Goal: Information Seeking & Learning: Learn about a topic

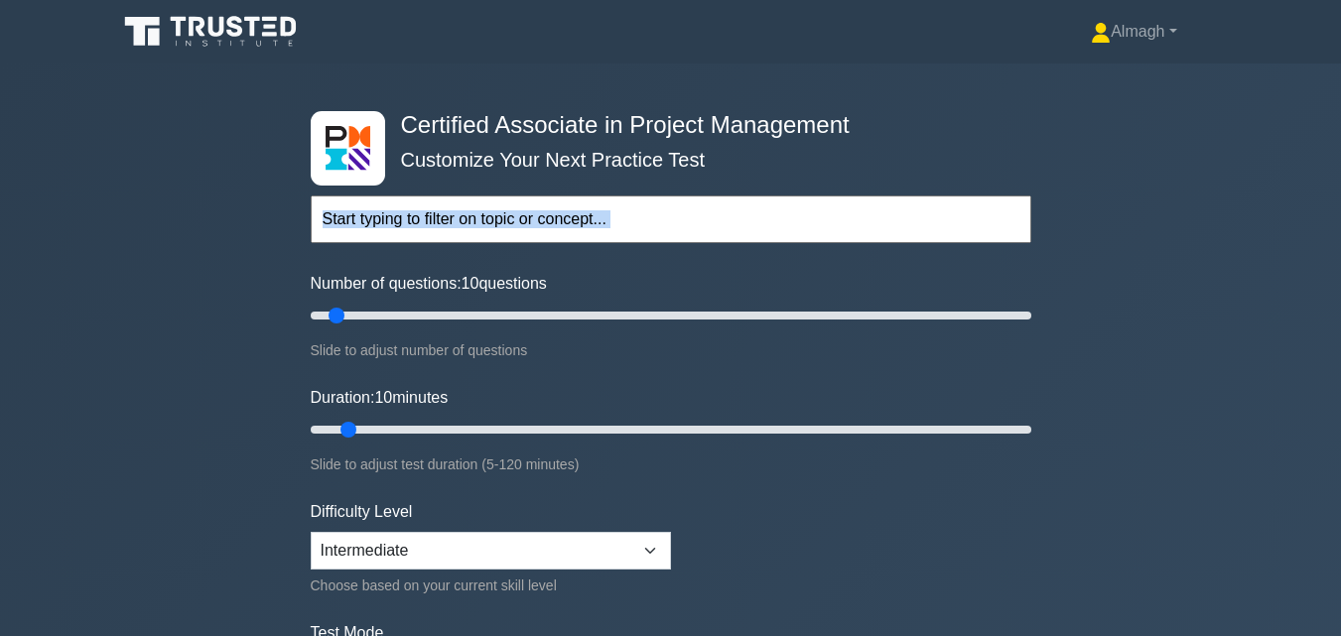
drag, startPoint x: 246, startPoint y: 274, endPoint x: 657, endPoint y: 190, distance: 419.6
click at [657, 190] on div "Certified Associate in Project Management Customize Your Next Practice Test Top…" at bounding box center [670, 430] width 1341 height 733
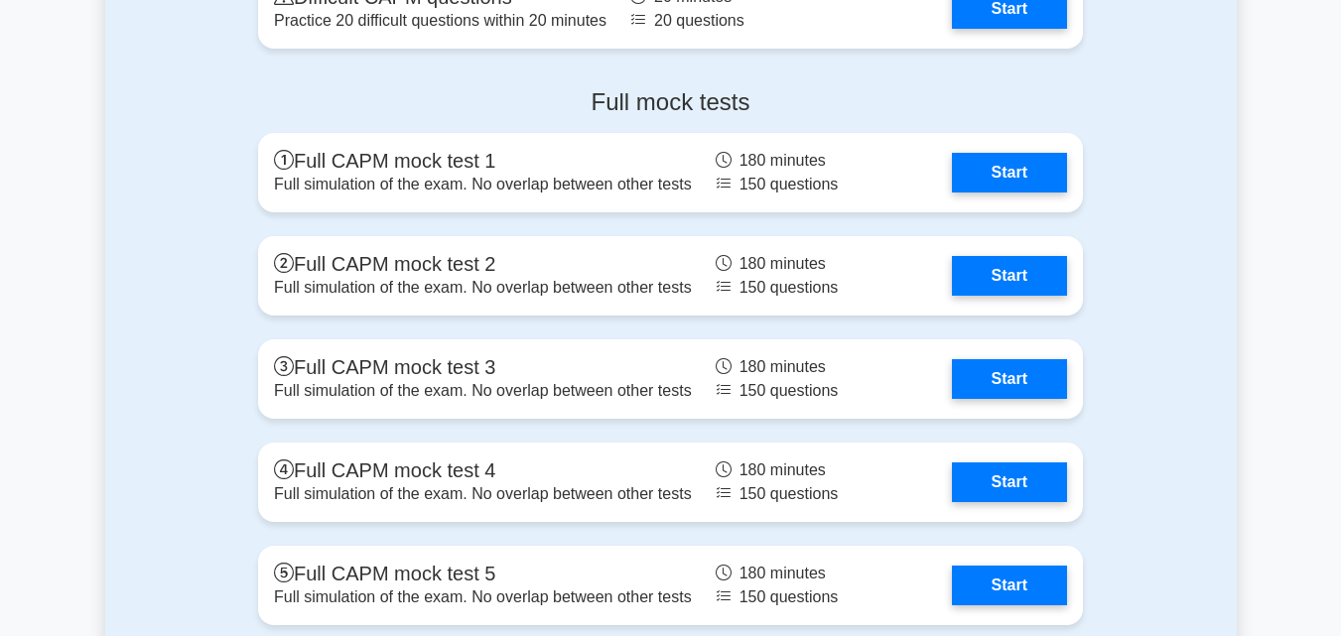
scroll to position [6101, 0]
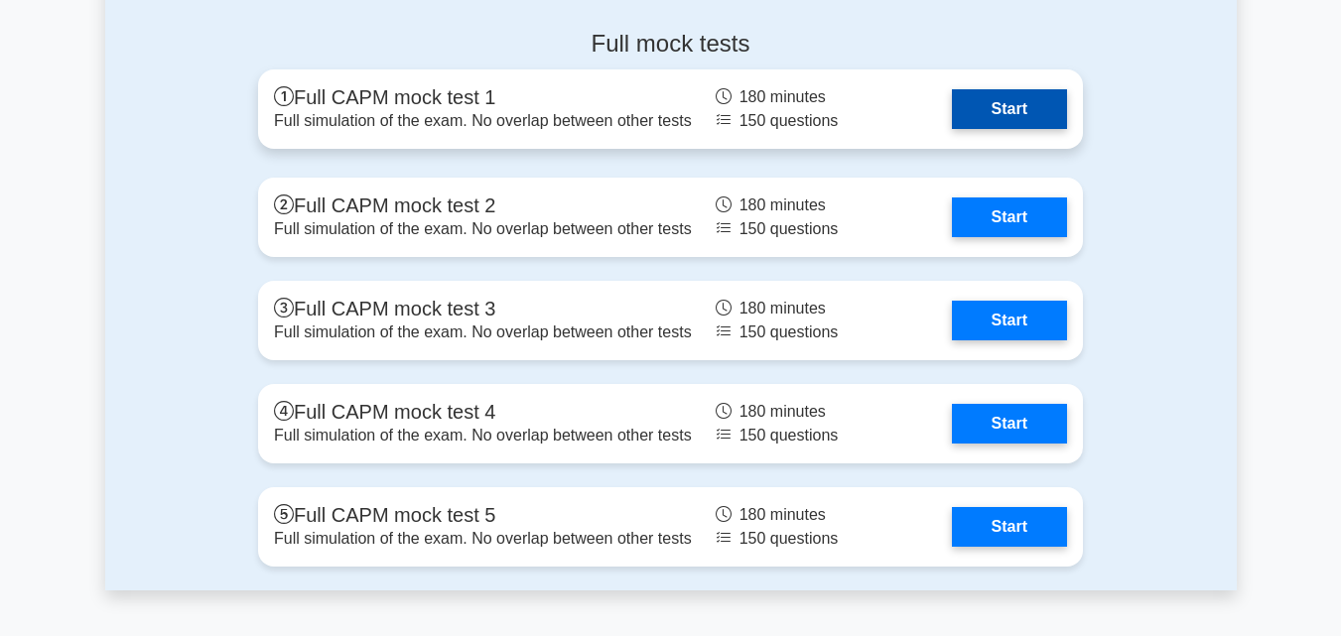
click at [1049, 124] on link "Start" at bounding box center [1009, 109] width 115 height 40
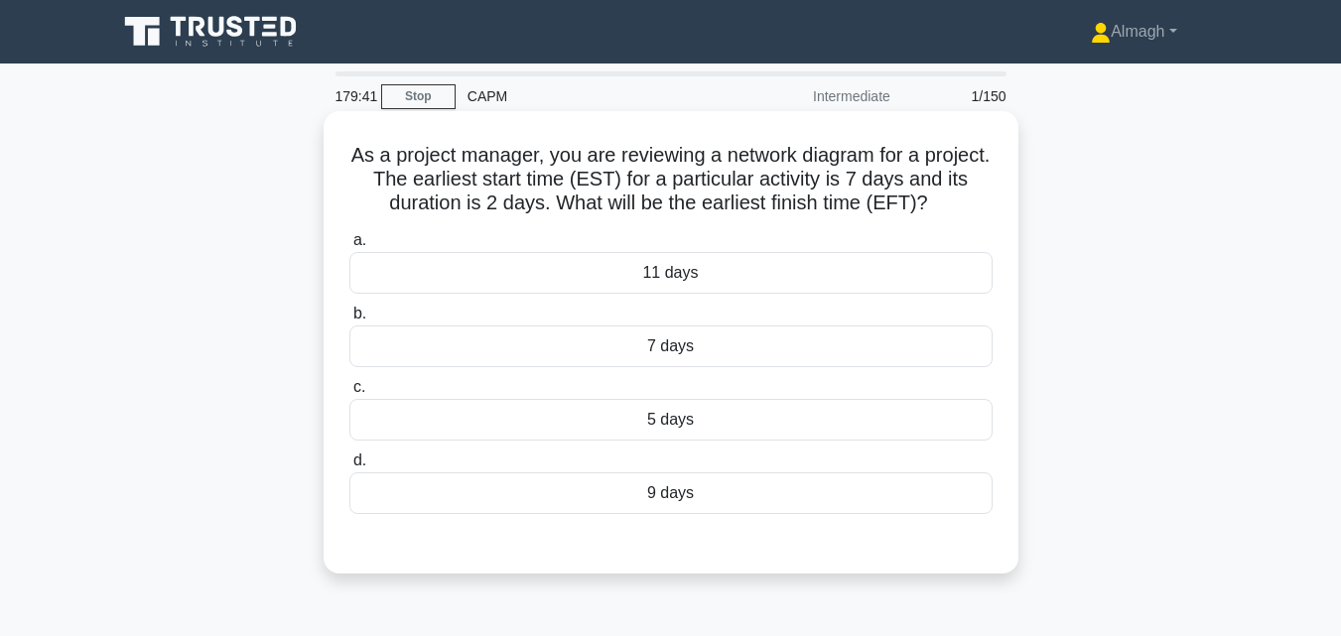
click at [665, 501] on div "9 days" at bounding box center [670, 494] width 643 height 42
click at [349, 468] on input "d. 9 days" at bounding box center [349, 461] width 0 height 13
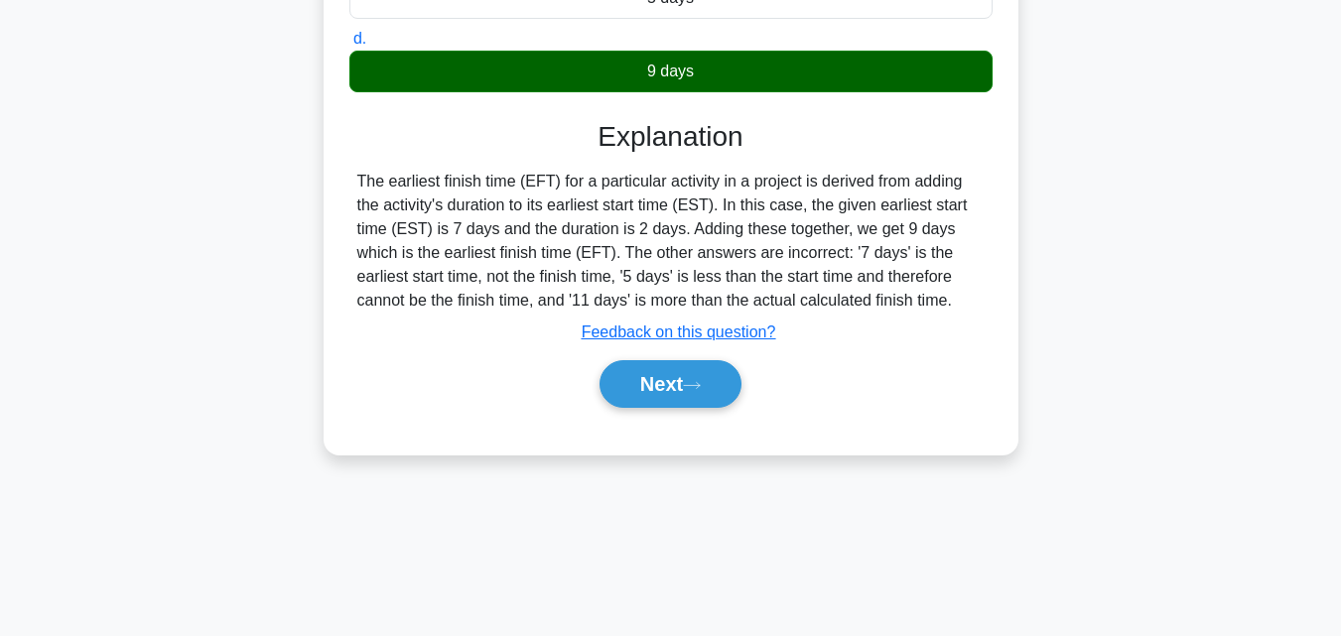
scroll to position [436, 0]
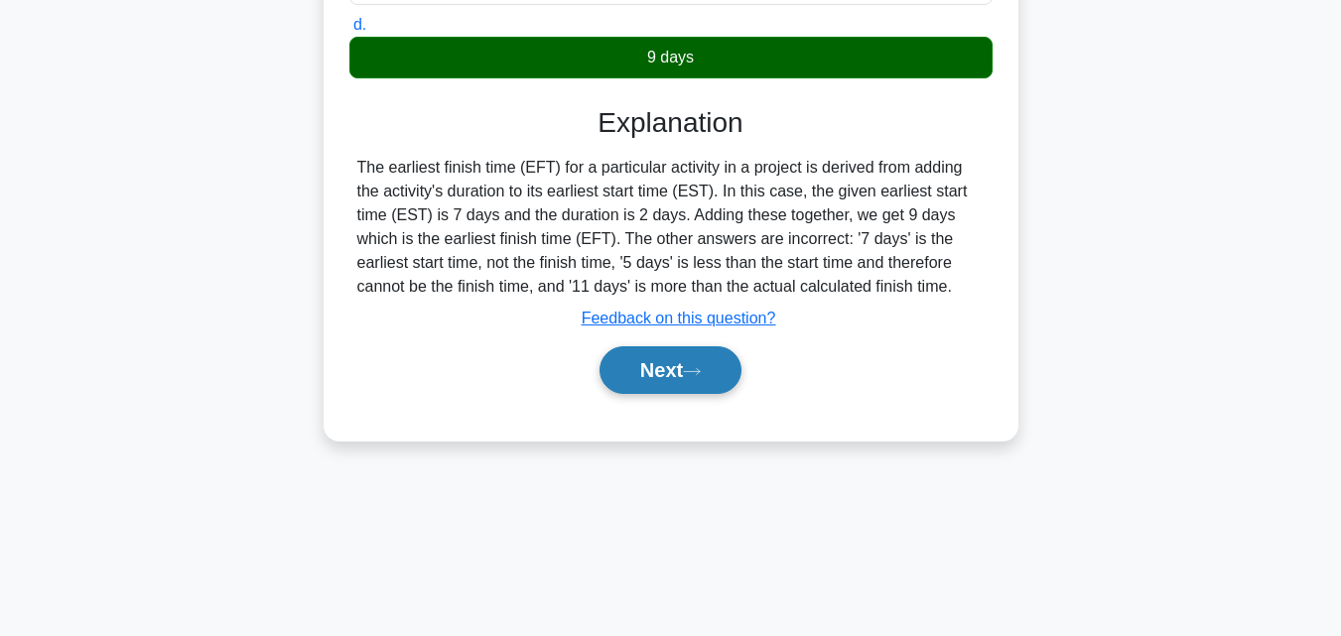
click at [627, 366] on button "Next" at bounding box center [671, 370] width 142 height 48
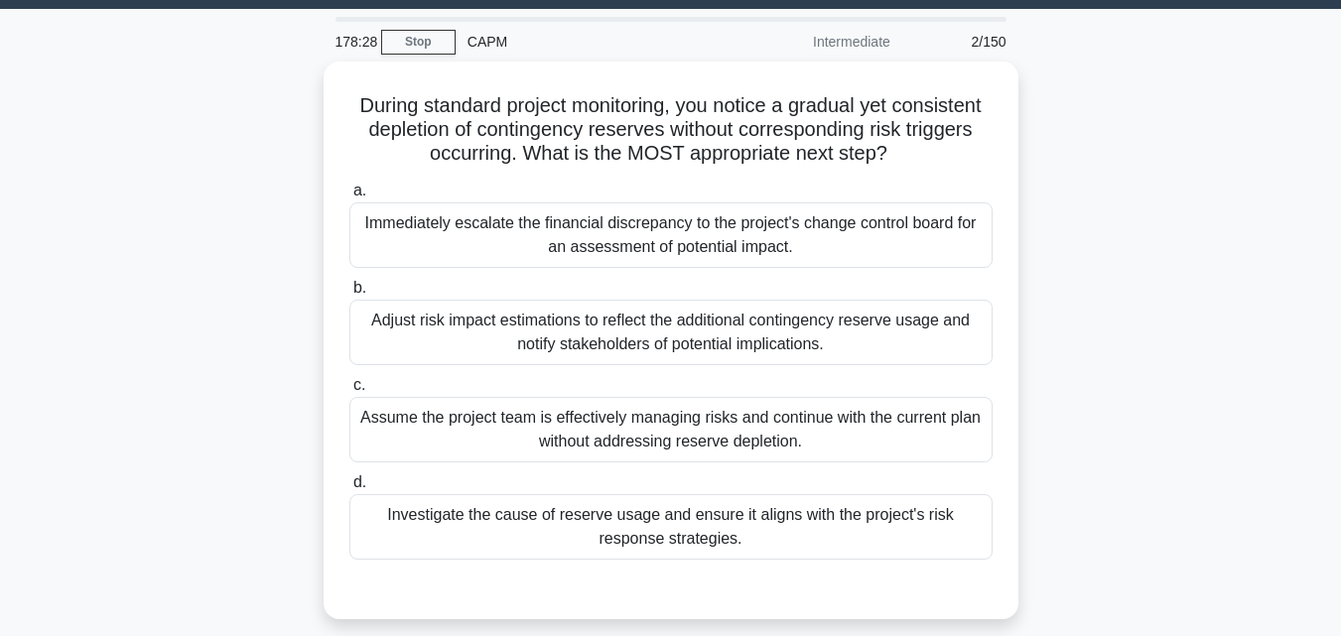
scroll to position [39, 0]
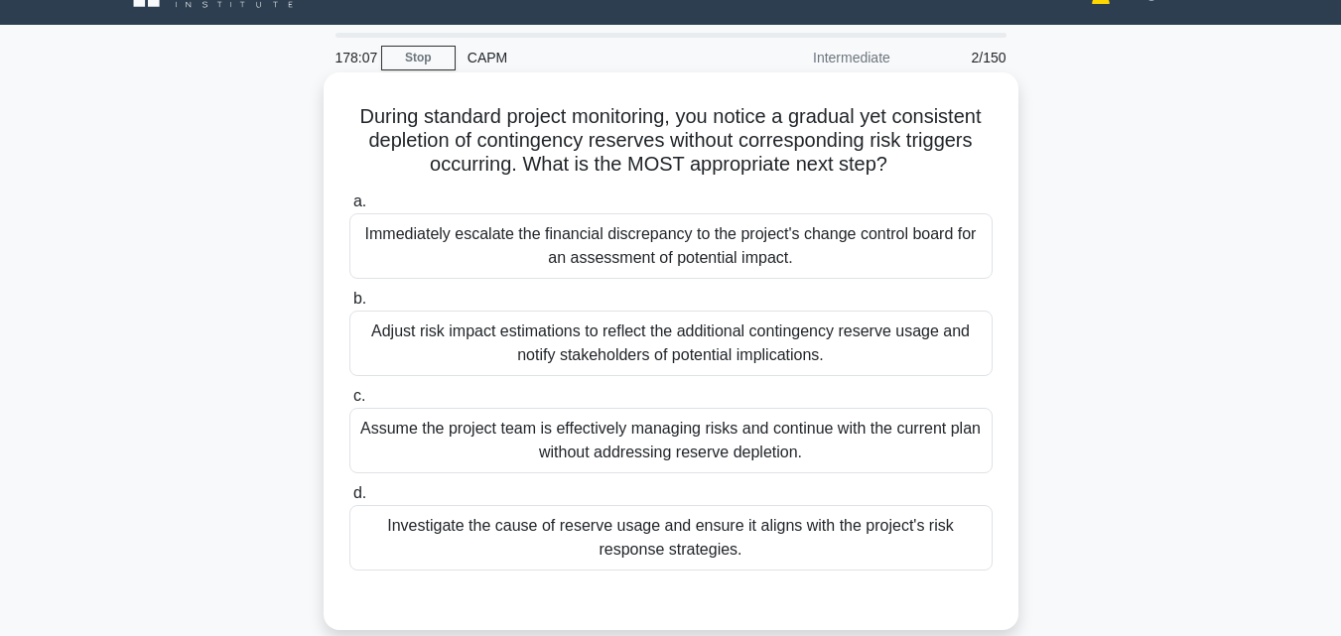
click at [807, 556] on div "Investigate the cause of reserve usage and ensure it aligns with the project's …" at bounding box center [670, 538] width 643 height 66
click at [349, 500] on input "d. Investigate the cause of reserve usage and ensure it aligns with the project…" at bounding box center [349, 493] width 0 height 13
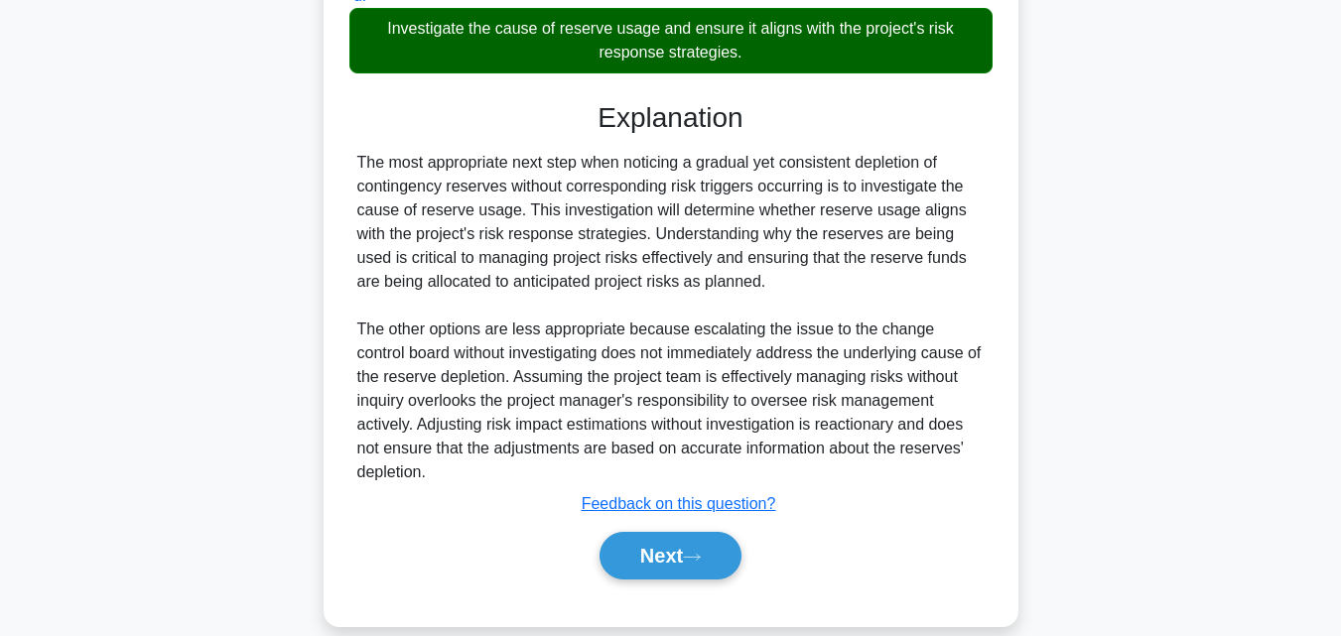
scroll to position [565, 0]
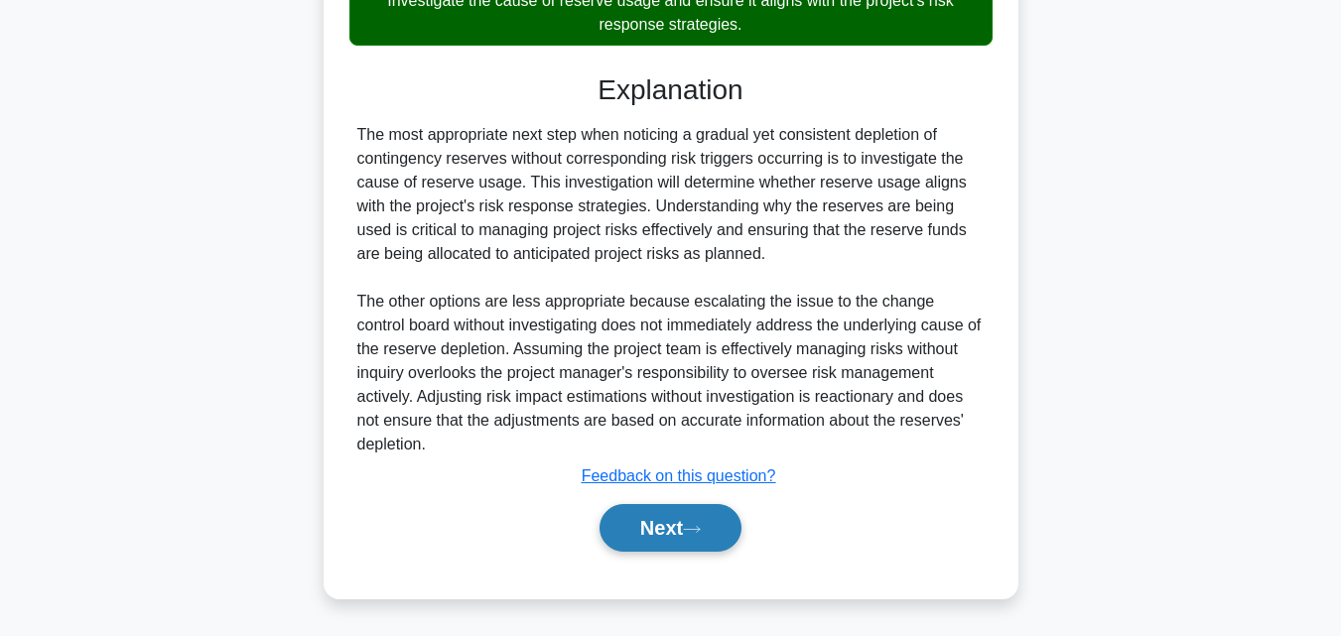
click at [719, 531] on button "Next" at bounding box center [671, 528] width 142 height 48
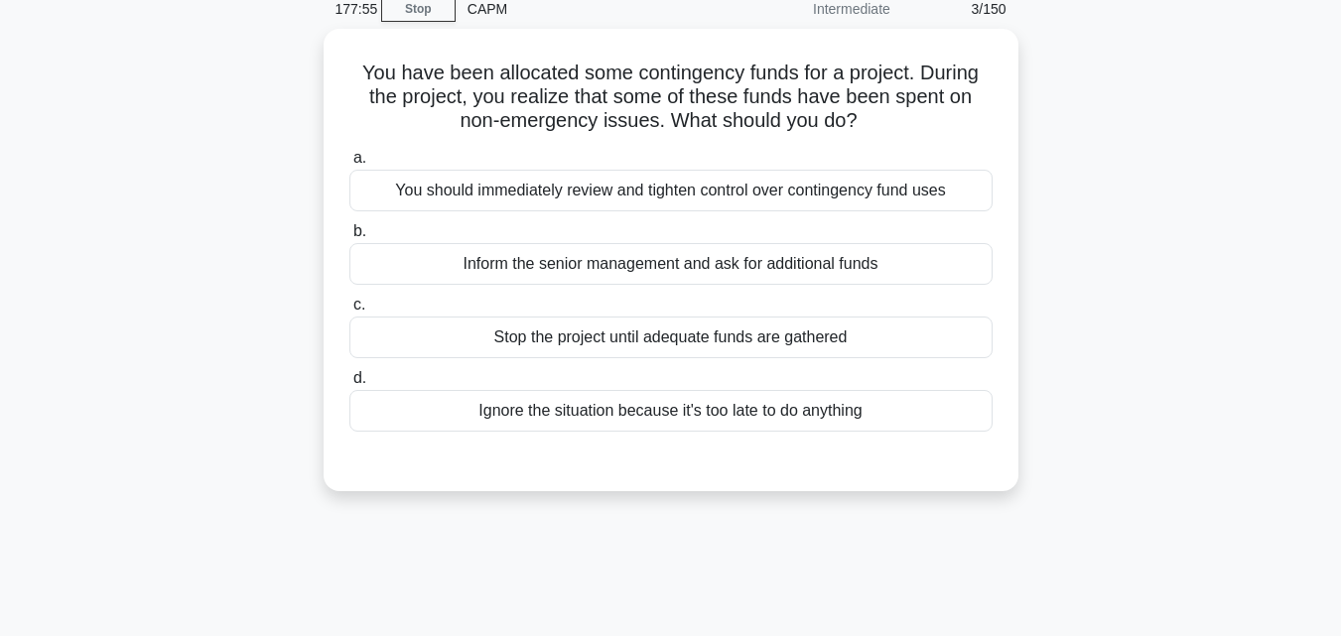
scroll to position [39, 0]
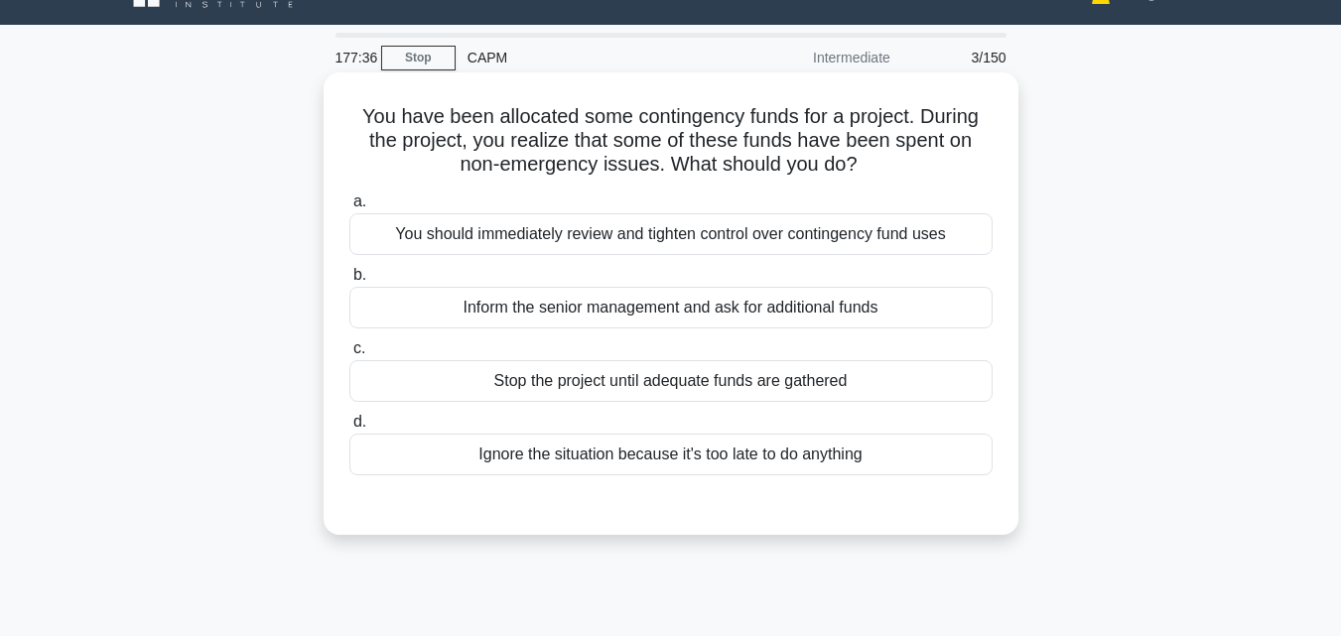
click at [650, 249] on div "You should immediately review and tighten control over contingency fund uses" at bounding box center [670, 234] width 643 height 42
click at [349, 208] on input "a. You should immediately review and tighten control over contingency fund uses" at bounding box center [349, 202] width 0 height 13
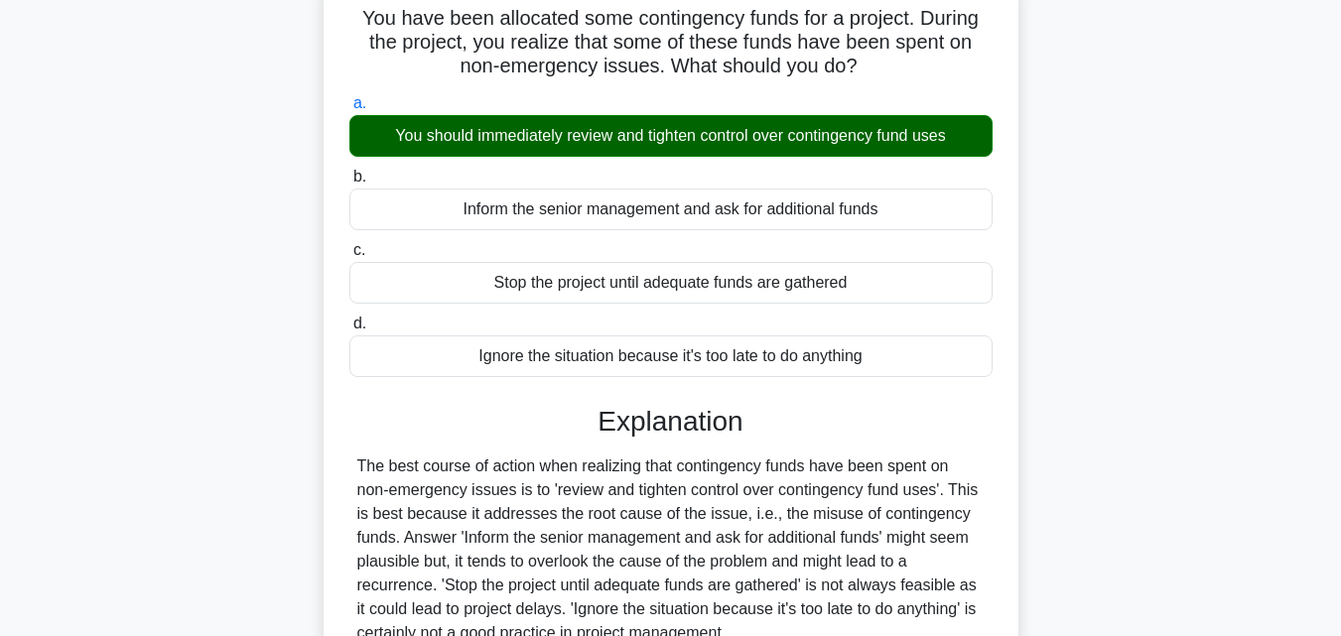
scroll to position [436, 0]
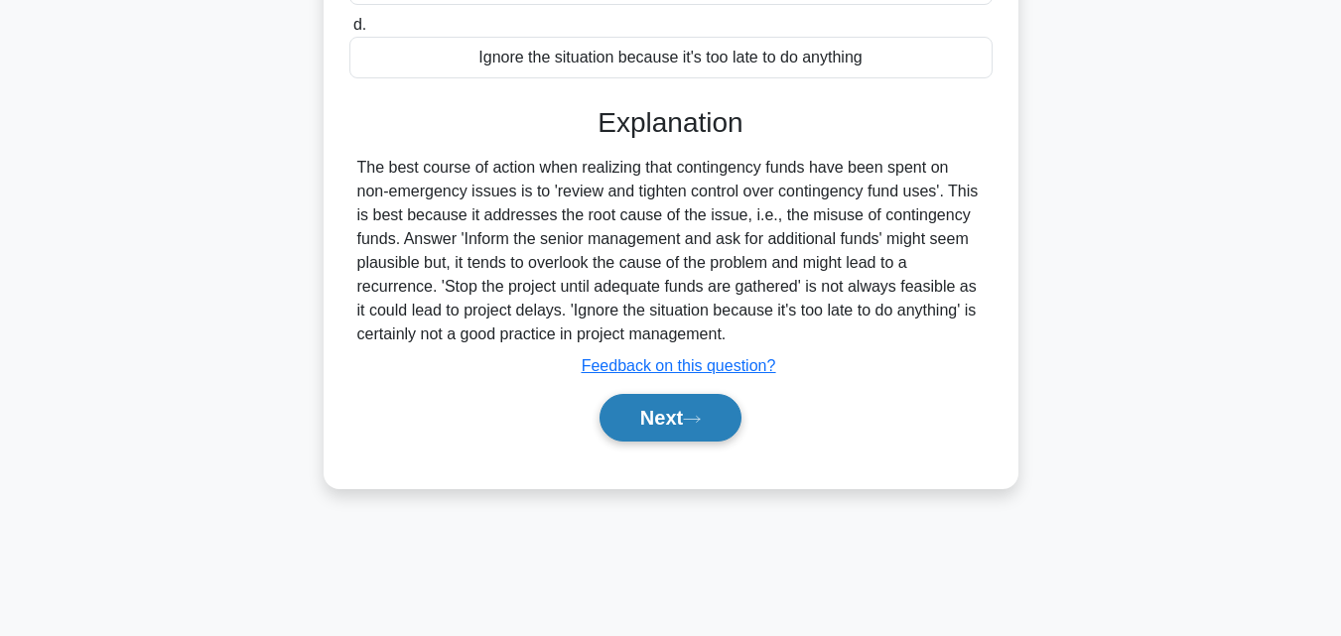
click at [661, 437] on button "Next" at bounding box center [671, 418] width 142 height 48
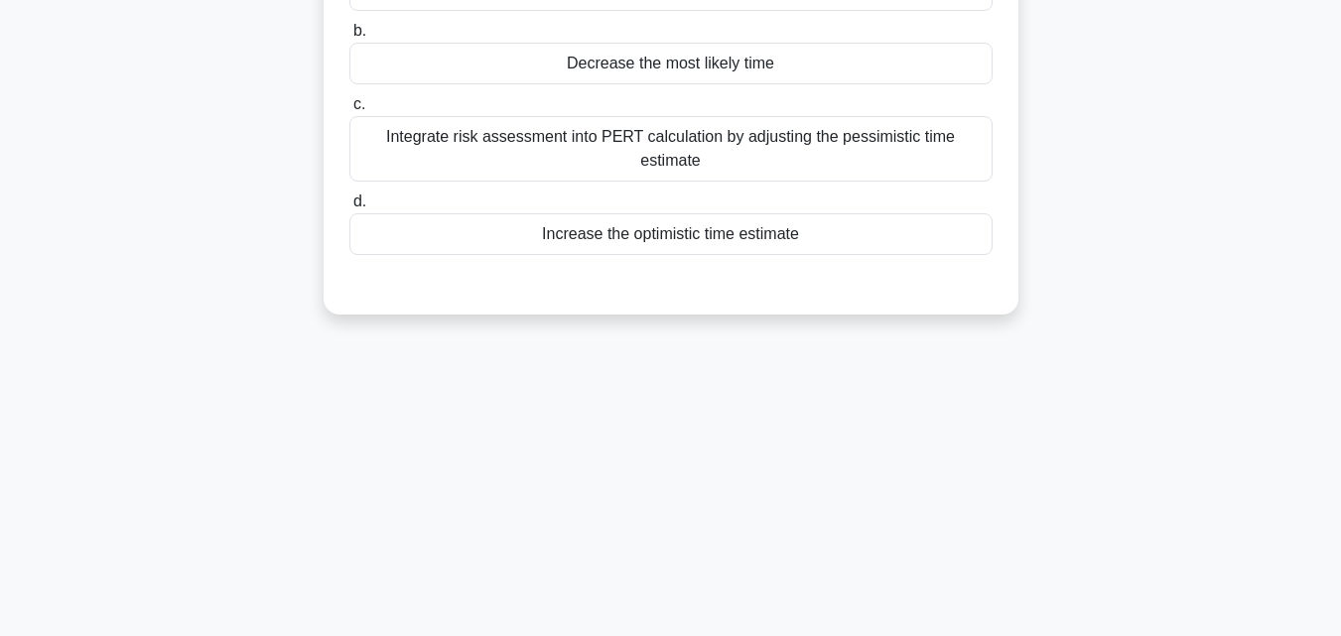
scroll to position [0, 0]
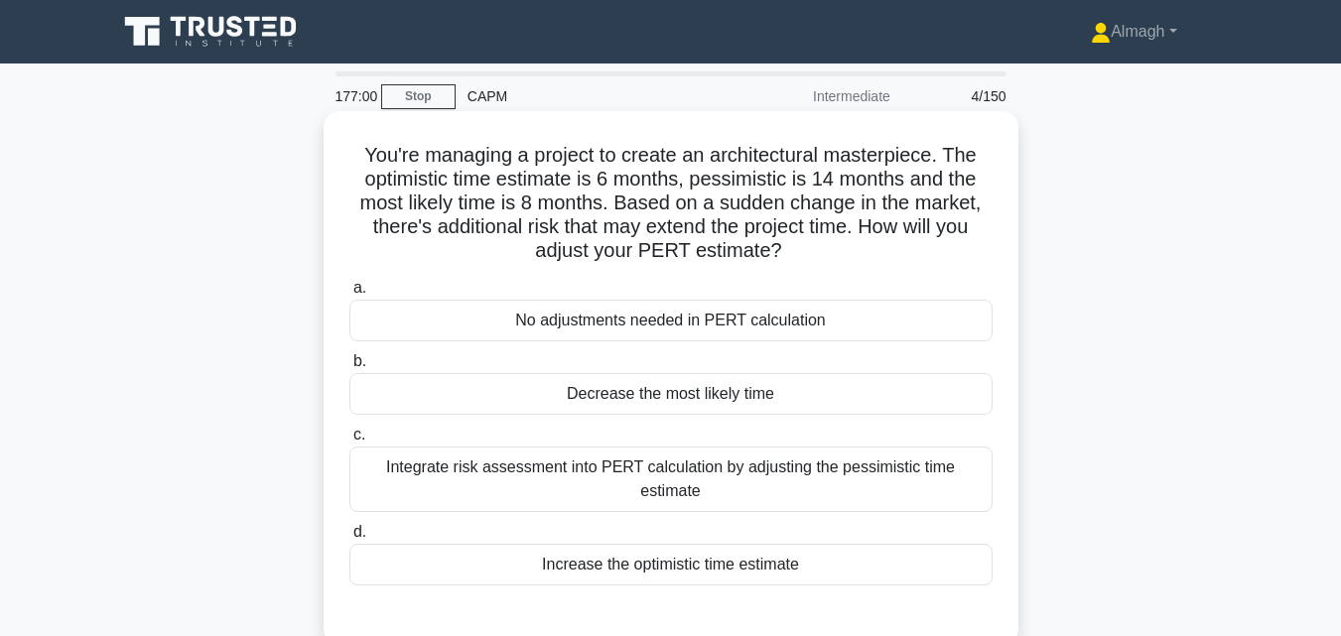
click at [636, 326] on div "No adjustments needed in PERT calculation" at bounding box center [670, 321] width 643 height 42
click at [349, 295] on input "a. No adjustments needed in PERT calculation" at bounding box center [349, 288] width 0 height 13
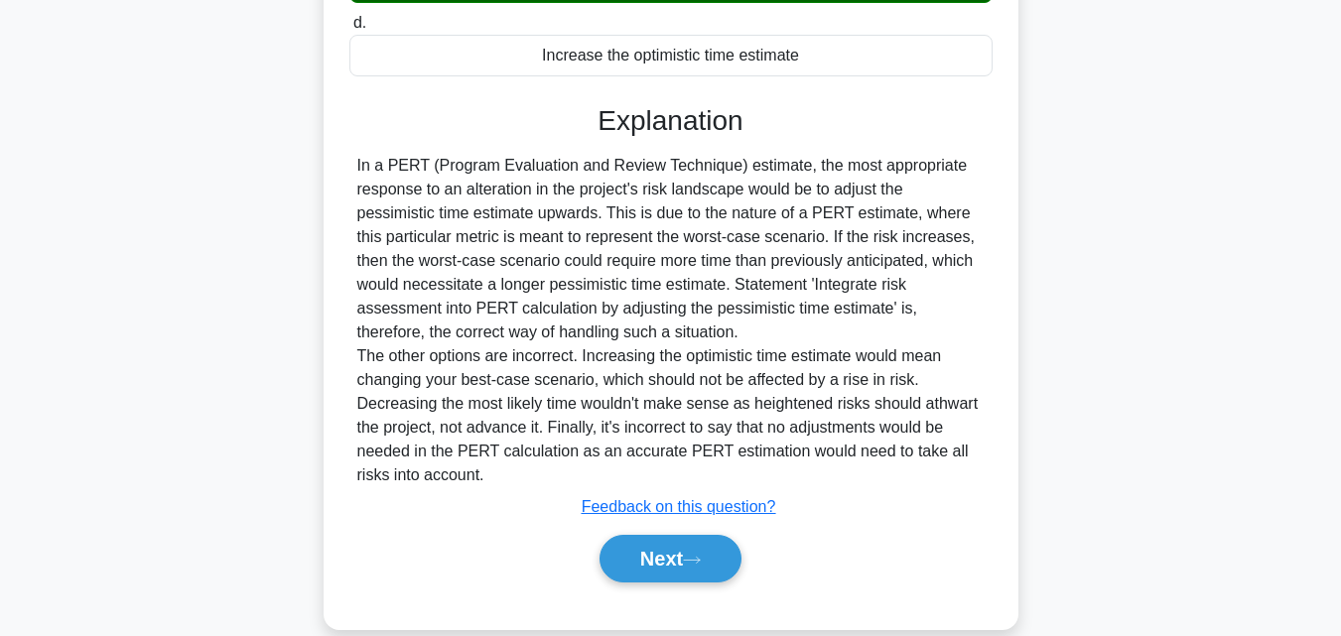
scroll to position [543, 0]
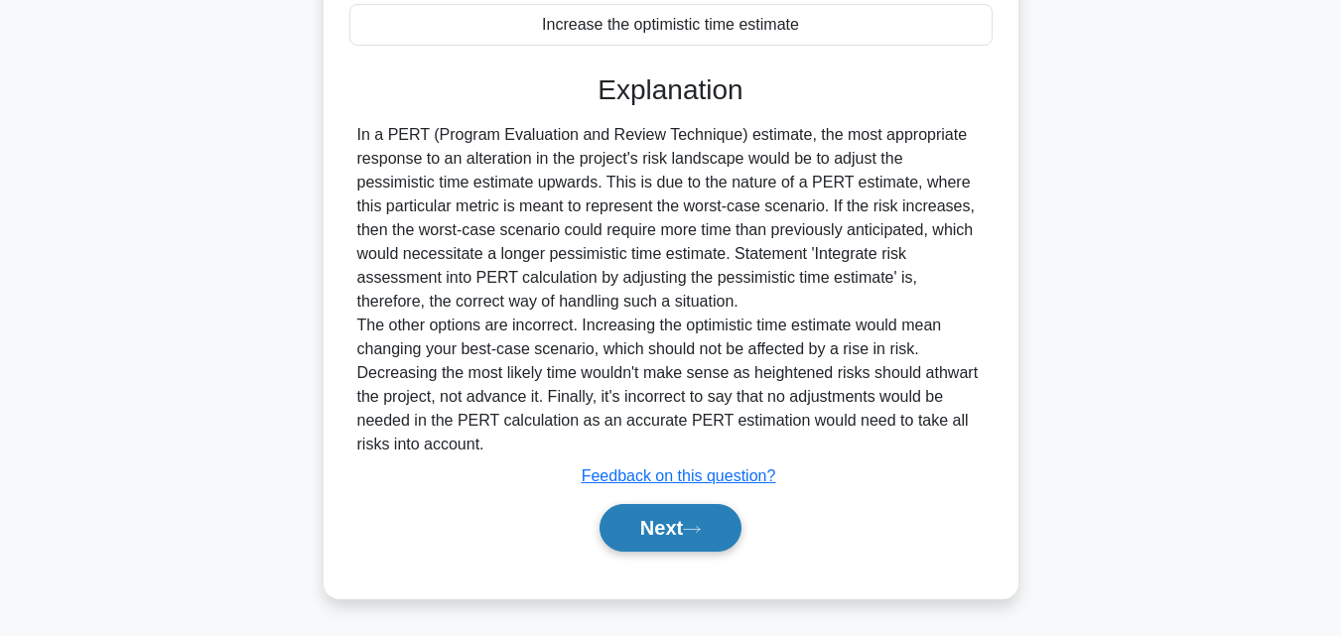
click at [697, 533] on icon at bounding box center [692, 529] width 18 height 11
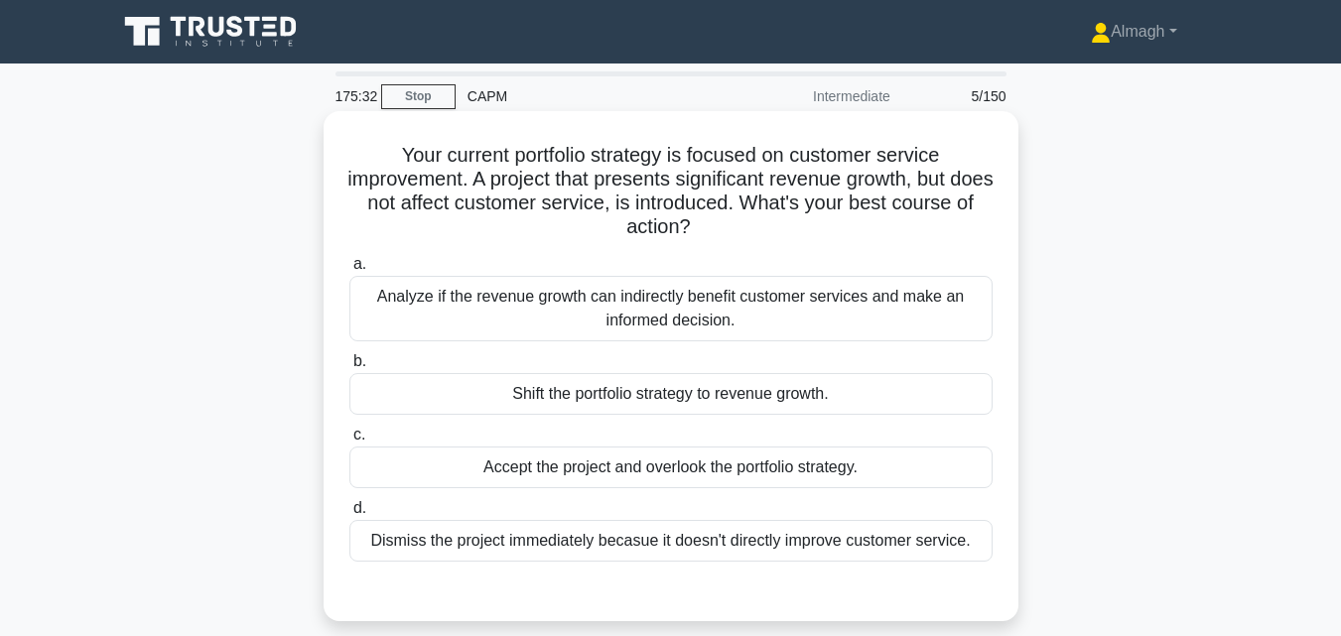
scroll to position [99, 0]
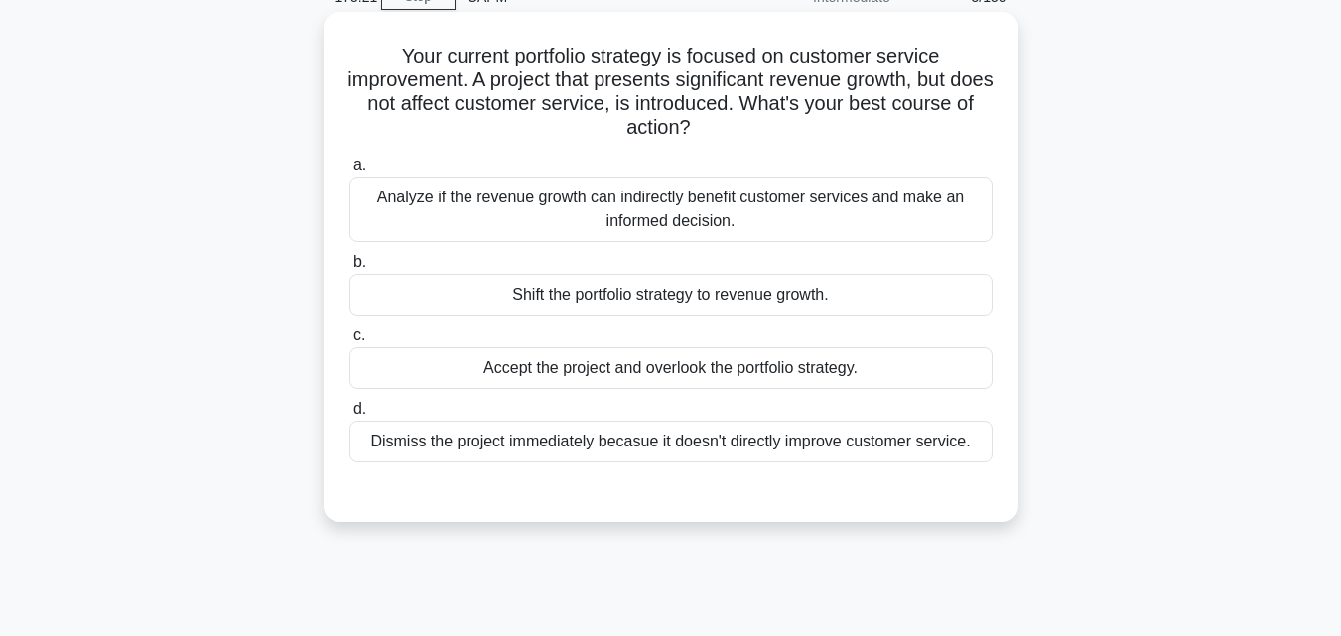
click at [678, 206] on div "Analyze if the revenue growth can indirectly benefit customer services and make…" at bounding box center [670, 210] width 643 height 66
click at [349, 172] on input "a. Analyze if the revenue growth can indirectly benefit customer services and m…" at bounding box center [349, 165] width 0 height 13
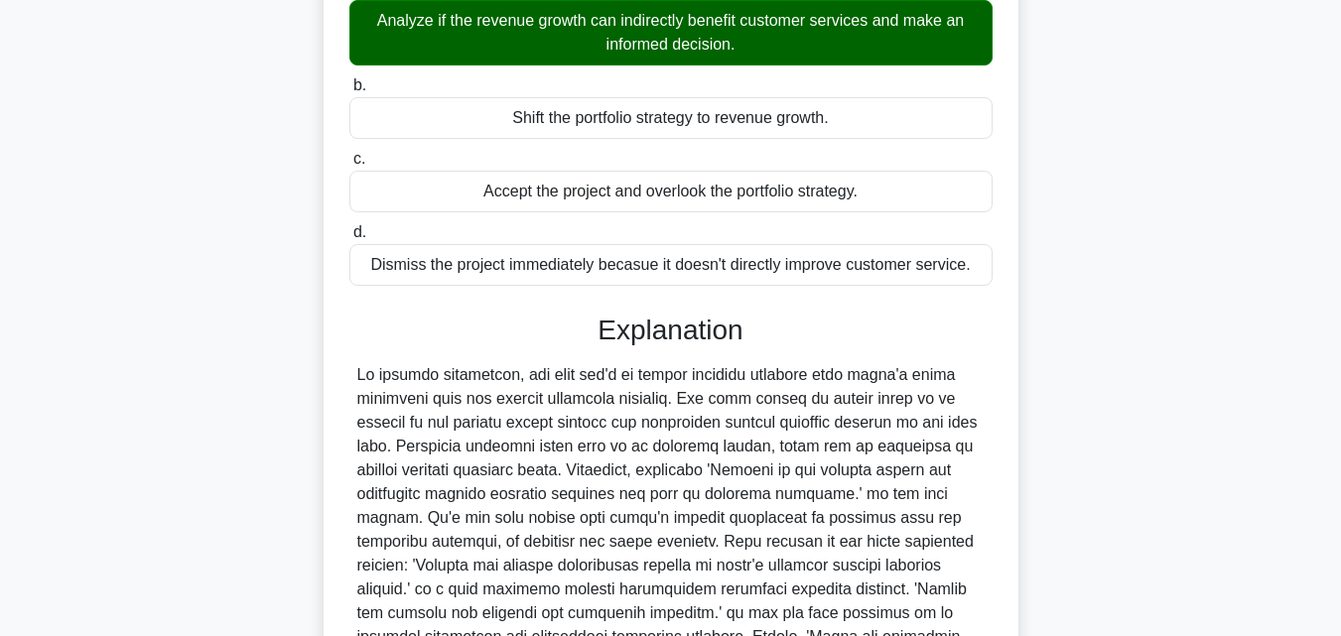
scroll to position [517, 0]
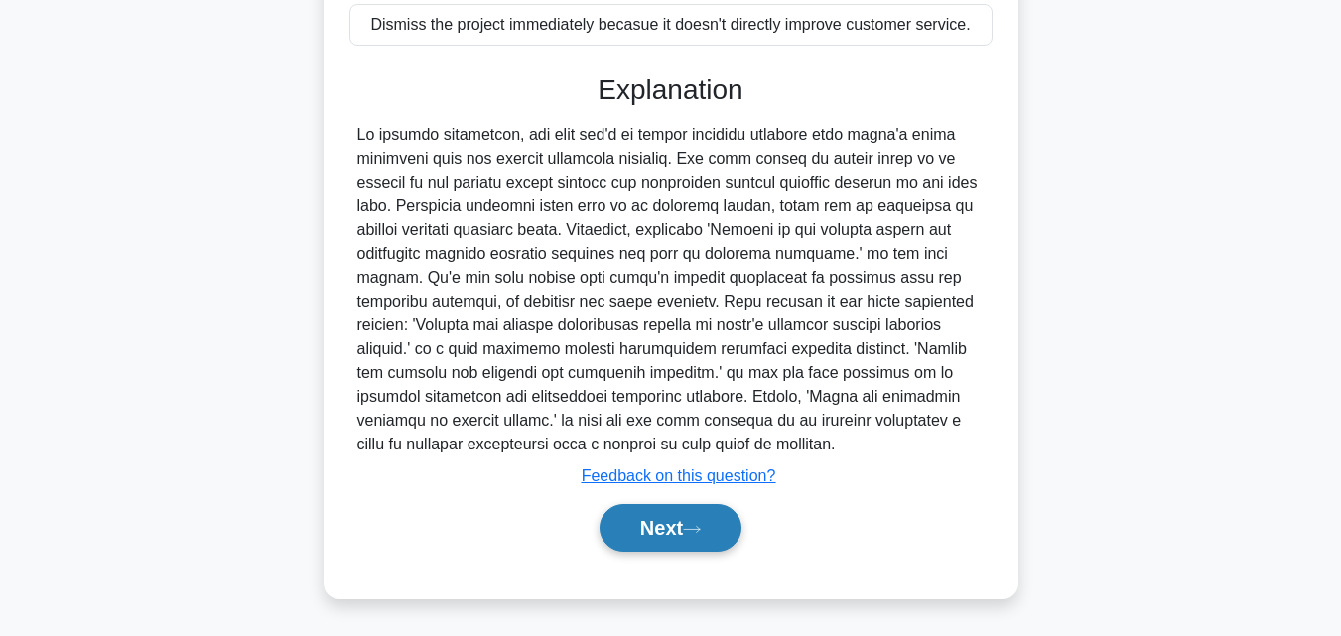
click at [725, 517] on button "Next" at bounding box center [671, 528] width 142 height 48
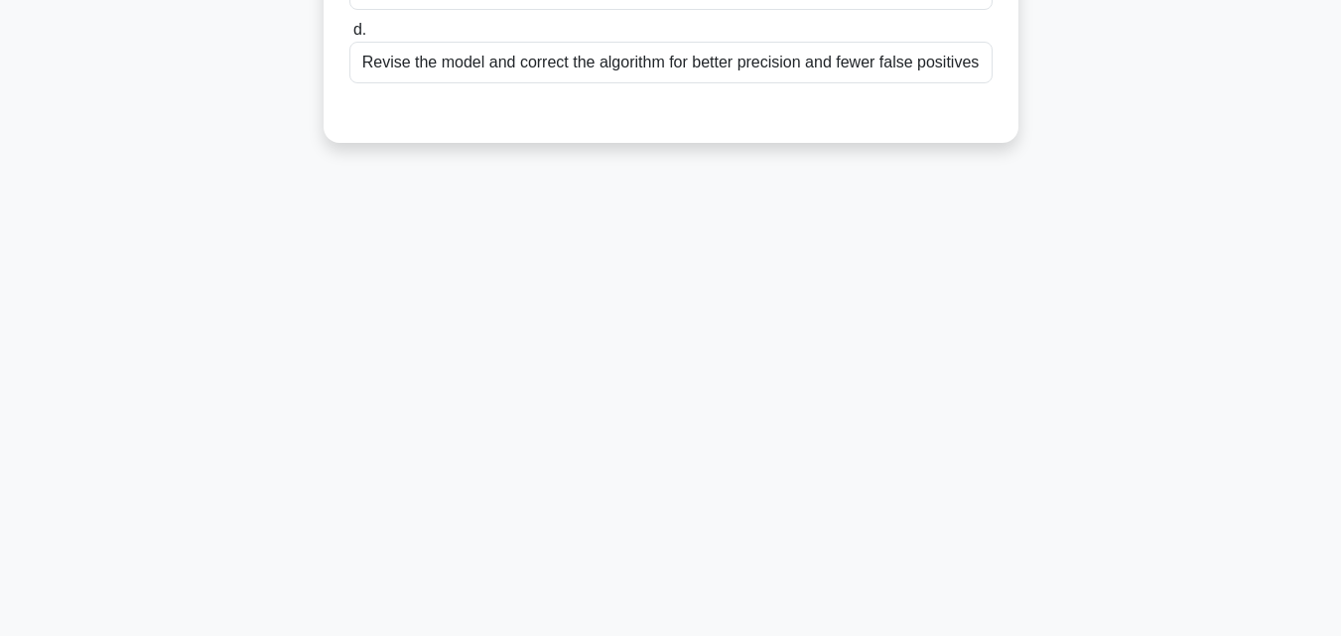
scroll to position [0, 0]
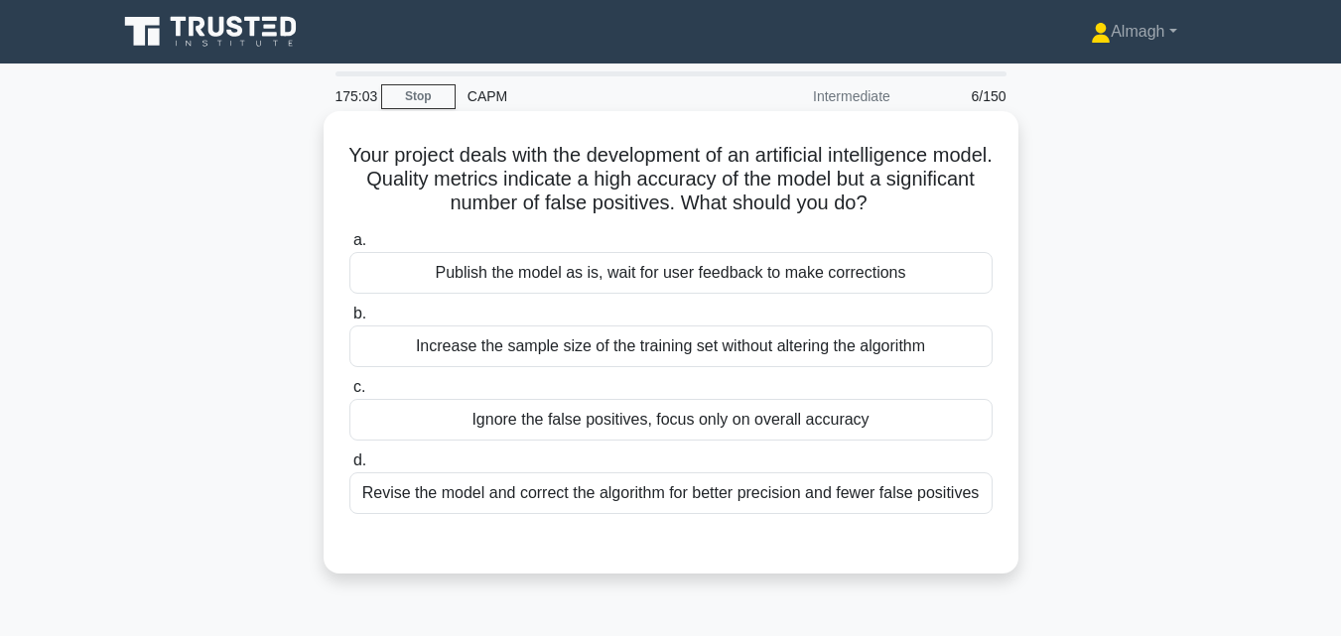
click at [747, 492] on div "Revise the model and correct the algorithm for better precision and fewer false…" at bounding box center [670, 494] width 643 height 42
click at [349, 468] on input "d. Revise the model and correct the algorithm for better precision and fewer fa…" at bounding box center [349, 461] width 0 height 13
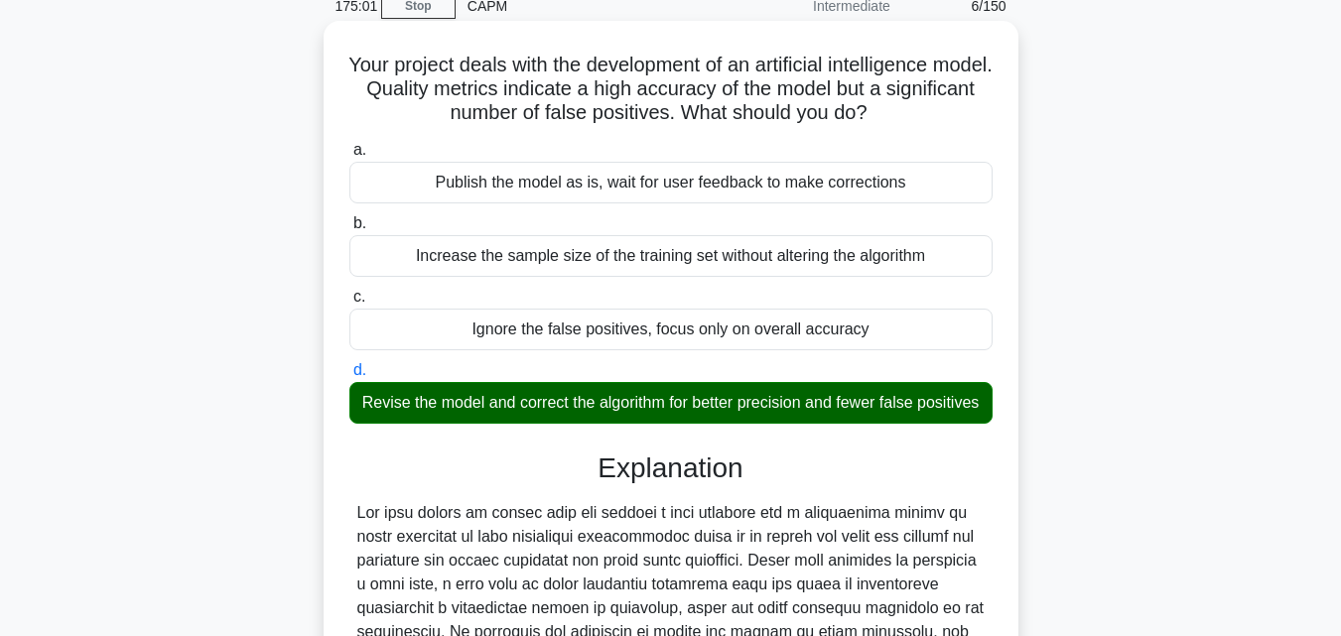
scroll to position [397, 0]
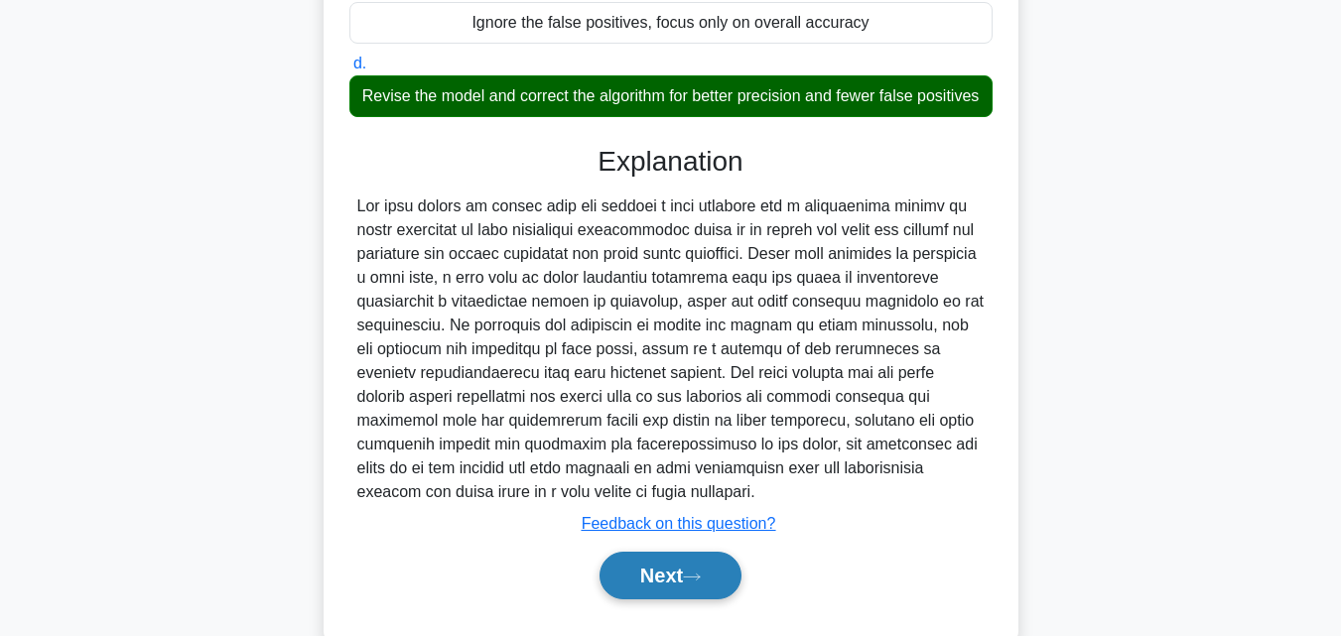
click at [677, 600] on button "Next" at bounding box center [671, 576] width 142 height 48
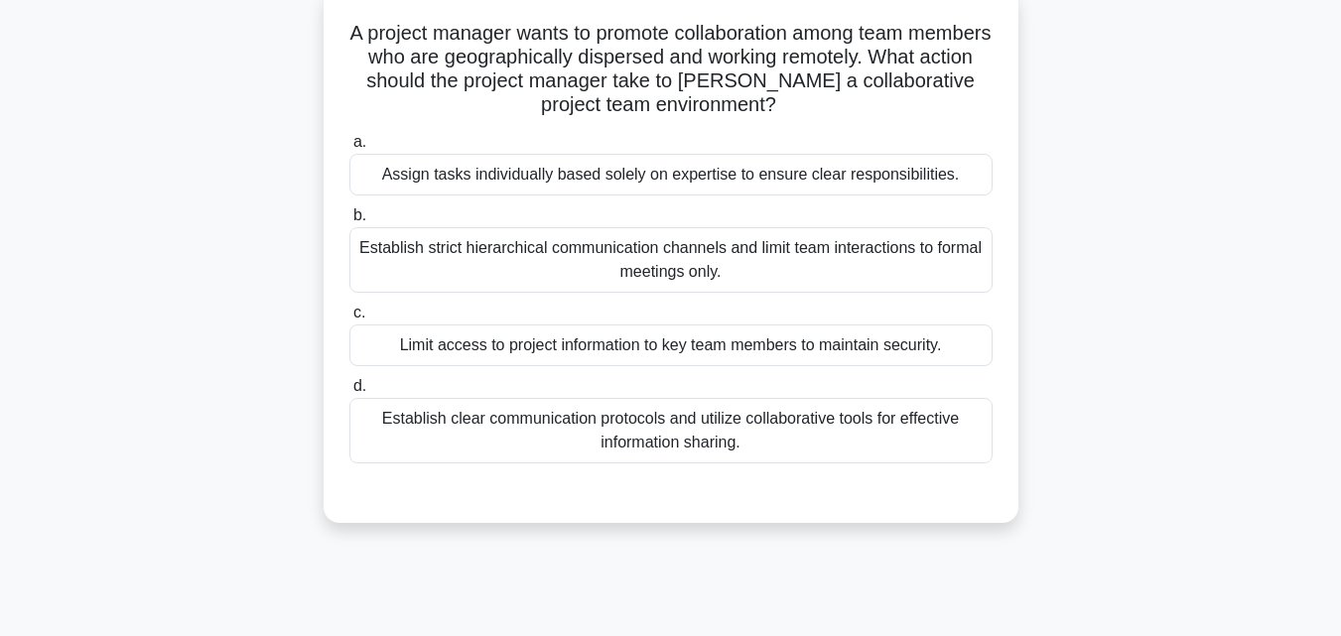
scroll to position [0, 0]
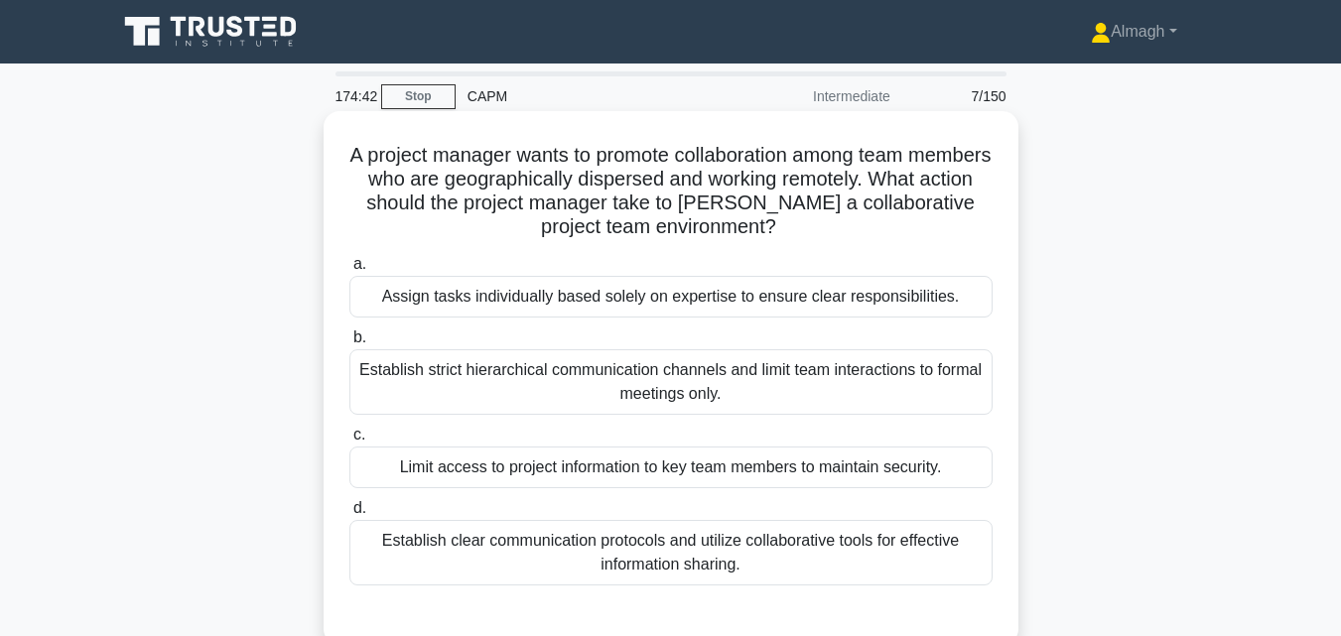
click at [458, 544] on div "Establish clear communication protocols and utilize collaborative tools for eff…" at bounding box center [670, 553] width 643 height 66
click at [349, 515] on input "d. Establish clear communication protocols and utilize collaborative tools for …" at bounding box center [349, 508] width 0 height 13
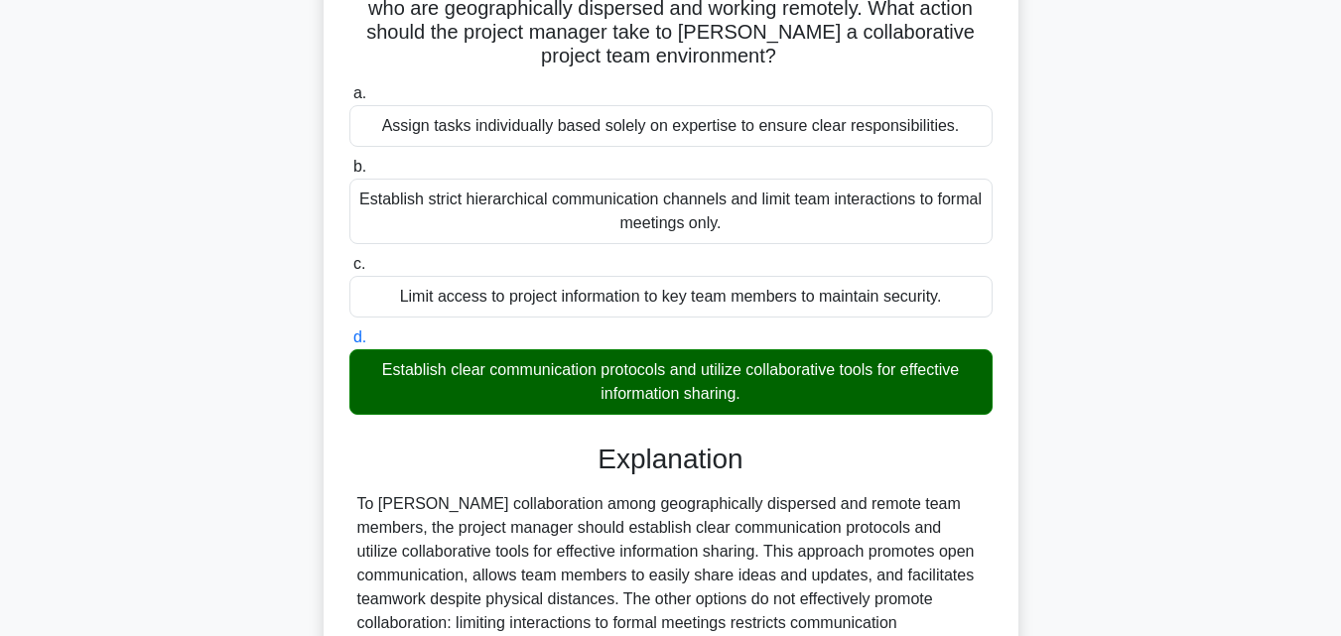
scroll to position [436, 0]
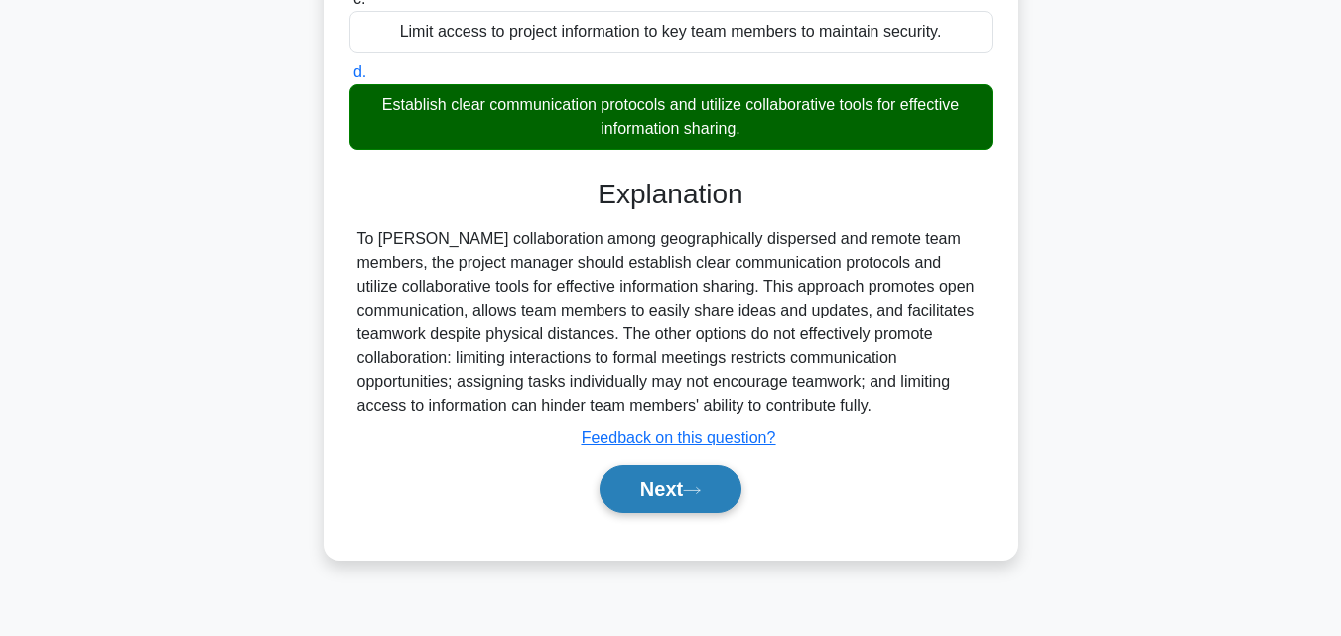
click at [616, 503] on button "Next" at bounding box center [671, 490] width 142 height 48
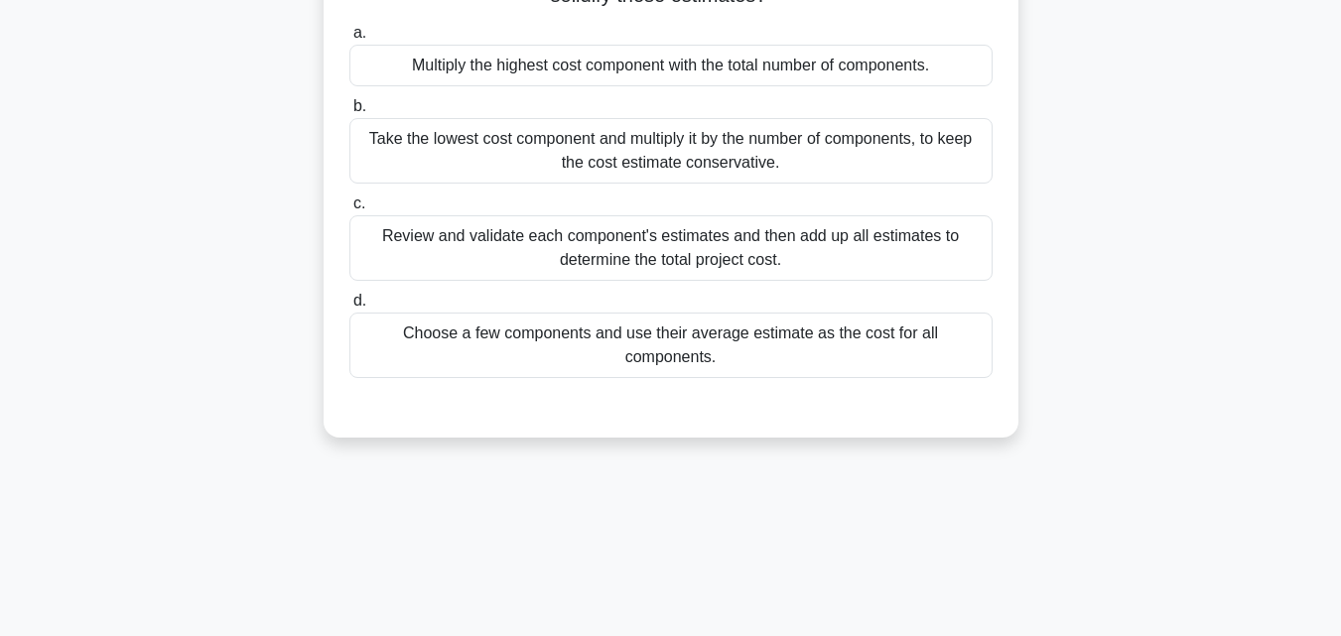
scroll to position [0, 0]
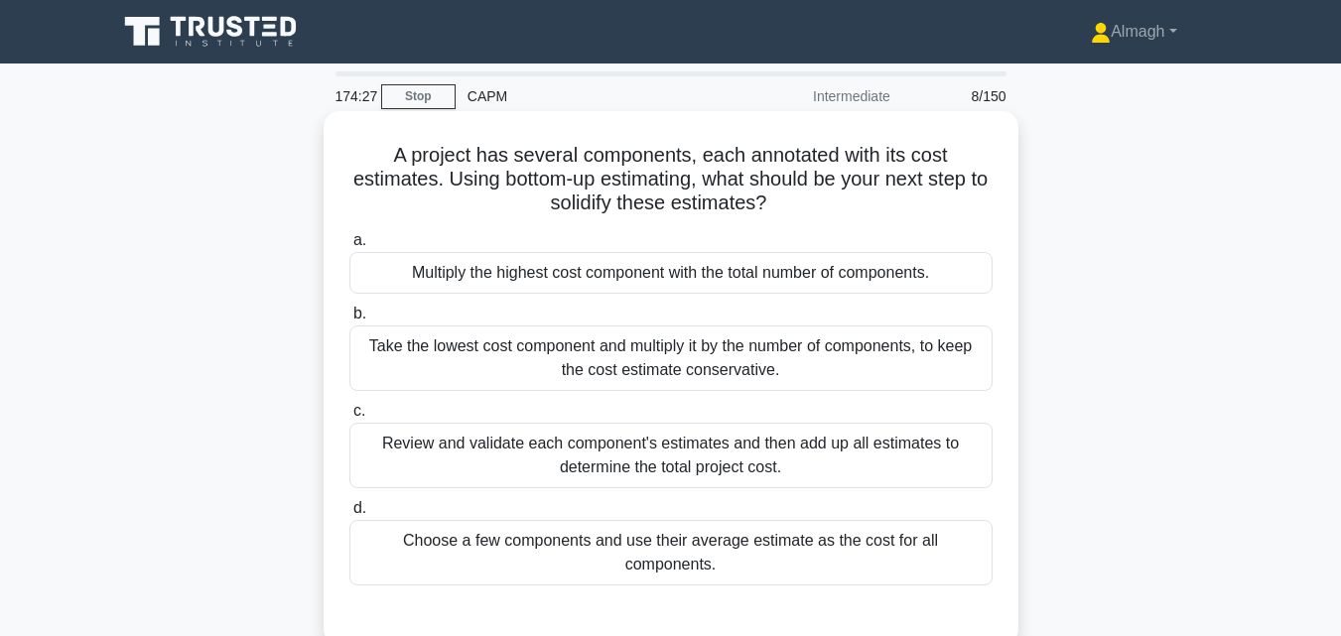
click at [685, 478] on div "Review and validate each component's estimates and then add up all estimates to…" at bounding box center [670, 456] width 643 height 66
click at [349, 418] on input "c. Review and validate each component's estimates and then add up all estimates…" at bounding box center [349, 411] width 0 height 13
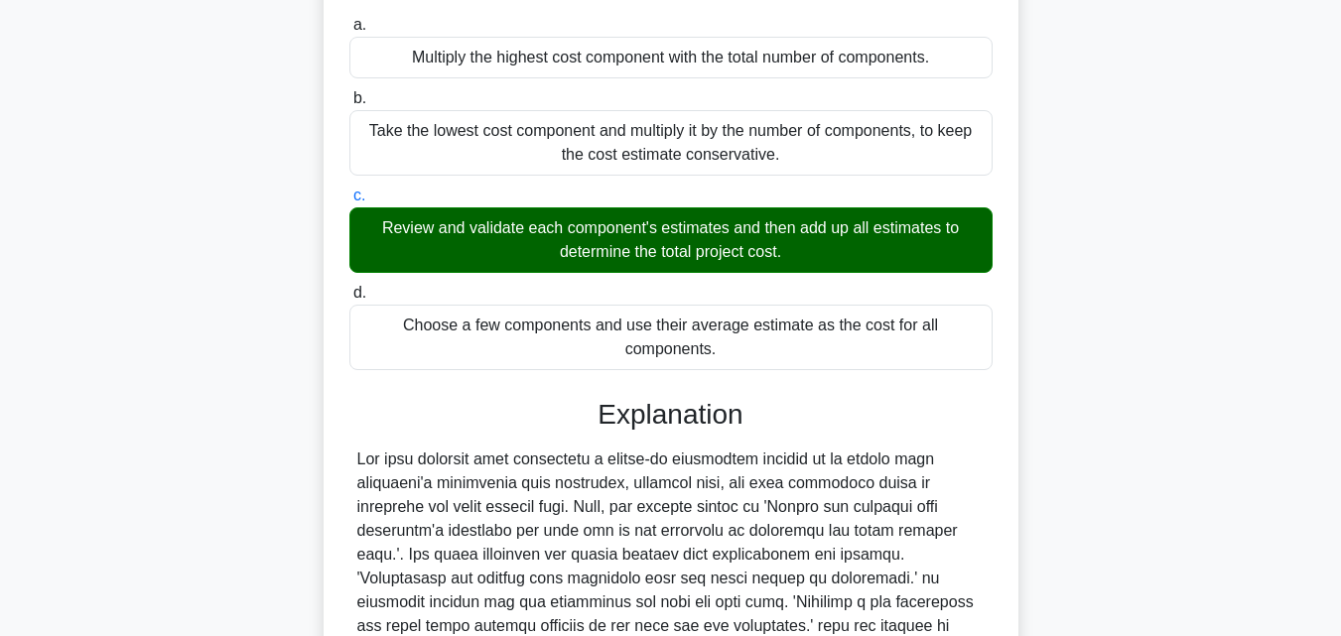
scroll to position [470, 0]
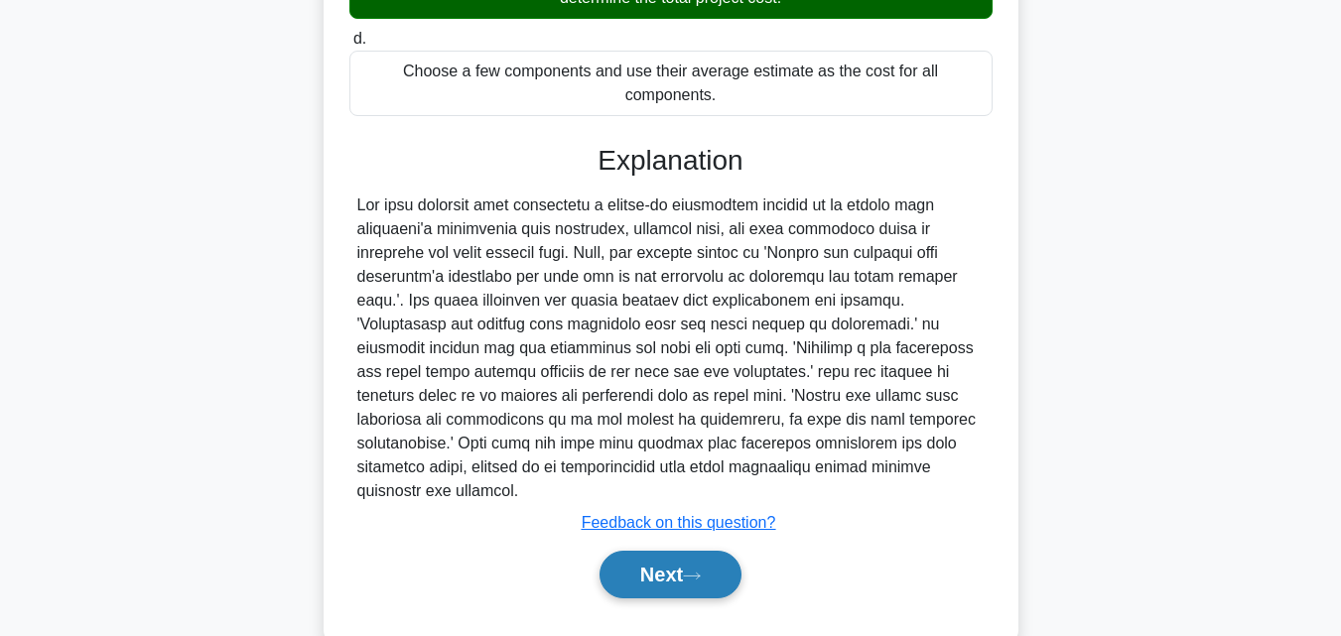
click at [644, 551] on button "Next" at bounding box center [671, 575] width 142 height 48
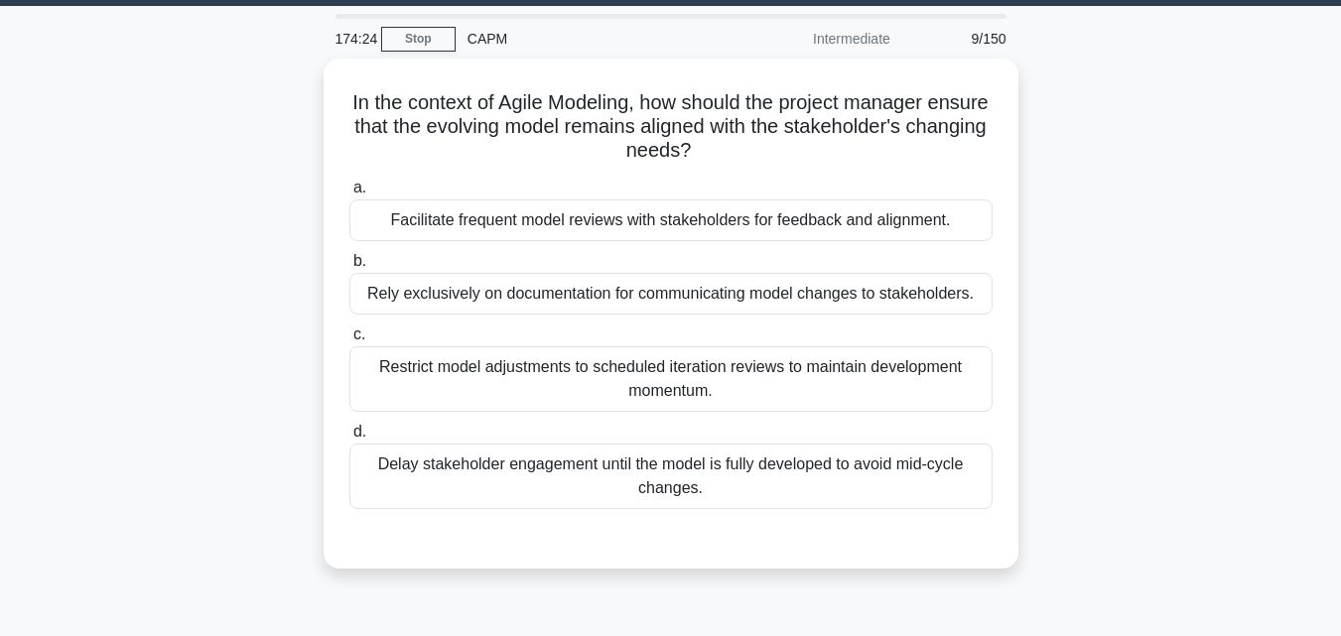
scroll to position [0, 0]
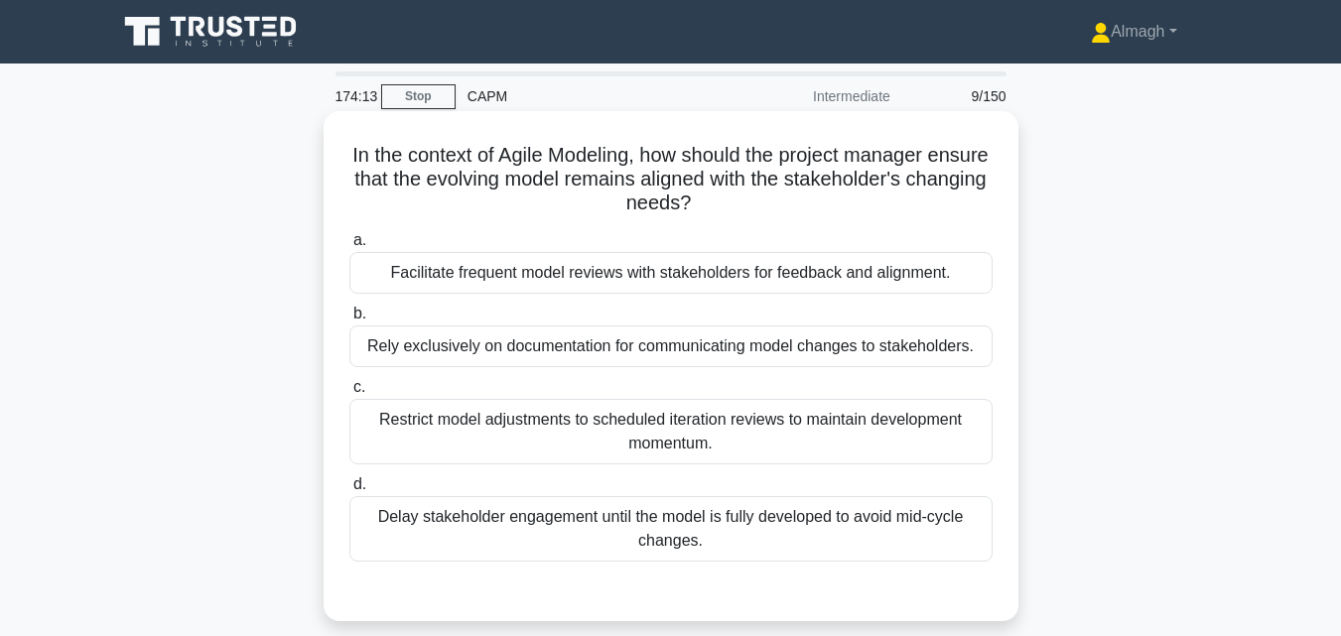
click at [573, 292] on div "Facilitate frequent model reviews with stakeholders for feedback and alignment." at bounding box center [670, 273] width 643 height 42
click at [349, 247] on input "a. Facilitate frequent model reviews with stakeholders for feedback and alignme…" at bounding box center [349, 240] width 0 height 13
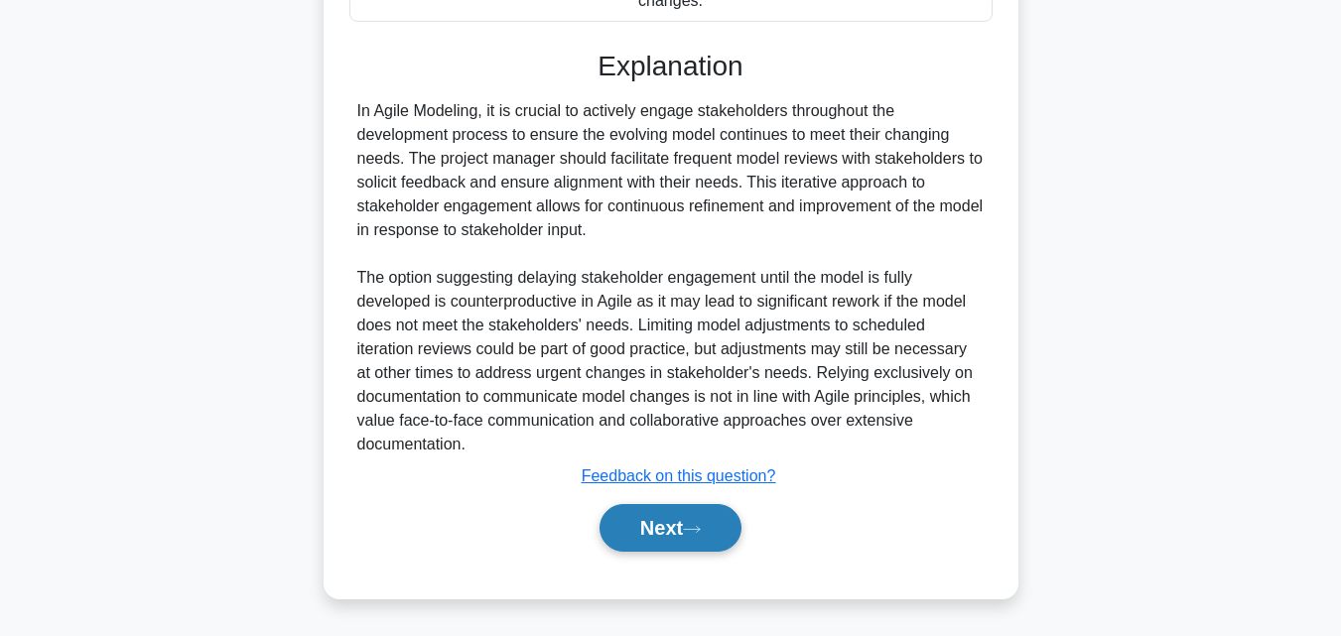
click at [694, 529] on icon at bounding box center [692, 529] width 18 height 11
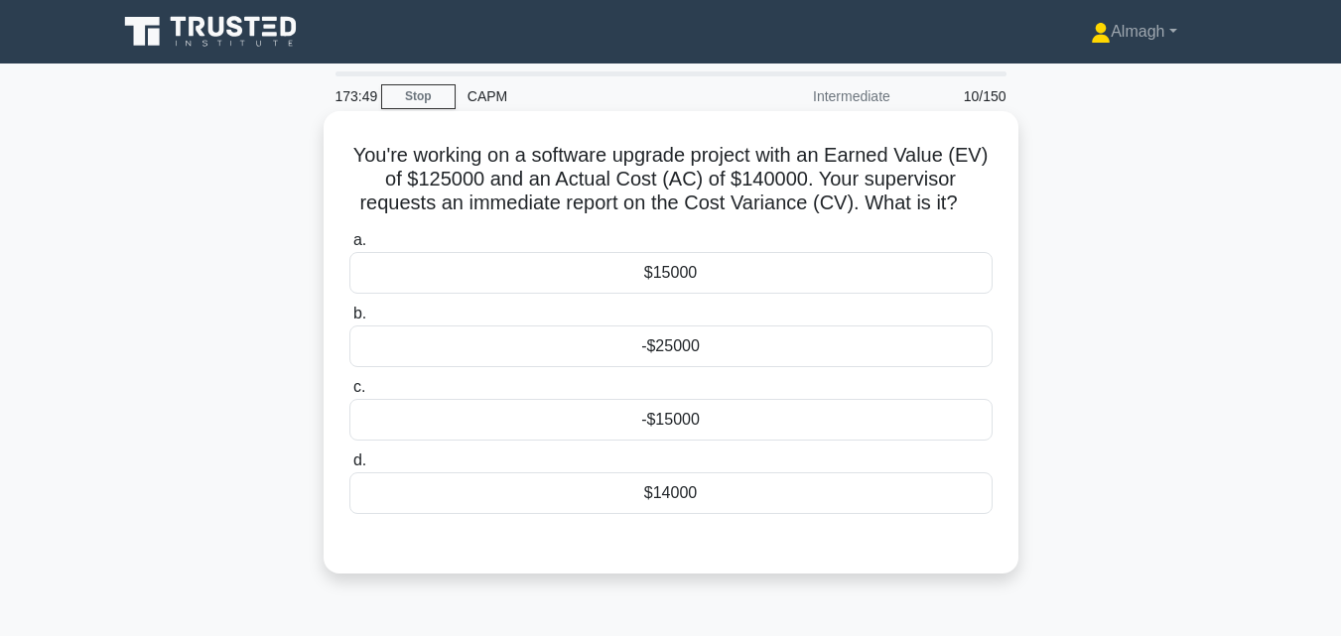
click at [752, 428] on div "-$15000" at bounding box center [670, 420] width 643 height 42
click at [349, 394] on input "c. -$15000" at bounding box center [349, 387] width 0 height 13
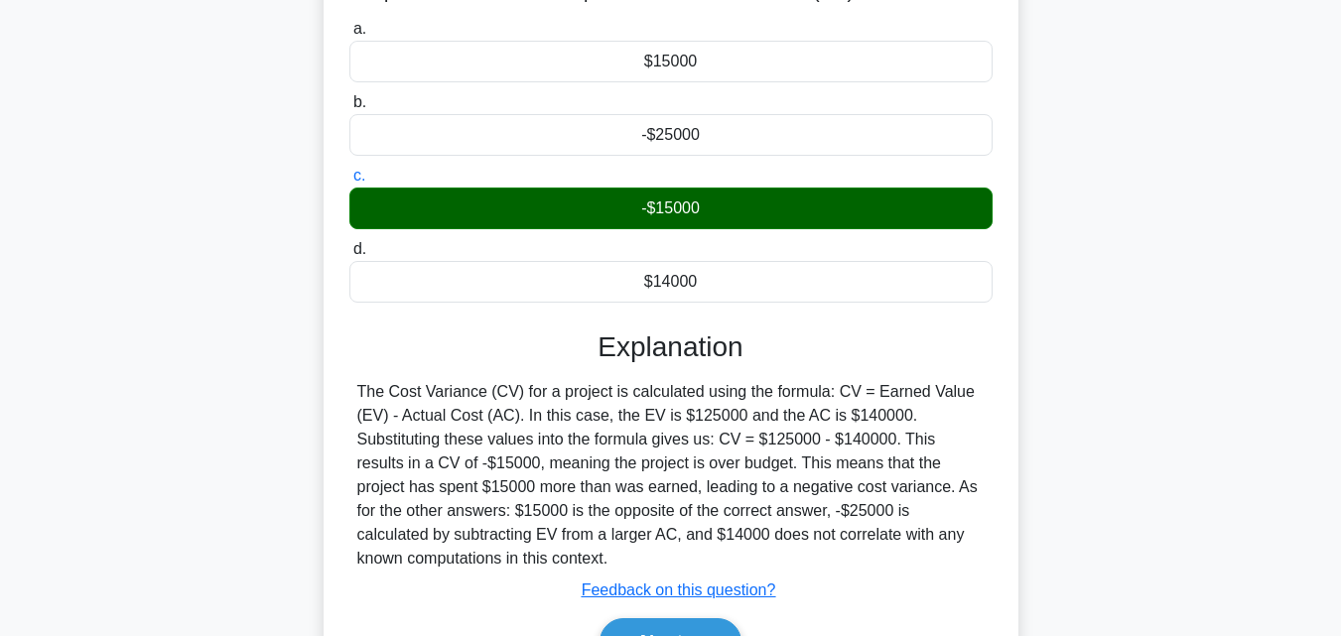
scroll to position [436, 0]
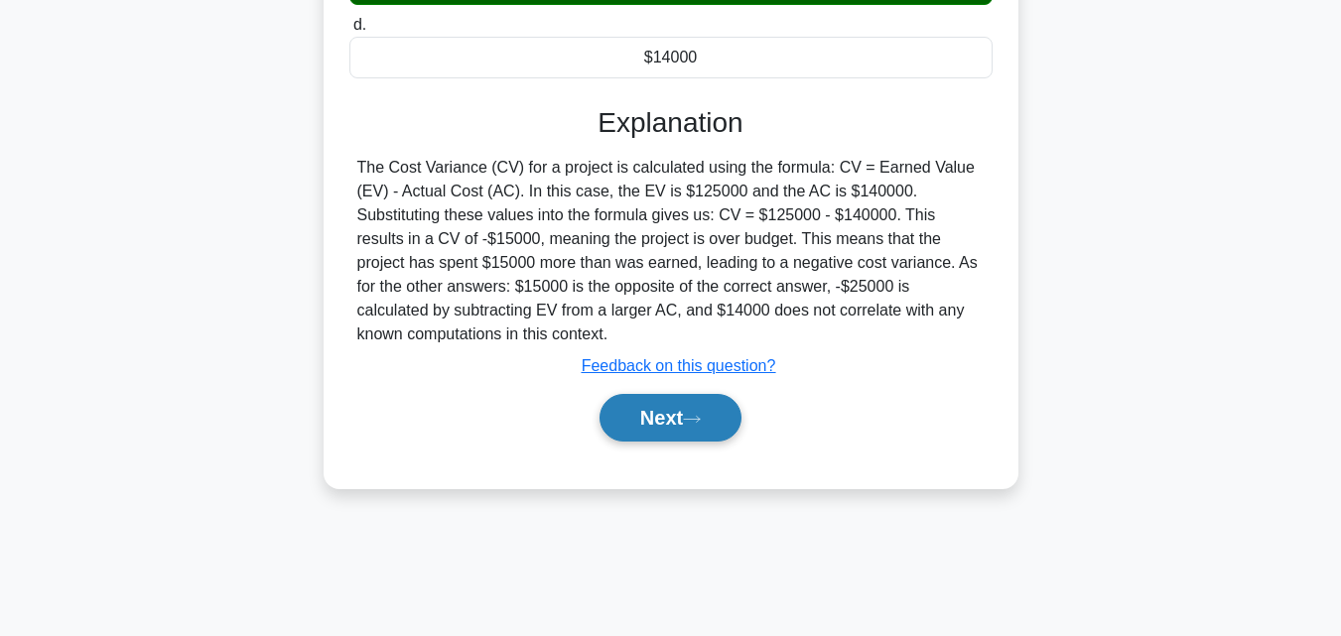
click at [702, 429] on button "Next" at bounding box center [671, 418] width 142 height 48
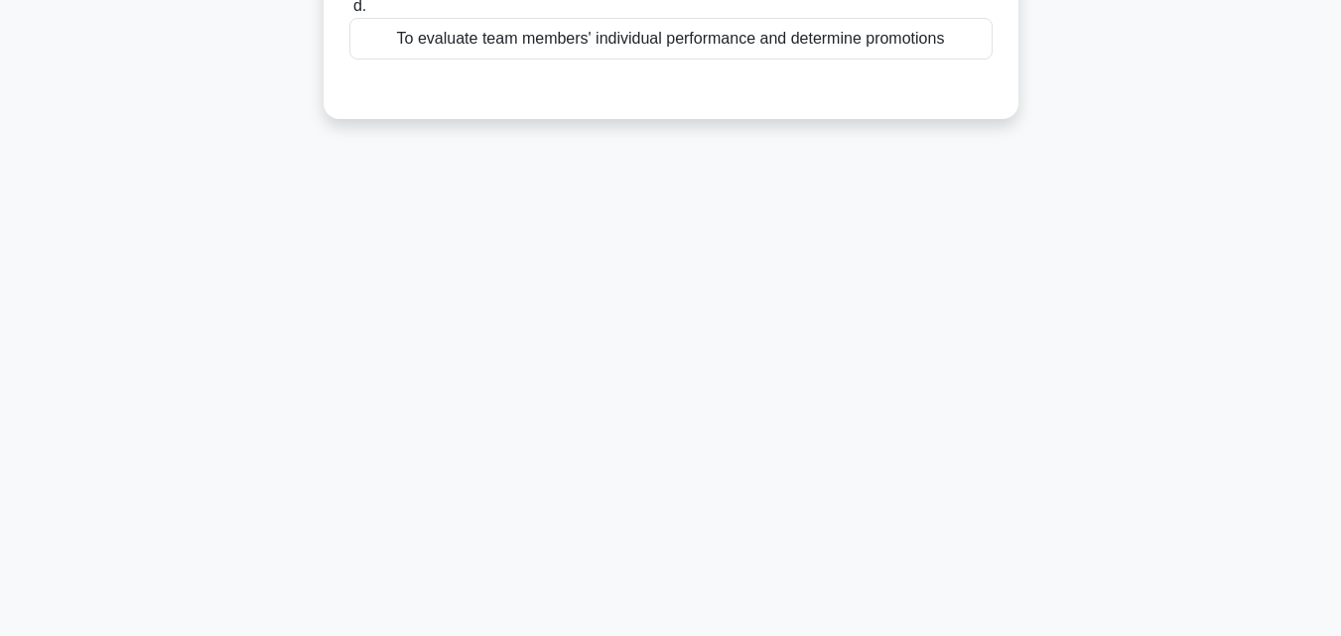
scroll to position [0, 0]
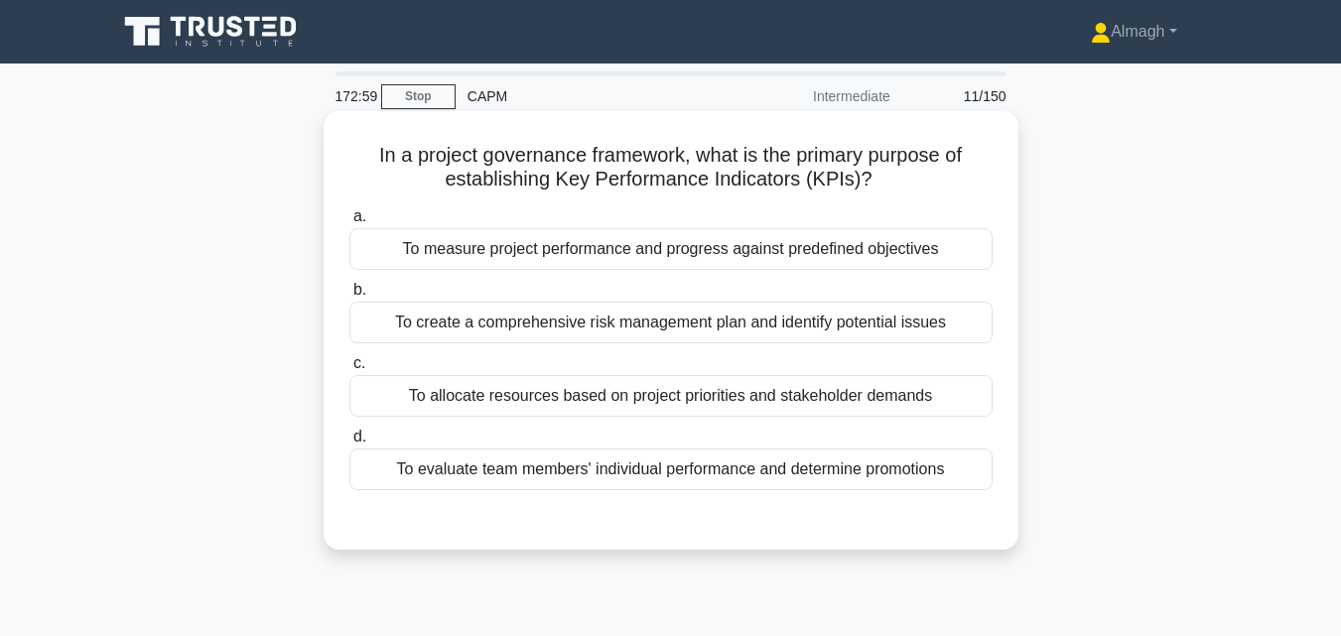
click at [503, 245] on div "To measure project performance and progress against predefined objectives" at bounding box center [670, 249] width 643 height 42
click at [349, 223] on input "a. To measure project performance and progress against predefined objectives" at bounding box center [349, 216] width 0 height 13
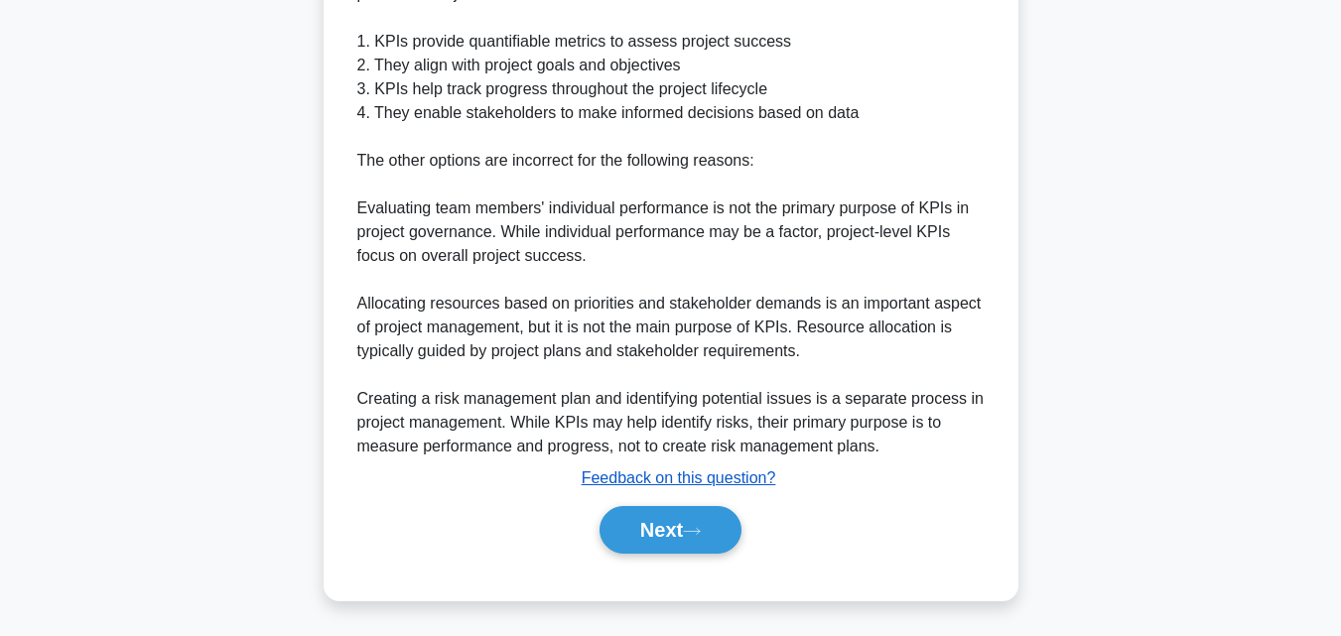
scroll to position [636, 0]
click at [664, 531] on button "Next" at bounding box center [671, 528] width 142 height 48
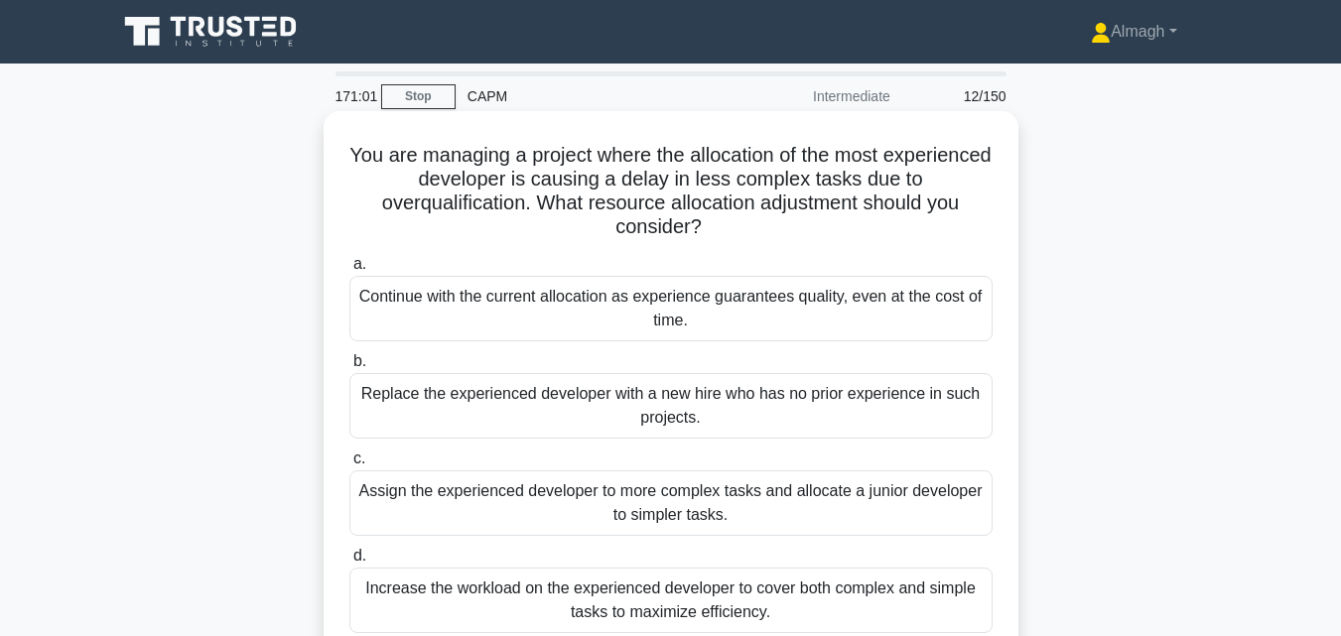
scroll to position [99, 0]
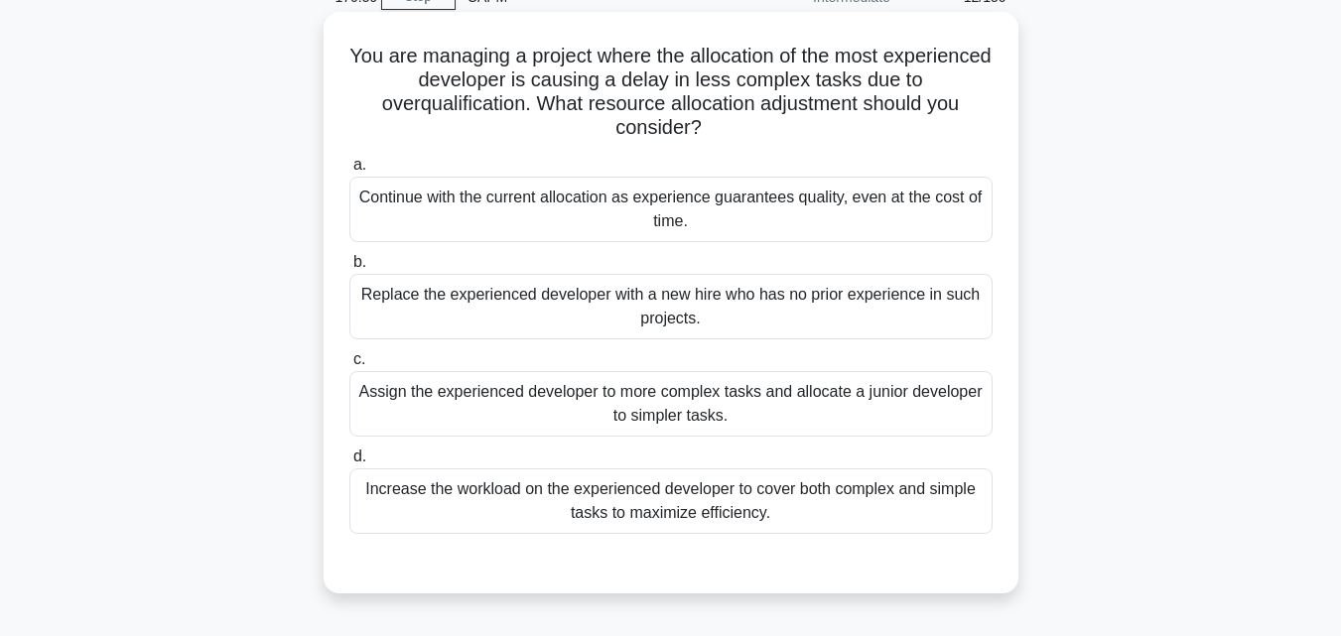
click at [460, 407] on div "Assign the experienced developer to more complex tasks and allocate a junior de…" at bounding box center [670, 404] width 643 height 66
click at [349, 366] on input "c. Assign the experienced developer to more complex tasks and allocate a junior…" at bounding box center [349, 359] width 0 height 13
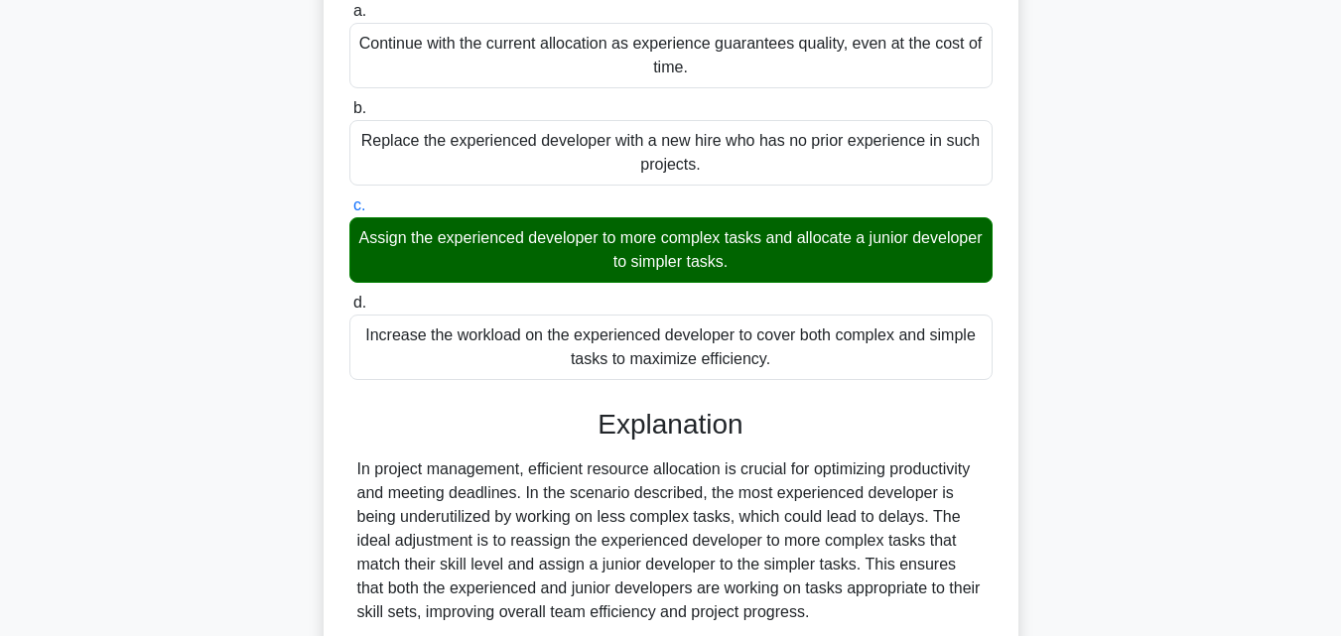
scroll to position [589, 0]
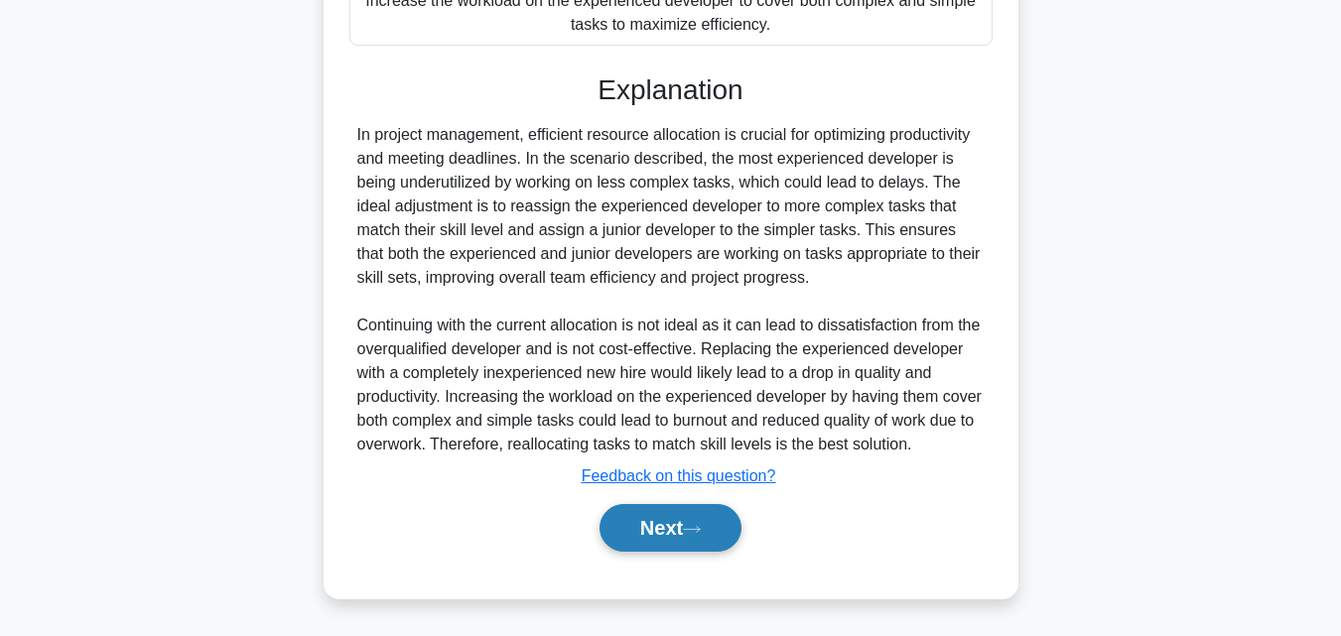
click at [632, 530] on button "Next" at bounding box center [671, 528] width 142 height 48
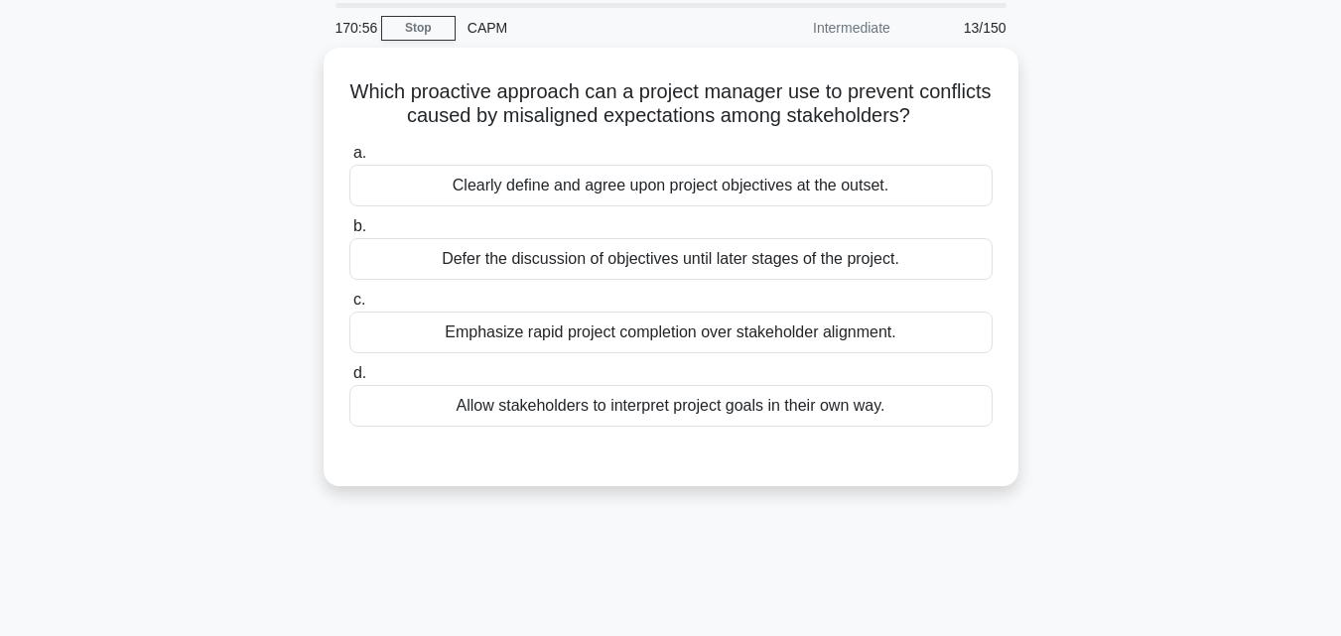
scroll to position [0, 0]
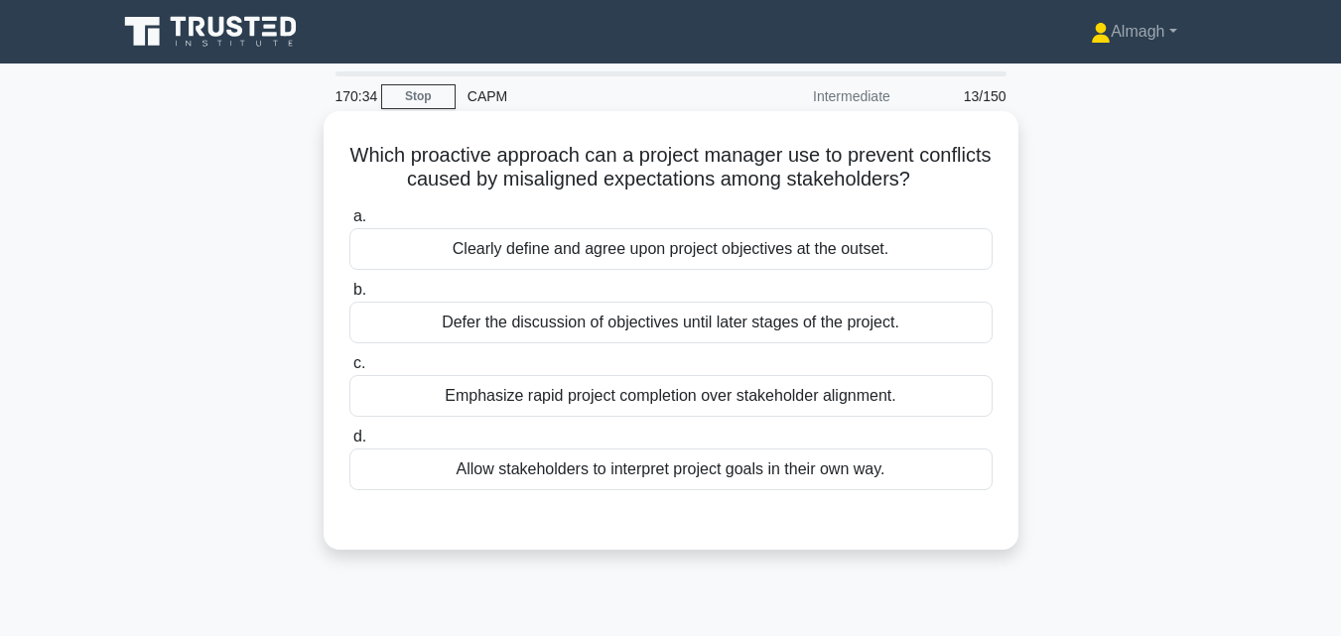
click at [575, 250] on div "Clearly define and agree upon project objectives at the outset." at bounding box center [670, 249] width 643 height 42
click at [349, 223] on input "a. Clearly define and agree upon project objectives at the outset." at bounding box center [349, 216] width 0 height 13
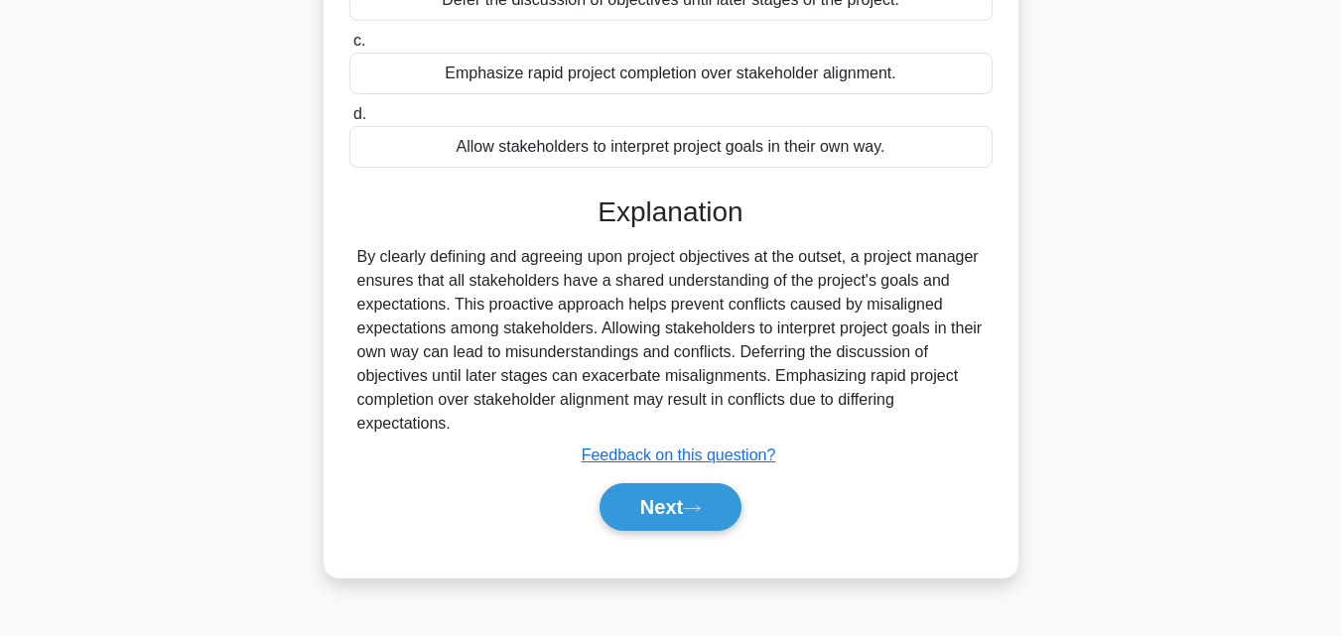
scroll to position [397, 0]
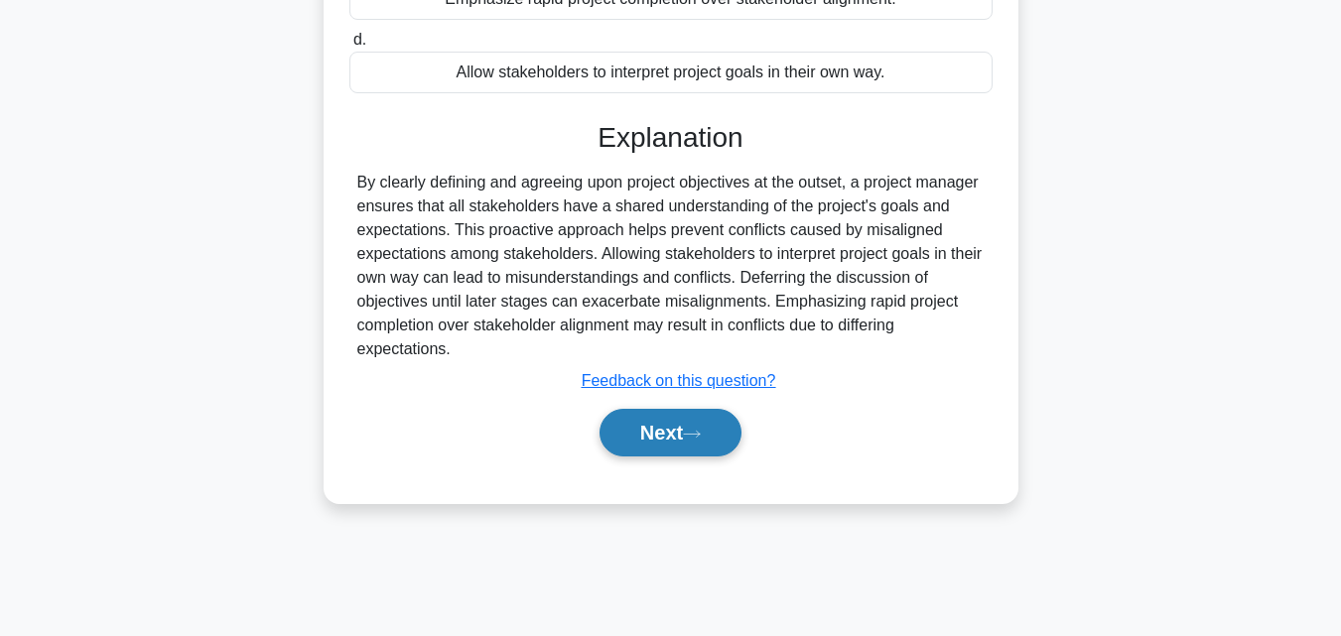
click at [728, 442] on button "Next" at bounding box center [671, 433] width 142 height 48
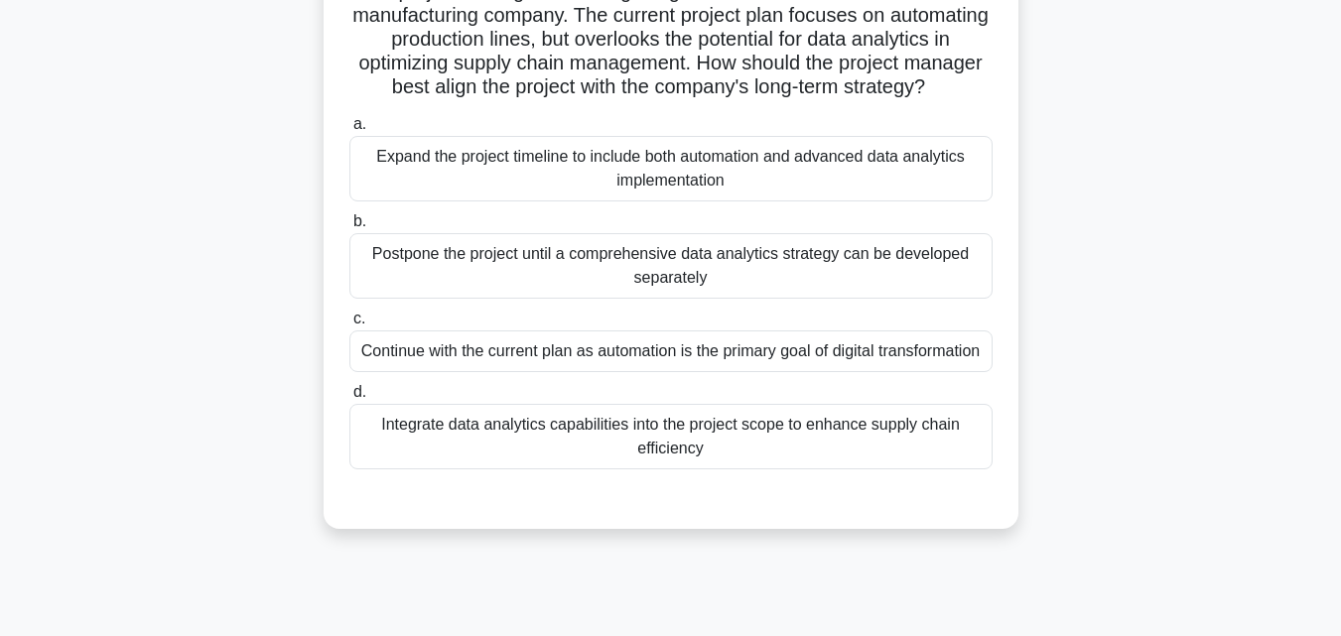
scroll to position [199, 0]
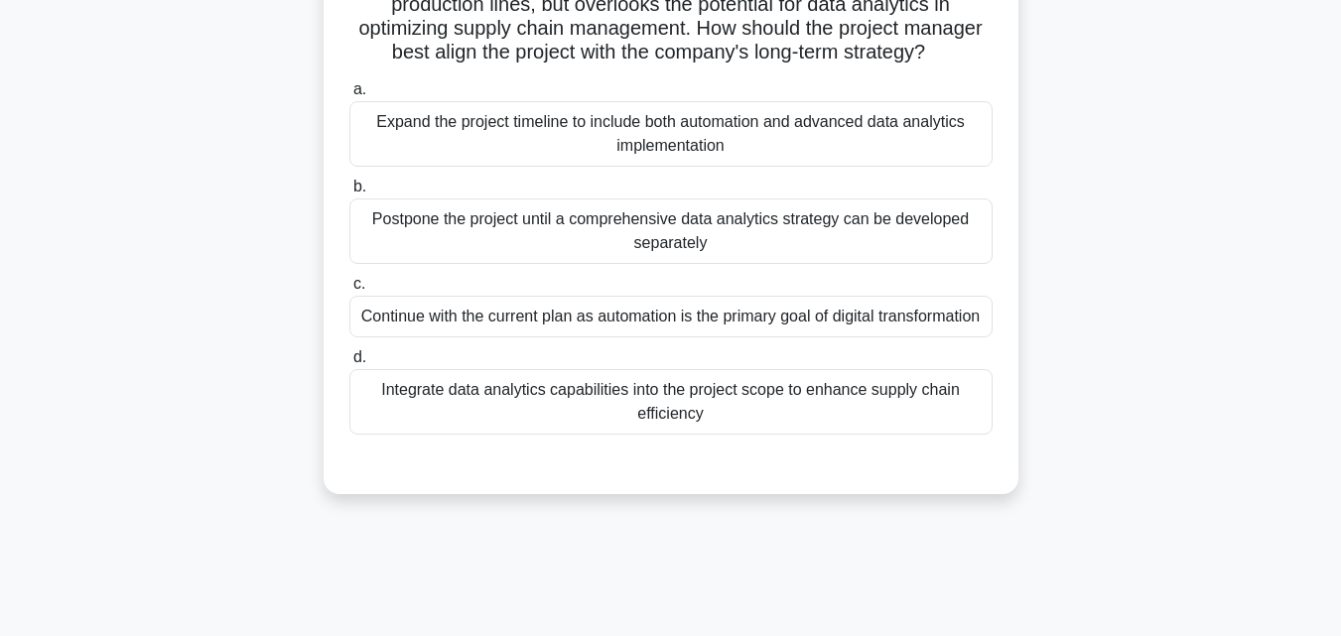
click at [575, 435] on div "Integrate data analytics capabilities into the project scope to enhance supply …" at bounding box center [670, 402] width 643 height 66
click at [349, 364] on input "d. Integrate data analytics capabilities into the project scope to enhance supp…" at bounding box center [349, 357] width 0 height 13
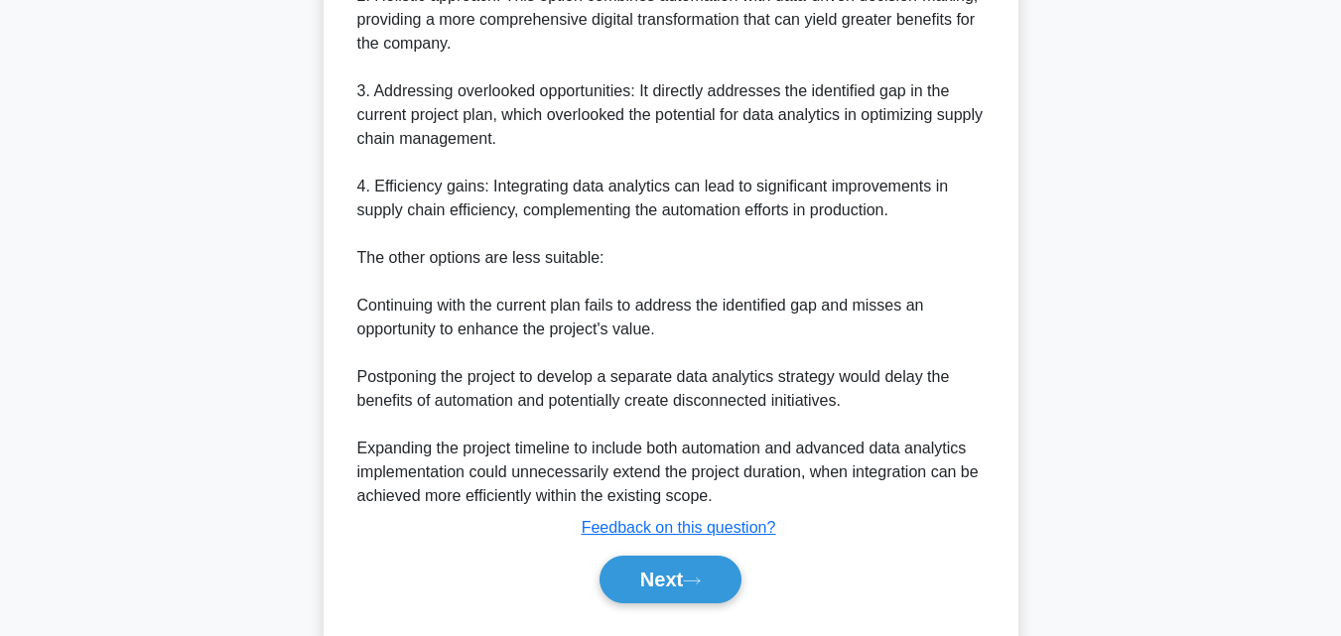
scroll to position [994, 0]
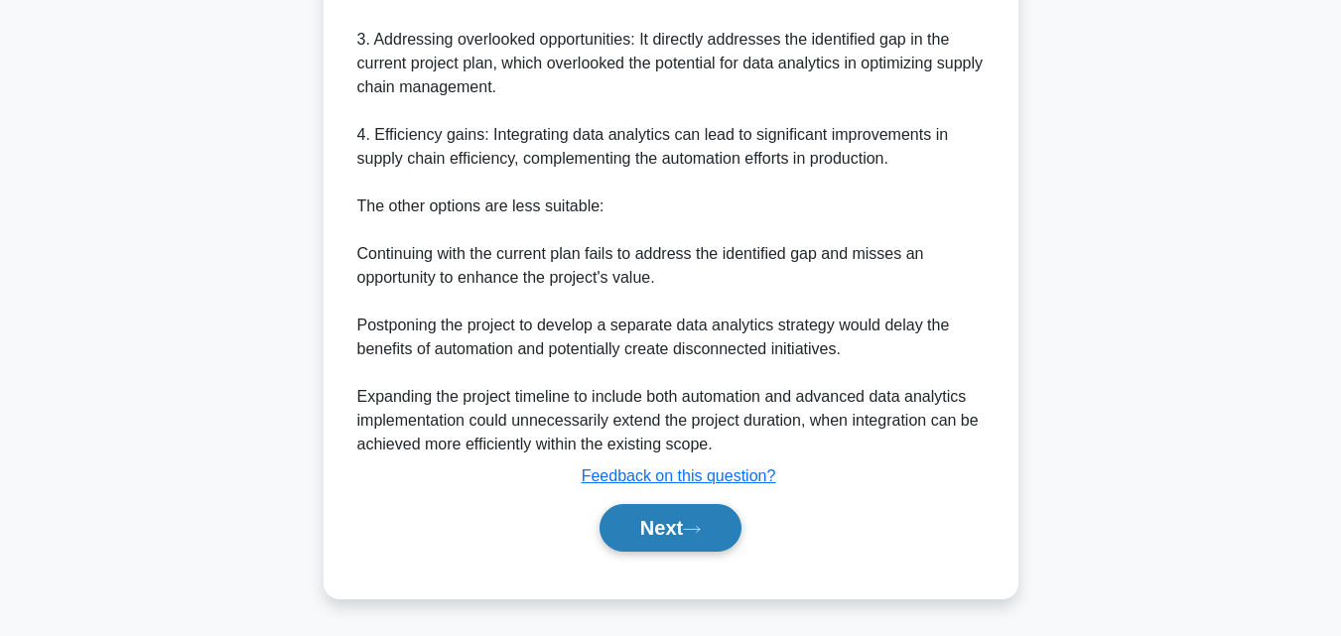
click at [644, 535] on button "Next" at bounding box center [671, 528] width 142 height 48
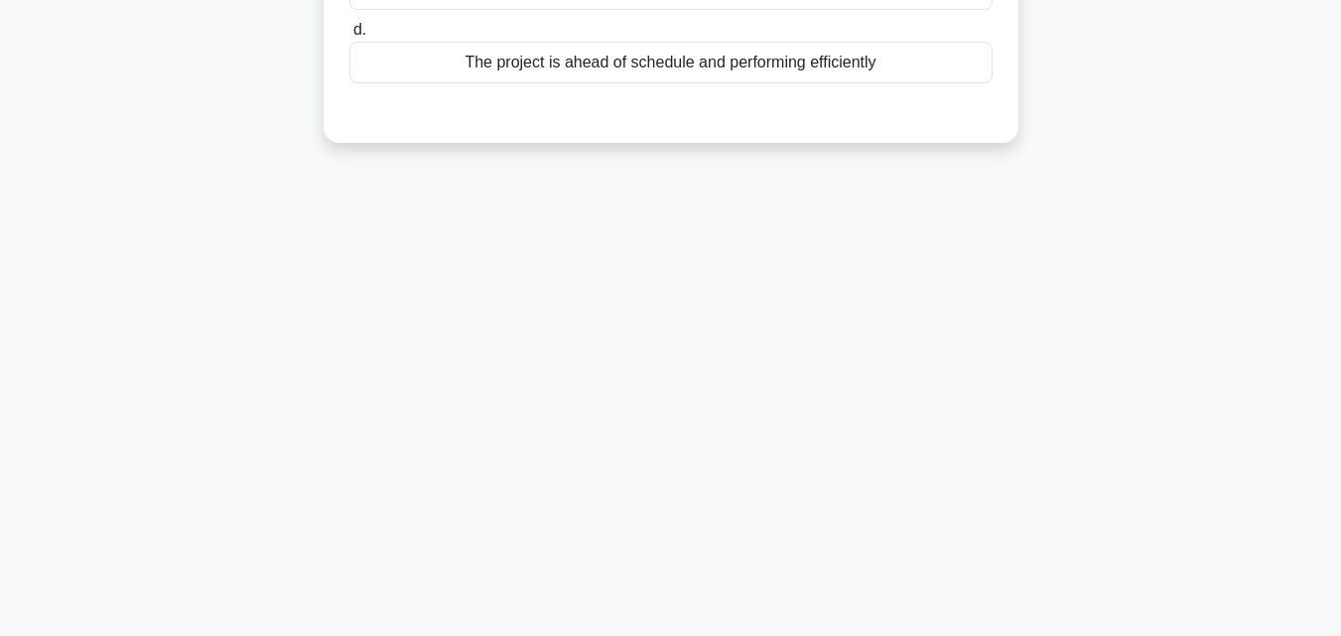
scroll to position [39, 0]
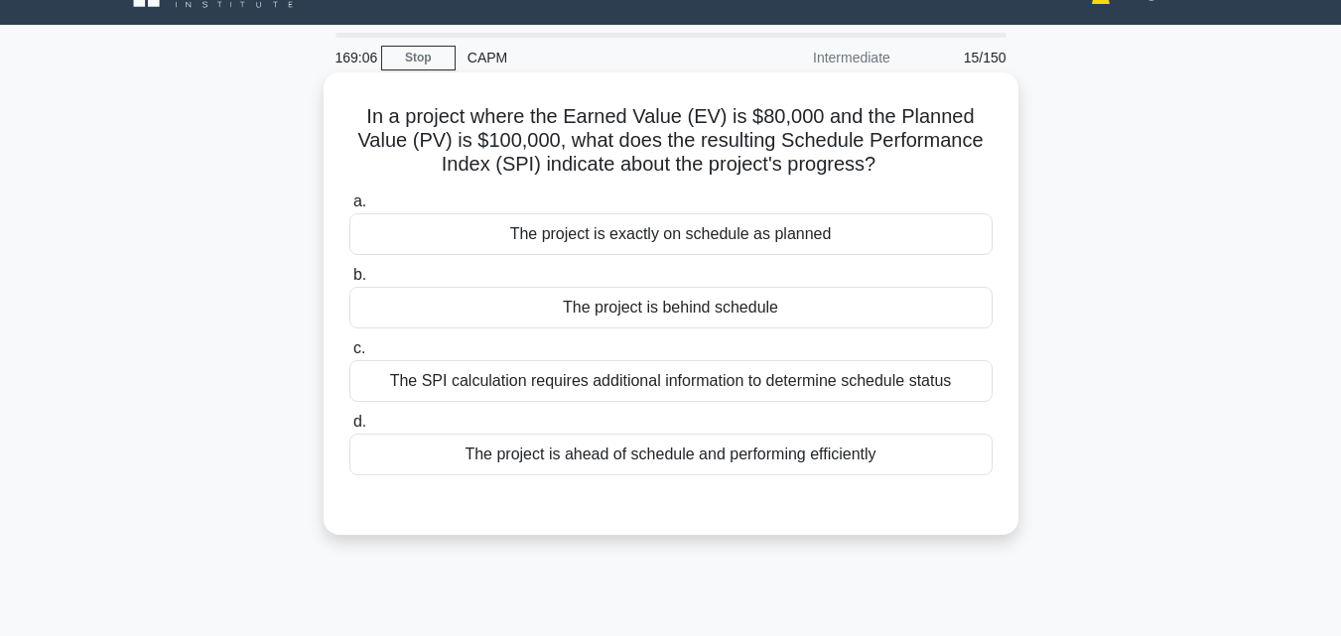
click at [613, 306] on div "The project is behind schedule" at bounding box center [670, 308] width 643 height 42
click at [349, 282] on input "b. The project is behind schedule" at bounding box center [349, 275] width 0 height 13
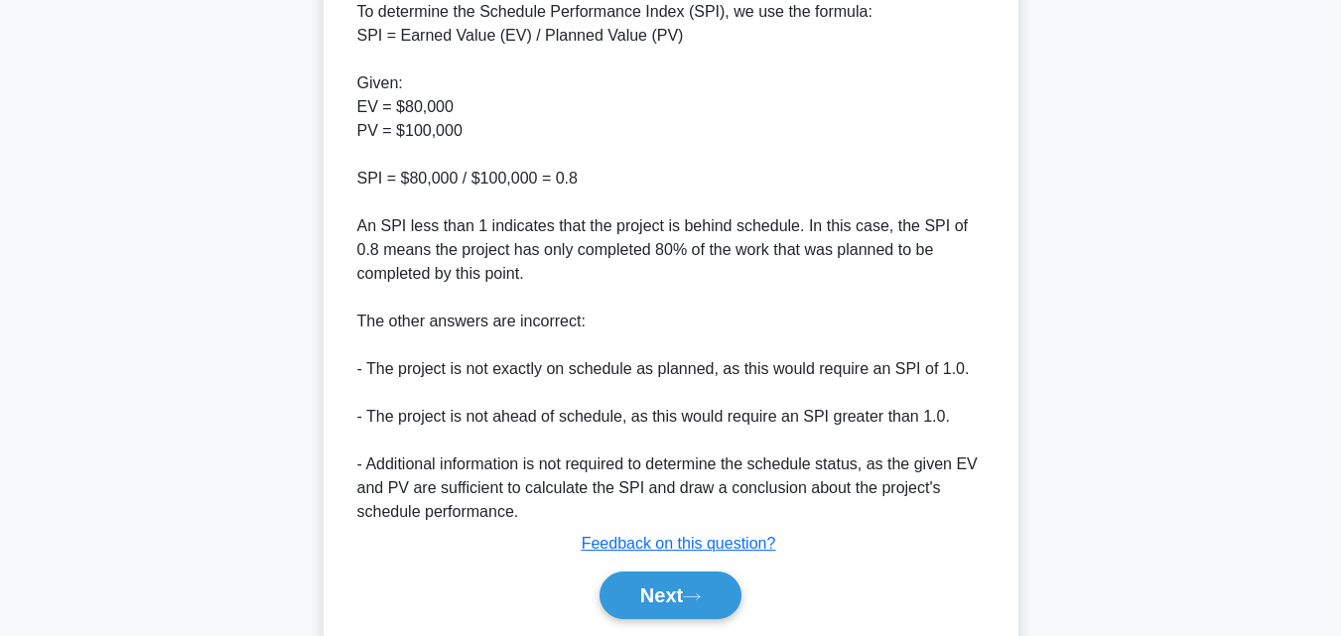
scroll to position [708, 0]
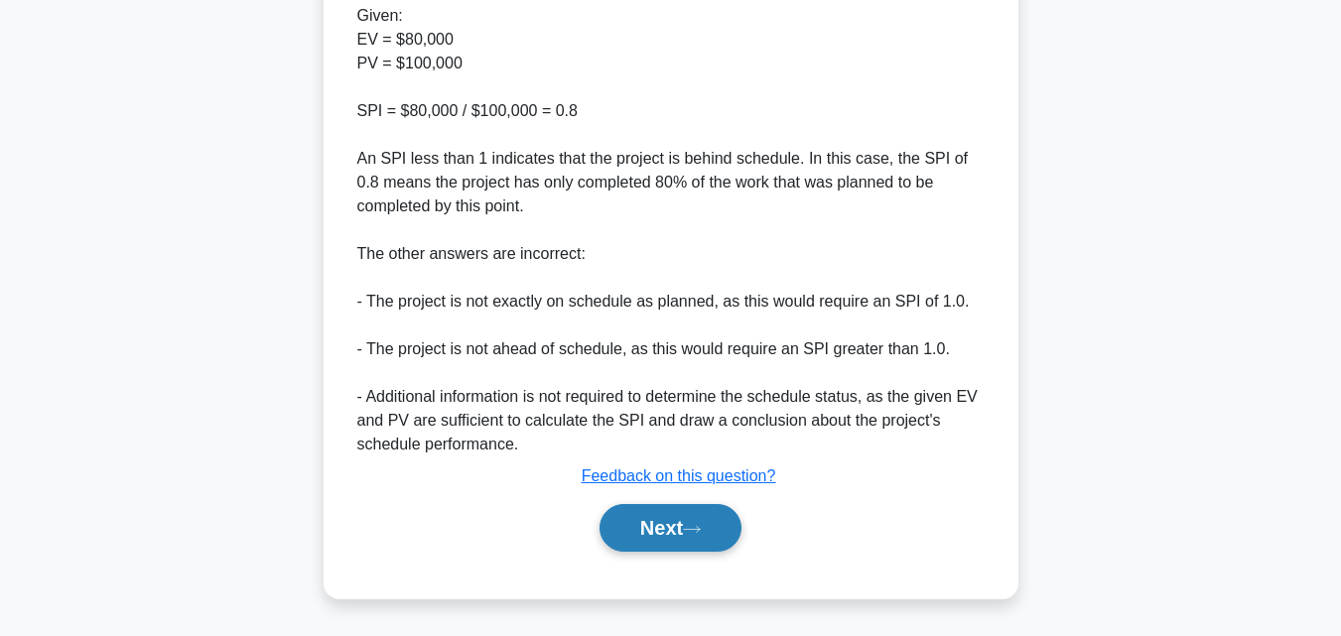
click at [689, 515] on button "Next" at bounding box center [671, 528] width 142 height 48
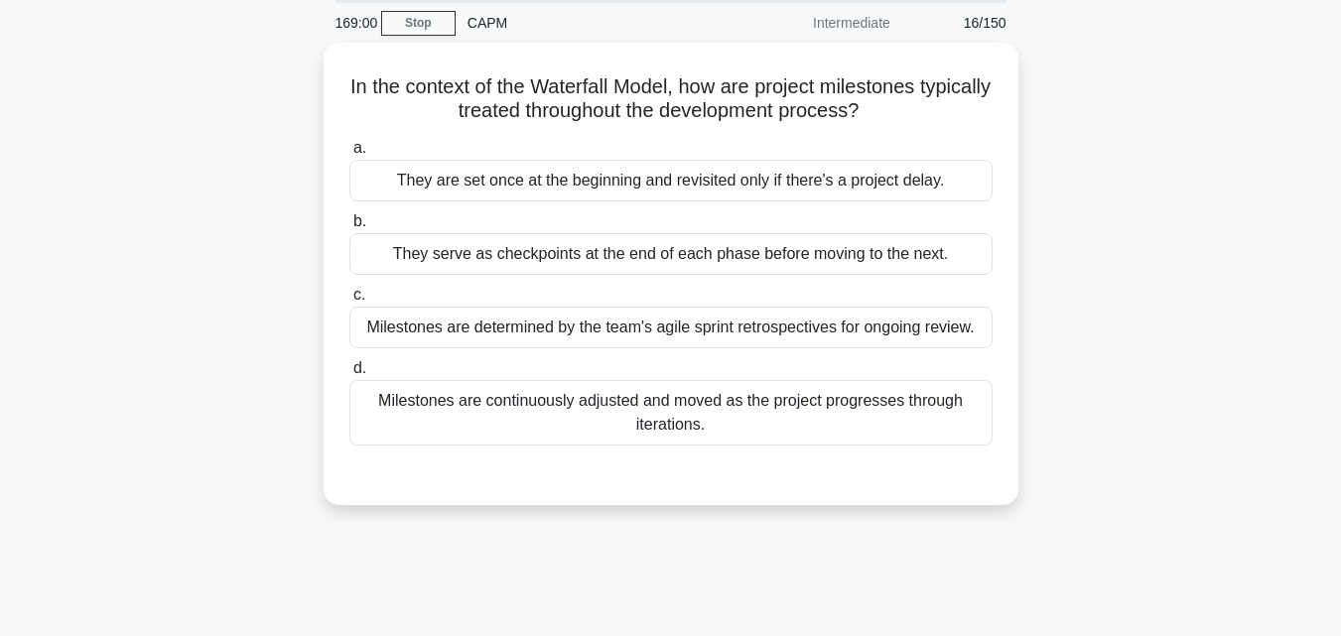
scroll to position [39, 0]
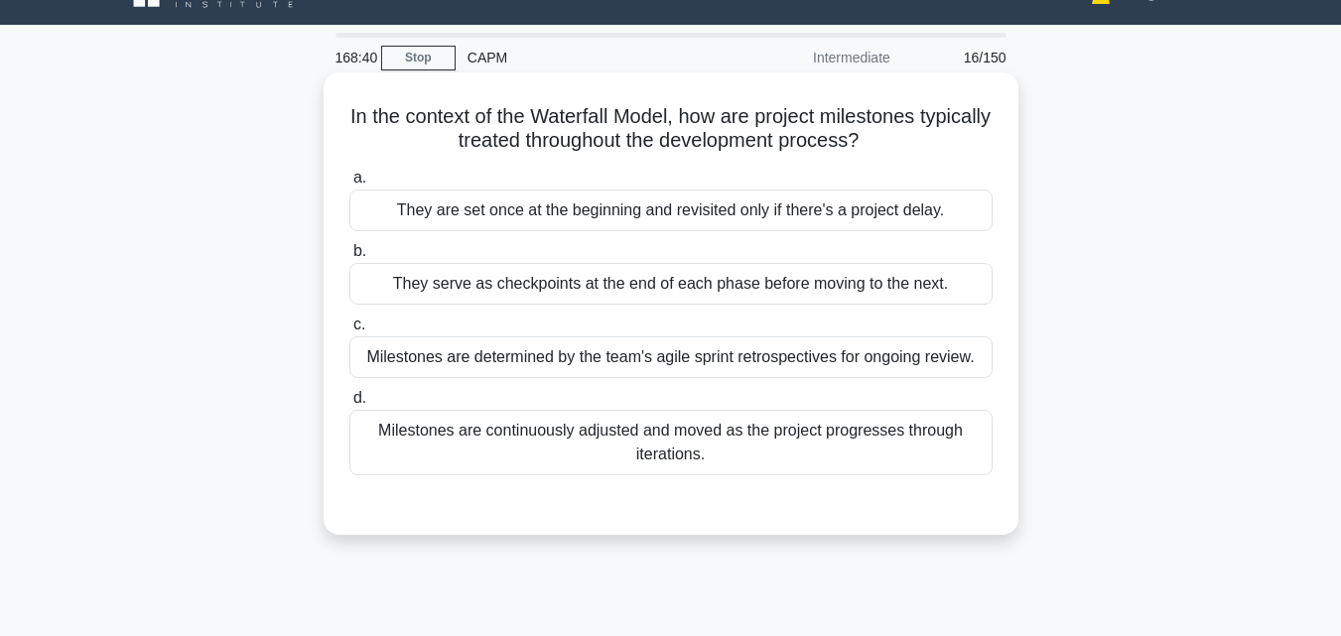
click at [632, 279] on div "They serve as checkpoints at the end of each phase before moving to the next." at bounding box center [670, 284] width 643 height 42
click at [349, 258] on input "b. They serve as checkpoints at the end of each phase before moving to the next." at bounding box center [349, 251] width 0 height 13
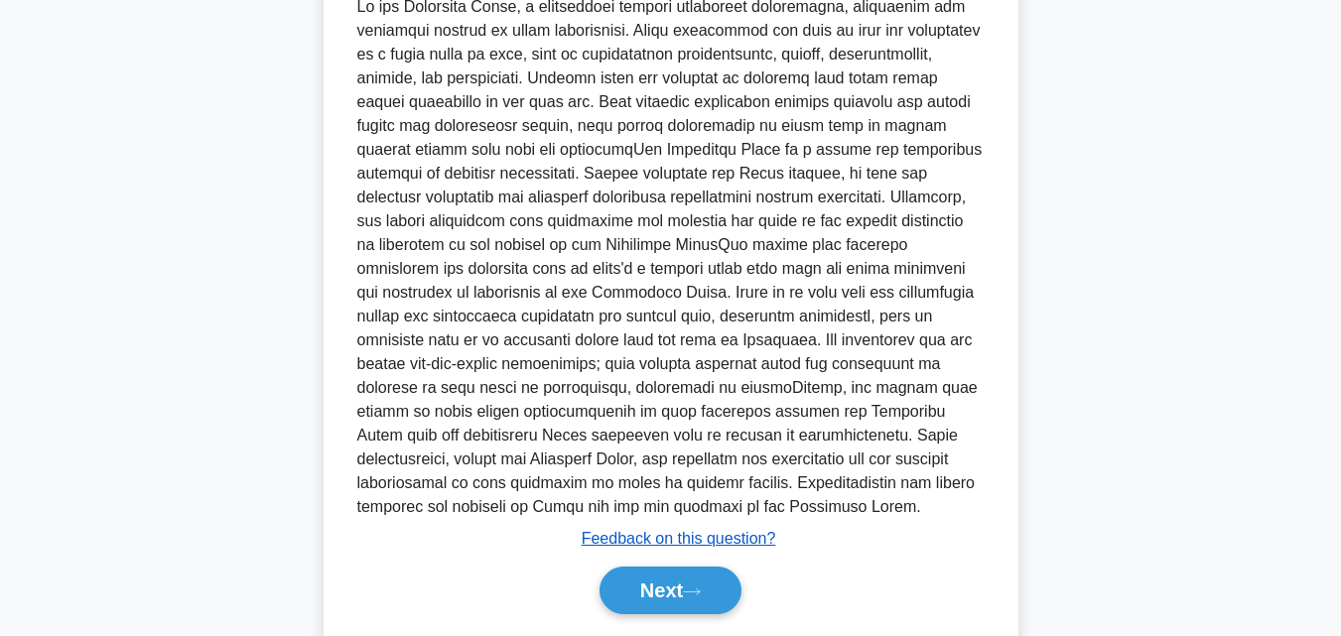
scroll to position [634, 0]
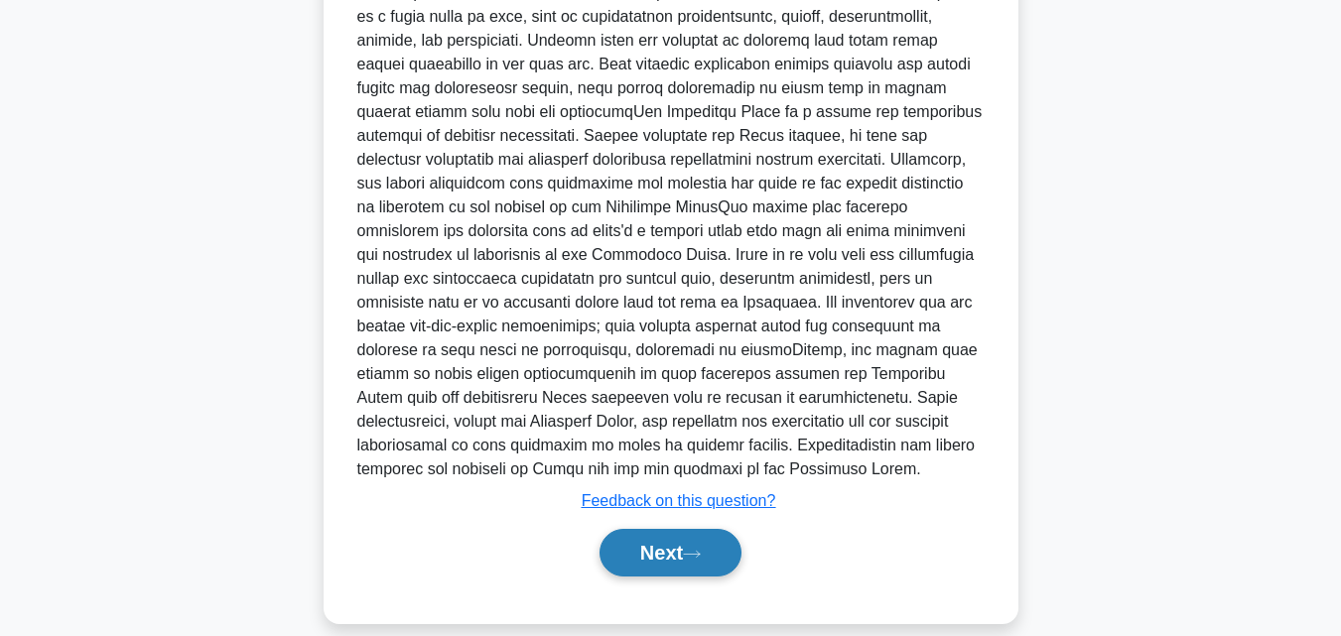
click at [662, 546] on button "Next" at bounding box center [671, 553] width 142 height 48
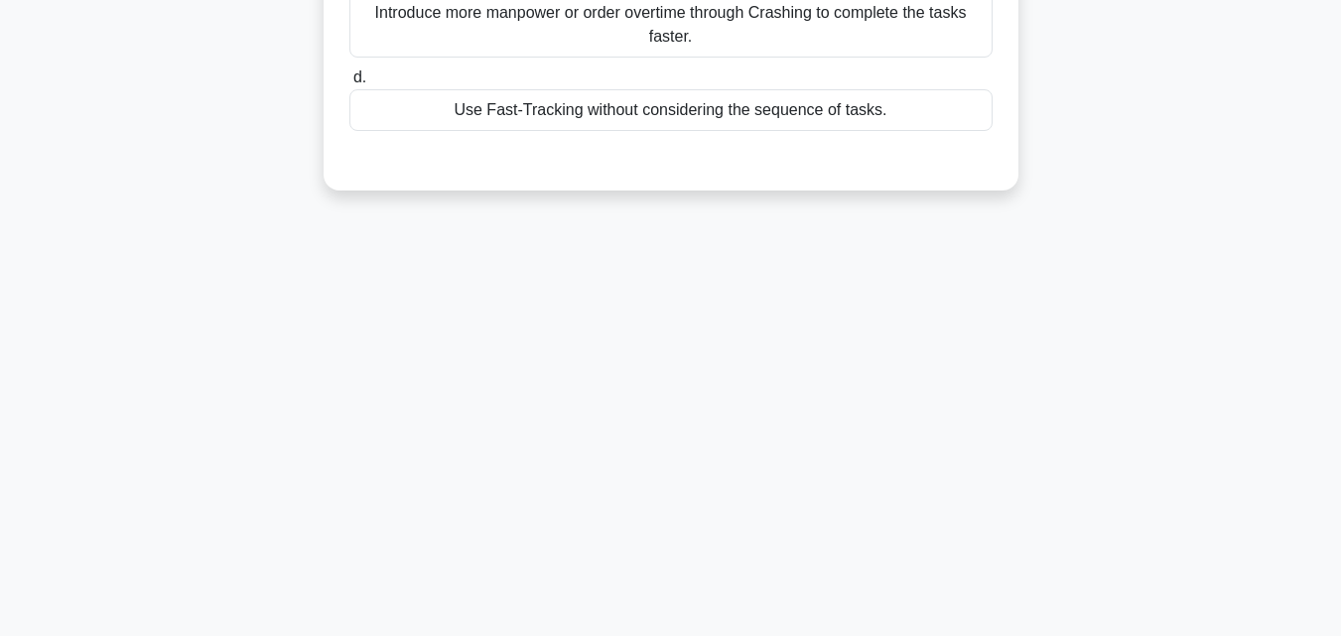
scroll to position [0, 0]
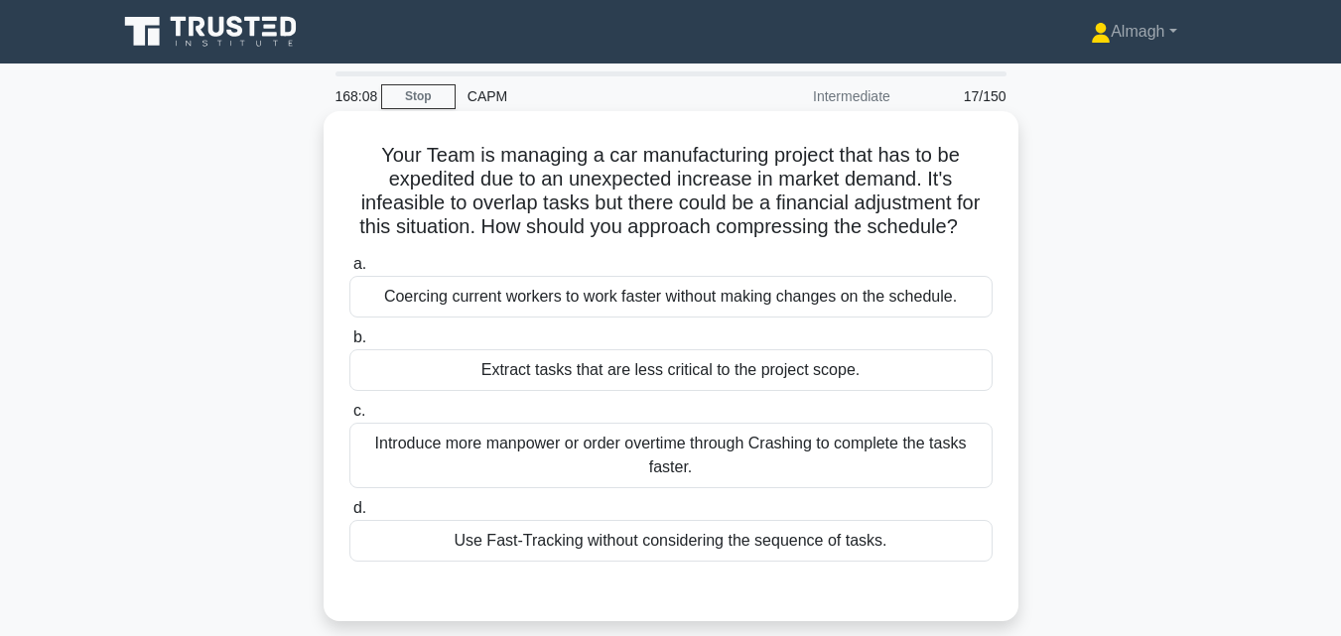
click at [629, 459] on div "Introduce more manpower or order overtime through Crashing to complete the task…" at bounding box center [670, 456] width 643 height 66
click at [349, 418] on input "c. Introduce more manpower or order overtime through Crashing to complete the t…" at bounding box center [349, 411] width 0 height 13
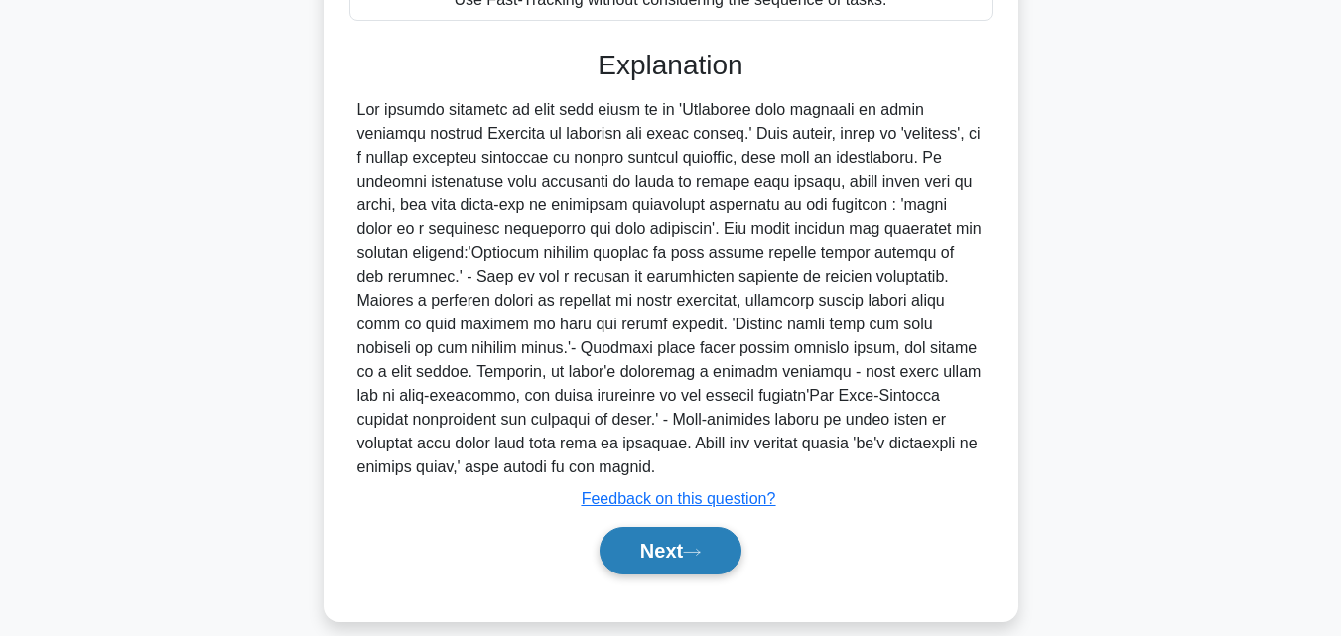
scroll to position [565, 0]
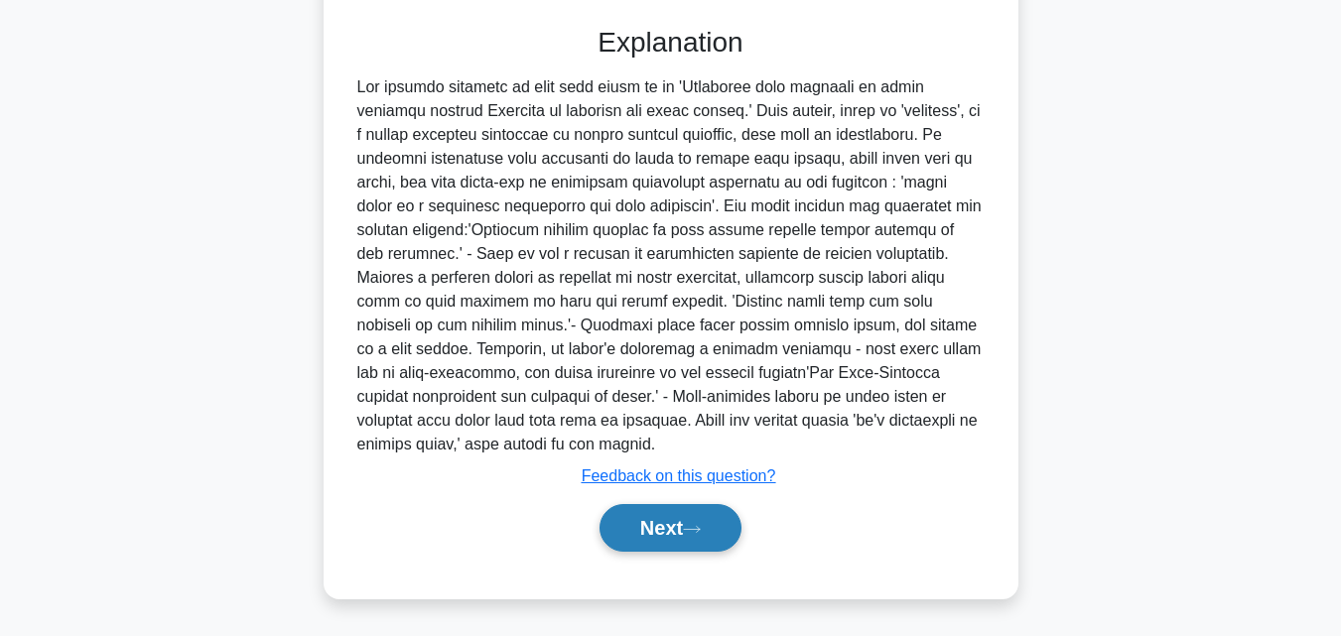
click at [710, 537] on button "Next" at bounding box center [671, 528] width 142 height 48
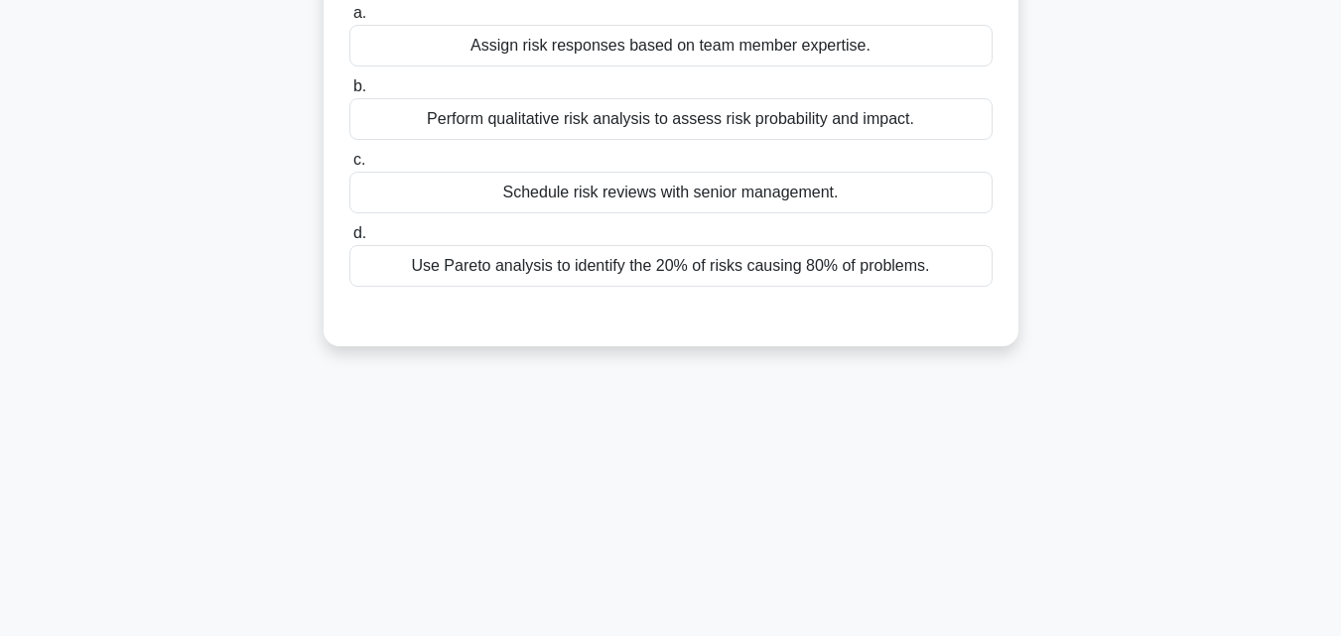
scroll to position [0, 0]
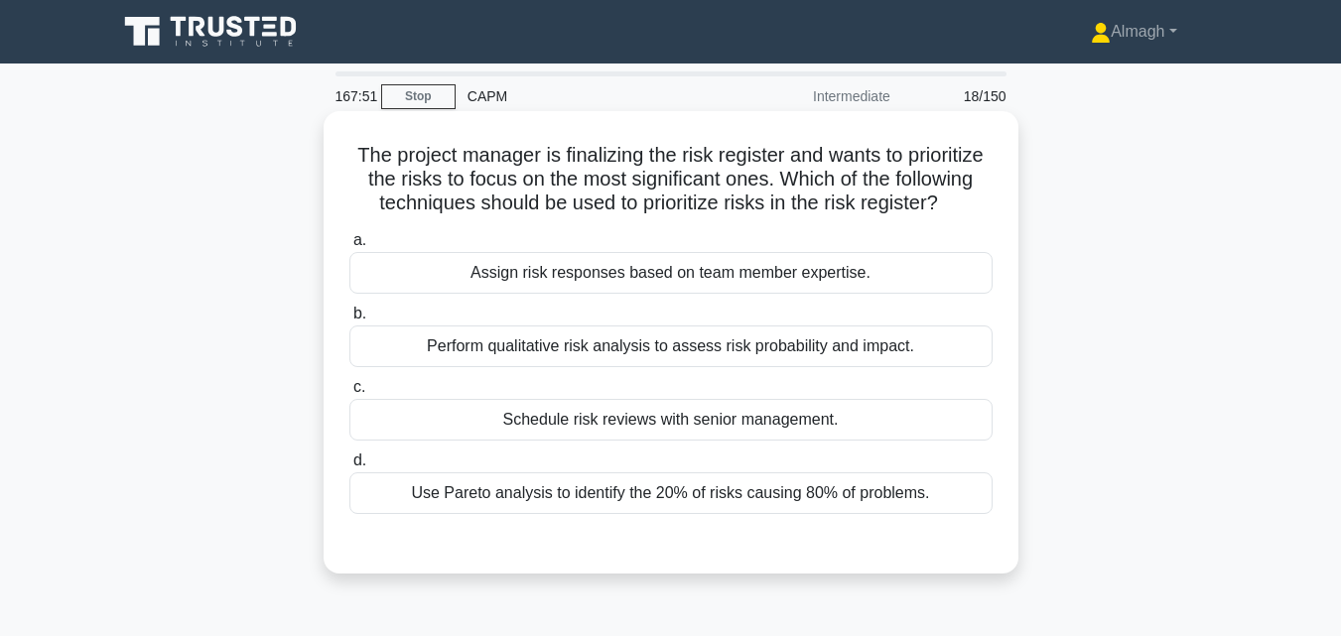
click at [704, 367] on div "Perform qualitative risk analysis to assess risk probability and impact." at bounding box center [670, 347] width 643 height 42
click at [349, 321] on input "b. Perform qualitative risk analysis to assess risk probability and impact." at bounding box center [349, 314] width 0 height 13
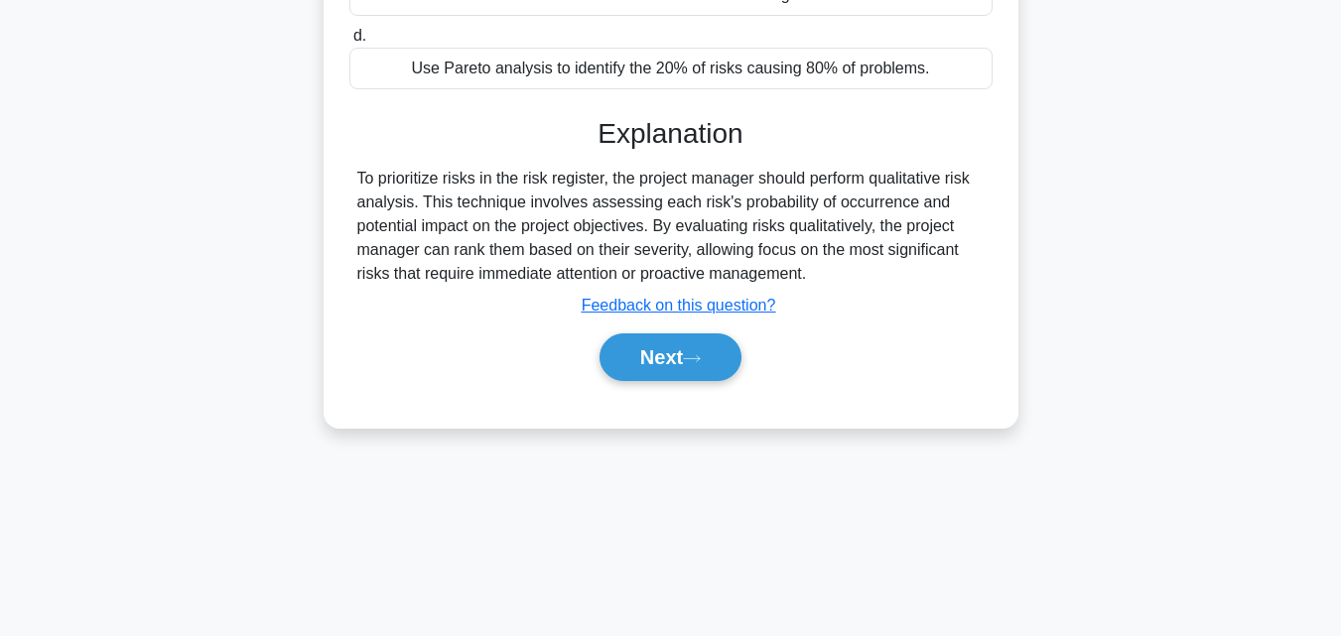
scroll to position [436, 0]
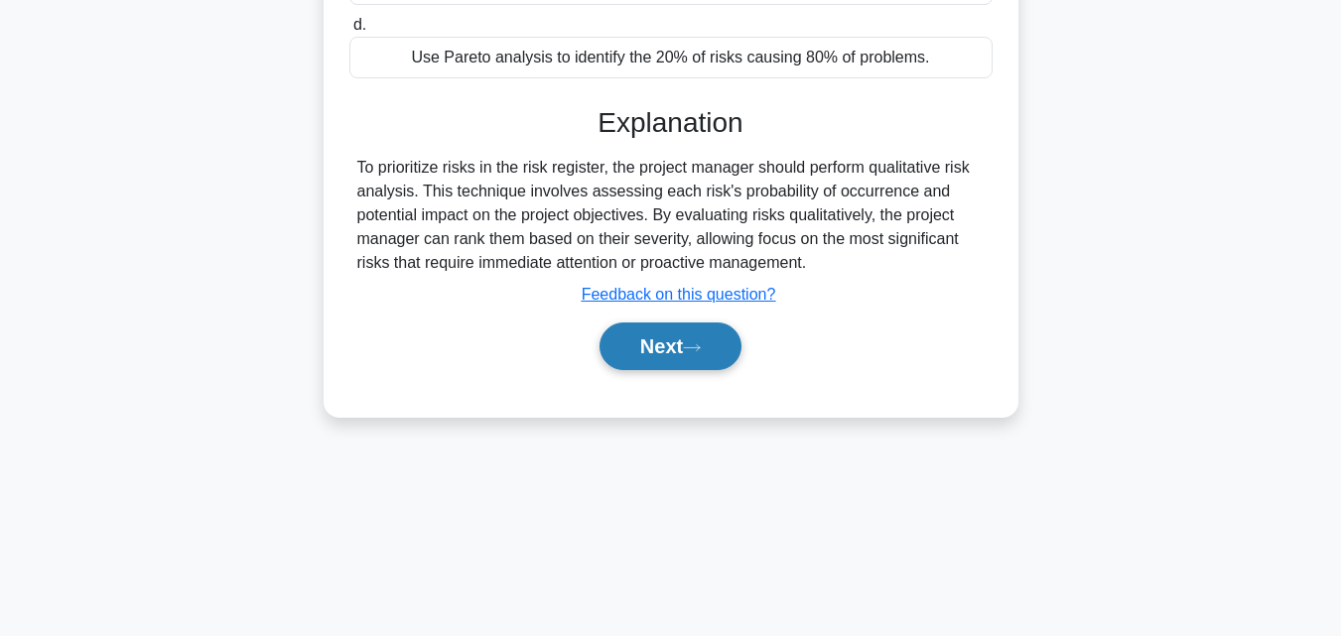
click at [706, 370] on button "Next" at bounding box center [671, 347] width 142 height 48
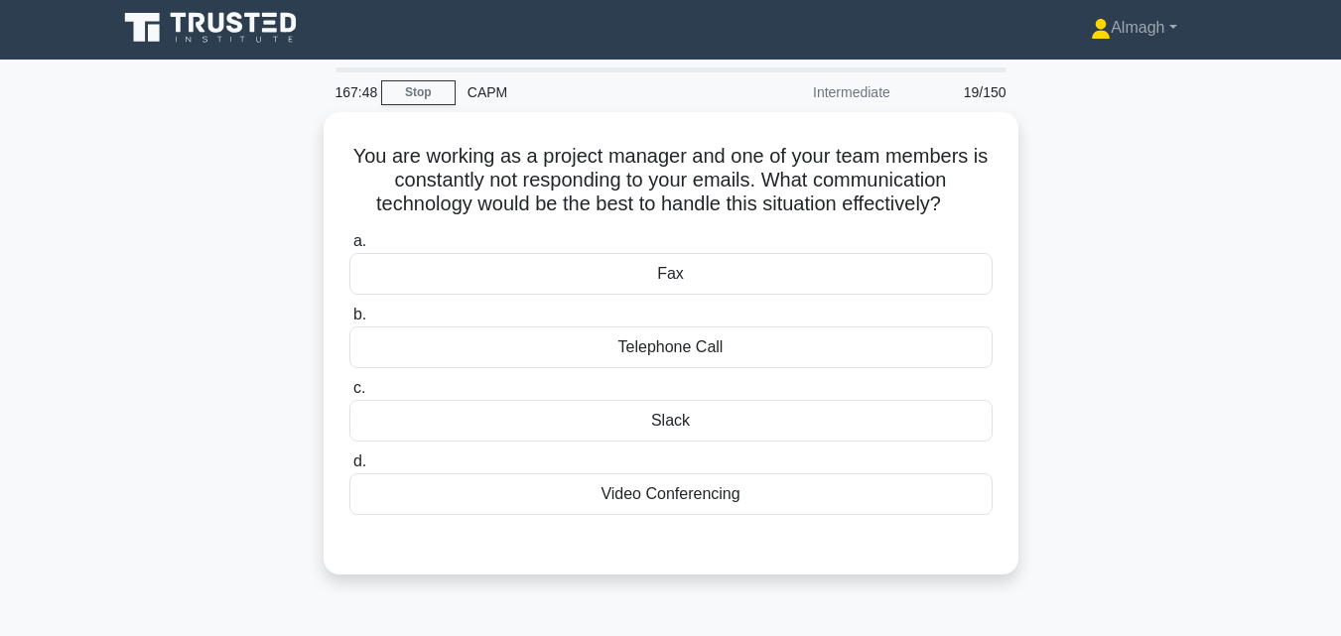
scroll to position [0, 0]
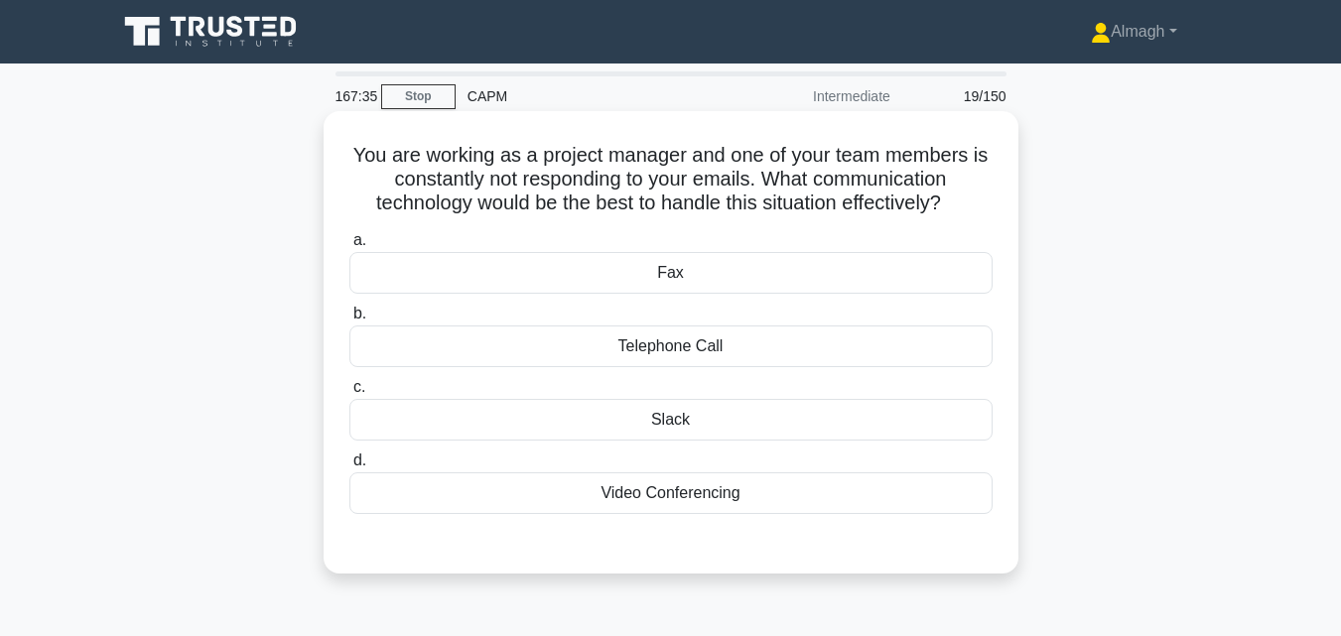
click at [668, 353] on div "Telephone Call" at bounding box center [670, 347] width 643 height 42
click at [349, 321] on input "b. Telephone Call" at bounding box center [349, 314] width 0 height 13
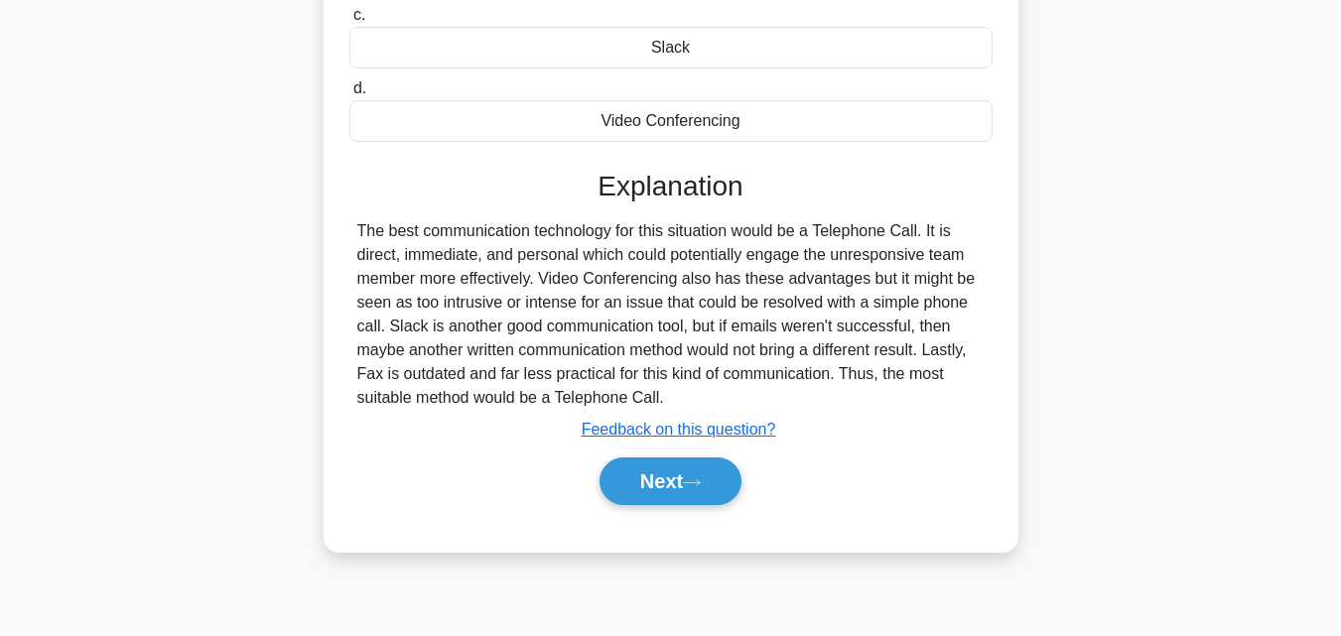
scroll to position [337, 0]
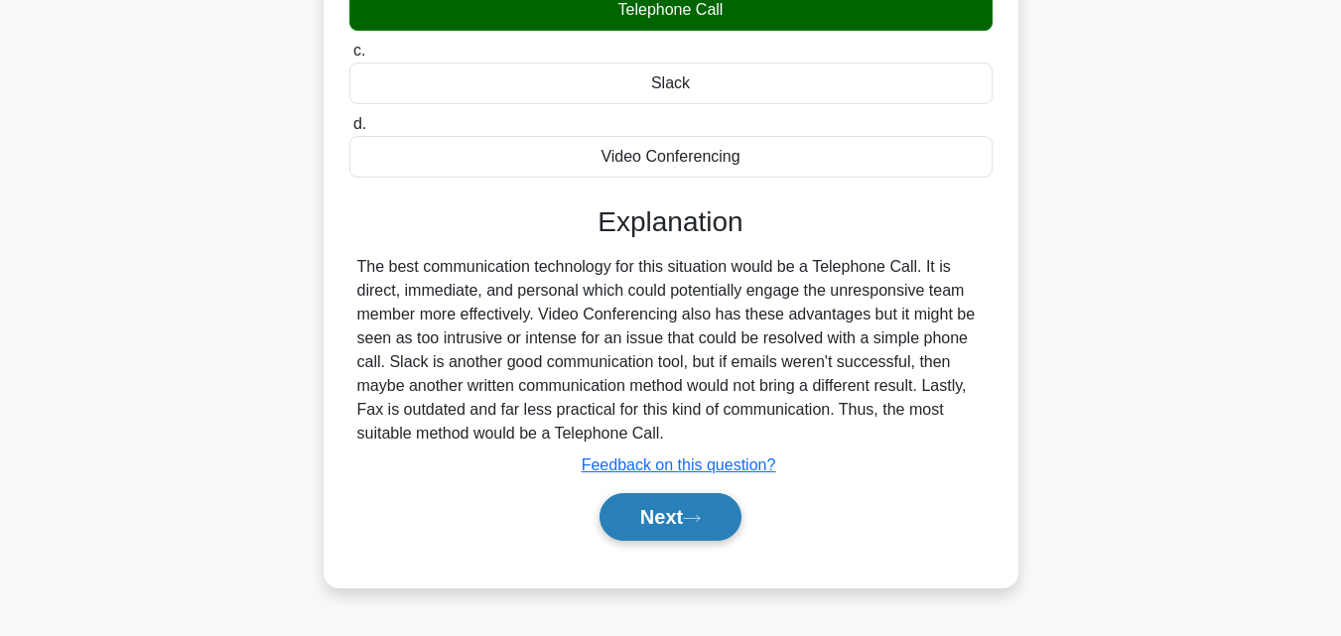
click at [675, 507] on button "Next" at bounding box center [671, 517] width 142 height 48
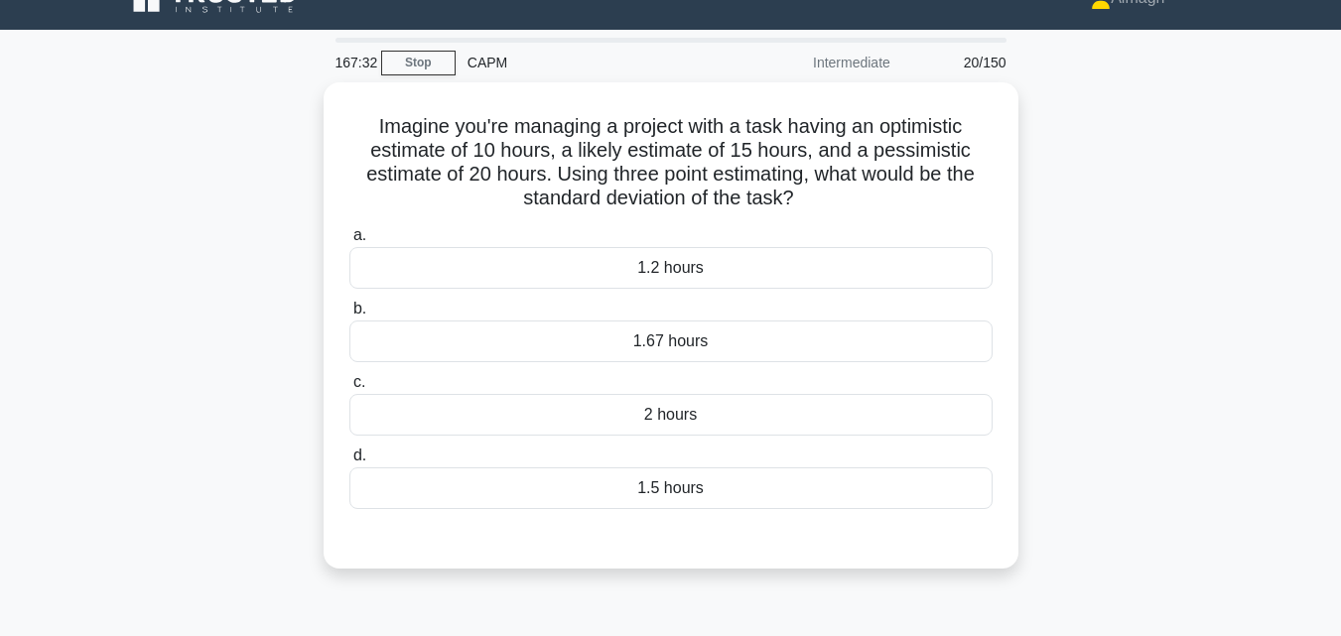
scroll to position [0, 0]
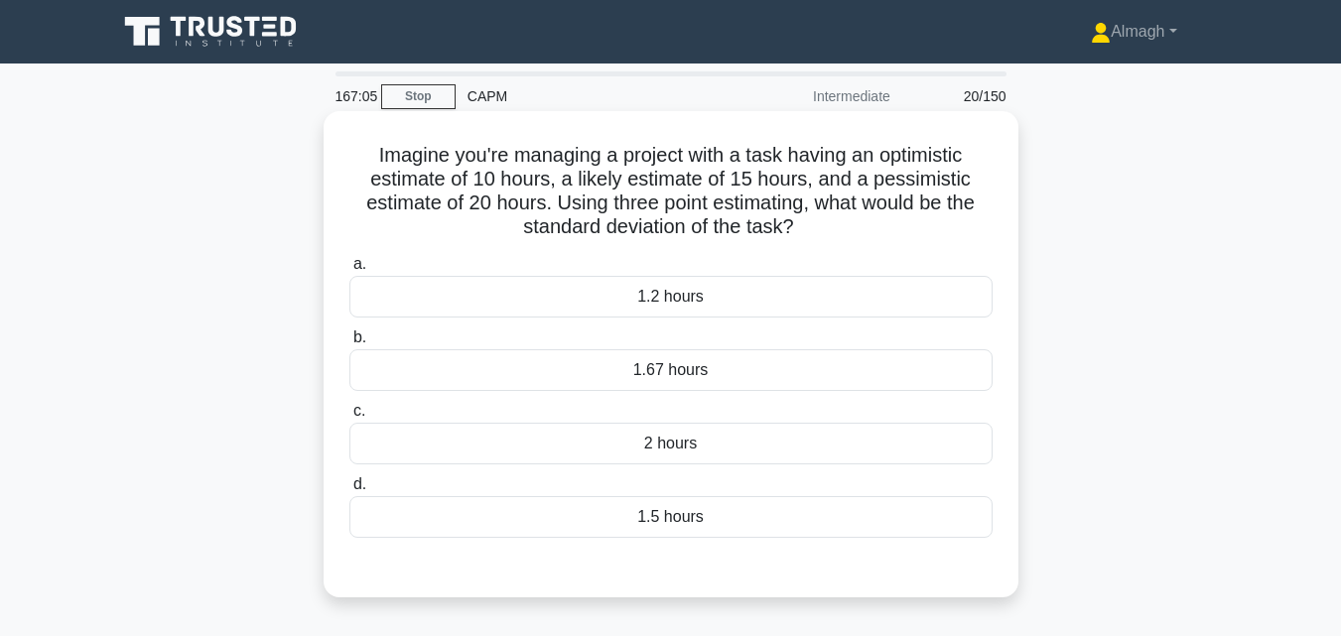
click at [727, 373] on div "1.67 hours" at bounding box center [670, 370] width 643 height 42
click at [349, 344] on input "b. 1.67 hours" at bounding box center [349, 338] width 0 height 13
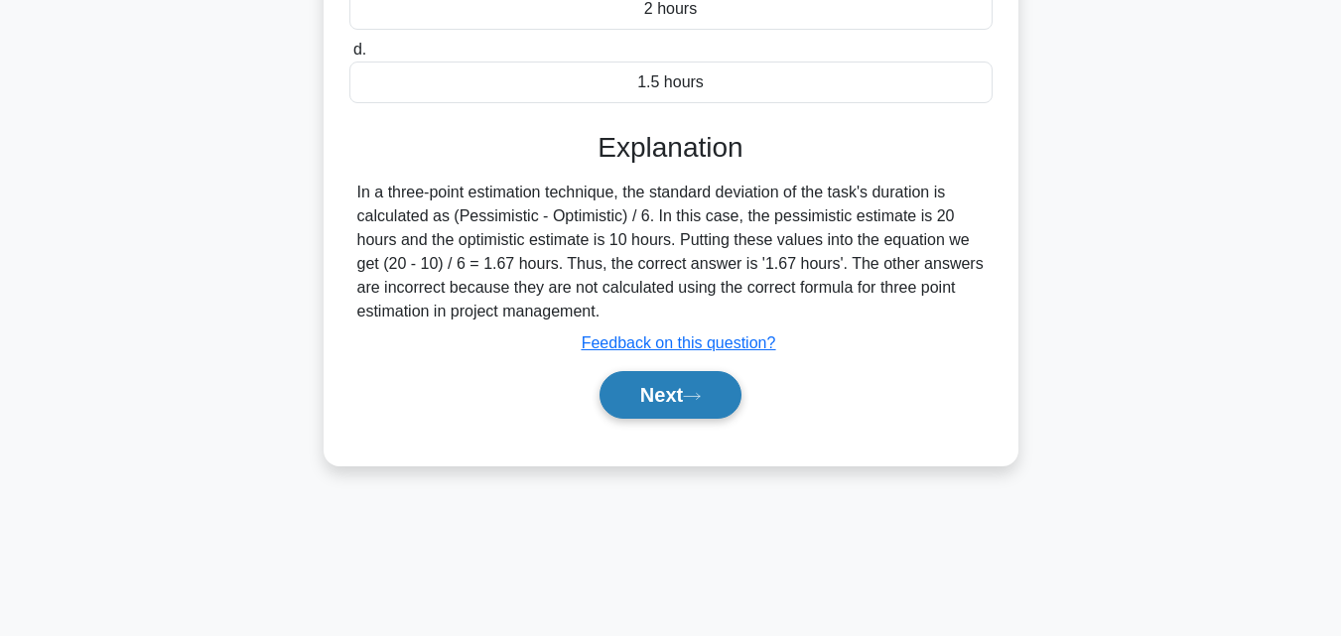
scroll to position [436, 0]
click at [722, 386] on button "Next" at bounding box center [671, 394] width 142 height 48
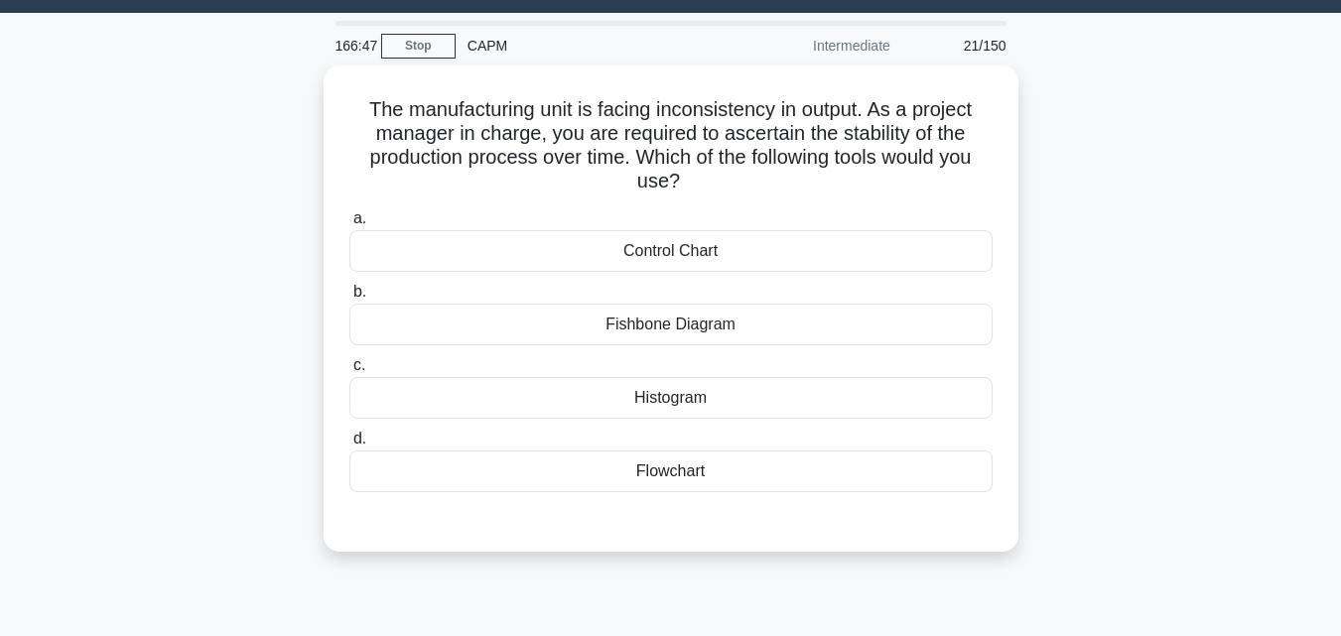
scroll to position [39, 0]
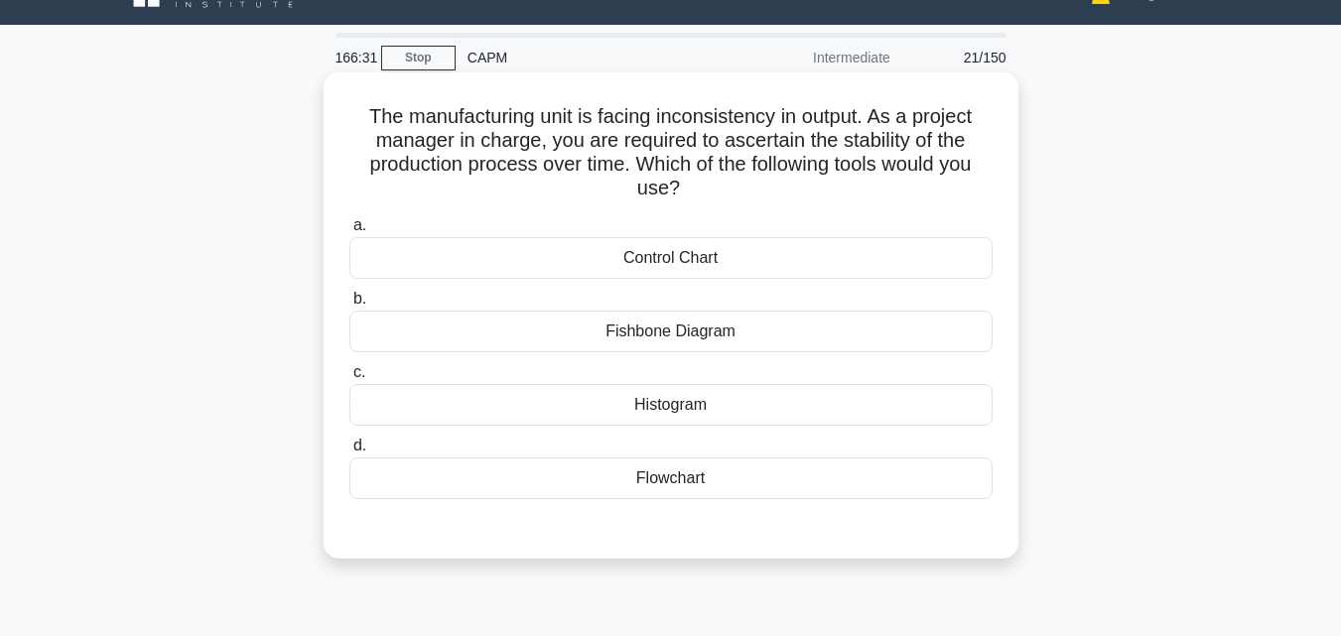
click at [815, 252] on div "Control Chart" at bounding box center [670, 258] width 643 height 42
click at [349, 232] on input "a. Control Chart" at bounding box center [349, 225] width 0 height 13
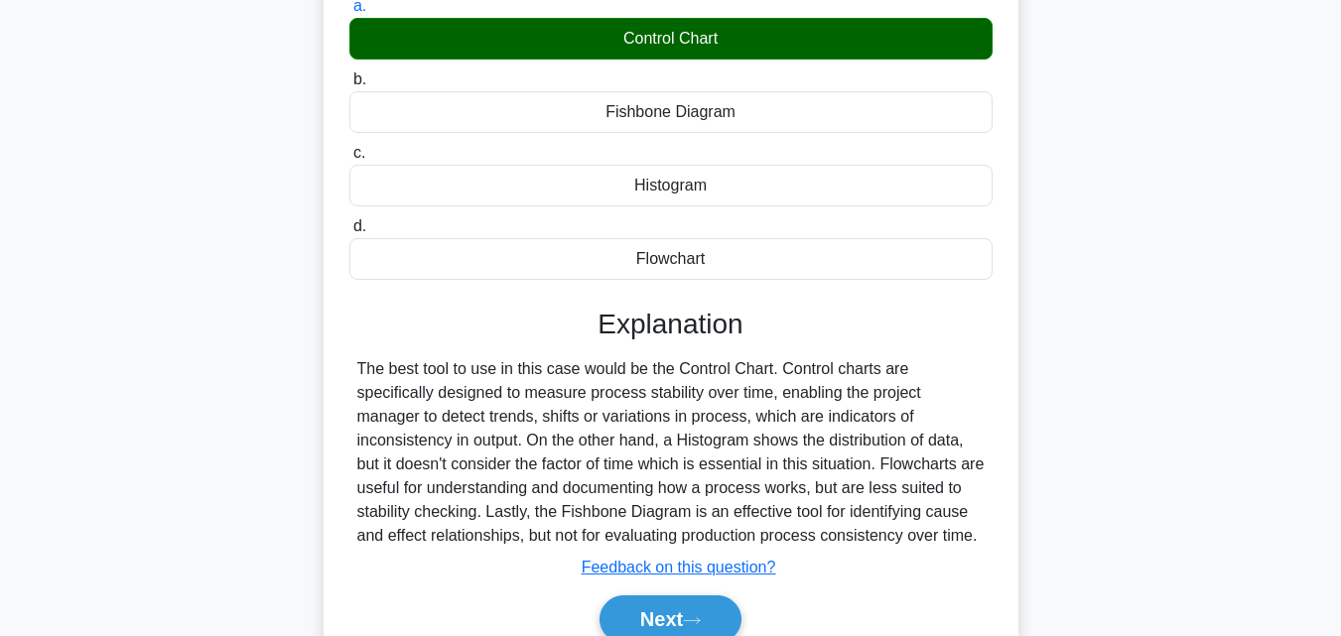
scroll to position [436, 0]
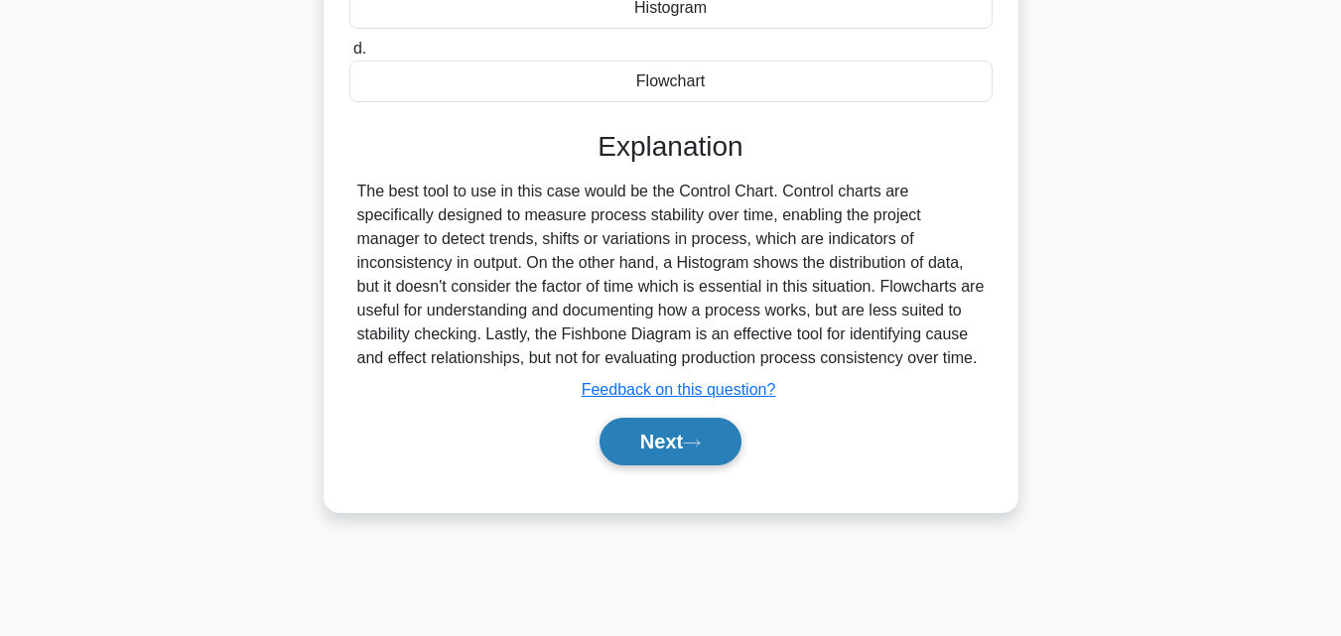
click at [693, 452] on button "Next" at bounding box center [671, 442] width 142 height 48
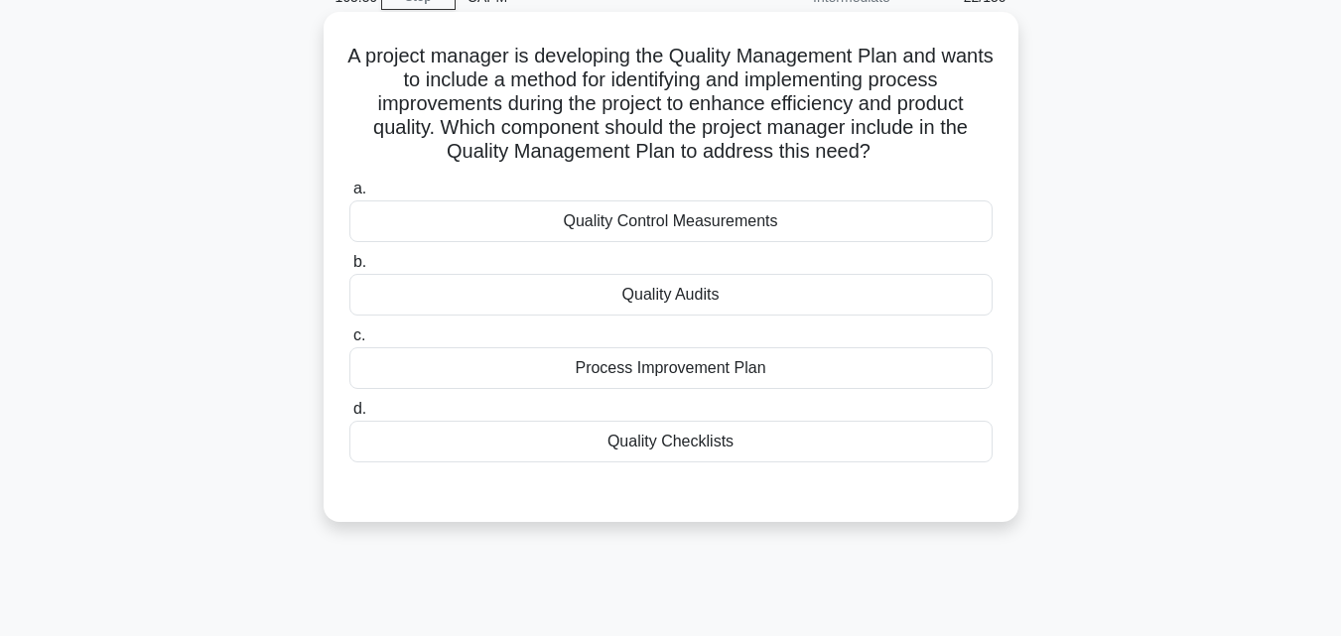
scroll to position [0, 0]
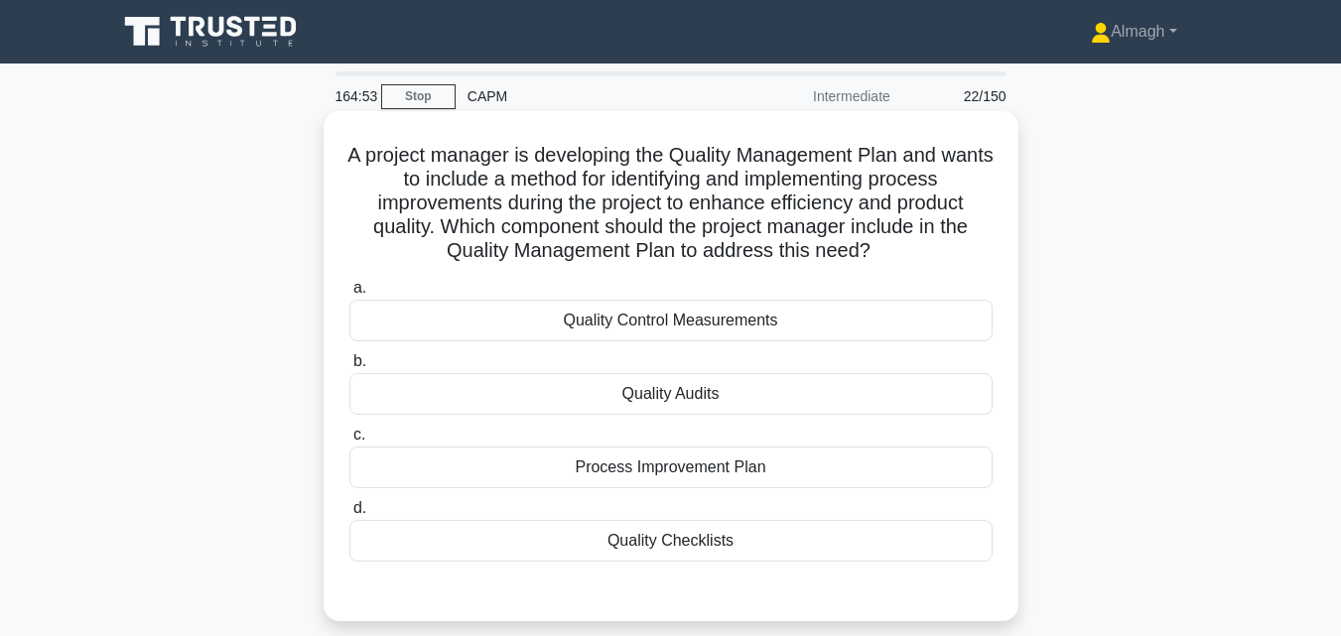
click at [656, 552] on div "Quality Checklists" at bounding box center [670, 541] width 643 height 42
click at [349, 515] on input "d. Quality Checklists" at bounding box center [349, 508] width 0 height 13
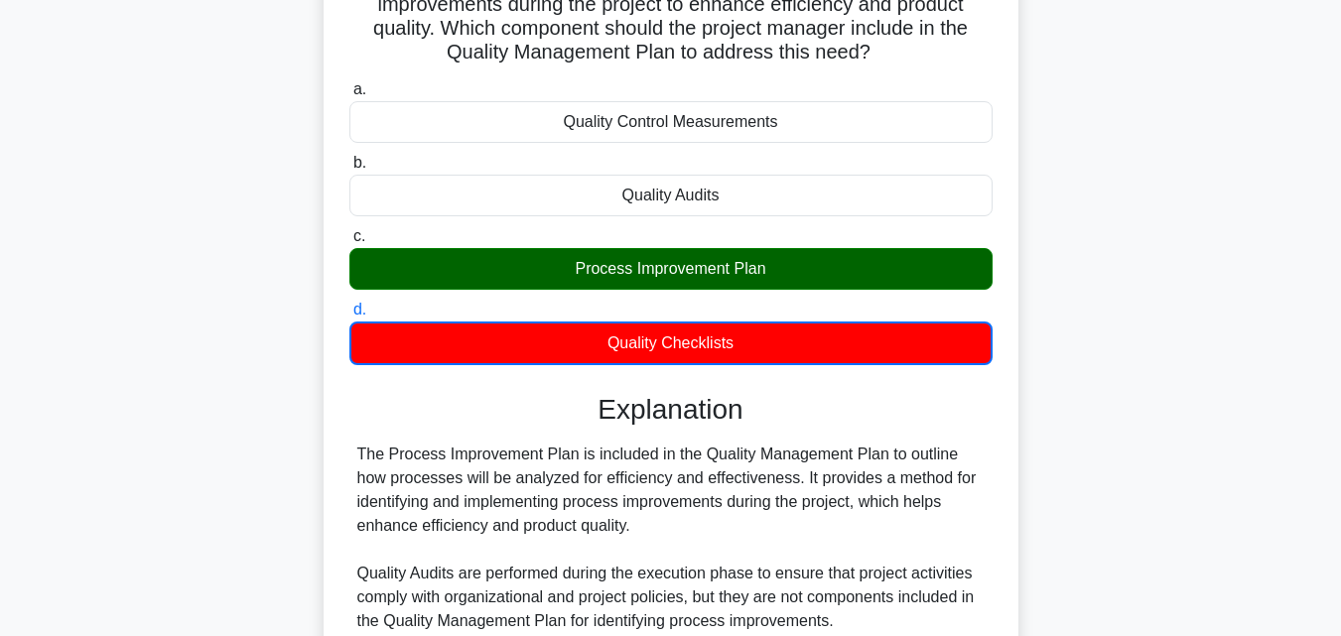
scroll to position [543, 0]
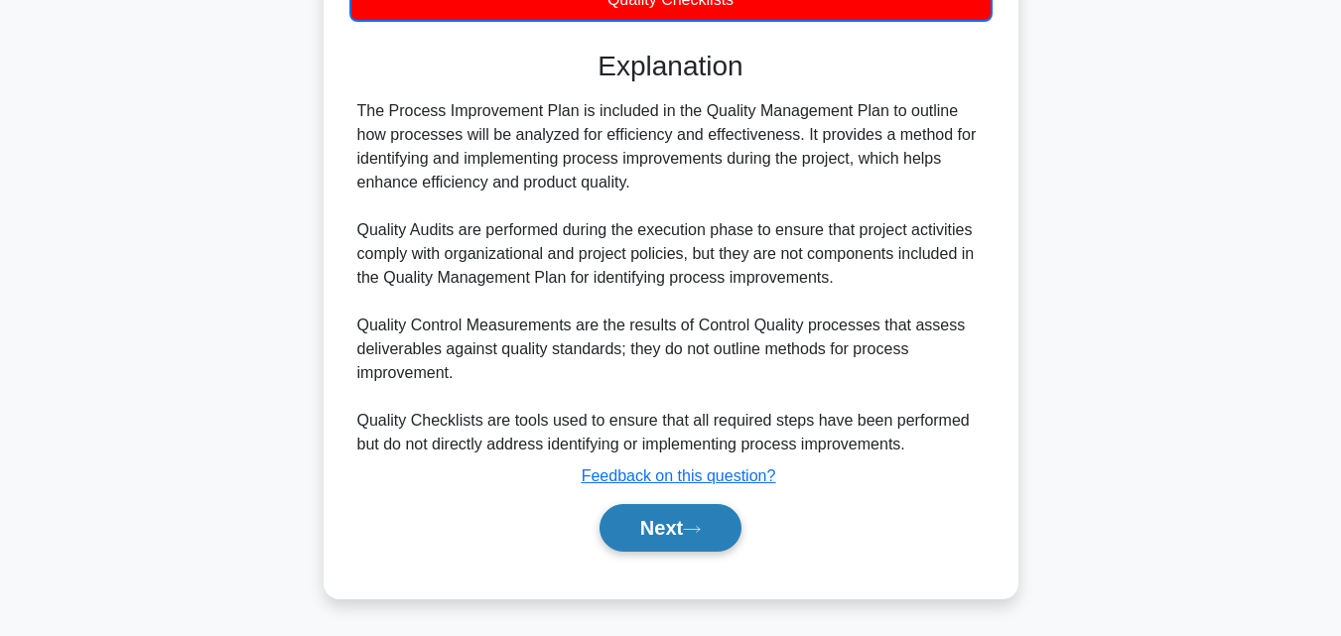
click at [631, 547] on button "Next" at bounding box center [671, 528] width 142 height 48
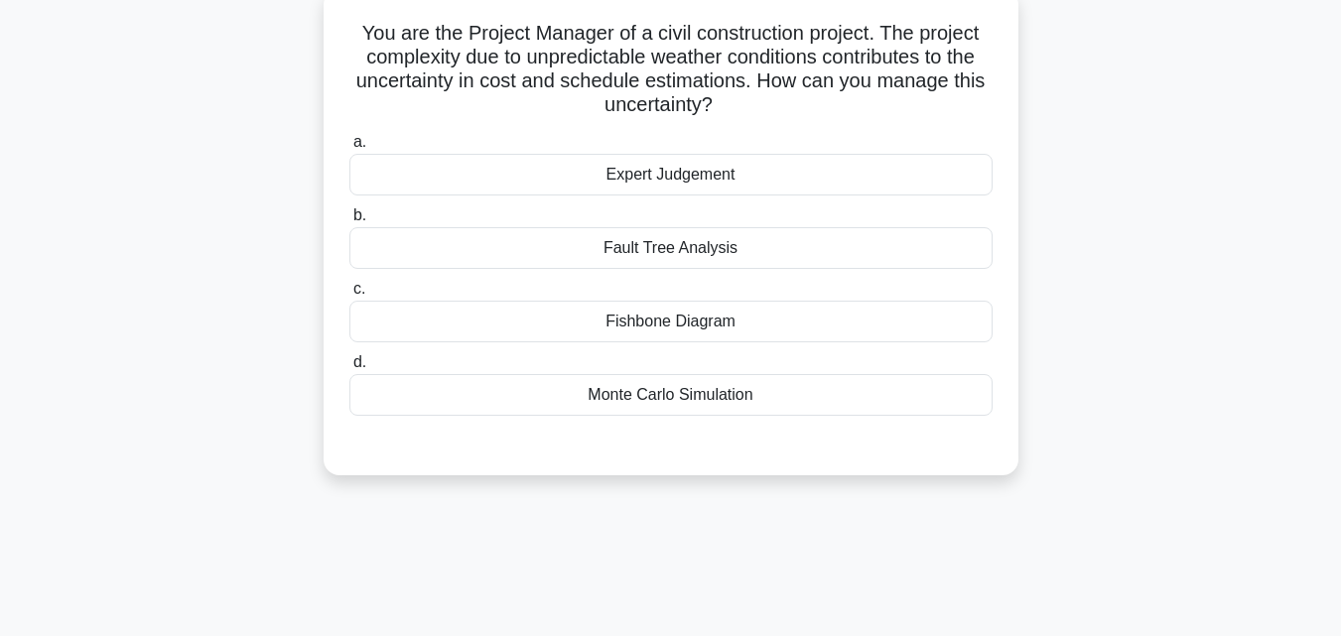
scroll to position [39, 0]
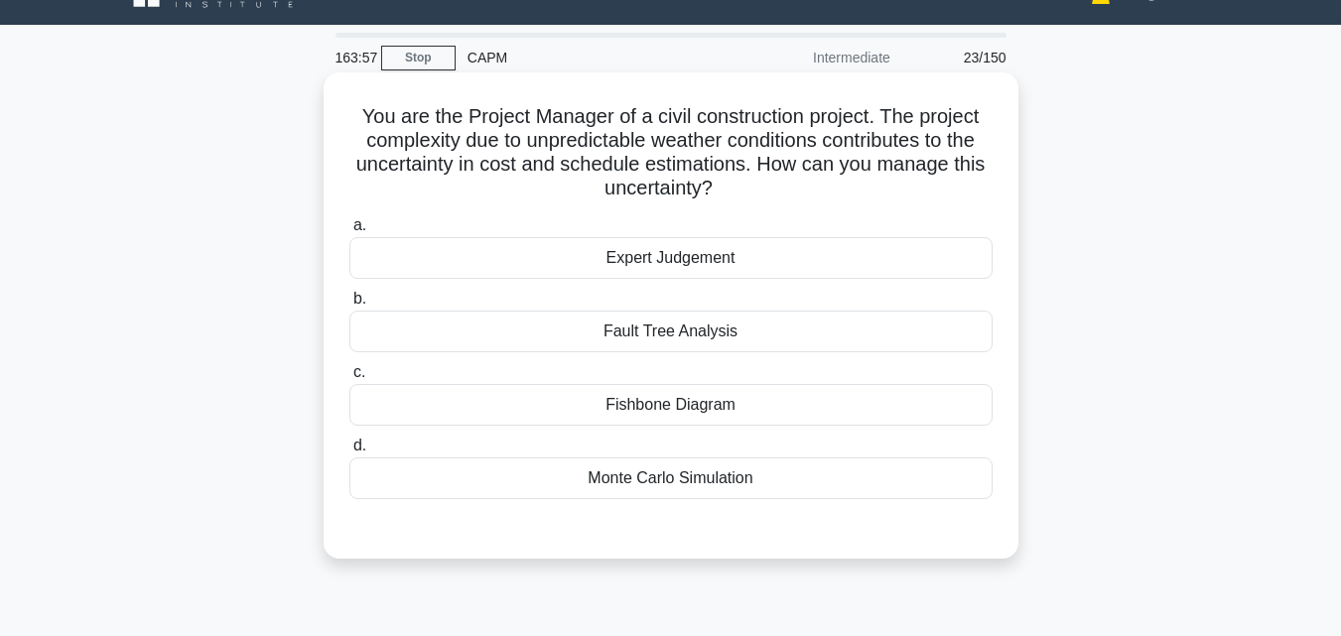
click at [702, 475] on div "Monte Carlo Simulation" at bounding box center [670, 479] width 643 height 42
click at [349, 453] on input "d. Monte Carlo Simulation" at bounding box center [349, 446] width 0 height 13
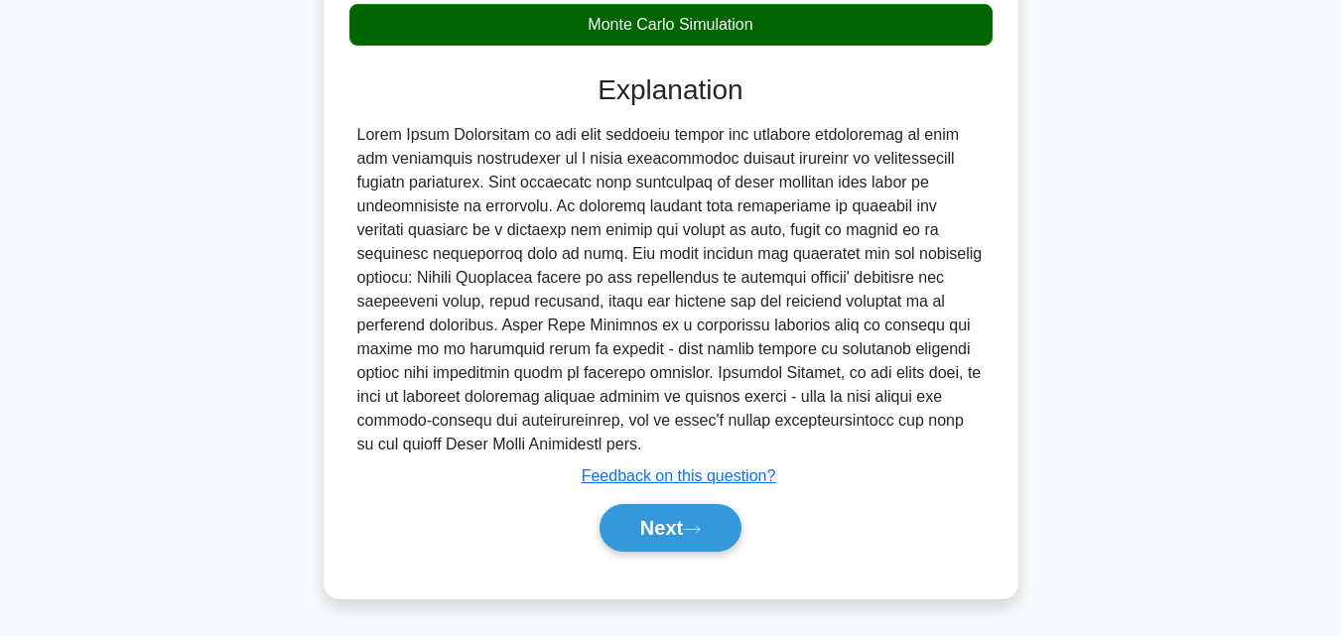
scroll to position [493, 0]
click at [673, 510] on button "Next" at bounding box center [671, 528] width 142 height 48
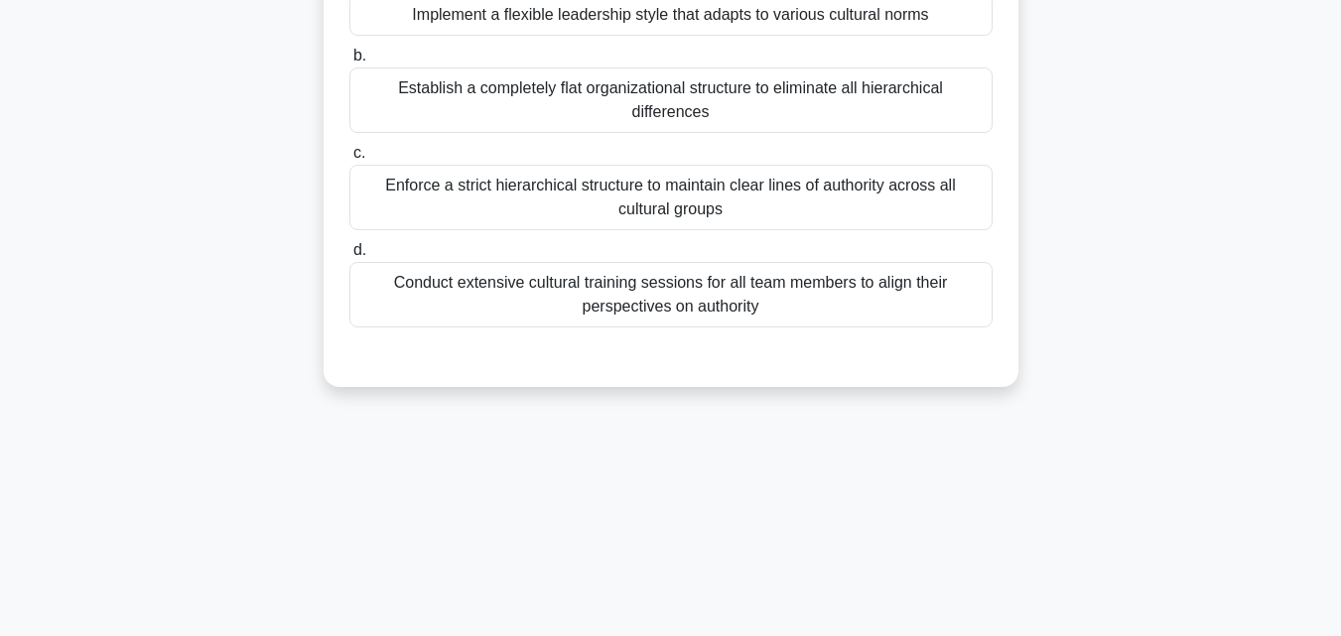
scroll to position [0, 0]
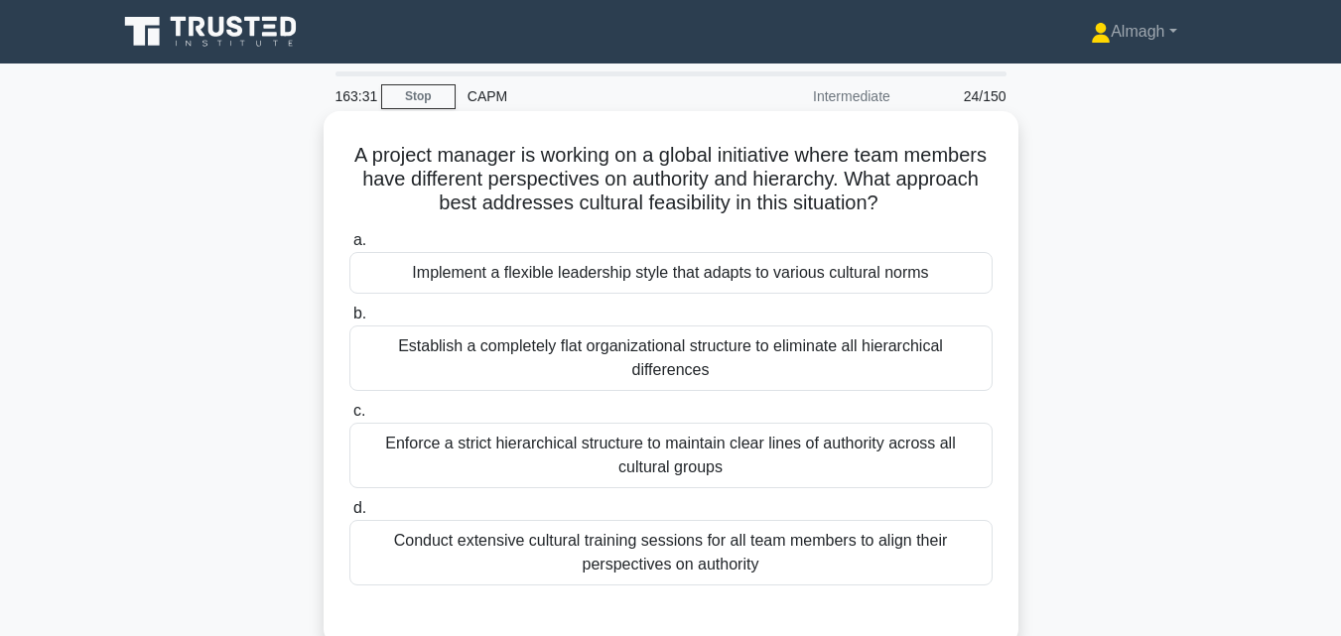
click at [668, 272] on div "Implement a flexible leadership style that adapts to various cultural norms" at bounding box center [670, 273] width 643 height 42
click at [349, 247] on input "a. Implement a flexible leadership style that adapts to various cultural norms" at bounding box center [349, 240] width 0 height 13
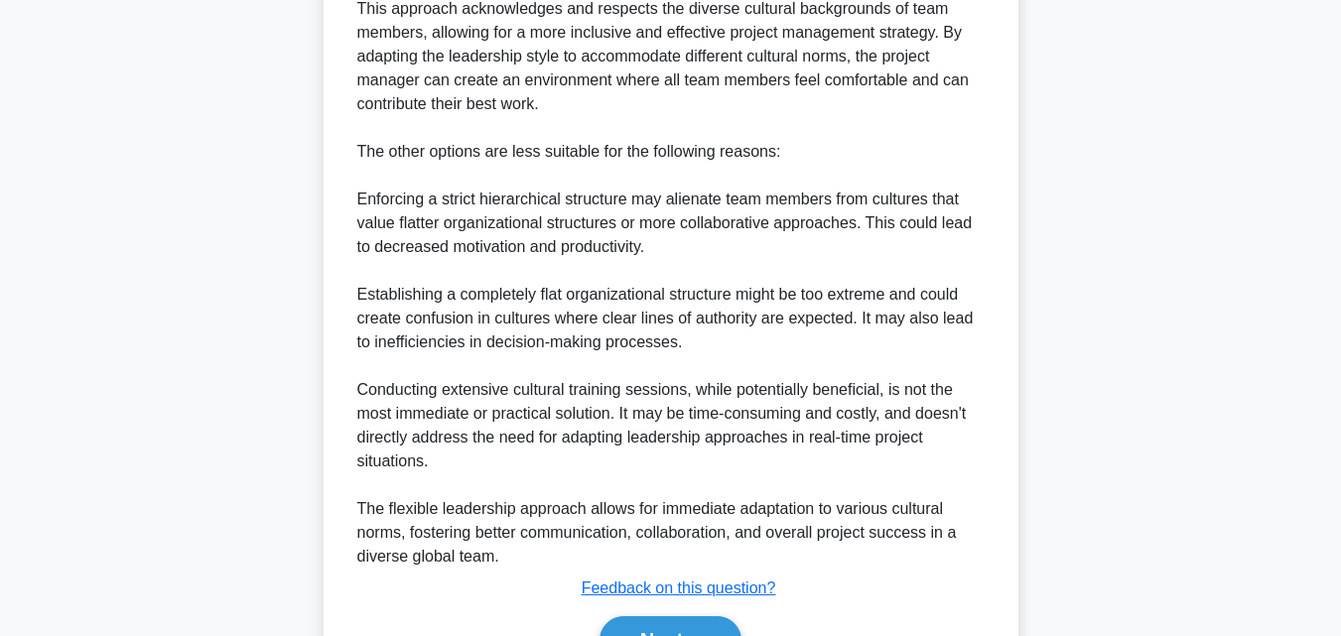
scroll to position [851, 0]
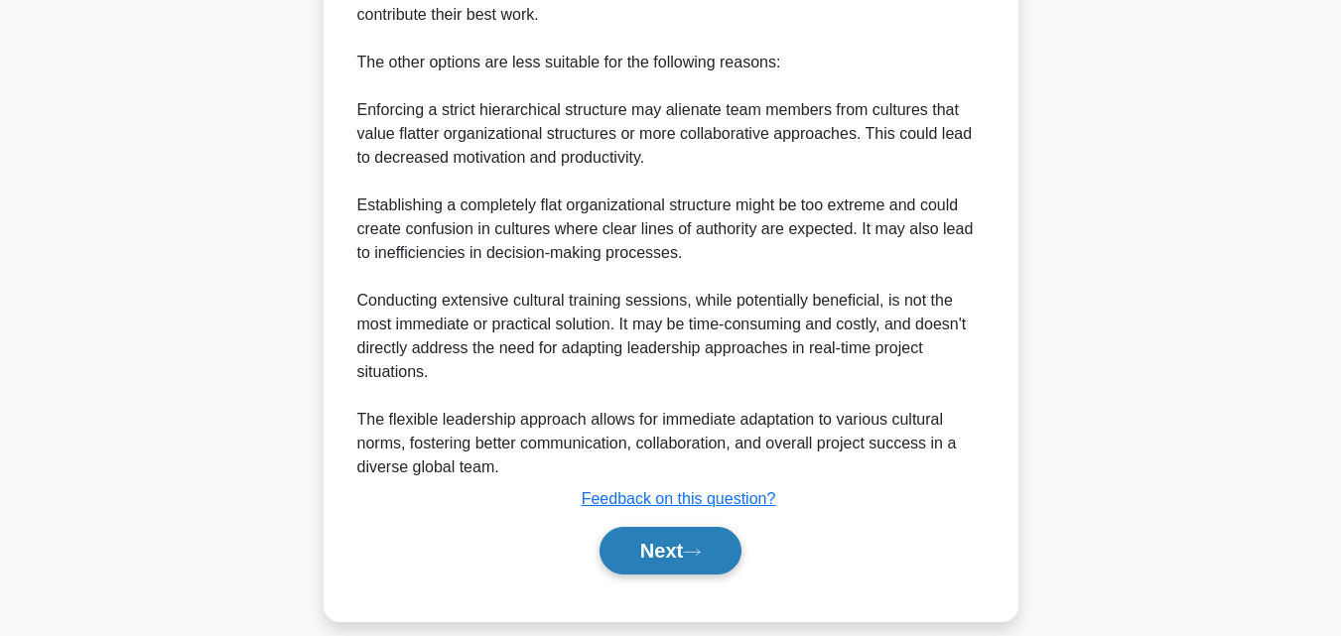
click at [698, 527] on button "Next" at bounding box center [671, 551] width 142 height 48
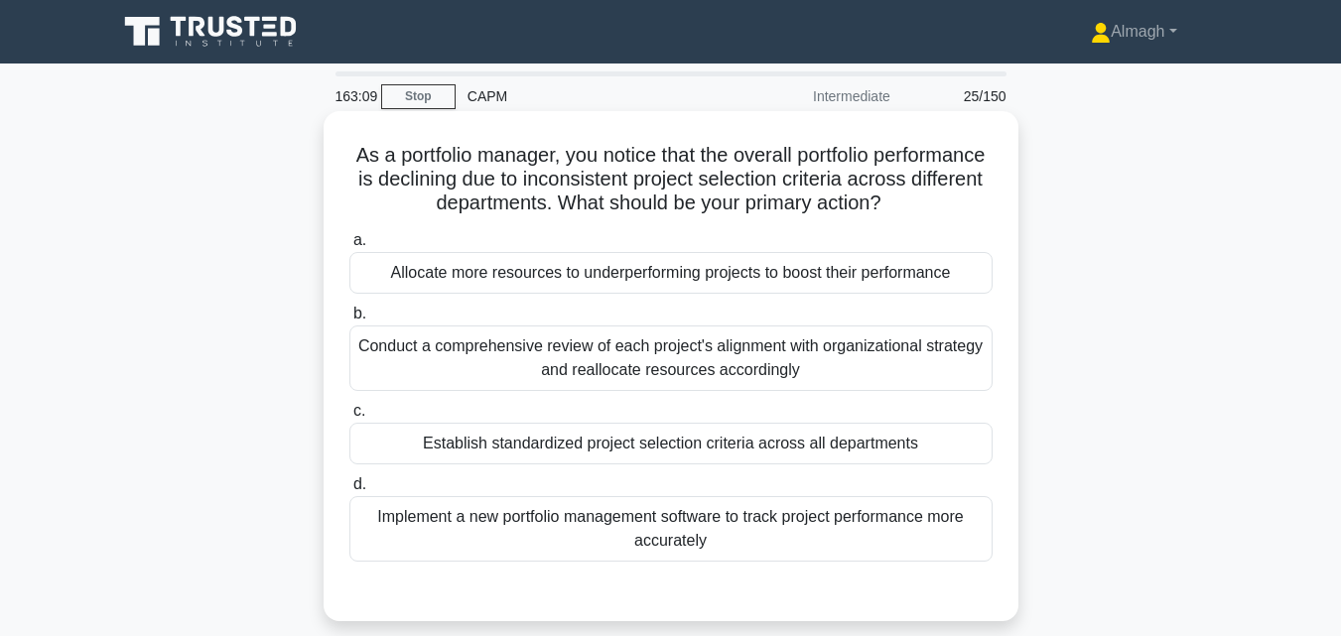
scroll to position [99, 0]
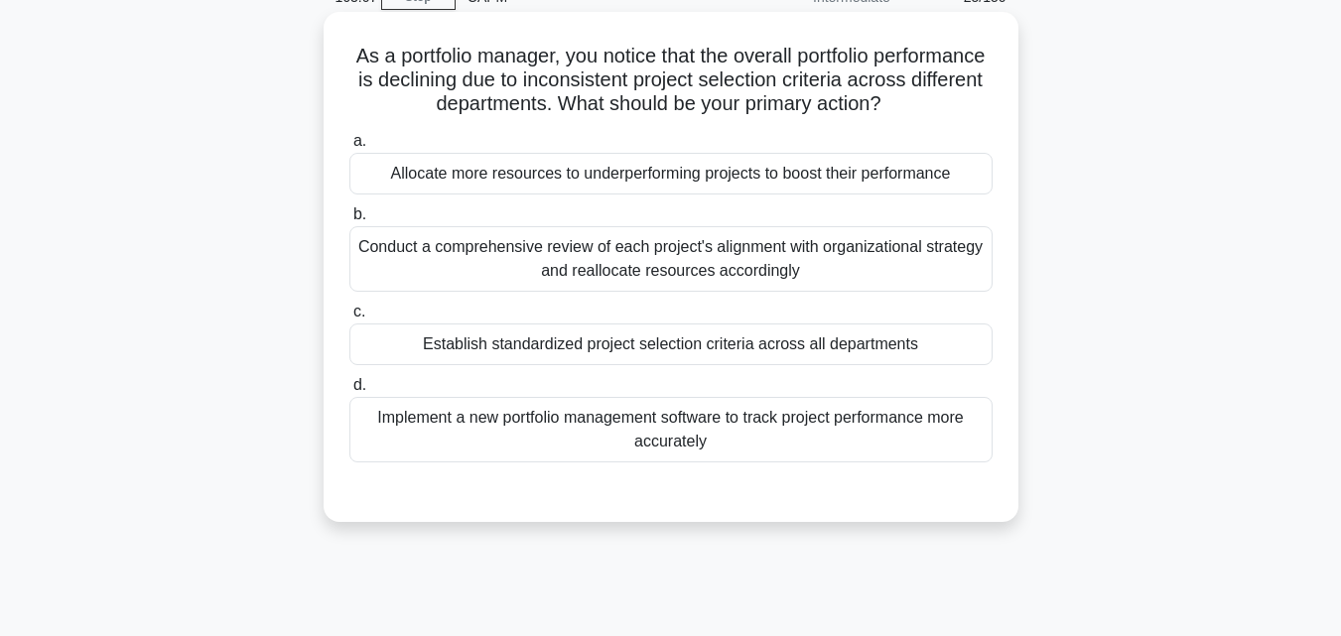
click at [618, 267] on div "Conduct a comprehensive review of each project's alignment with organizational …" at bounding box center [670, 259] width 643 height 66
click at [349, 221] on input "b. Conduct a comprehensive review of each project's alignment with organization…" at bounding box center [349, 214] width 0 height 13
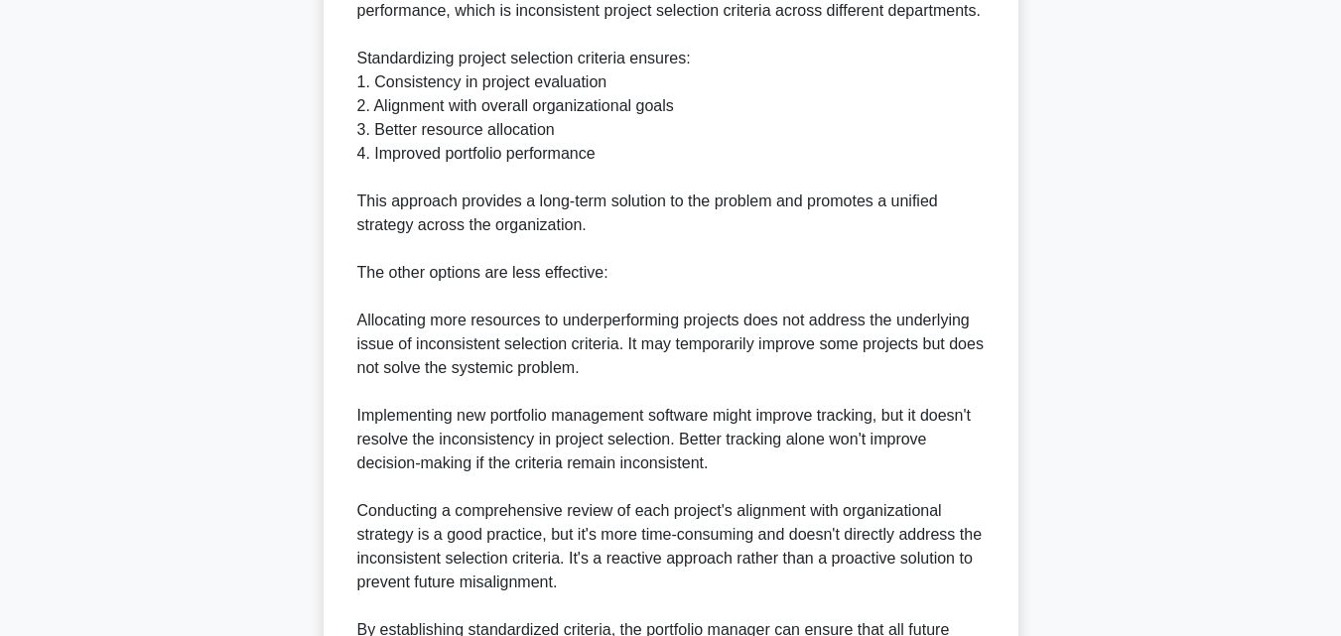
scroll to position [924, 0]
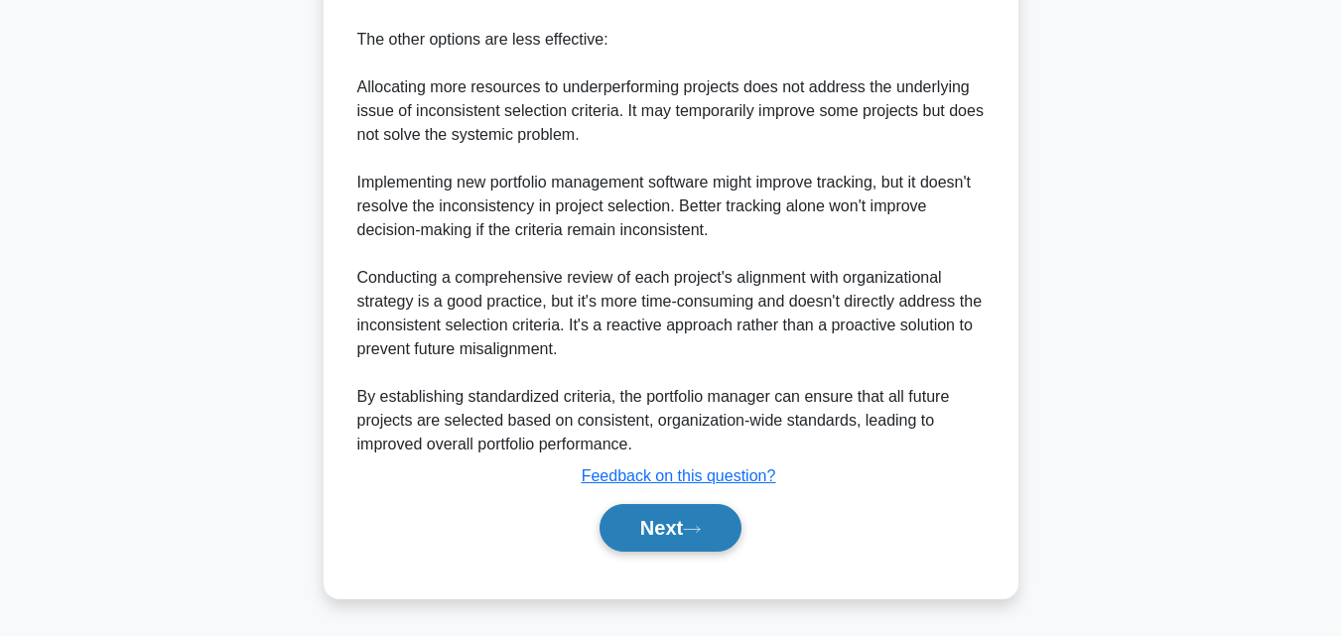
click at [693, 526] on icon at bounding box center [692, 529] width 18 height 11
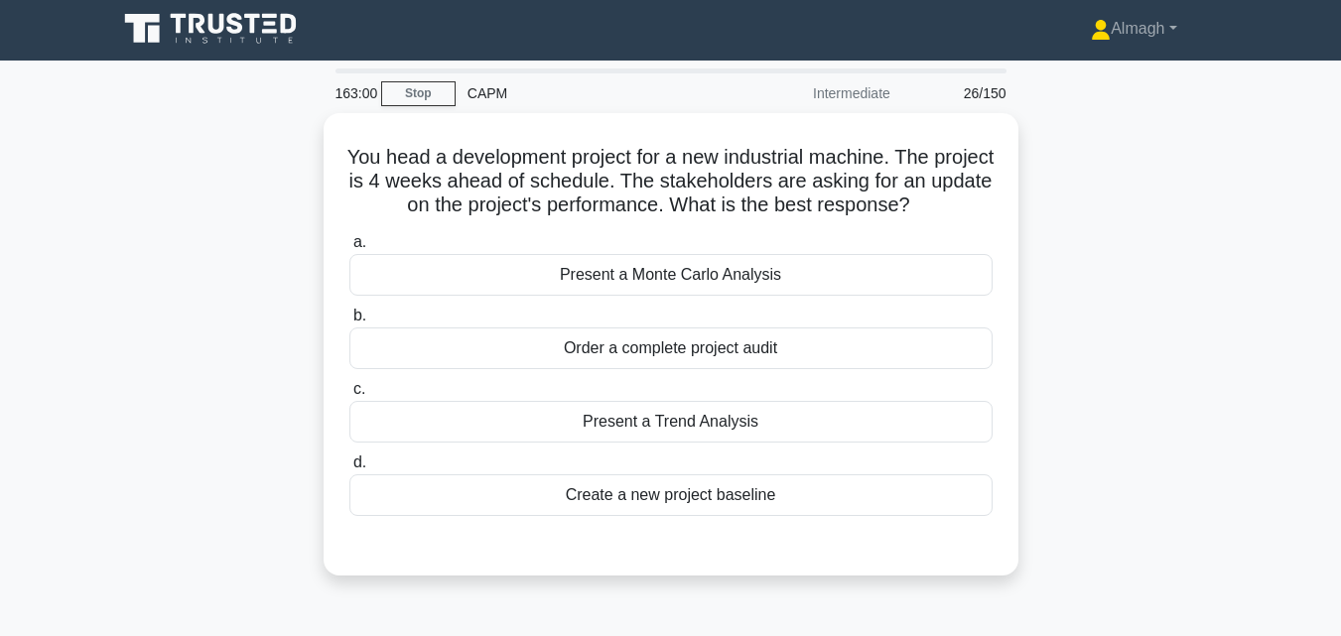
scroll to position [0, 0]
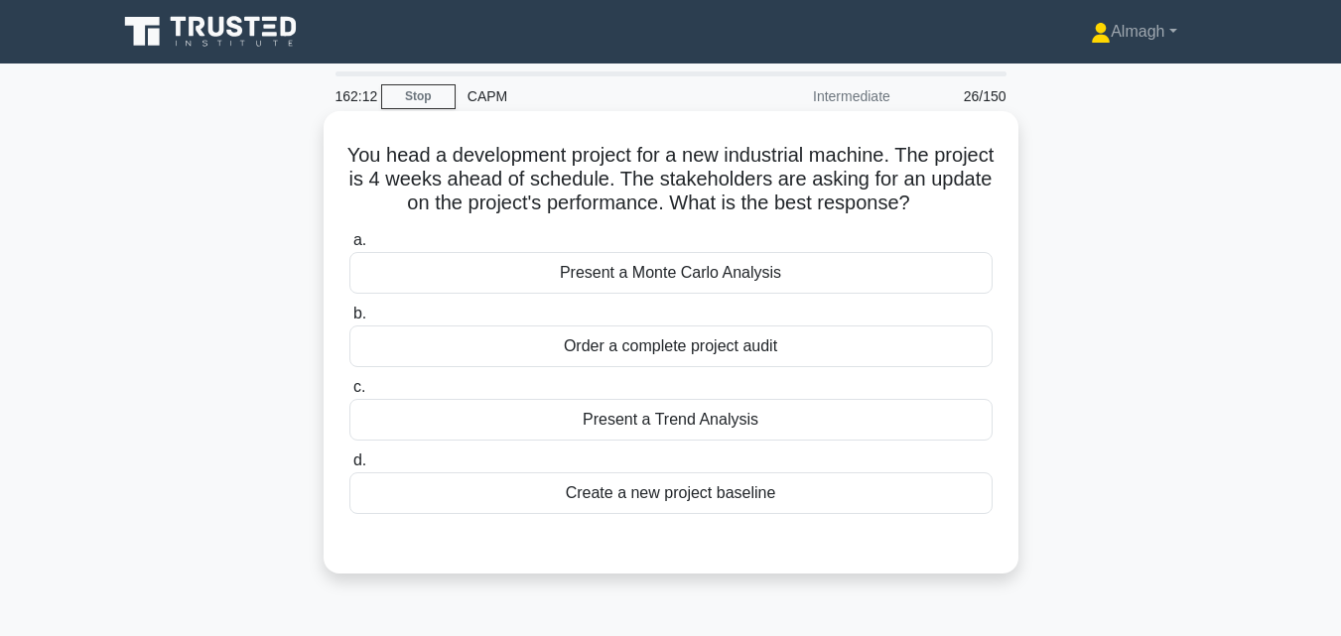
click at [643, 291] on div "Present a Monte Carlo Analysis" at bounding box center [670, 273] width 643 height 42
click at [349, 247] on input "a. Present a Monte Carlo Analysis" at bounding box center [349, 240] width 0 height 13
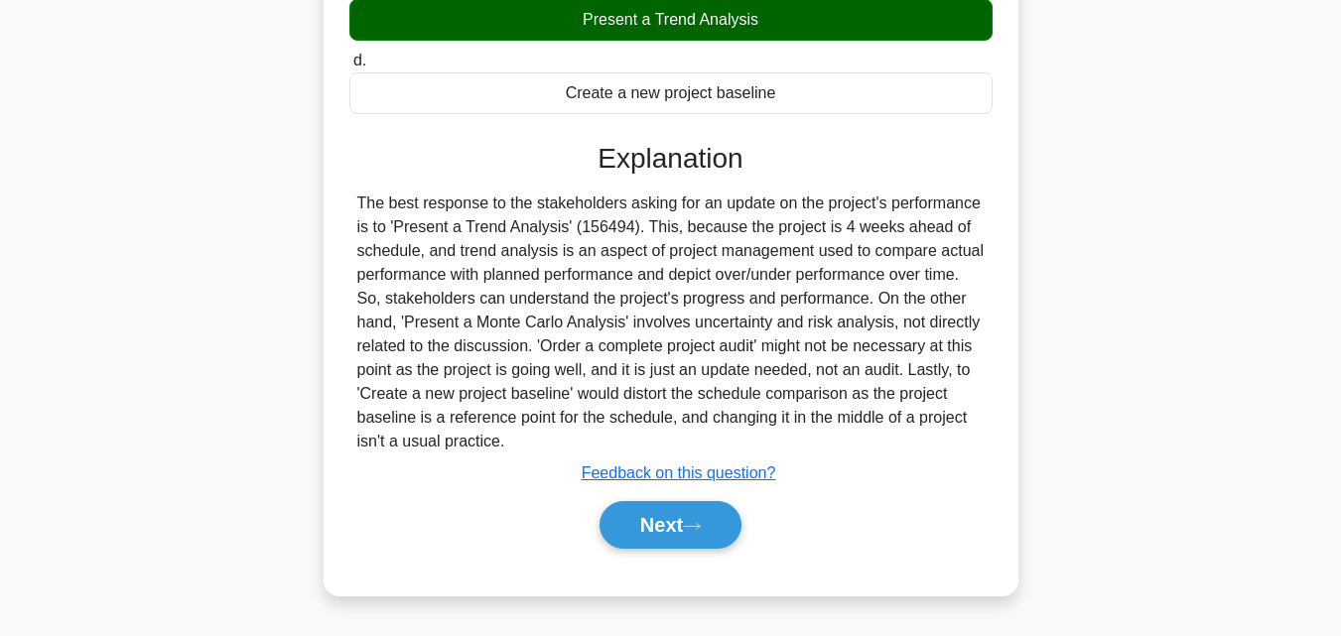
scroll to position [436, 0]
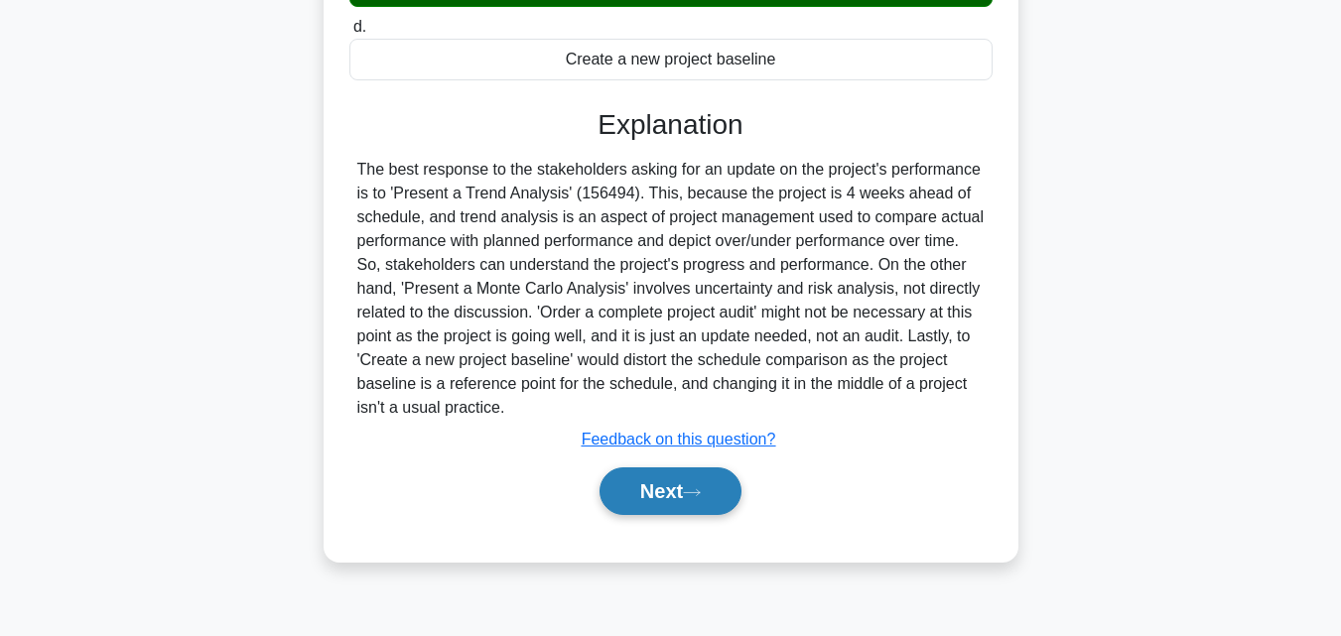
drag, startPoint x: 697, startPoint y: 501, endPoint x: 692, endPoint y: 512, distance: 12.0
click at [692, 512] on button "Next" at bounding box center [671, 492] width 142 height 48
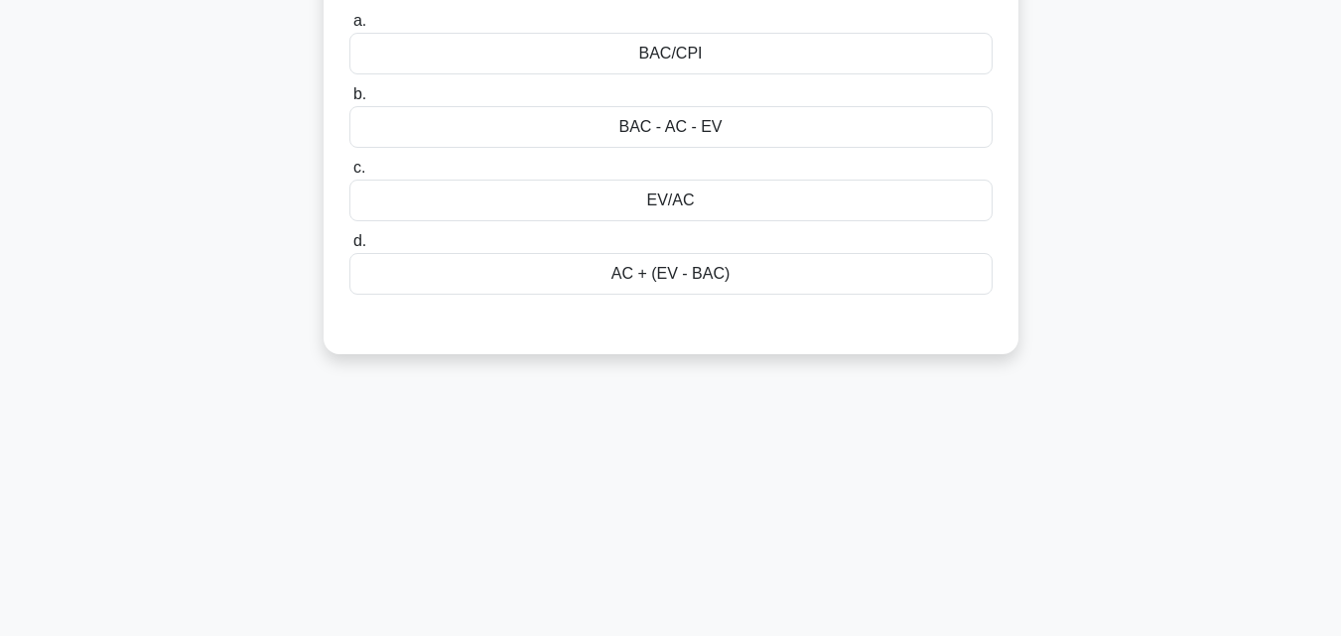
scroll to position [0, 0]
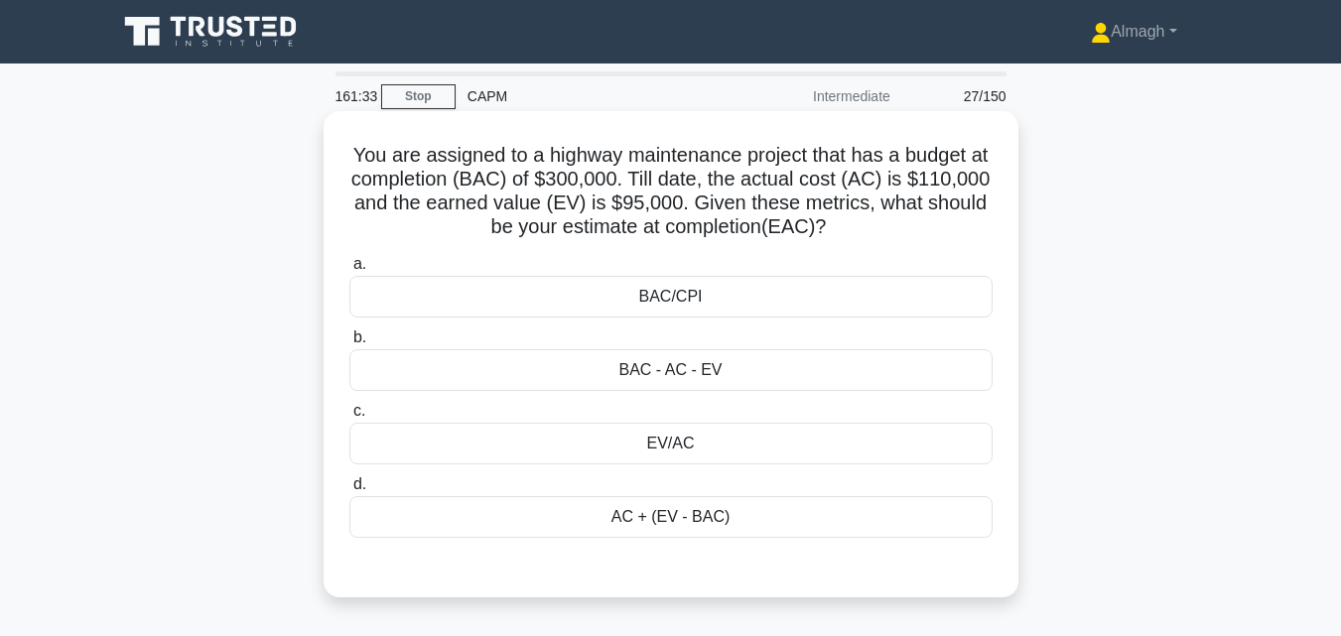
click at [699, 296] on div "BAC/CPI" at bounding box center [670, 297] width 643 height 42
click at [349, 271] on input "a. BAC/CPI" at bounding box center [349, 264] width 0 height 13
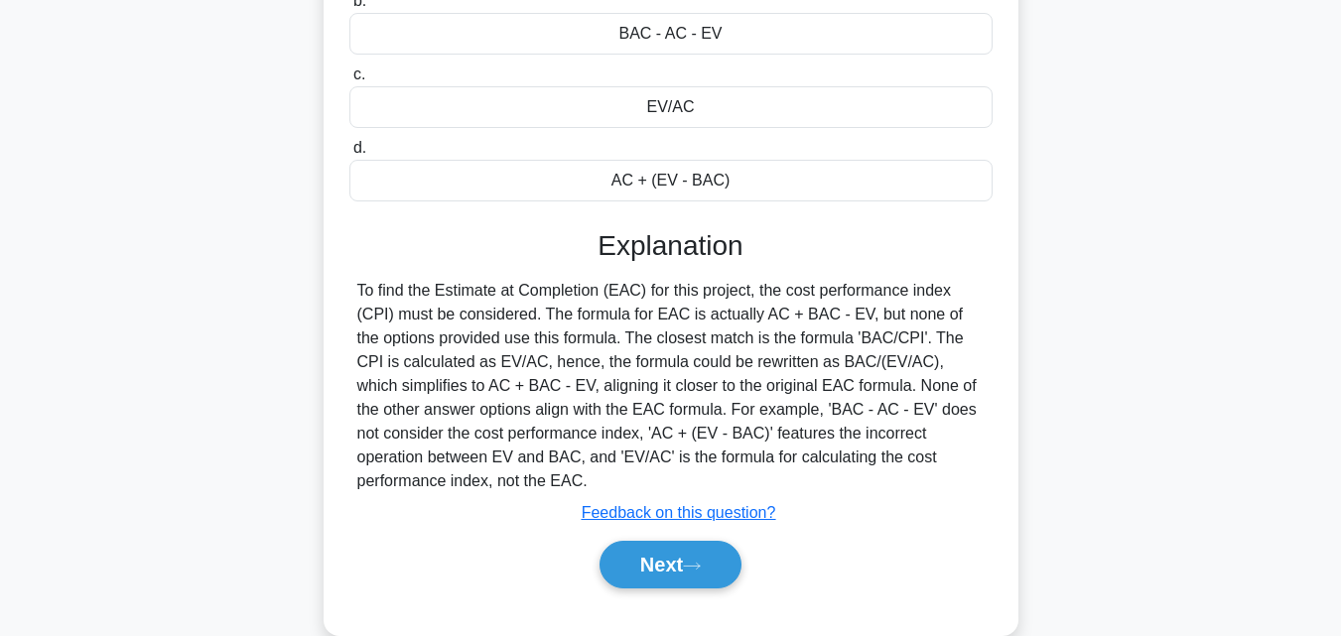
scroll to position [436, 0]
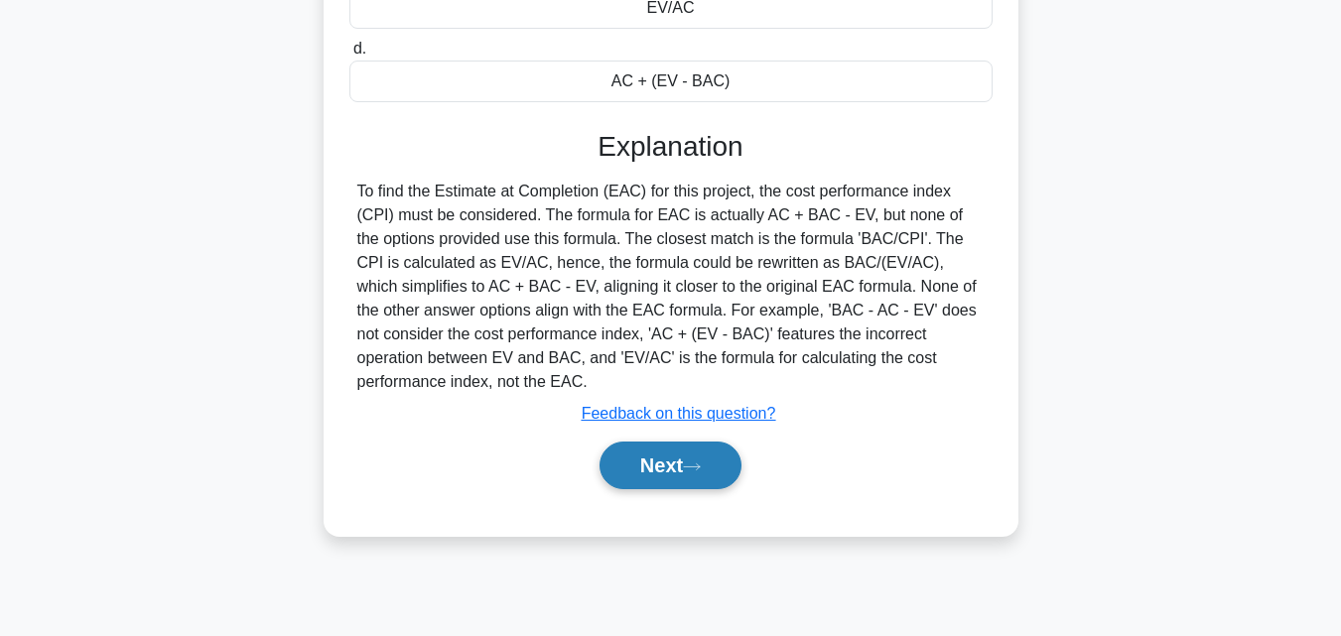
click at [659, 480] on button "Next" at bounding box center [671, 466] width 142 height 48
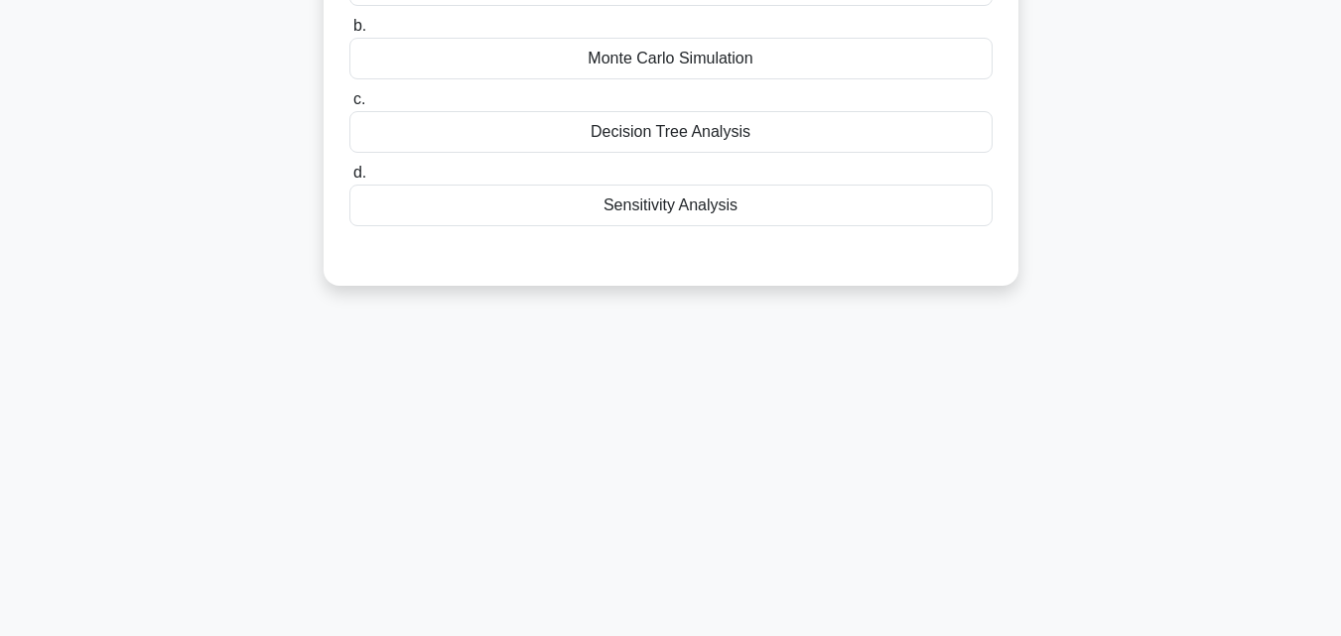
scroll to position [39, 0]
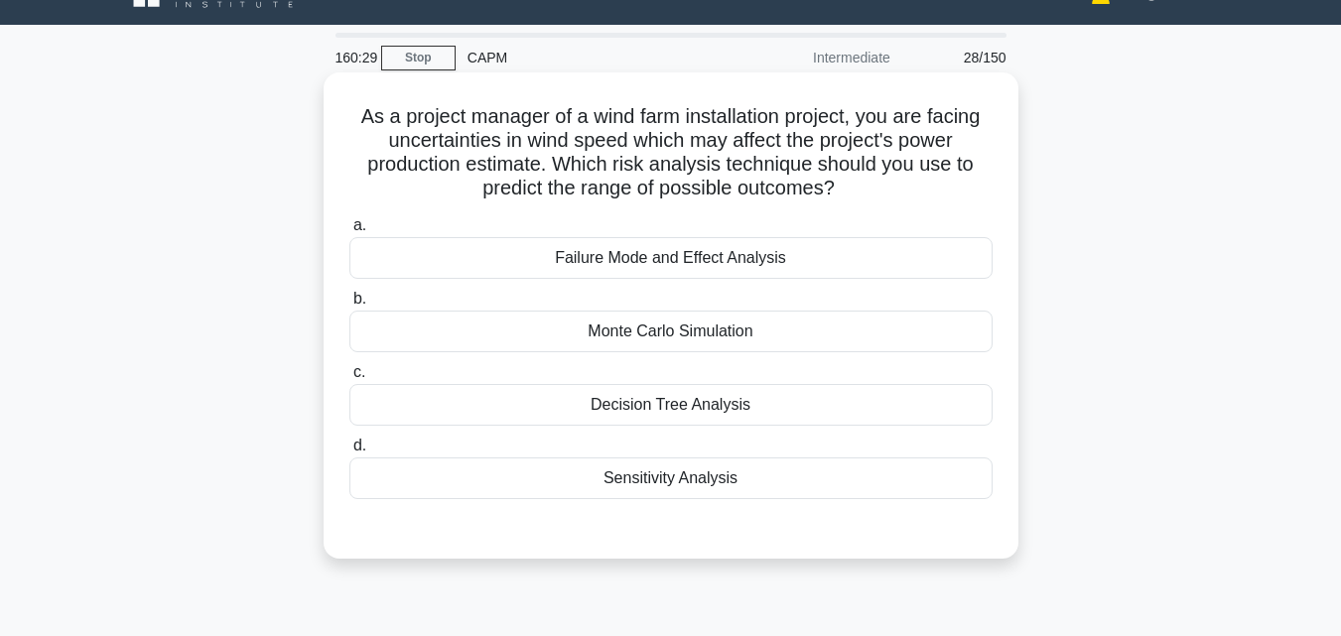
click at [760, 273] on div "Failure Mode and Effect Analysis" at bounding box center [670, 258] width 643 height 42
click at [349, 232] on input "a. Failure Mode and Effect Analysis" at bounding box center [349, 225] width 0 height 13
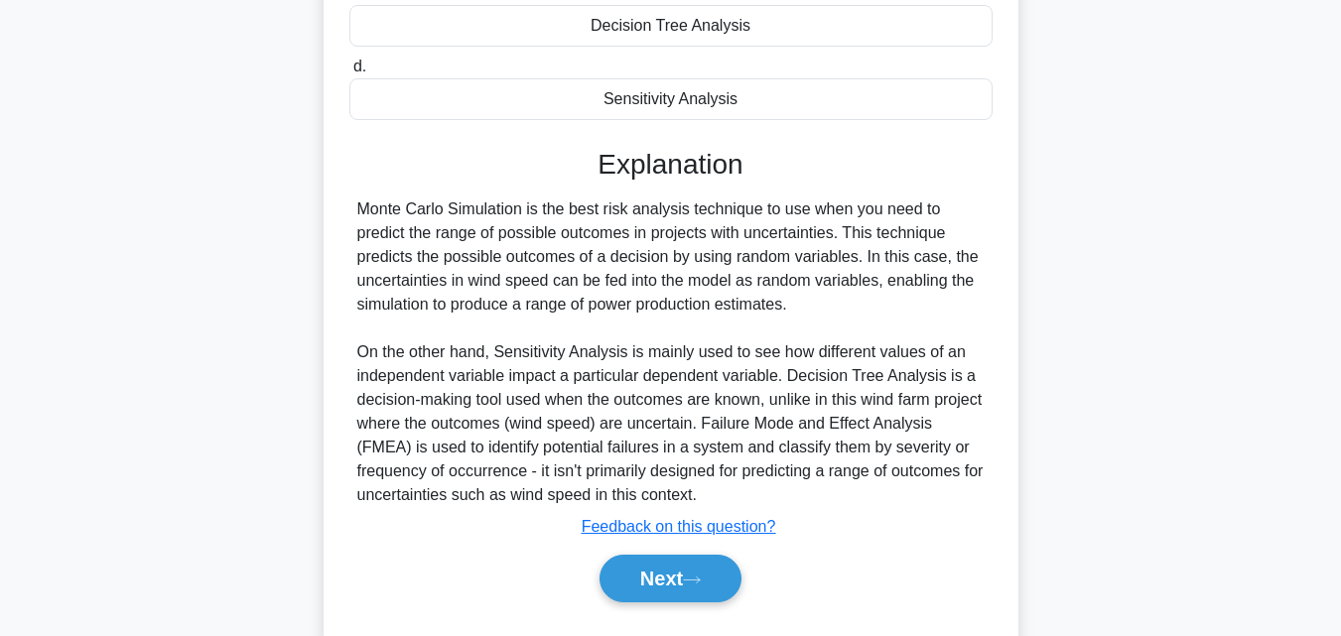
scroll to position [436, 0]
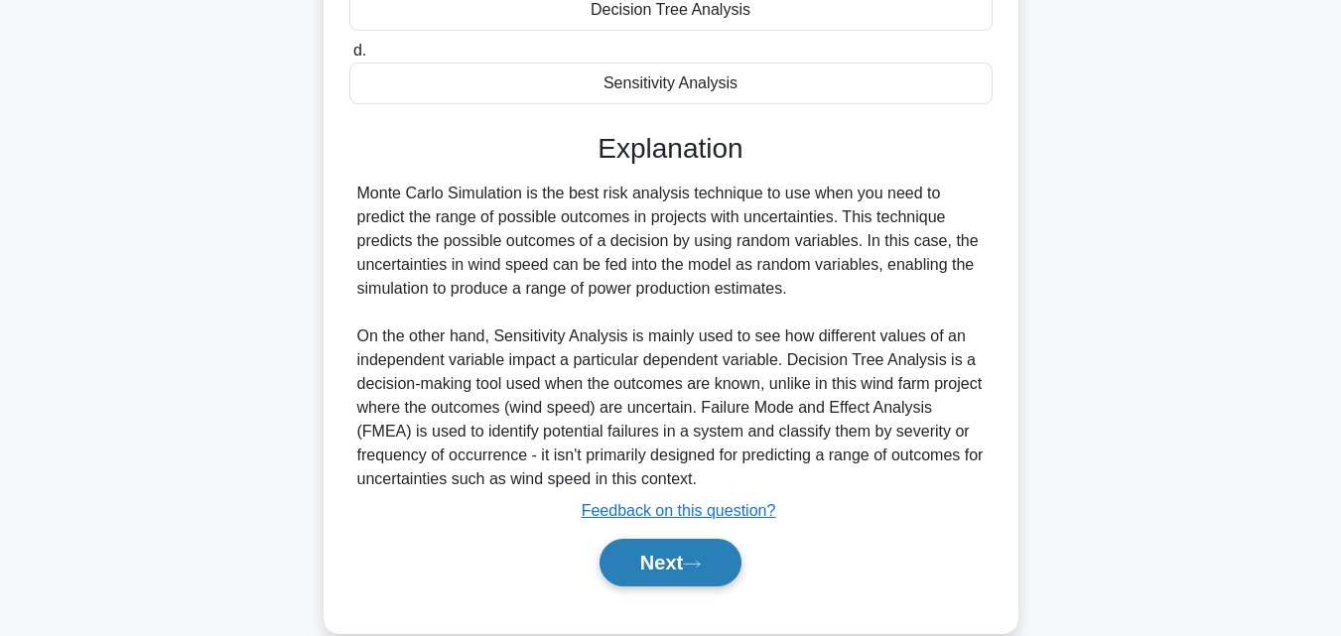
click at [667, 563] on button "Next" at bounding box center [671, 563] width 142 height 48
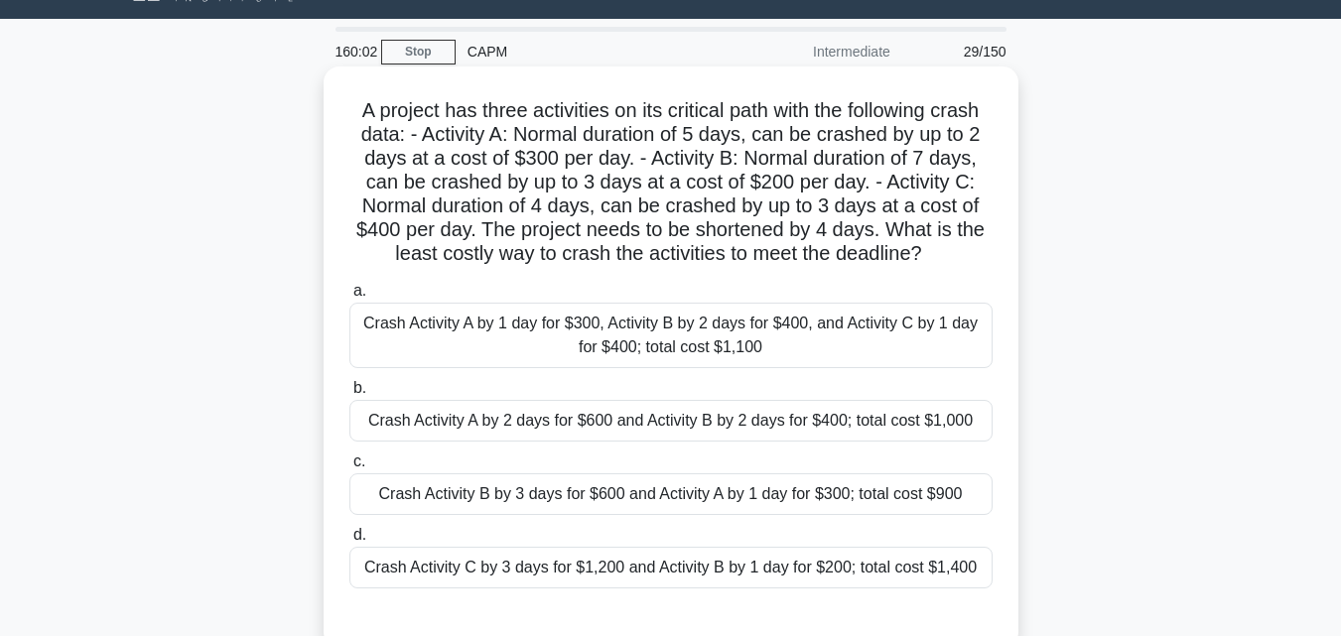
scroll to position [39, 0]
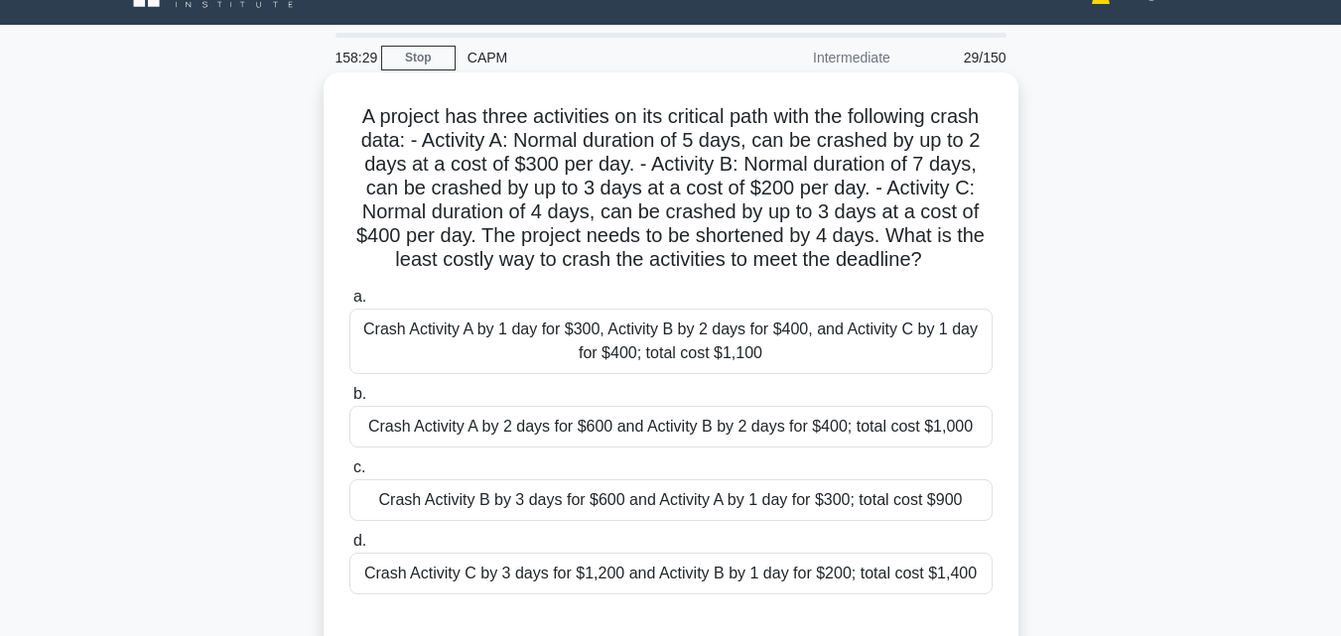
click at [907, 510] on div "Crash Activity B by 3 days for $600 and Activity A by 1 day for $300; total cos…" at bounding box center [670, 500] width 643 height 42
click at [349, 475] on input "c. Crash Activity B by 3 days for $600 and Activity A by 1 day for $300; total …" at bounding box center [349, 468] width 0 height 13
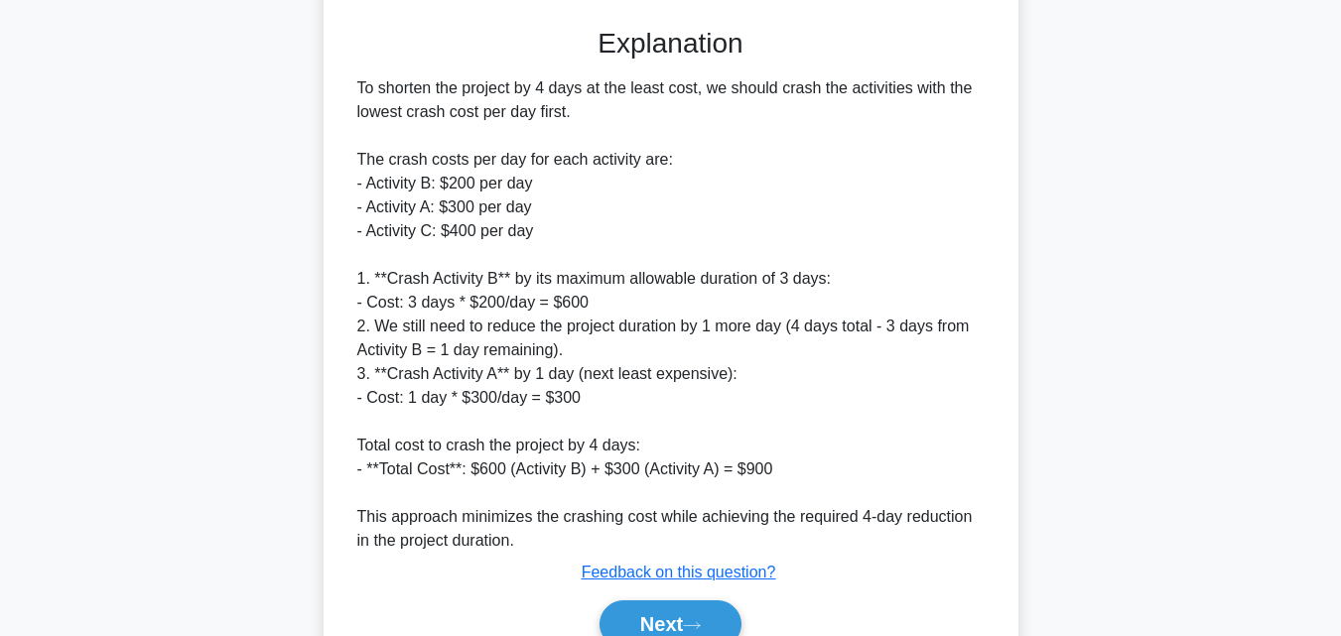
scroll to position [732, 0]
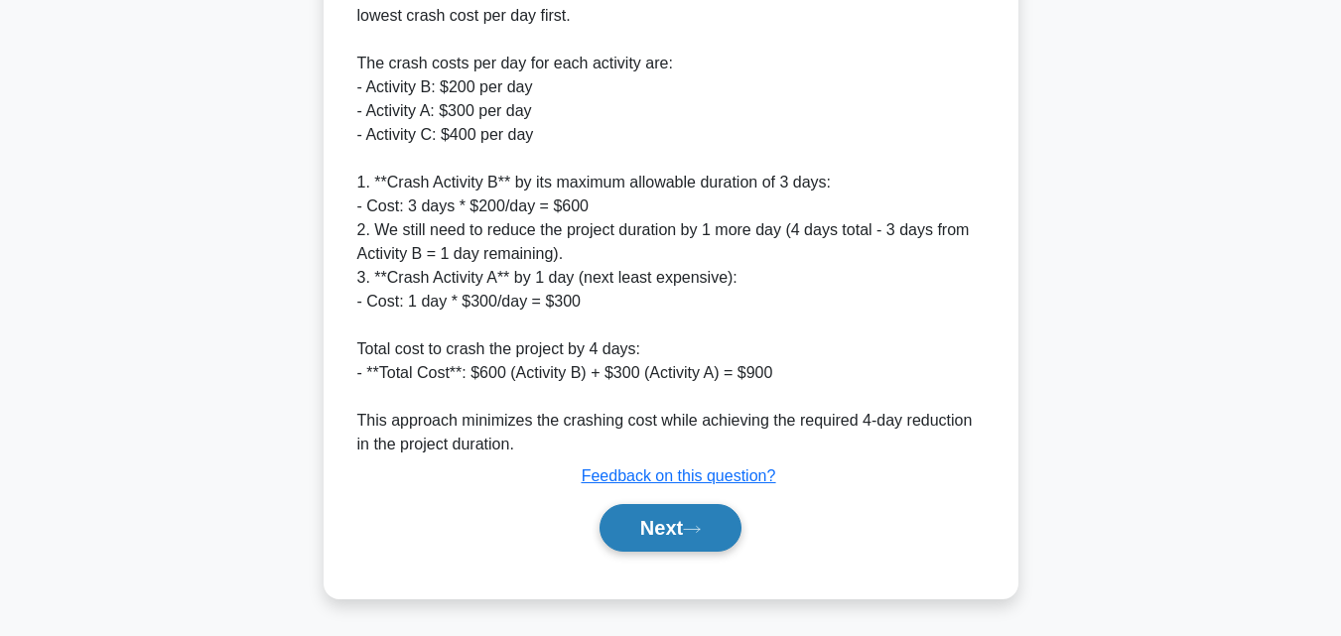
click at [684, 517] on button "Next" at bounding box center [671, 528] width 142 height 48
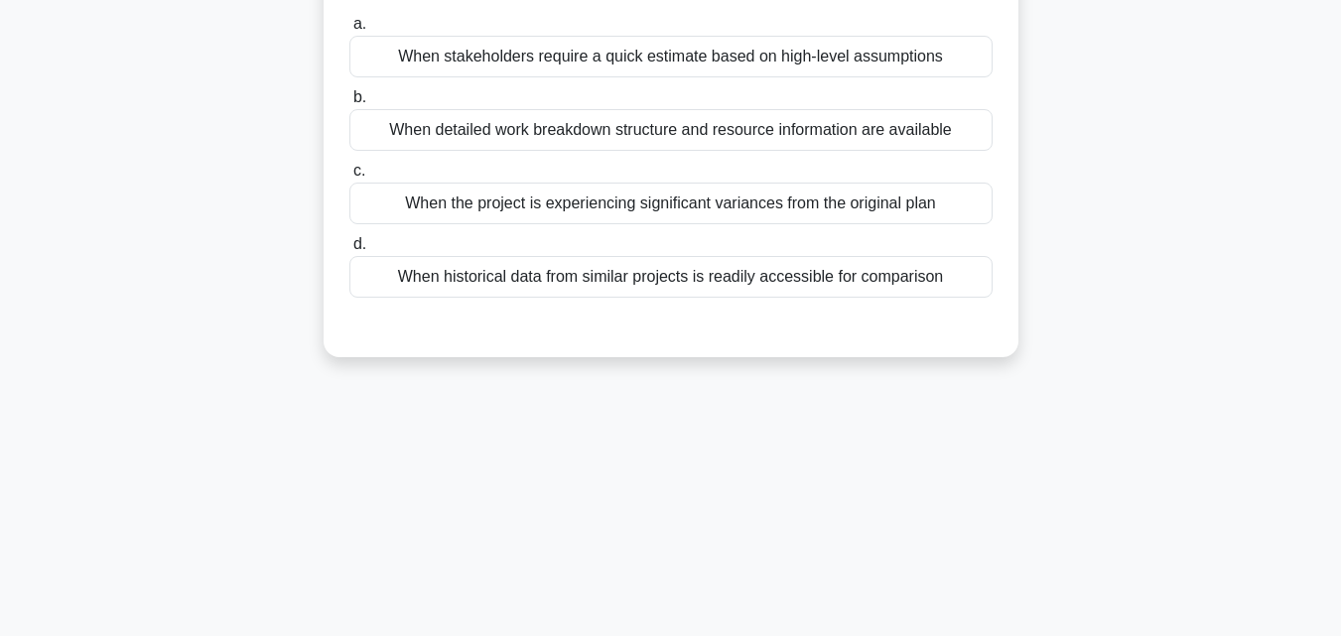
scroll to position [0, 0]
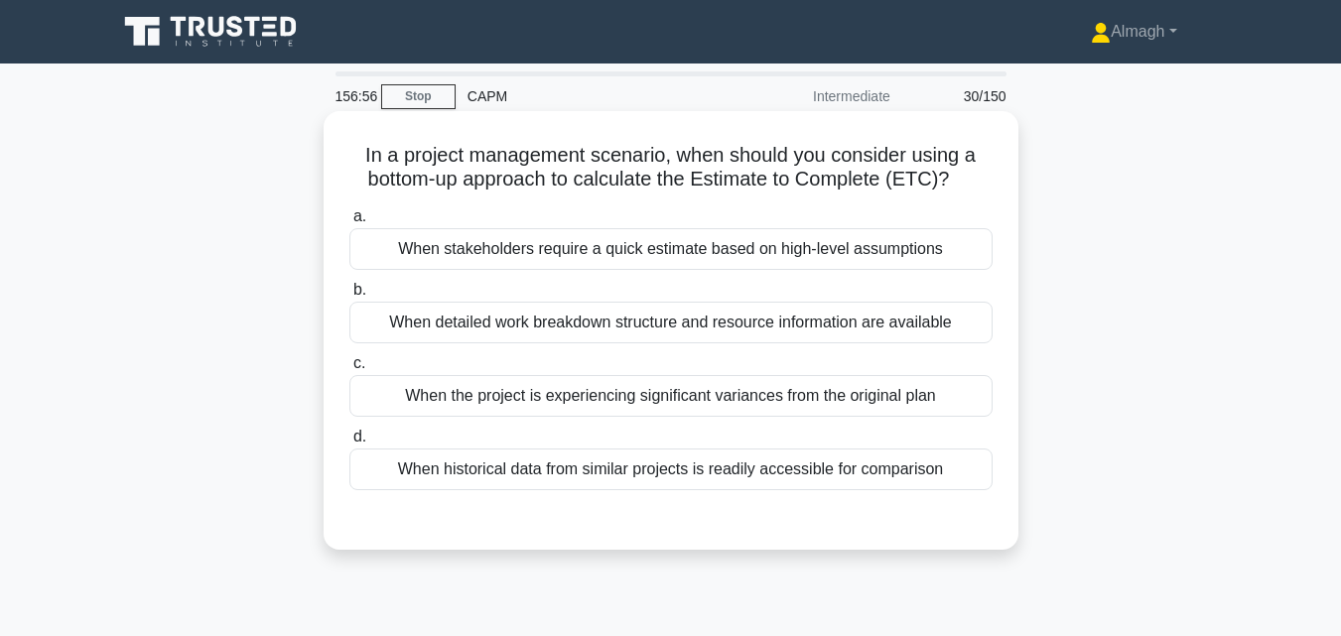
click at [722, 403] on div "When the project is experiencing significant variances from the original plan" at bounding box center [670, 396] width 643 height 42
click at [349, 370] on input "c. When the project is experiencing significant variances from the original plan" at bounding box center [349, 363] width 0 height 13
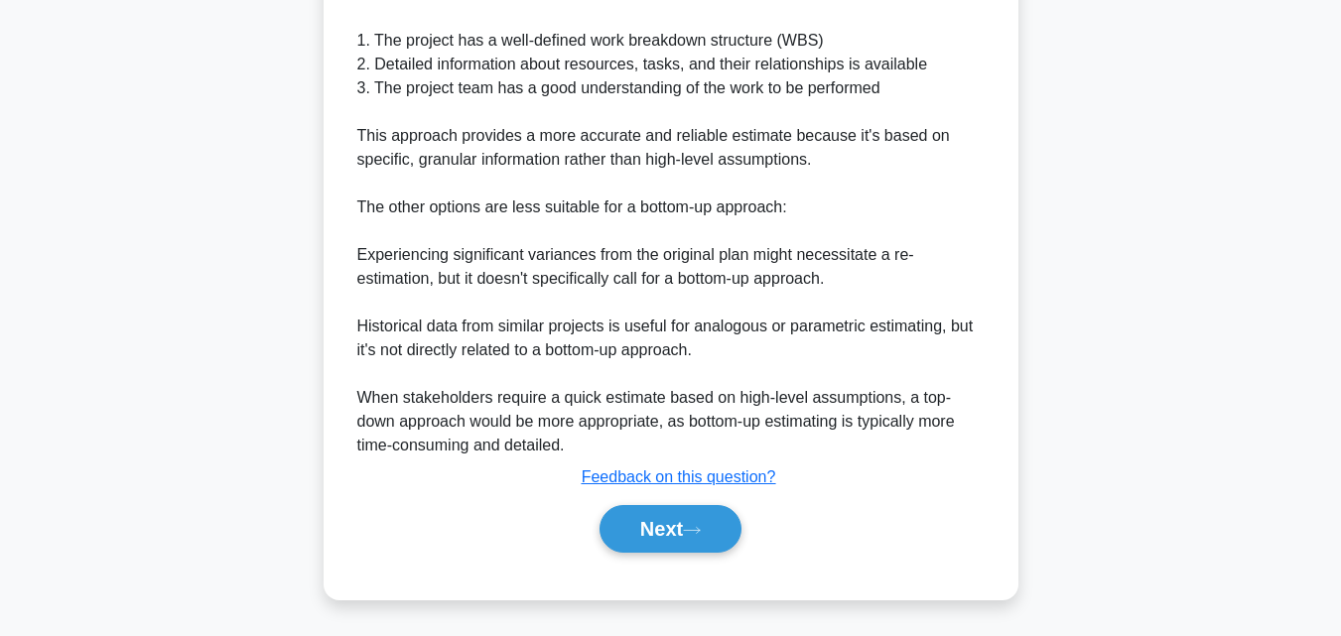
scroll to position [710, 0]
click at [693, 514] on button "Next" at bounding box center [671, 528] width 142 height 48
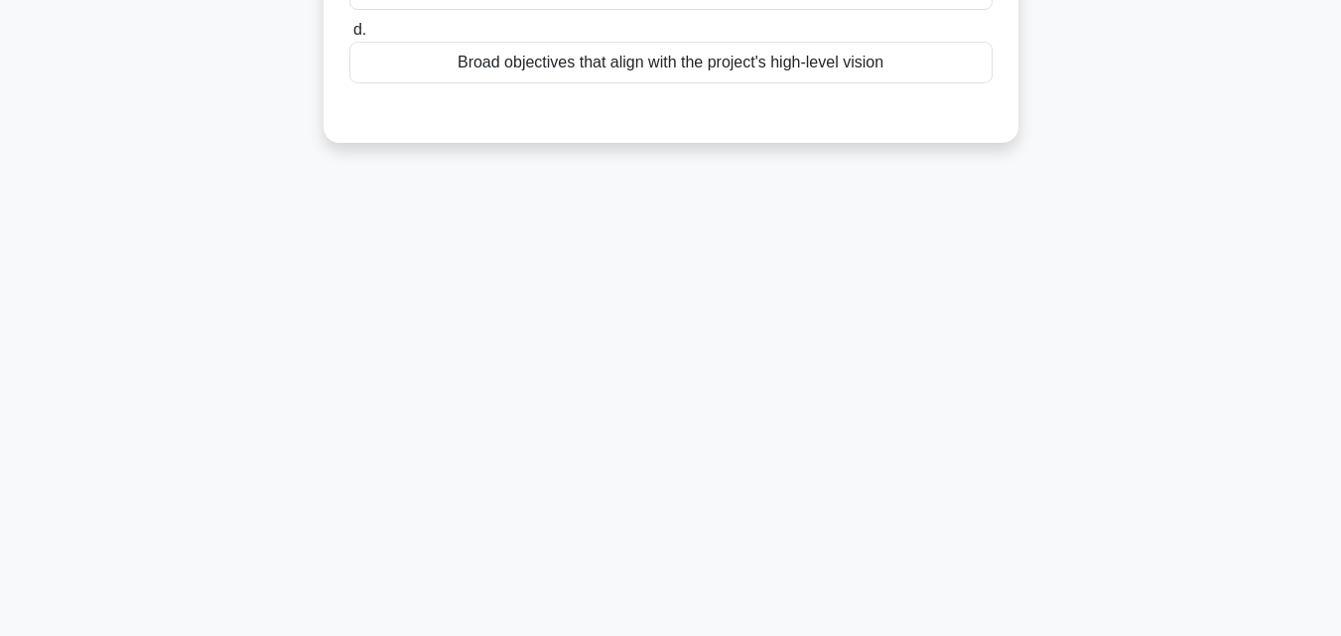
scroll to position [0, 0]
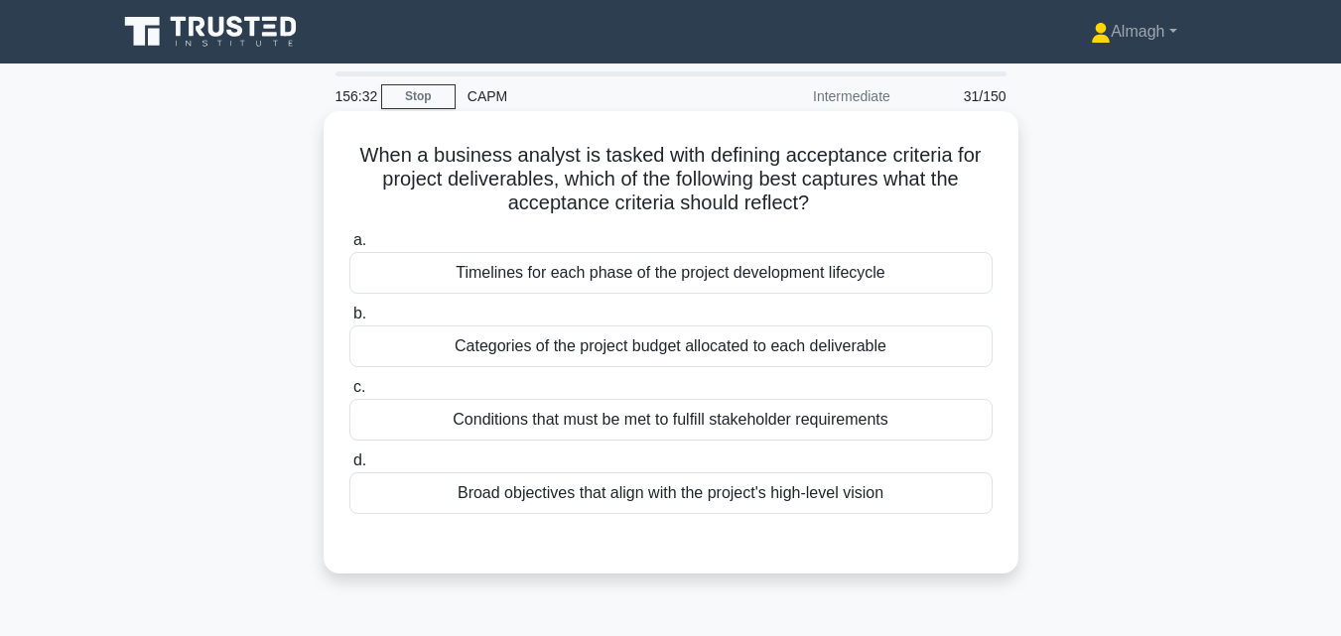
click at [790, 428] on div "Conditions that must be met to fulfill stakeholder requirements" at bounding box center [670, 420] width 643 height 42
click at [349, 394] on input "c. Conditions that must be met to fulfill stakeholder requirements" at bounding box center [349, 387] width 0 height 13
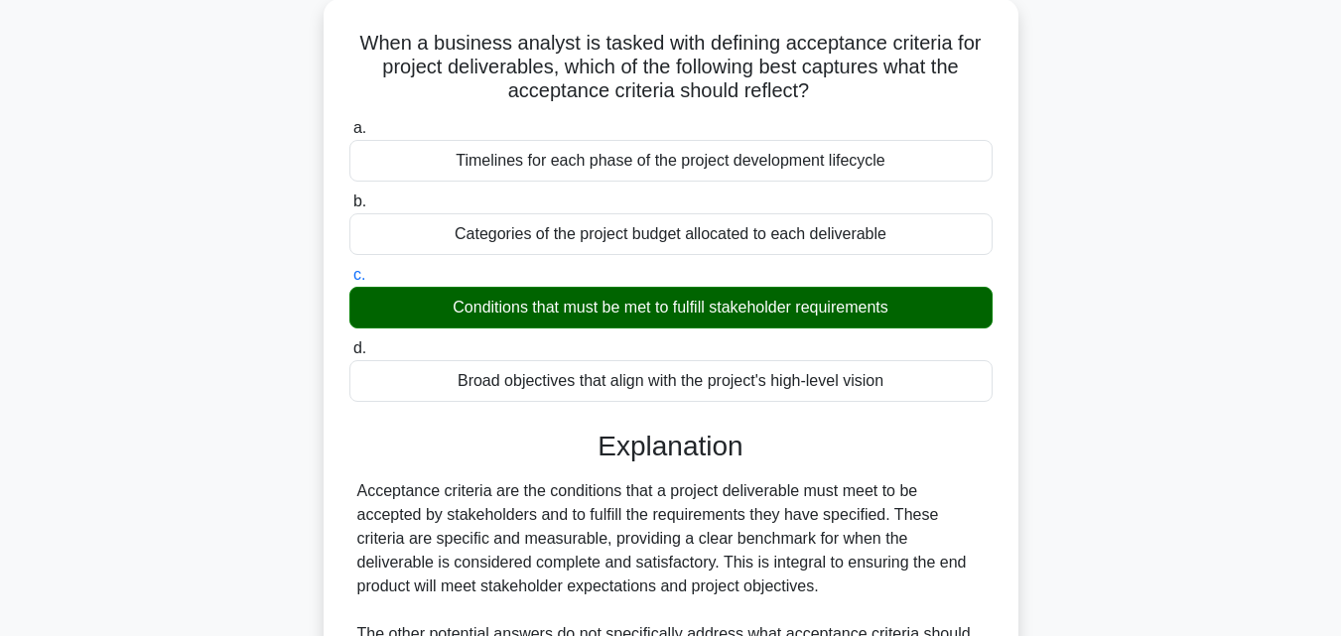
scroll to position [436, 0]
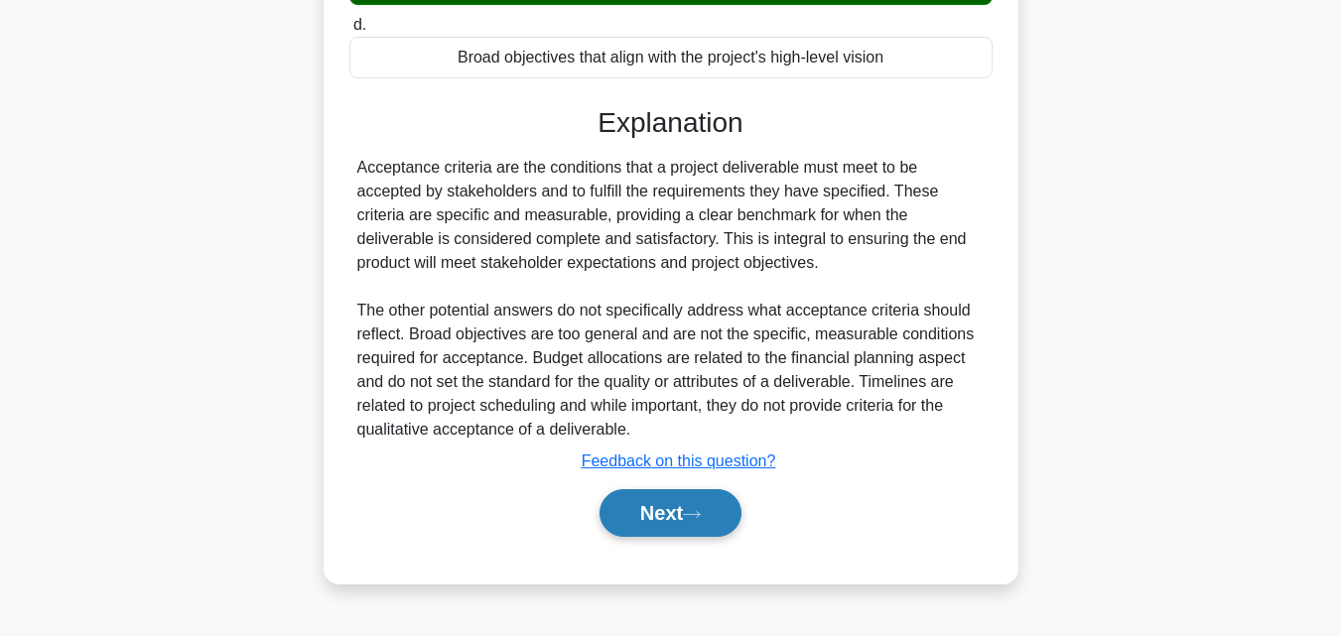
click at [687, 505] on button "Next" at bounding box center [671, 513] width 142 height 48
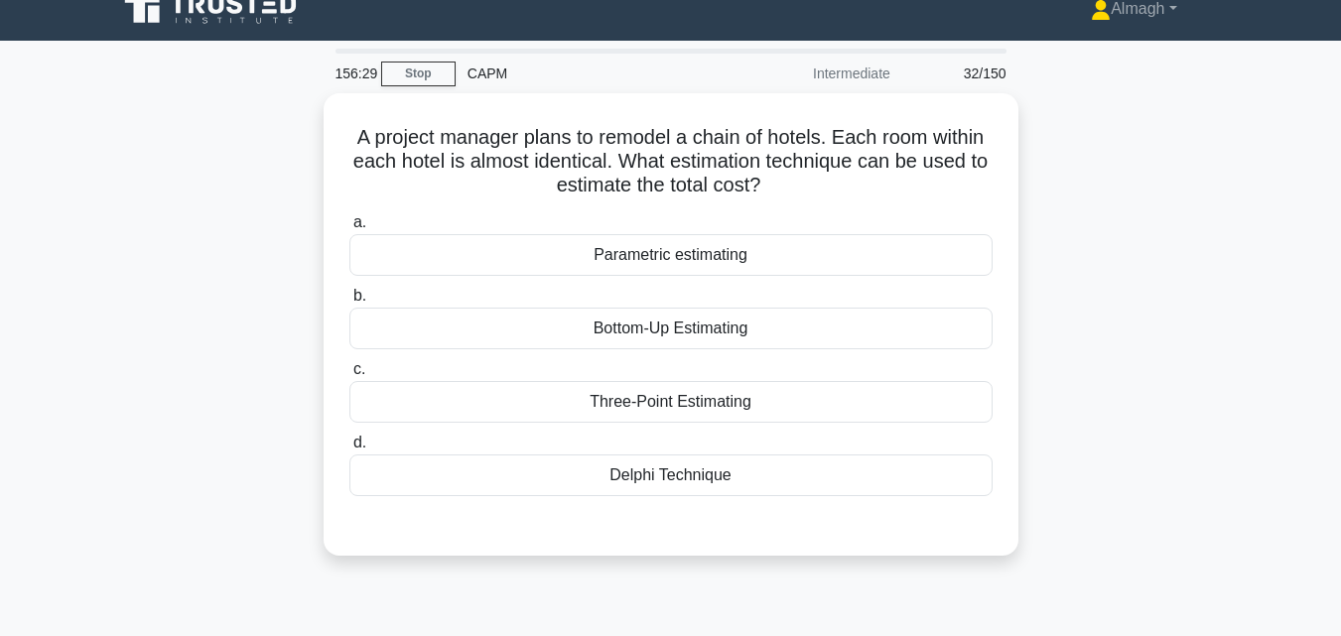
scroll to position [0, 0]
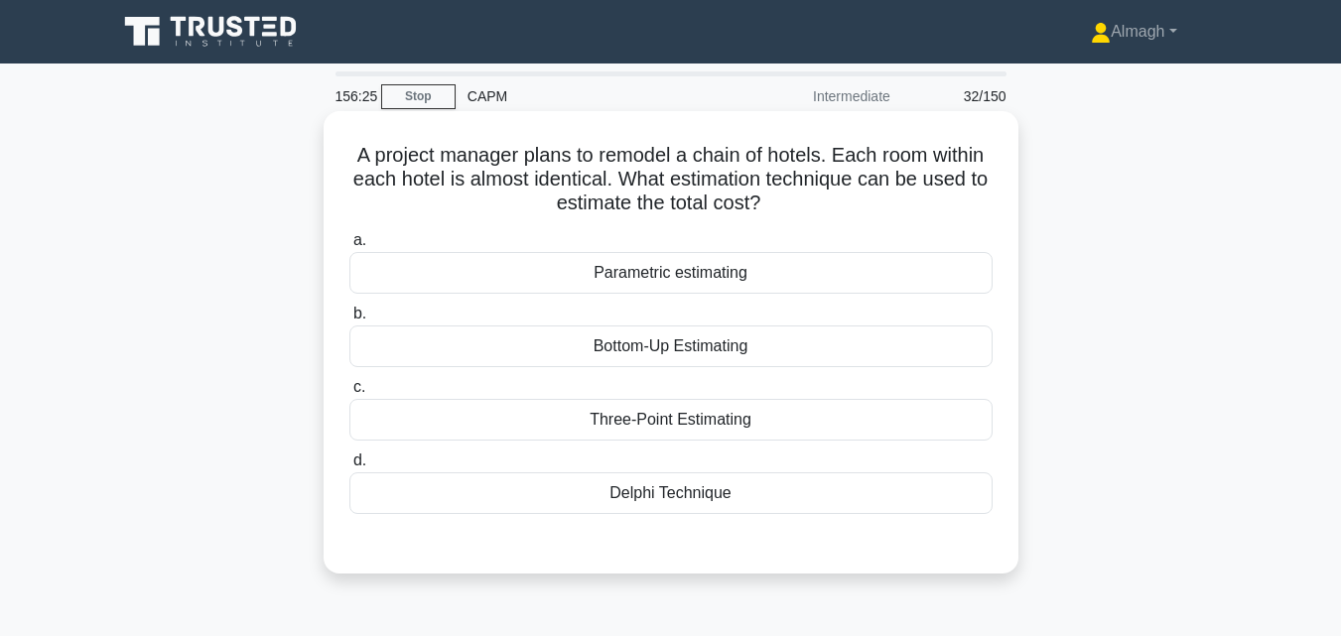
click at [730, 279] on div "Parametric estimating" at bounding box center [670, 273] width 643 height 42
click at [349, 247] on input "a. Parametric estimating" at bounding box center [349, 240] width 0 height 13
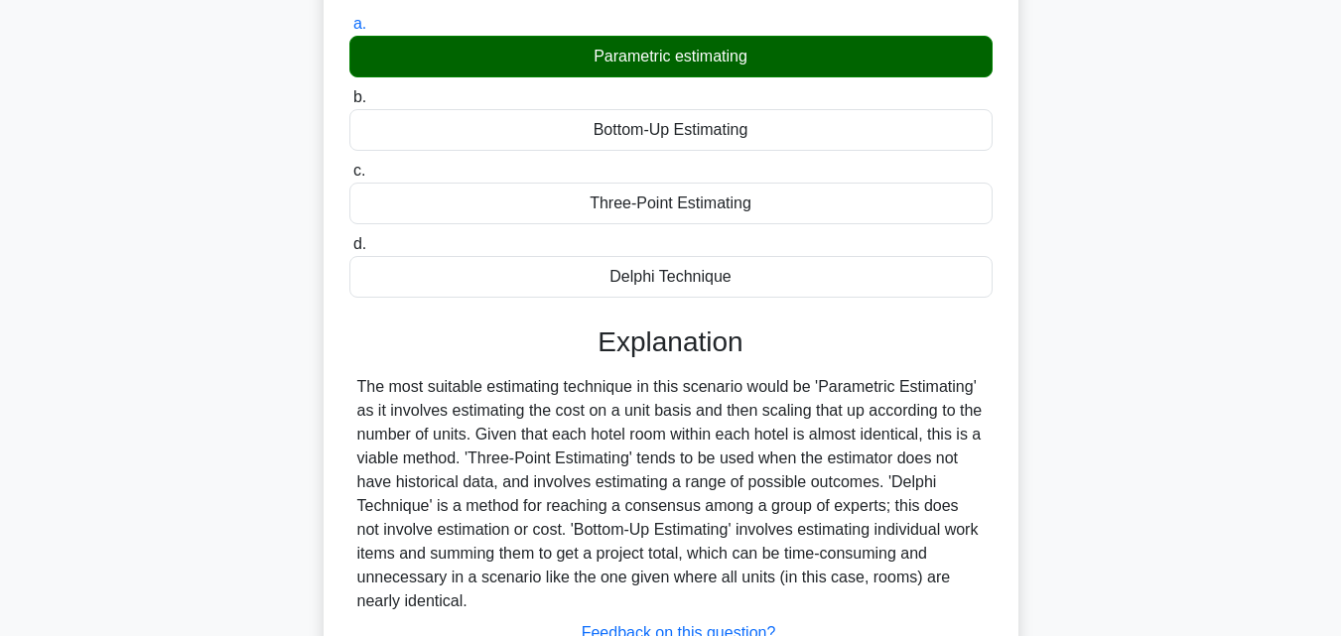
scroll to position [436, 0]
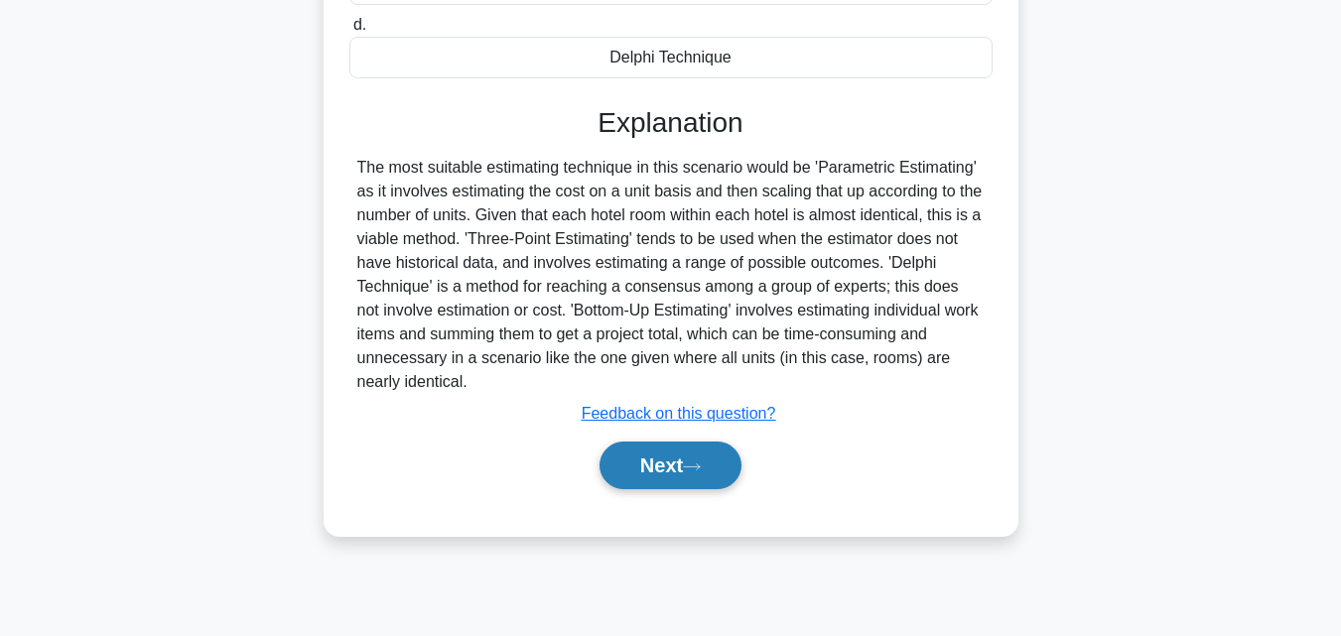
click at [700, 469] on icon at bounding box center [692, 467] width 16 height 6
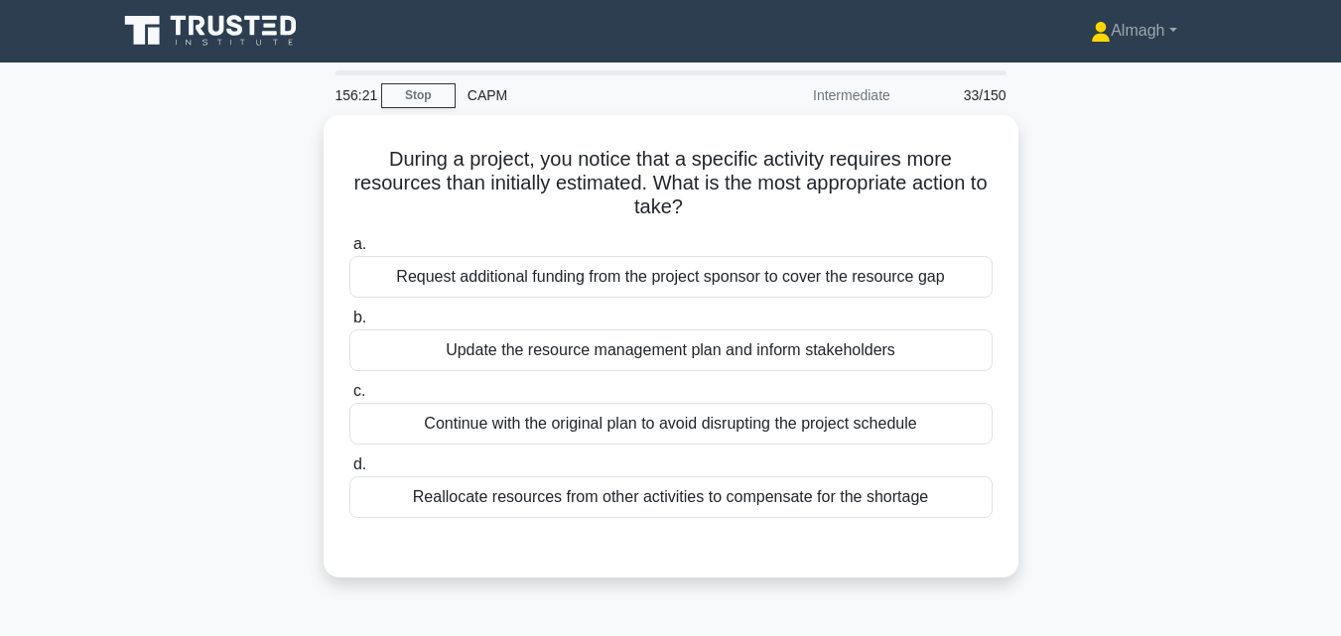
scroll to position [0, 0]
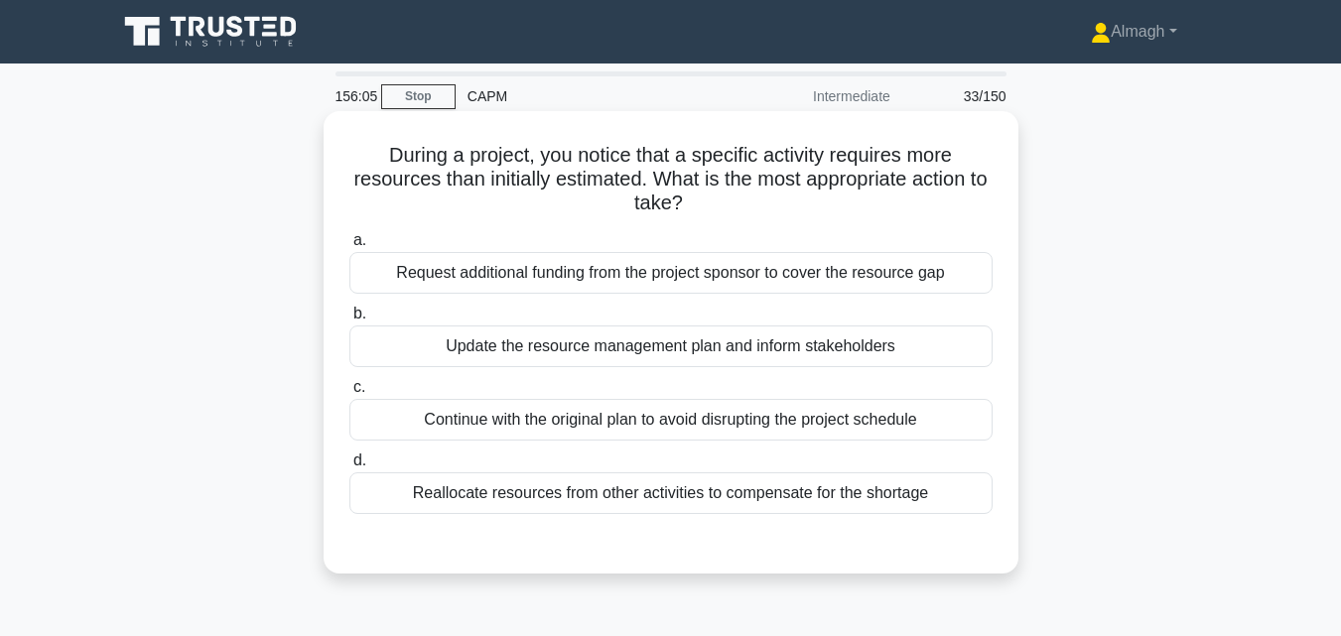
click at [701, 504] on div "Reallocate resources from other activities to compensate for the shortage" at bounding box center [670, 494] width 643 height 42
click at [349, 468] on input "d. Reallocate resources from other activities to compensate for the shortage" at bounding box center [349, 461] width 0 height 13
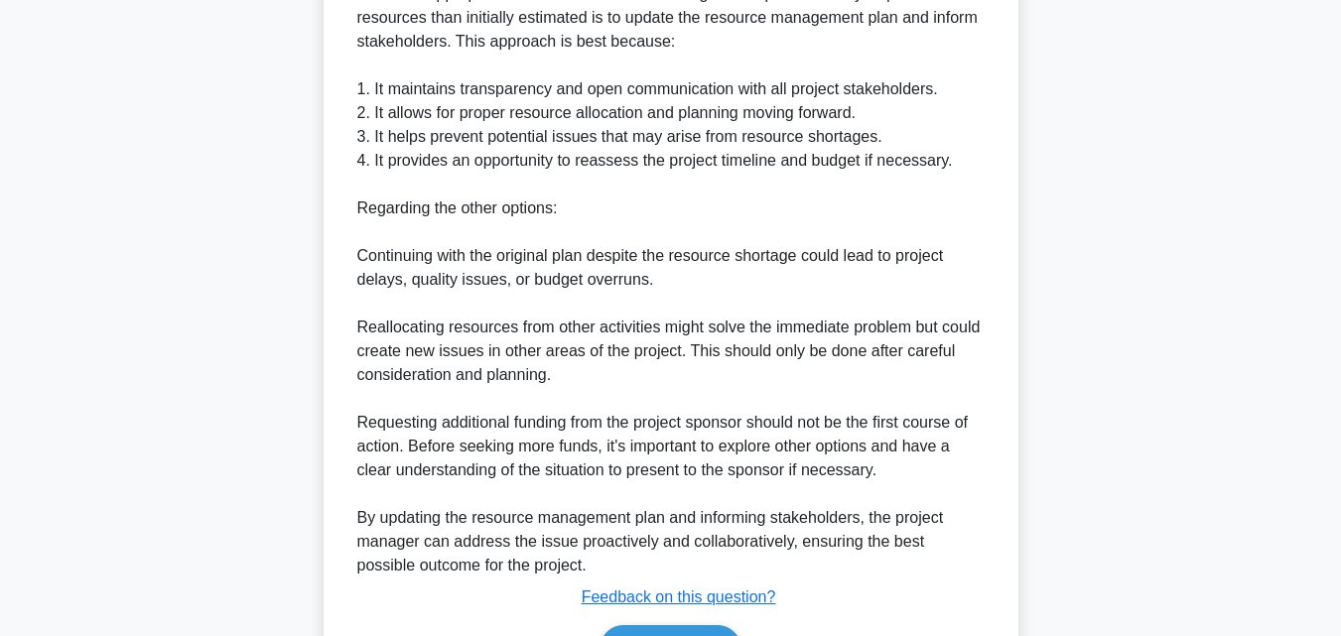
scroll to position [734, 0]
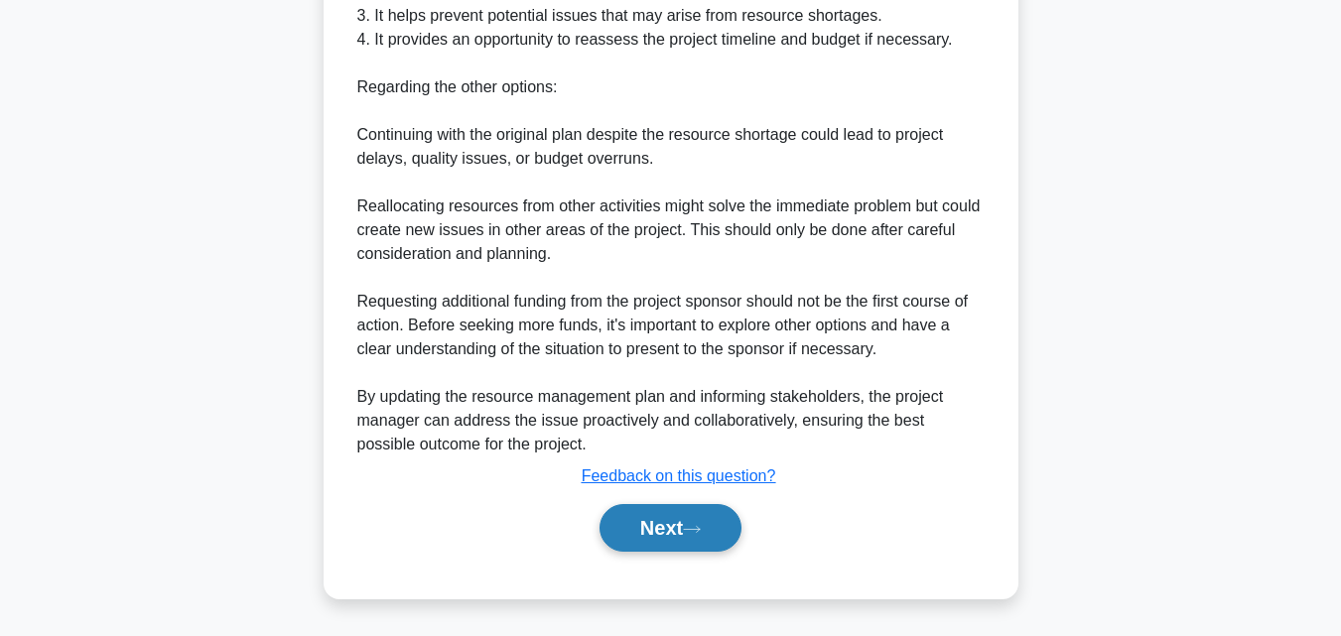
click at [691, 518] on button "Next" at bounding box center [671, 528] width 142 height 48
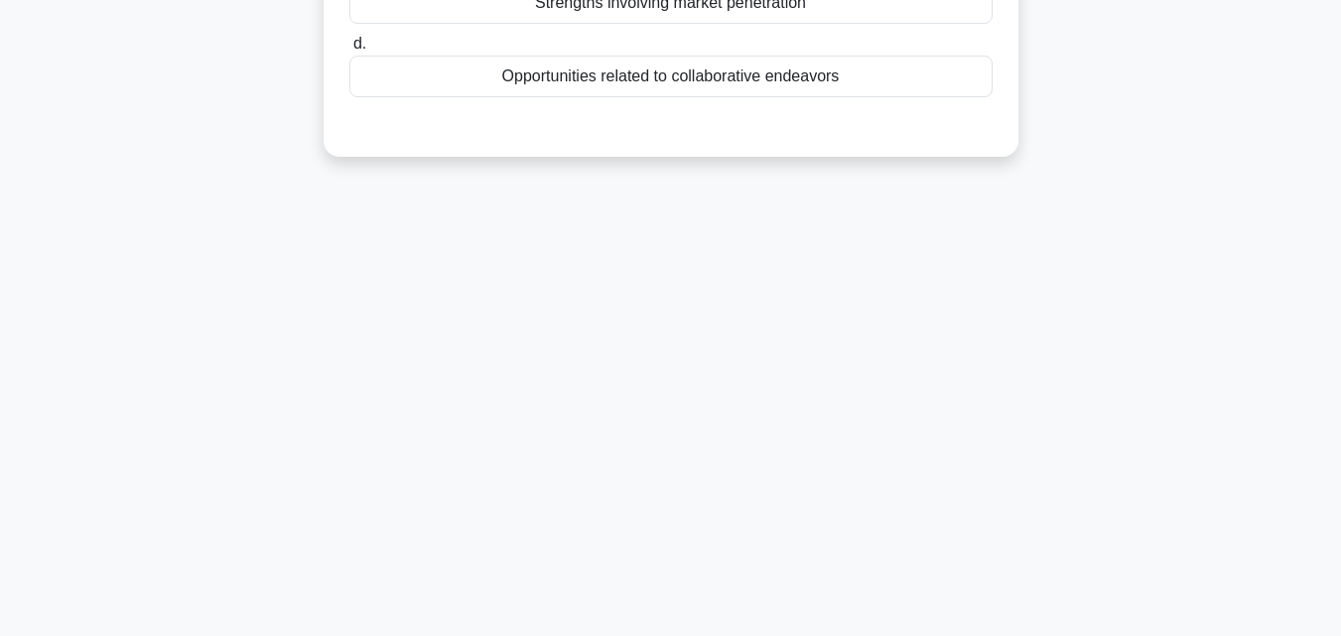
scroll to position [39, 0]
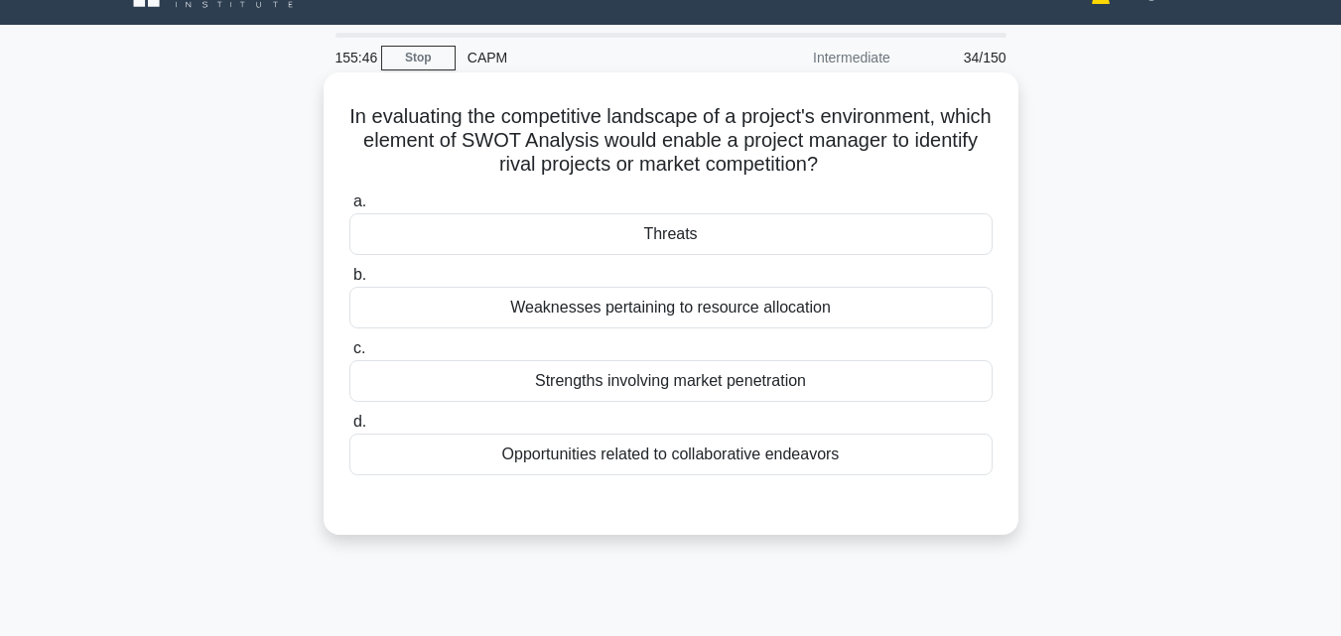
click at [724, 246] on div "Threats" at bounding box center [670, 234] width 643 height 42
click at [349, 208] on input "a. Threats" at bounding box center [349, 202] width 0 height 13
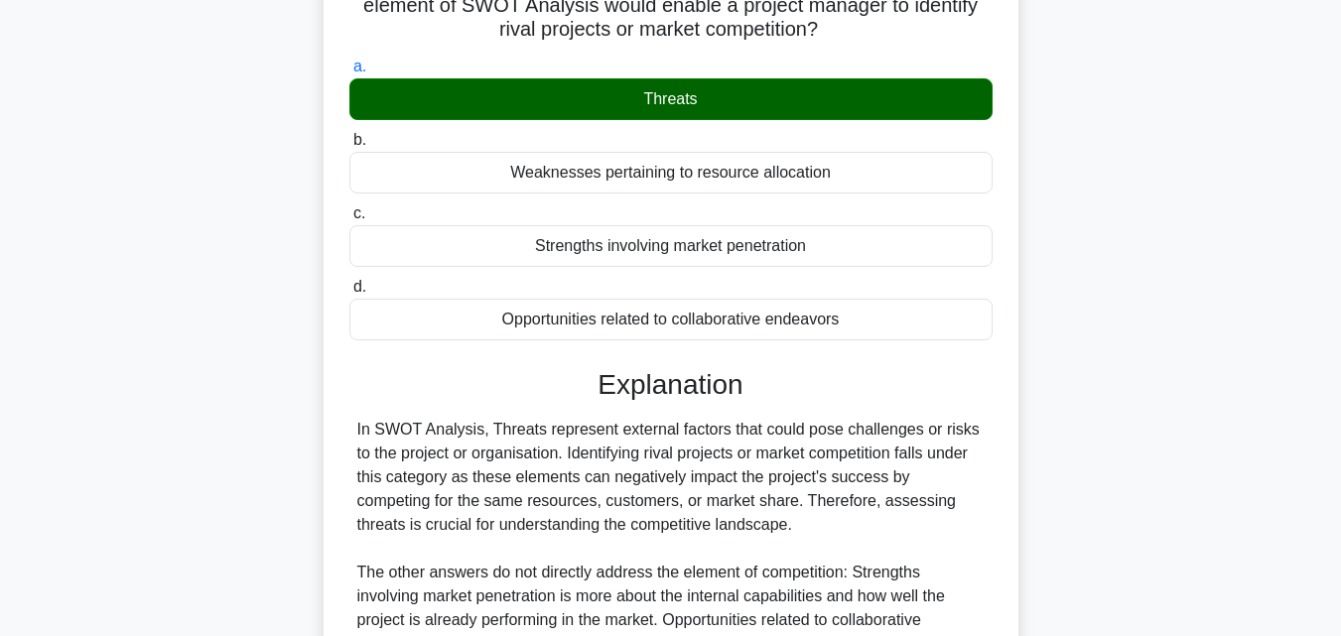
scroll to position [436, 0]
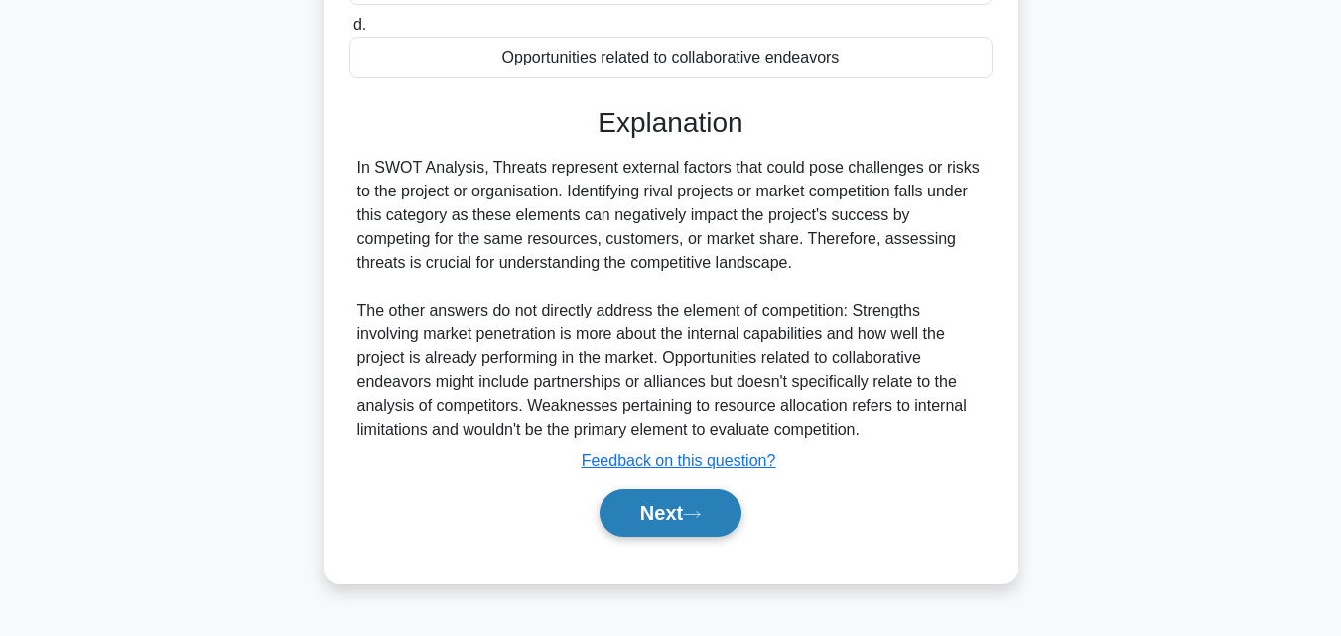
click at [701, 505] on button "Next" at bounding box center [671, 513] width 142 height 48
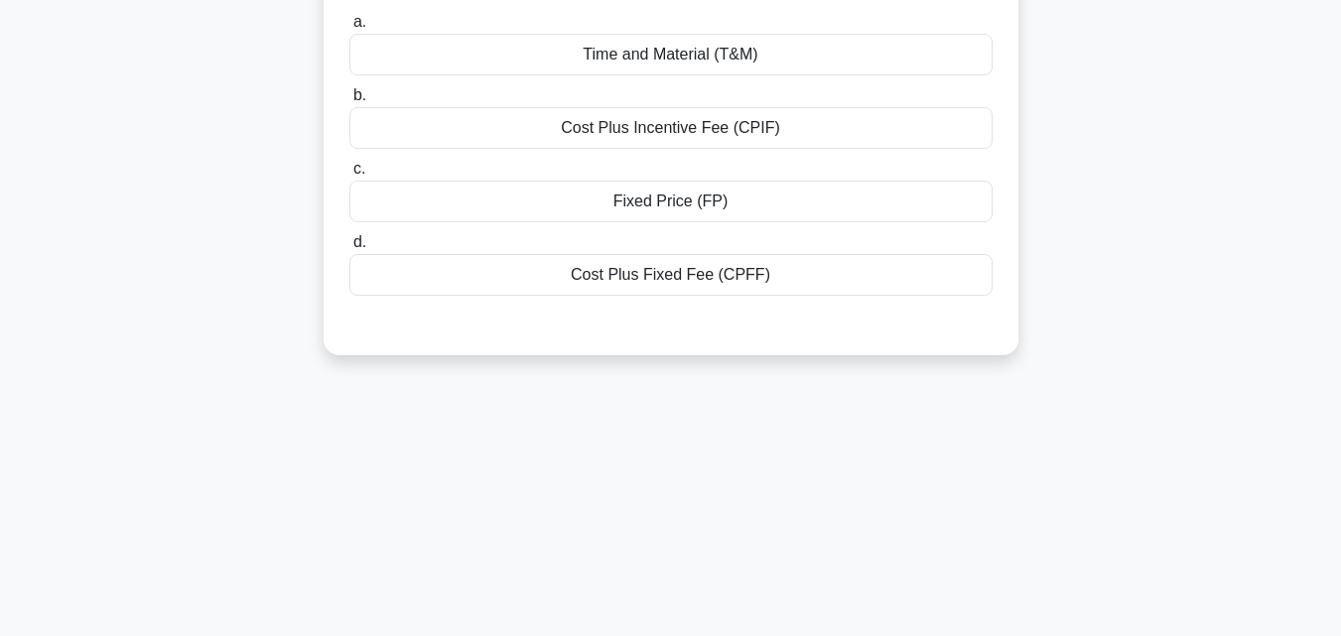
scroll to position [0, 0]
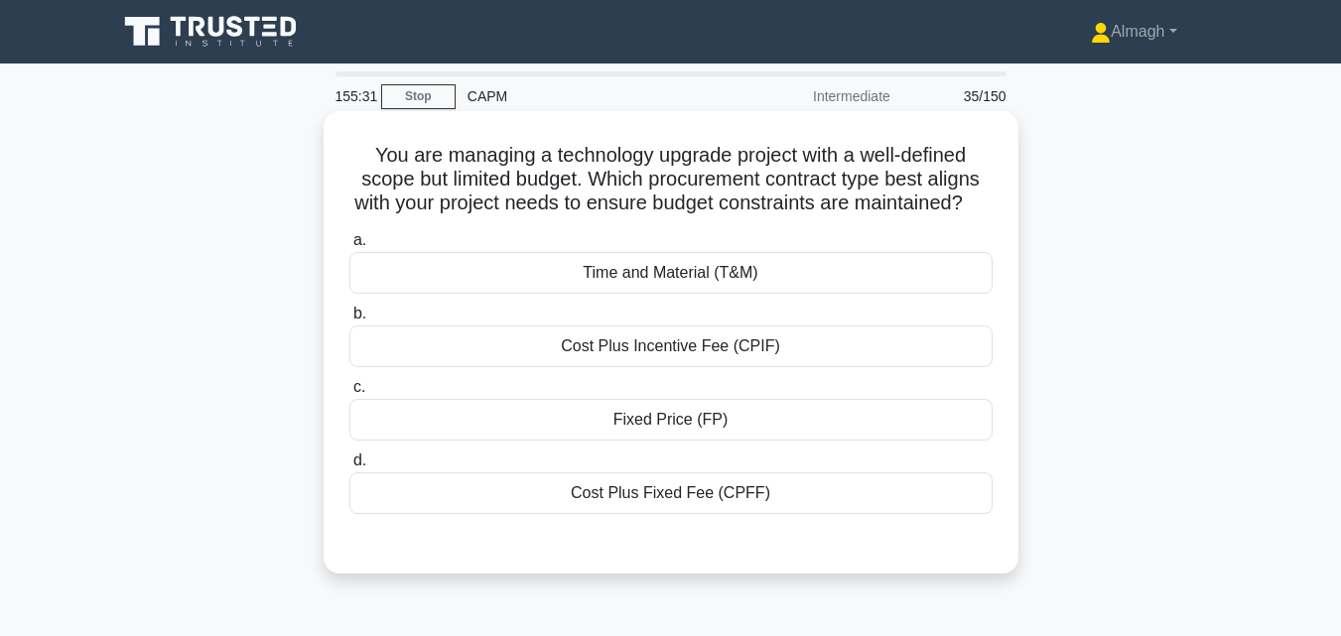
click at [757, 294] on div "Time and Material (T&M)" at bounding box center [670, 273] width 643 height 42
click at [349, 247] on input "a. Time and Material (T&M)" at bounding box center [349, 240] width 0 height 13
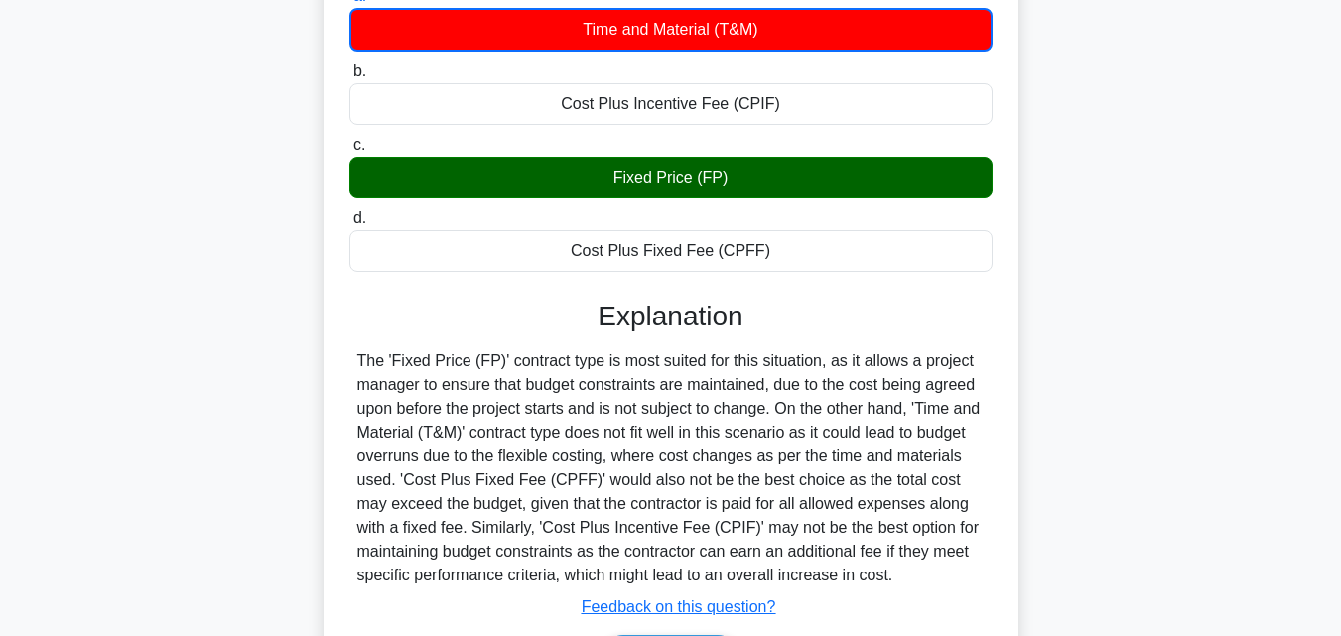
scroll to position [436, 0]
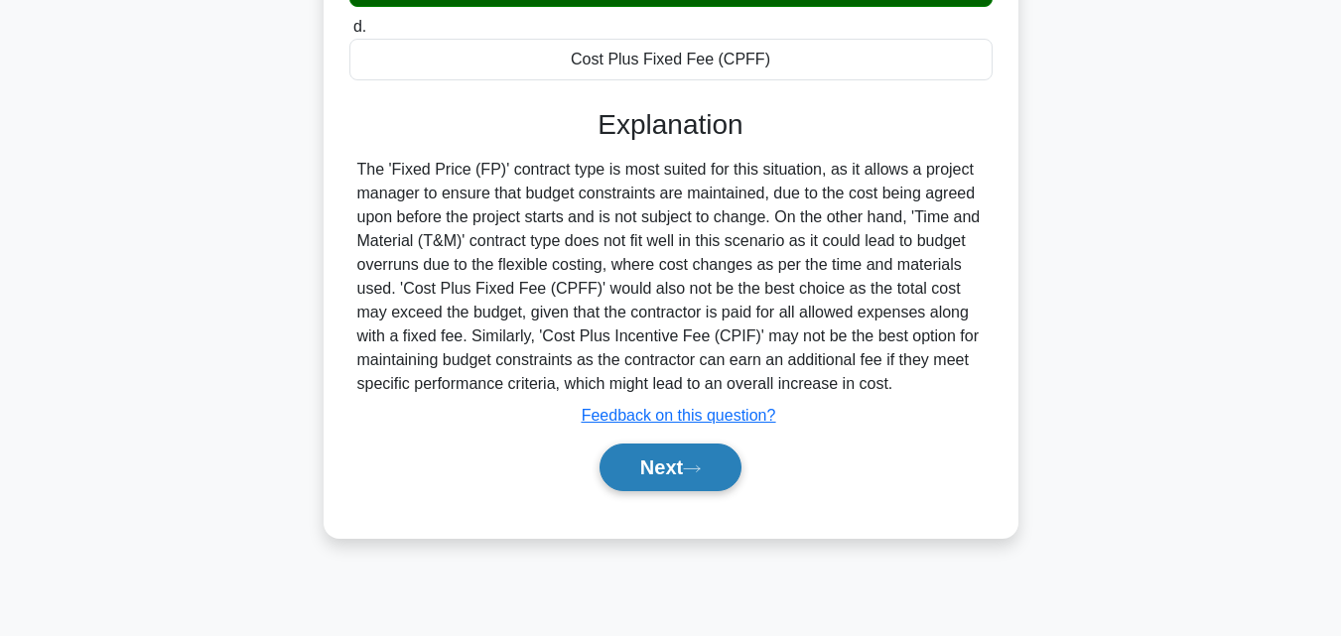
click at [718, 491] on button "Next" at bounding box center [671, 468] width 142 height 48
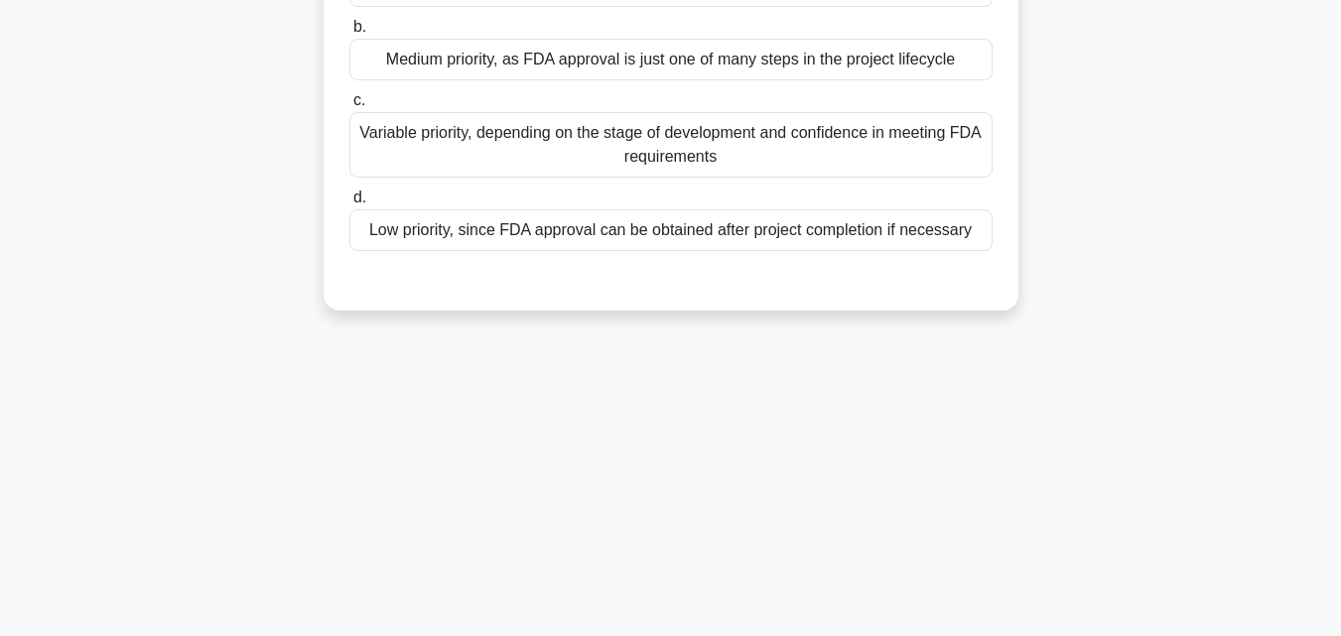
scroll to position [0, 0]
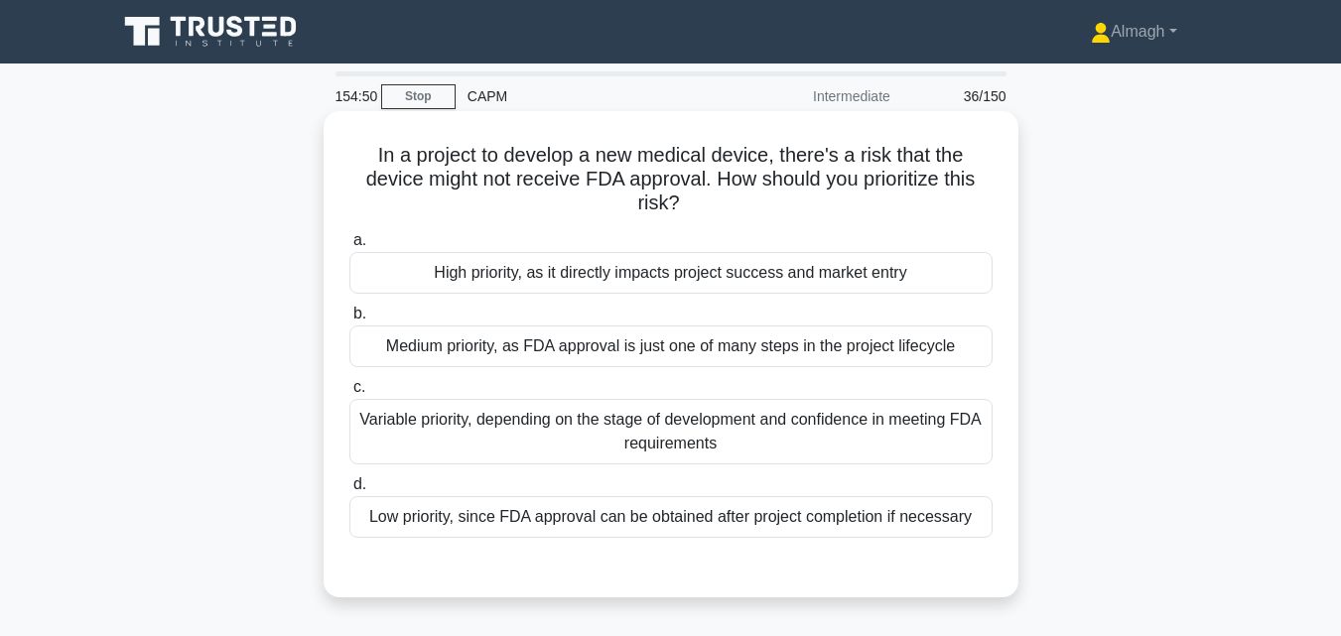
click at [842, 286] on div "High priority, as it directly impacts project success and market entry" at bounding box center [670, 273] width 643 height 42
click at [349, 247] on input "a. High priority, as it directly impacts project success and market entry" at bounding box center [349, 240] width 0 height 13
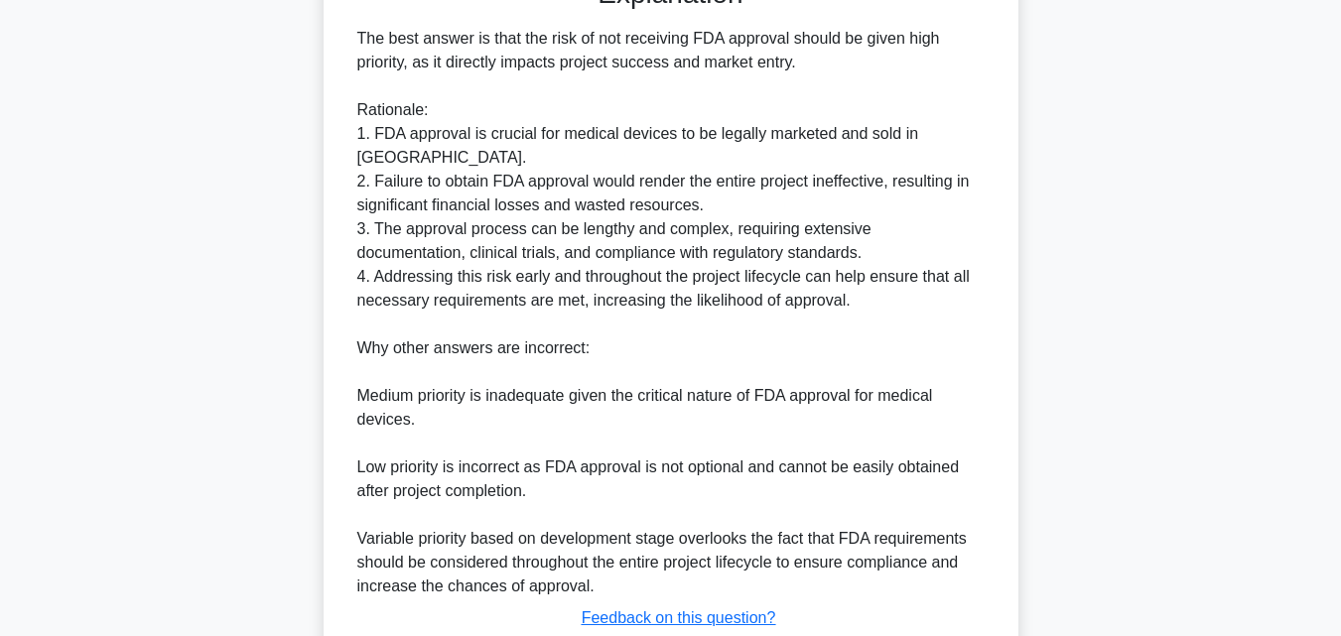
scroll to position [732, 0]
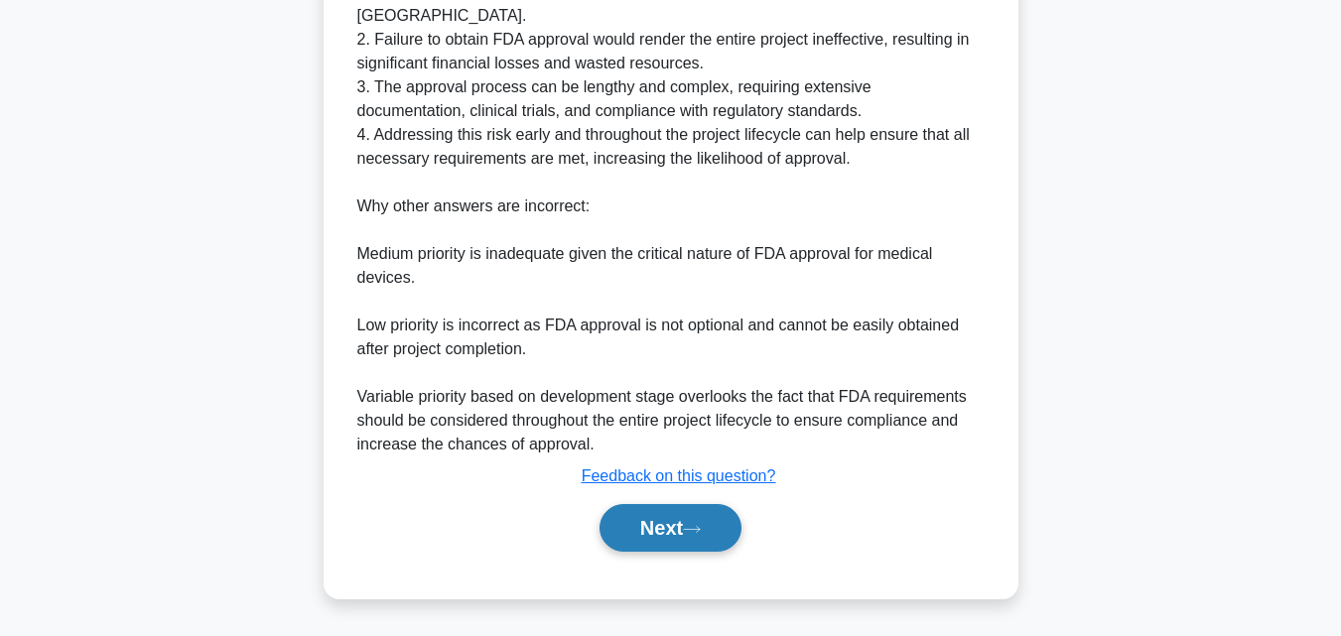
click at [675, 531] on button "Next" at bounding box center [671, 528] width 142 height 48
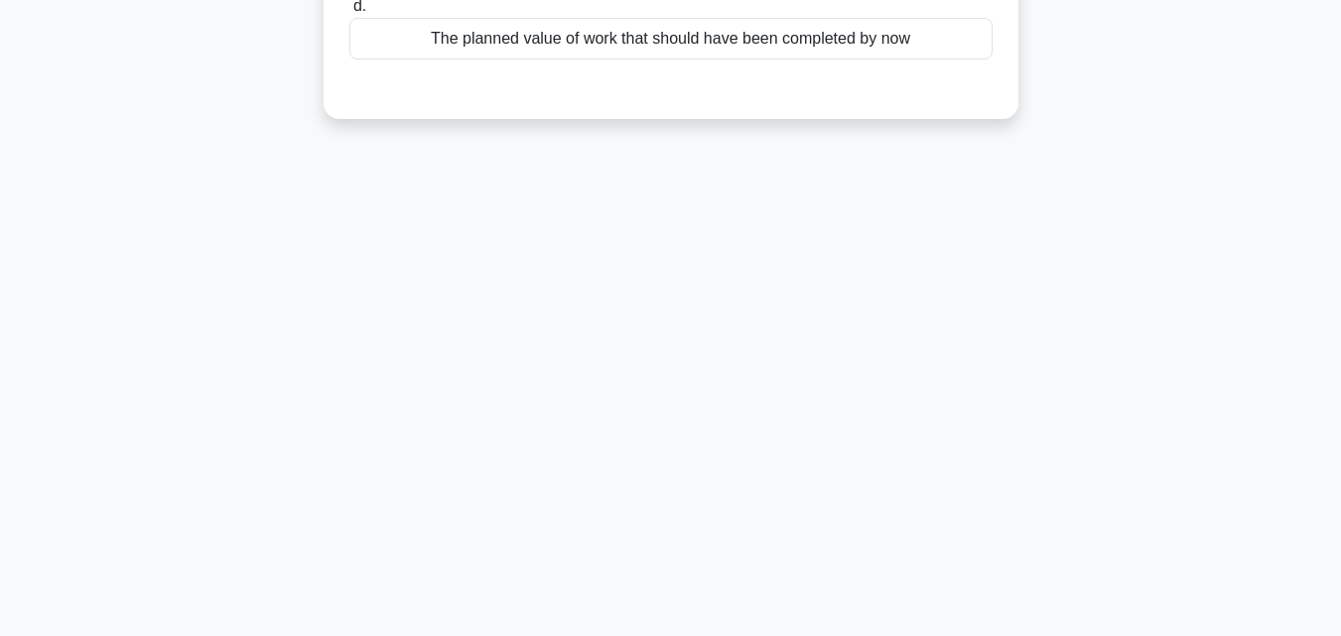
scroll to position [39, 0]
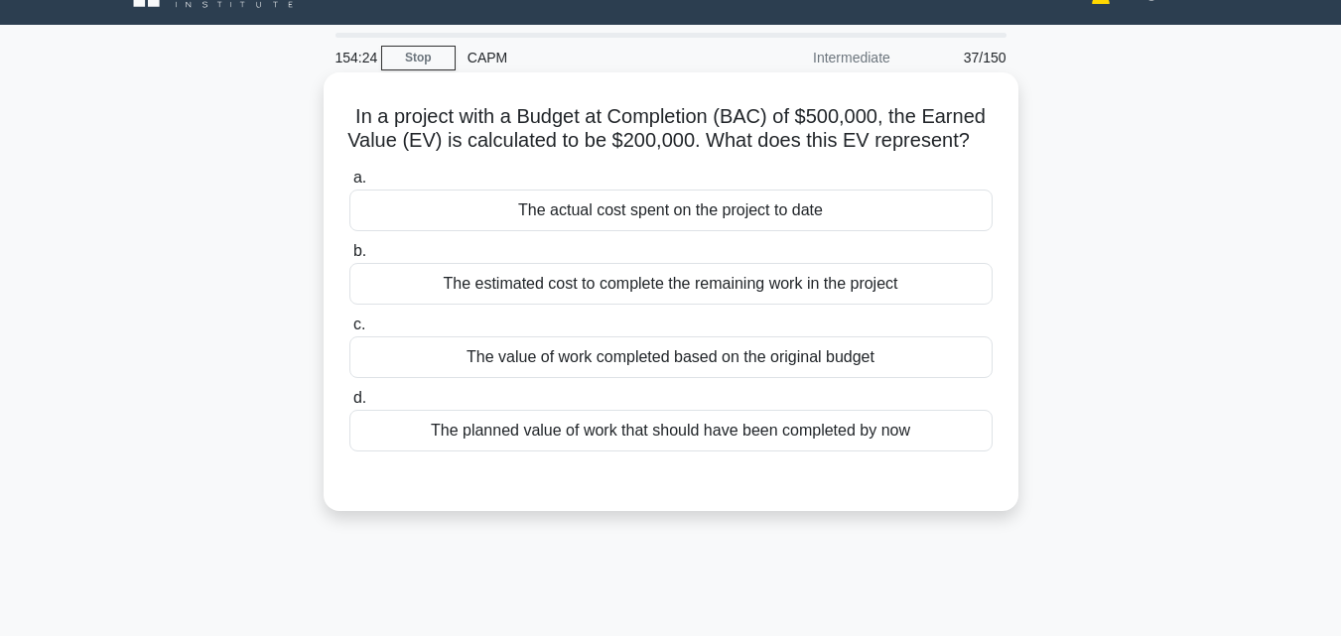
click at [656, 378] on div "The value of work completed based on the original budget" at bounding box center [670, 358] width 643 height 42
click at [349, 332] on input "c. The value of work completed based on the original budget" at bounding box center [349, 325] width 0 height 13
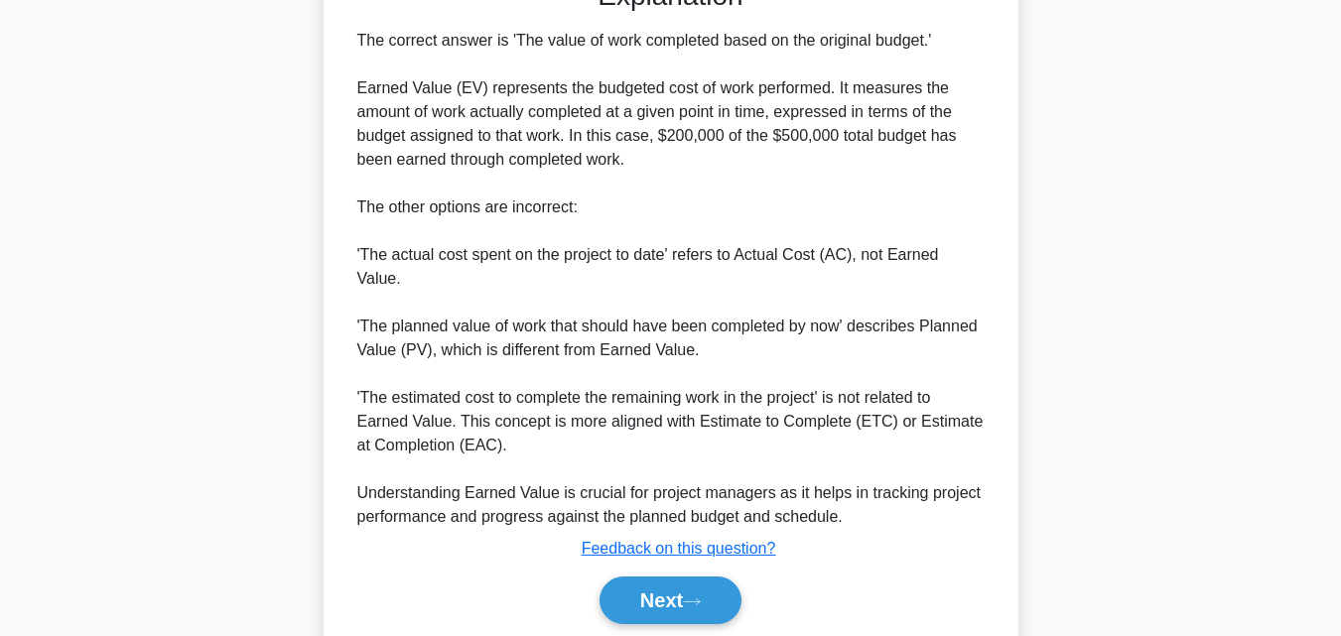
scroll to position [613, 0]
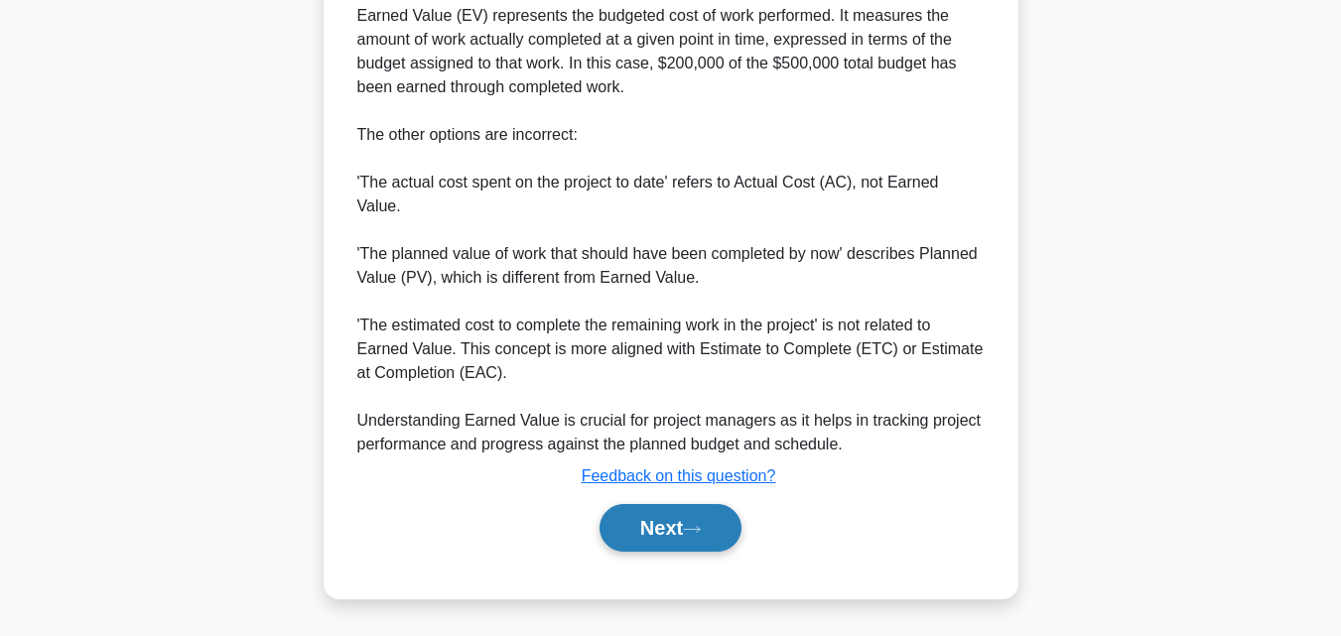
click at [647, 523] on button "Next" at bounding box center [671, 528] width 142 height 48
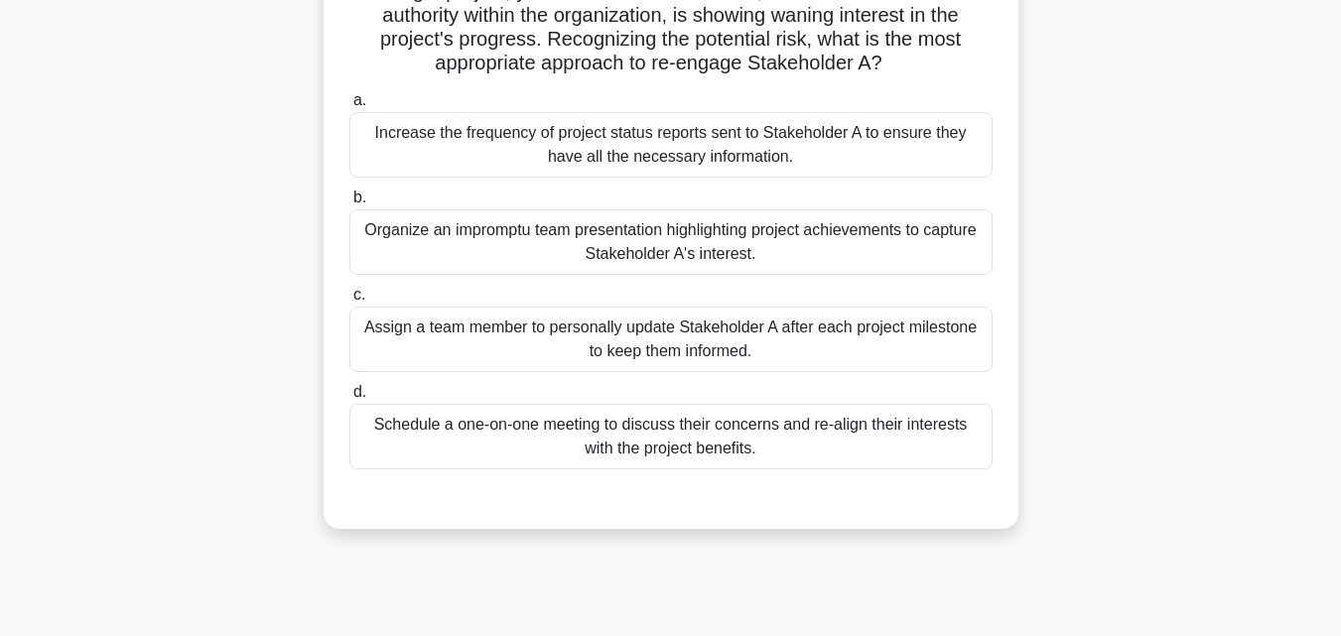
scroll to position [199, 0]
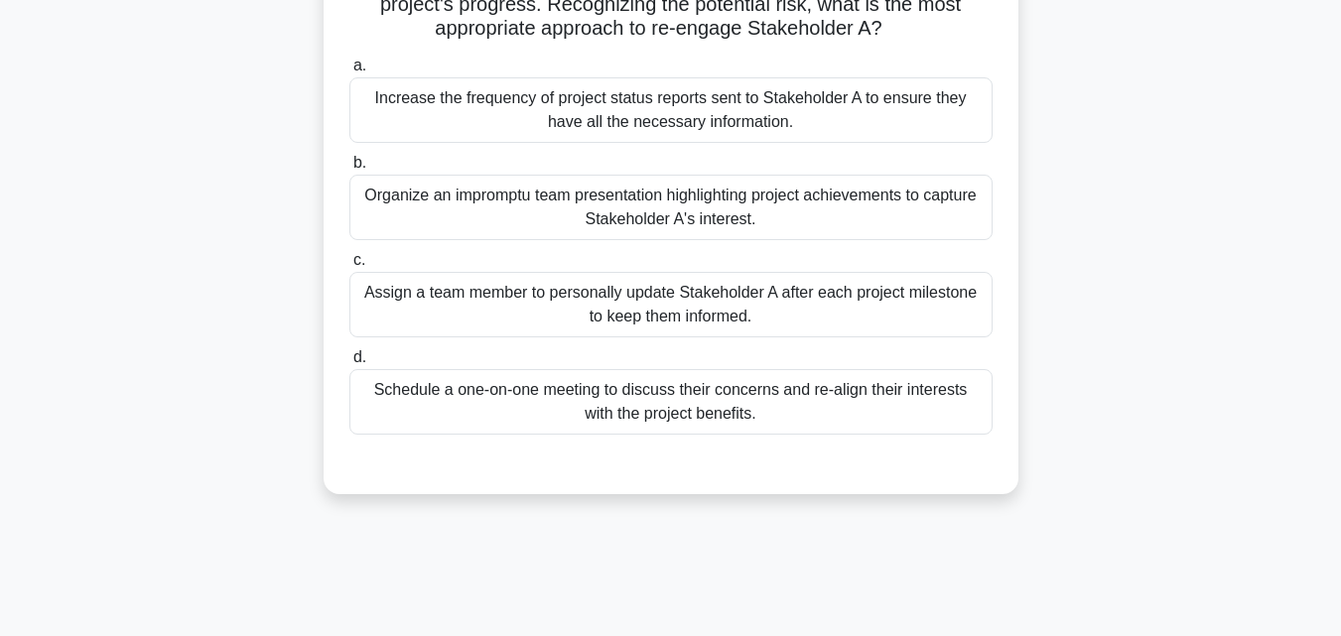
click at [835, 404] on div "Schedule a one-on-one meeting to discuss their concerns and re-align their inte…" at bounding box center [670, 402] width 643 height 66
click at [349, 364] on input "d. Schedule a one-on-one meeting to discuss their concerns and re-align their i…" at bounding box center [349, 357] width 0 height 13
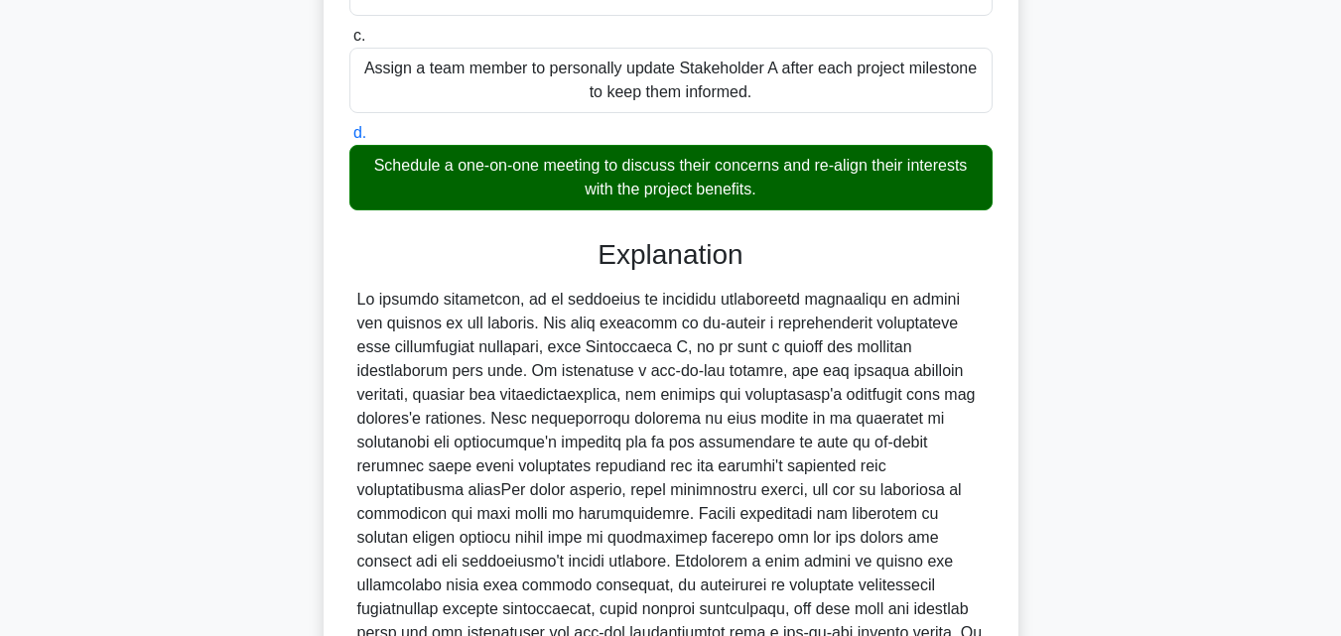
scroll to position [684, 0]
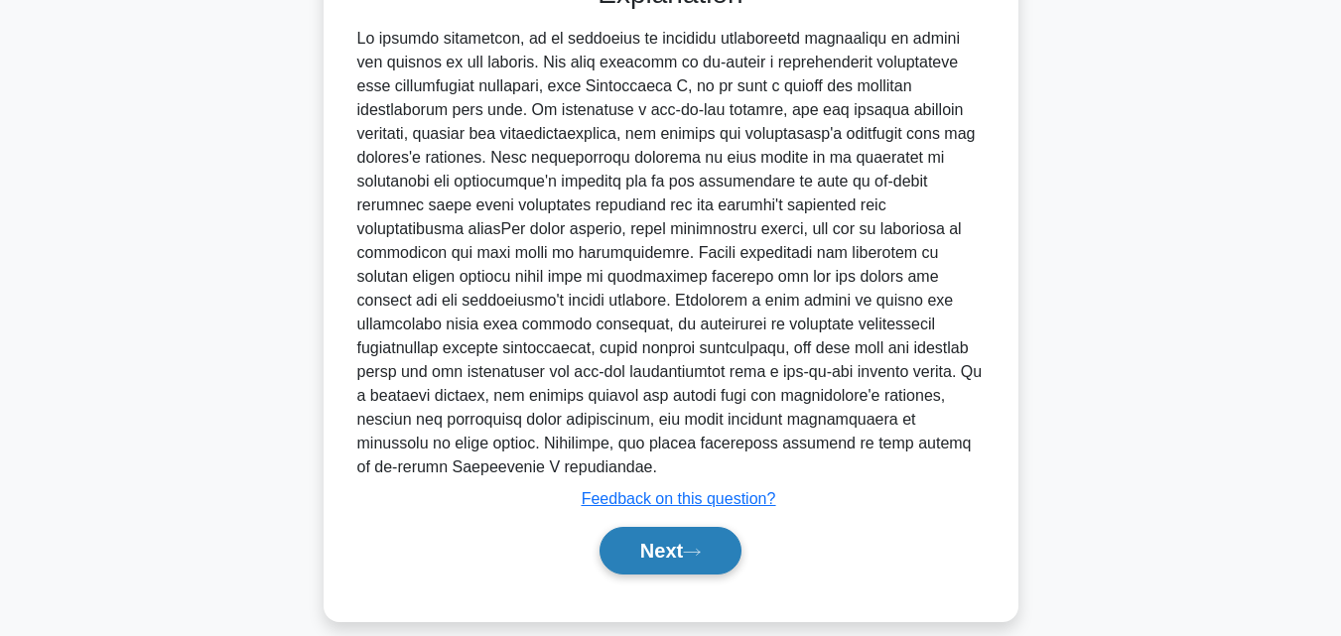
click at [708, 527] on button "Next" at bounding box center [671, 551] width 142 height 48
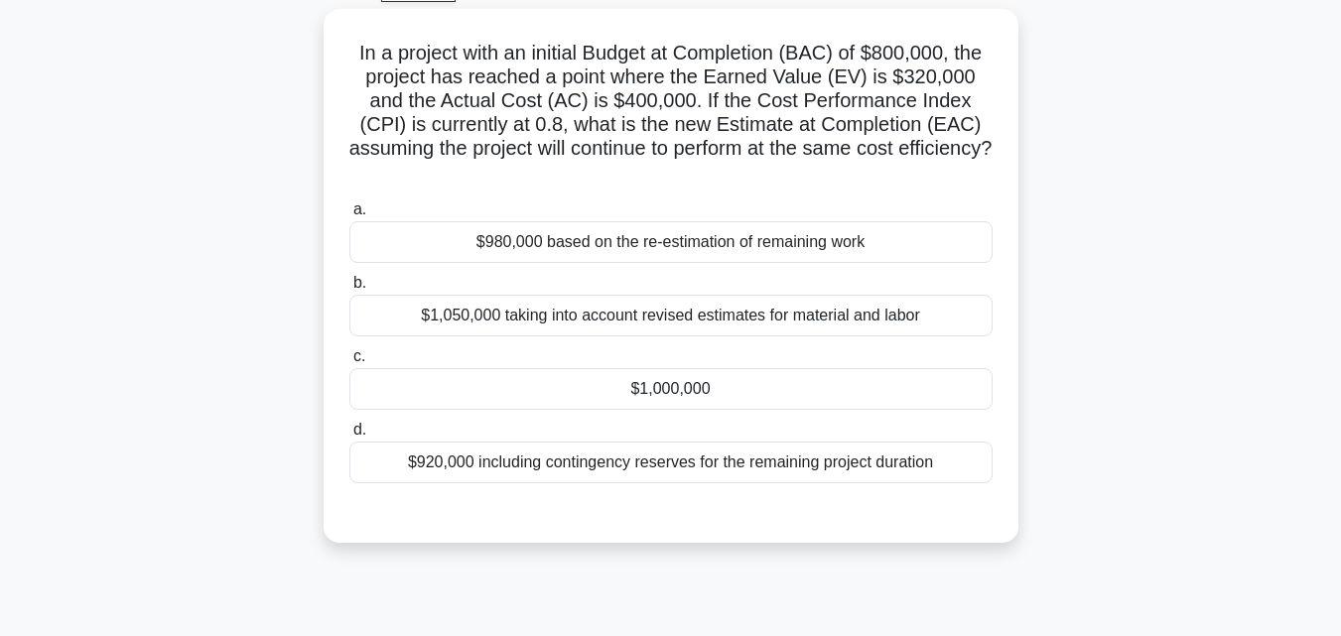
scroll to position [39, 0]
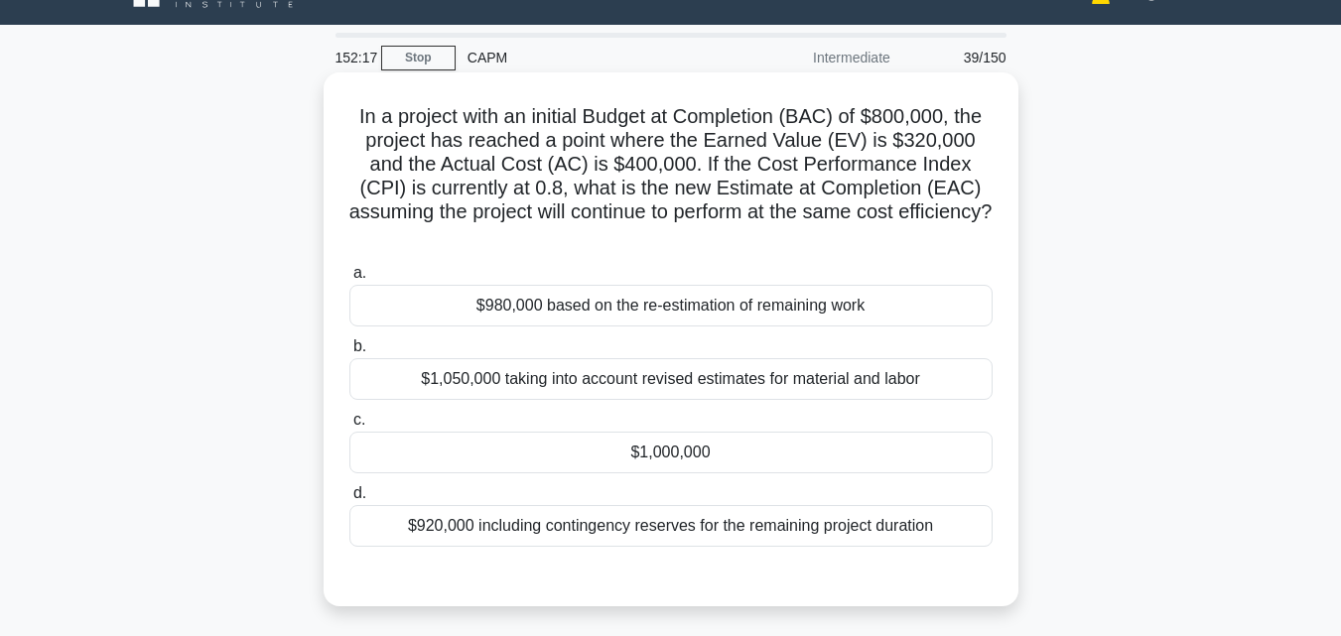
click at [764, 448] on div "$1,000,000" at bounding box center [670, 453] width 643 height 42
click at [349, 427] on input "c. $1,000,000" at bounding box center [349, 420] width 0 height 13
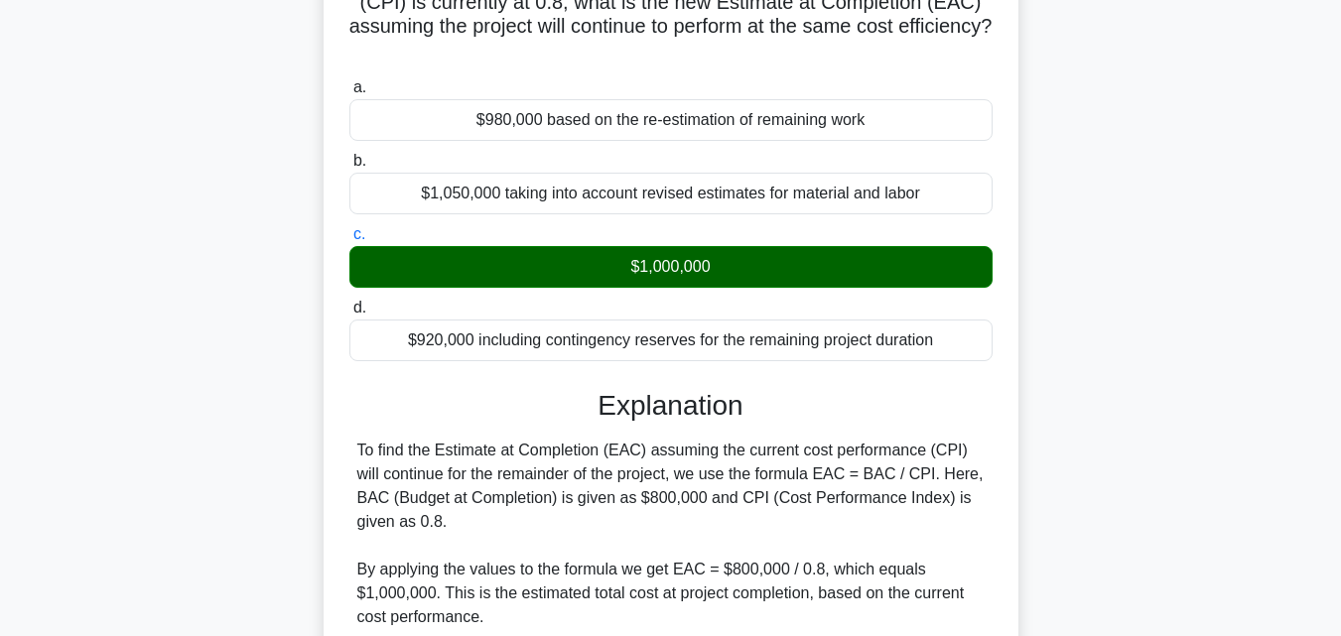
scroll to position [565, 0]
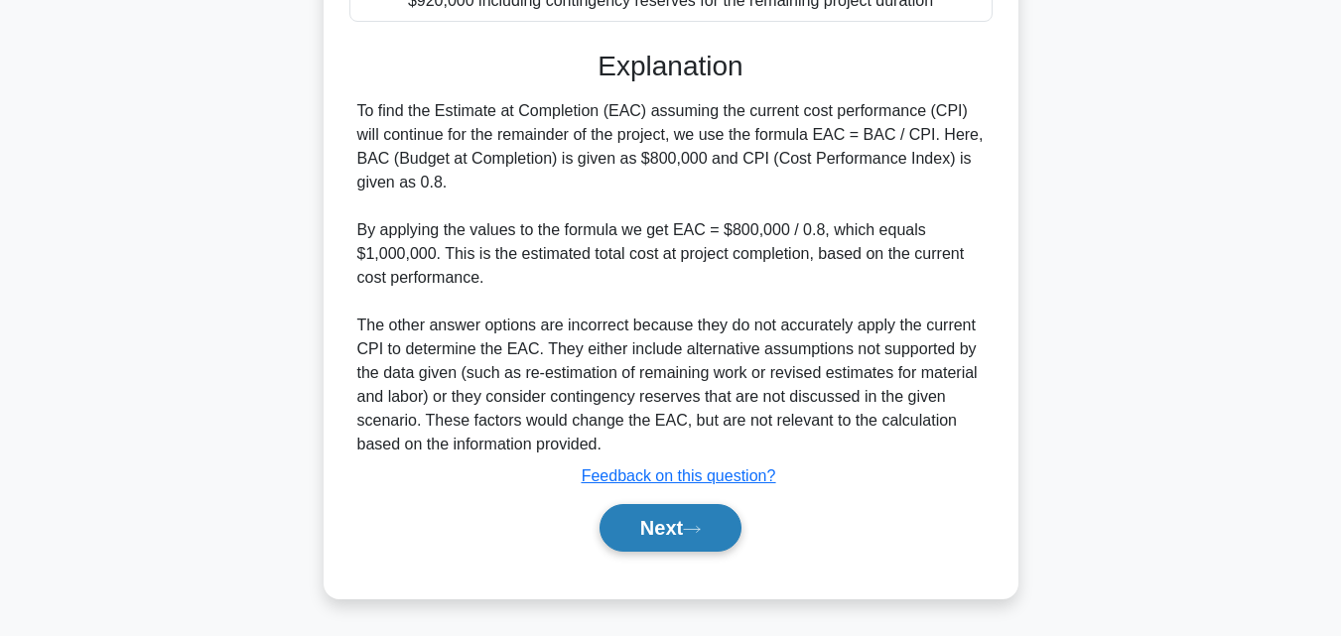
click at [701, 519] on button "Next" at bounding box center [671, 528] width 142 height 48
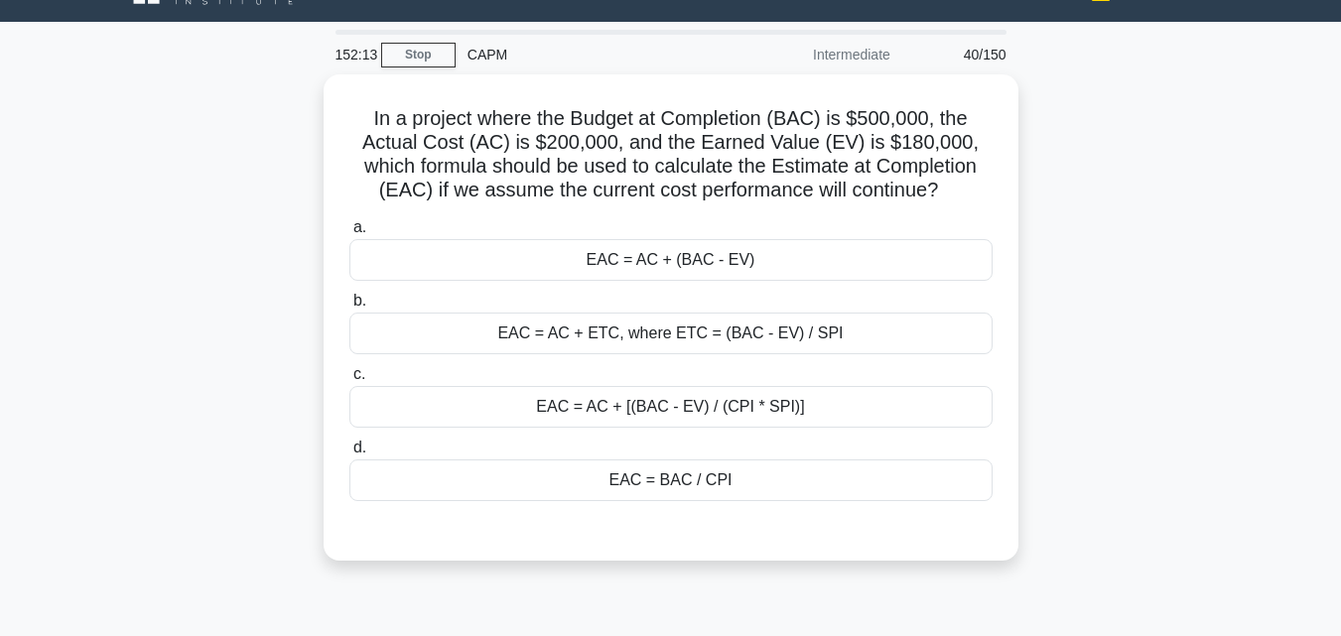
scroll to position [39, 0]
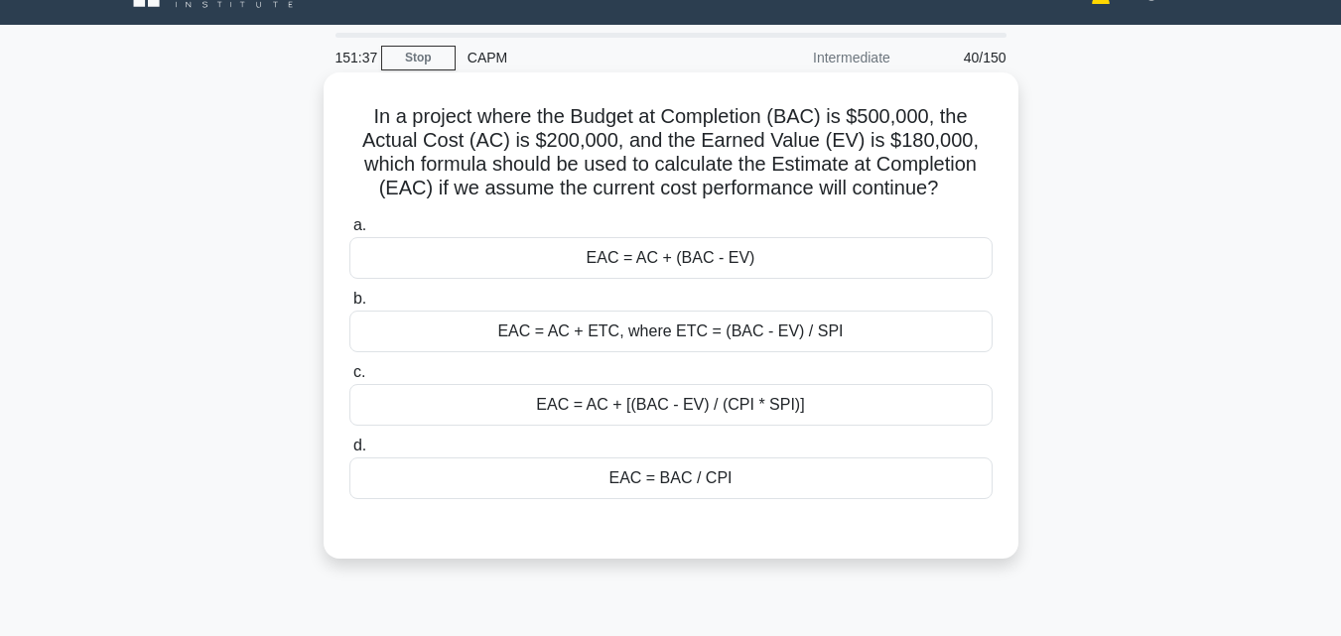
click at [742, 477] on div "EAC = BAC / CPI" at bounding box center [670, 479] width 643 height 42
click at [349, 453] on input "d. EAC = BAC / CPI" at bounding box center [349, 446] width 0 height 13
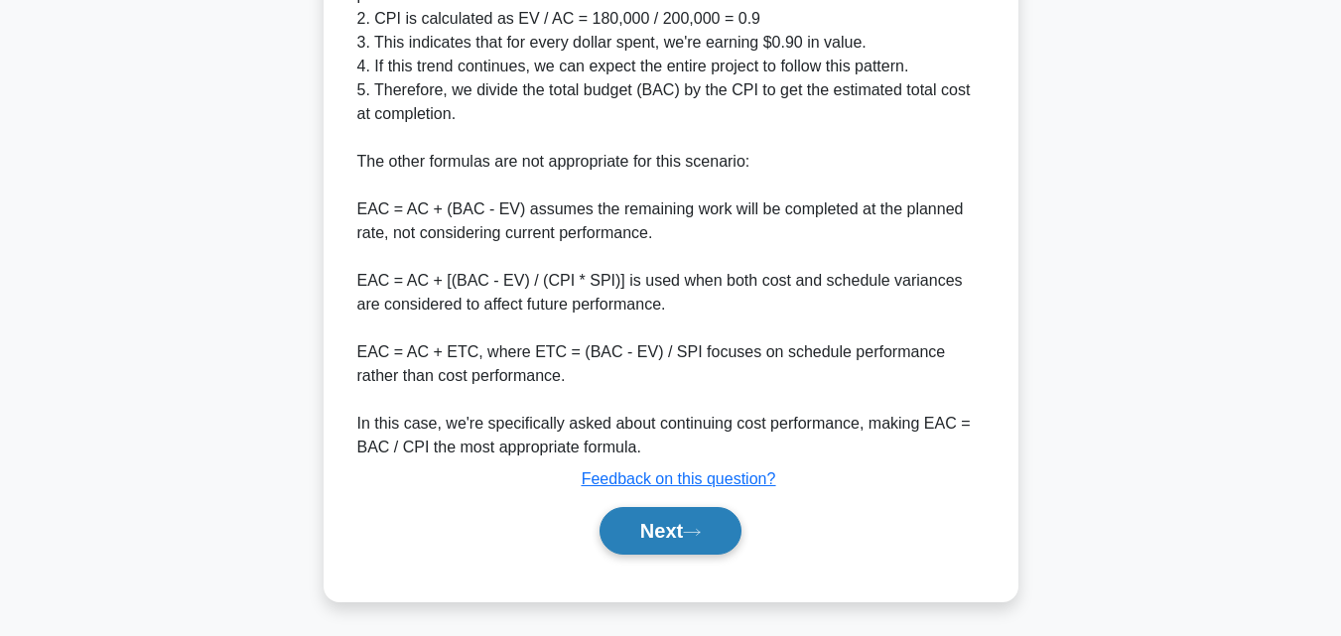
scroll to position [779, 0]
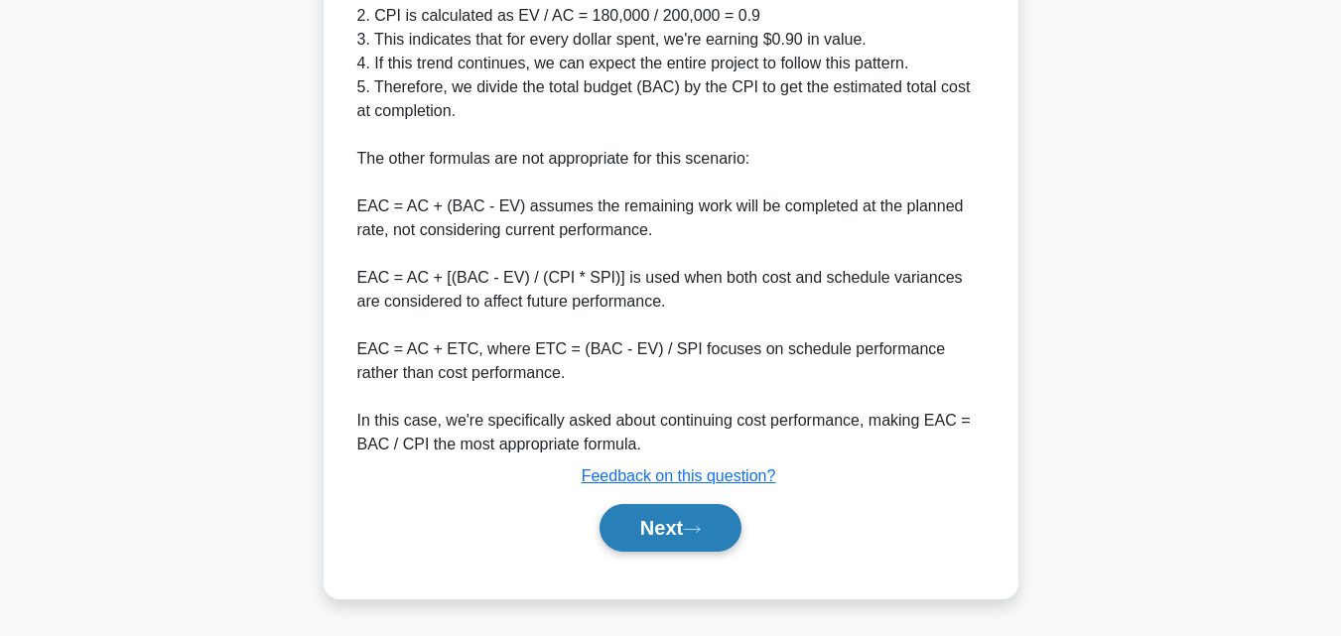
click at [740, 527] on button "Next" at bounding box center [671, 528] width 142 height 48
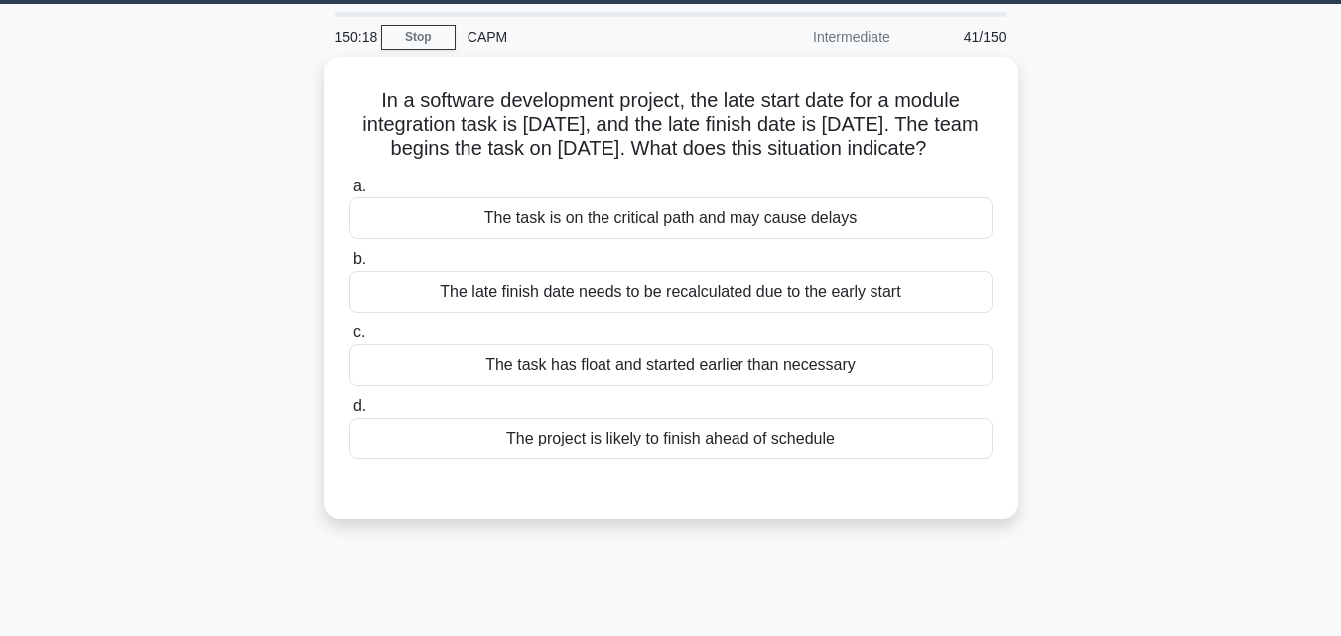
scroll to position [0, 0]
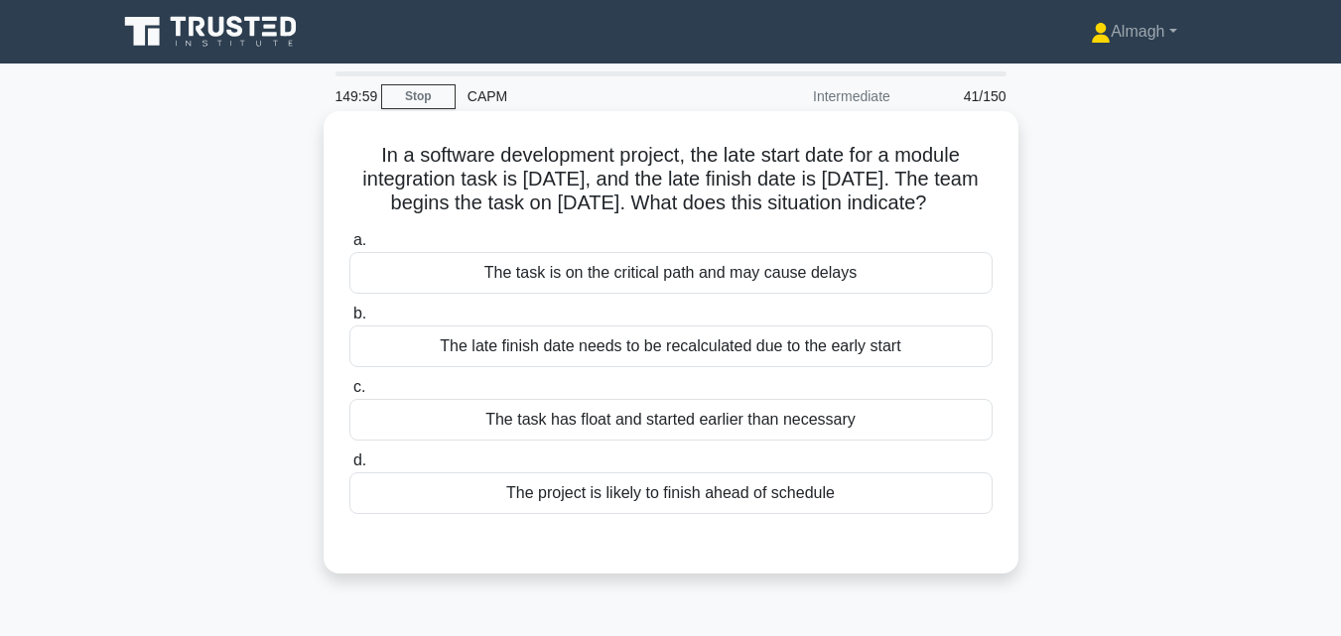
click at [783, 421] on div "The task has float and started earlier than necessary" at bounding box center [670, 420] width 643 height 42
click at [349, 394] on input "c. The task has float and started earlier than necessary" at bounding box center [349, 387] width 0 height 13
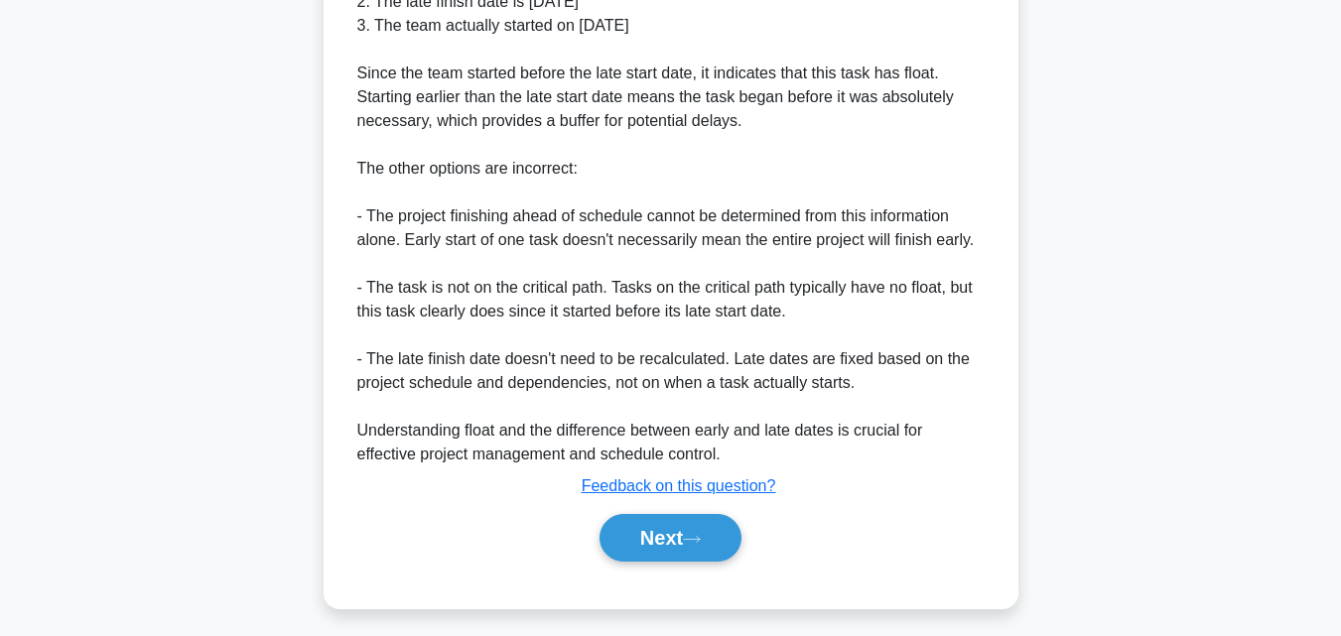
scroll to position [755, 0]
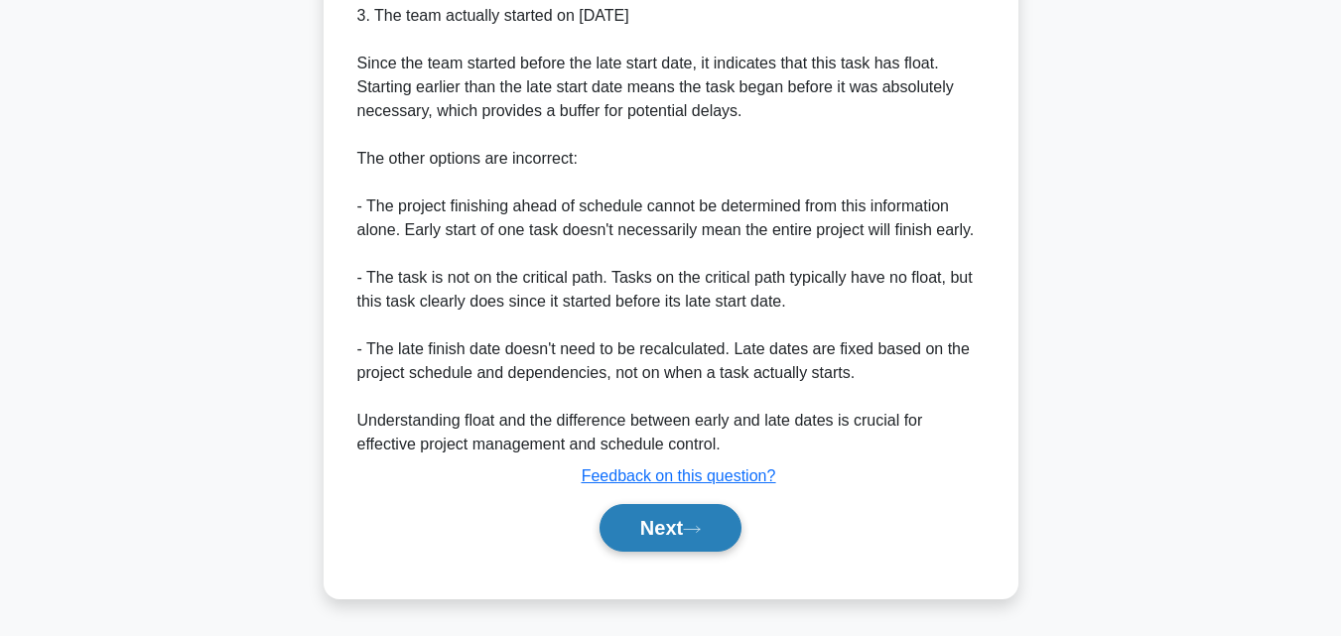
click at [668, 531] on button "Next" at bounding box center [671, 528] width 142 height 48
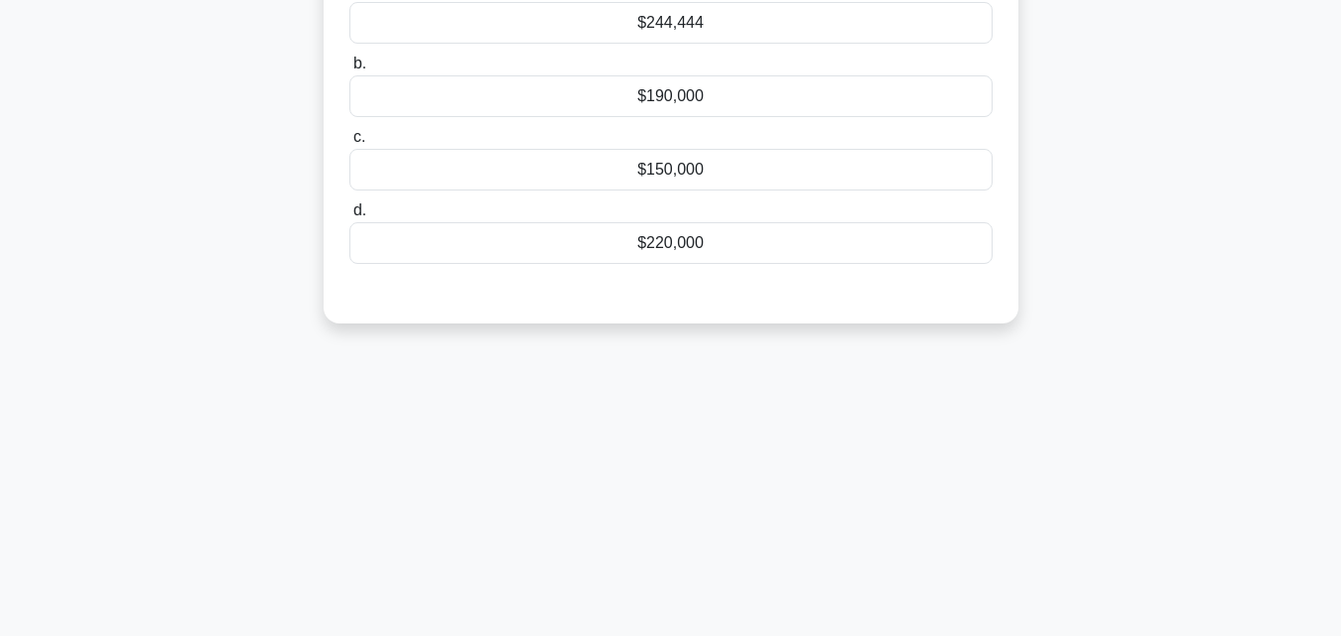
scroll to position [39, 0]
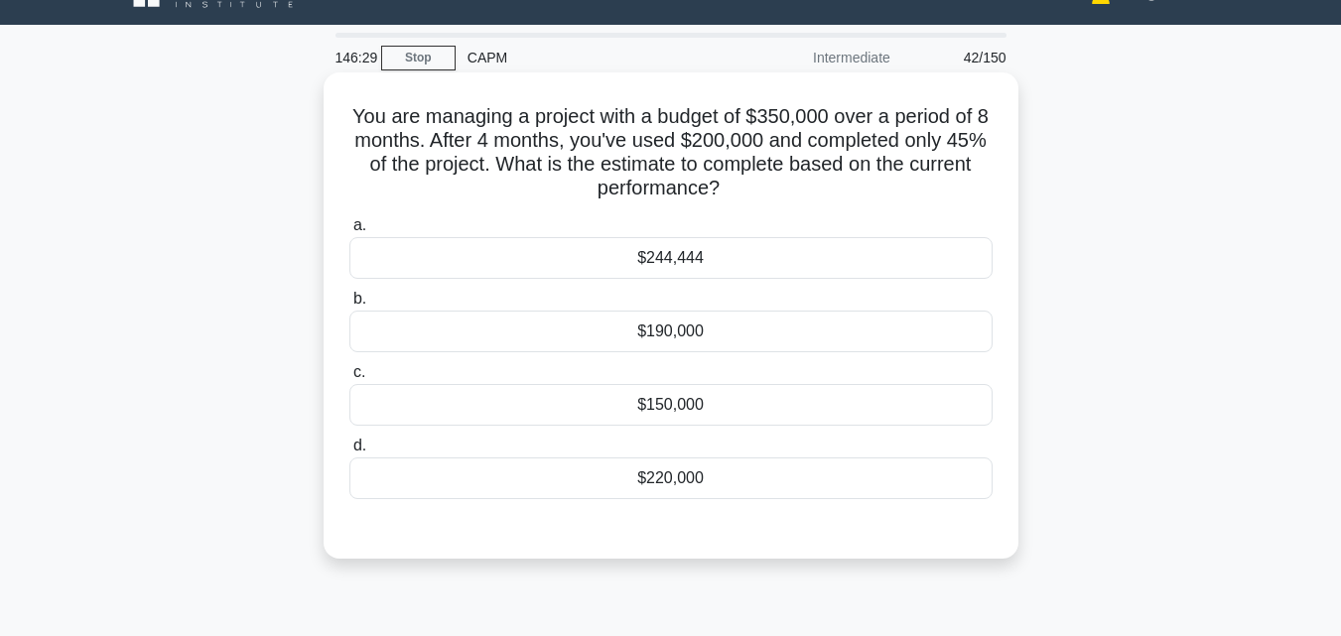
click at [830, 220] on label "a. $244,444" at bounding box center [670, 246] width 643 height 66
click at [349, 220] on input "a. $244,444" at bounding box center [349, 225] width 0 height 13
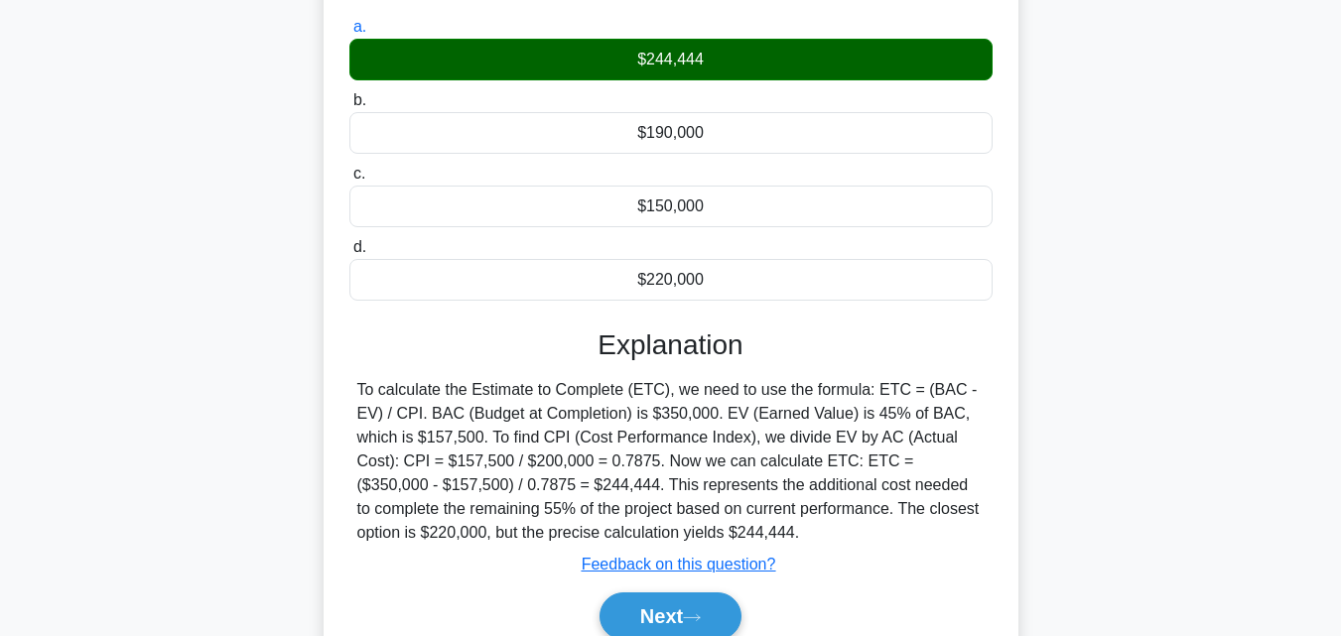
scroll to position [337, 0]
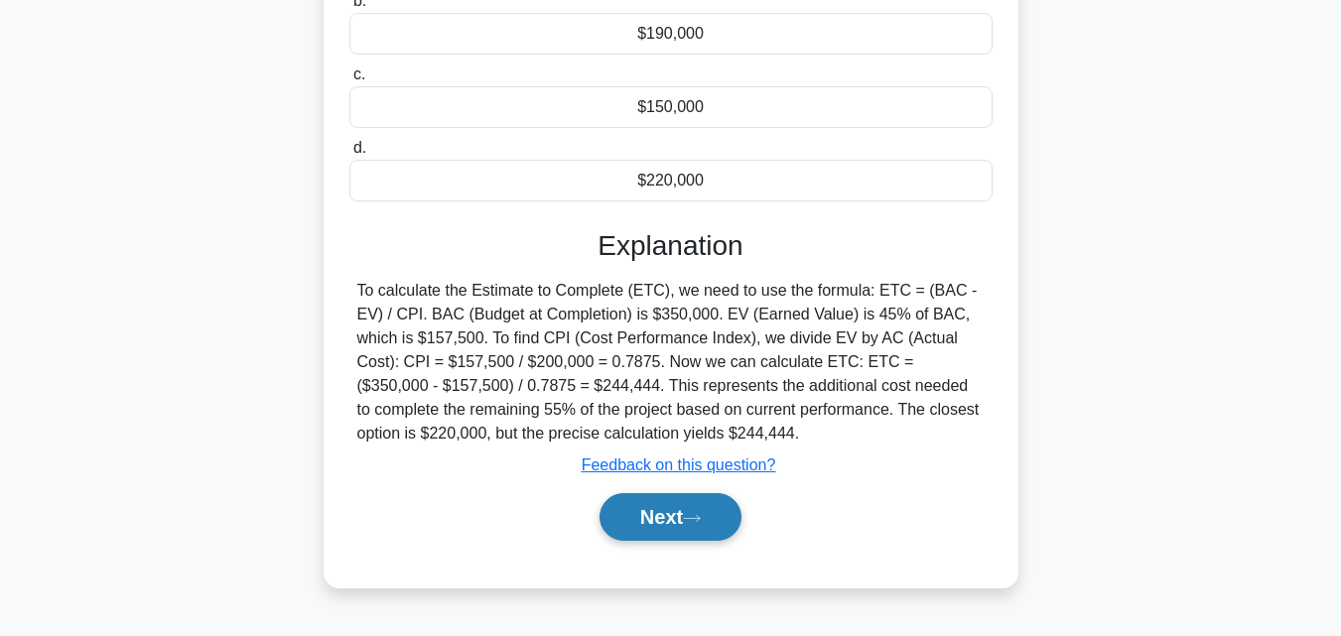
click at [685, 510] on button "Next" at bounding box center [671, 517] width 142 height 48
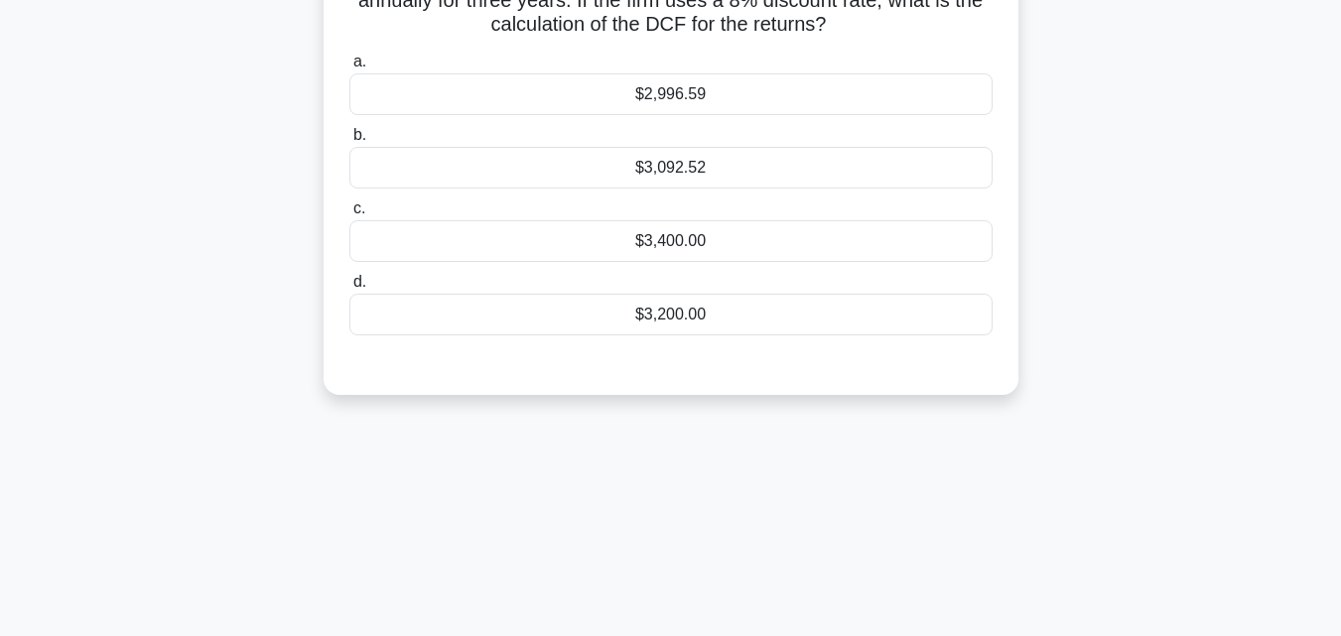
scroll to position [0, 0]
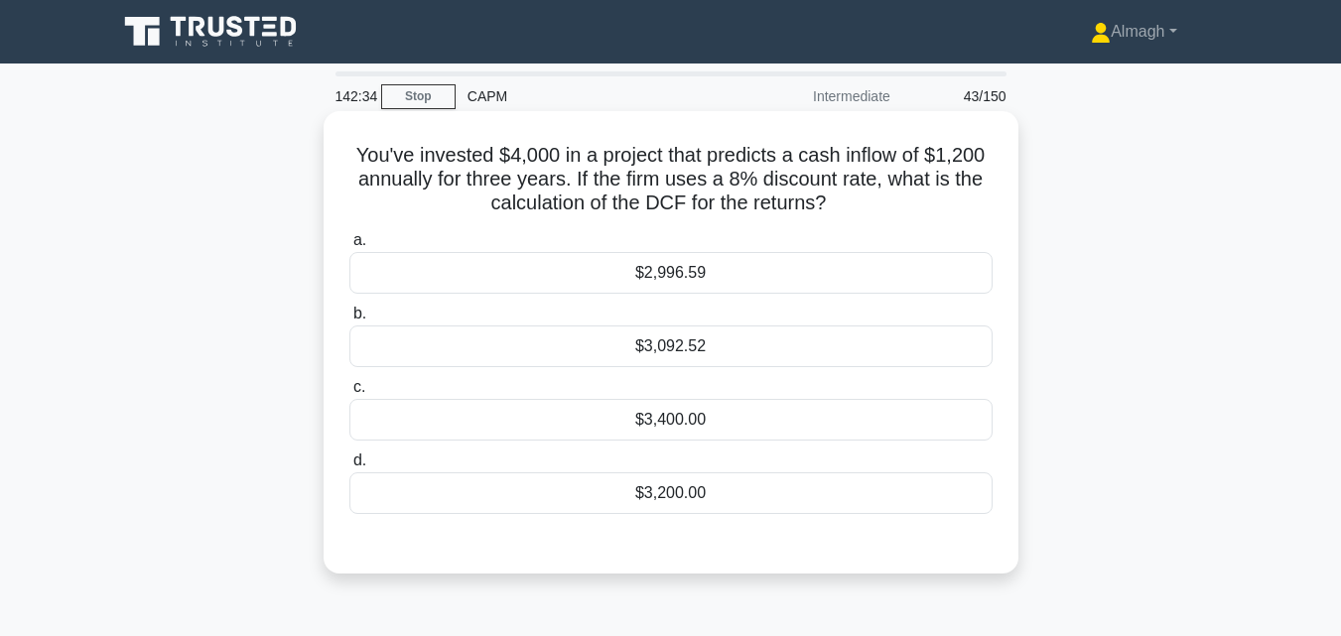
click at [613, 406] on div "$3,400.00" at bounding box center [670, 420] width 643 height 42
click at [349, 394] on input "c. $3,400.00" at bounding box center [349, 387] width 0 height 13
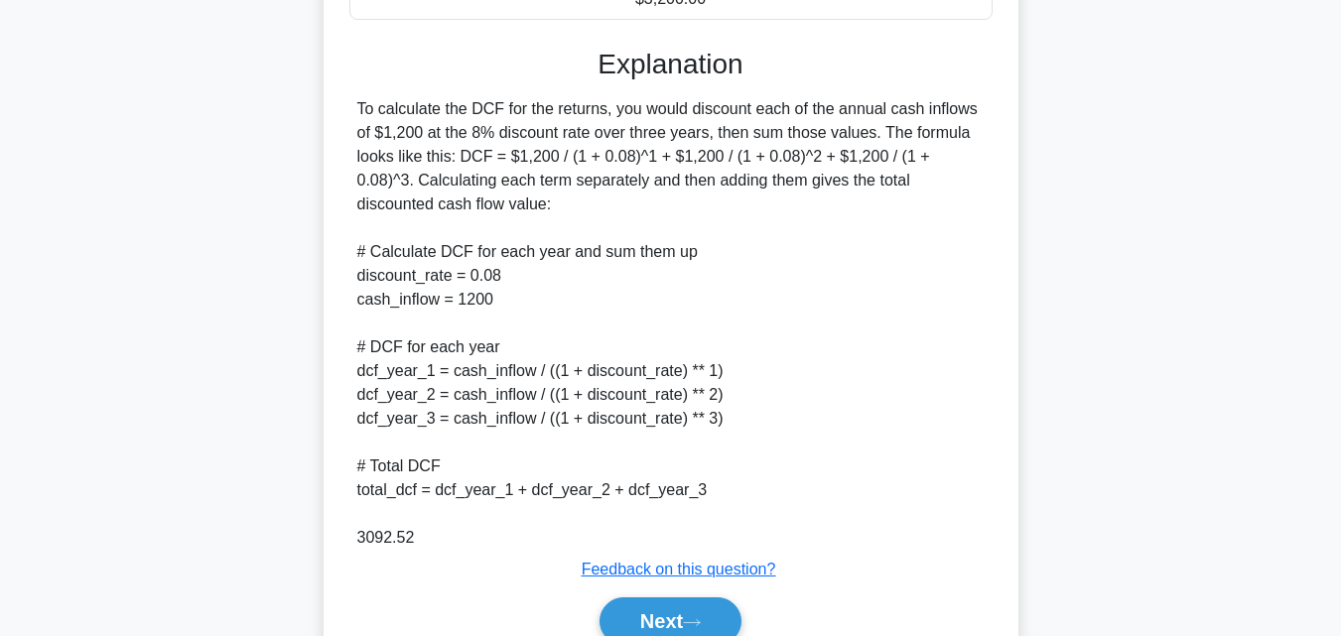
scroll to position [591, 0]
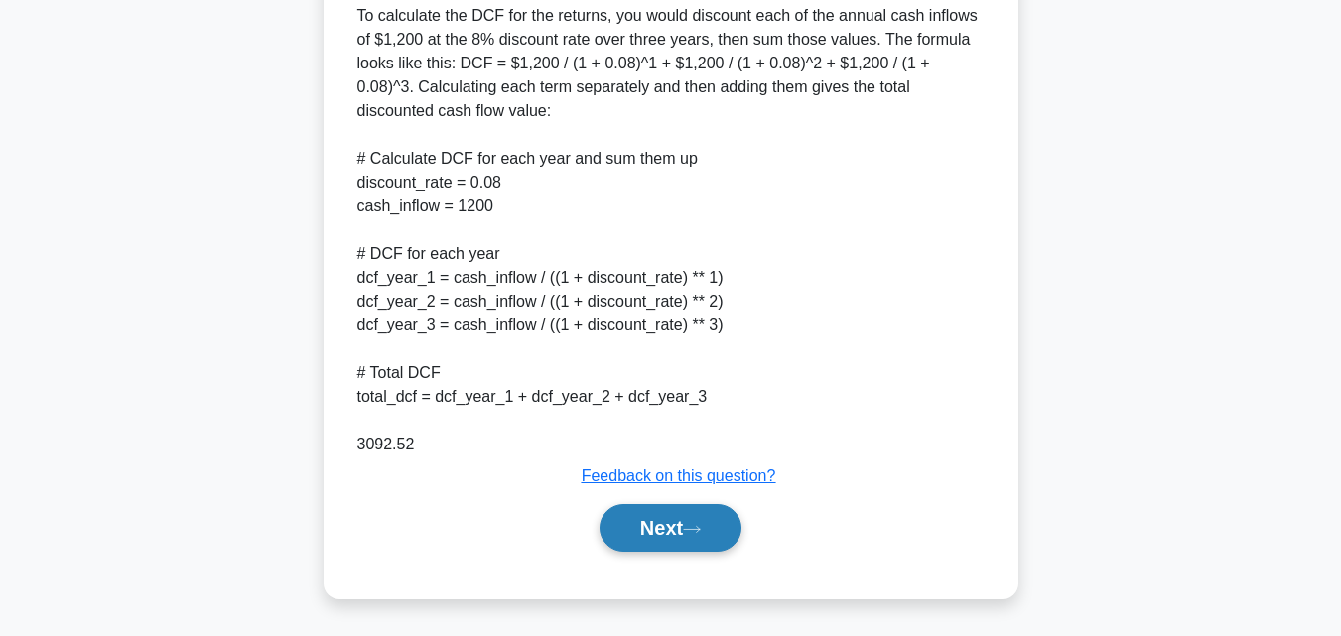
click at [655, 529] on button "Next" at bounding box center [671, 528] width 142 height 48
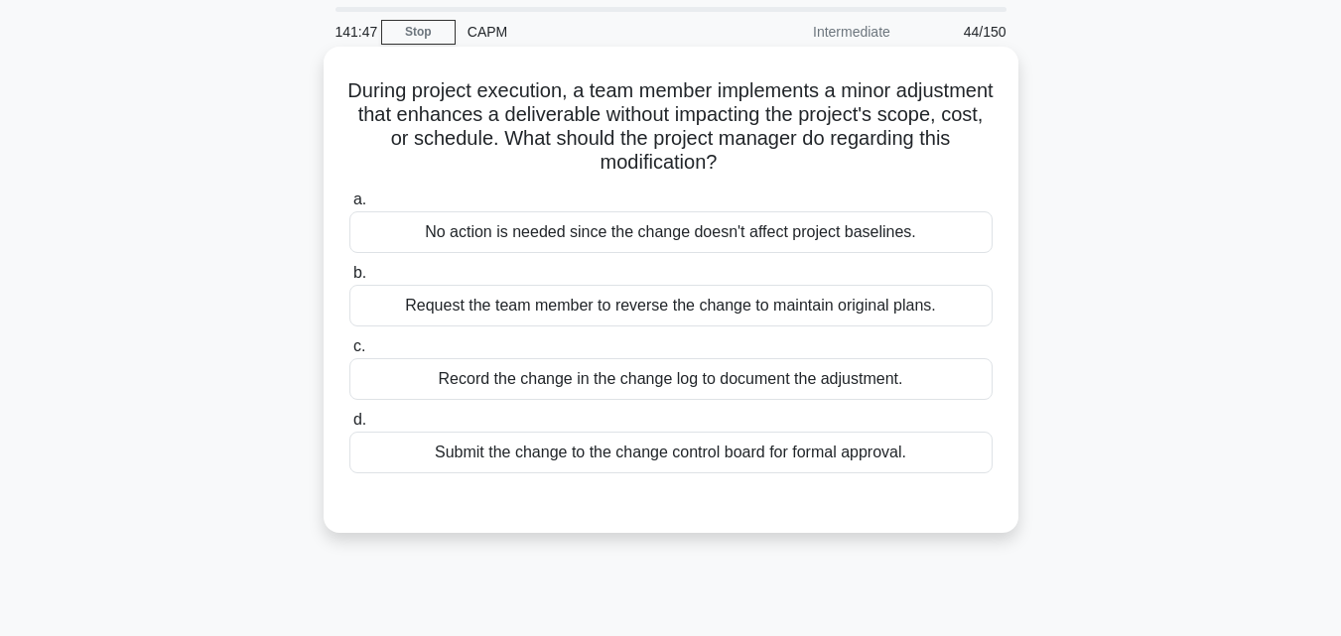
scroll to position [99, 0]
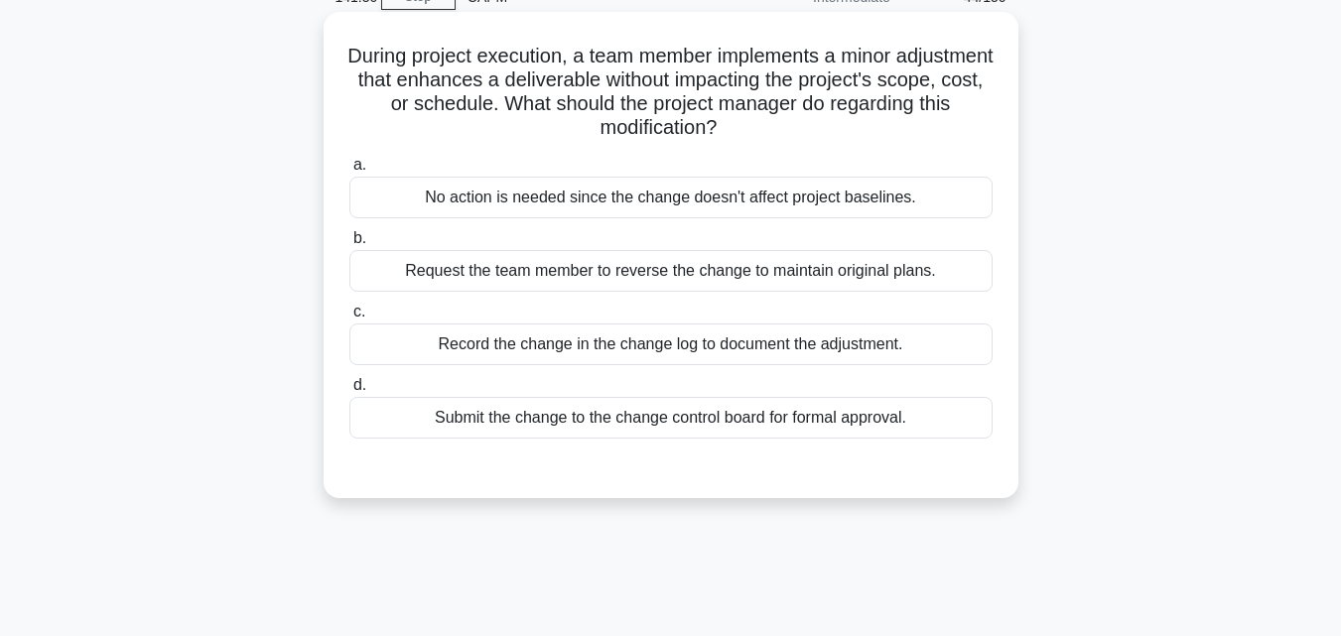
drag, startPoint x: 616, startPoint y: 345, endPoint x: 620, endPoint y: 395, distance: 49.8
click at [616, 346] on div "Record the change in the change log to document the adjustment." at bounding box center [670, 345] width 643 height 42
click at [349, 319] on input "c. Record the change in the change log to document the adjustment." at bounding box center [349, 312] width 0 height 13
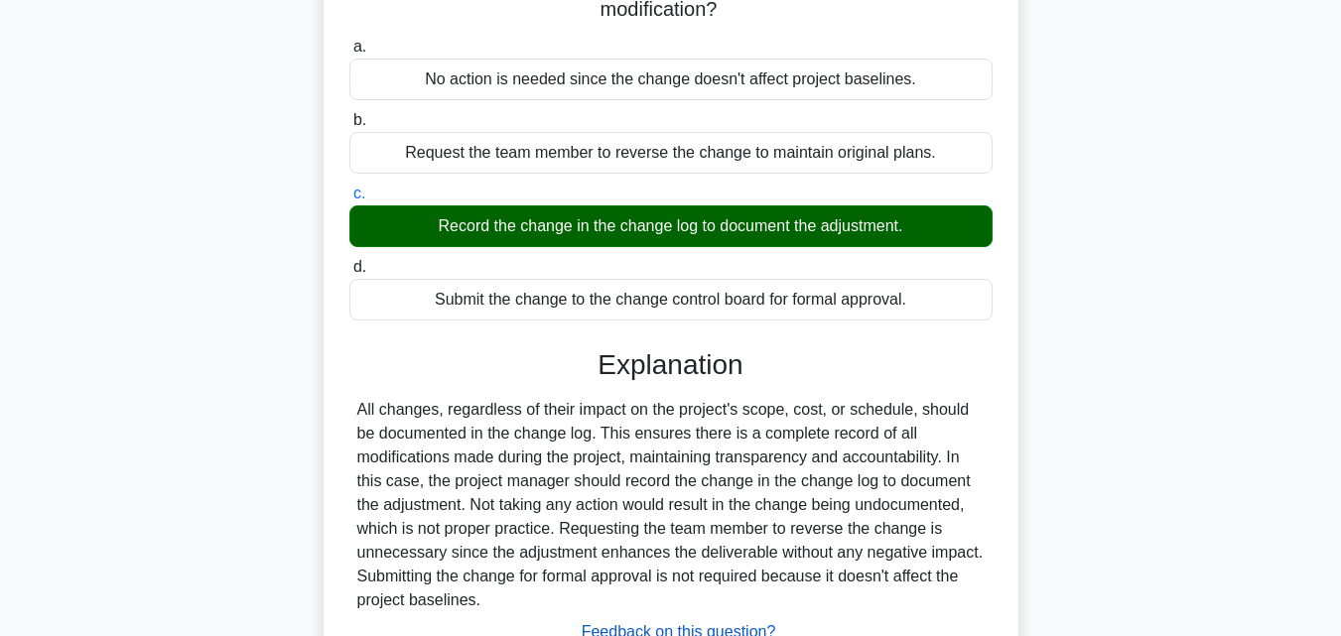
scroll to position [436, 0]
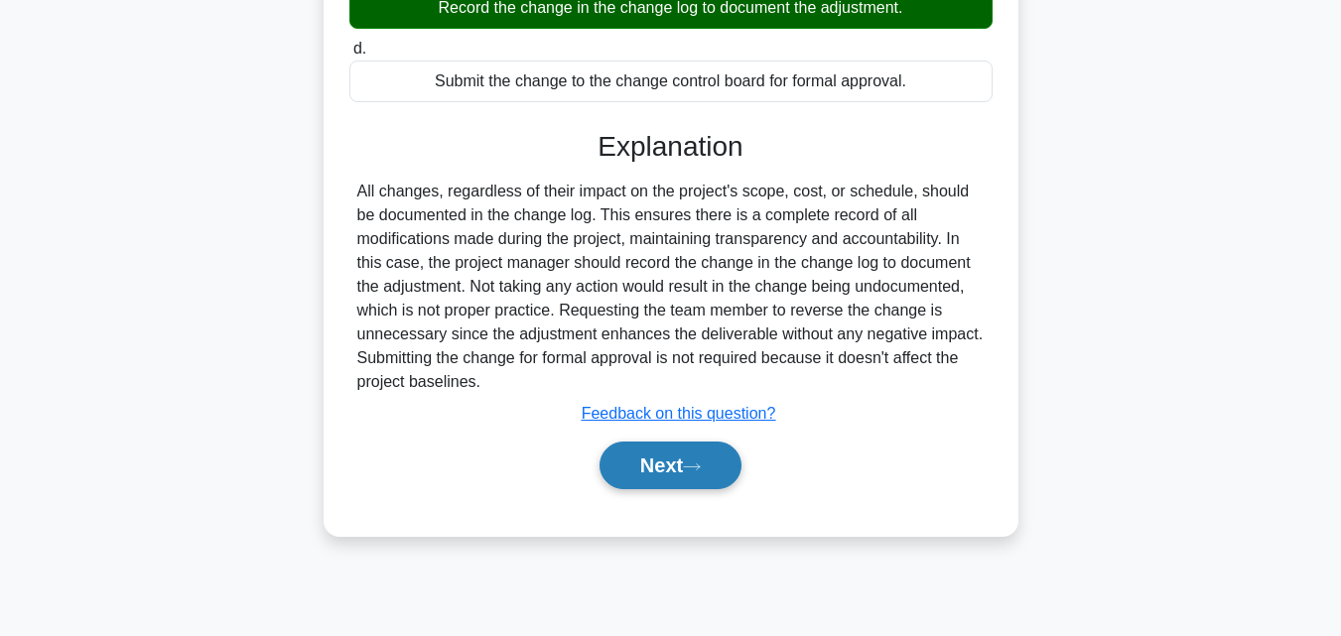
click at [704, 475] on button "Next" at bounding box center [671, 466] width 142 height 48
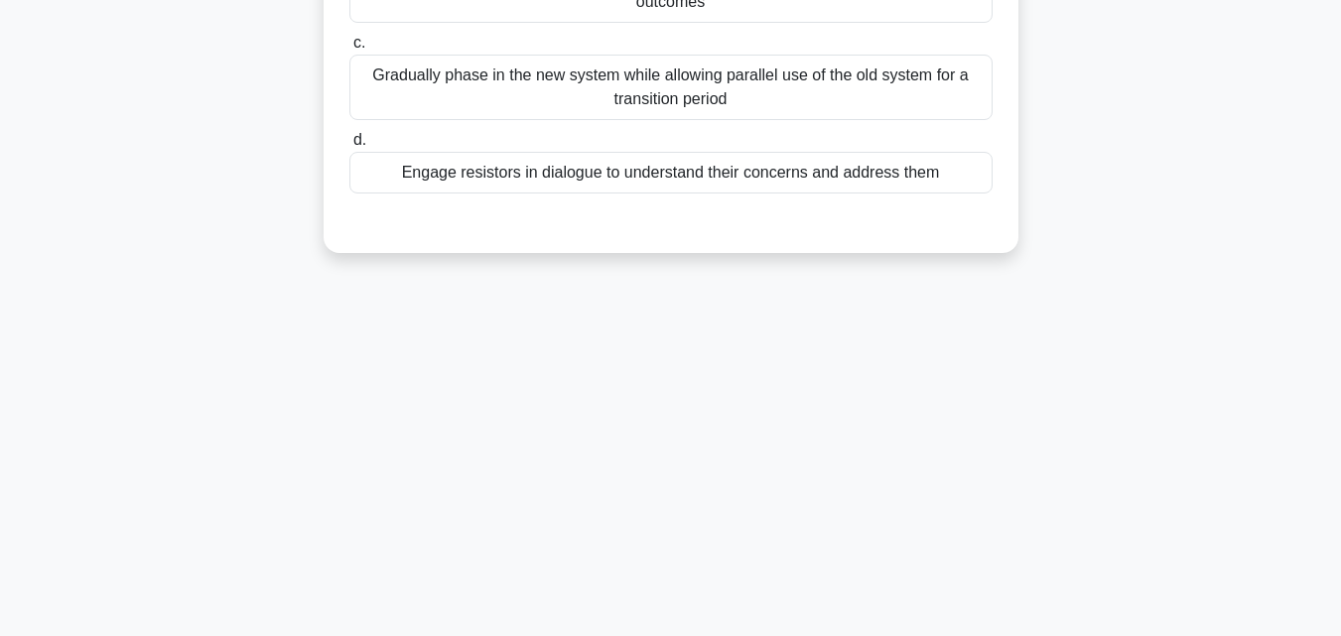
scroll to position [0, 0]
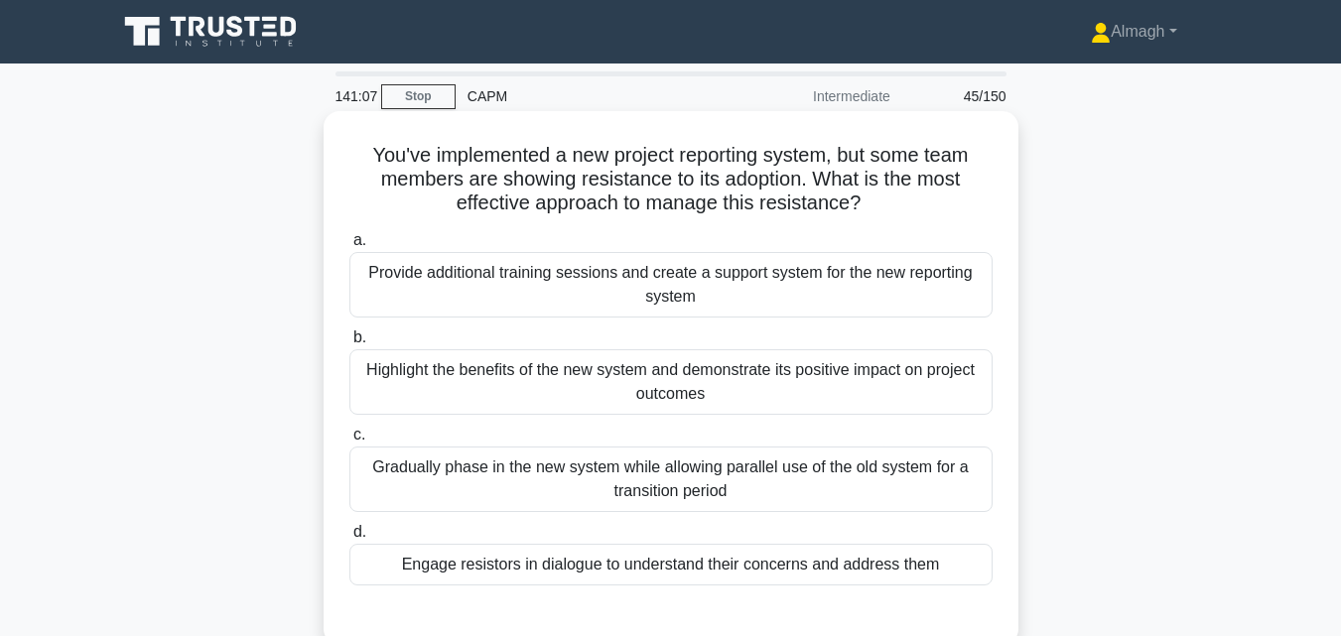
click at [706, 470] on div "Gradually phase in the new system while allowing parallel use of the old system…" at bounding box center [670, 480] width 643 height 66
click at [349, 442] on input "c. Gradually phase in the new system while allowing parallel use of the old sys…" at bounding box center [349, 435] width 0 height 13
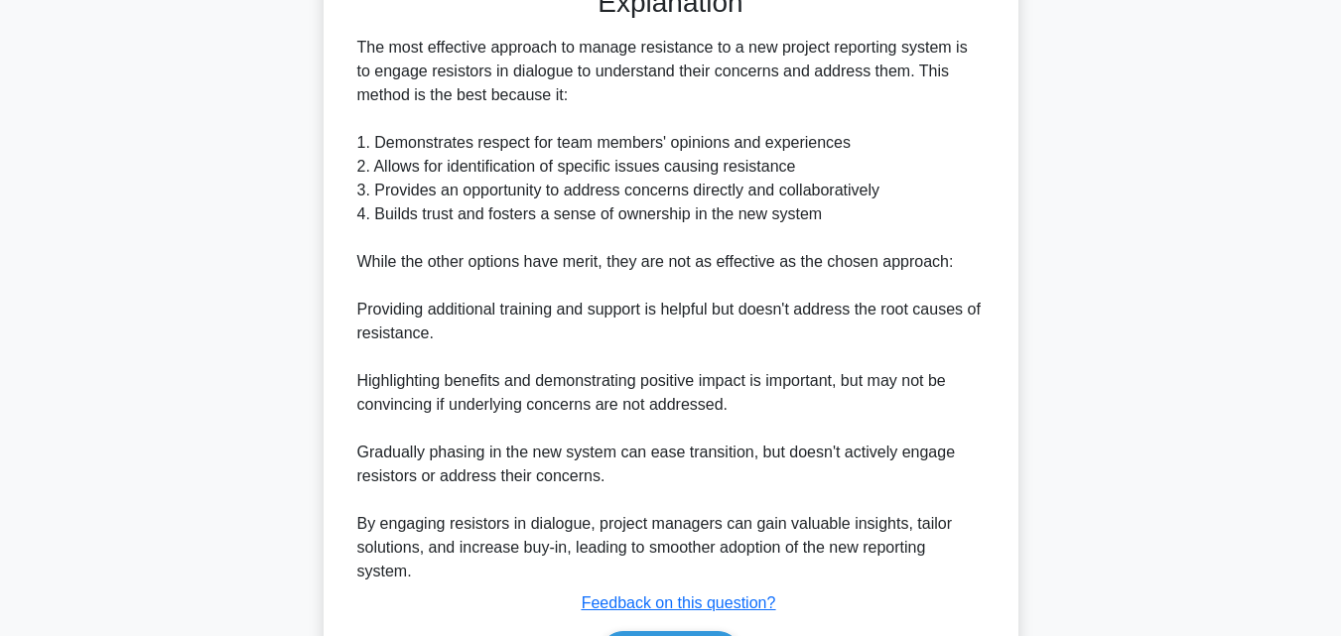
scroll to position [695, 0]
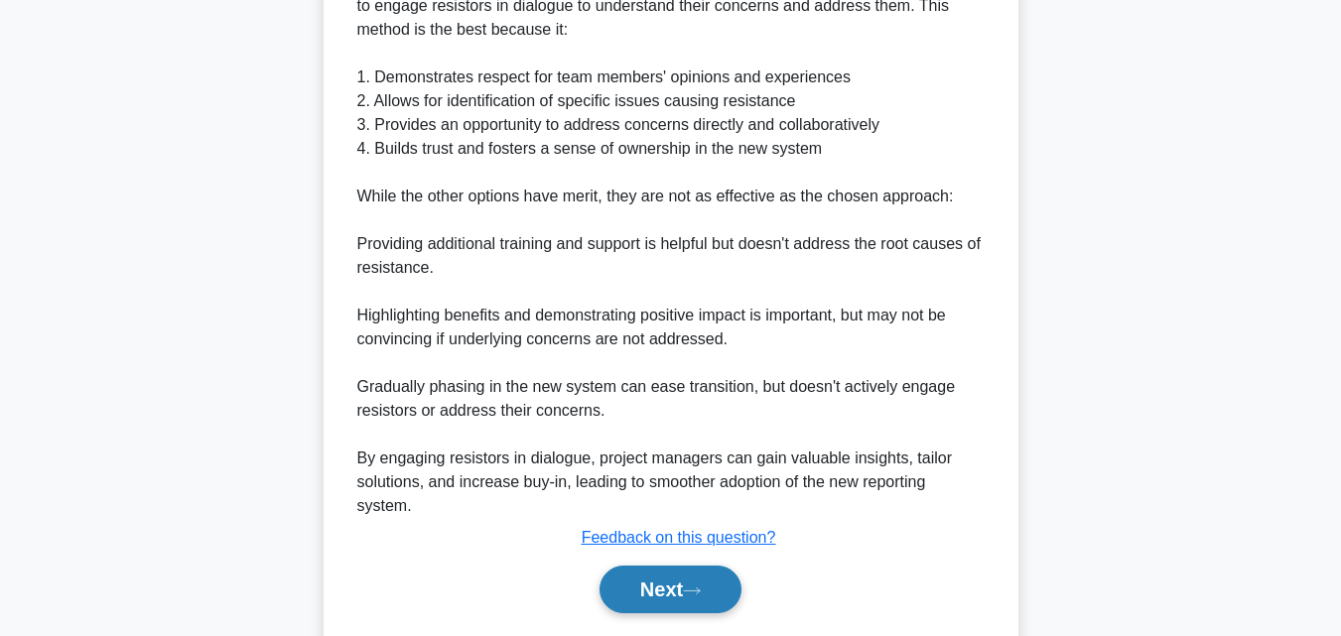
click at [677, 590] on button "Next" at bounding box center [671, 590] width 142 height 48
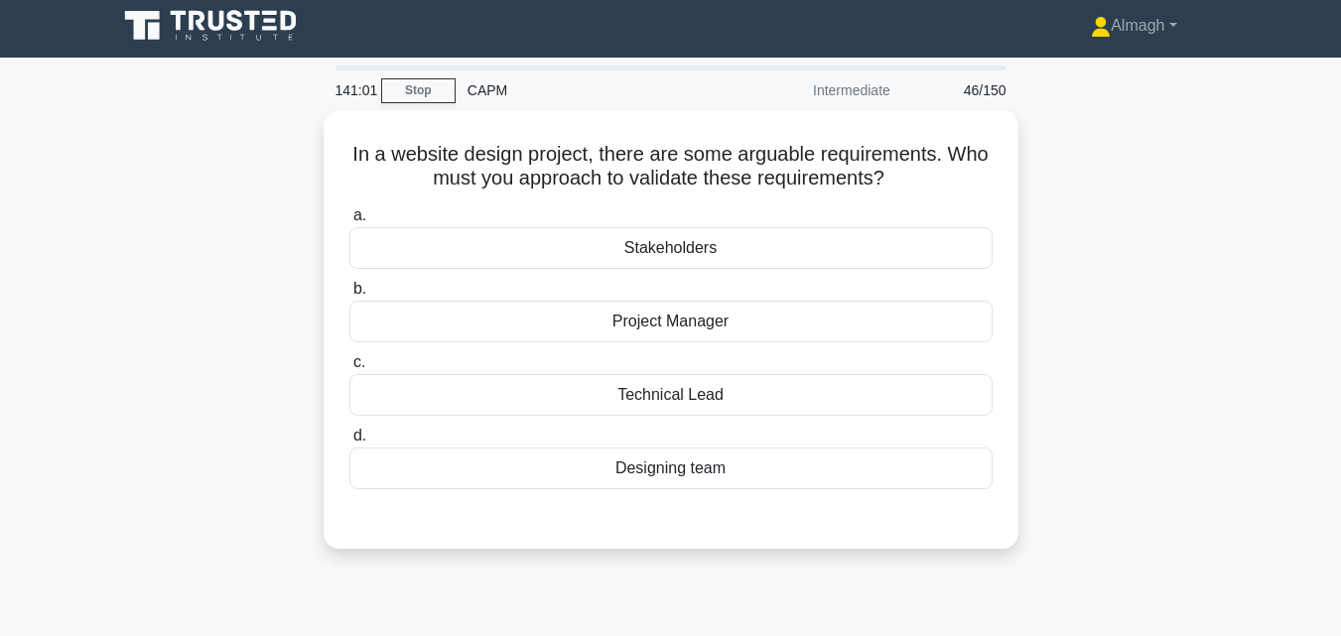
scroll to position [0, 0]
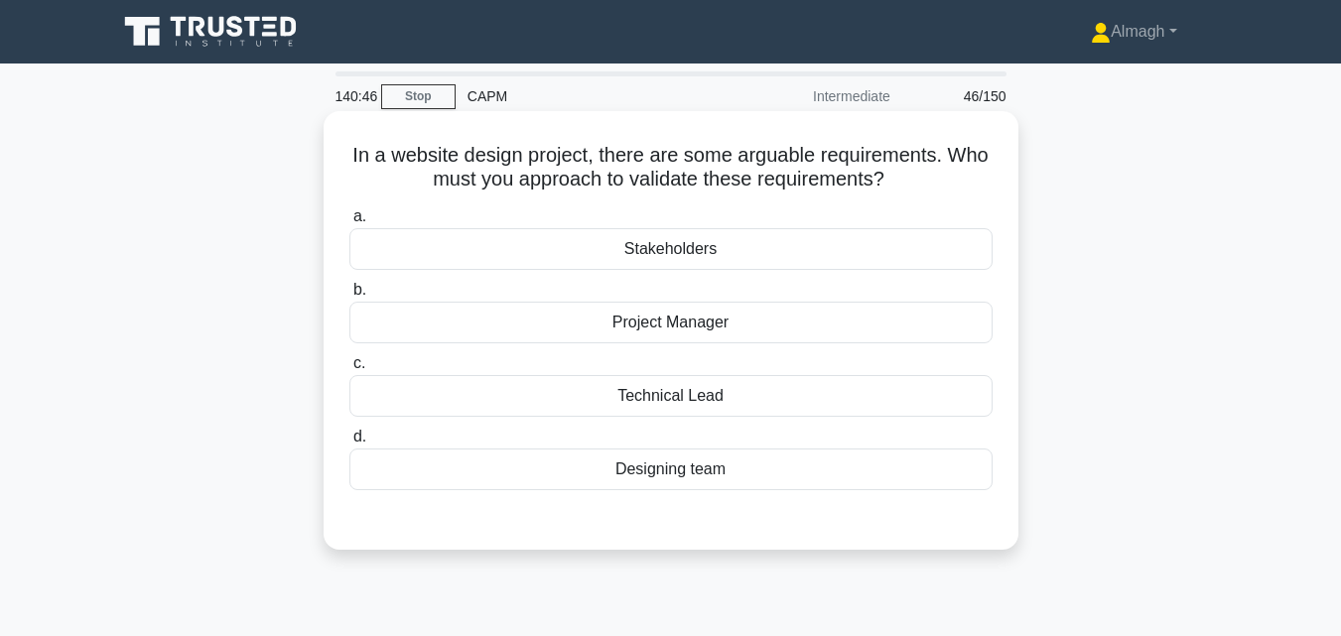
click at [757, 264] on div "Stakeholders" at bounding box center [670, 249] width 643 height 42
click at [349, 223] on input "a. Stakeholders" at bounding box center [349, 216] width 0 height 13
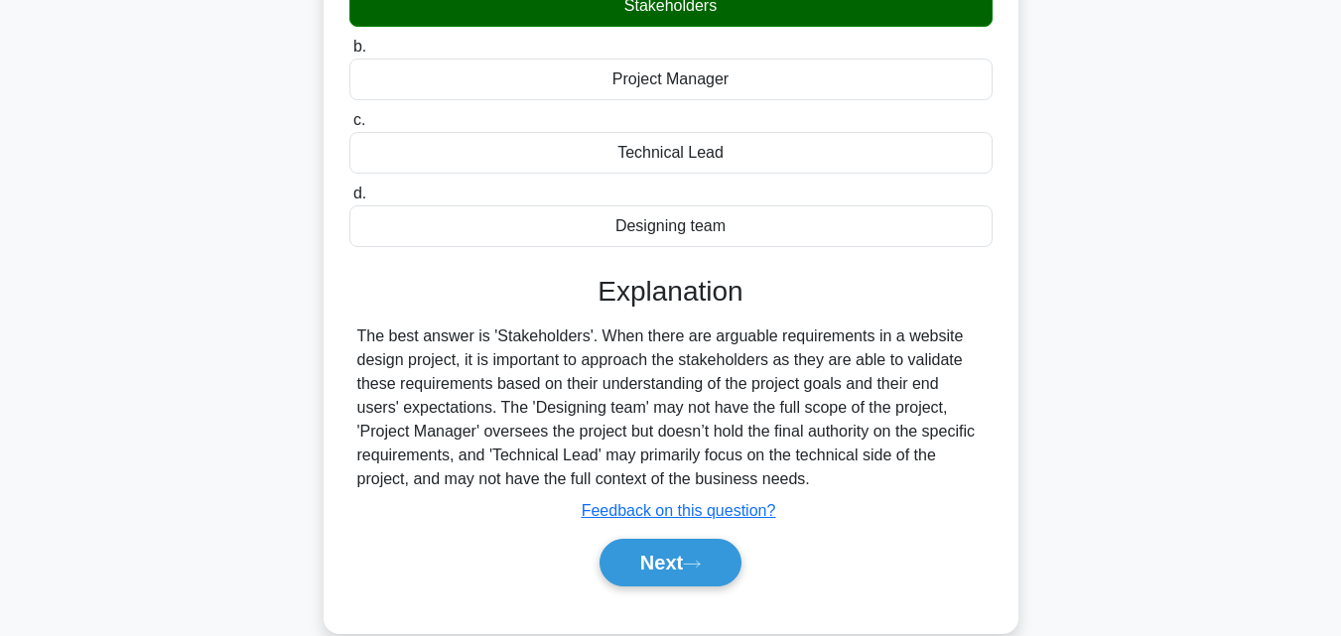
scroll to position [436, 0]
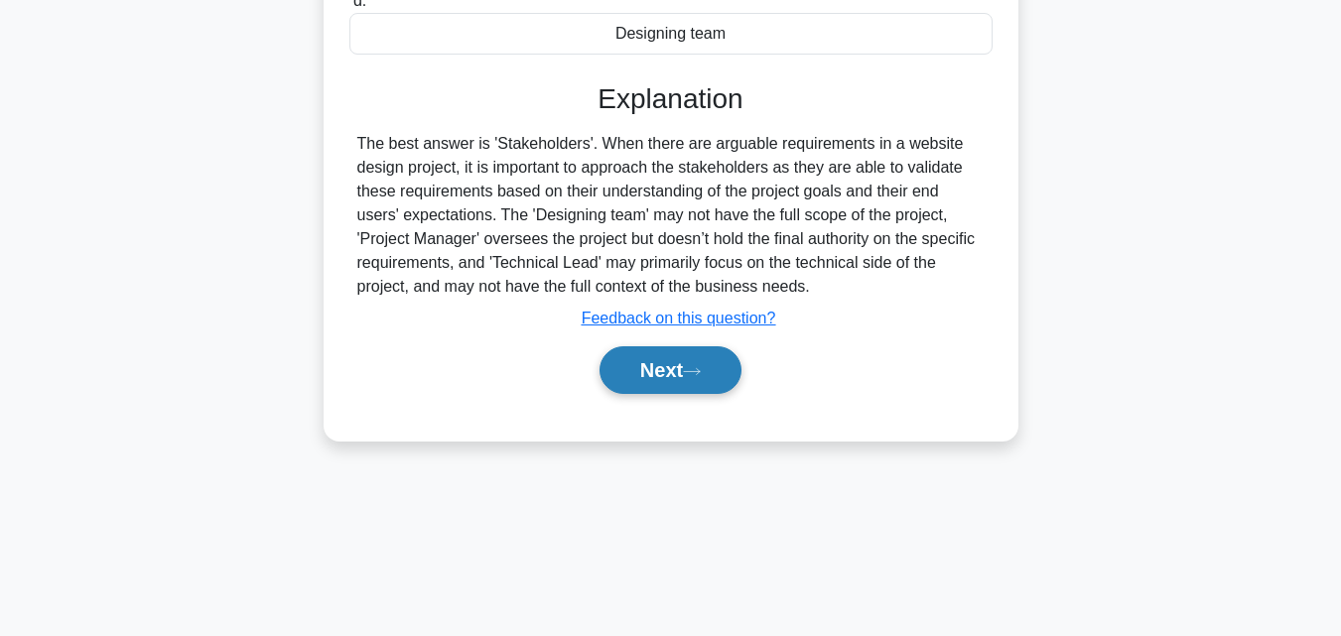
click at [680, 381] on button "Next" at bounding box center [671, 370] width 142 height 48
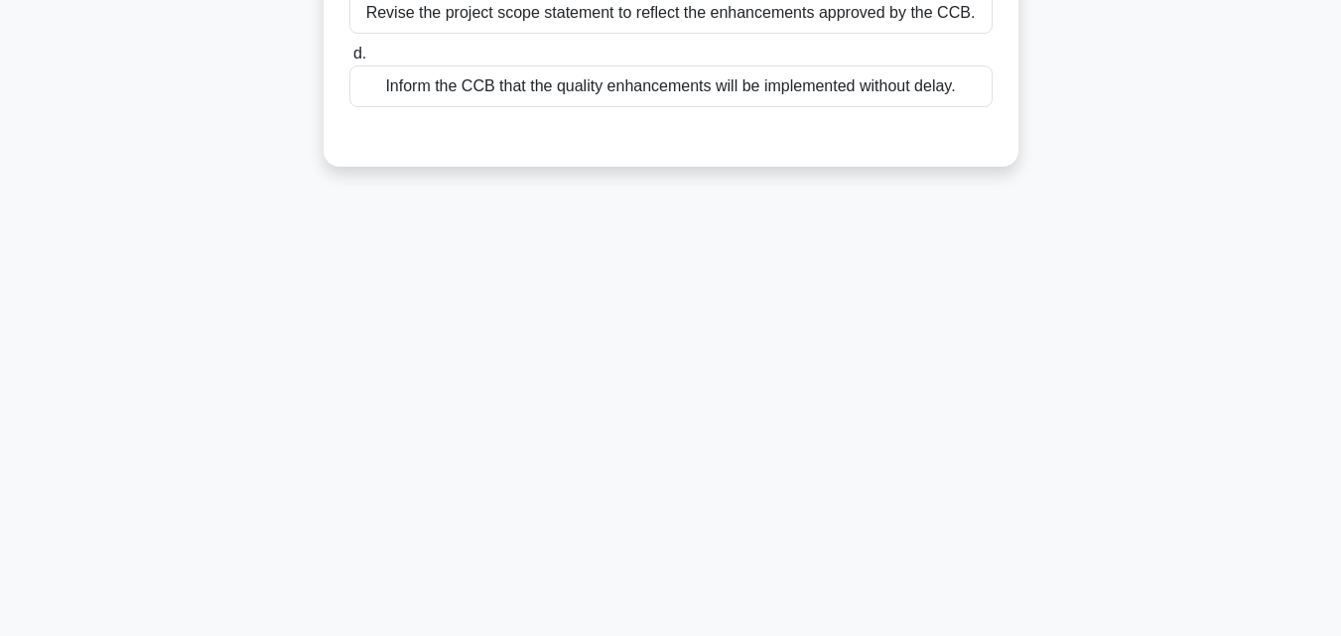
scroll to position [0, 0]
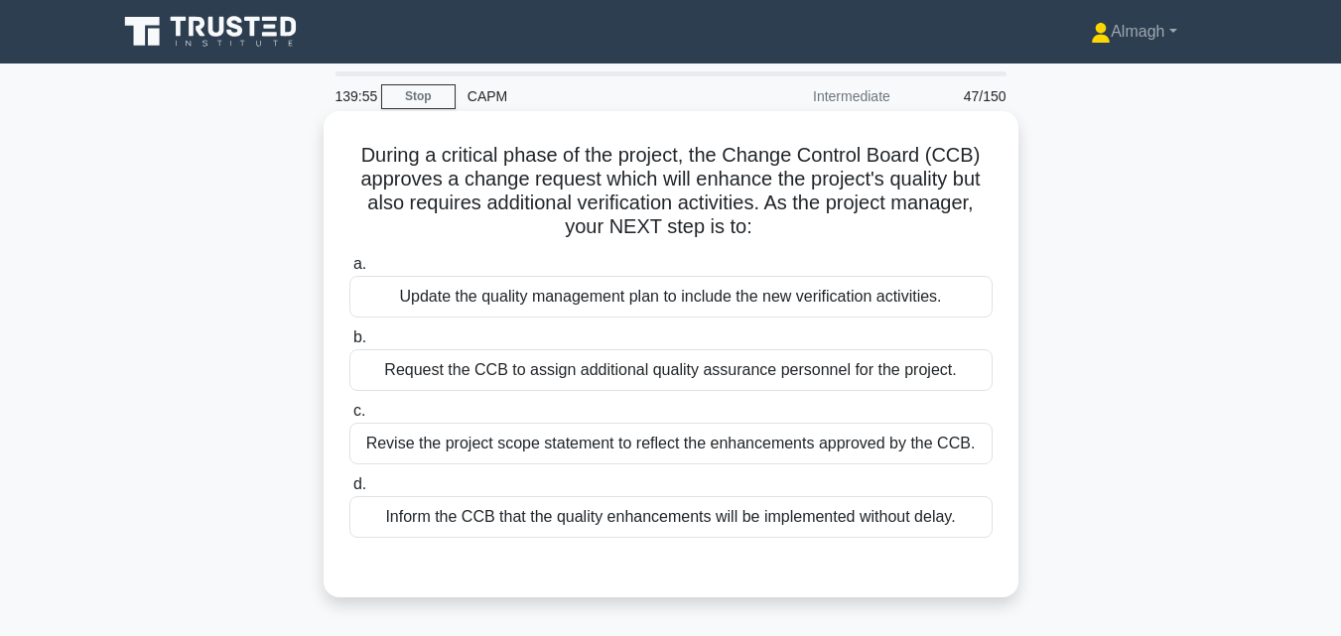
click at [626, 309] on div "Update the quality management plan to include the new verification activities." at bounding box center [670, 297] width 643 height 42
click at [349, 271] on input "a. Update the quality management plan to include the new verification activitie…" at bounding box center [349, 264] width 0 height 13
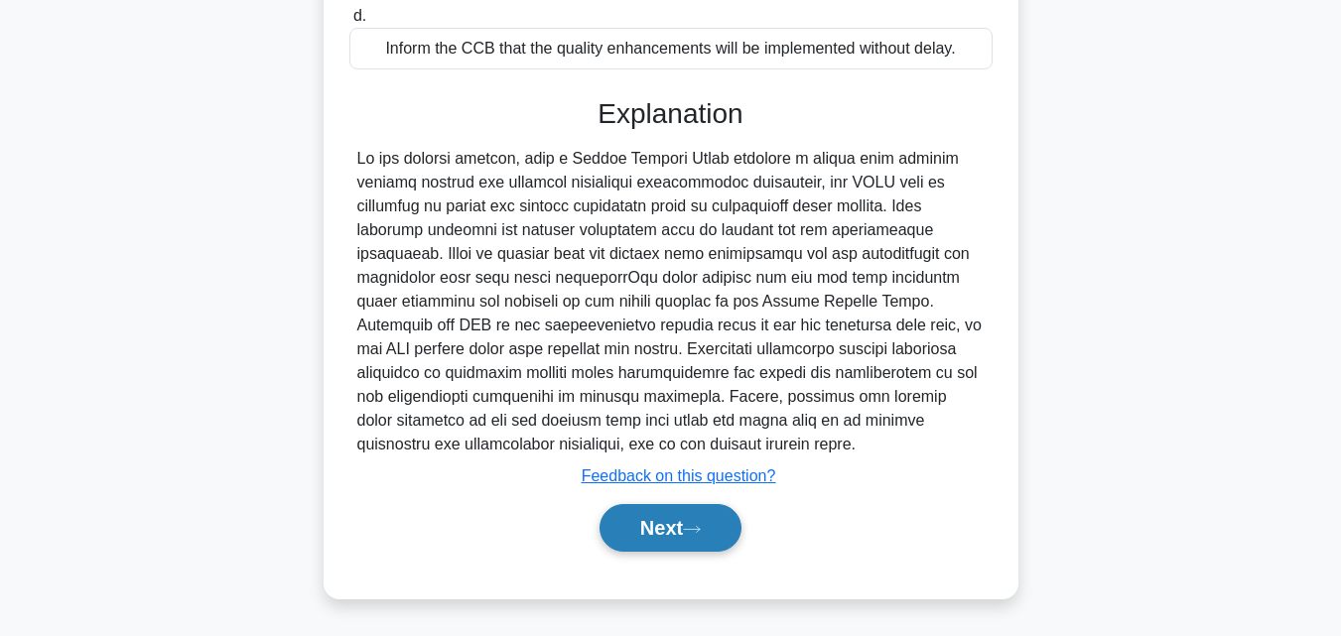
click at [719, 526] on button "Next" at bounding box center [671, 528] width 142 height 48
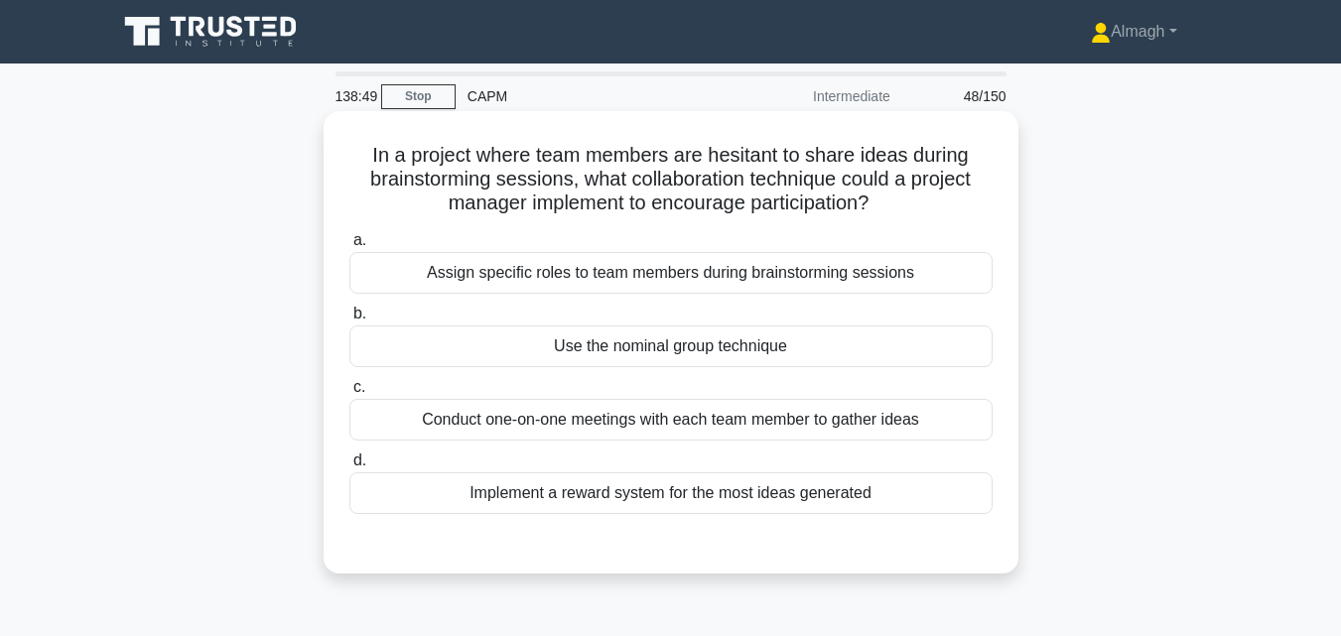
click at [594, 353] on div "Use the nominal group technique" at bounding box center [670, 347] width 643 height 42
click at [349, 321] on input "b. Use the nominal group technique" at bounding box center [349, 314] width 0 height 13
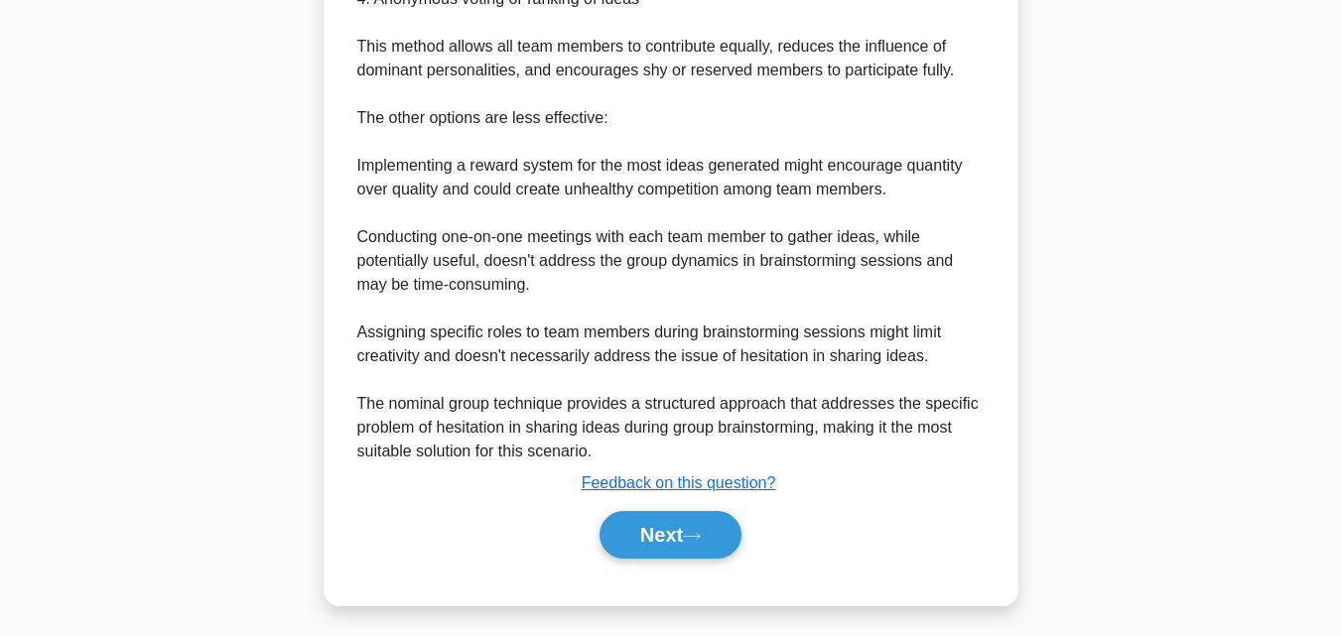
scroll to position [803, 0]
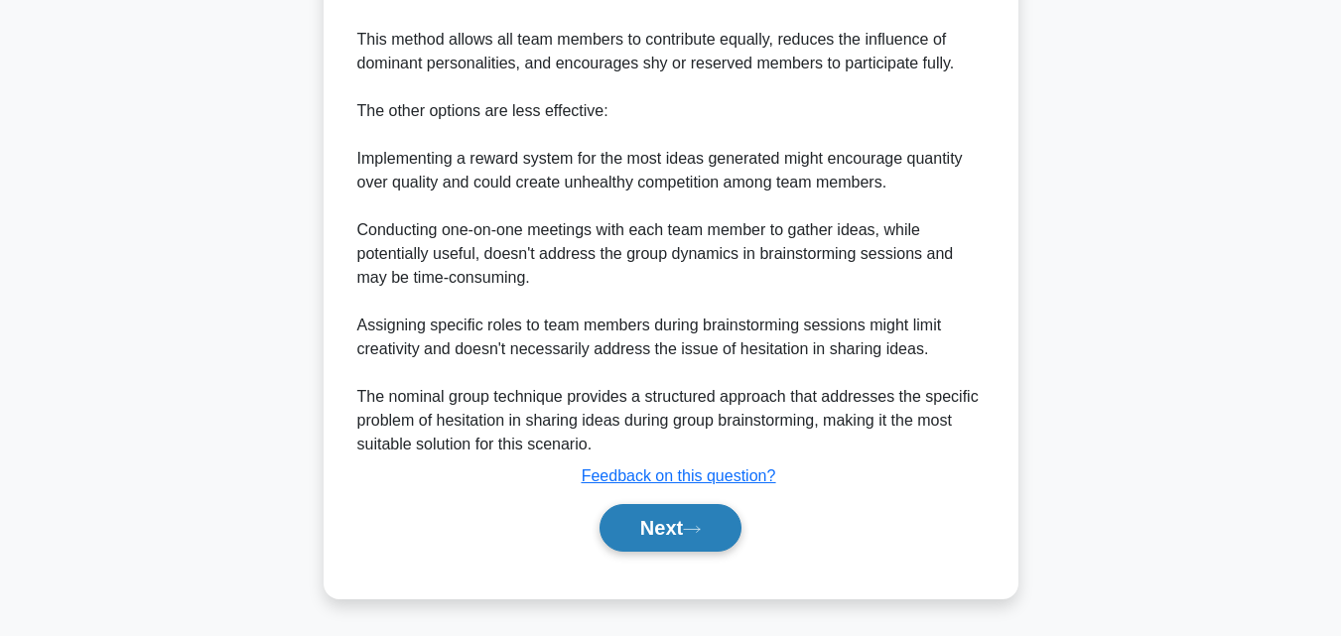
click at [695, 539] on button "Next" at bounding box center [671, 528] width 142 height 48
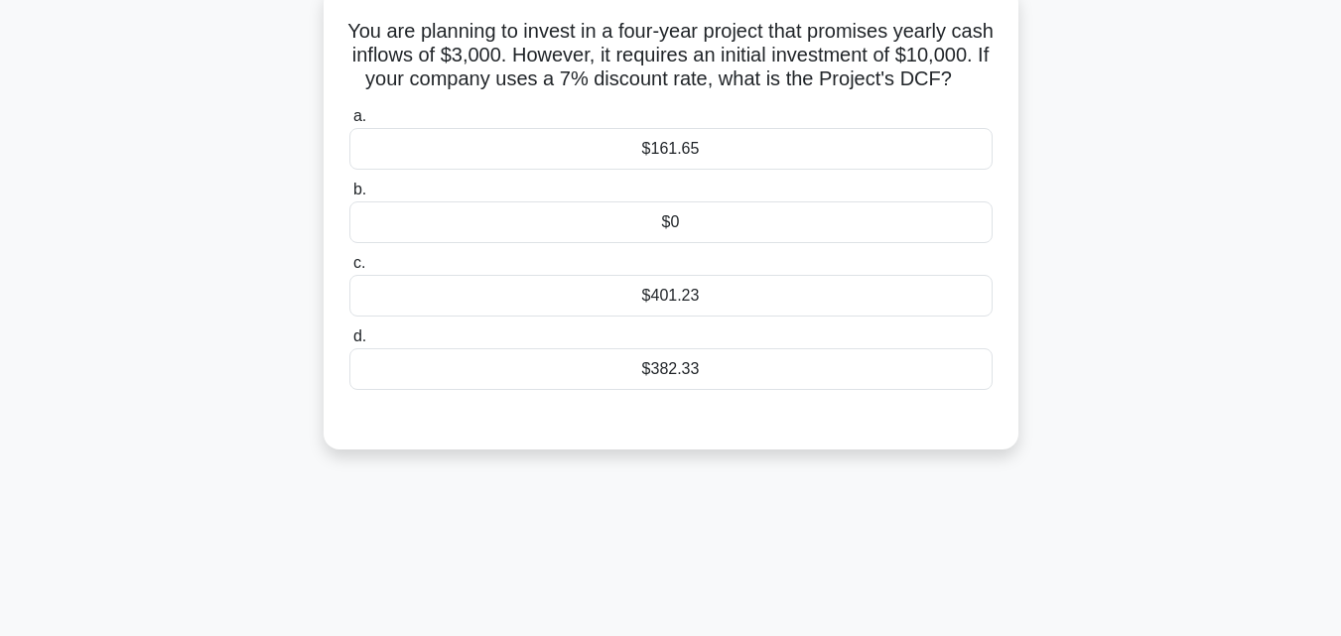
scroll to position [9, 0]
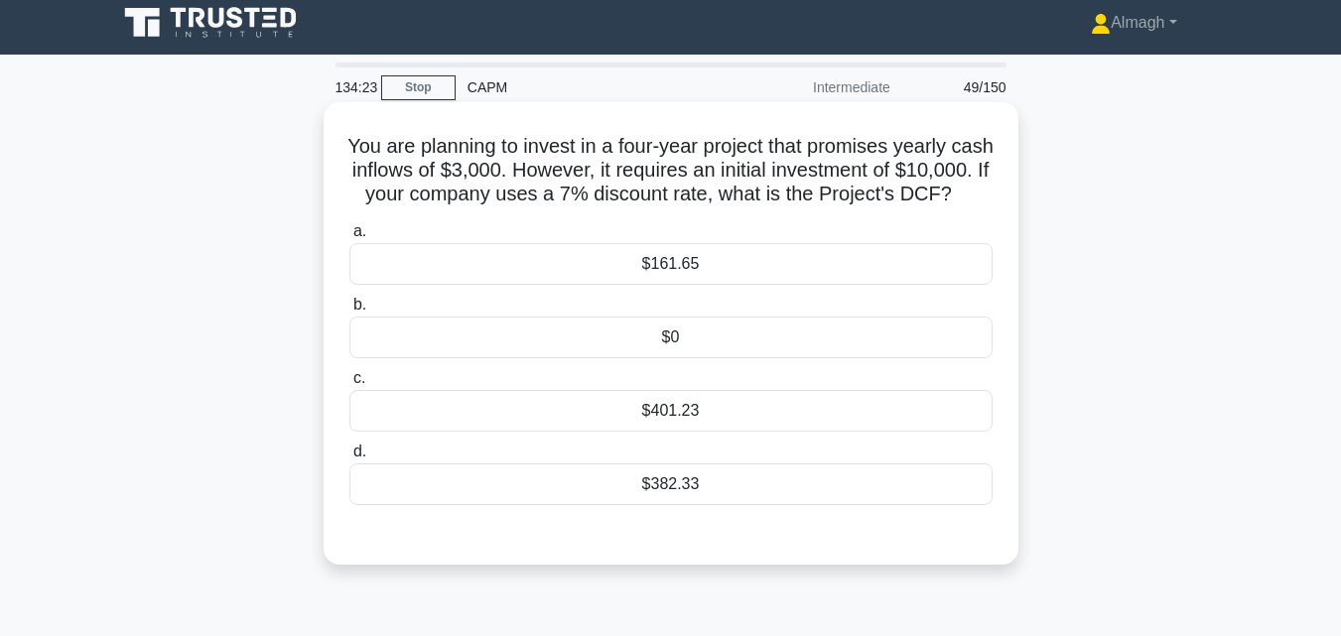
click at [812, 432] on div "$401.23" at bounding box center [670, 411] width 643 height 42
click at [349, 385] on input "c. $401.23" at bounding box center [349, 378] width 0 height 13
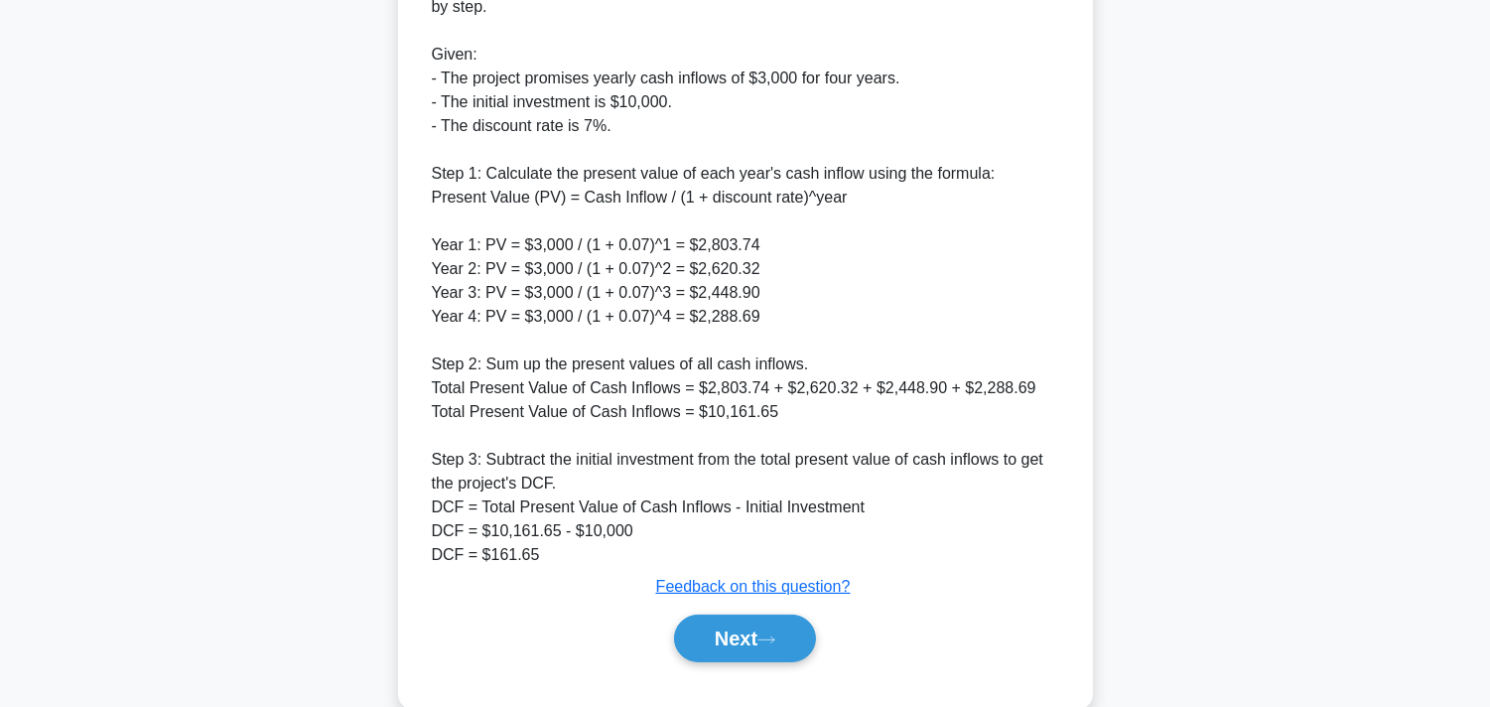
scroll to position [708, 0]
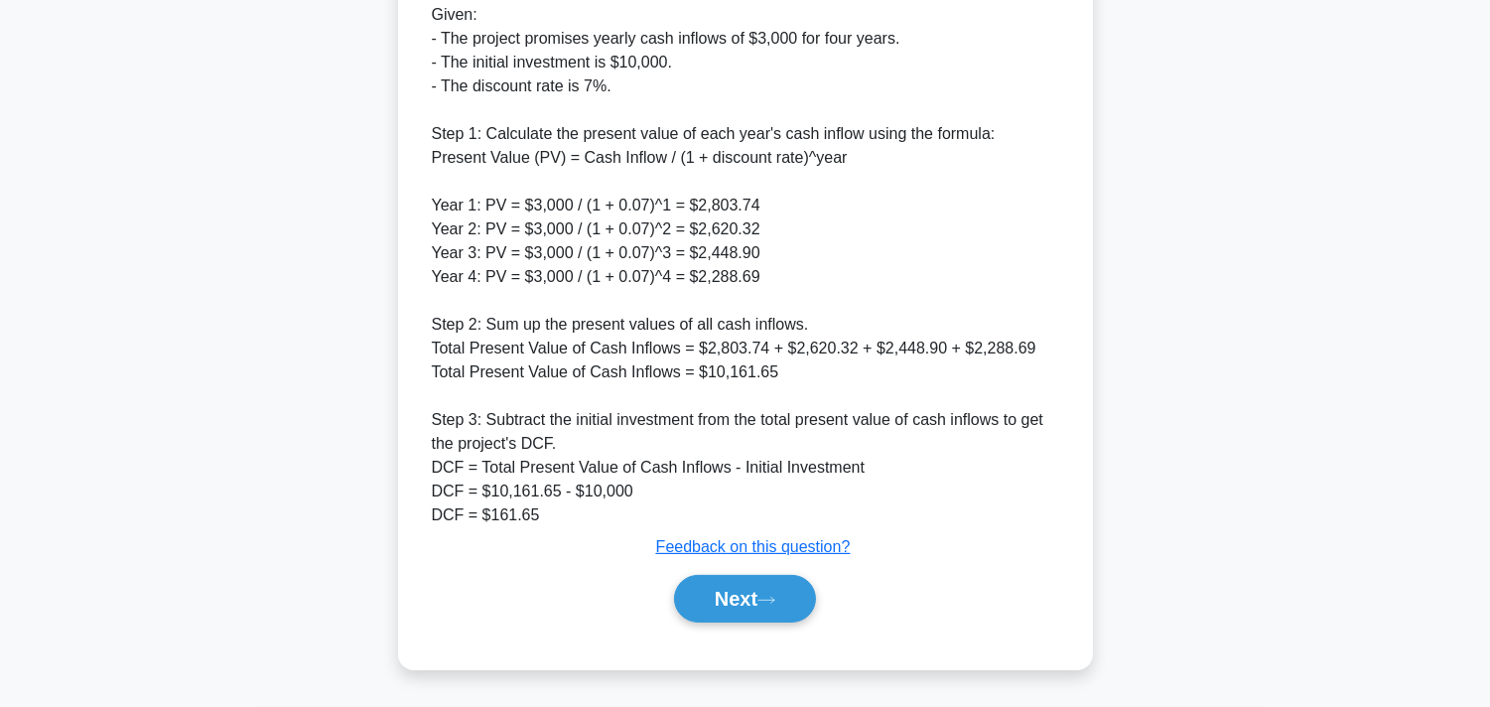
drag, startPoint x: 800, startPoint y: 609, endPoint x: 796, endPoint y: 645, distance: 36.9
click at [796, 635] on div "a. $161.65 b. $0 c. d." at bounding box center [745, 92] width 647 height 1108
click at [799, 590] on button "Next" at bounding box center [745, 599] width 142 height 48
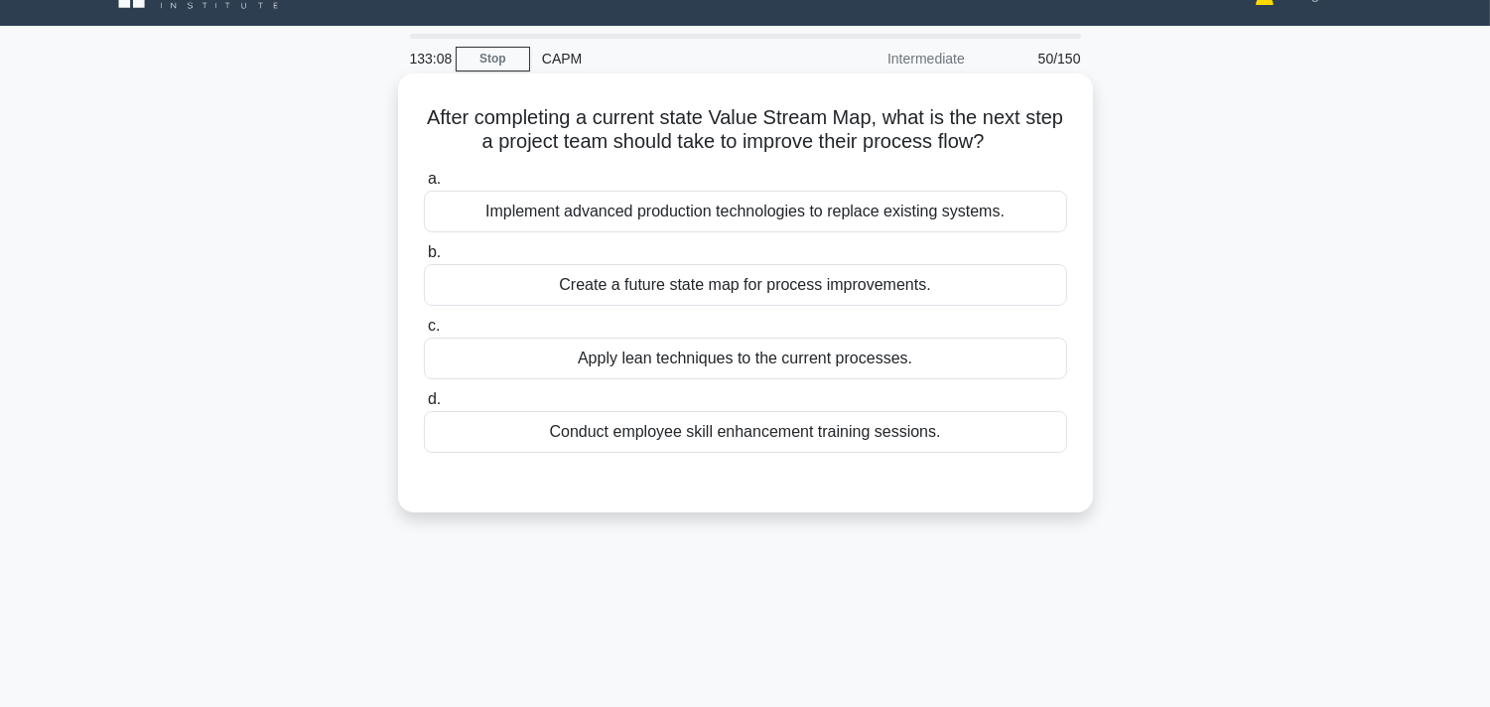
scroll to position [0, 0]
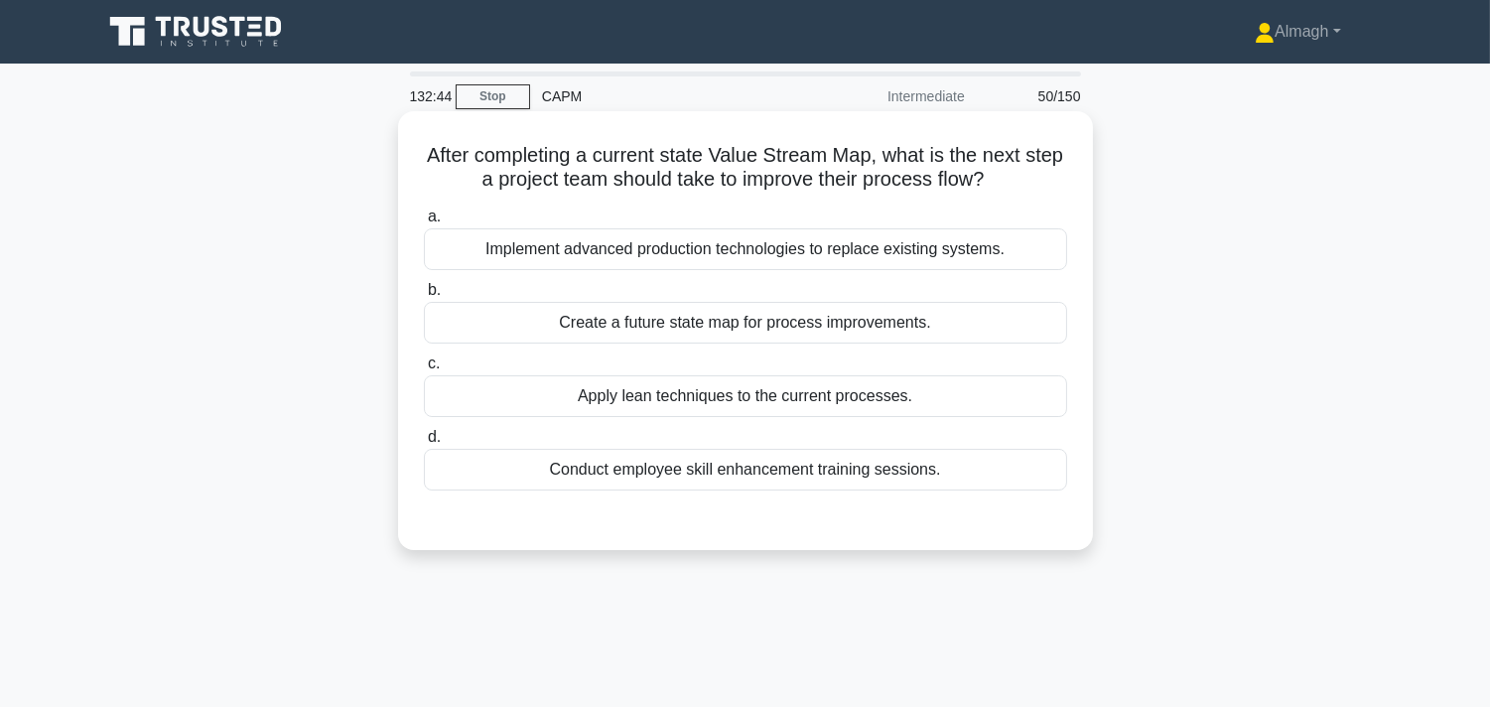
drag, startPoint x: 500, startPoint y: 254, endPoint x: 984, endPoint y: 278, distance: 484.0
click at [984, 278] on div "a. Implement advanced production technologies to replace existing systems. b. C…" at bounding box center [745, 348] width 667 height 294
click at [963, 285] on label "b. Create a future state map for process improvements." at bounding box center [745, 311] width 643 height 66
click at [424, 285] on input "b. Create a future state map for process improvements." at bounding box center [424, 290] width 0 height 13
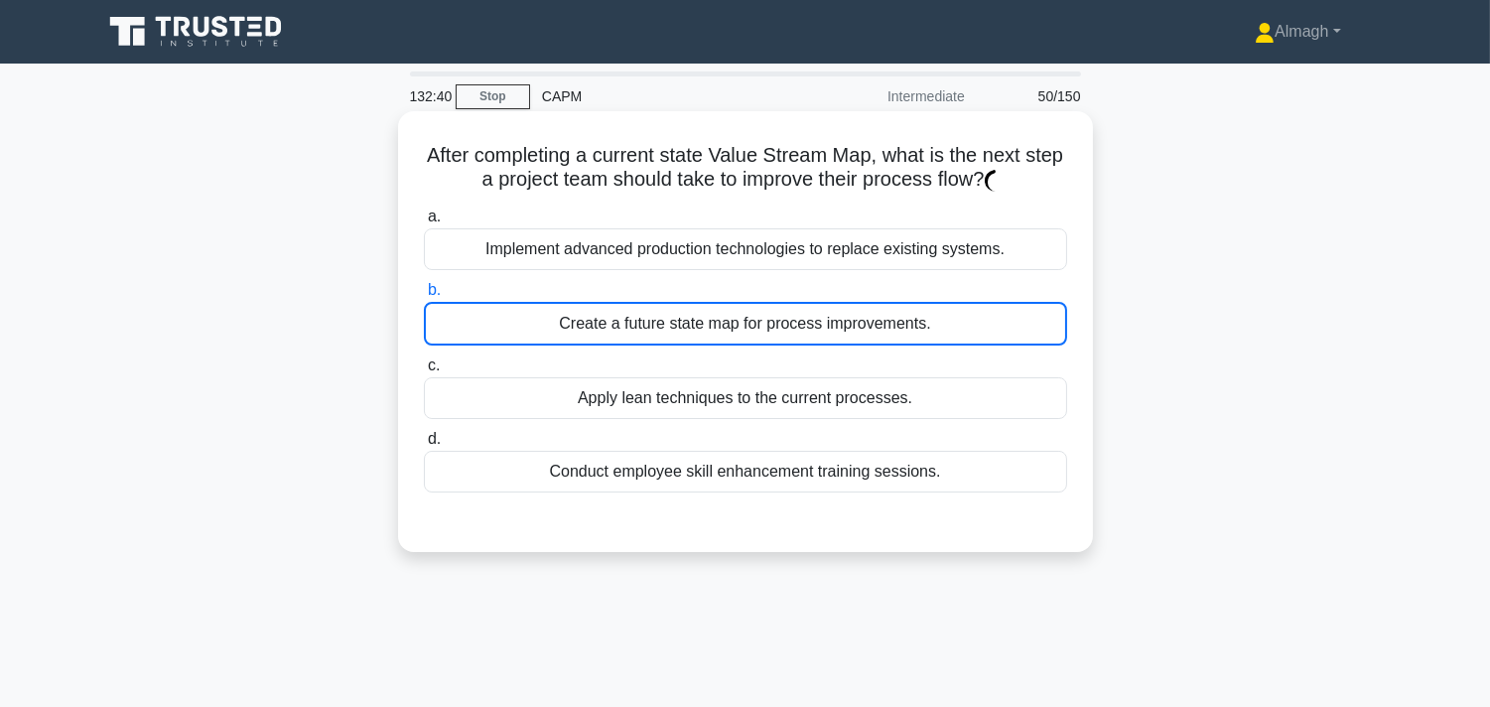
click at [657, 260] on div "Implement advanced production technologies to replace existing systems." at bounding box center [745, 249] width 643 height 42
click at [424, 223] on input "a. Implement advanced production technologies to replace existing systems." at bounding box center [424, 216] width 0 height 13
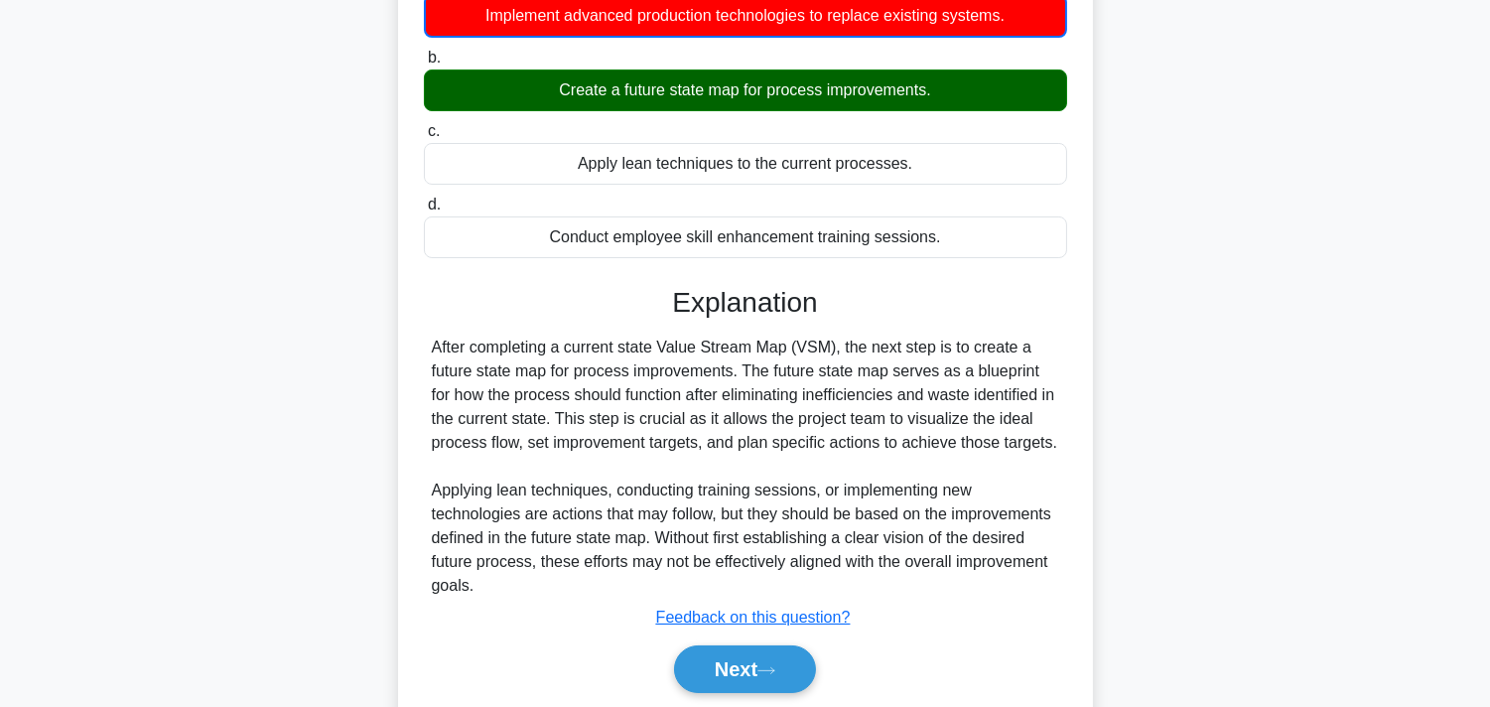
scroll to position [364, 0]
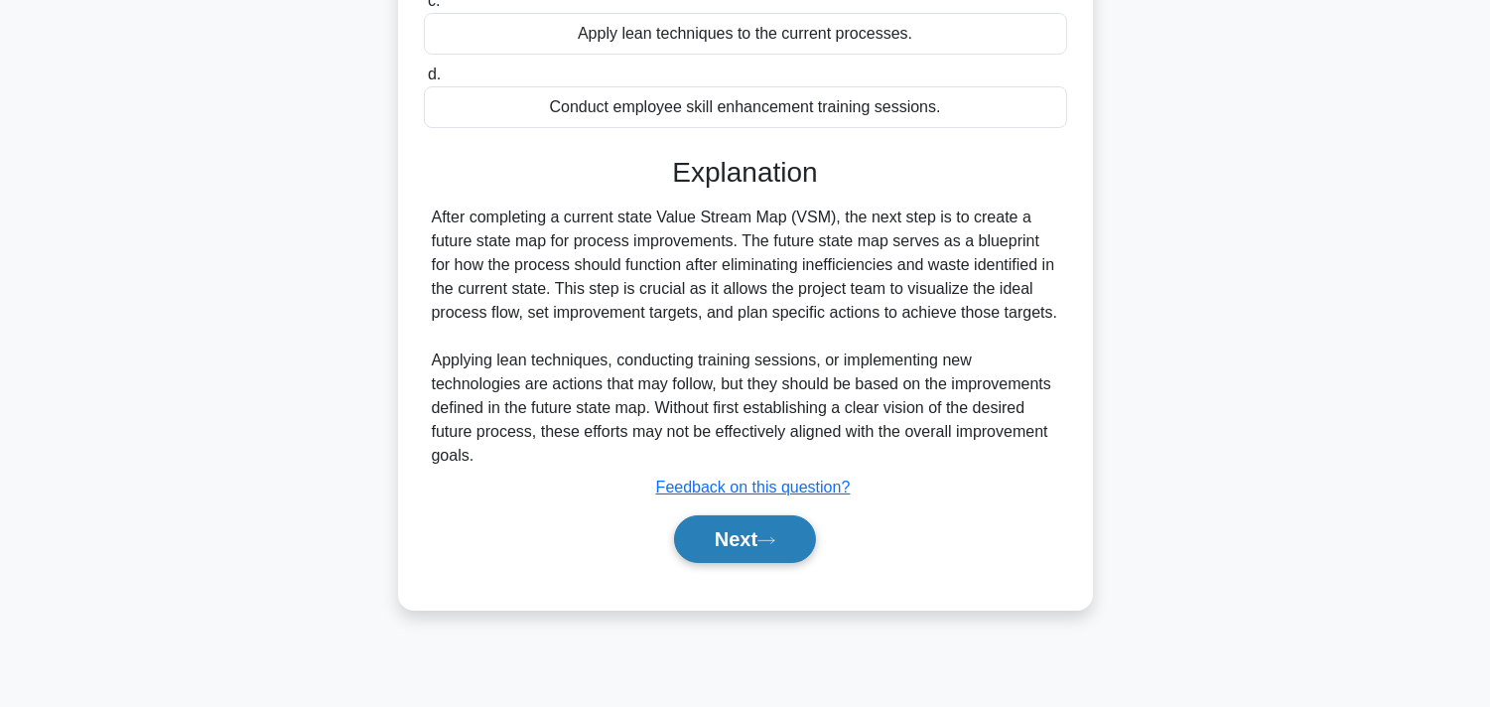
click at [736, 549] on button "Next" at bounding box center [745, 539] width 142 height 48
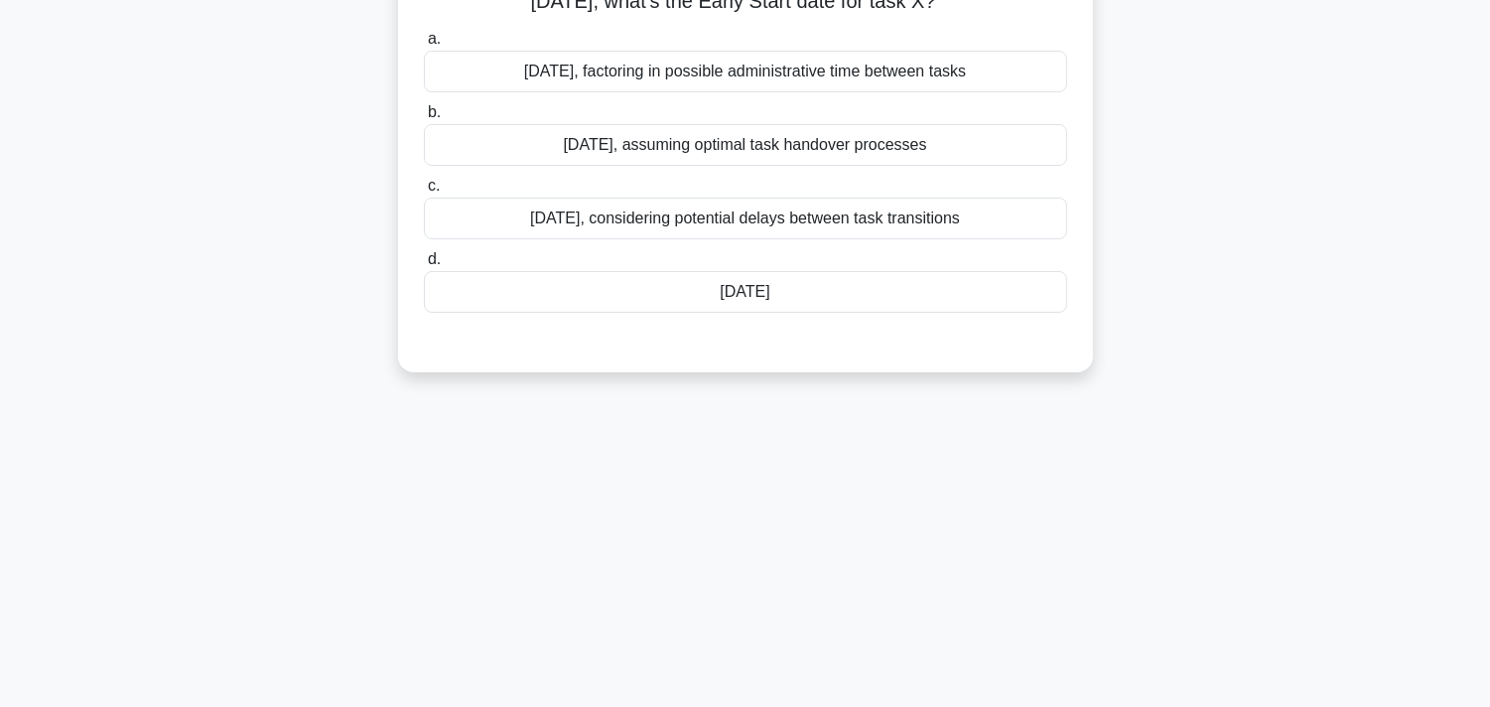
scroll to position [0, 0]
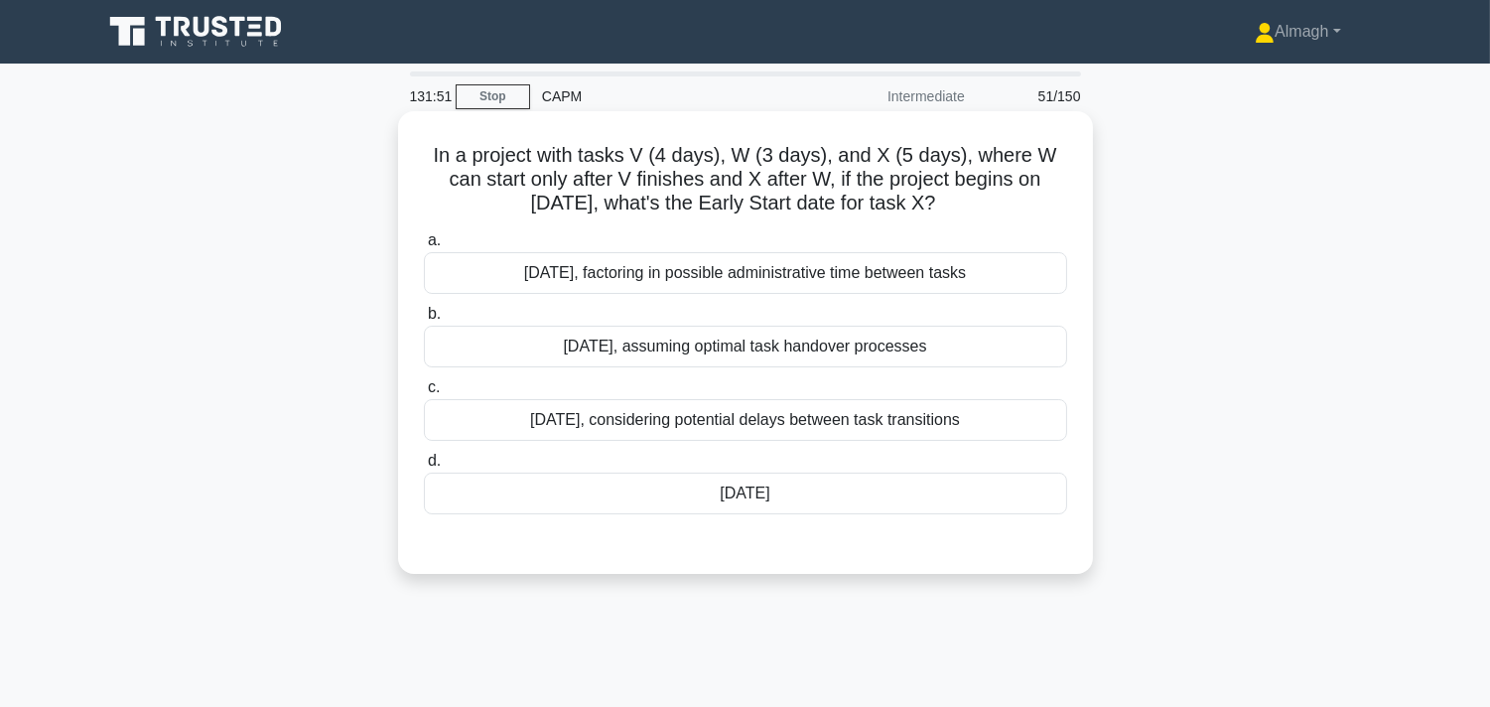
click at [660, 487] on div "[DATE]" at bounding box center [745, 494] width 643 height 42
click at [424, 468] on input "d. [DATE]" at bounding box center [424, 461] width 0 height 13
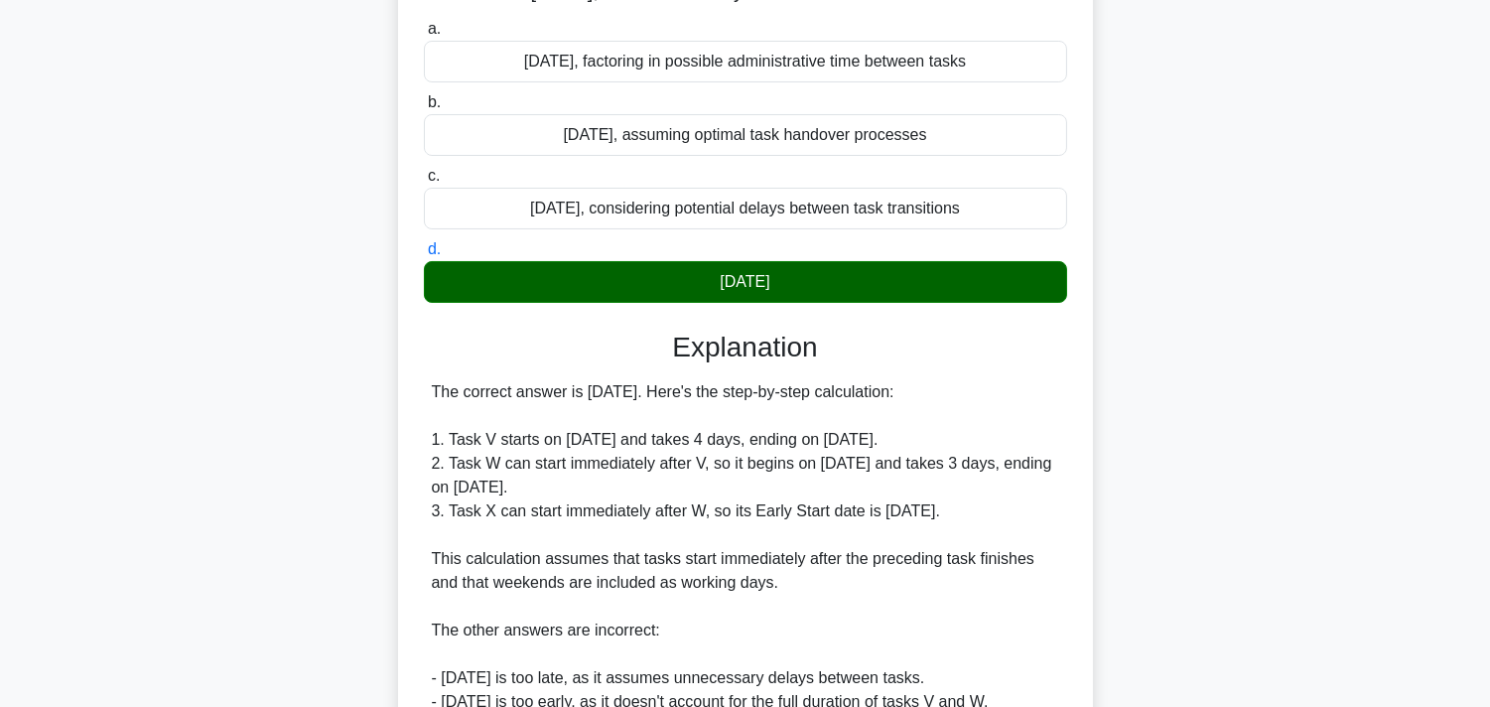
scroll to position [517, 0]
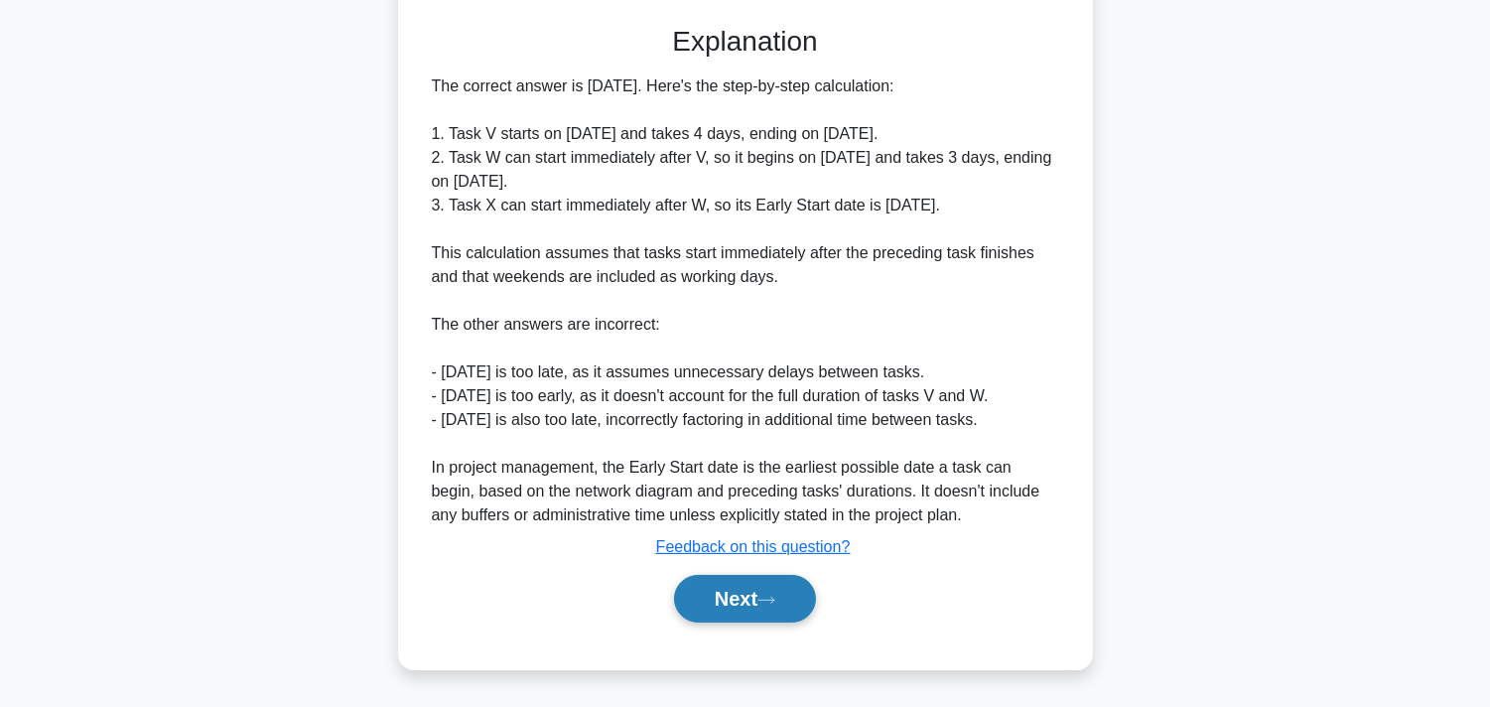
click at [725, 599] on button "Next" at bounding box center [745, 599] width 142 height 48
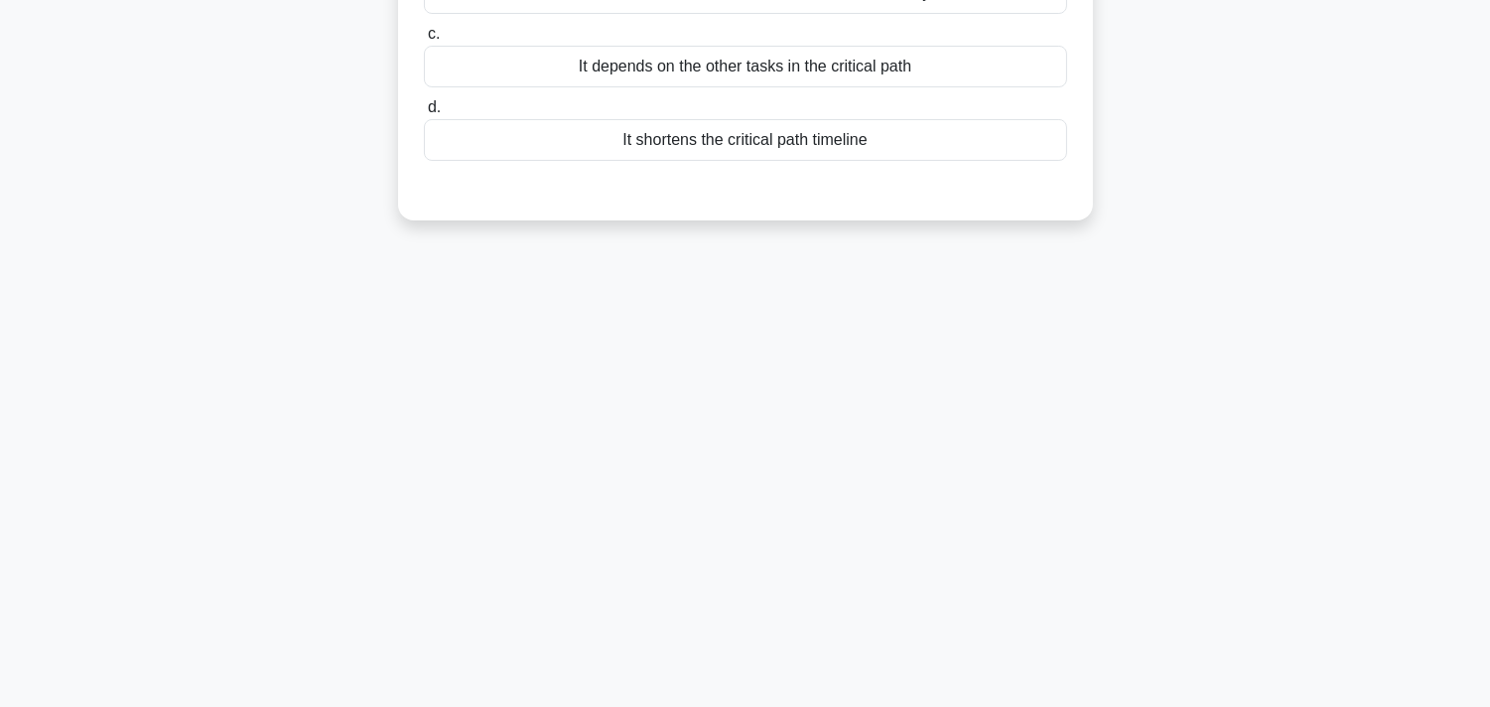
scroll to position [0, 0]
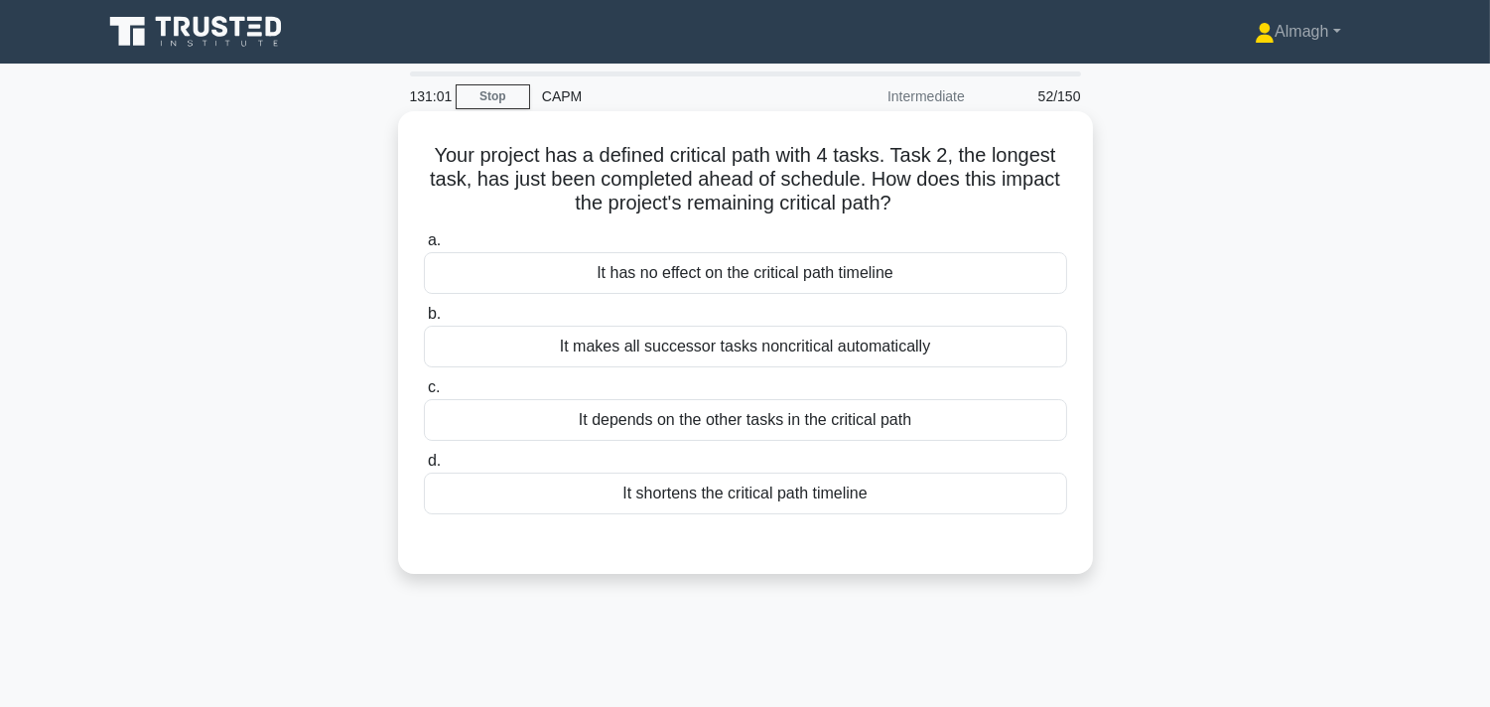
click at [719, 437] on div "It depends on the other tasks in the critical path" at bounding box center [745, 420] width 643 height 42
click at [424, 394] on input "c. It depends on the other tasks in the critical path" at bounding box center [424, 387] width 0 height 13
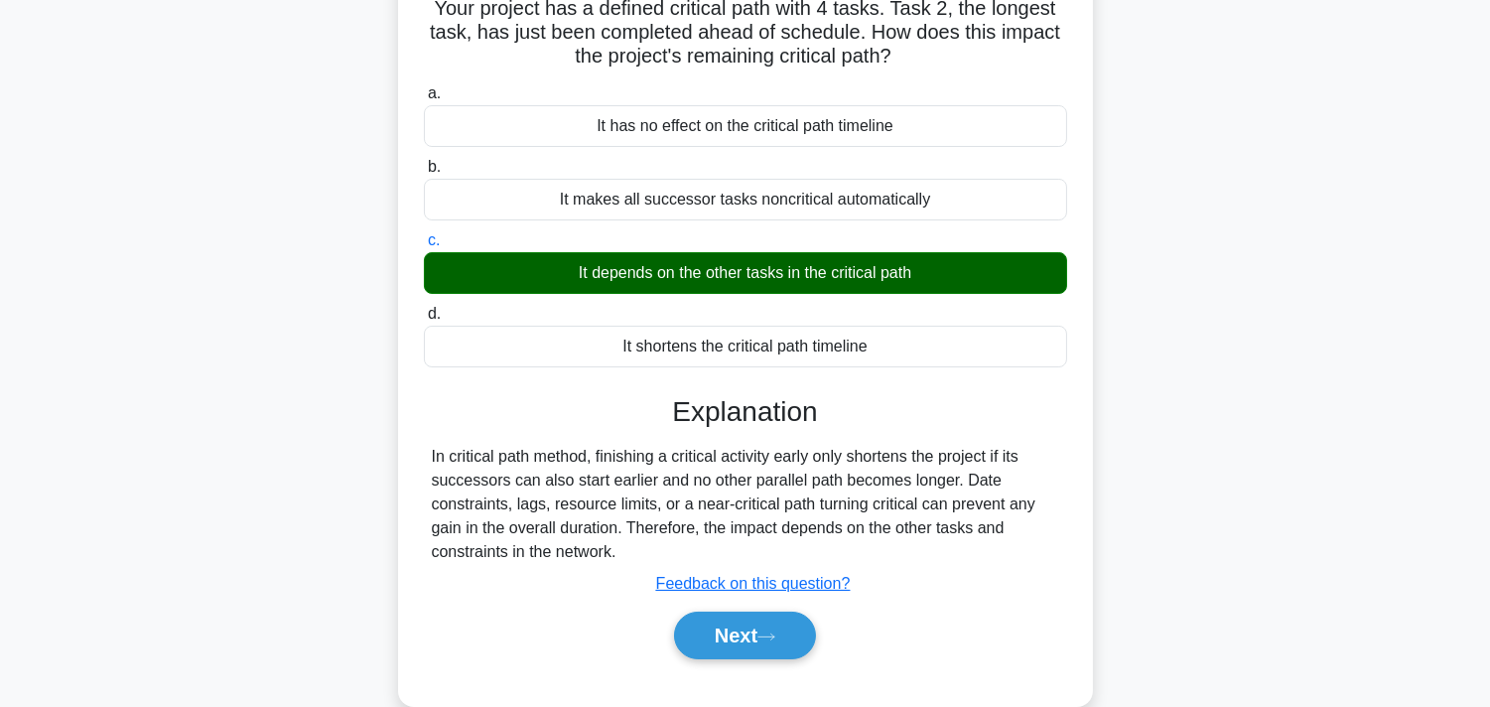
scroll to position [364, 0]
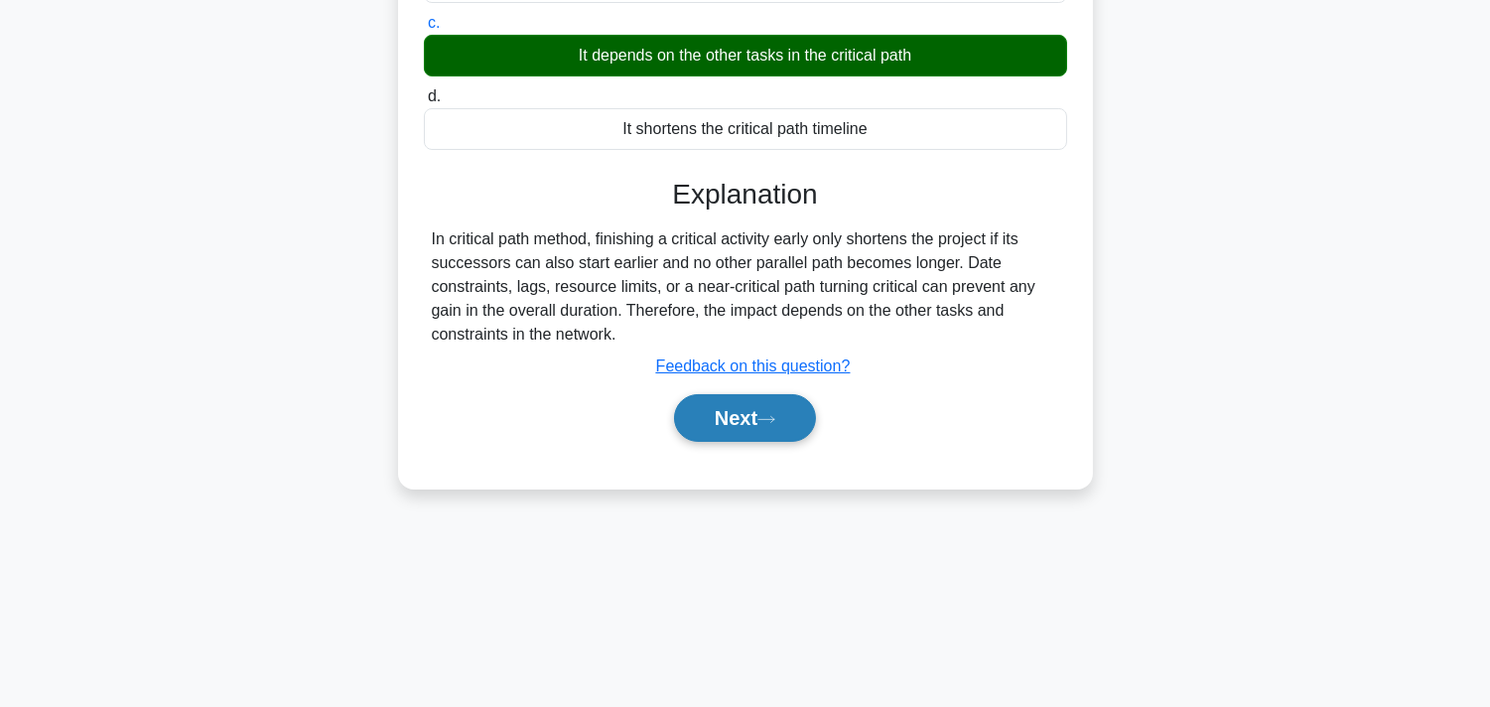
click at [747, 441] on button "Next" at bounding box center [745, 418] width 142 height 48
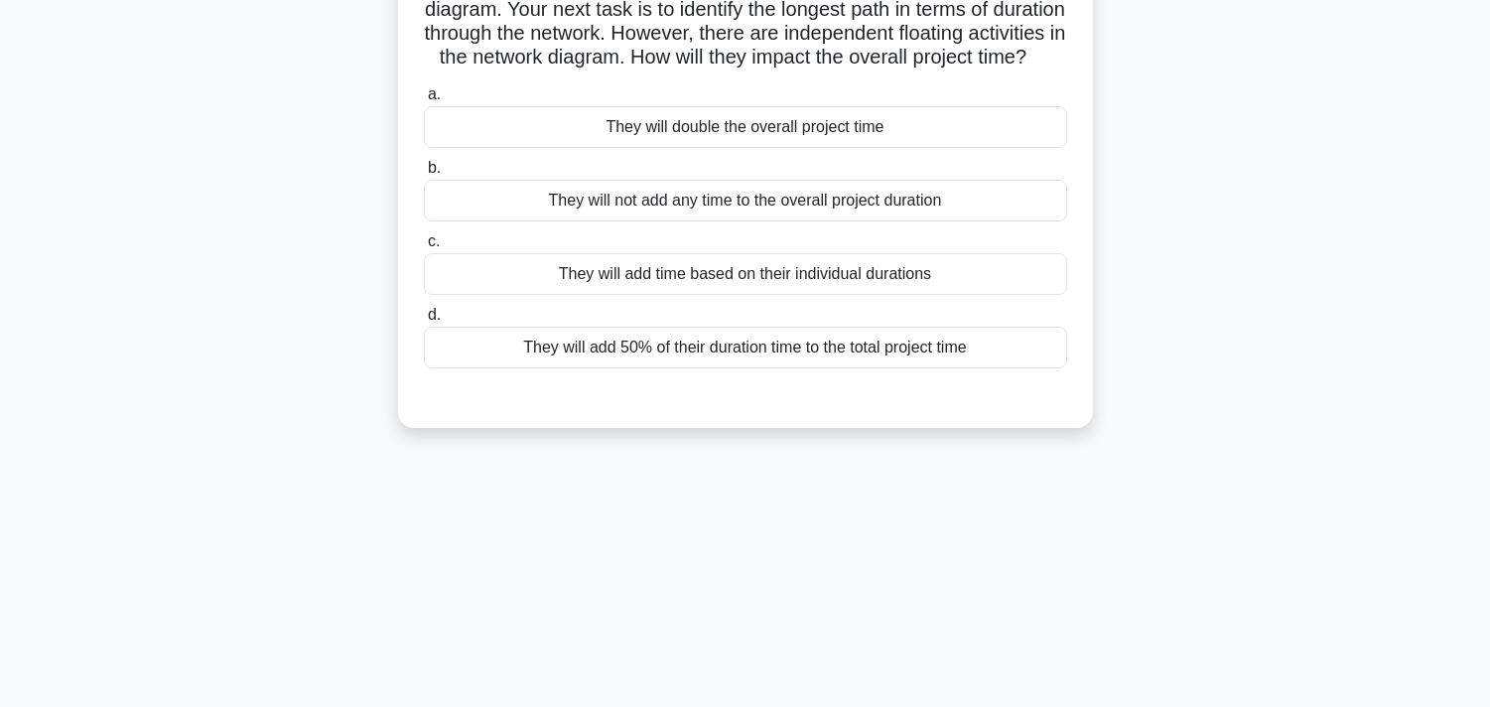
scroll to position [0, 0]
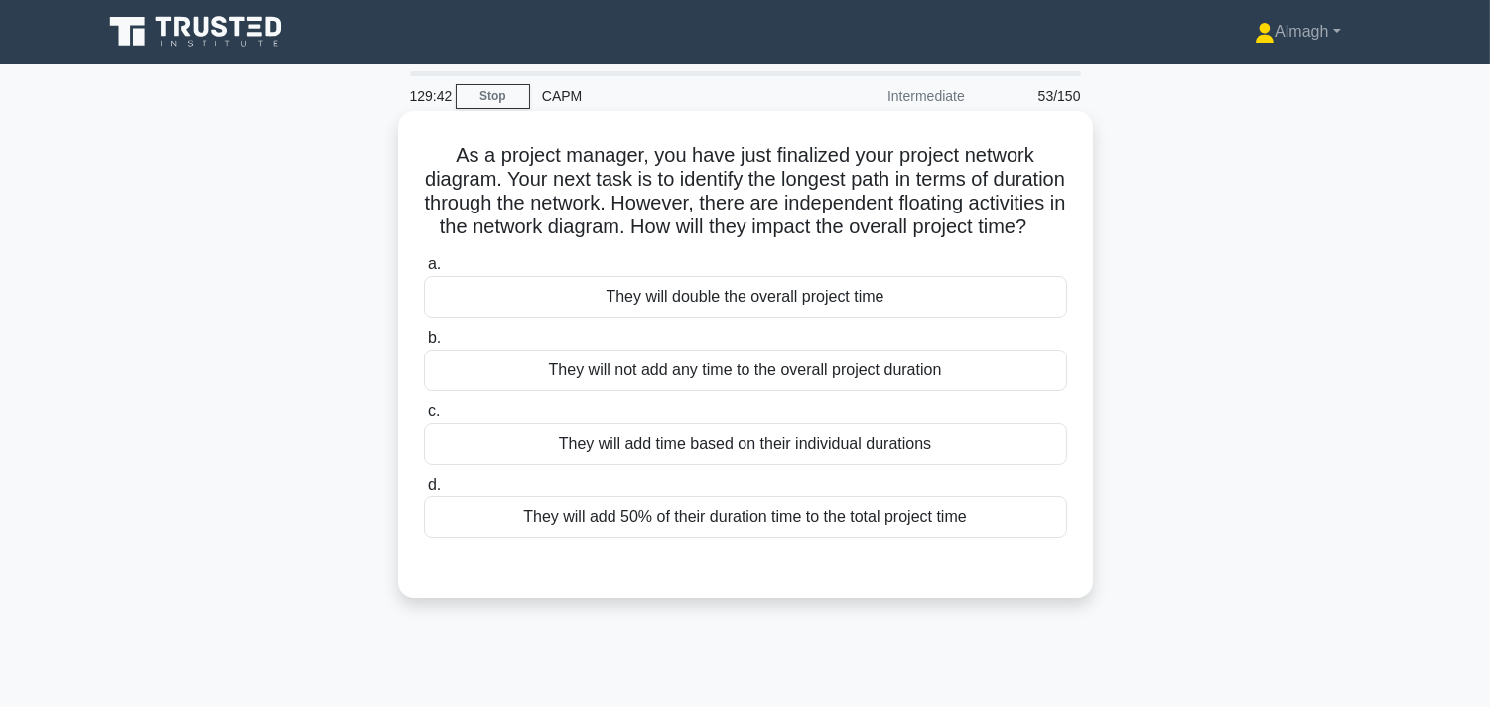
click at [874, 465] on div "They will add time based on their individual durations" at bounding box center [745, 444] width 643 height 42
click at [424, 418] on input "c. They will add time based on their individual durations" at bounding box center [424, 411] width 0 height 13
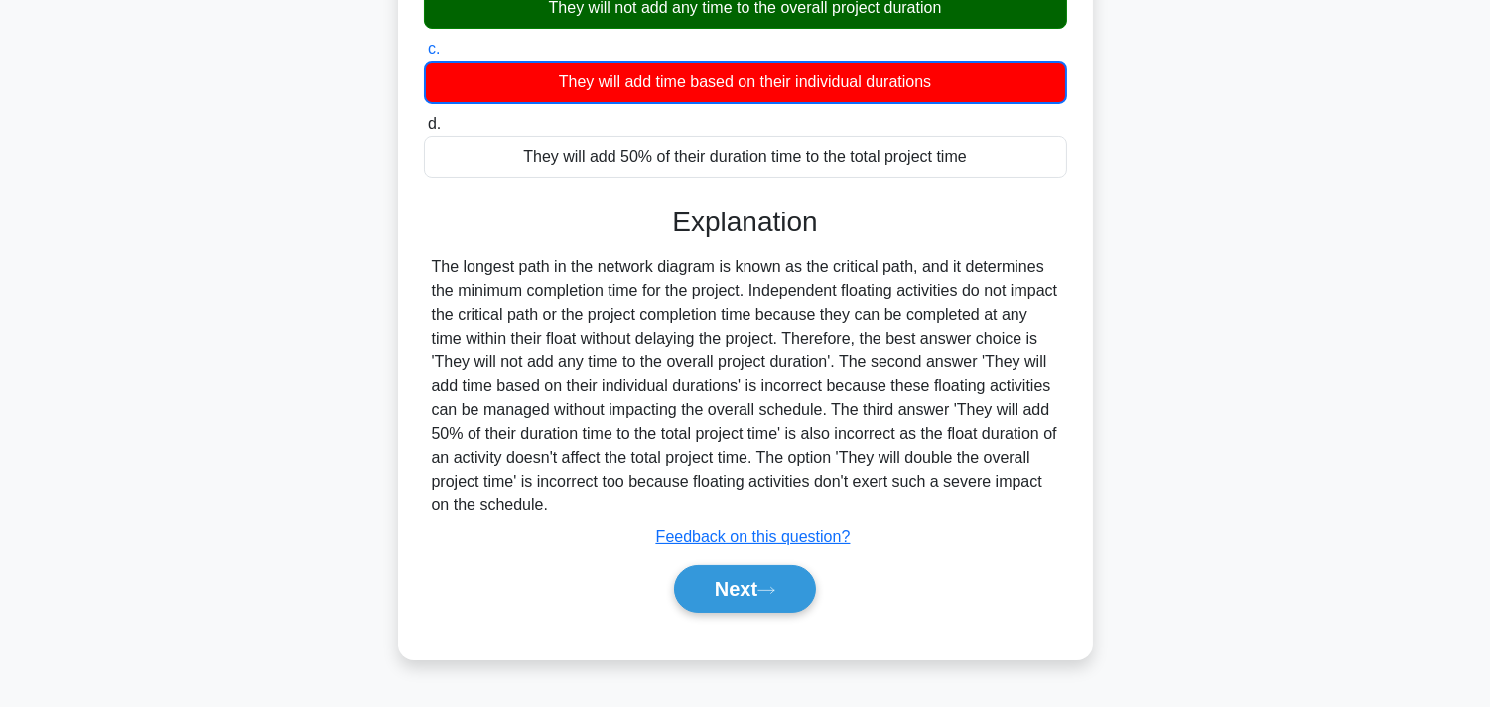
scroll to position [373, 0]
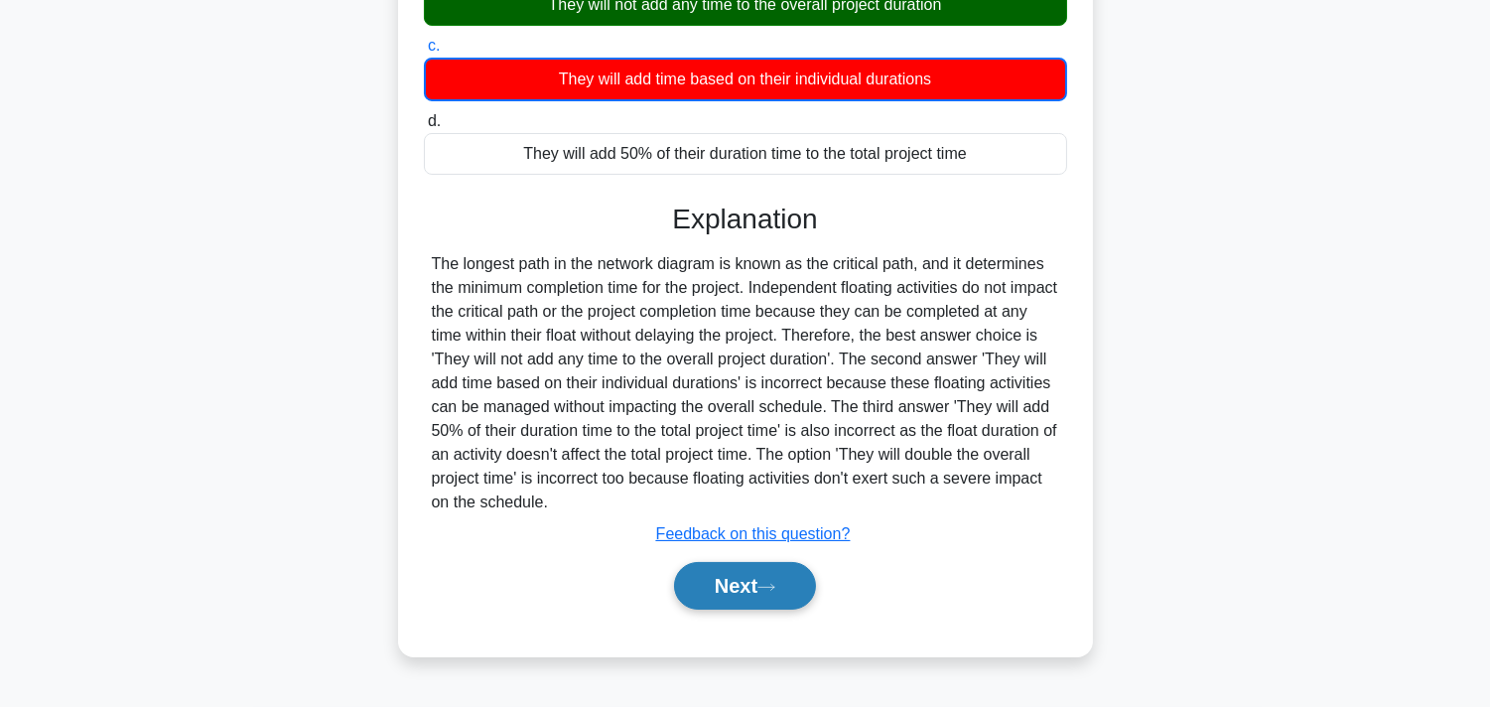
click at [775, 593] on icon at bounding box center [766, 587] width 18 height 11
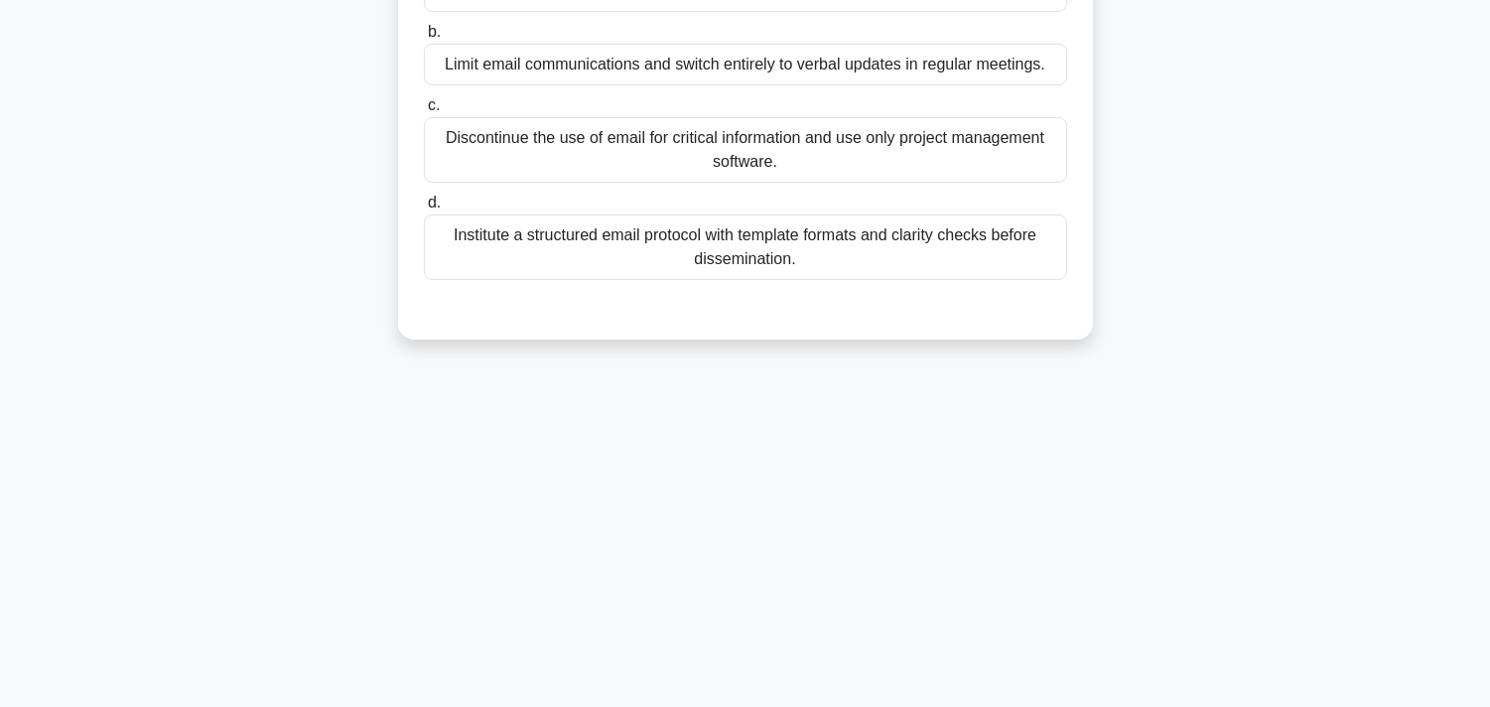
scroll to position [0, 0]
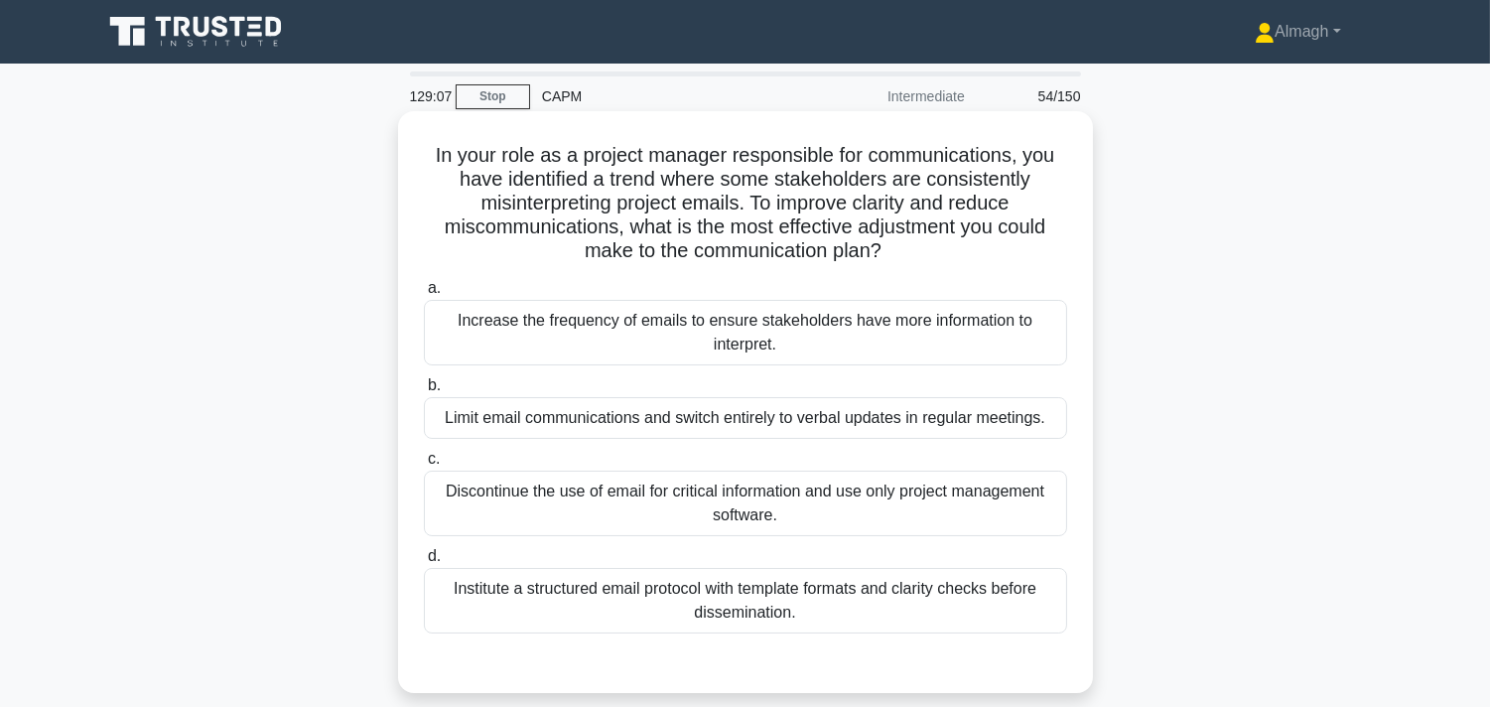
click at [705, 617] on div "Institute a structured email protocol with template formats and clarity checks …" at bounding box center [745, 601] width 643 height 66
click at [424, 563] on input "d. Institute a structured email protocol with template formats and clarity chec…" at bounding box center [424, 556] width 0 height 13
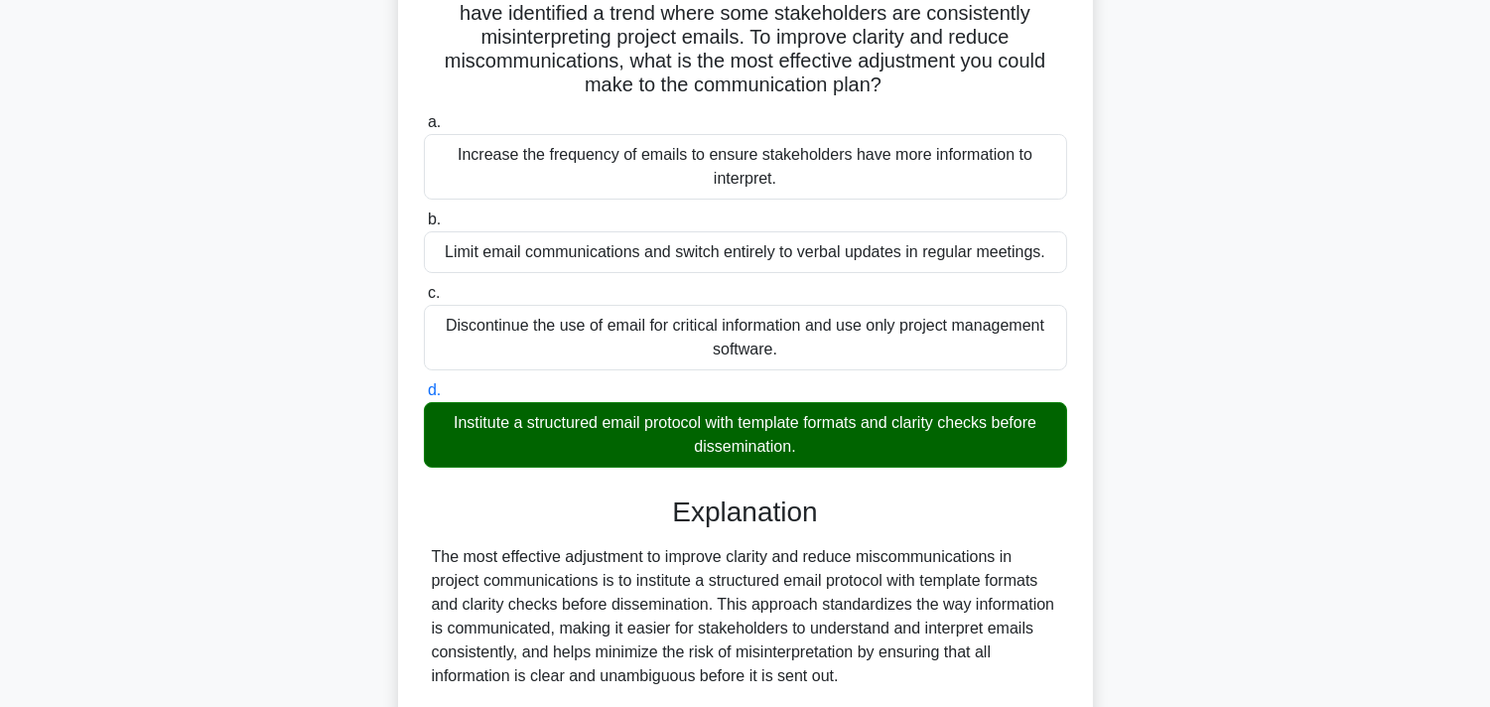
scroll to position [551, 0]
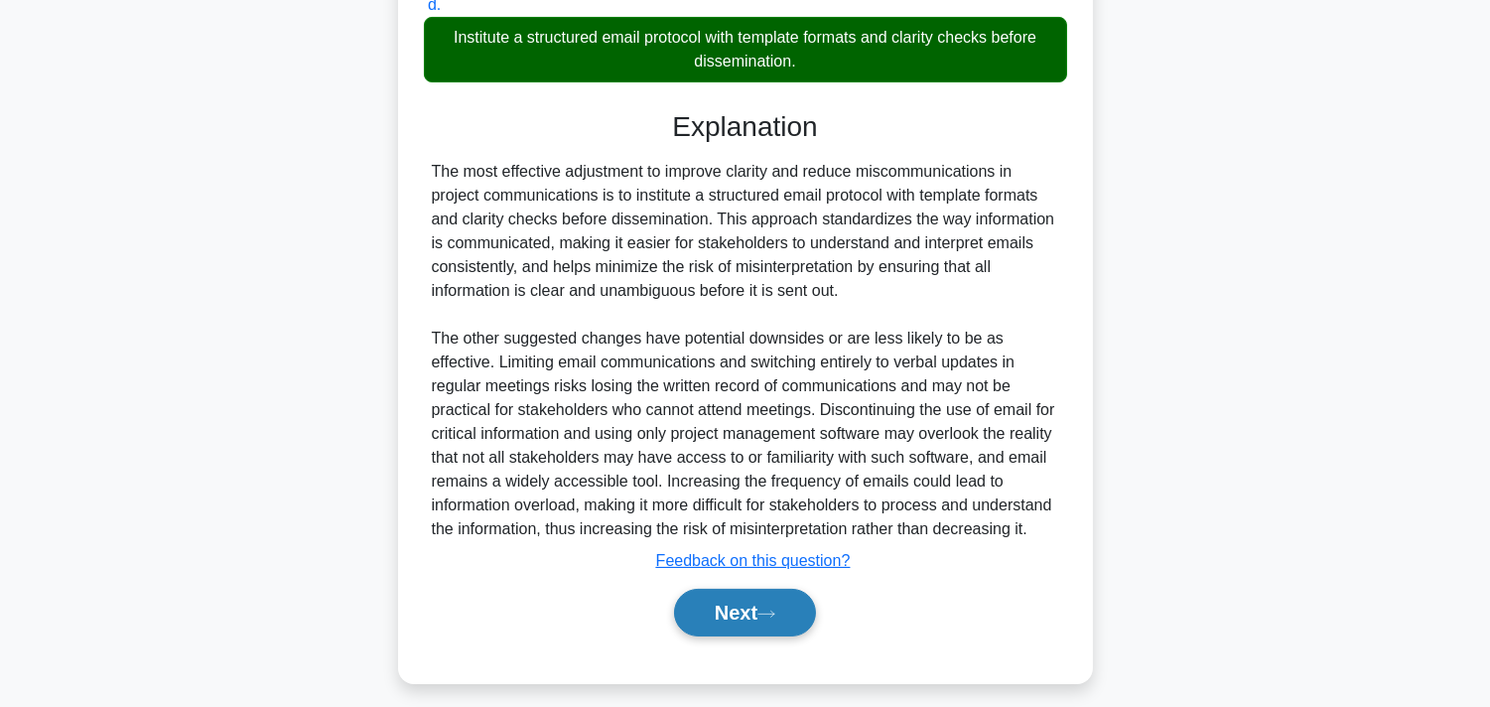
click at [745, 596] on button "Next" at bounding box center [745, 613] width 142 height 48
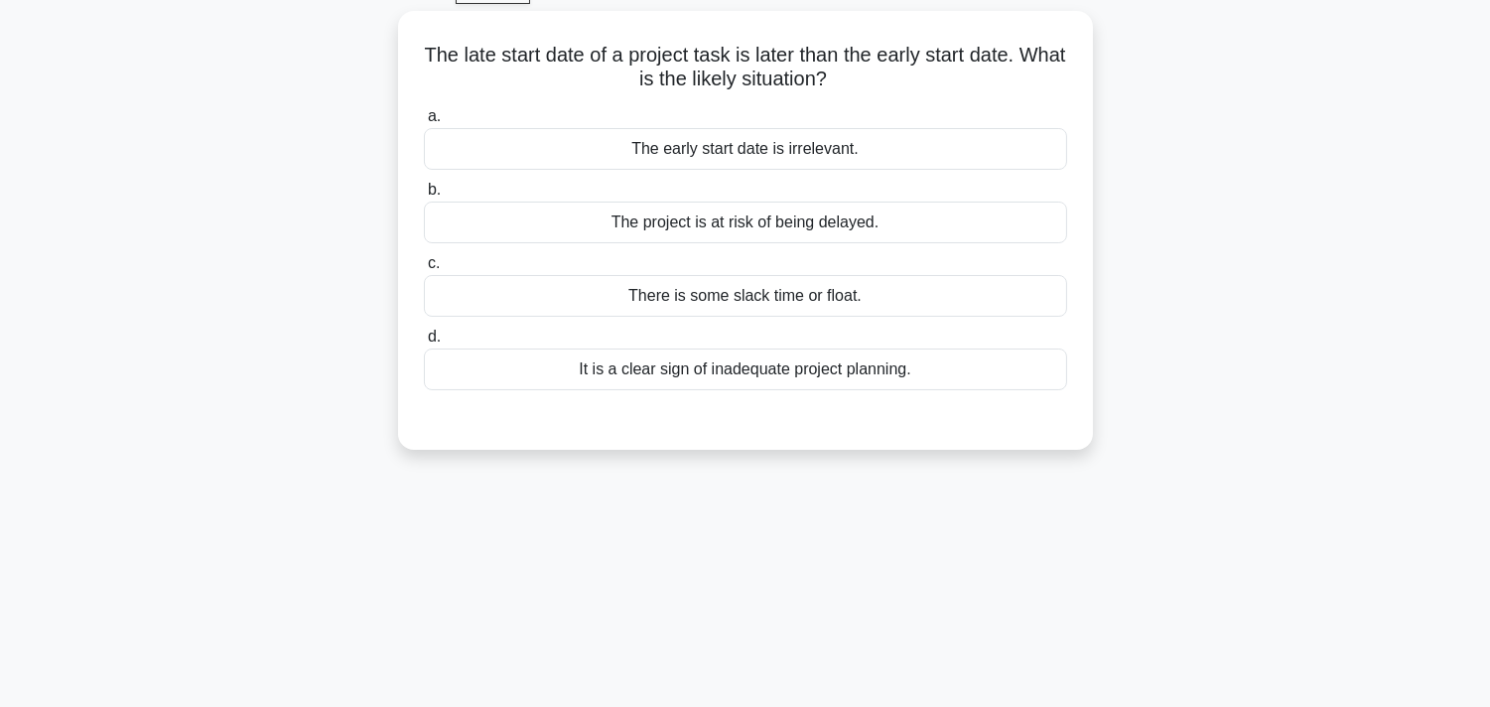
scroll to position [110, 0]
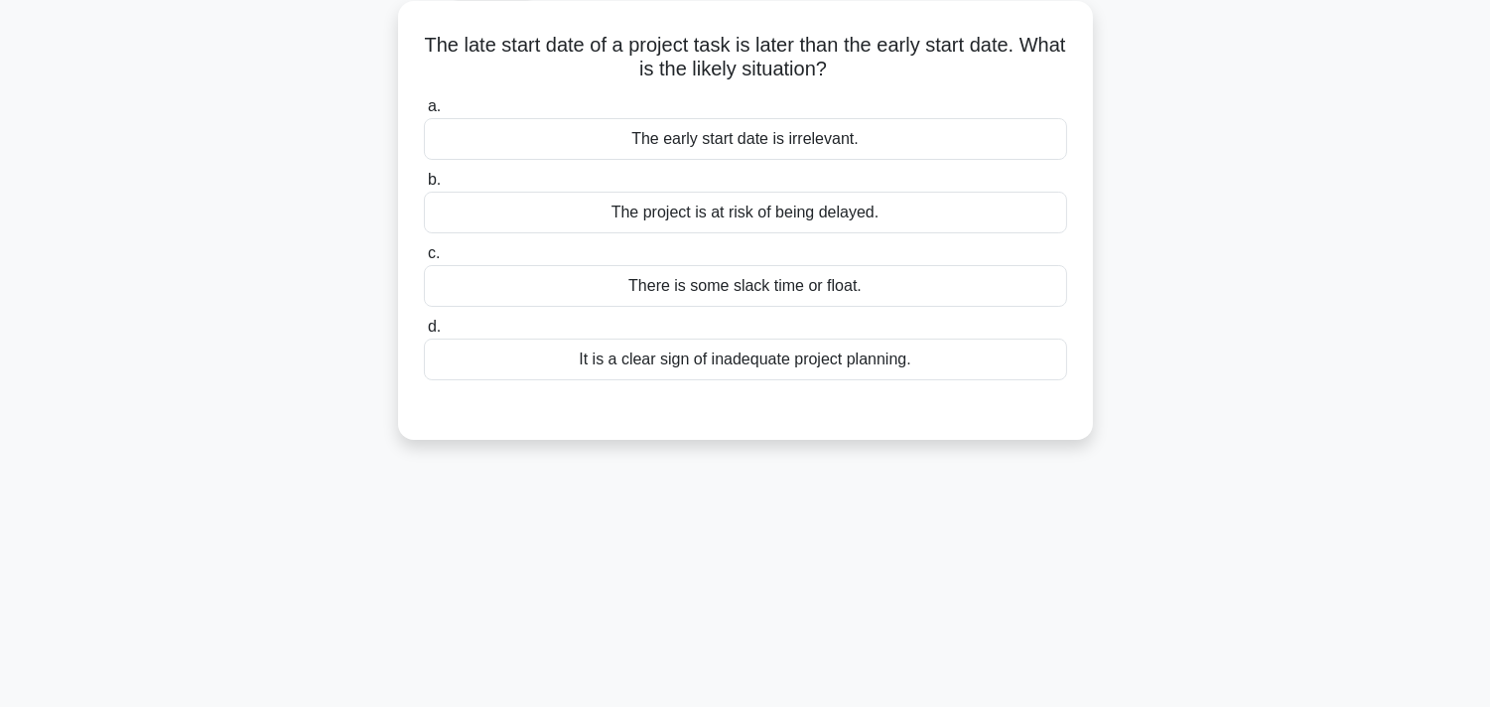
click at [768, 224] on div "The project is at risk of being delayed." at bounding box center [745, 213] width 643 height 42
click at [424, 187] on input "b. The project is at risk of being delayed." at bounding box center [424, 180] width 0 height 13
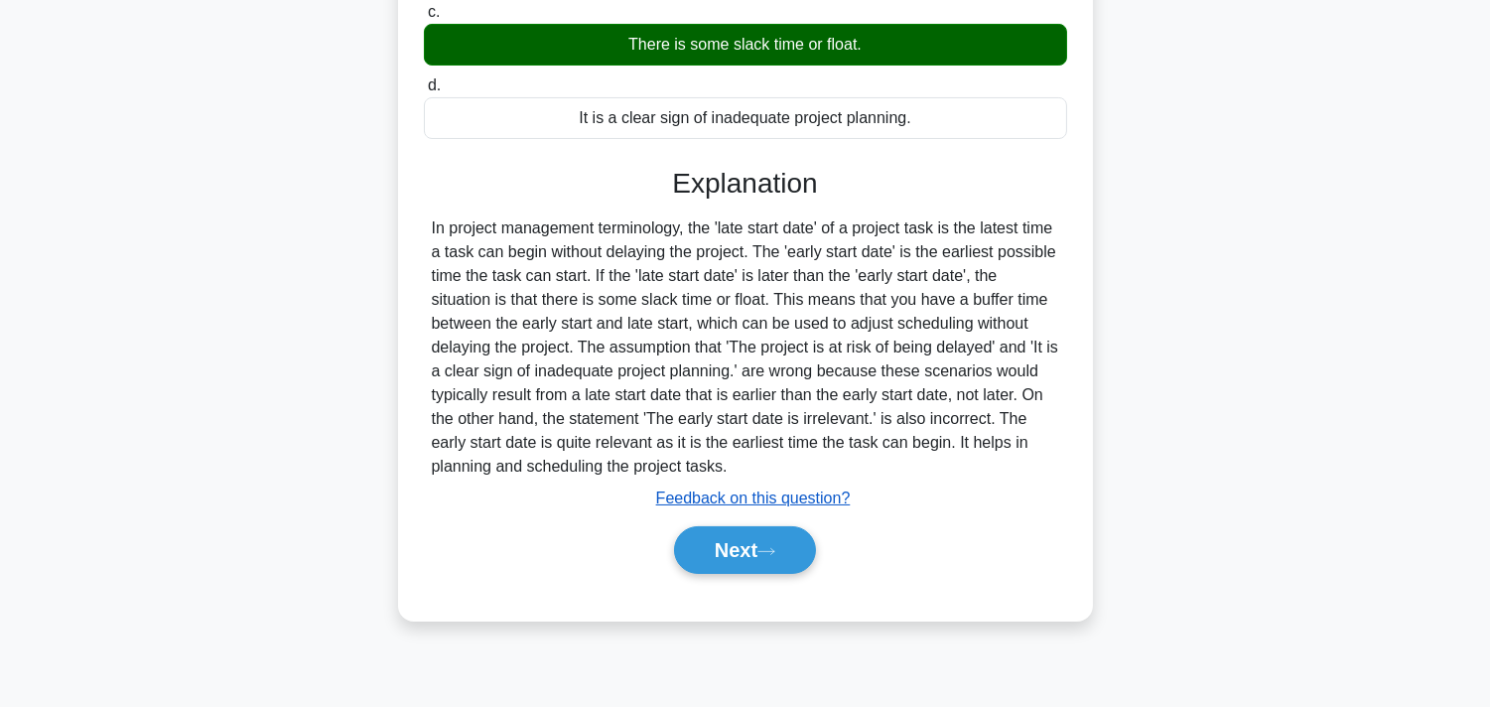
scroll to position [364, 0]
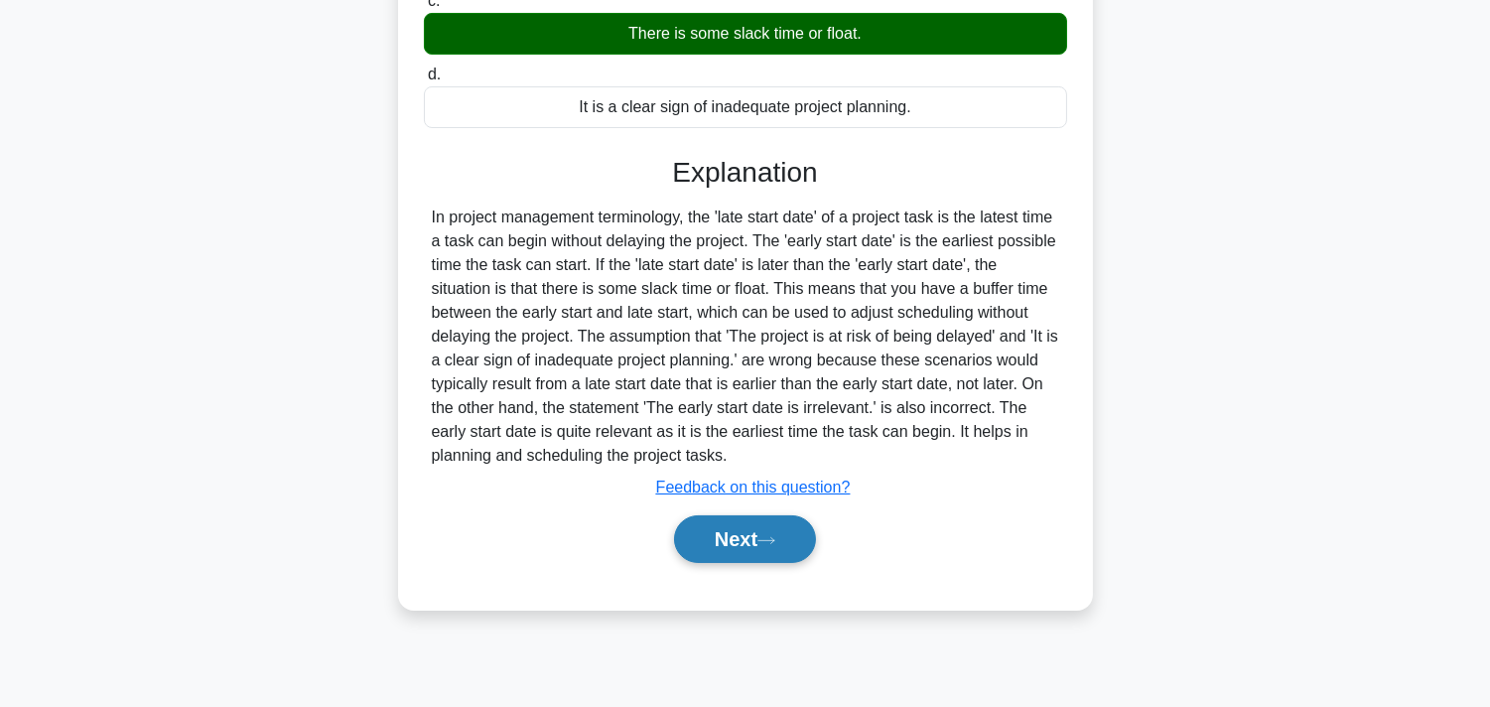
click at [759, 548] on button "Next" at bounding box center [745, 539] width 142 height 48
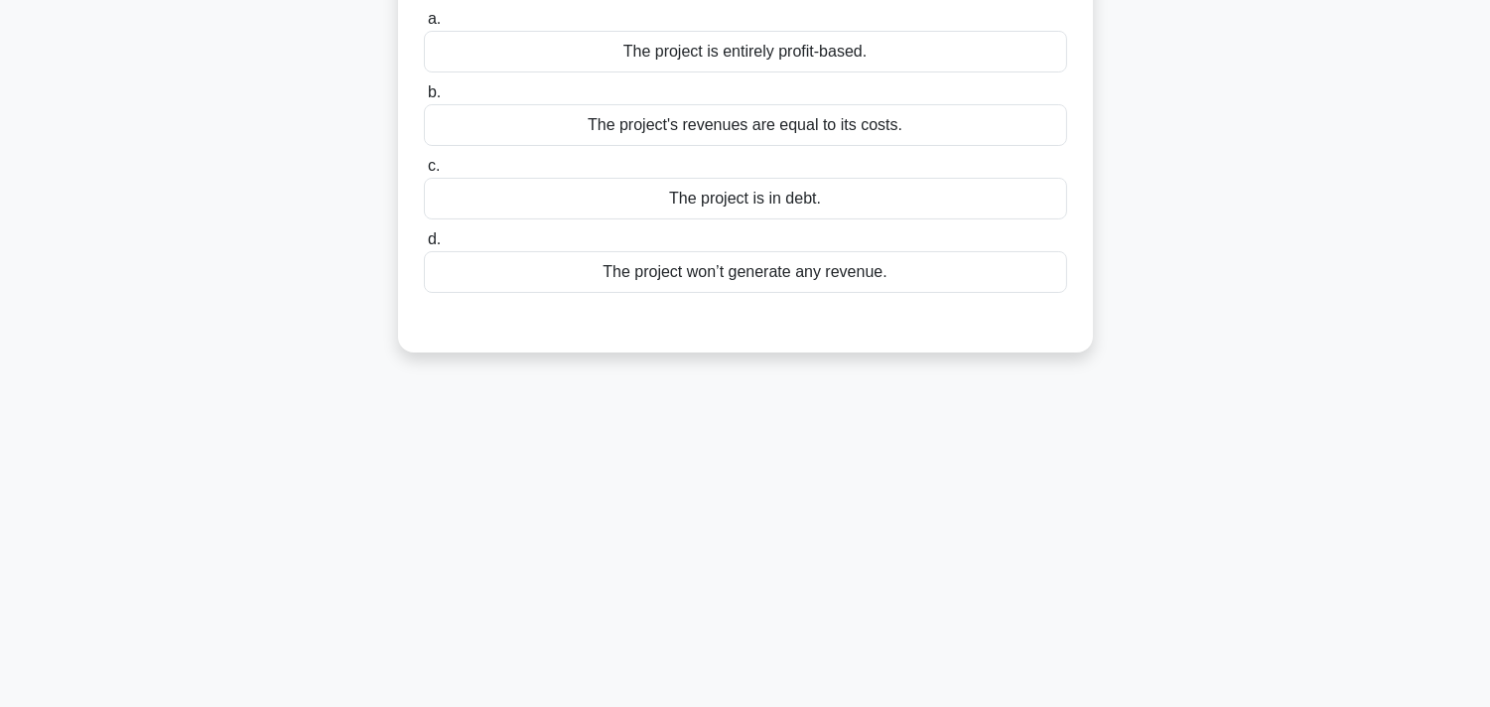
scroll to position [0, 0]
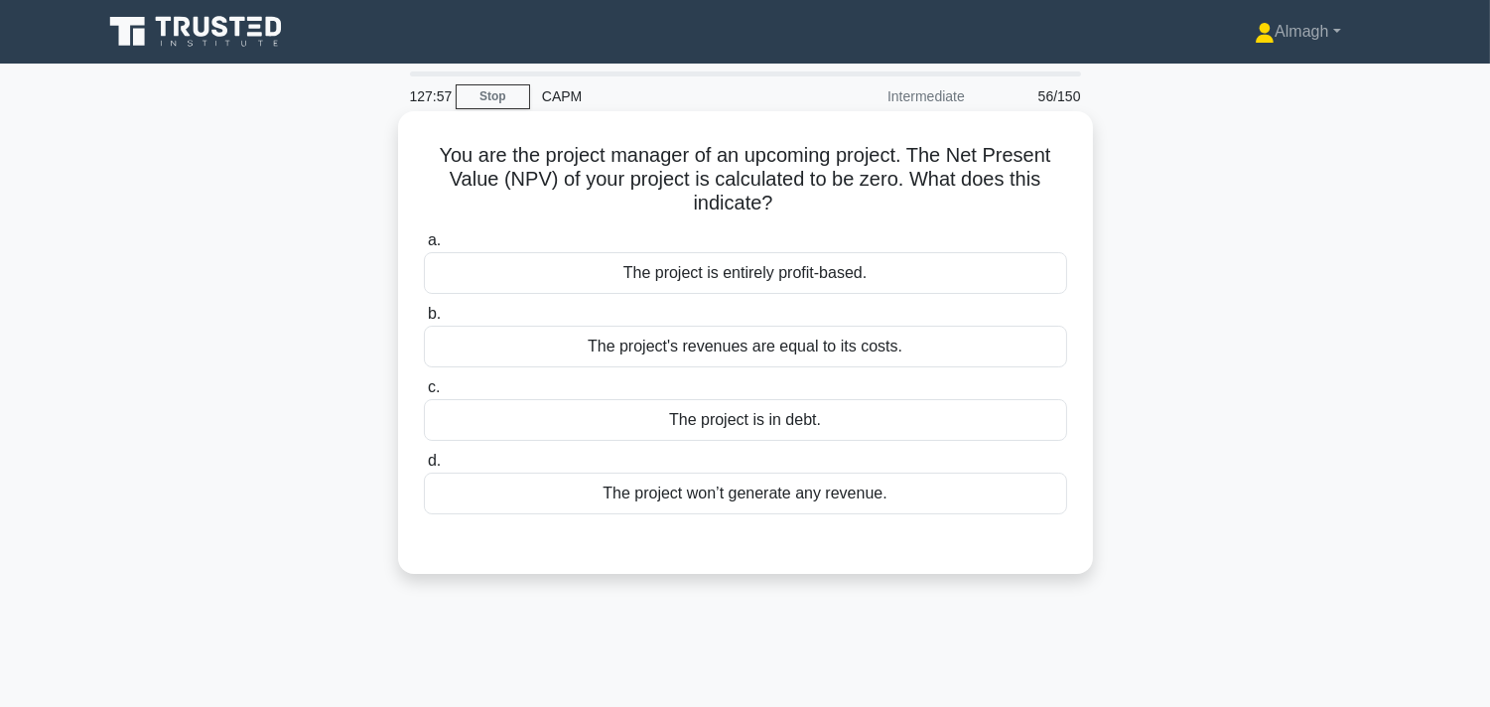
click at [719, 348] on div "The project's revenues are equal to its costs." at bounding box center [745, 347] width 643 height 42
click at [424, 321] on input "b. The project's revenues are equal to its costs." at bounding box center [424, 314] width 0 height 13
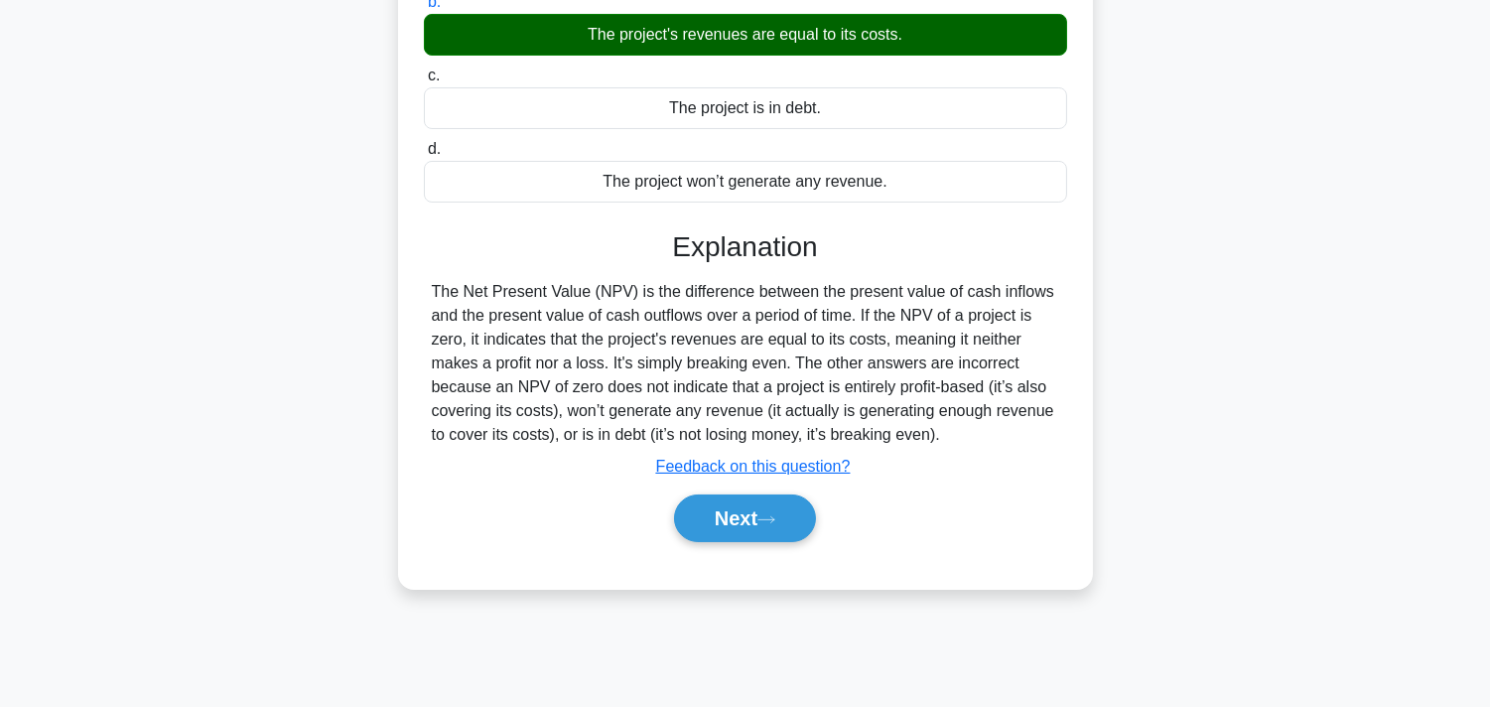
scroll to position [364, 0]
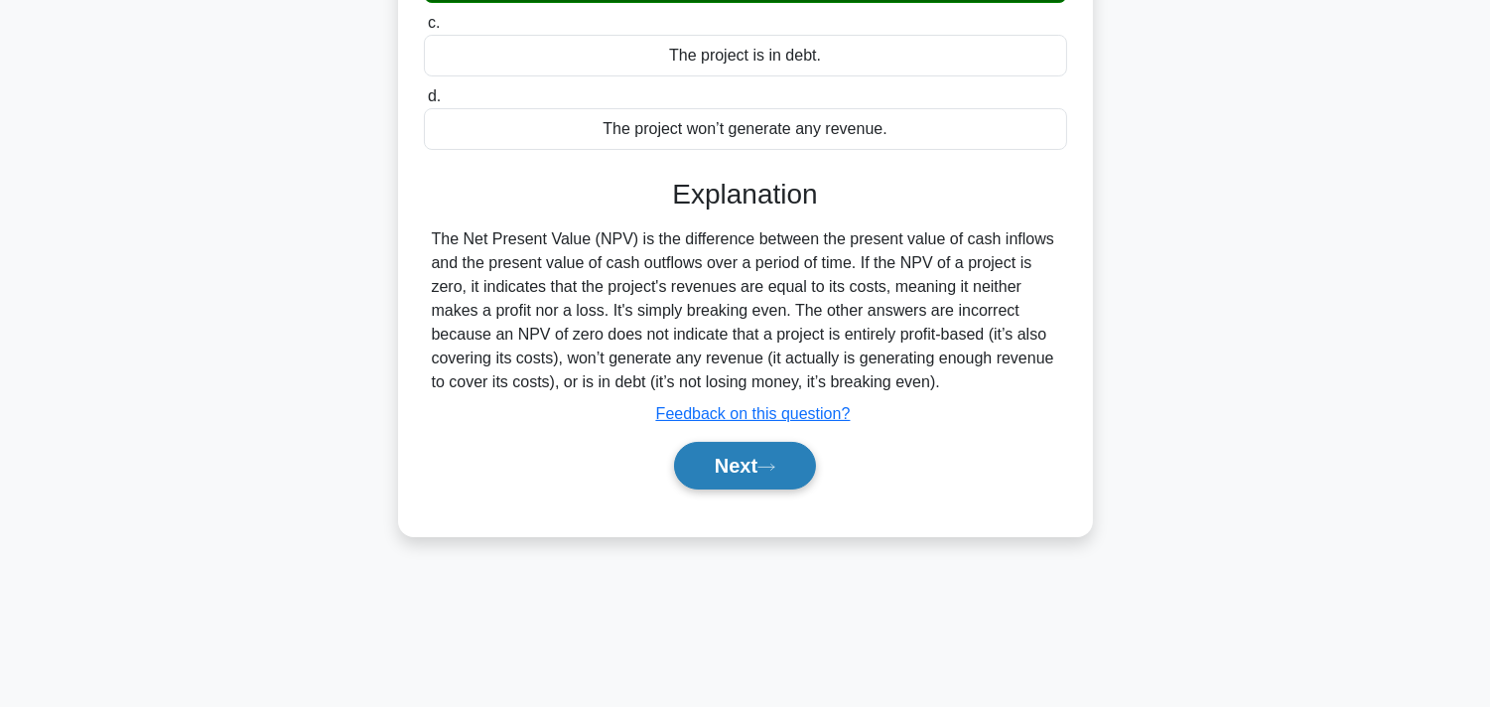
click at [777, 478] on button "Next" at bounding box center [745, 466] width 142 height 48
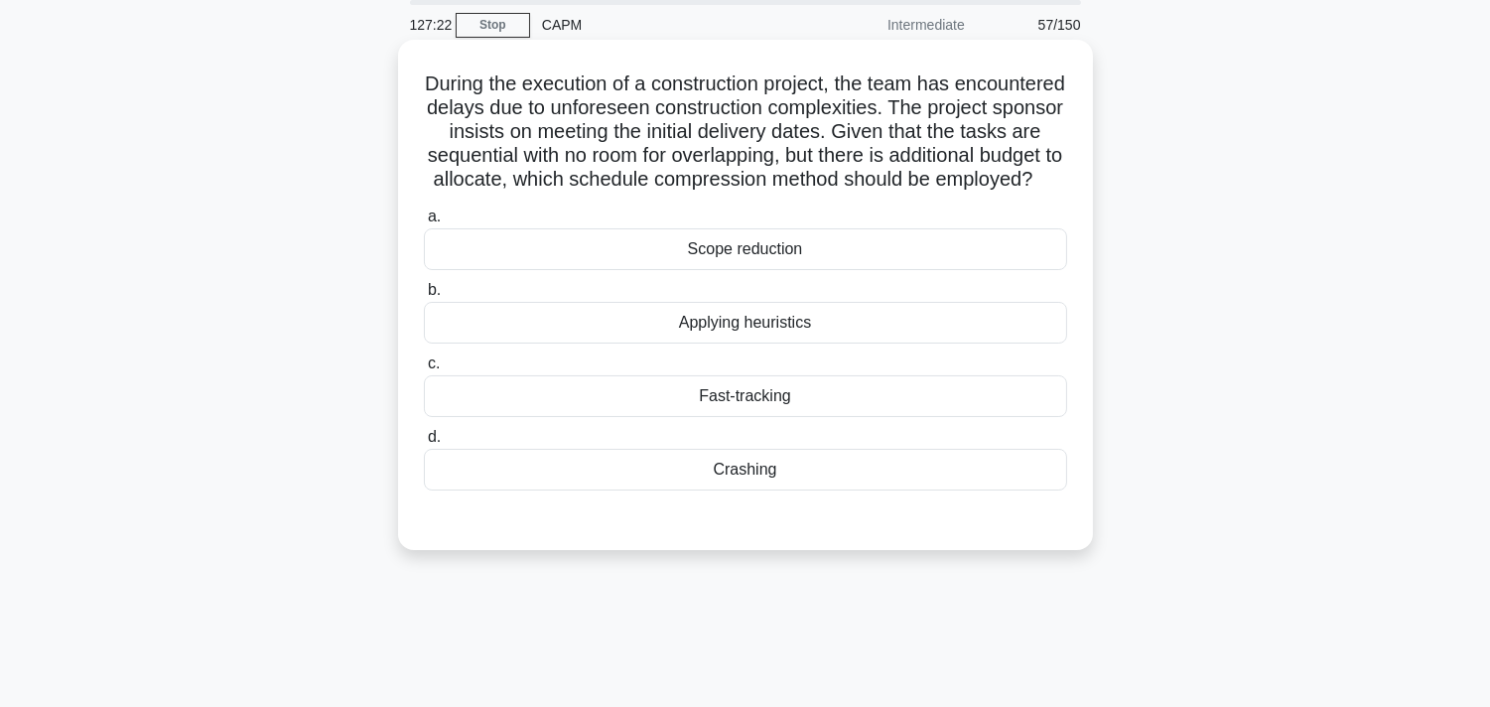
scroll to position [110, 0]
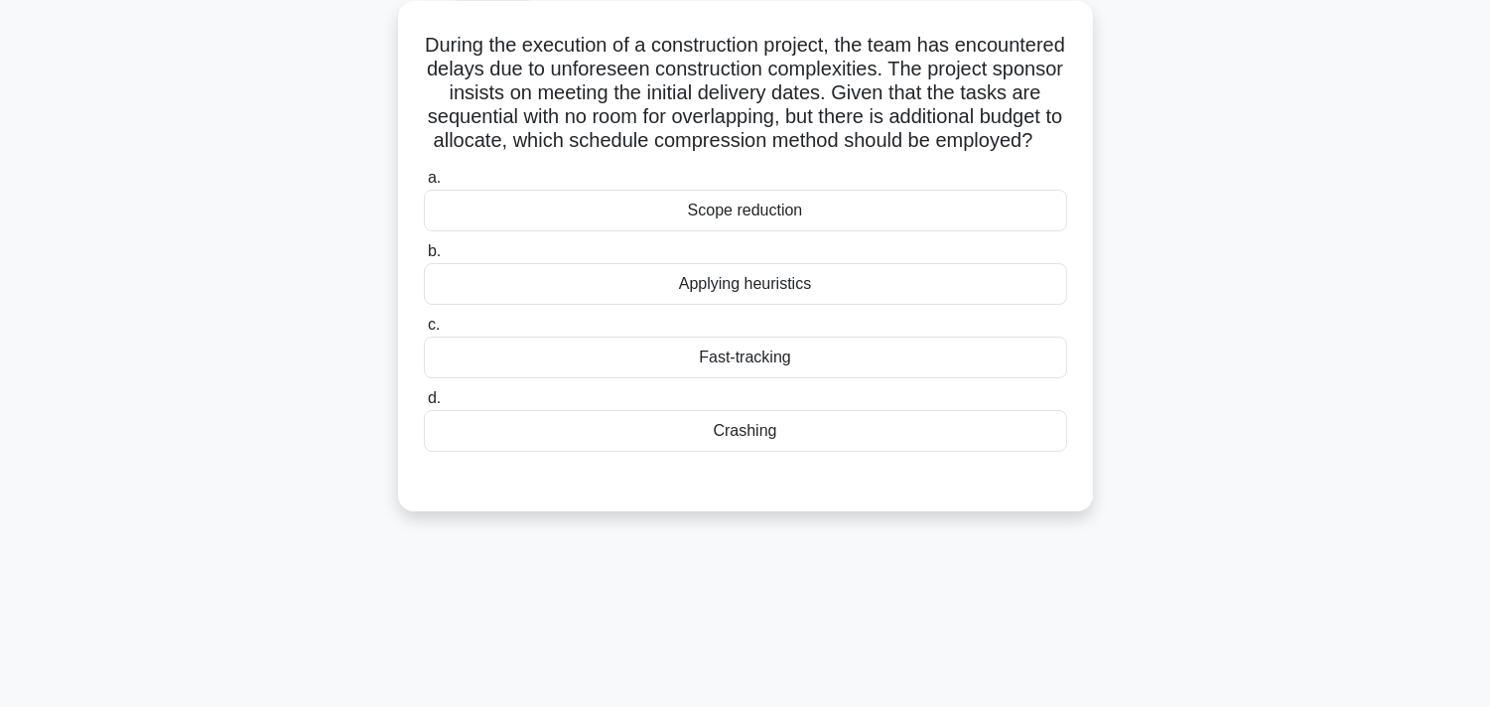
click at [828, 448] on div "Crashing" at bounding box center [745, 431] width 643 height 42
click at [424, 405] on input "d. Crashing" at bounding box center [424, 398] width 0 height 13
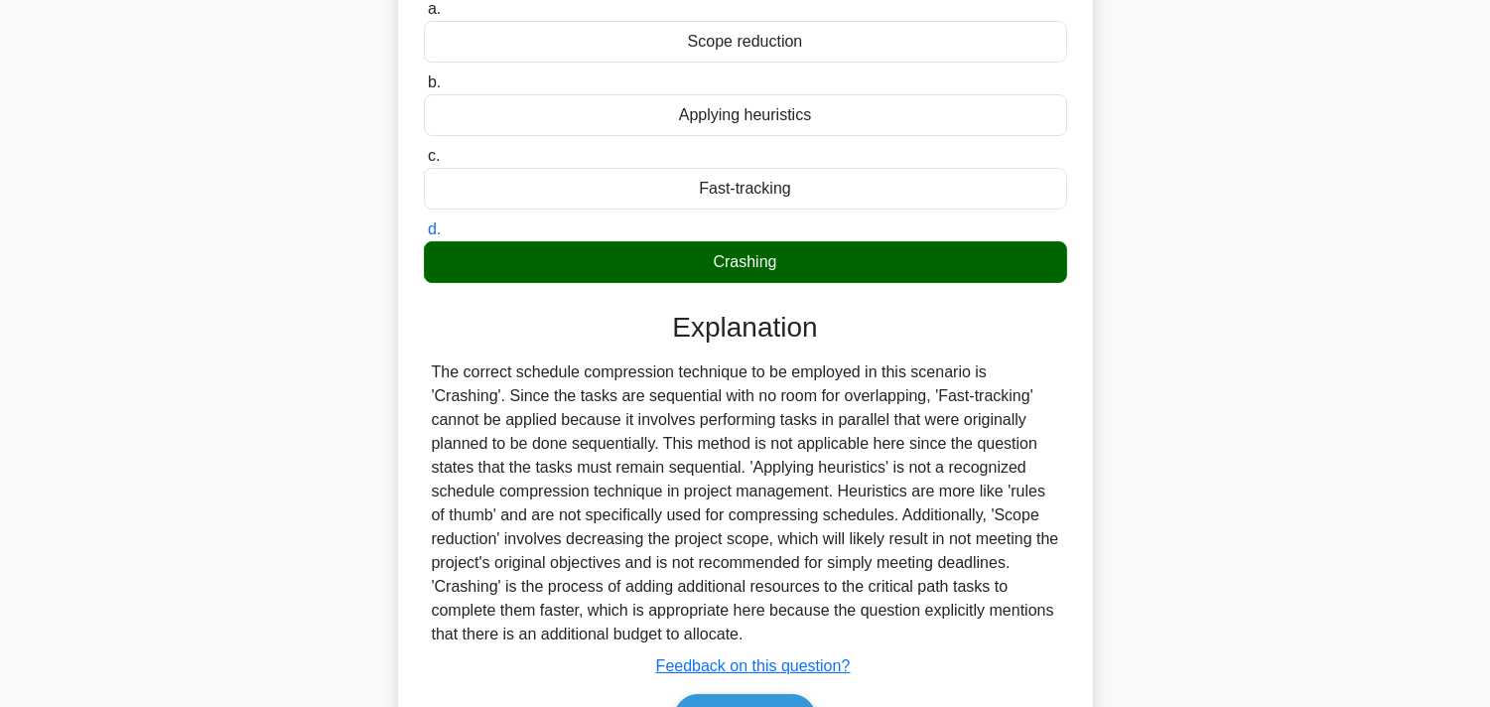
scroll to position [422, 0]
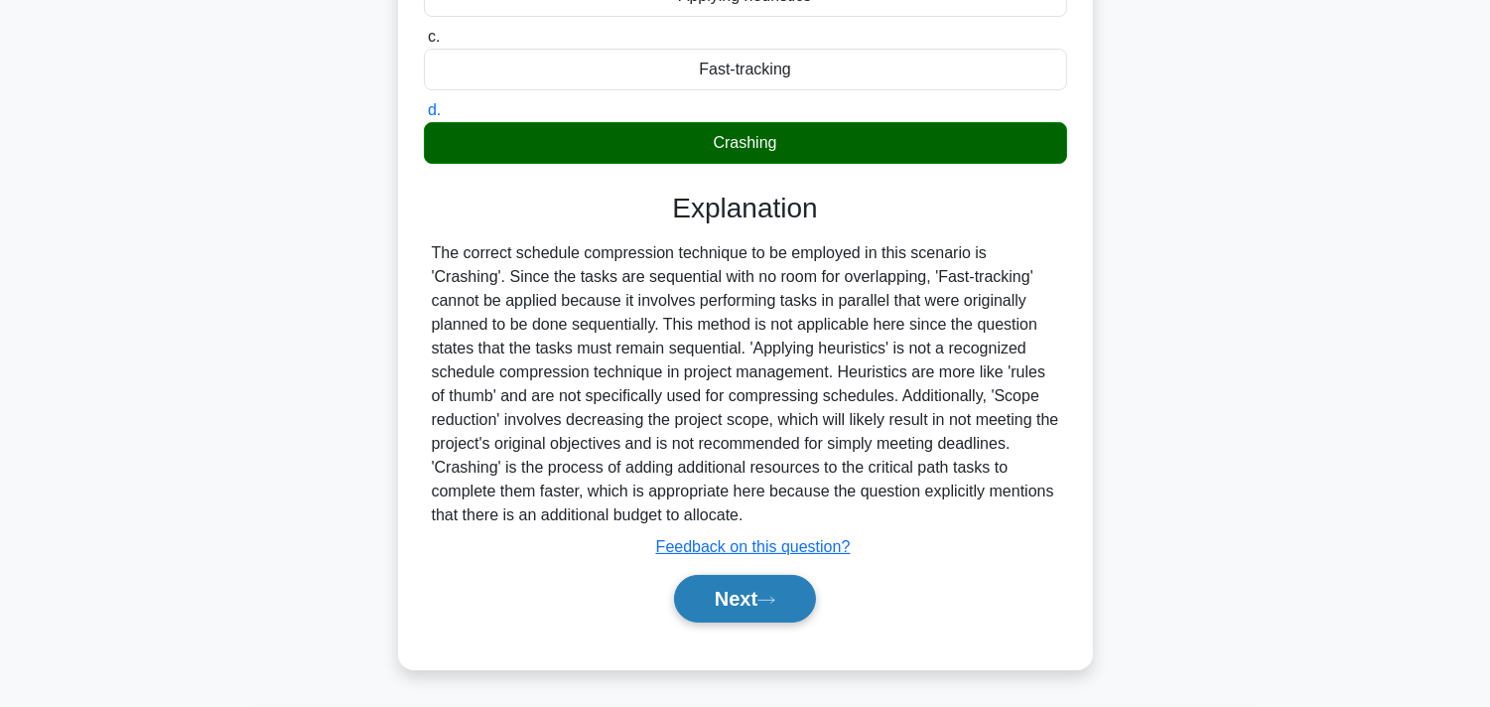
click at [760, 606] on button "Next" at bounding box center [745, 599] width 142 height 48
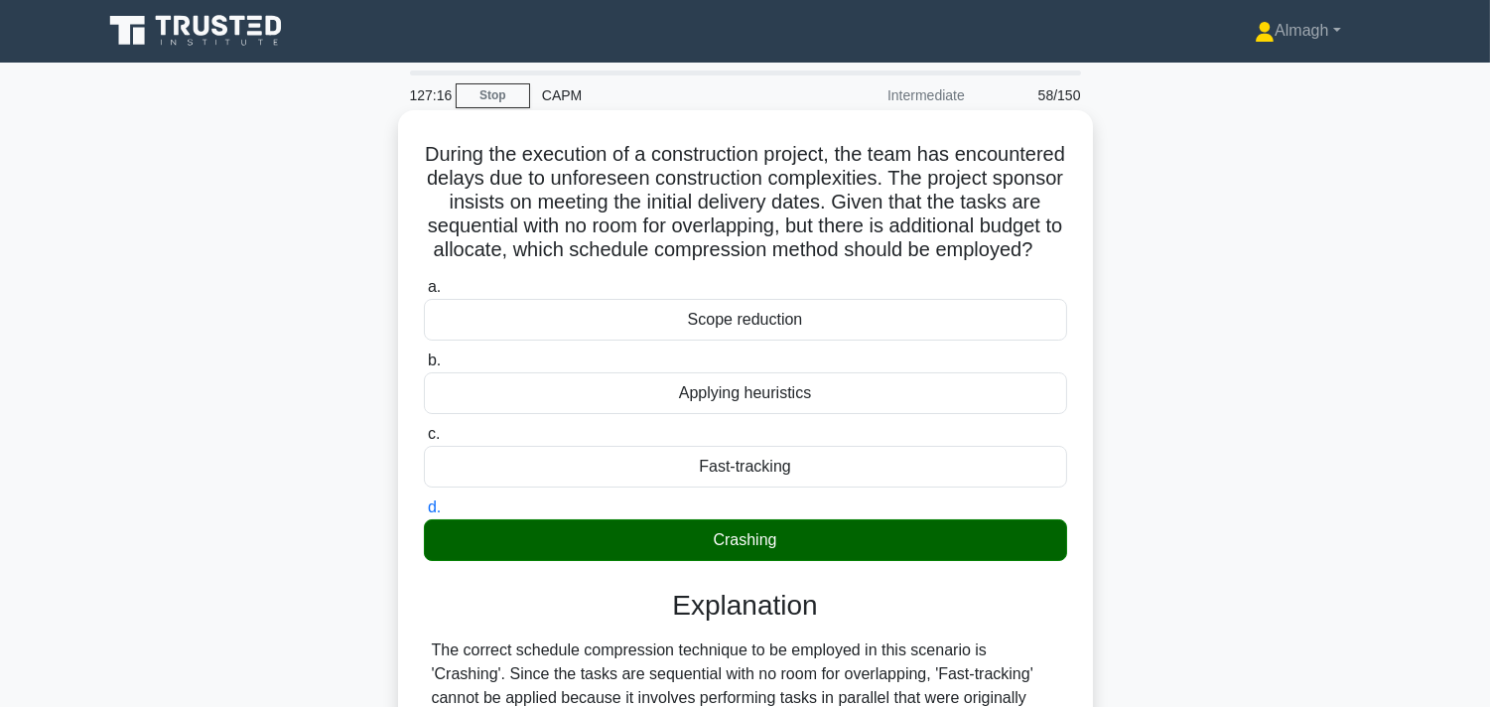
scroll to position [0, 0]
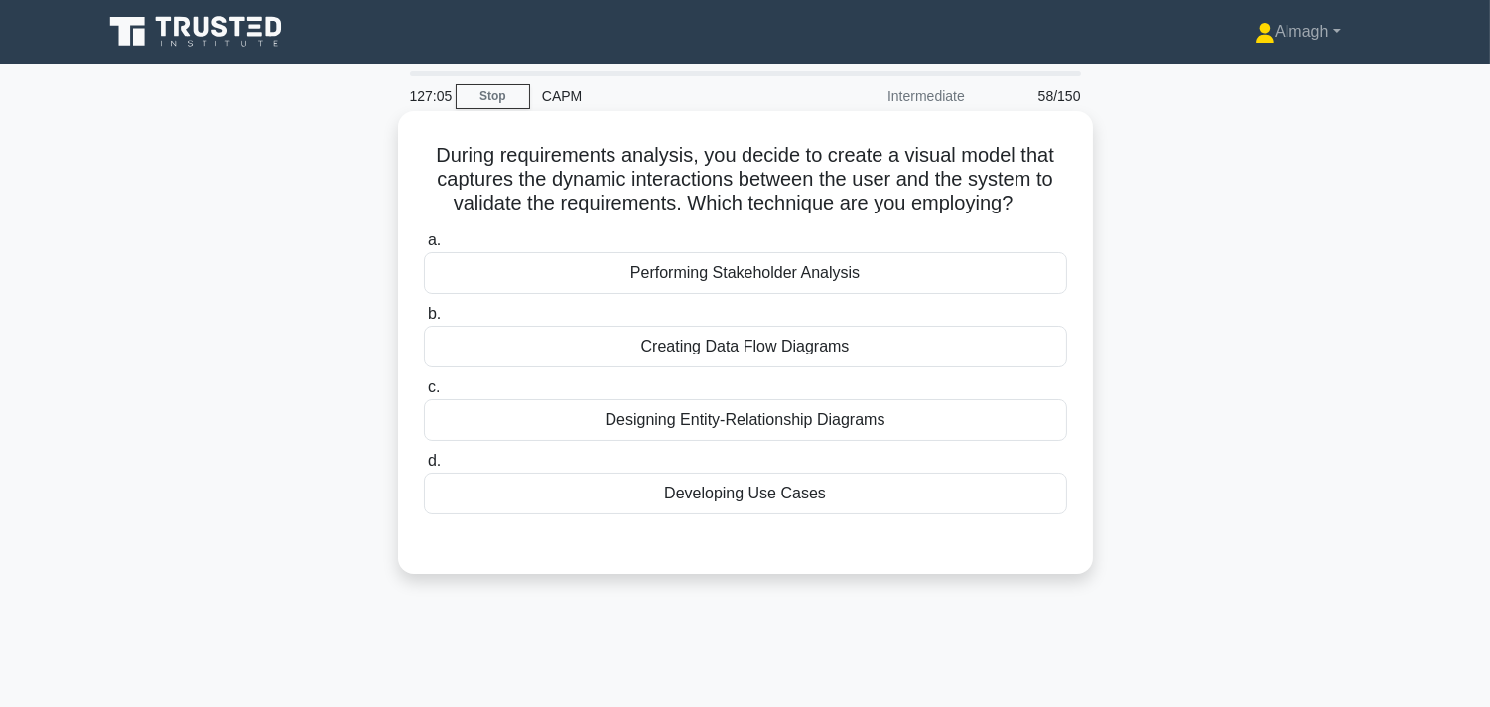
click at [767, 344] on div "Creating Data Flow Diagrams" at bounding box center [745, 347] width 643 height 42
click at [424, 321] on input "b. Creating Data Flow Diagrams" at bounding box center [424, 314] width 0 height 13
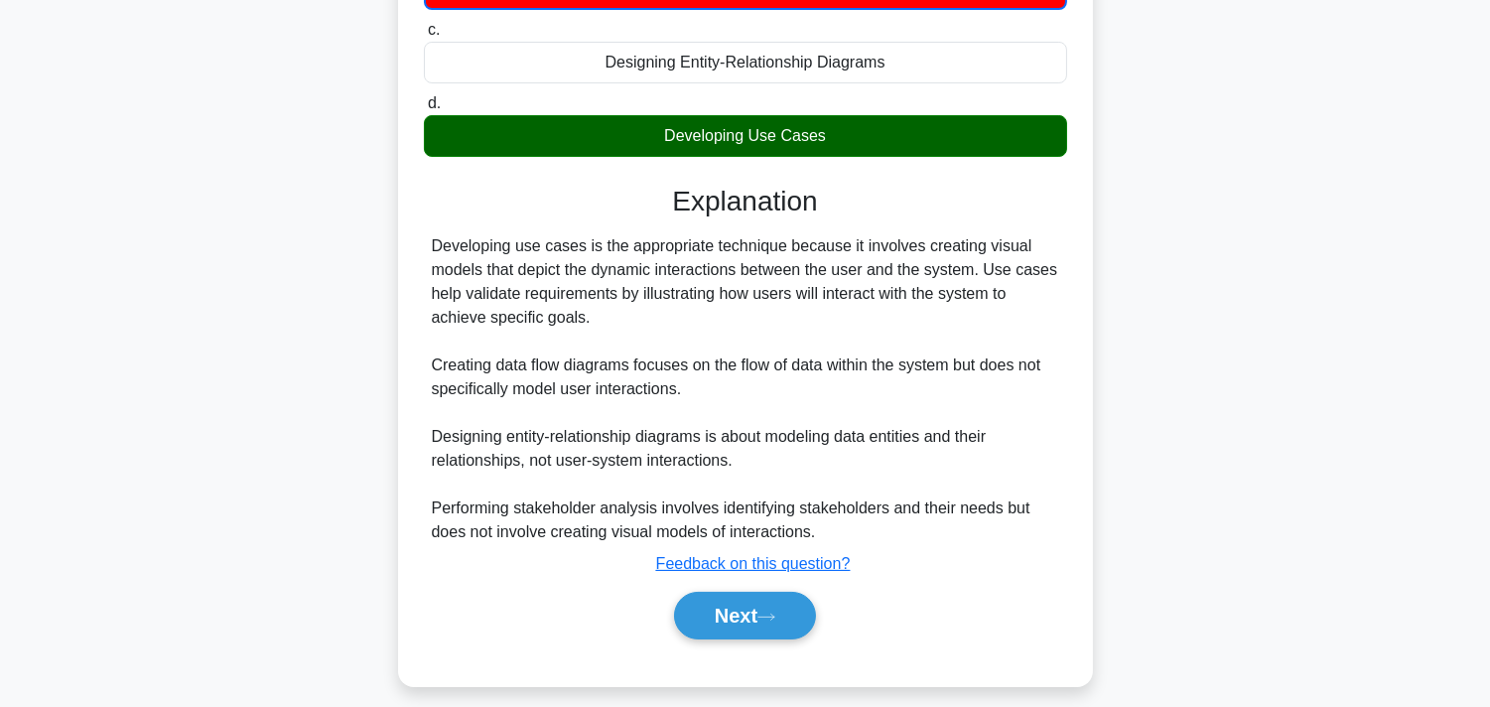
scroll to position [373, 0]
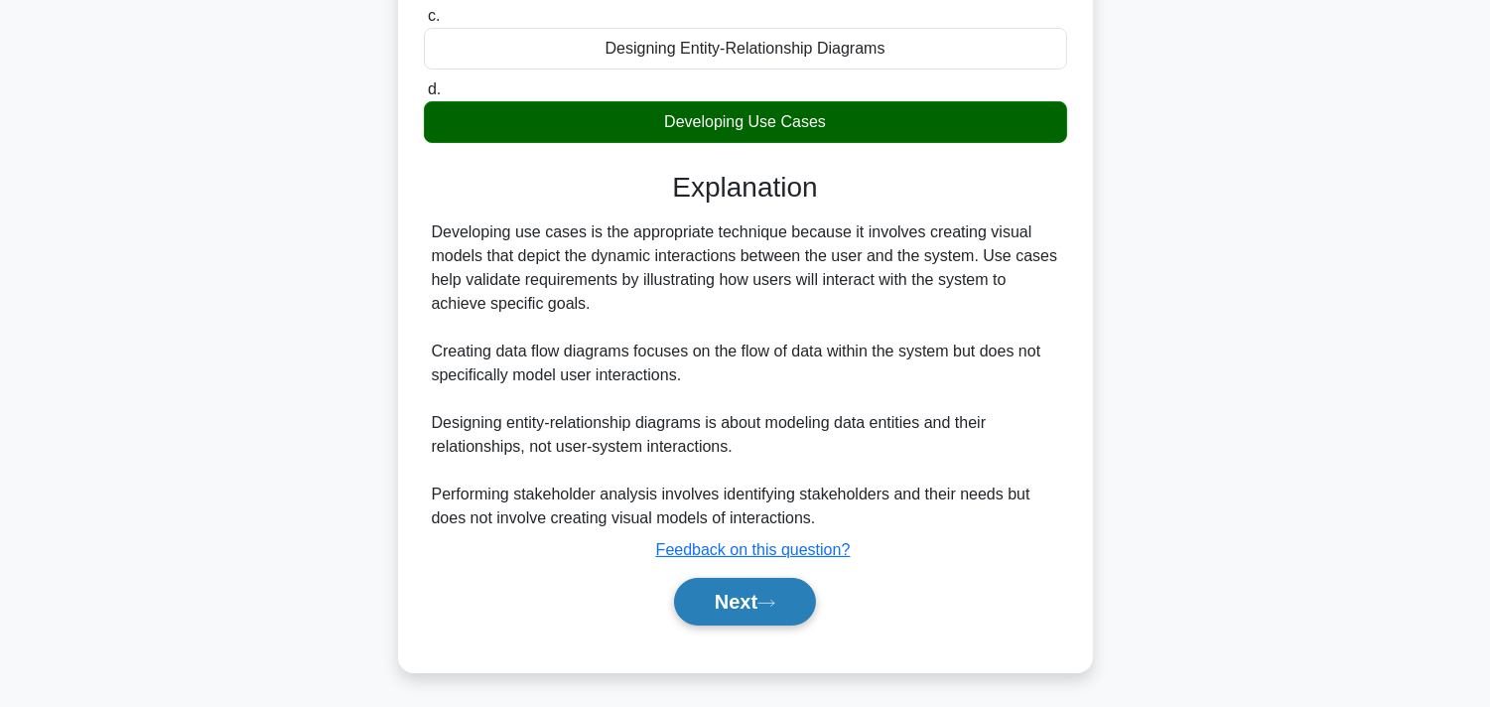
click at [686, 601] on button "Next" at bounding box center [745, 602] width 142 height 48
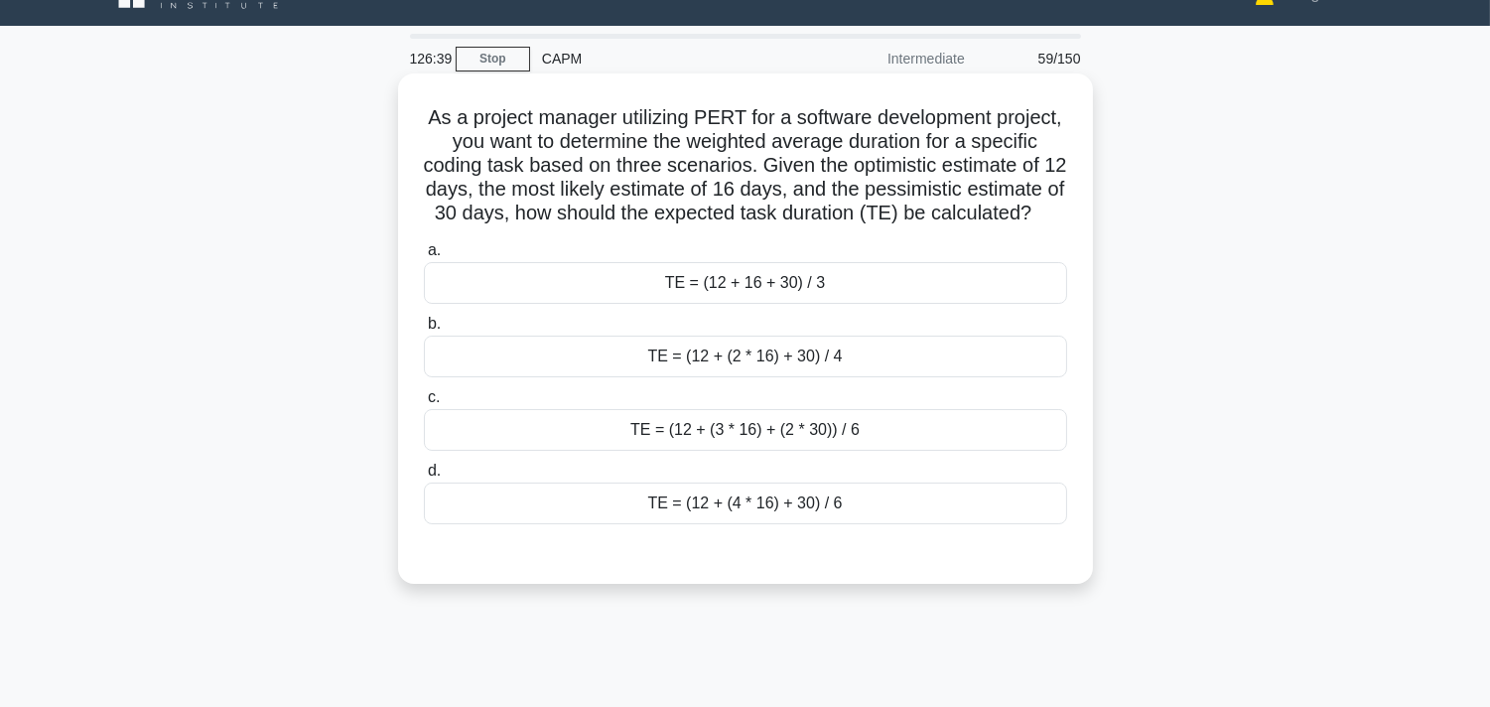
scroll to position [0, 0]
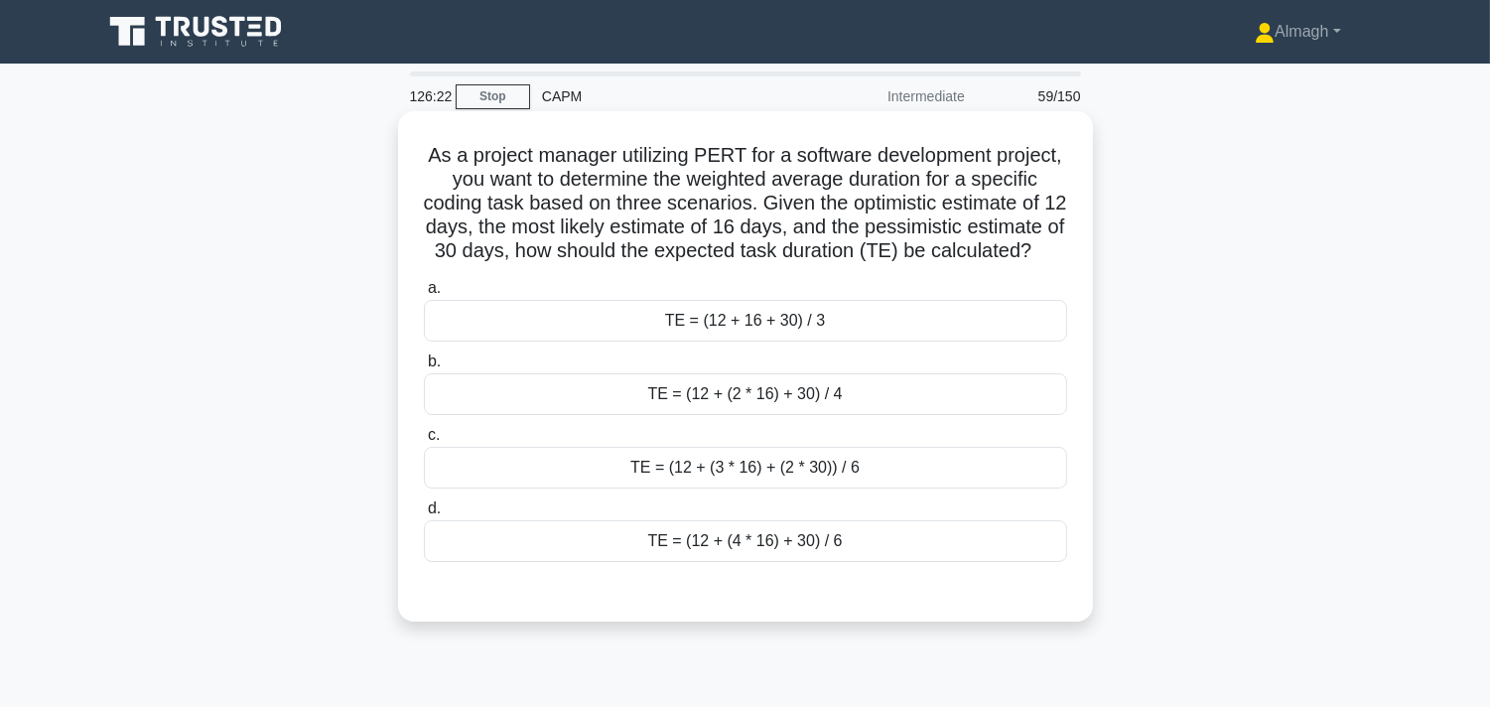
click at [781, 562] on div "TE = (12 + (4 * 16) + 30) / 6" at bounding box center [745, 541] width 643 height 42
click at [424, 515] on input "d. TE = (12 + (4 * 16) + 30) / 6" at bounding box center [424, 508] width 0 height 13
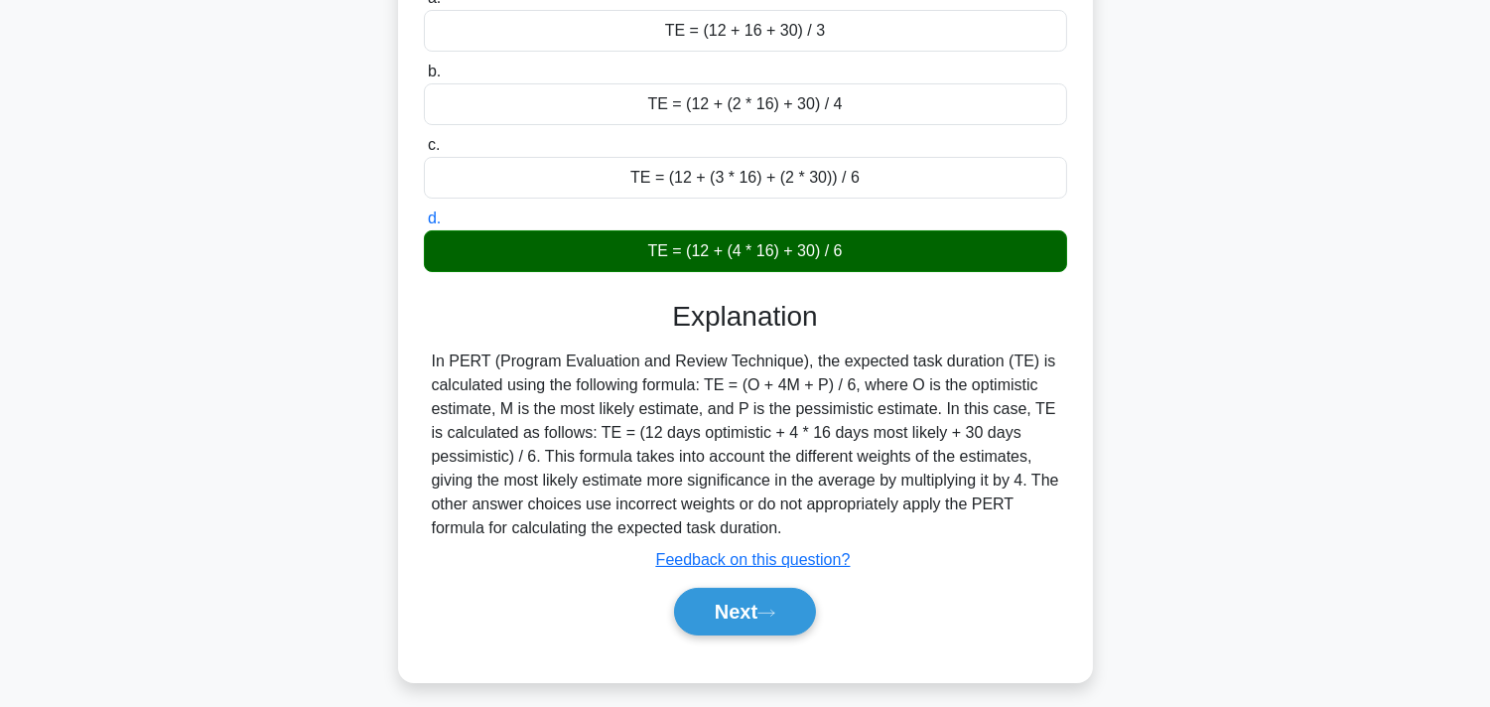
scroll to position [364, 0]
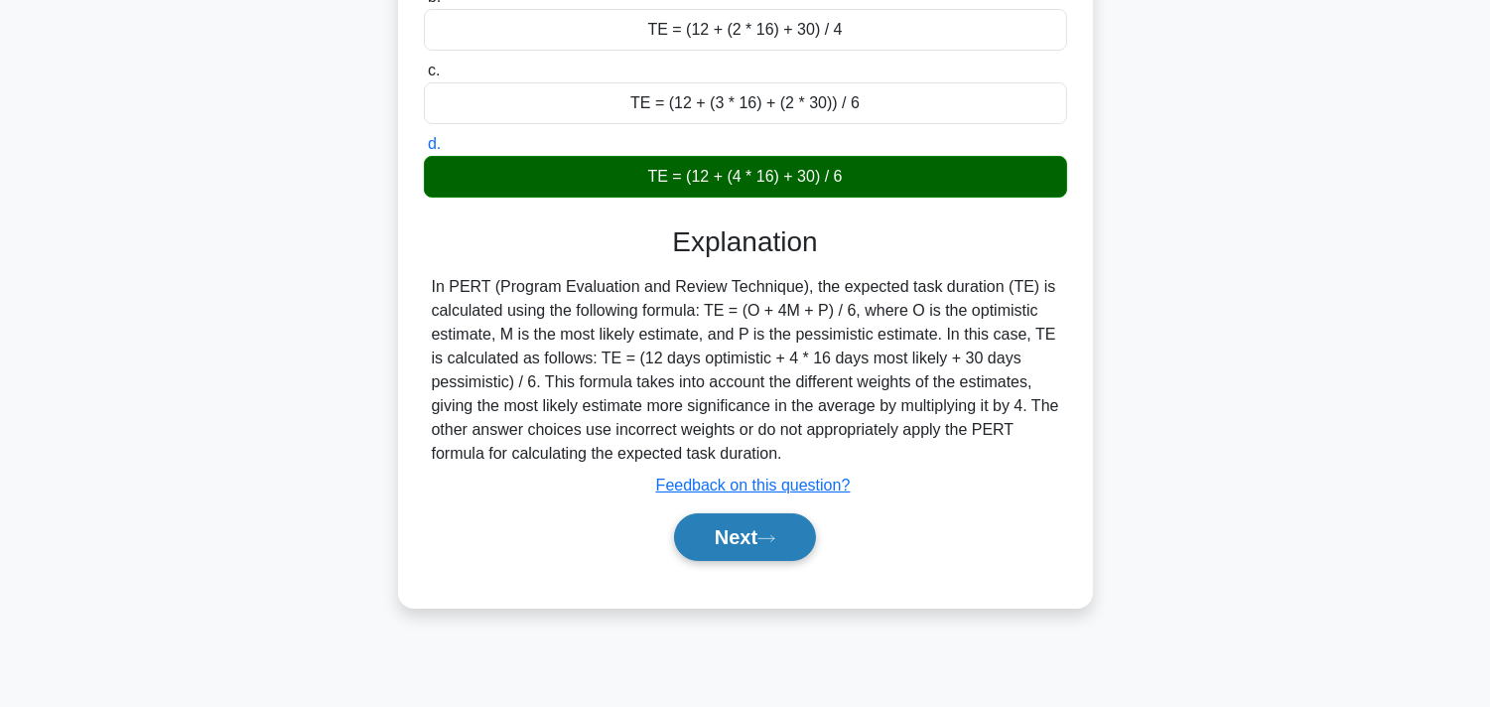
click at [770, 561] on button "Next" at bounding box center [745, 537] width 142 height 48
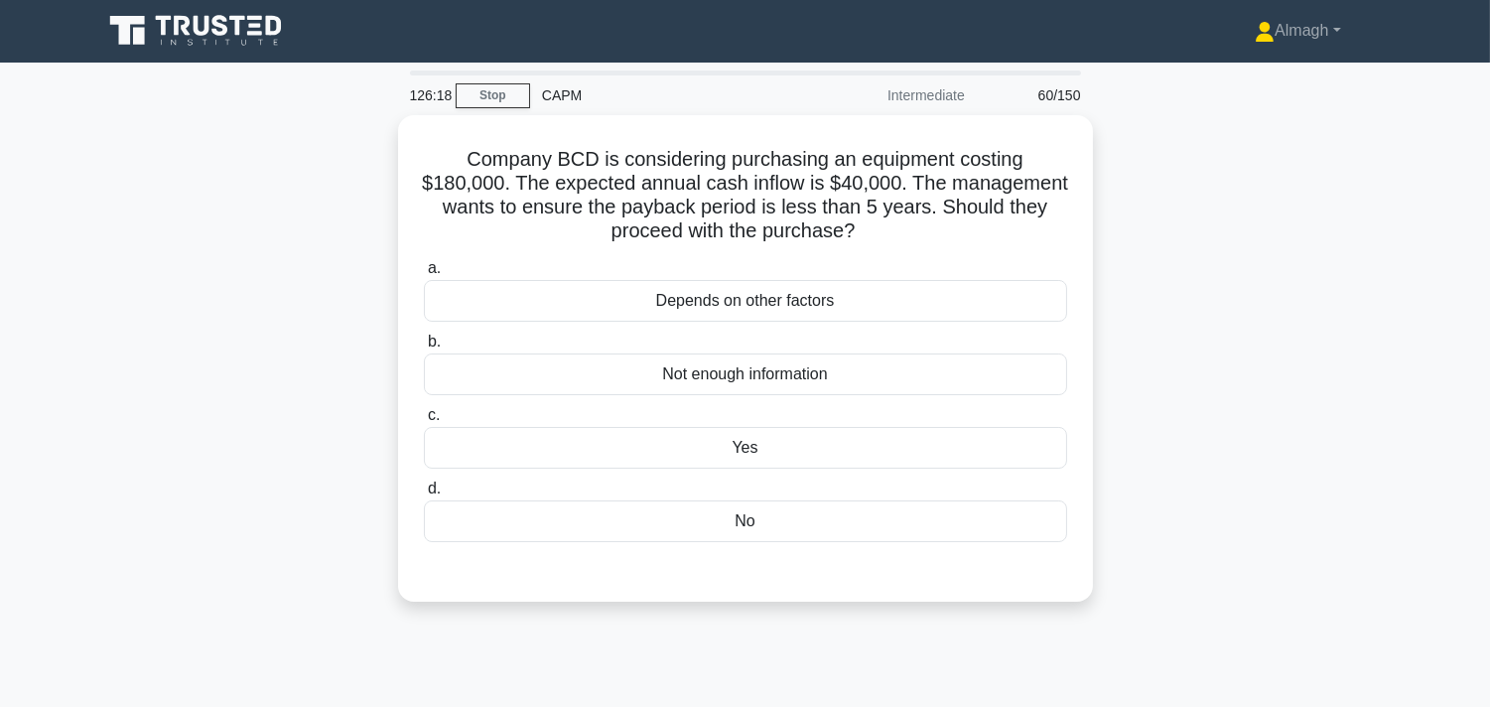
scroll to position [0, 0]
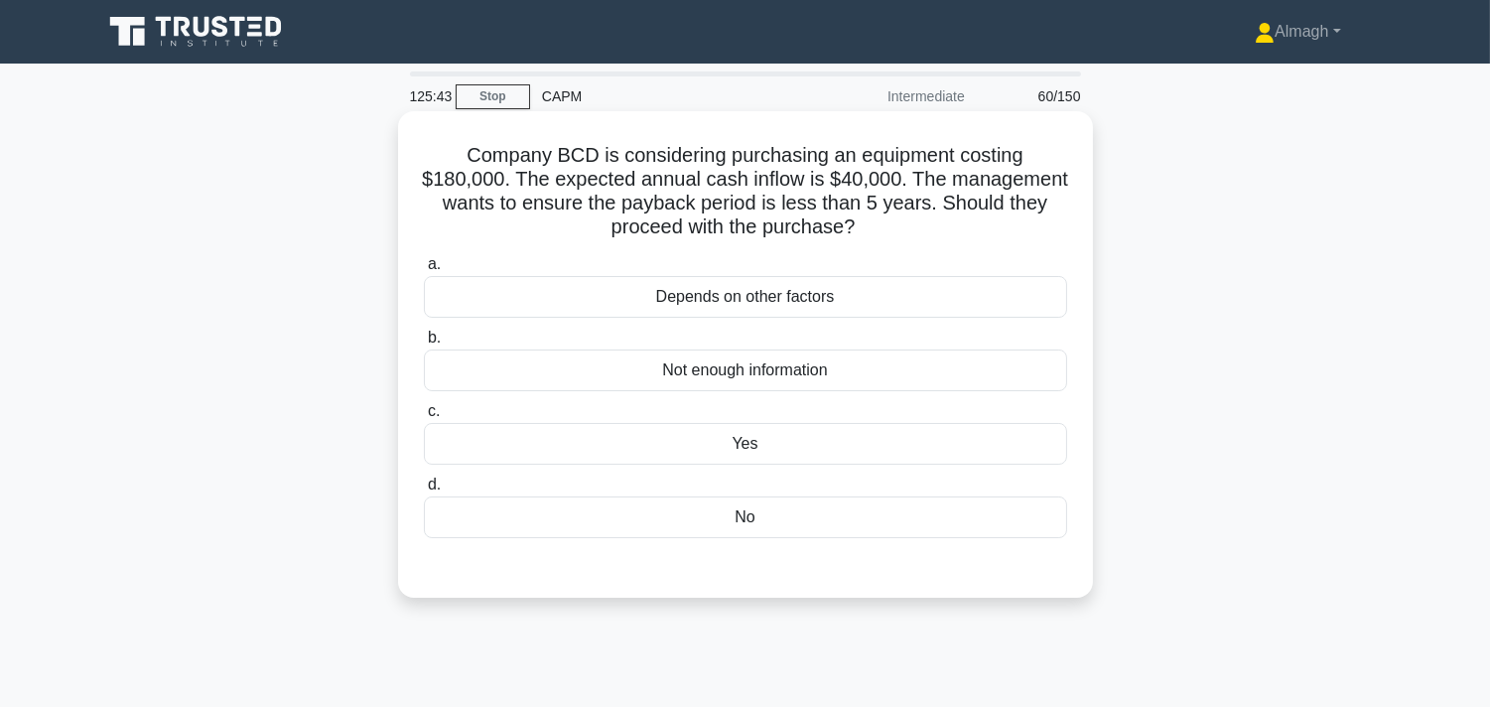
click at [817, 520] on div "No" at bounding box center [745, 517] width 643 height 42
click at [424, 491] on input "d. No" at bounding box center [424, 484] width 0 height 13
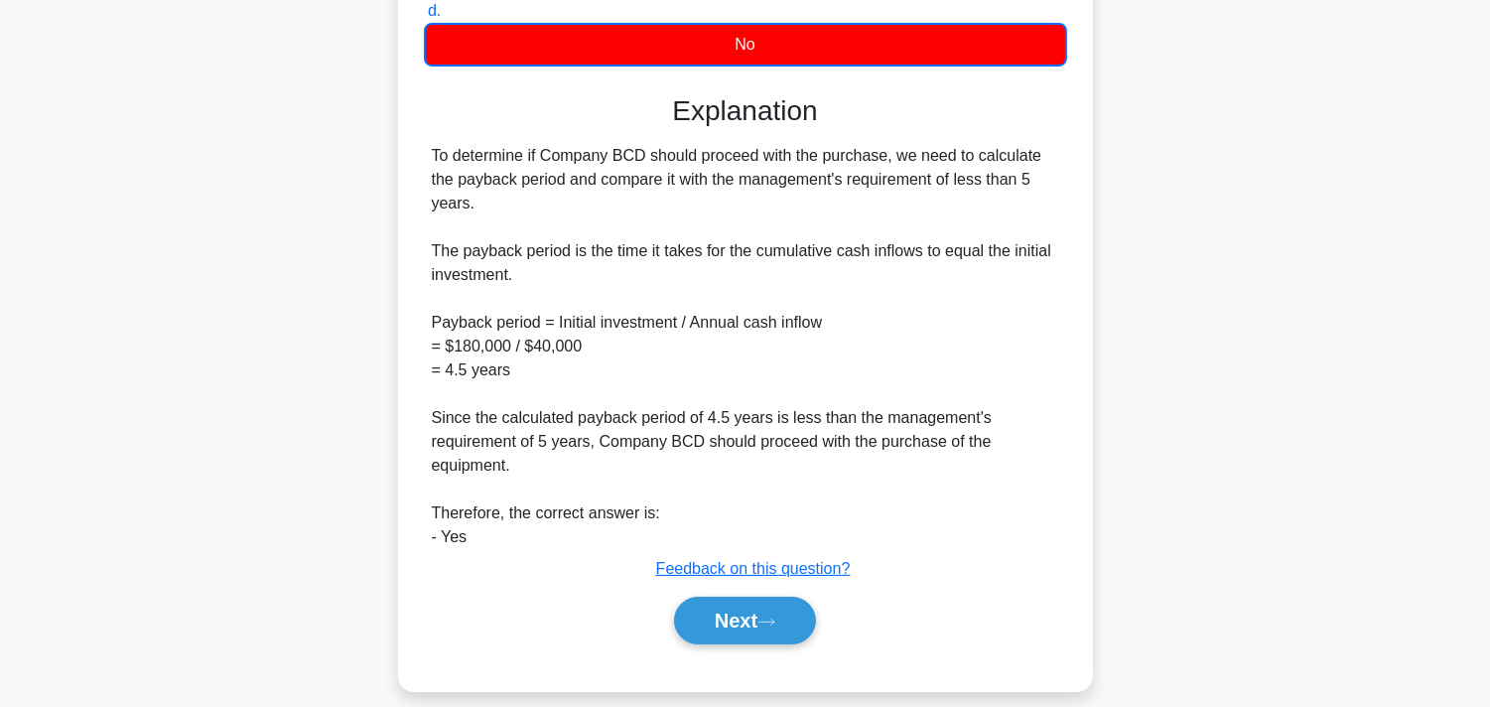
scroll to position [492, 0]
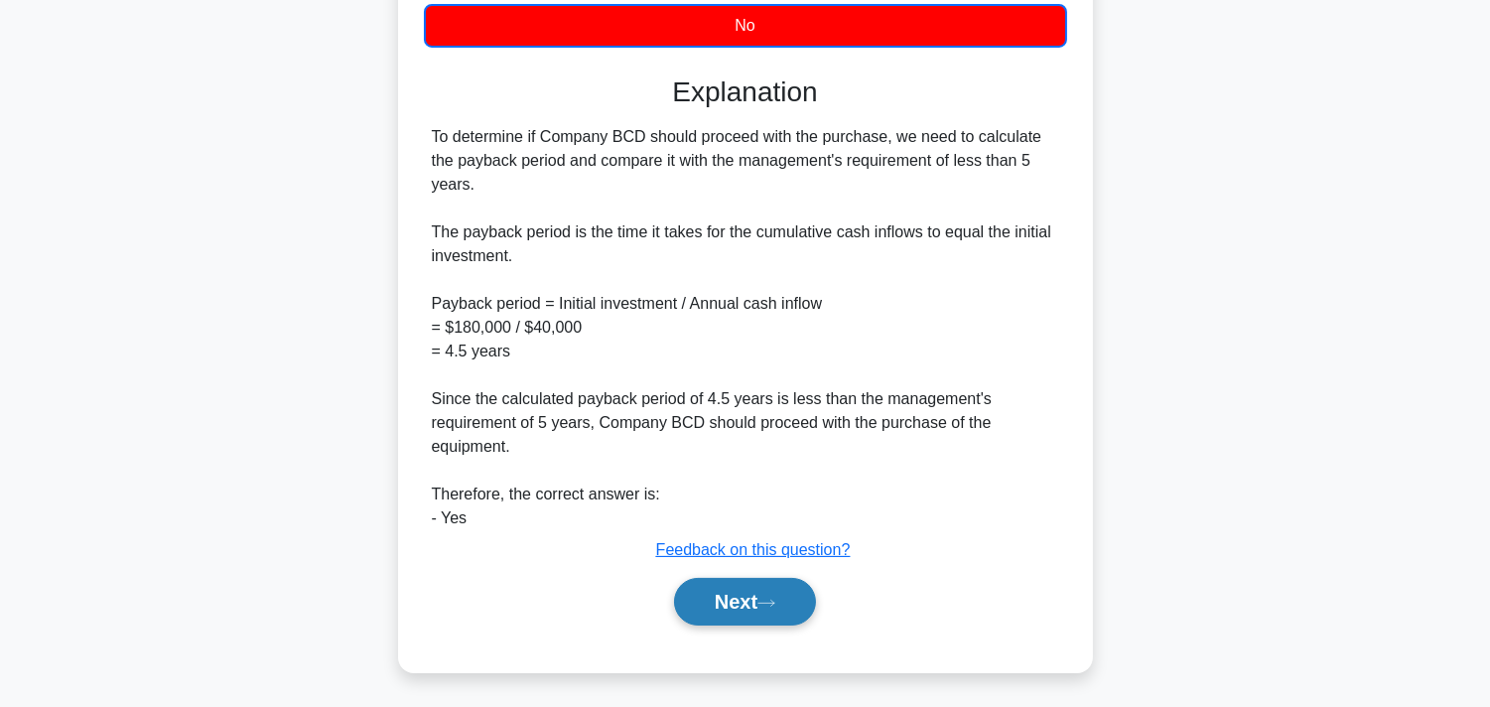
click at [772, 617] on button "Next" at bounding box center [745, 602] width 142 height 48
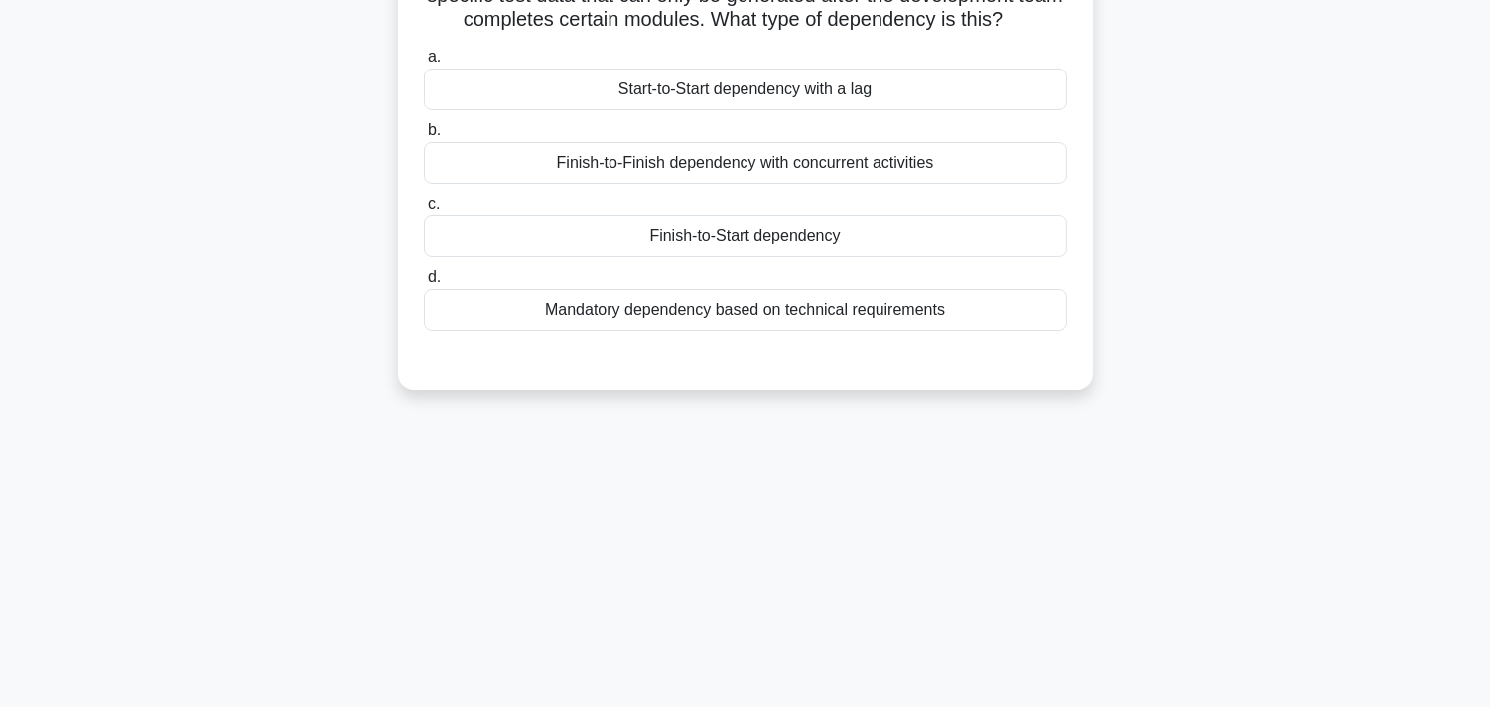
scroll to position [0, 0]
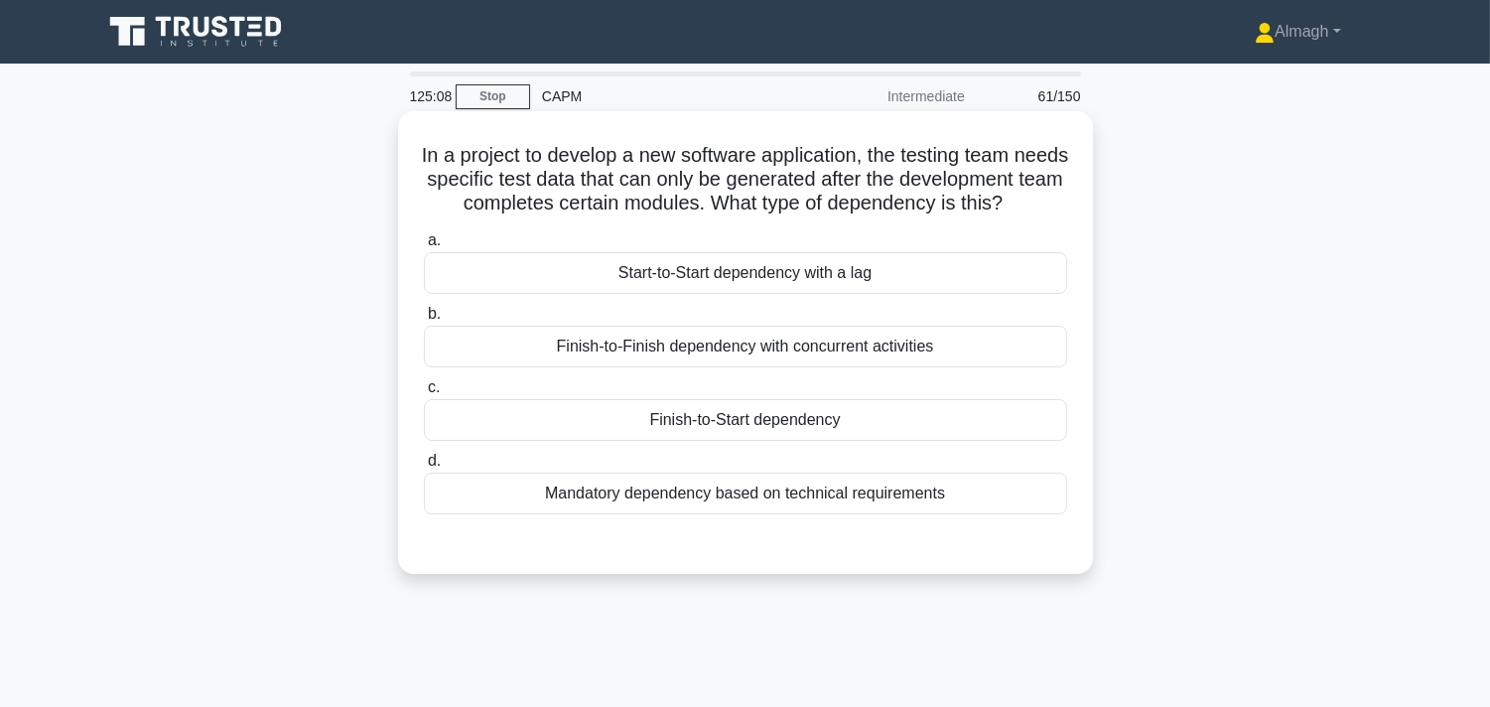
click at [804, 441] on div "Finish-to-Start dependency" at bounding box center [745, 420] width 643 height 42
click at [424, 394] on input "c. Finish-to-Start dependency" at bounding box center [424, 387] width 0 height 13
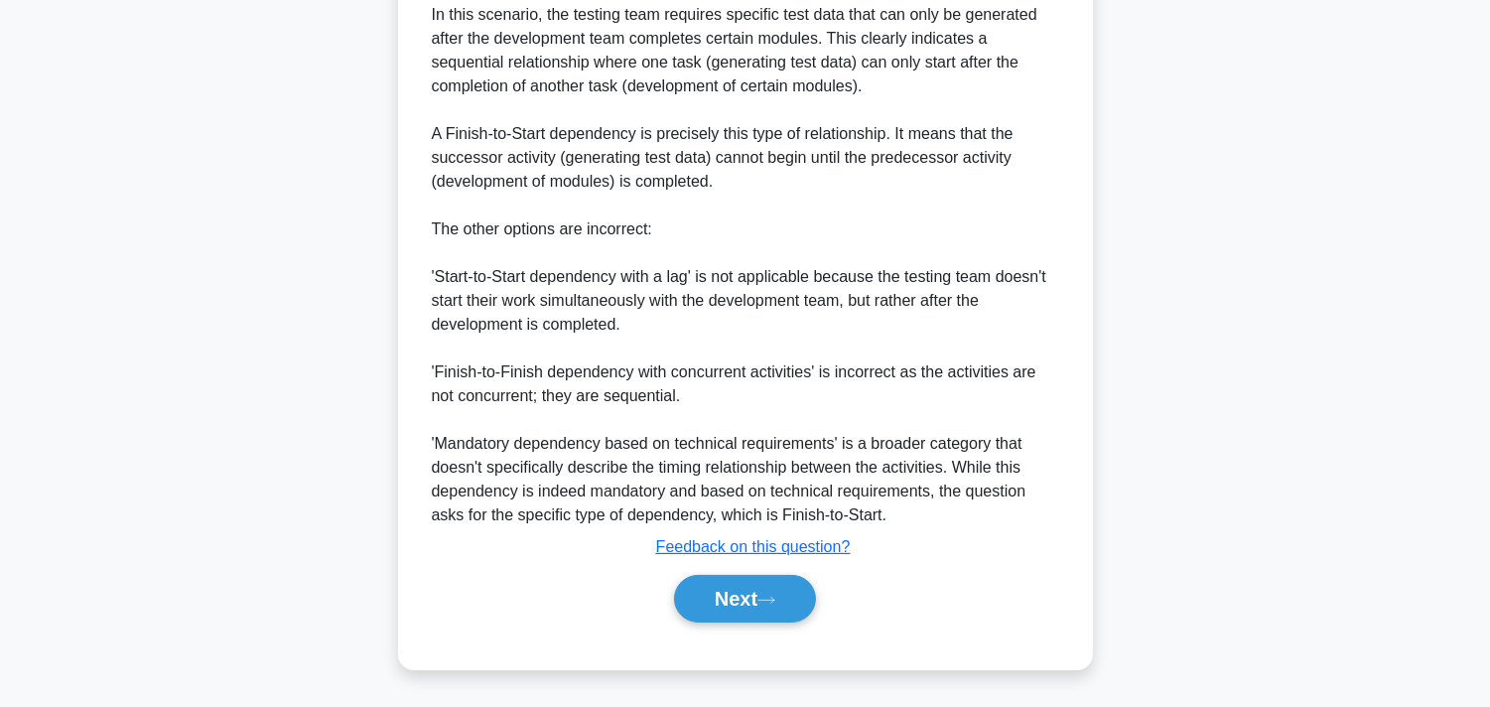
click at [751, 582] on button "Next" at bounding box center [745, 599] width 142 height 48
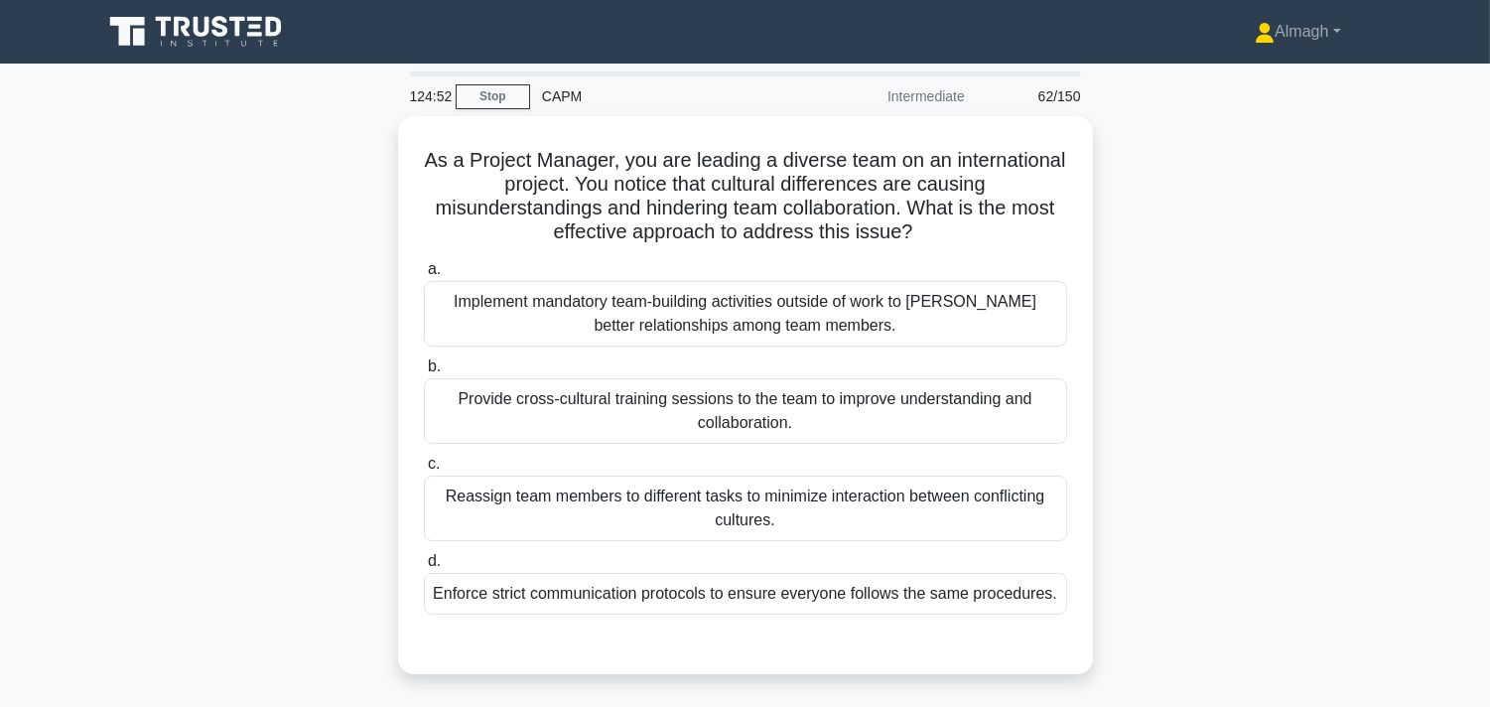
scroll to position [110, 0]
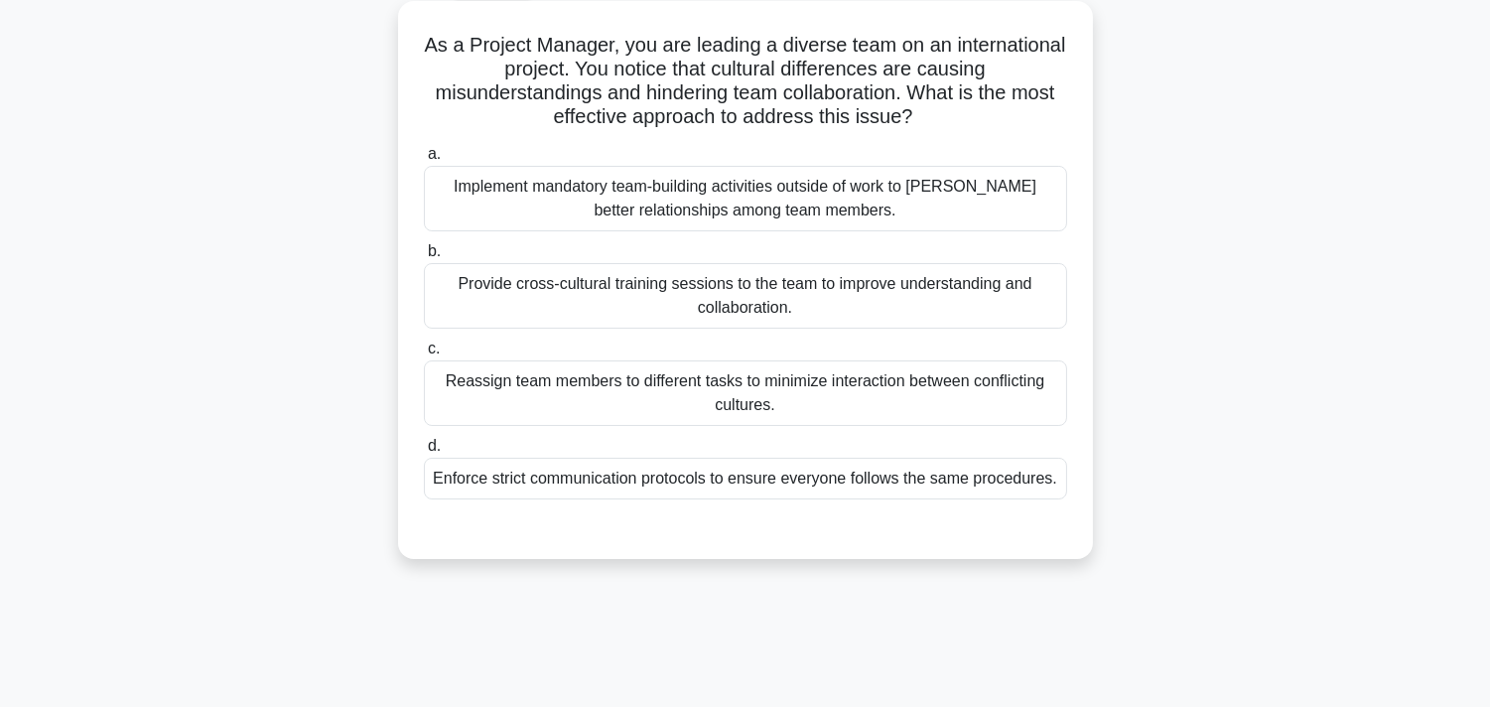
click at [705, 324] on div "Provide cross-cultural training sessions to the team to improve understanding a…" at bounding box center [745, 296] width 643 height 66
click at [424, 258] on input "b. Provide cross-cultural training sessions to the team to improve understandin…" at bounding box center [424, 251] width 0 height 13
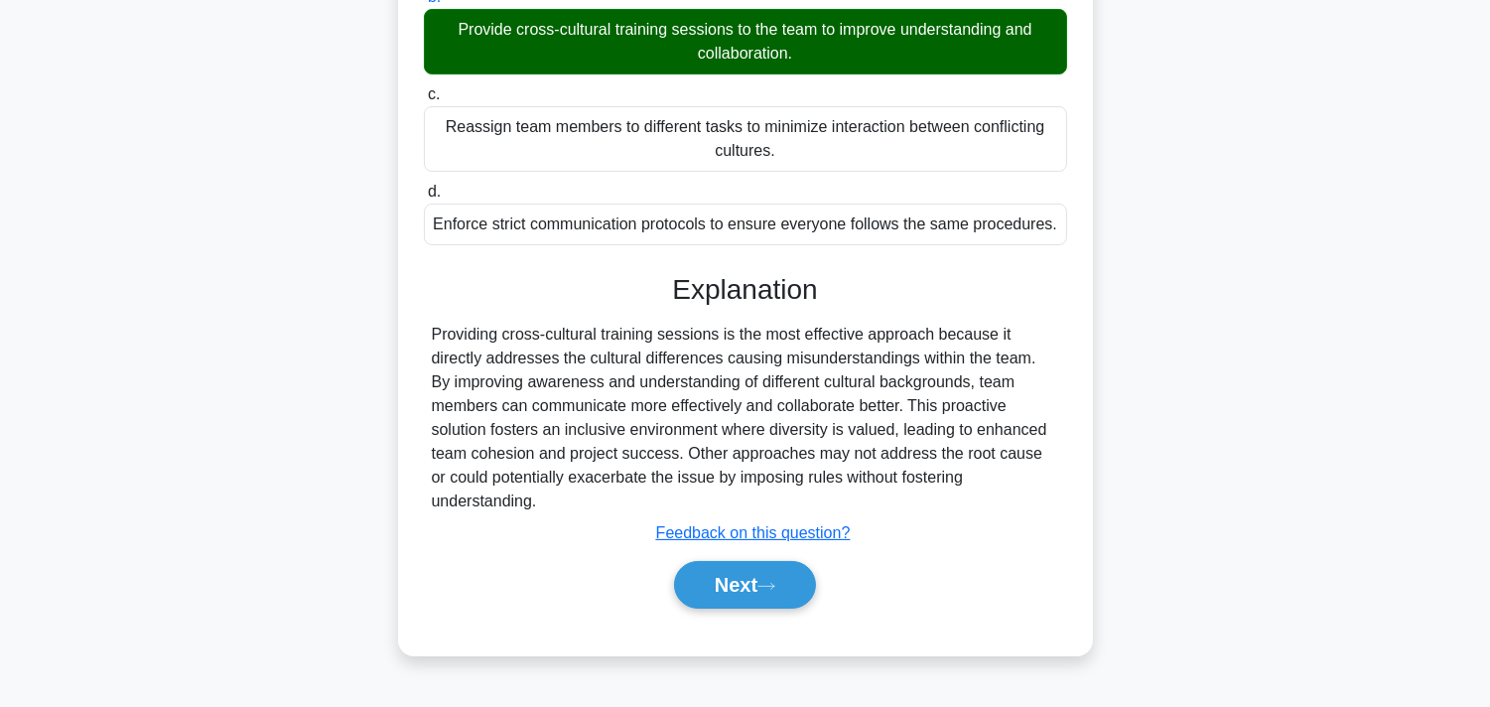
scroll to position [254, 0]
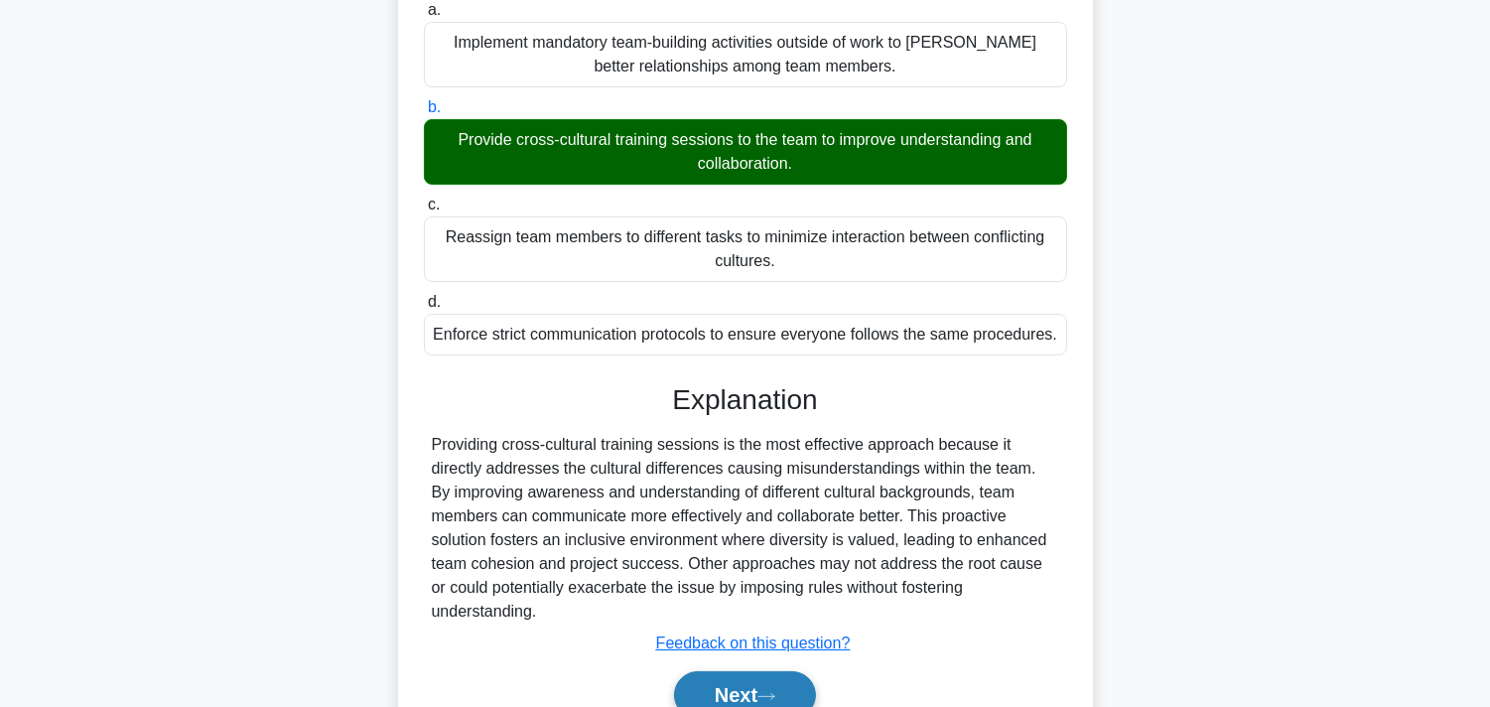
click at [716, 635] on button "Next" at bounding box center [745, 695] width 142 height 48
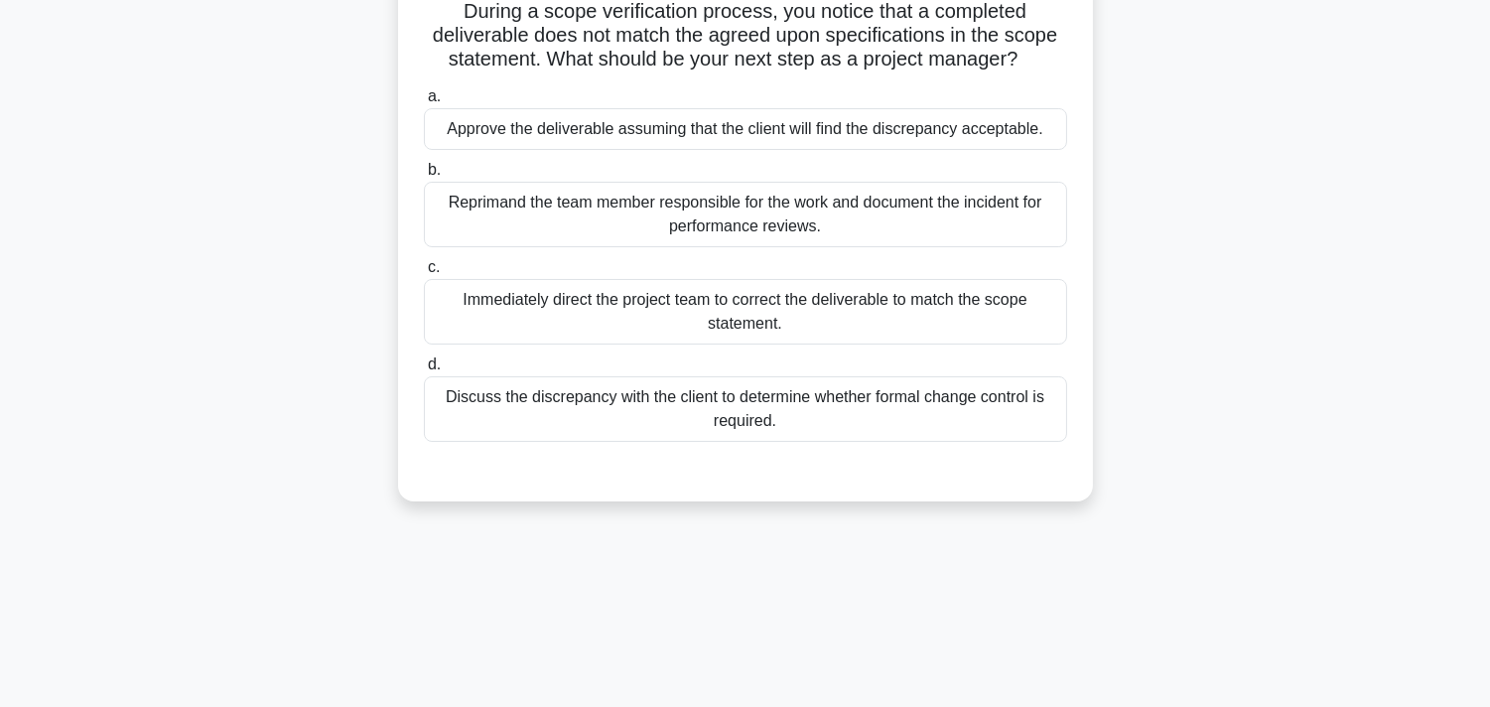
scroll to position [110, 0]
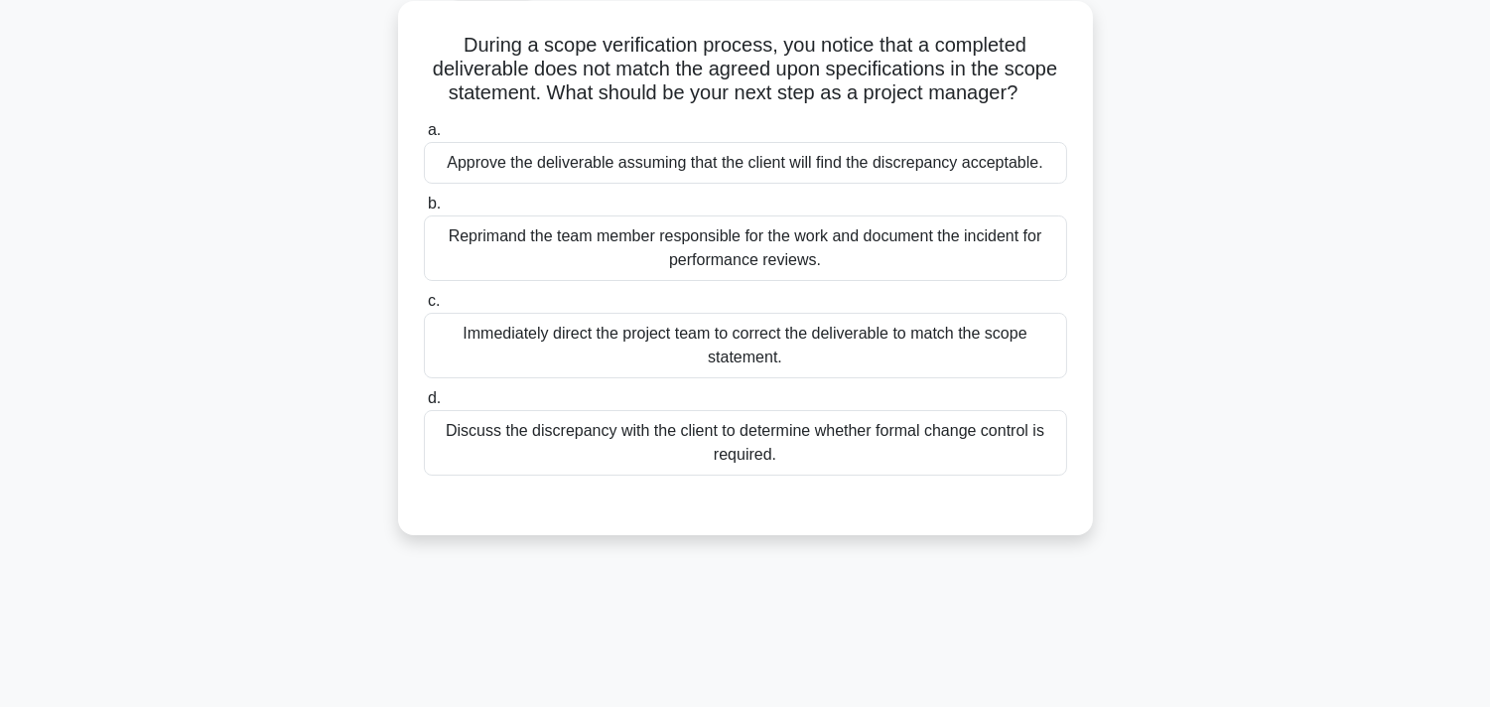
click at [642, 448] on div "Discuss the discrepancy with the client to determine whether formal change cont…" at bounding box center [745, 443] width 643 height 66
click at [424, 405] on input "d. Discuss the discrepancy with the client to determine whether formal change c…" at bounding box center [424, 398] width 0 height 13
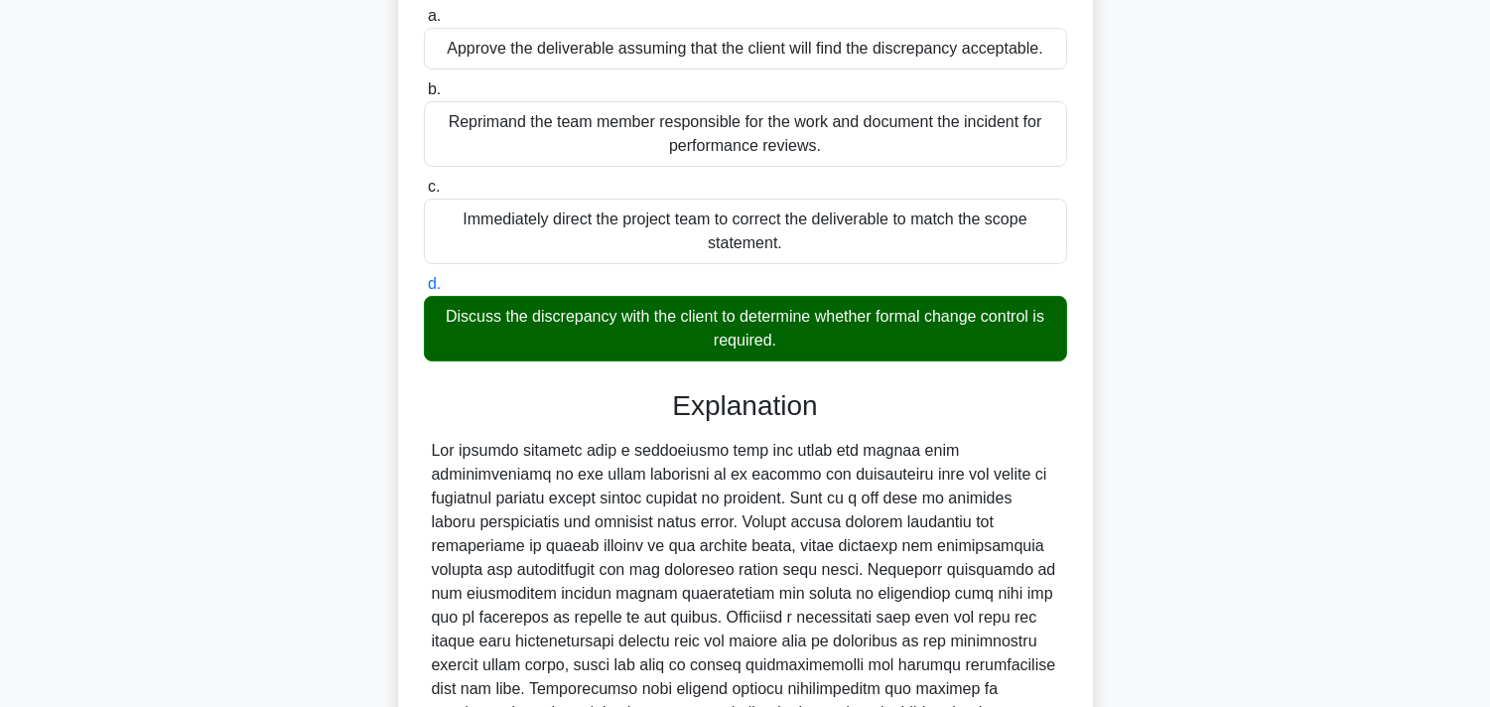
scroll to position [422, 0]
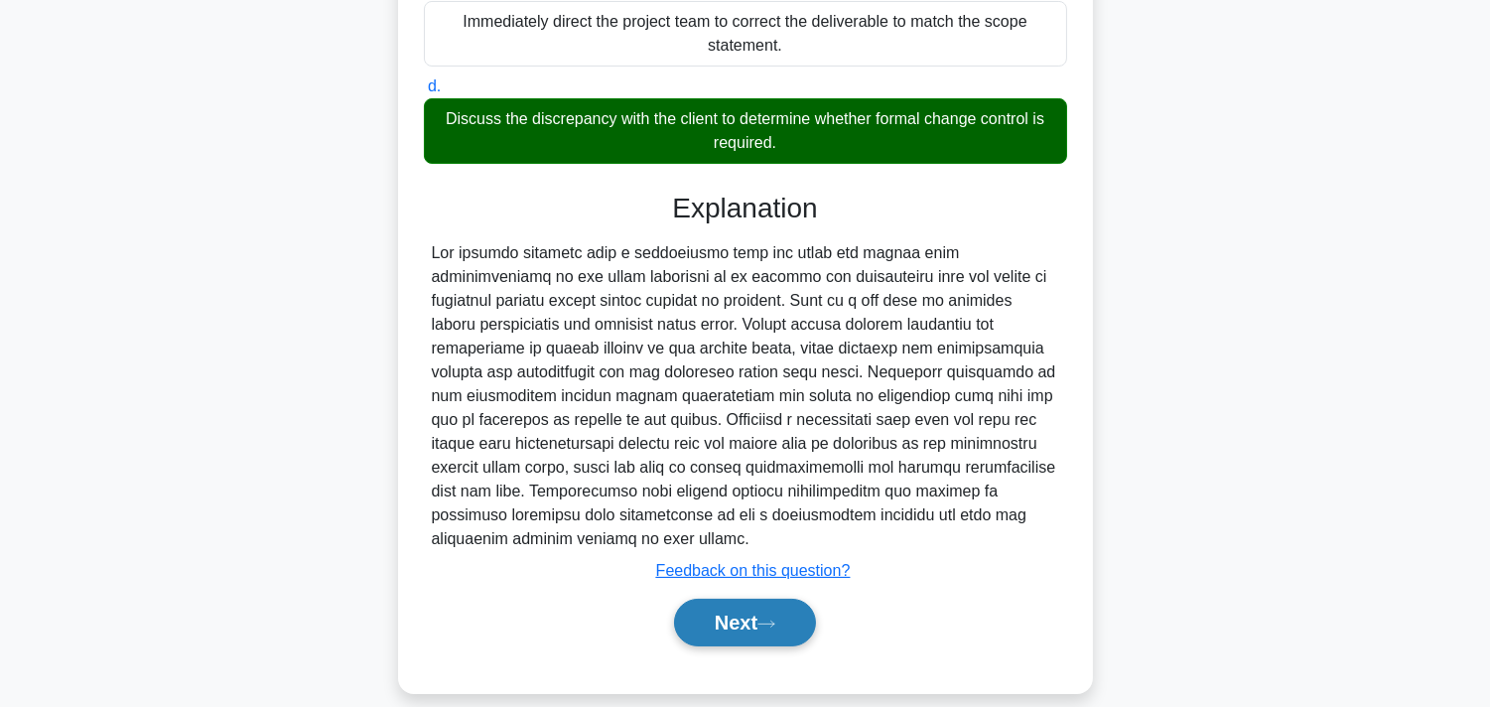
click at [710, 615] on button "Next" at bounding box center [745, 623] width 142 height 48
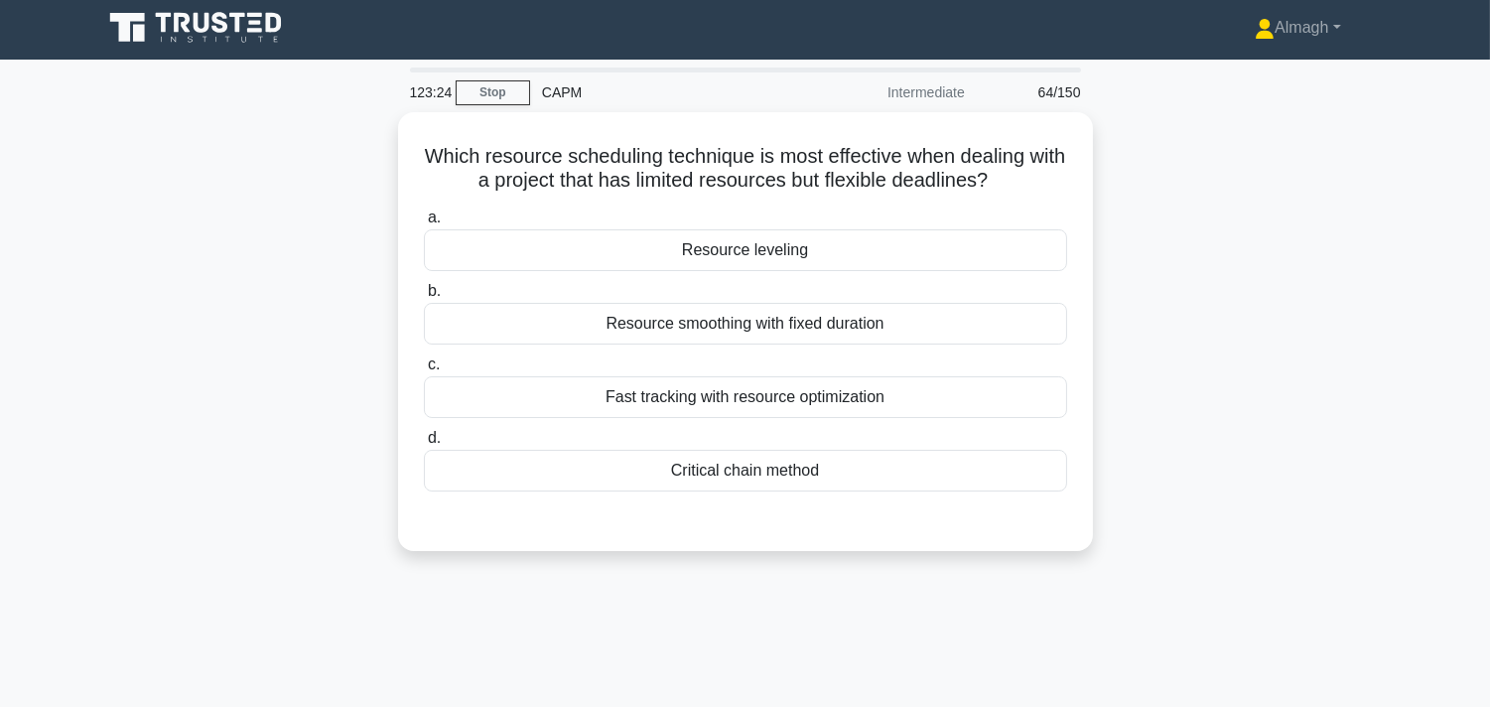
scroll to position [0, 0]
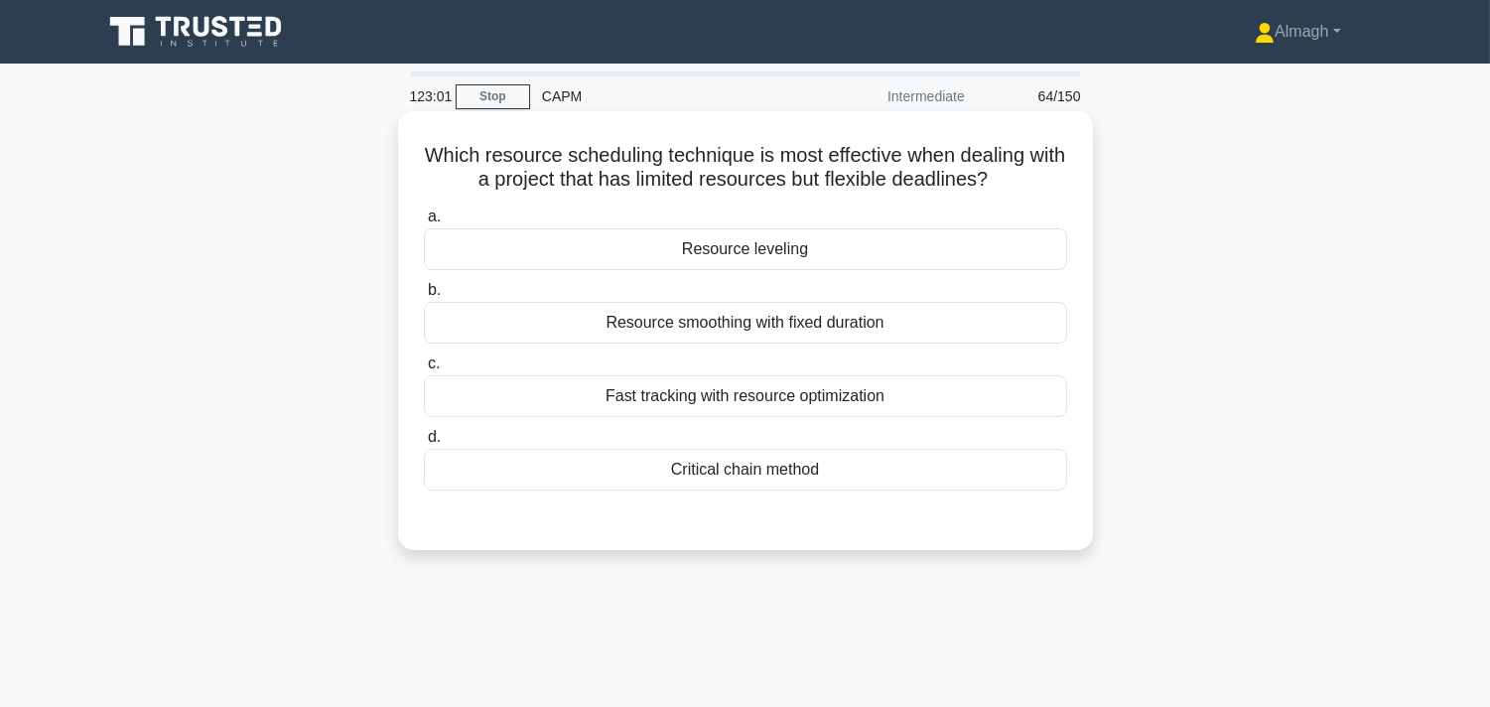
click at [717, 258] on div "Resource leveling" at bounding box center [745, 249] width 643 height 42
click at [424, 223] on input "a. Resource leveling" at bounding box center [424, 216] width 0 height 13
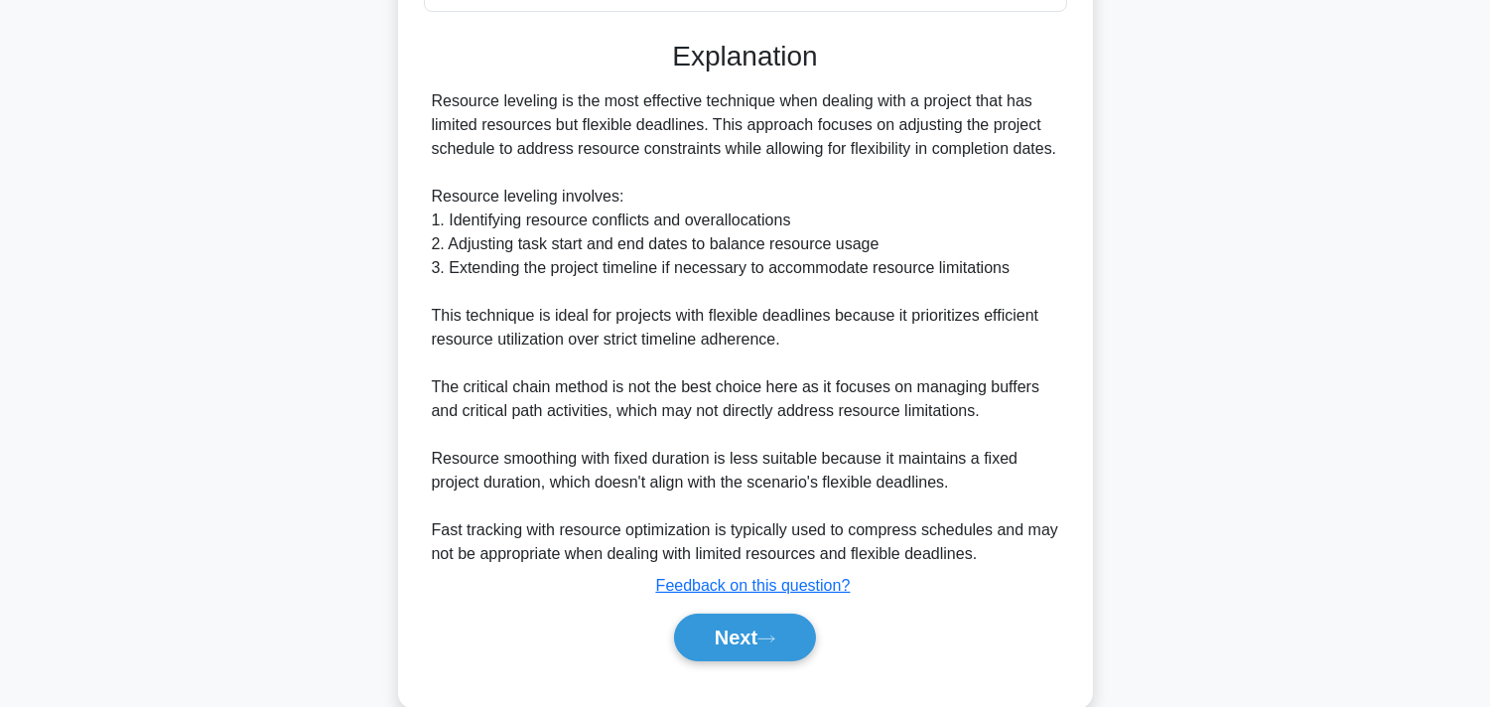
scroll to position [517, 0]
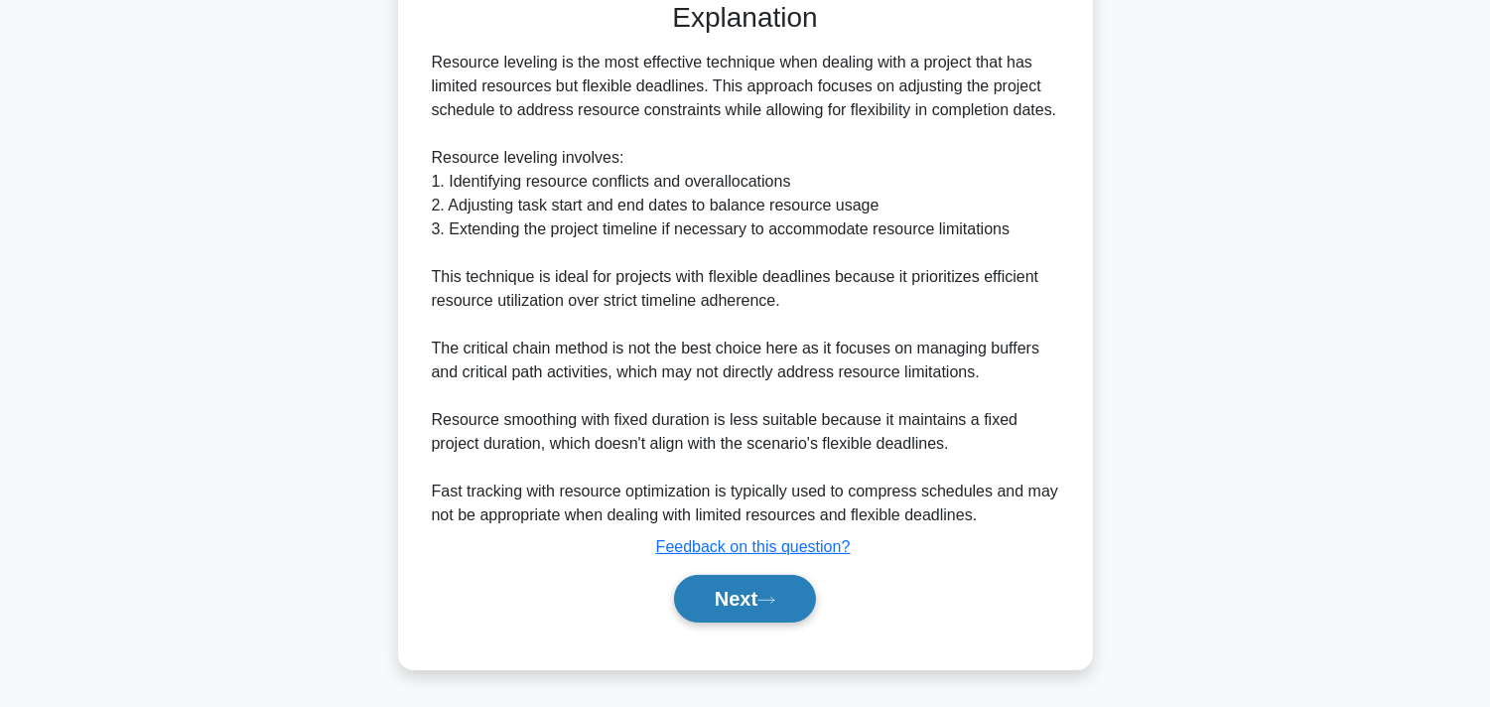
click at [809, 592] on button "Next" at bounding box center [745, 599] width 142 height 48
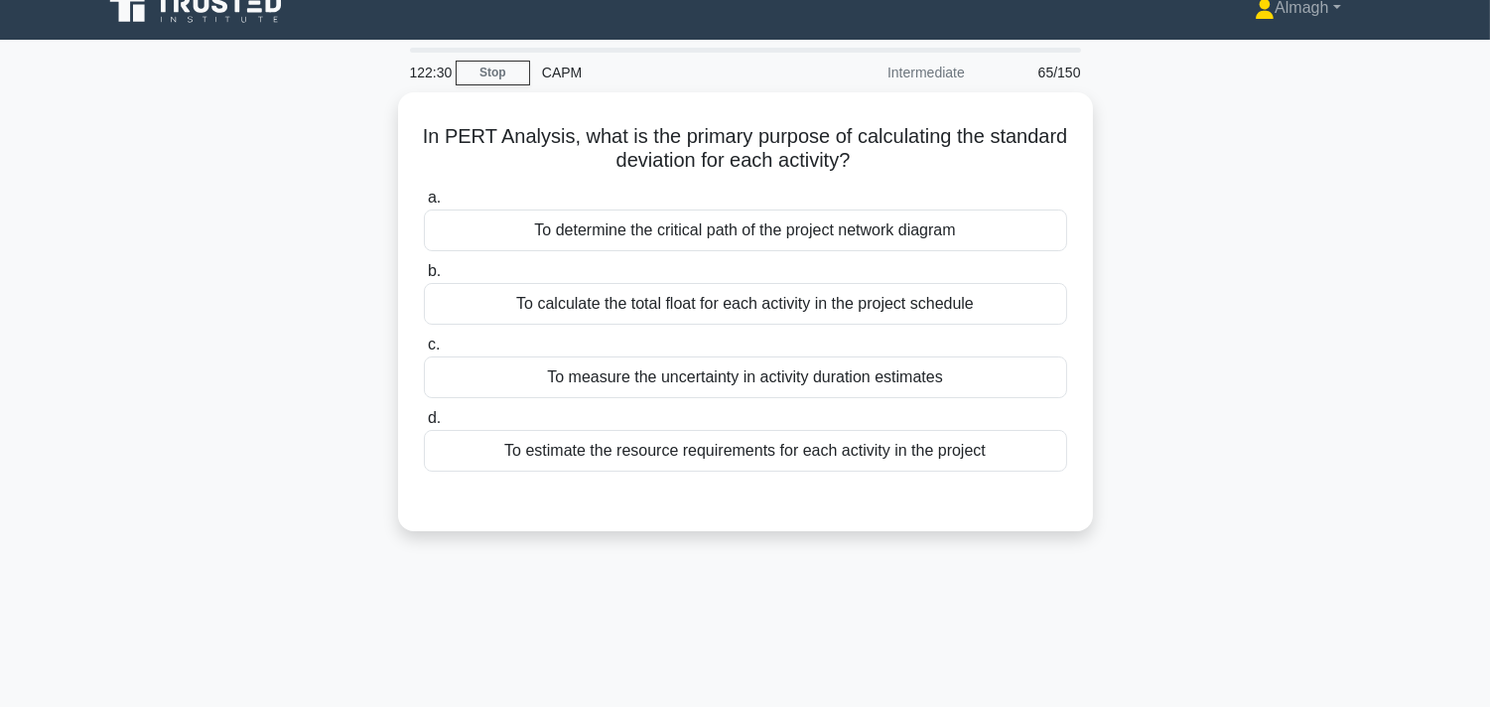
scroll to position [0, 0]
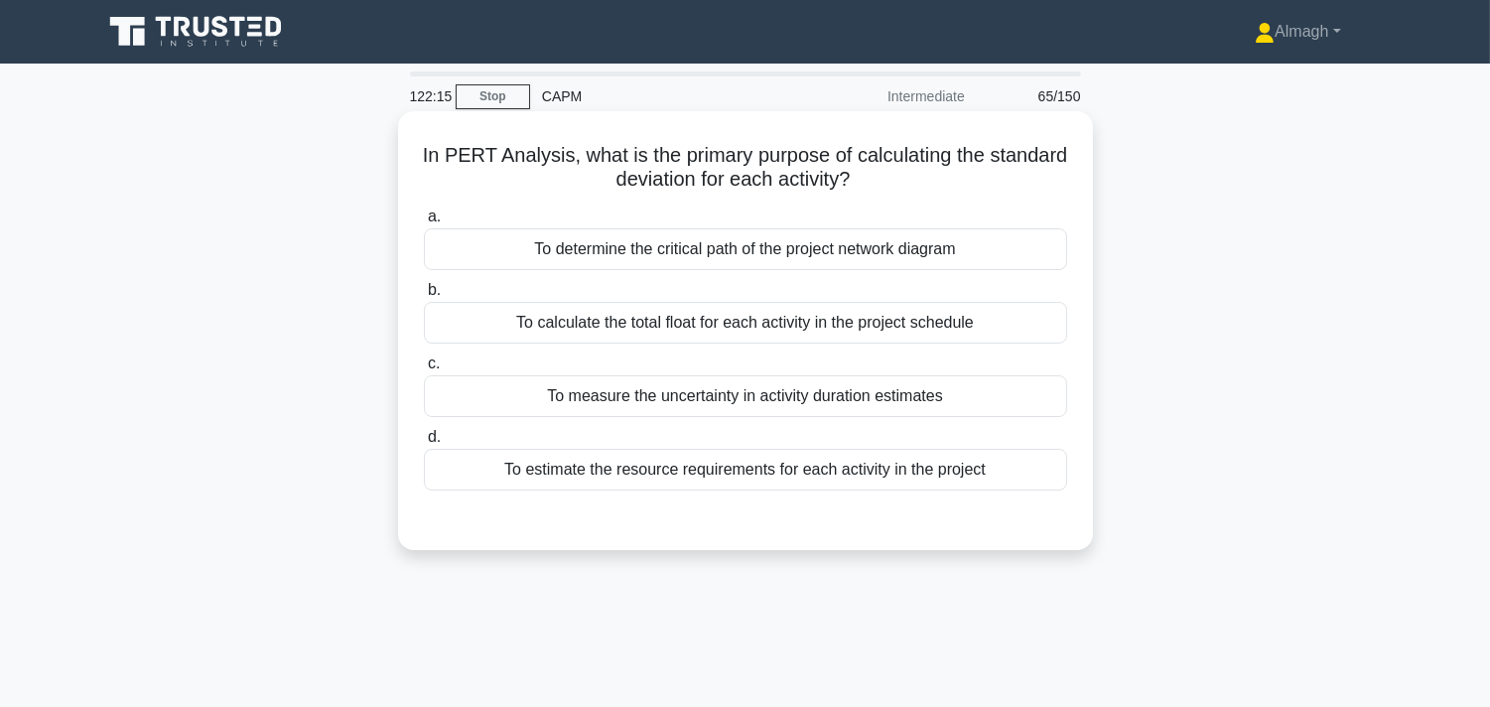
click at [814, 393] on div "To measure the uncertainty in activity duration estimates" at bounding box center [745, 396] width 643 height 42
click at [424, 370] on input "c. To measure the uncertainty in activity duration estimates" at bounding box center [424, 363] width 0 height 13
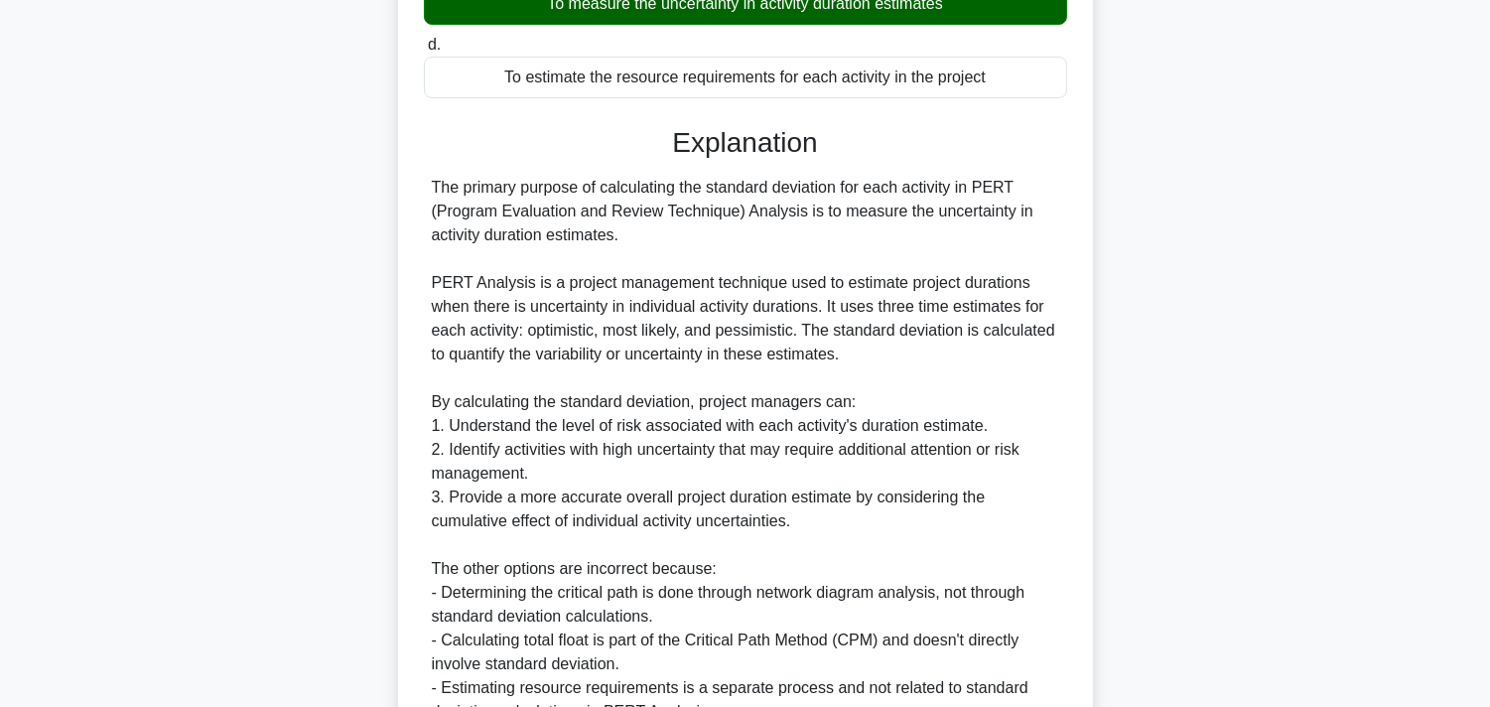
scroll to position [589, 0]
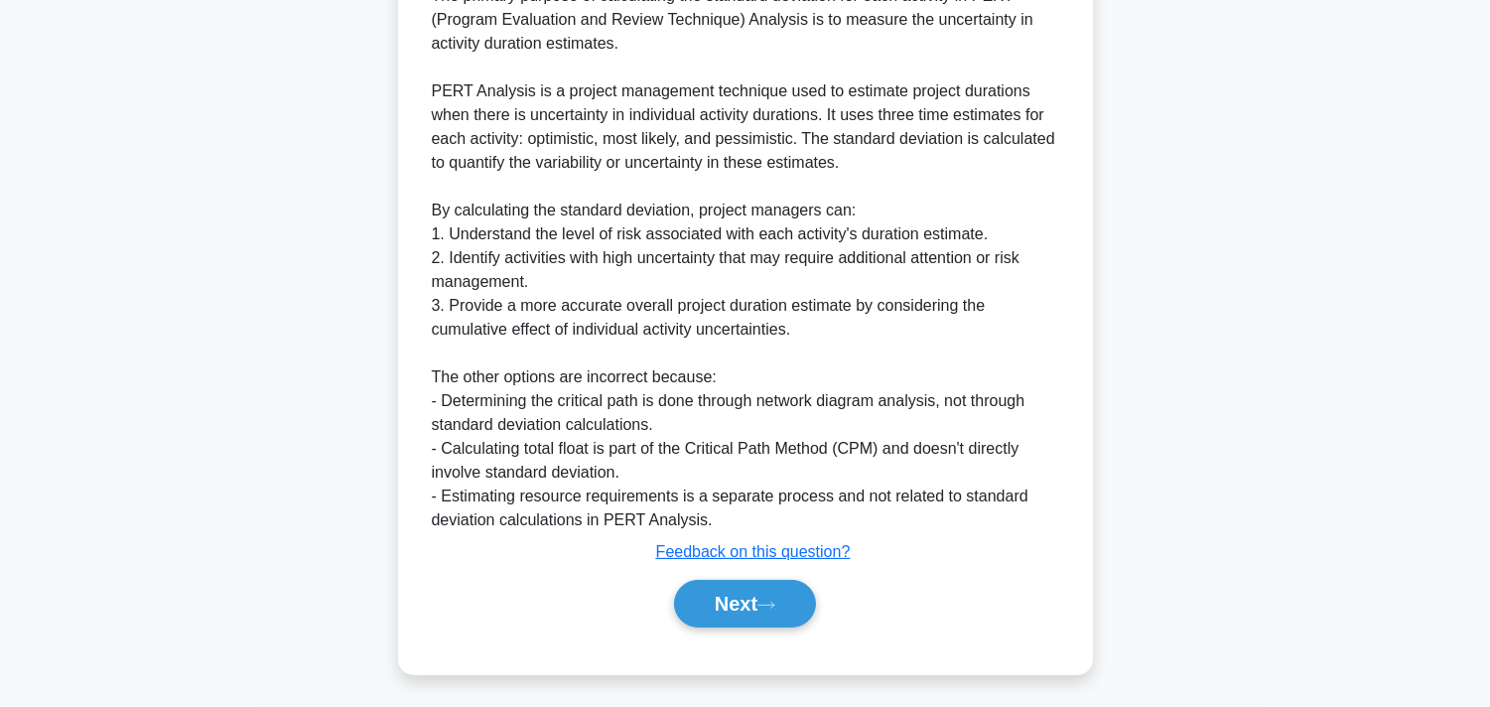
click at [711, 581] on button "Next" at bounding box center [745, 604] width 142 height 48
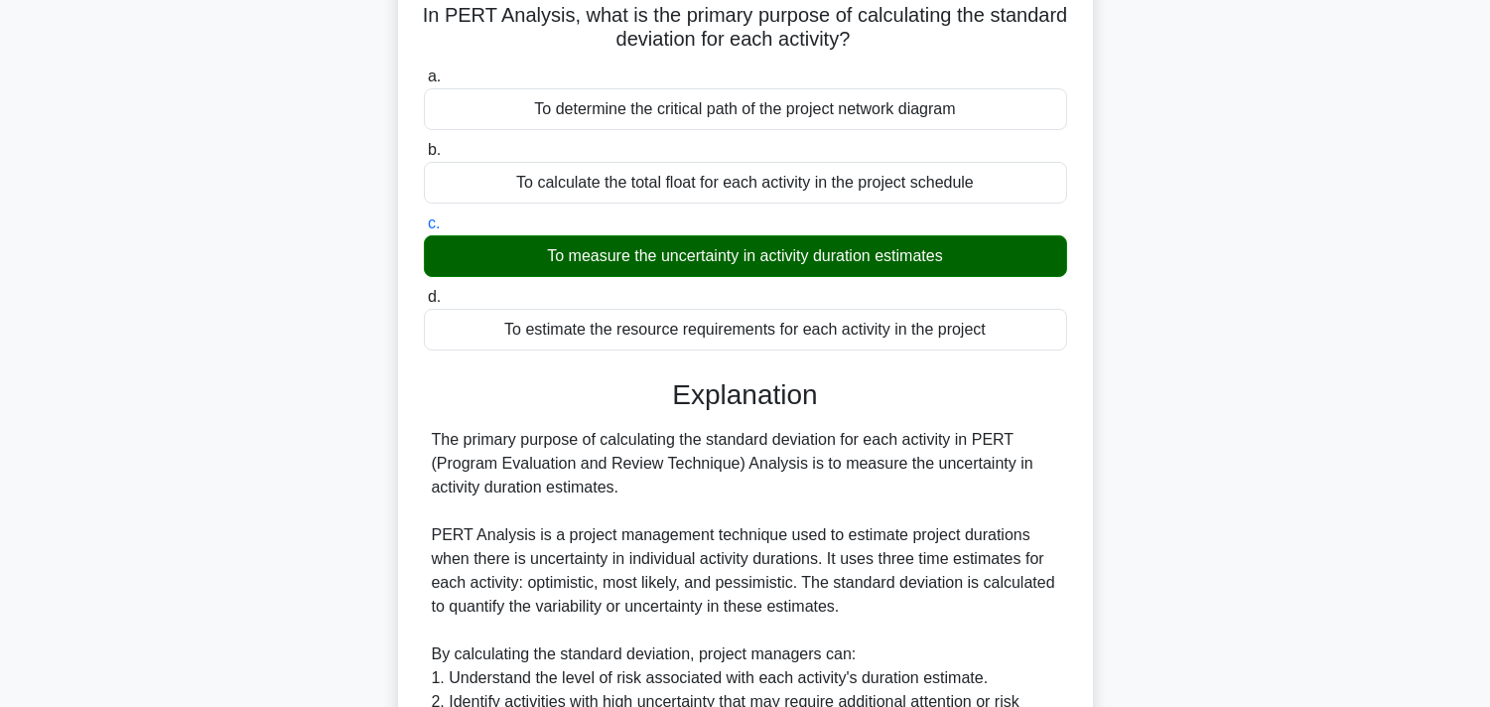
scroll to position [37, 0]
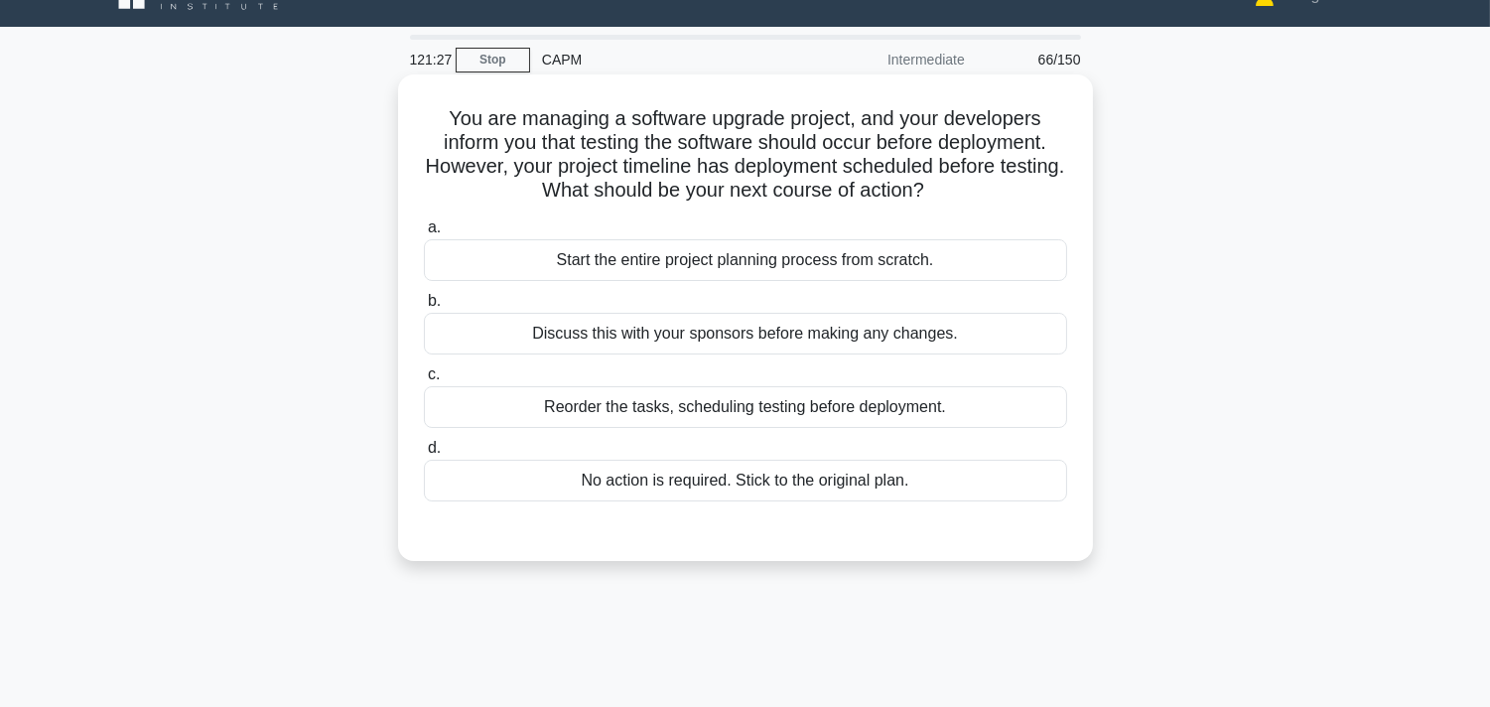
click at [959, 335] on div "Discuss this with your sponsors before making any changes." at bounding box center [745, 334] width 643 height 42
click at [424, 308] on input "b. Discuss this with your sponsors before making any changes." at bounding box center [424, 301] width 0 height 13
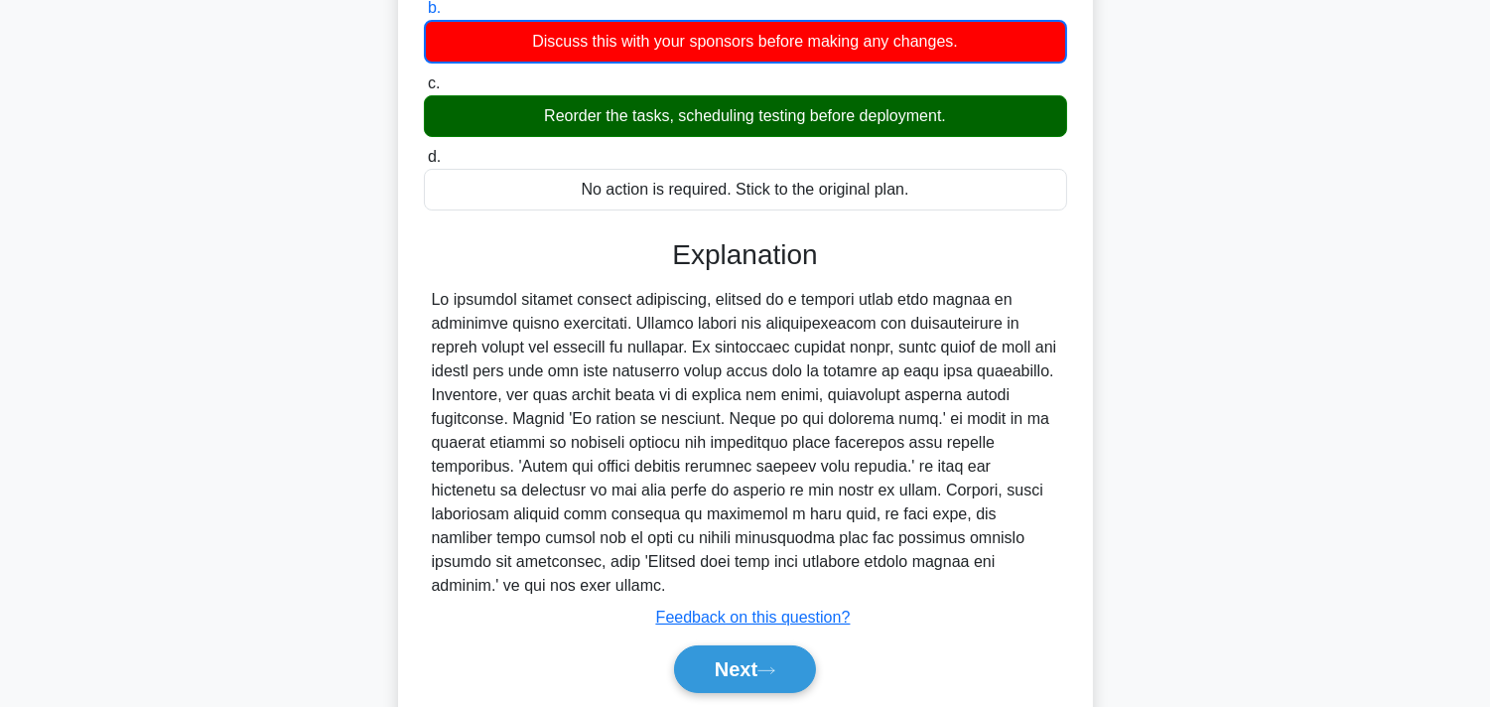
scroll to position [373, 0]
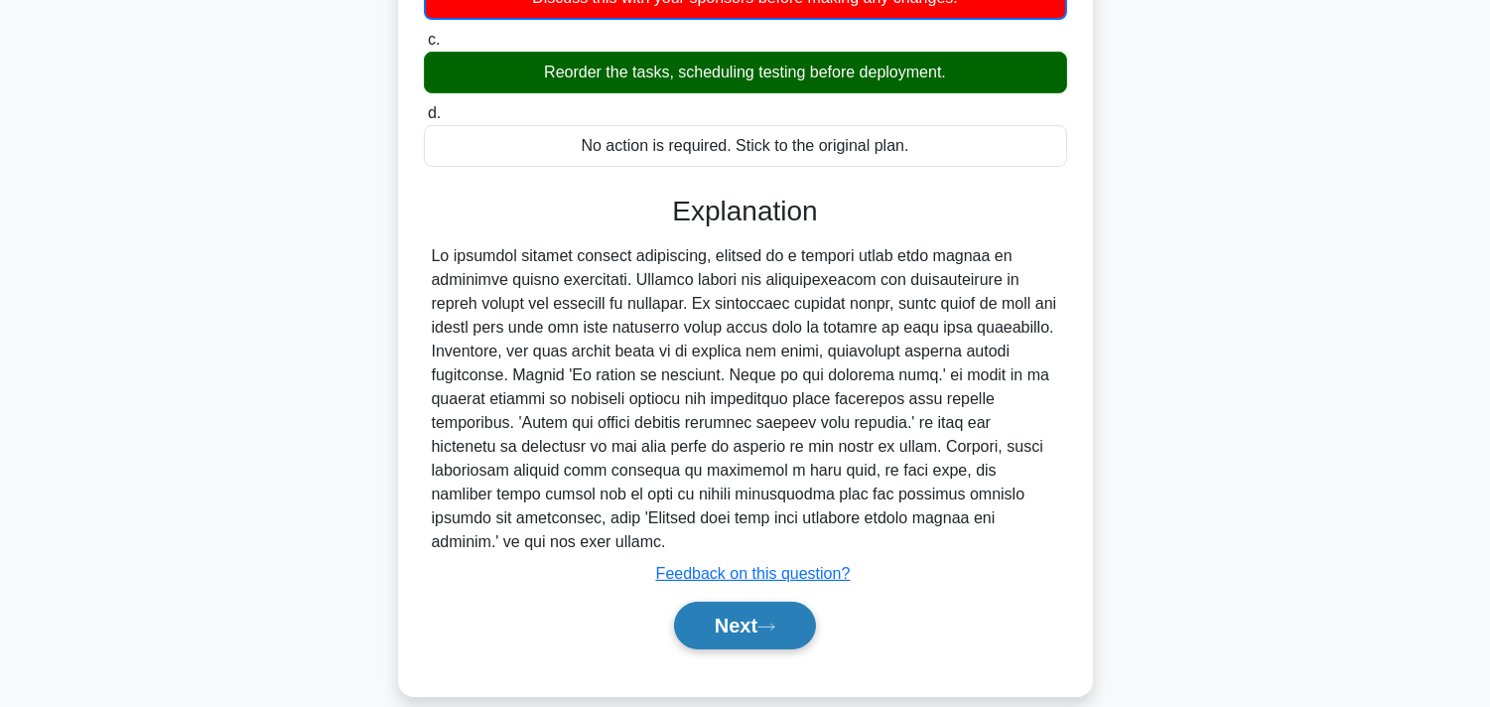
click at [702, 602] on button "Next" at bounding box center [745, 626] width 142 height 48
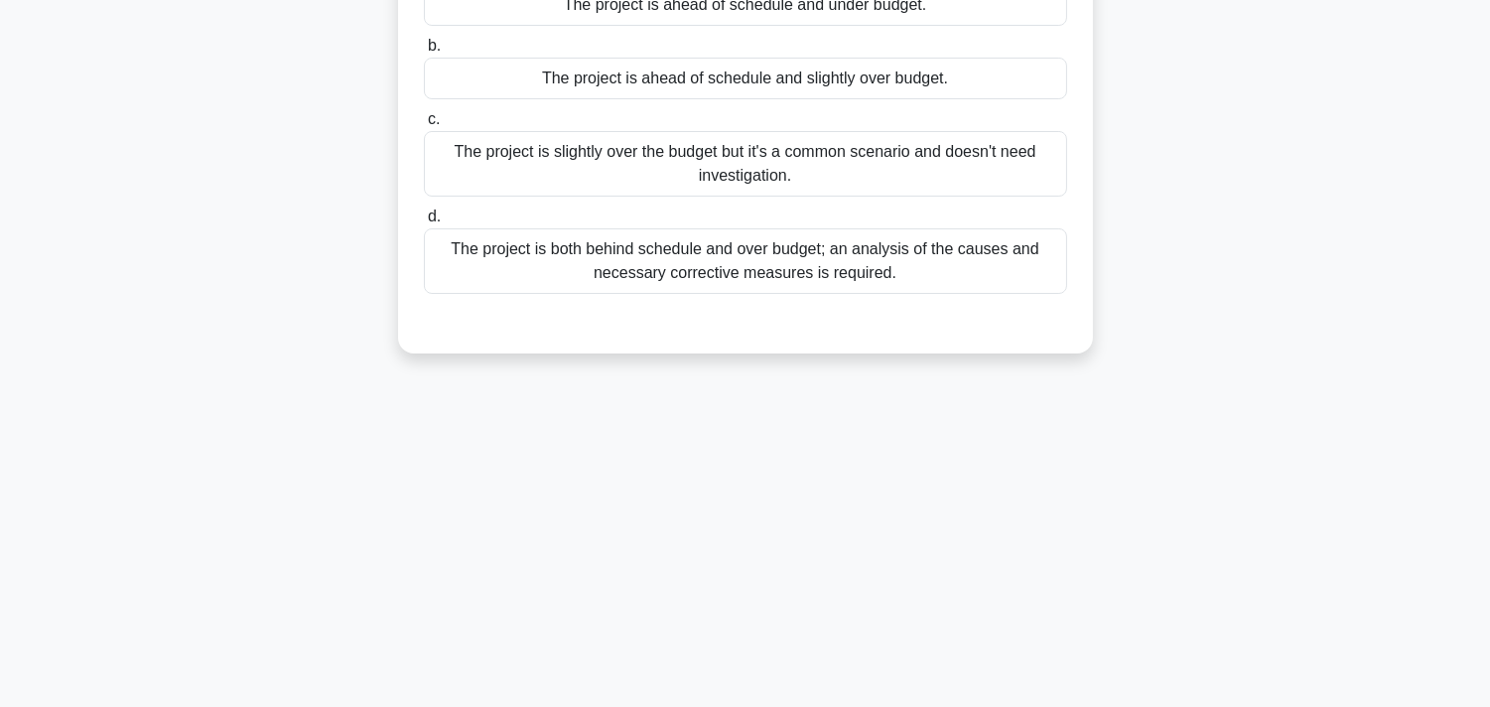
scroll to position [0, 0]
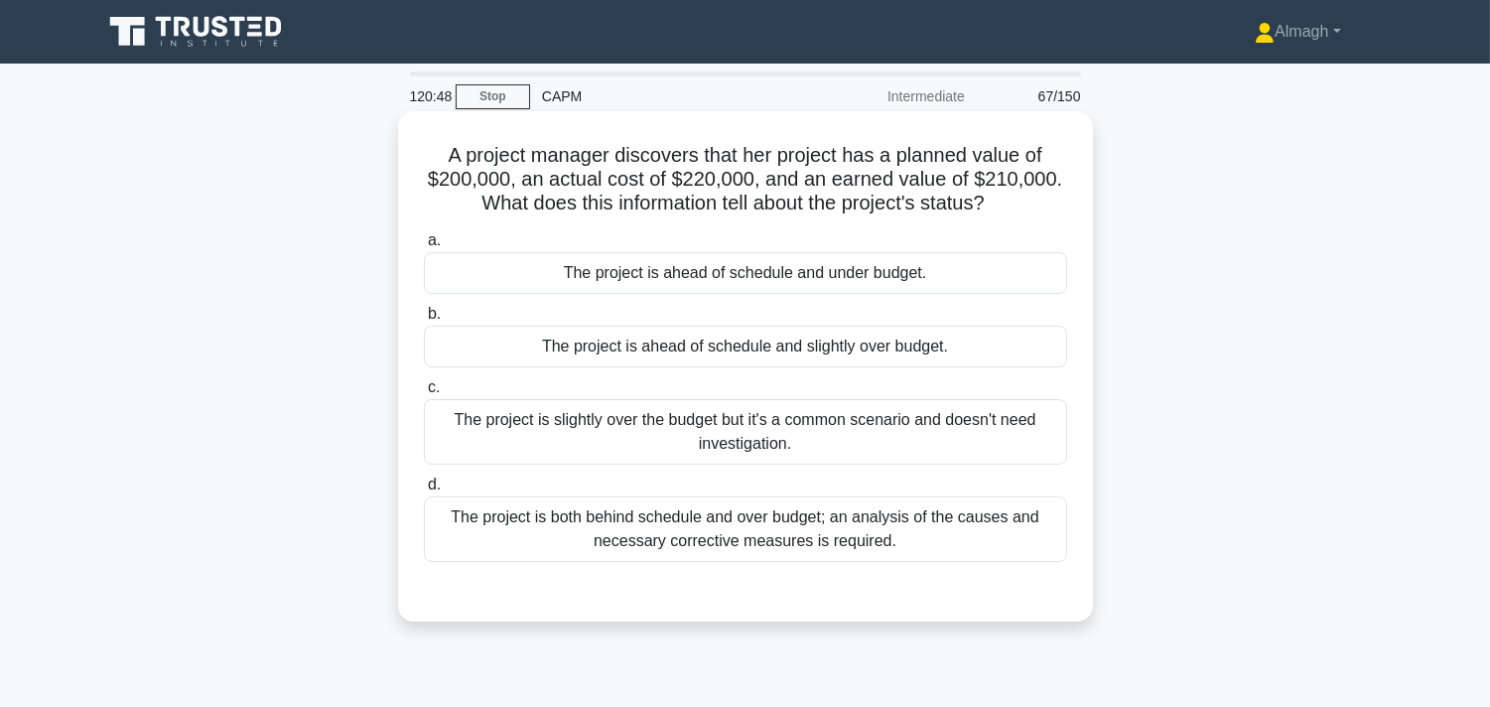
click at [648, 357] on div "The project is ahead of schedule and slightly over budget." at bounding box center [745, 347] width 643 height 42
click at [424, 321] on input "b. The project is ahead of schedule and slightly over budget." at bounding box center [424, 314] width 0 height 13
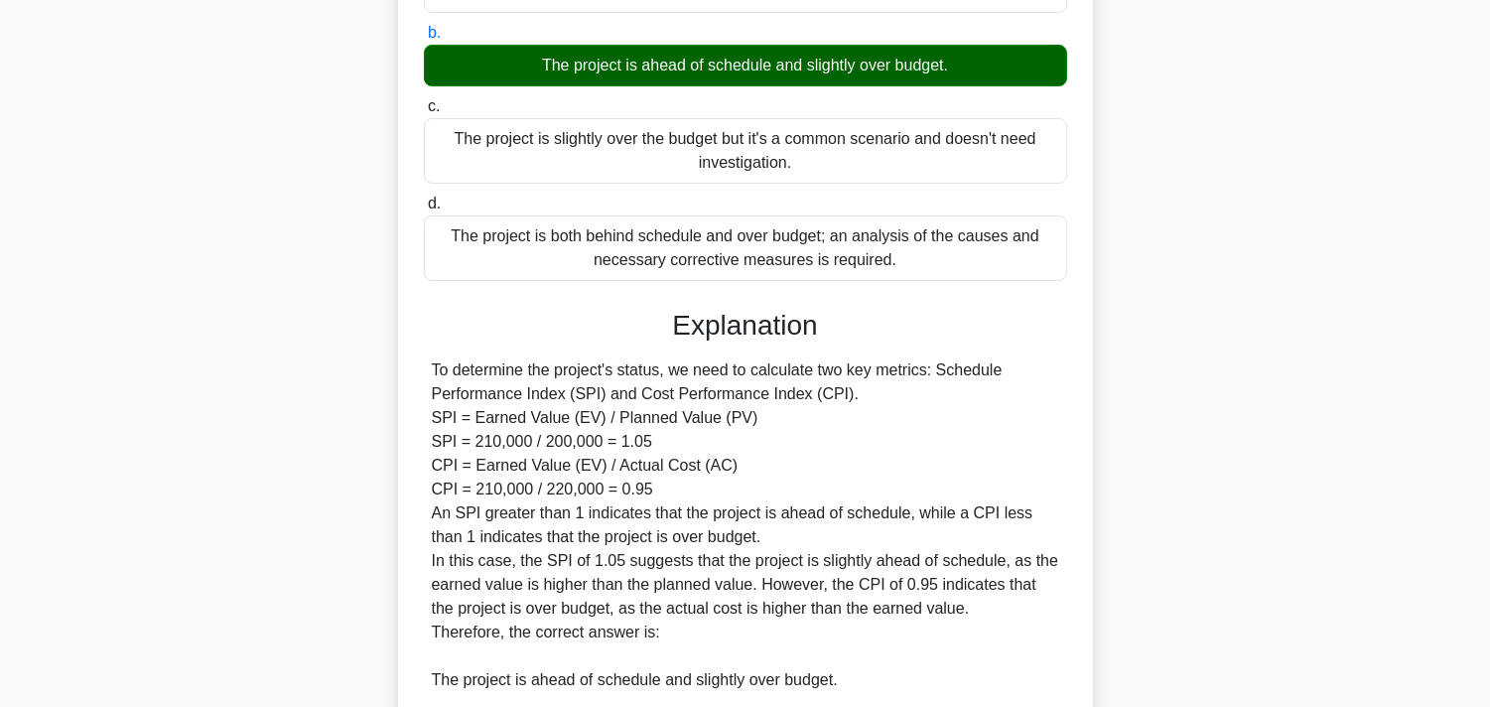
scroll to position [541, 0]
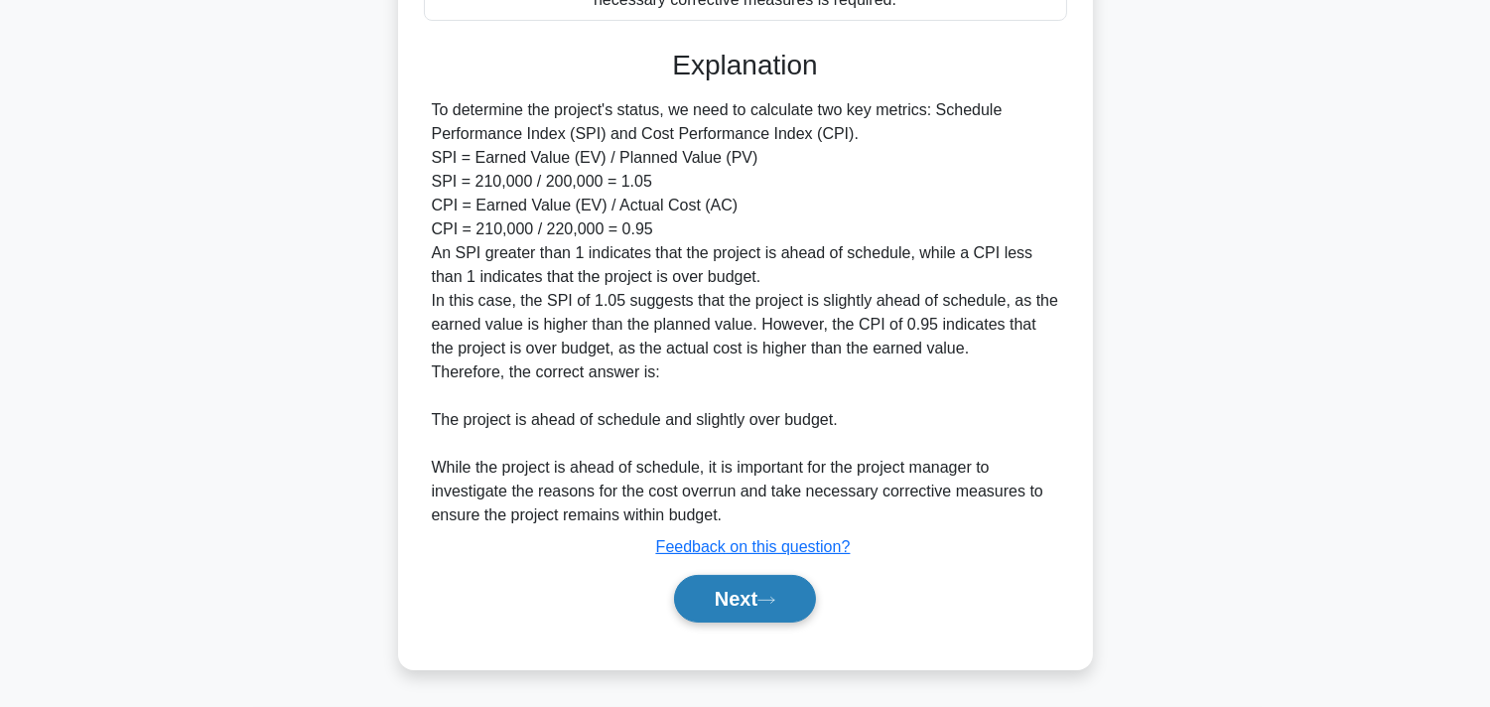
click at [713, 602] on button "Next" at bounding box center [745, 599] width 142 height 48
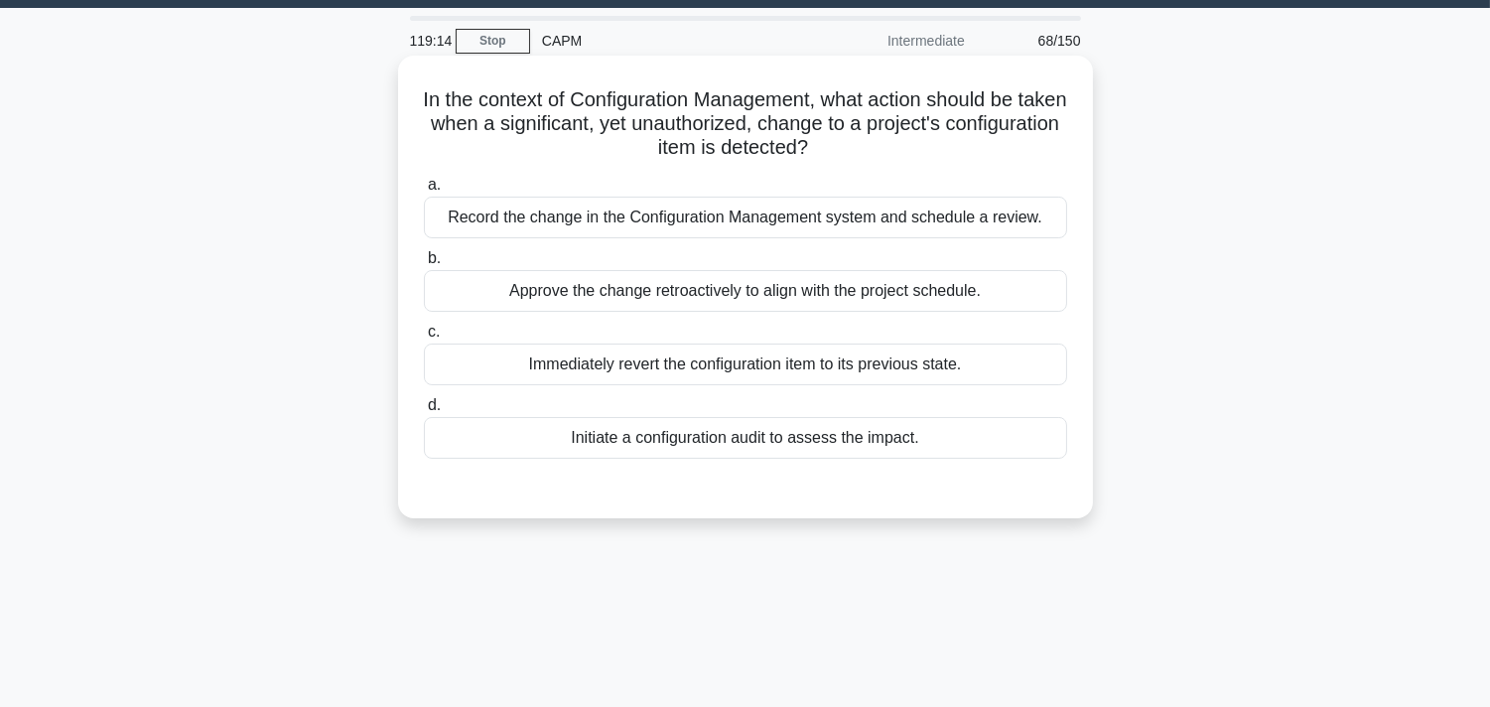
scroll to position [110, 0]
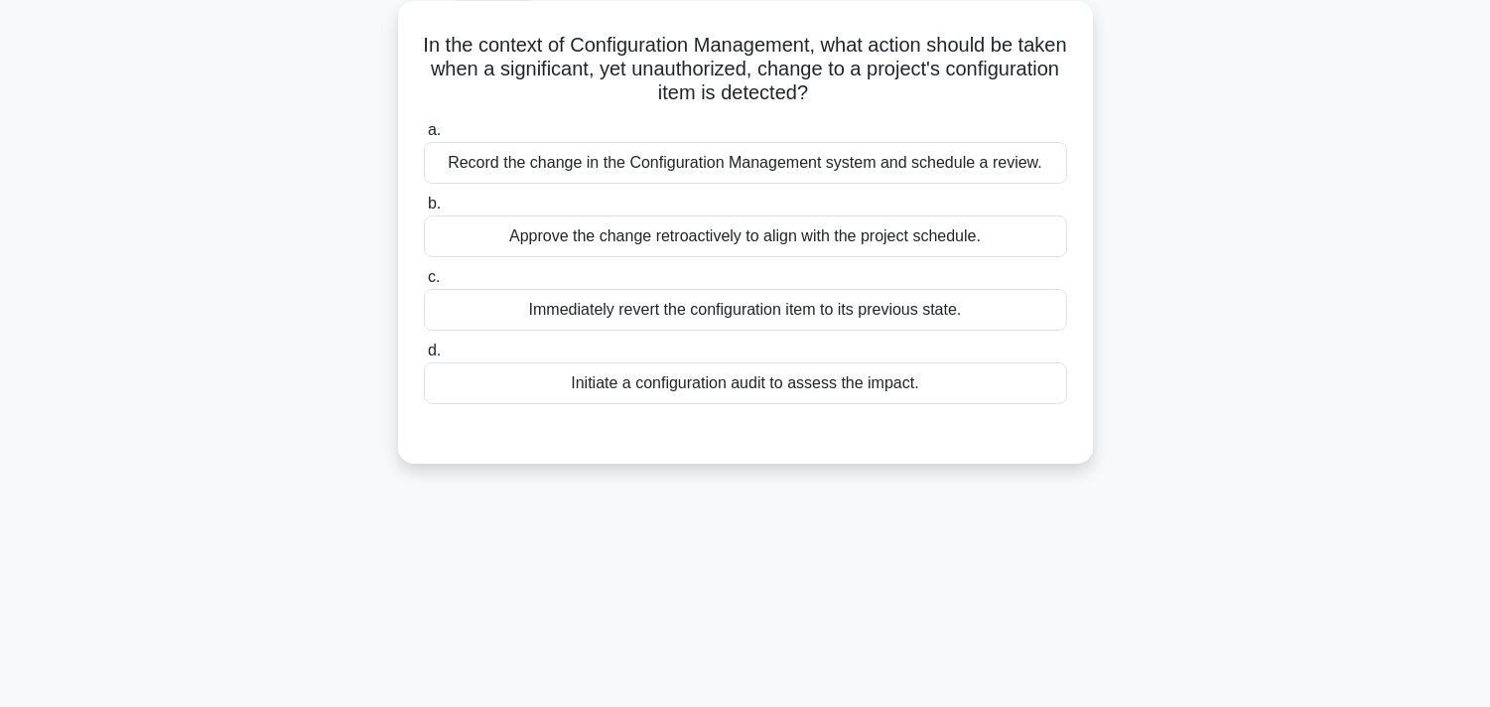
click at [749, 384] on div "Initiate a configuration audit to assess the impact." at bounding box center [745, 383] width 643 height 42
click at [424, 357] on input "d. Initiate a configuration audit to assess the impact." at bounding box center [424, 350] width 0 height 13
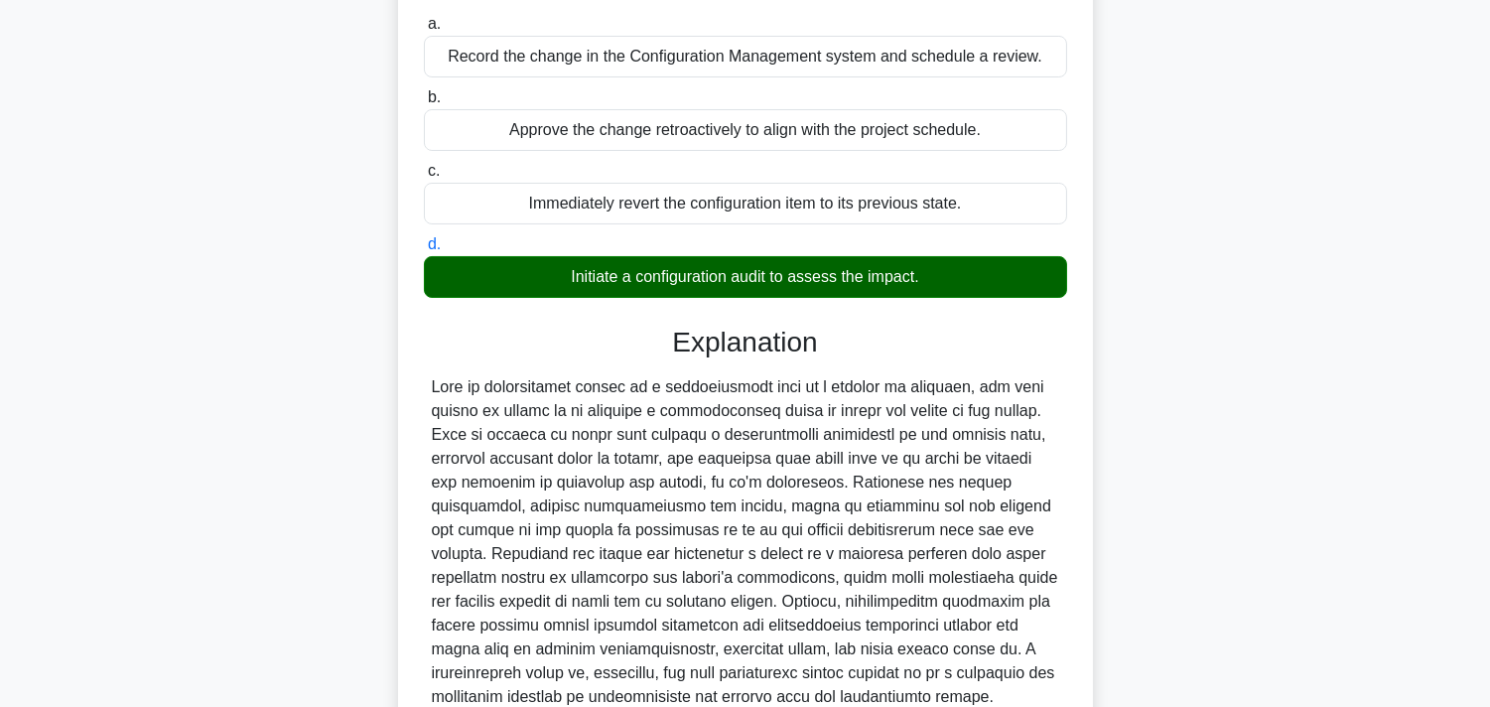
scroll to position [398, 0]
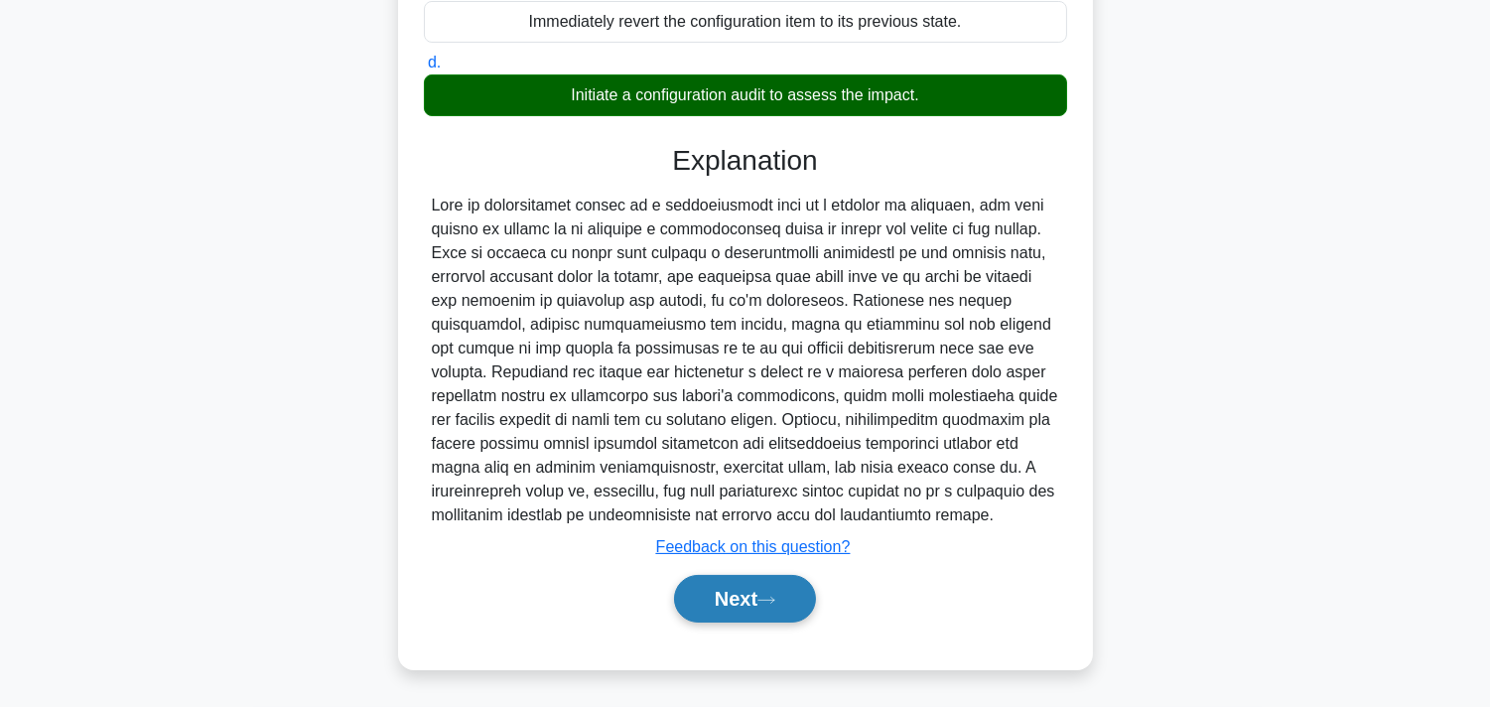
click at [766, 603] on icon at bounding box center [766, 600] width 18 height 11
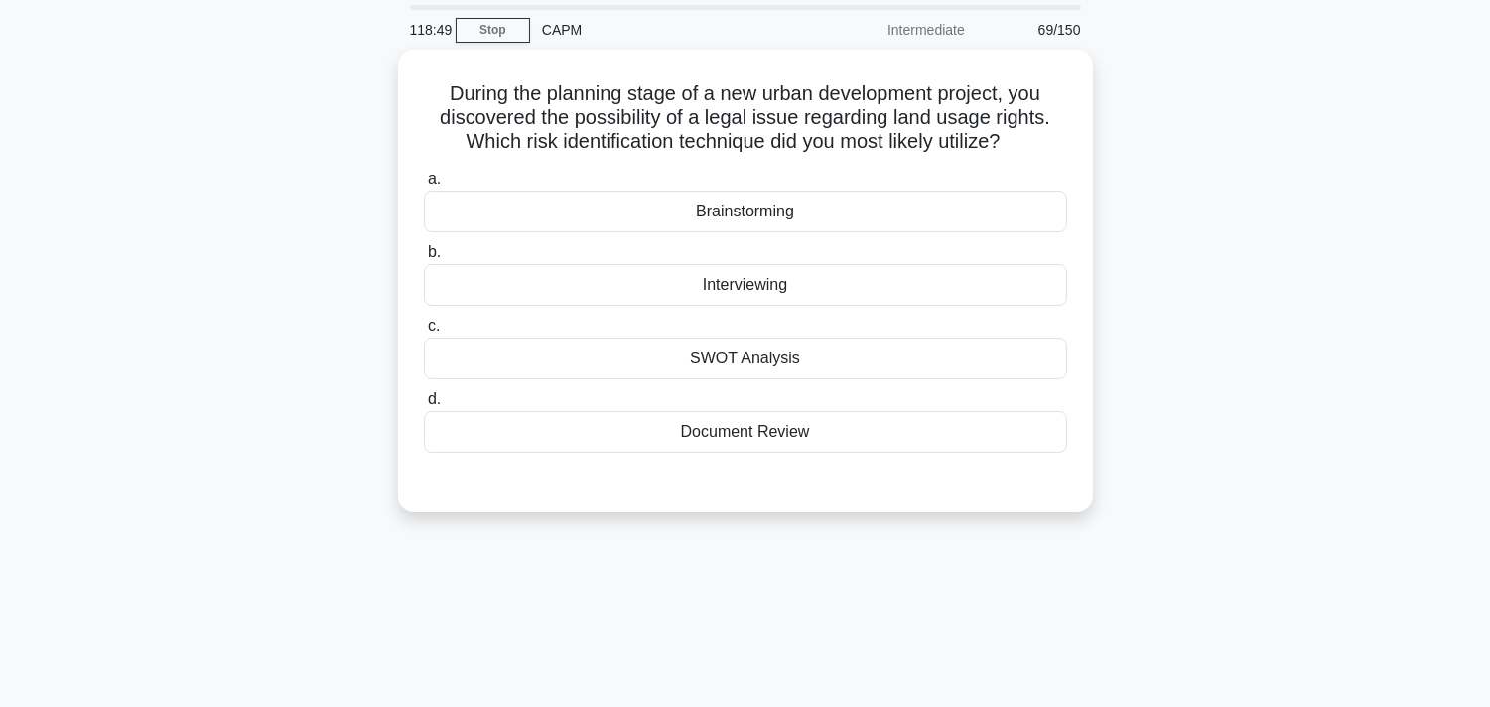
scroll to position [0, 0]
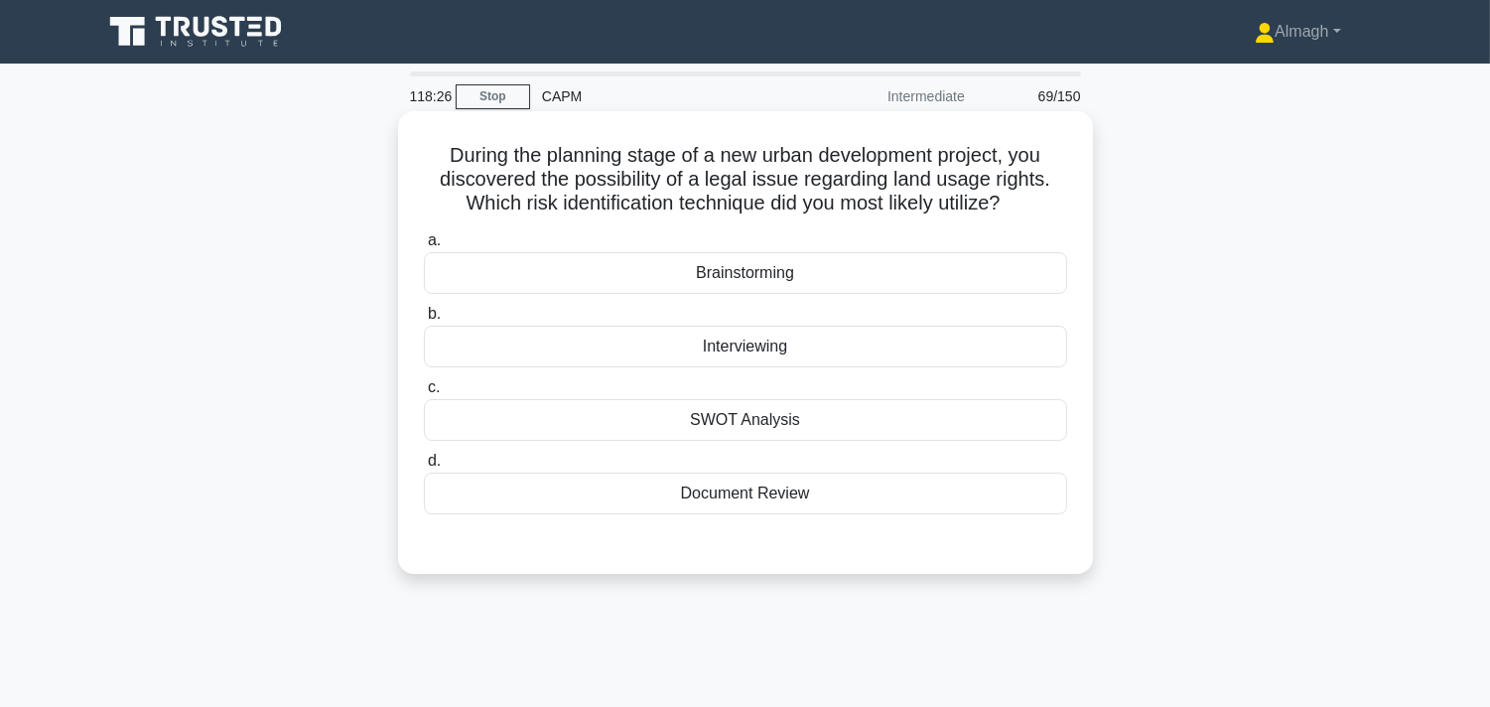
drag, startPoint x: 755, startPoint y: 423, endPoint x: 811, endPoint y: 424, distance: 55.6
click at [811, 424] on div "SWOT Analysis" at bounding box center [745, 420] width 643 height 42
click at [424, 394] on input "c. SWOT Analysis" at bounding box center [424, 387] width 0 height 13
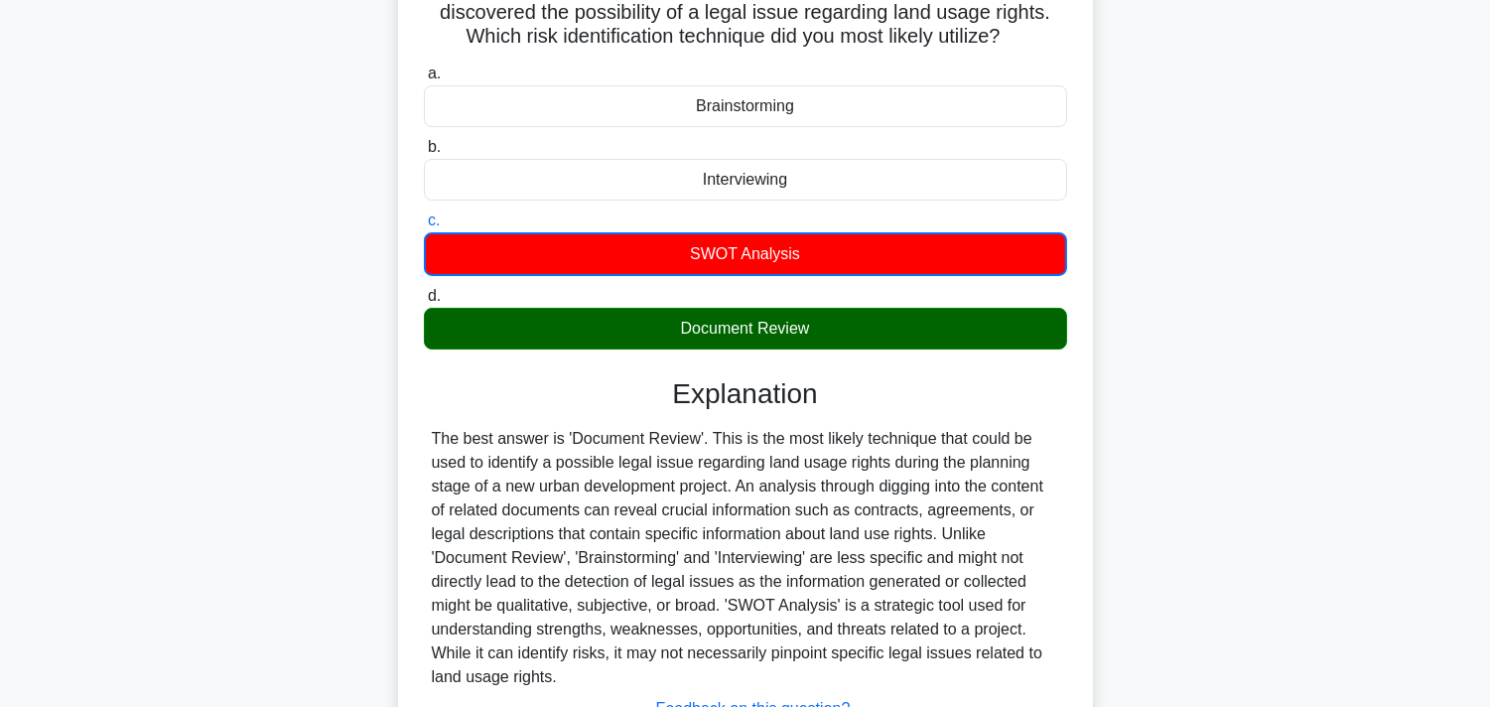
scroll to position [331, 0]
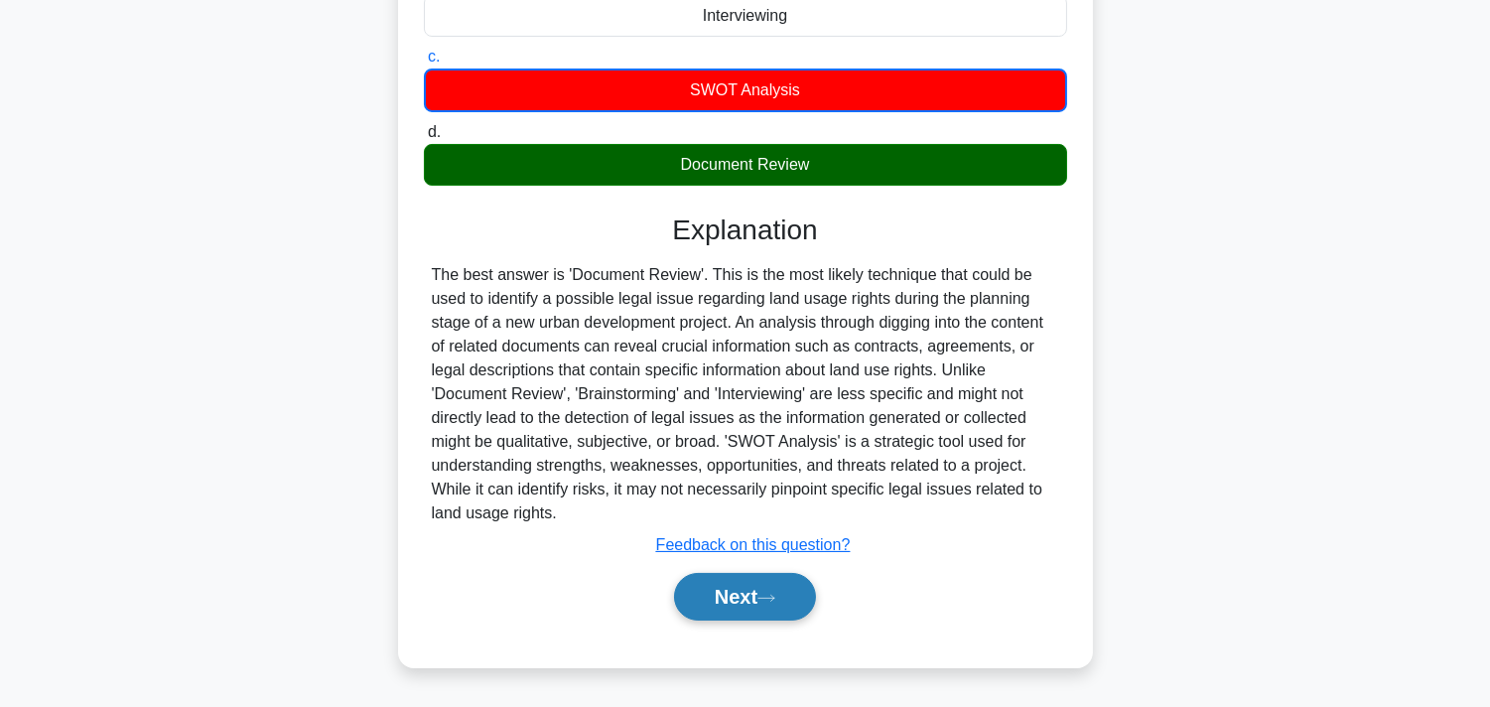
click at [780, 584] on button "Next" at bounding box center [745, 597] width 142 height 48
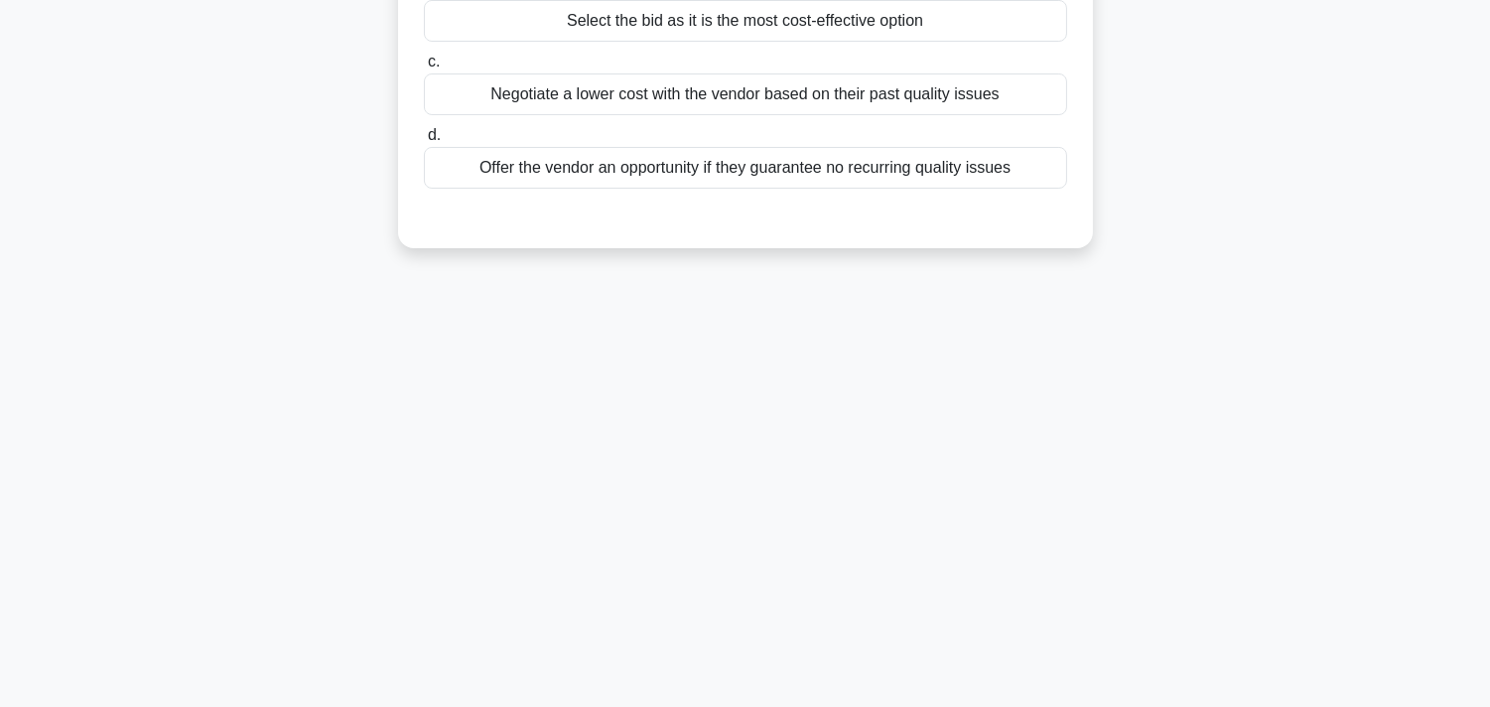
scroll to position [0, 0]
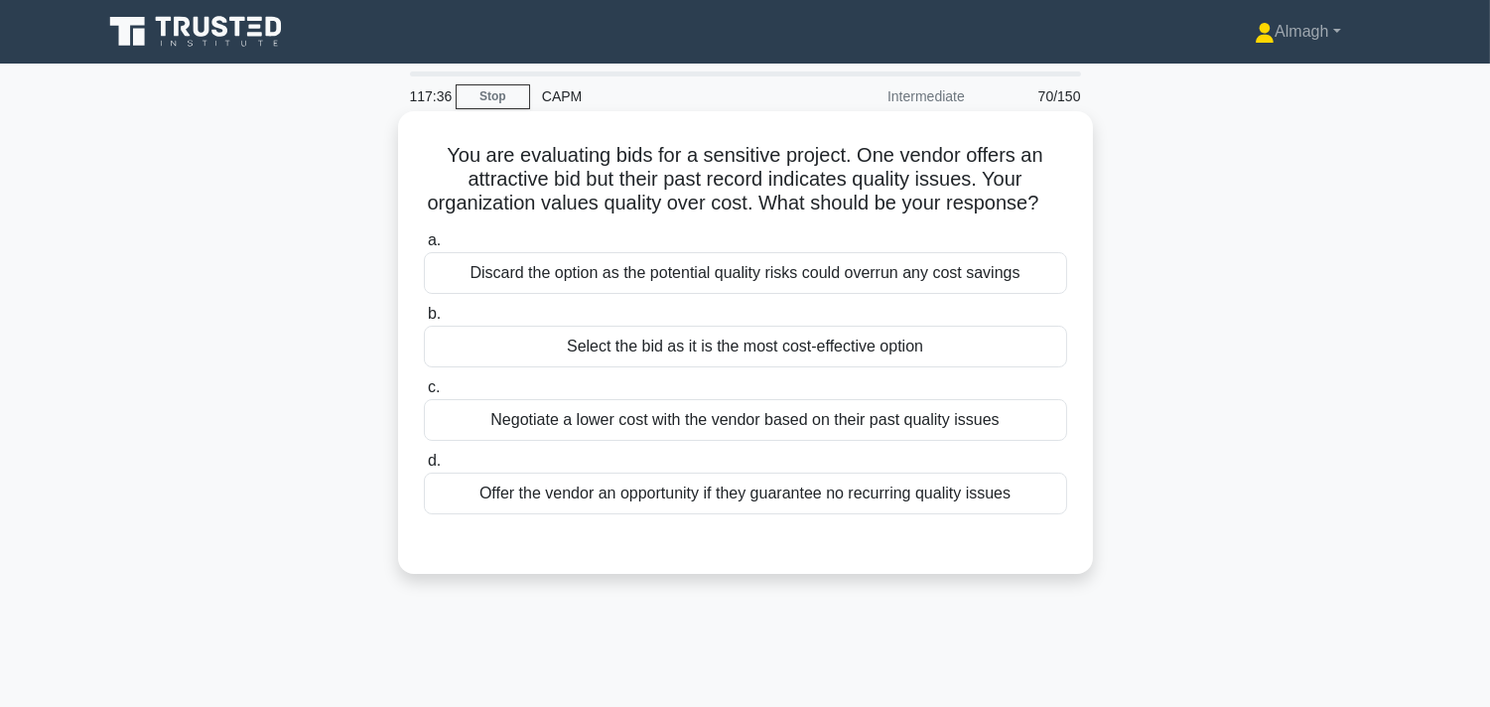
click at [705, 441] on div "Negotiate a lower cost with the vendor based on their past quality issues" at bounding box center [745, 420] width 643 height 42
click at [424, 394] on input "c. Negotiate a lower cost with the vendor based on their past quality issues" at bounding box center [424, 387] width 0 height 13
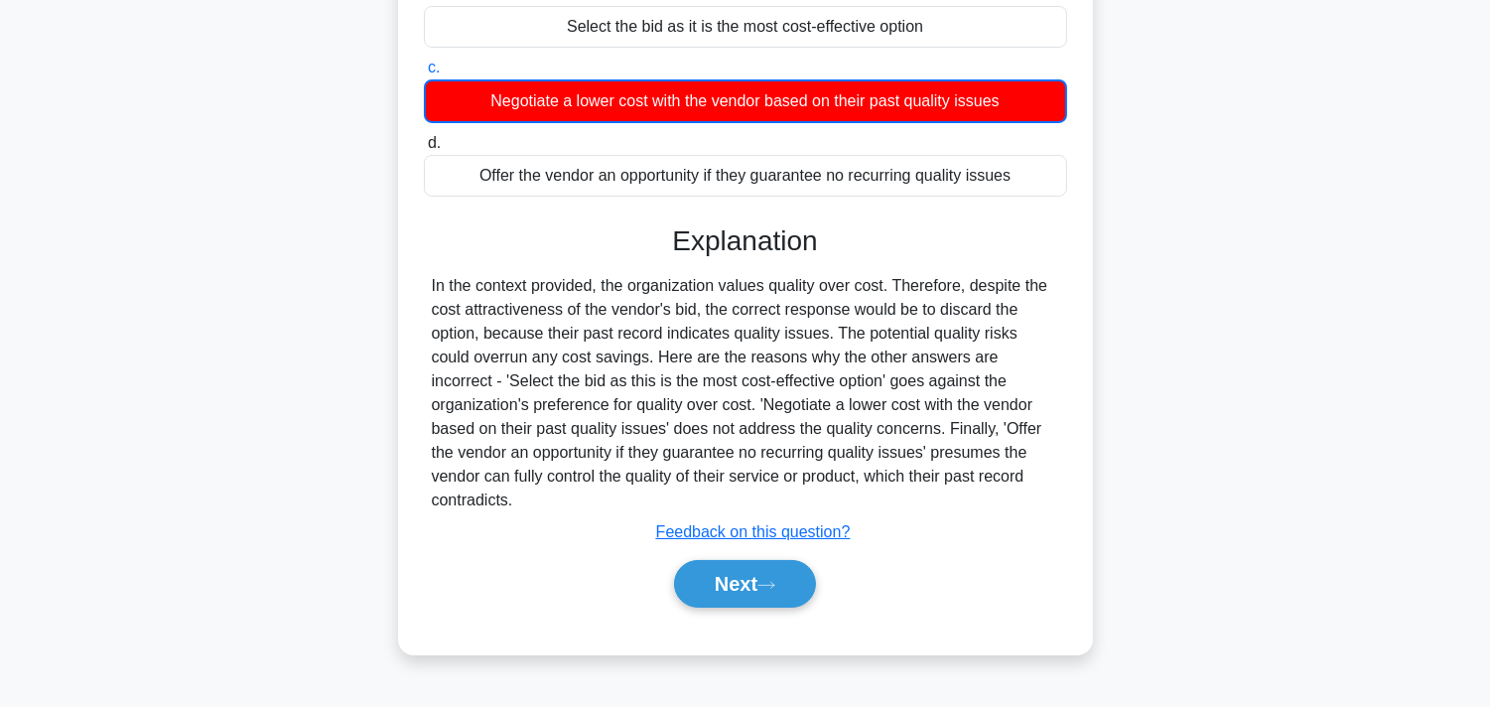
scroll to position [331, 0]
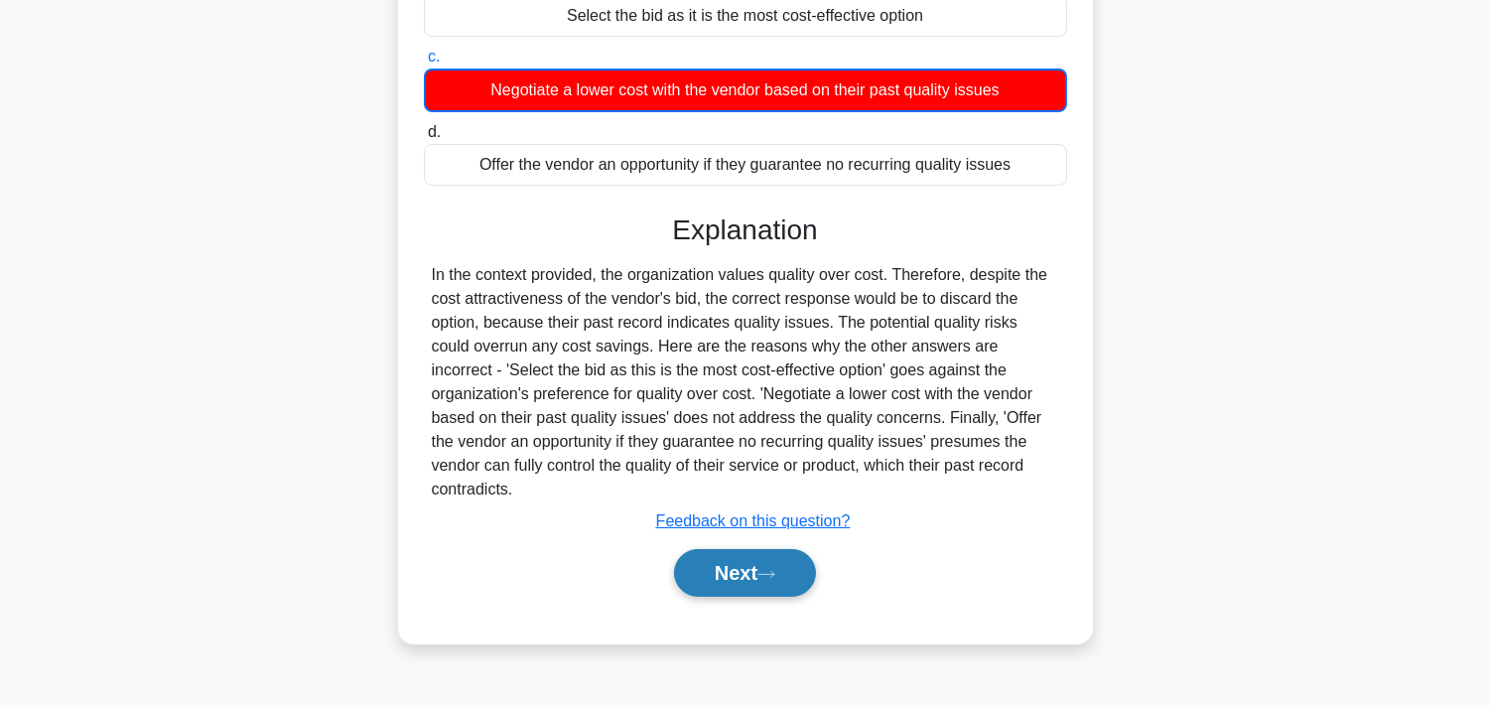
click at [720, 580] on button "Next" at bounding box center [745, 573] width 142 height 48
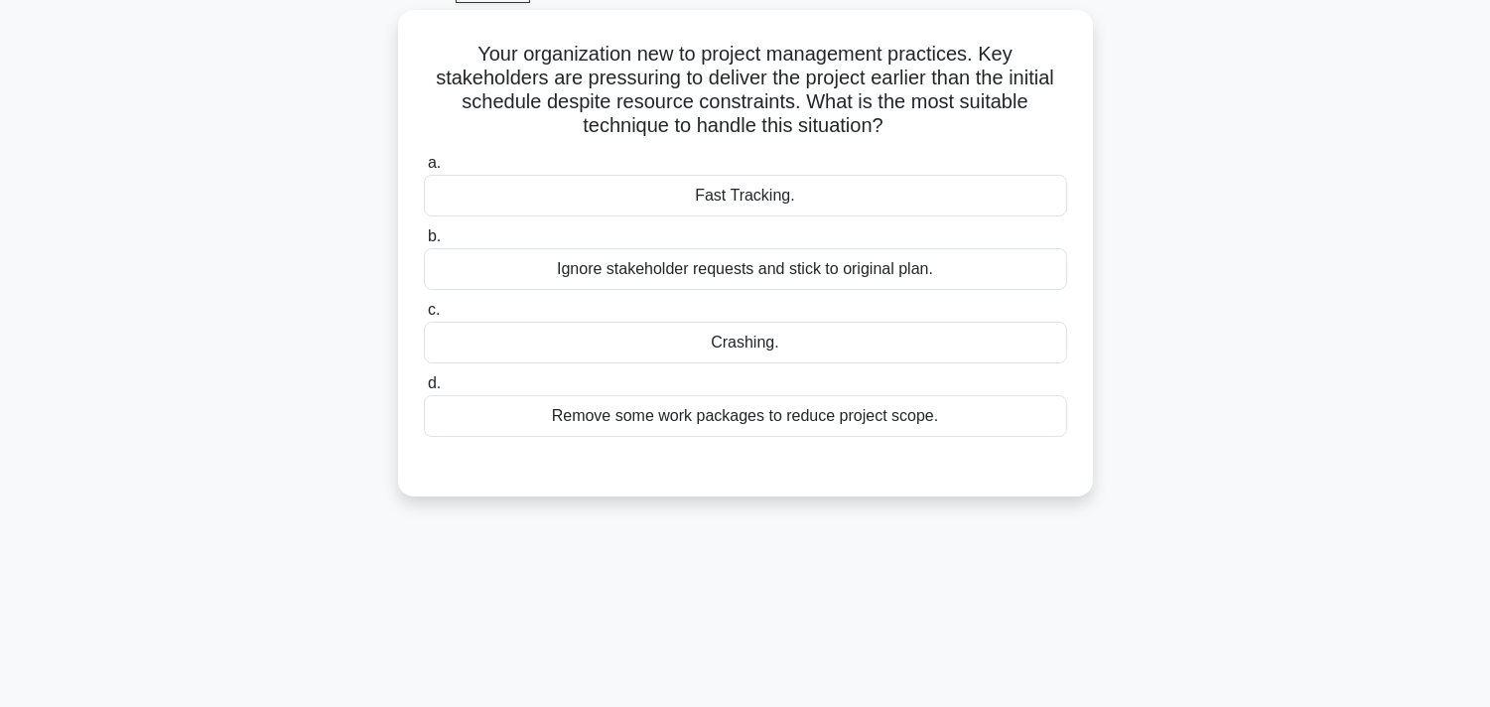
scroll to position [0, 0]
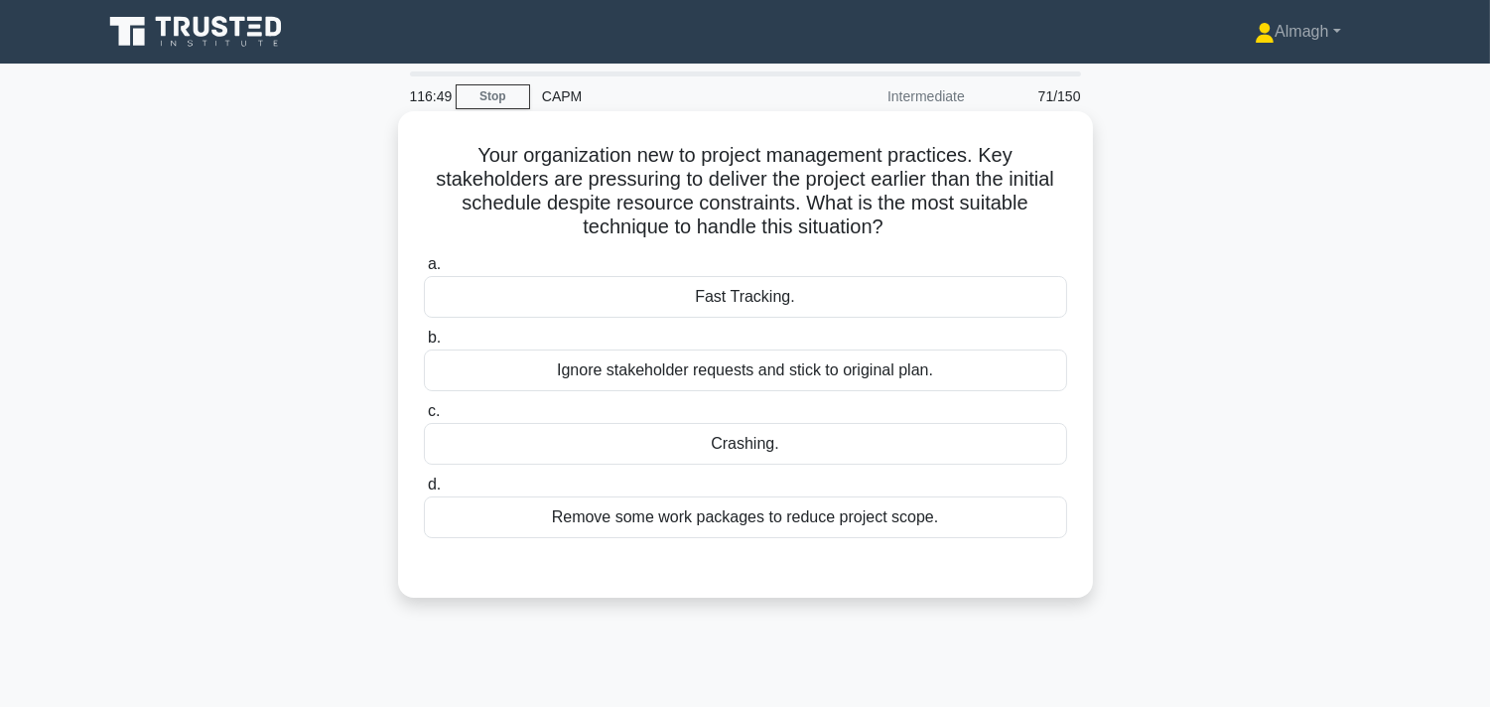
click at [663, 292] on div "Fast Tracking." at bounding box center [745, 297] width 643 height 42
click at [424, 271] on input "a. Fast Tracking." at bounding box center [424, 264] width 0 height 13
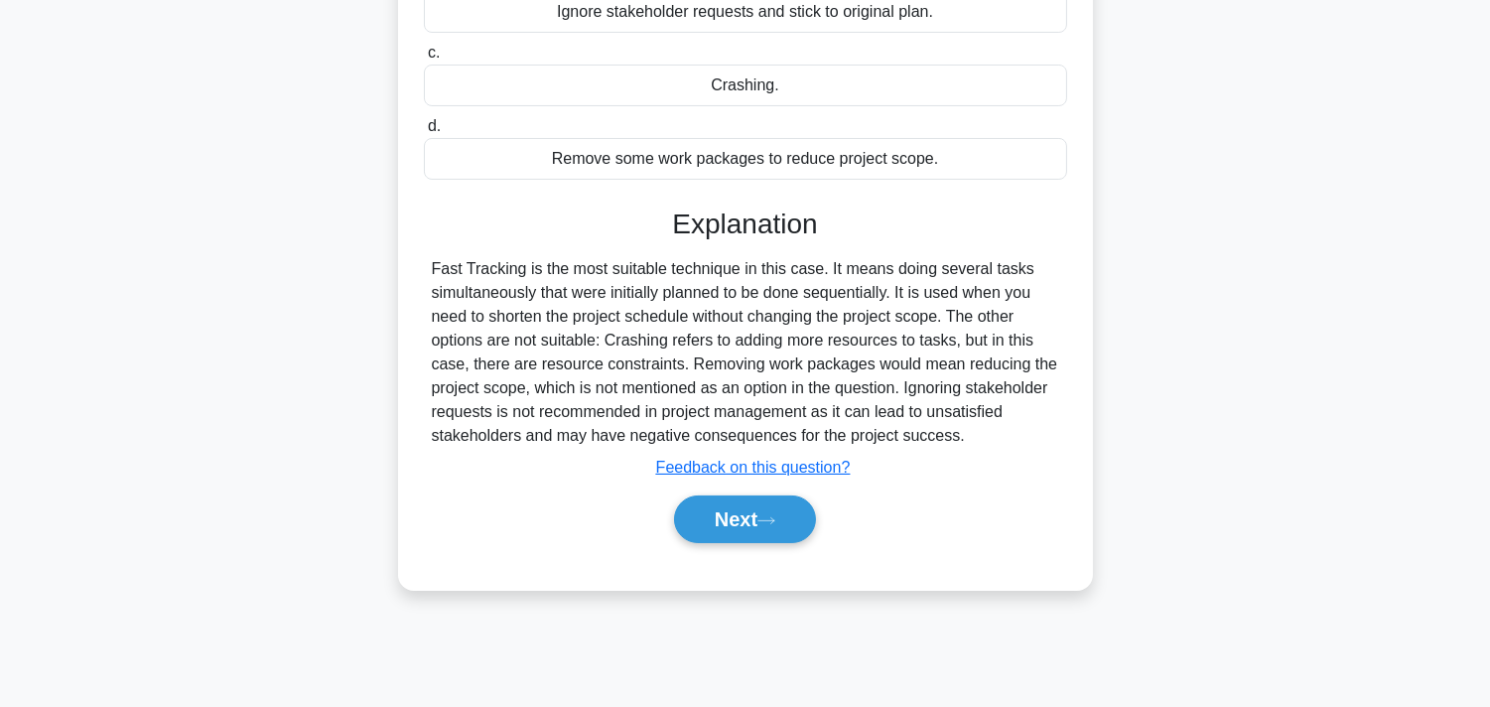
scroll to position [364, 0]
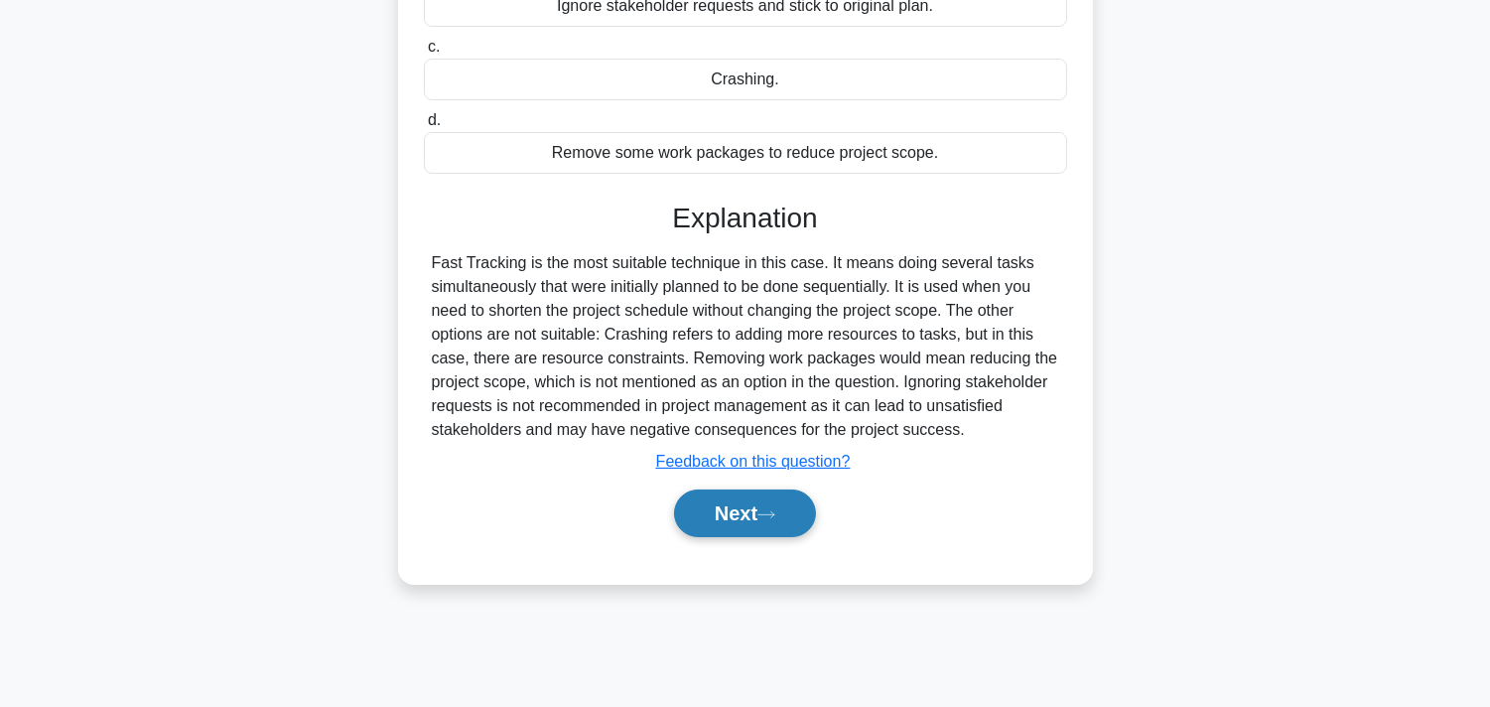
click at [747, 520] on button "Next" at bounding box center [745, 513] width 142 height 48
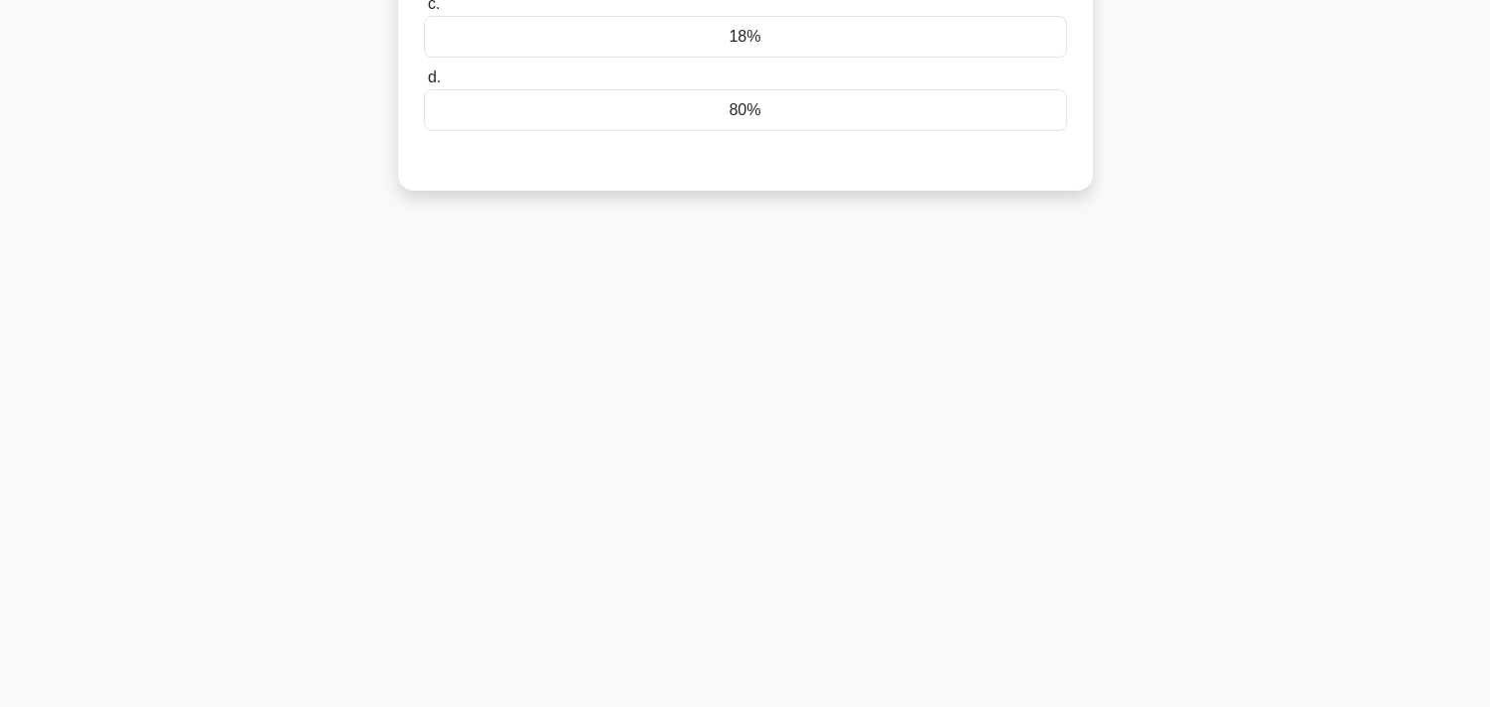
scroll to position [0, 0]
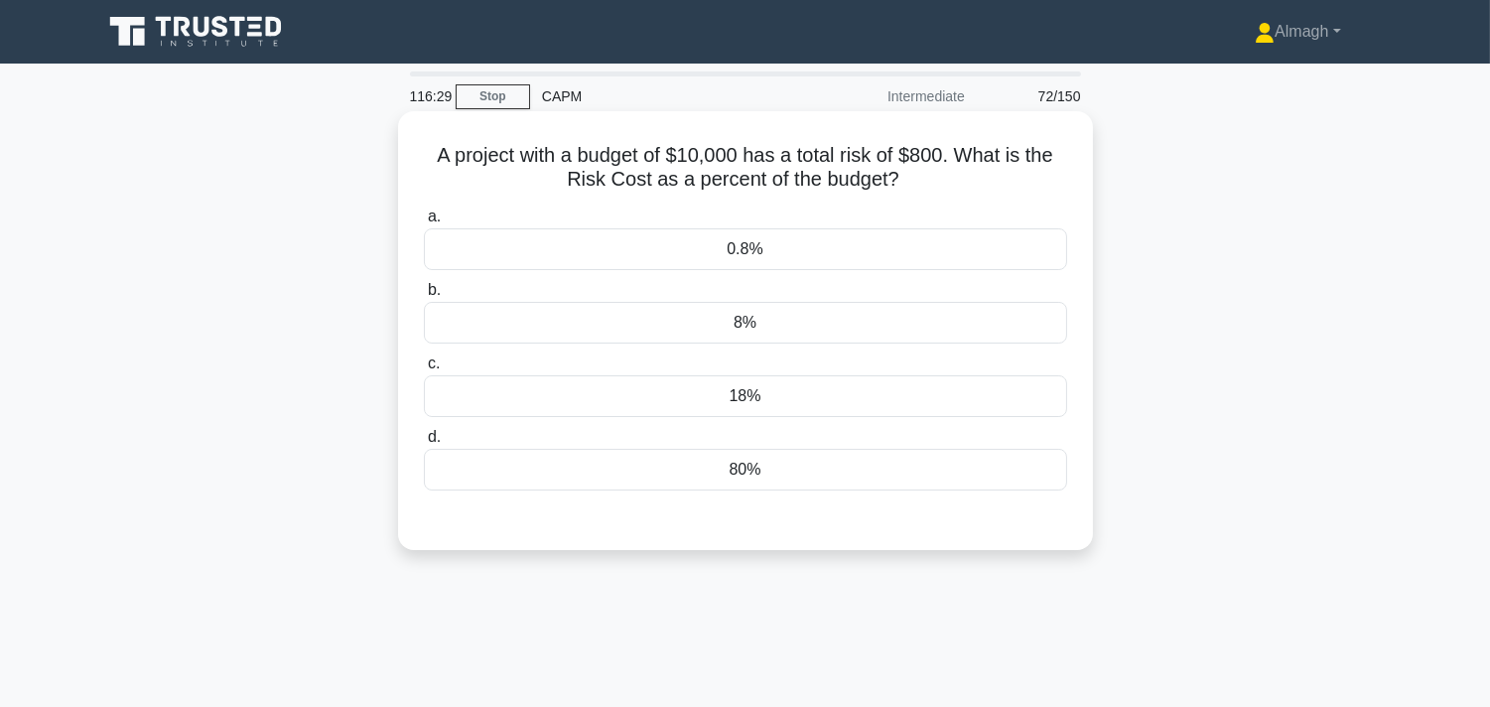
click at [820, 328] on div "8%" at bounding box center [745, 323] width 643 height 42
click at [424, 297] on input "b. 8%" at bounding box center [424, 290] width 0 height 13
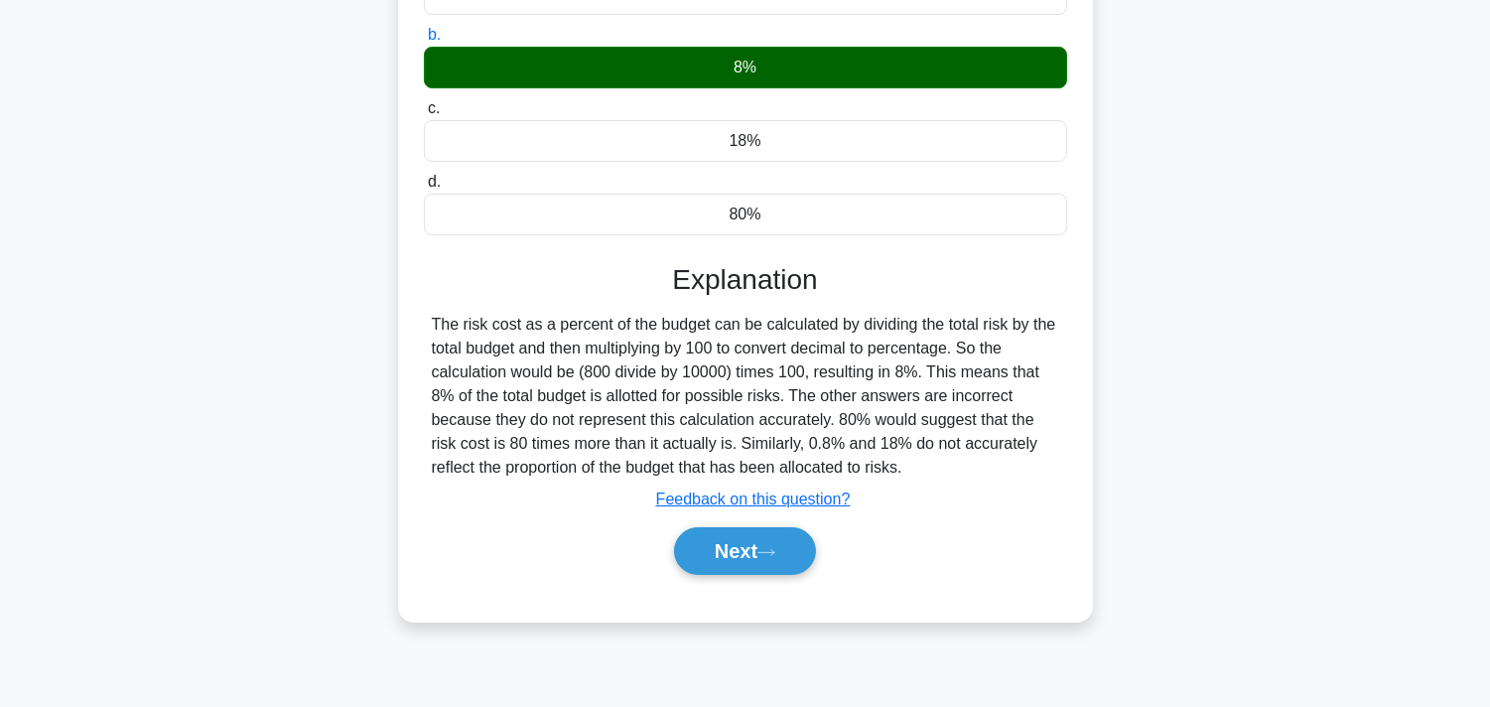
scroll to position [364, 0]
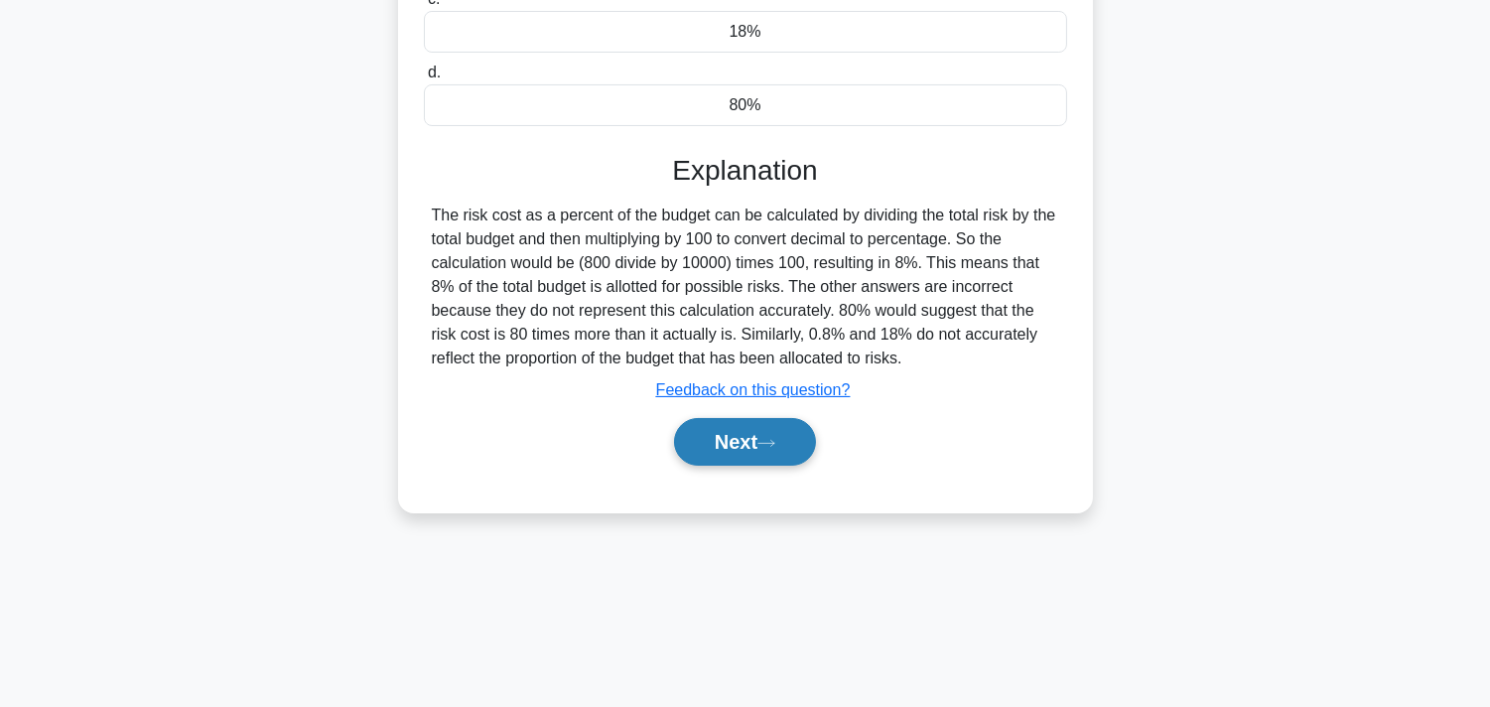
click at [758, 439] on button "Next" at bounding box center [745, 442] width 142 height 48
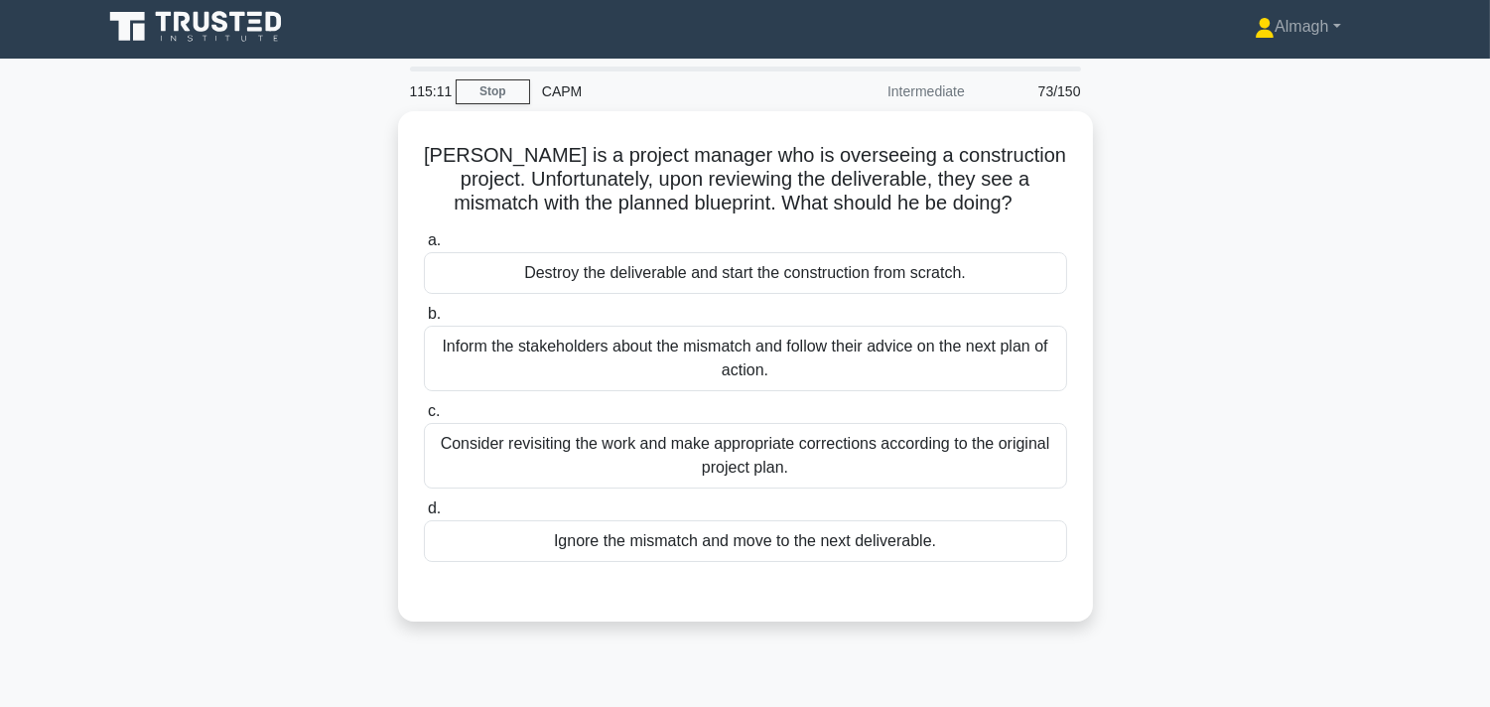
scroll to position [0, 0]
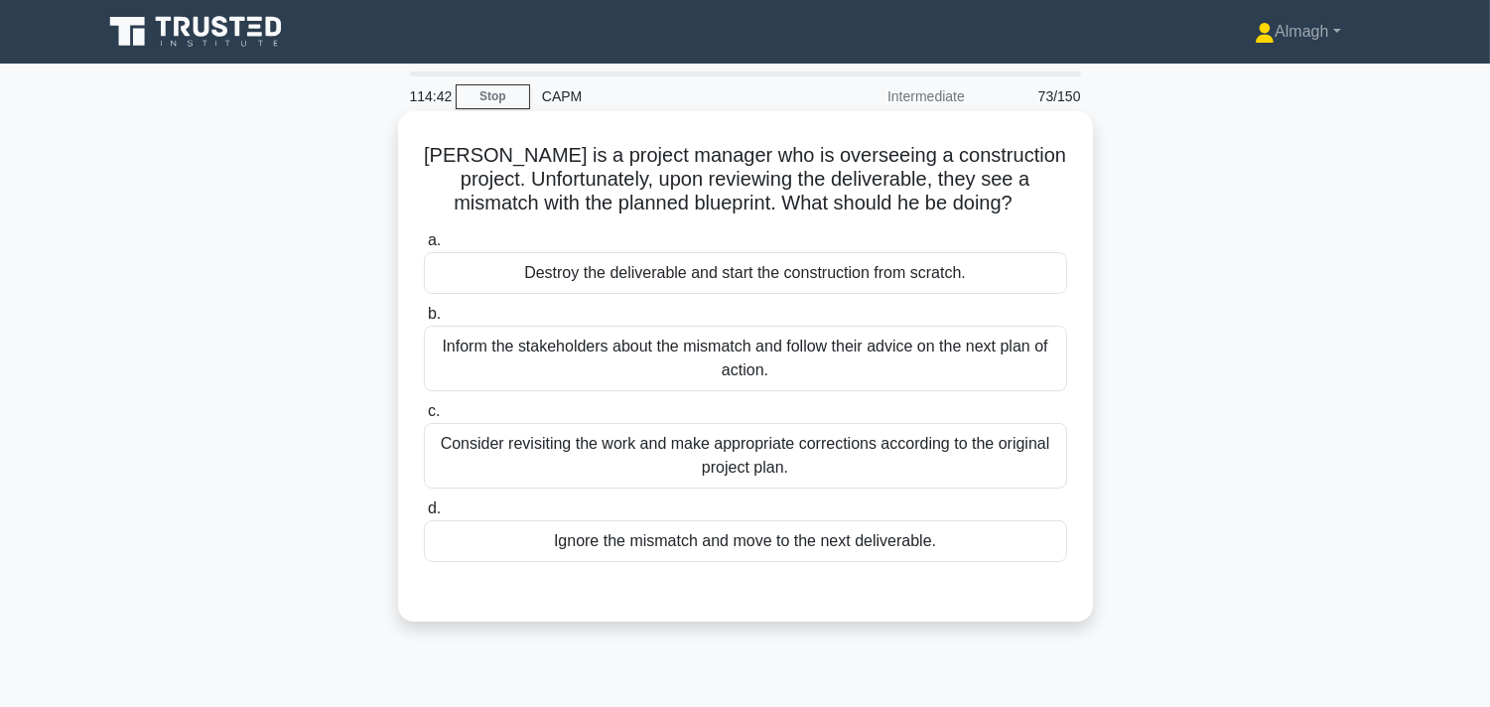
click at [799, 458] on div "Consider revisiting the work and make appropriate corrections according to the …" at bounding box center [745, 456] width 643 height 66
click at [424, 418] on input "c. Consider revisiting the work and make appropriate corrections according to t…" at bounding box center [424, 411] width 0 height 13
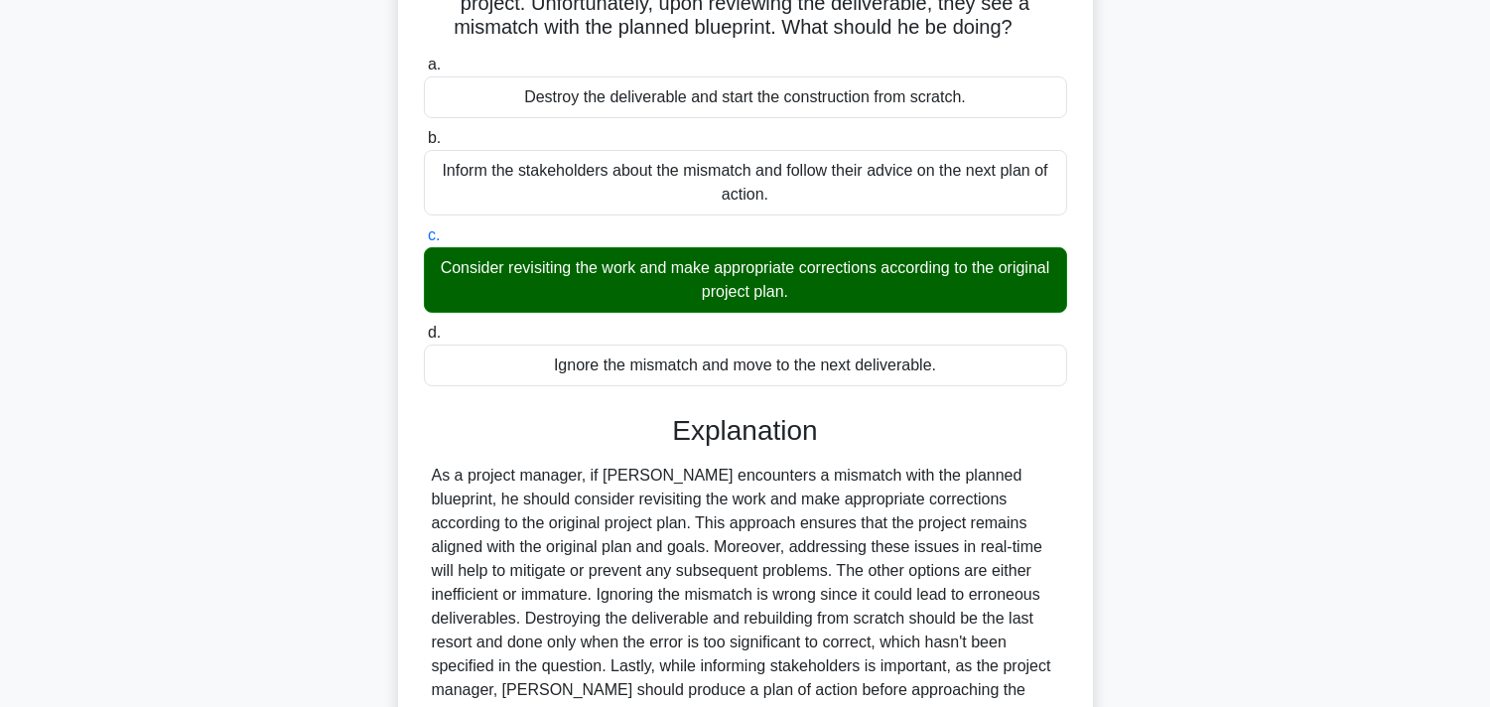
scroll to position [364, 0]
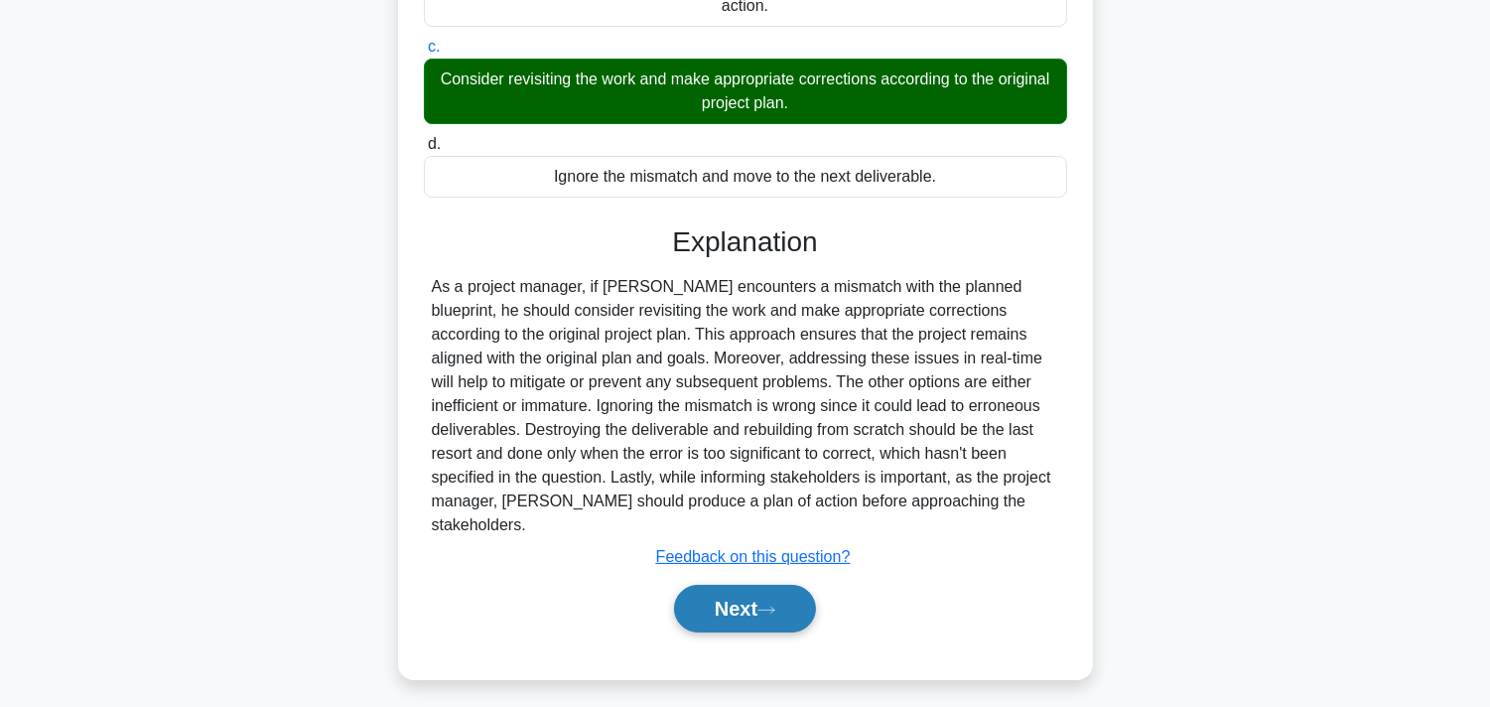
click at [758, 585] on button "Next" at bounding box center [745, 609] width 142 height 48
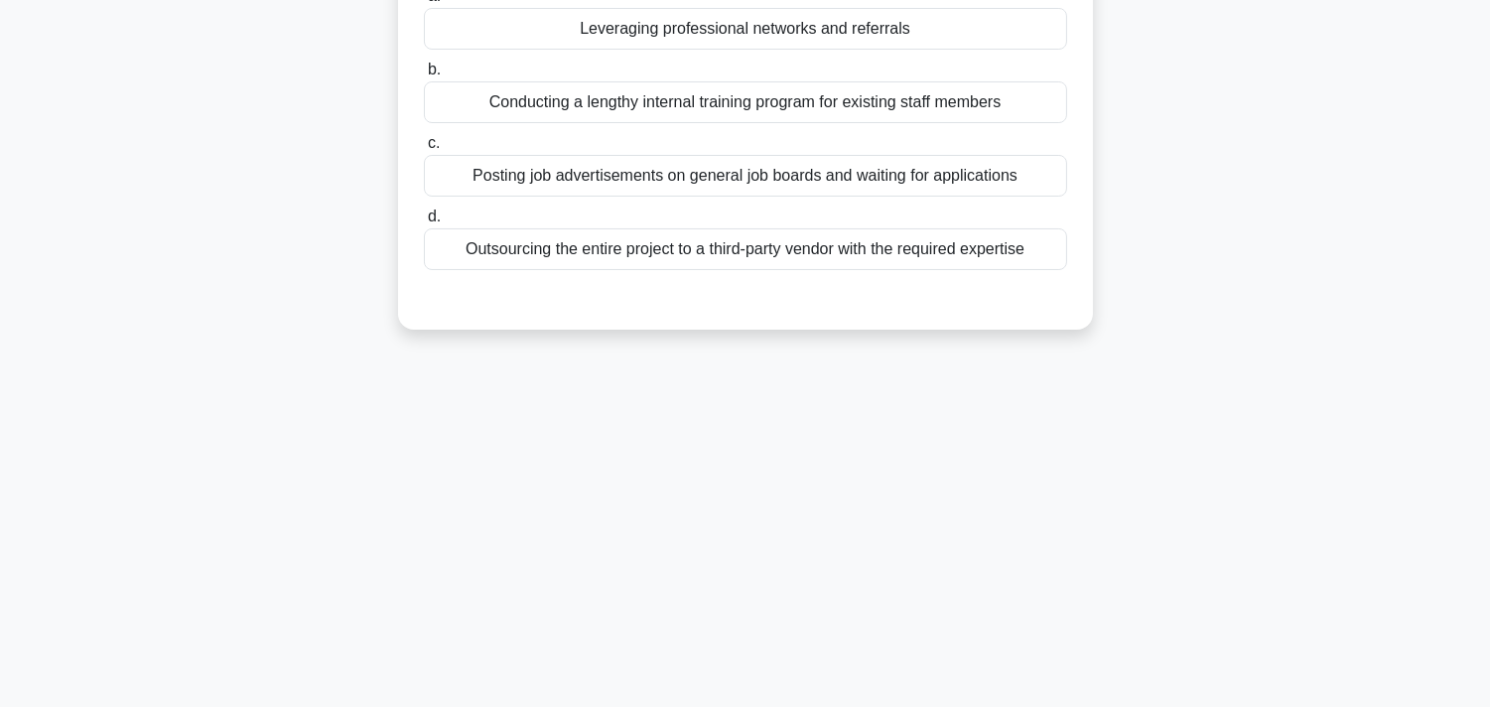
scroll to position [34, 0]
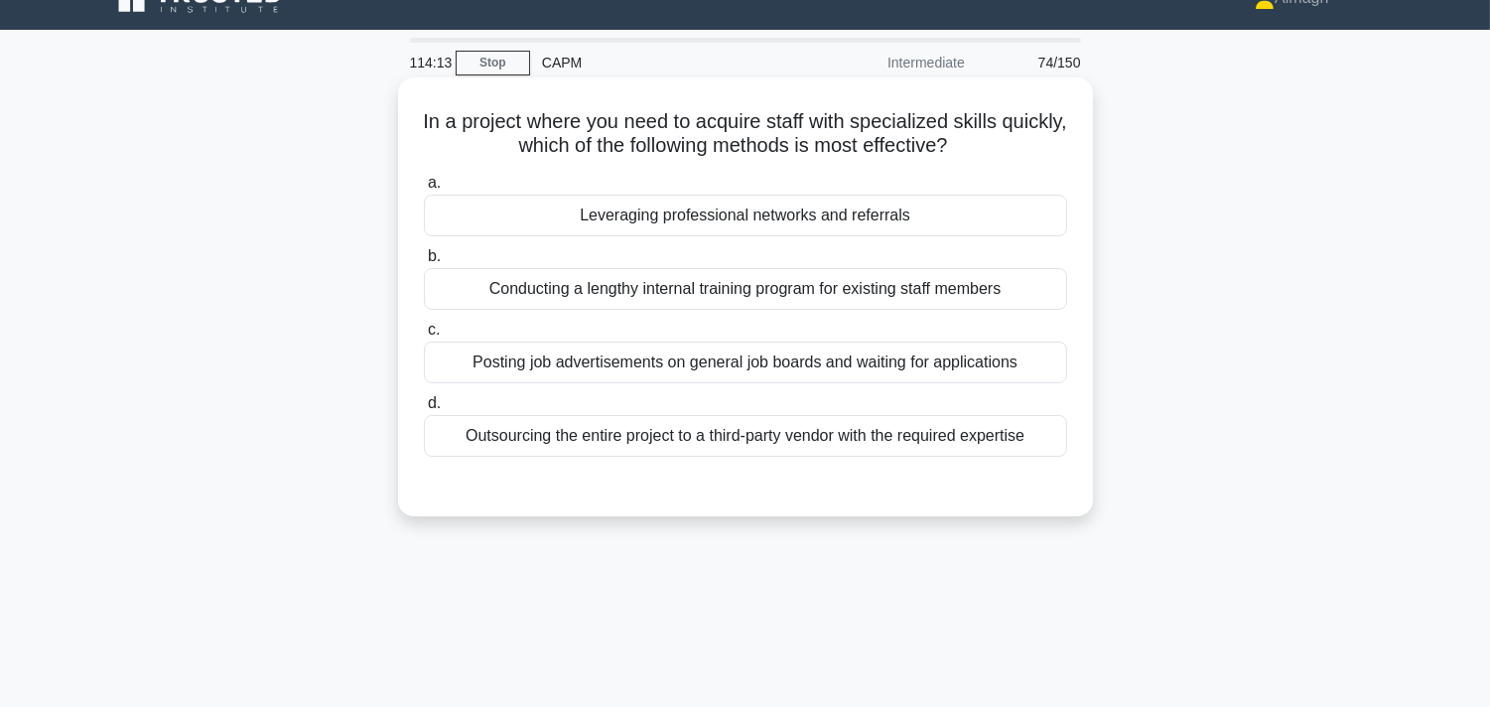
click at [758, 212] on div "Leveraging professional networks and referrals" at bounding box center [745, 216] width 643 height 42
click at [424, 190] on input "a. Leveraging professional networks and referrals" at bounding box center [424, 183] width 0 height 13
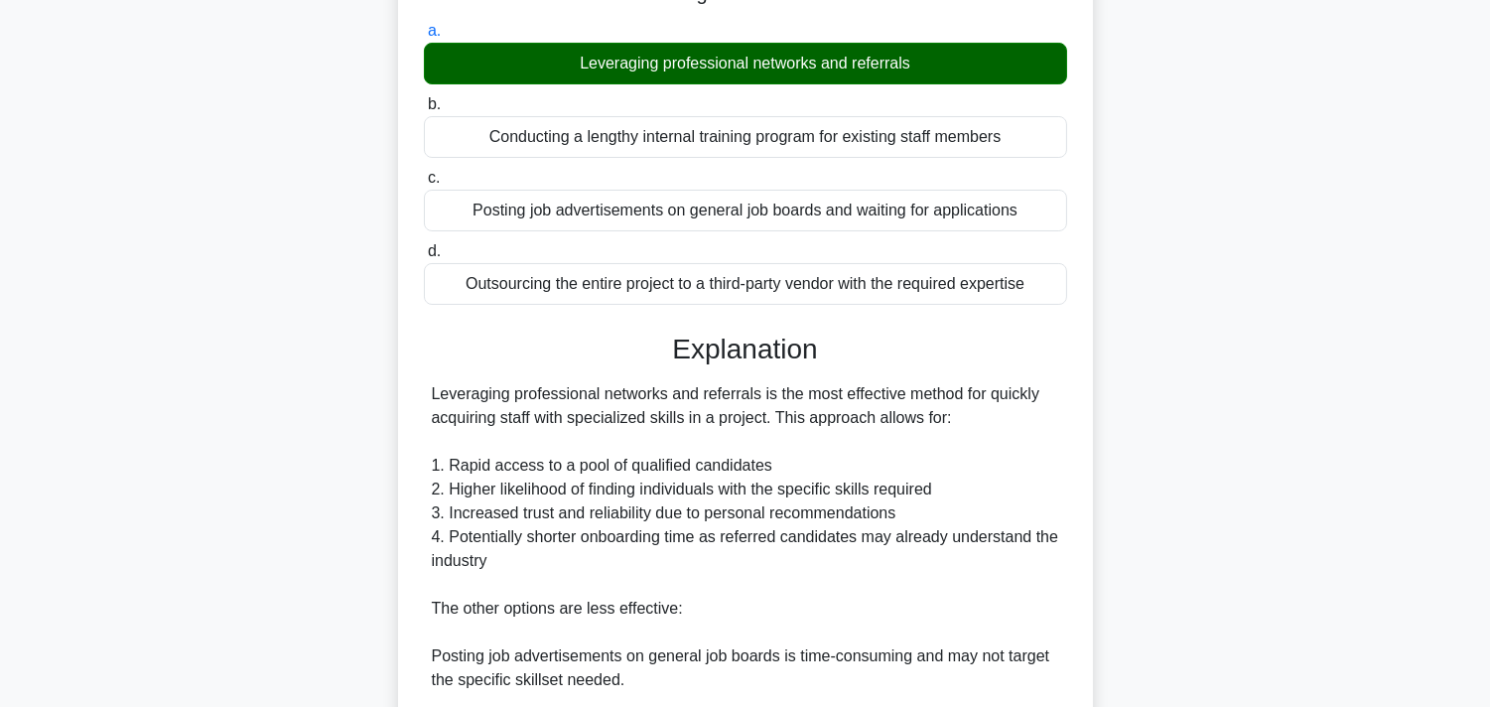
scroll to position [492, 0]
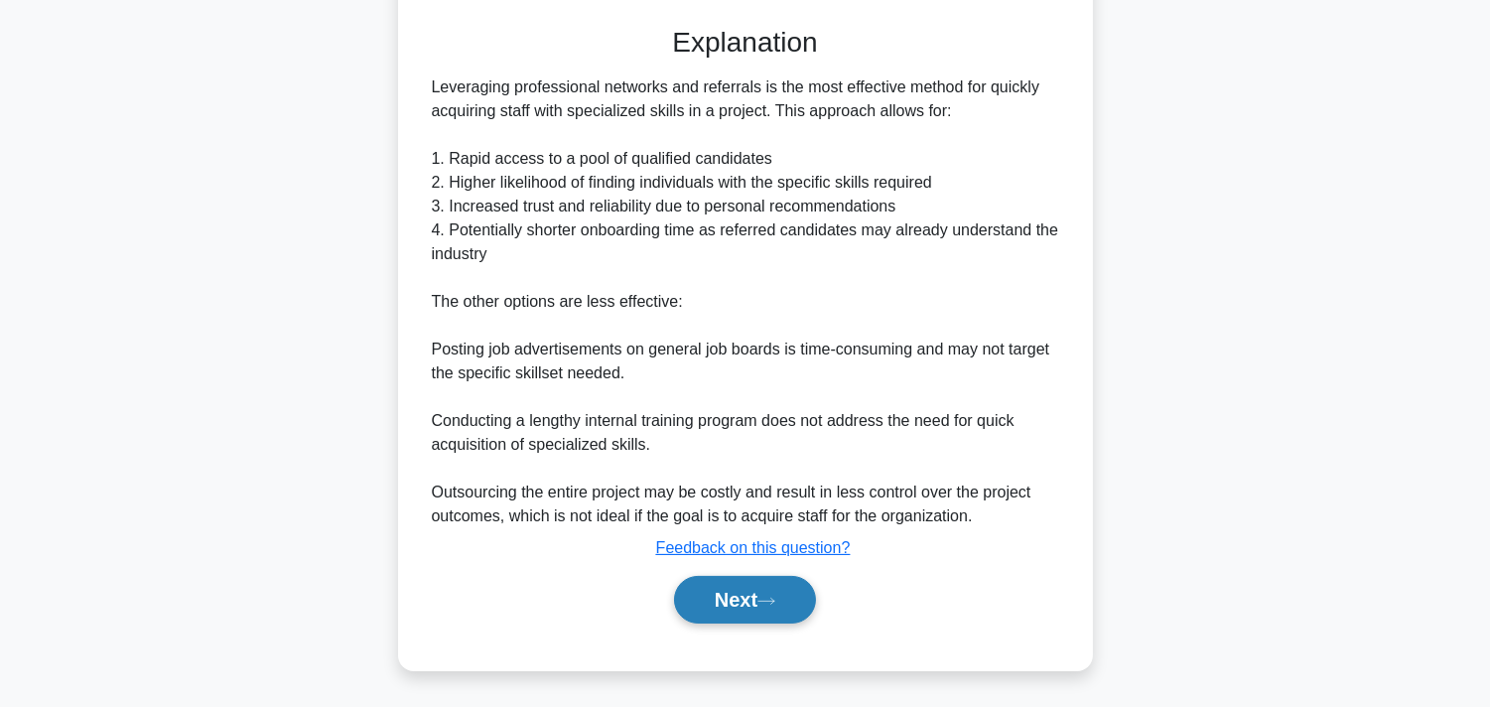
click at [740, 600] on button "Next" at bounding box center [745, 600] width 142 height 48
click at [733, 602] on button "Next" at bounding box center [745, 600] width 142 height 48
click at [707, 610] on button "Next" at bounding box center [745, 600] width 142 height 48
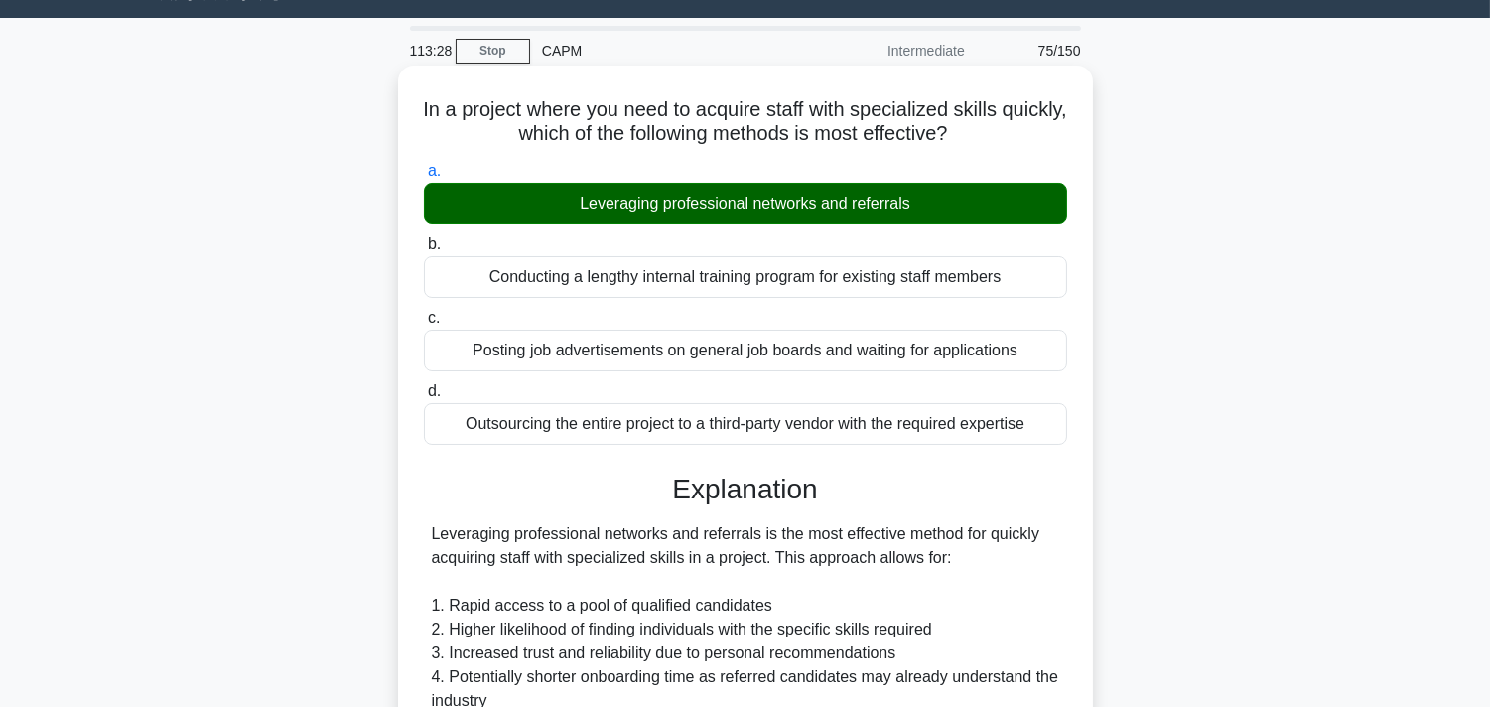
scroll to position [0, 0]
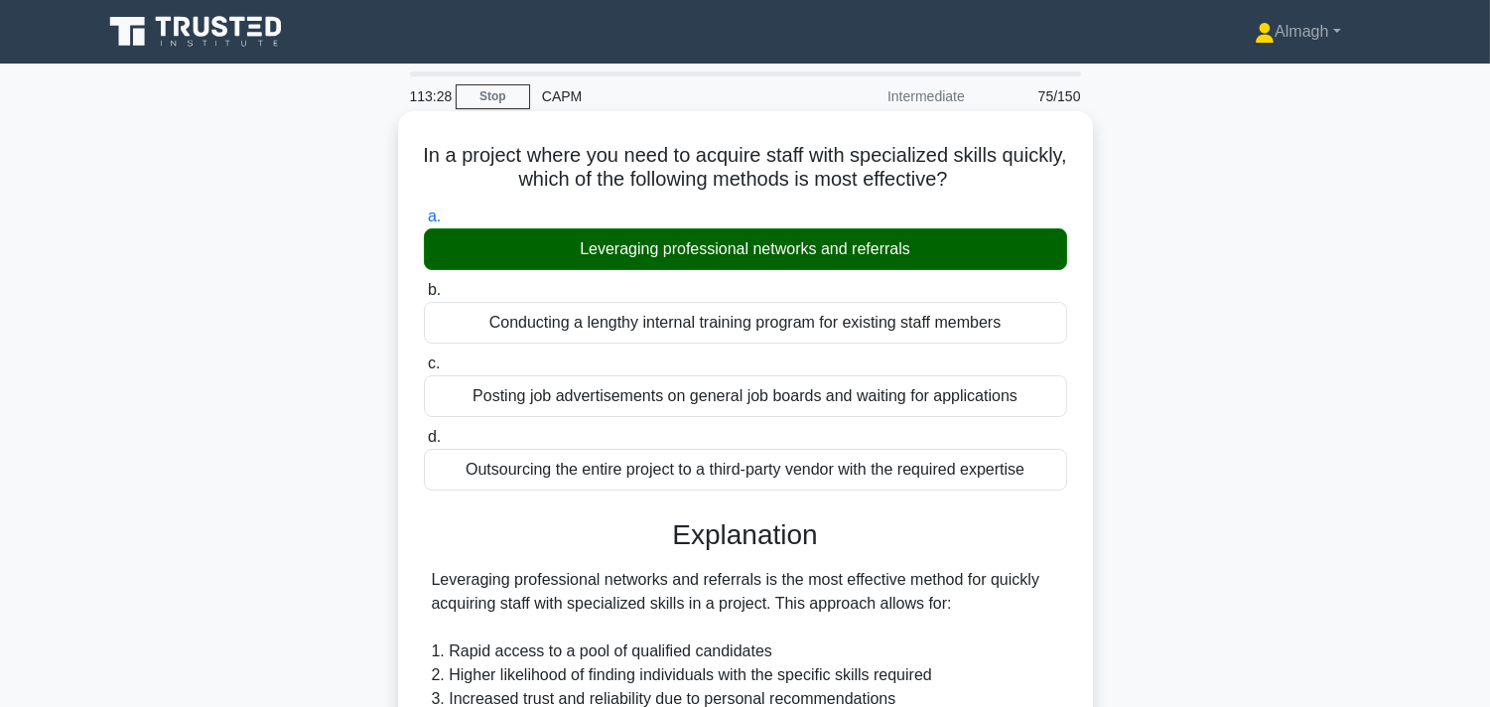
click at [554, 401] on div "Posting job advertisements on general job boards and waiting for applications" at bounding box center [745, 396] width 643 height 42
click at [424, 370] on input "c. Posting job advertisements on general job boards and waiting for applications" at bounding box center [424, 363] width 0 height 13
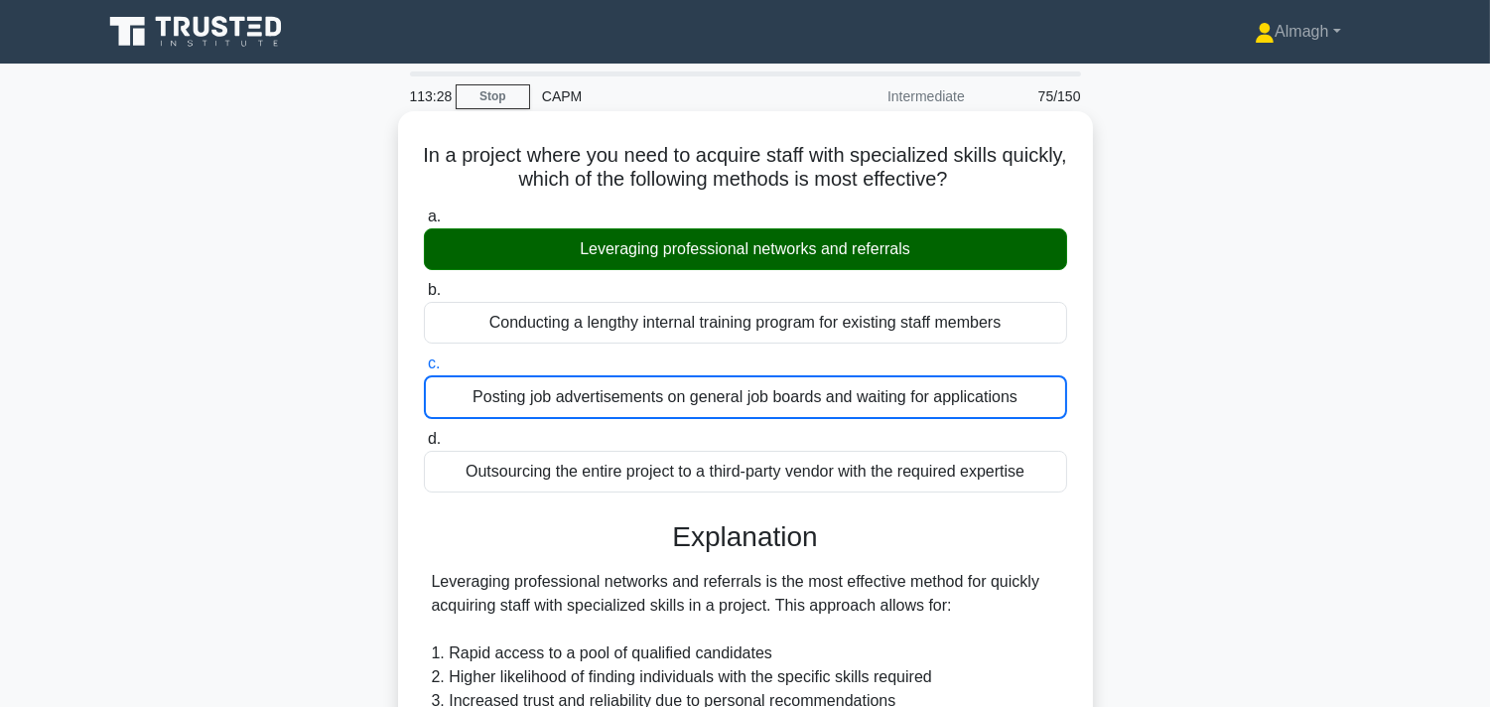
click at [559, 402] on div "Posting job advertisements on general job boards and waiting for applications" at bounding box center [745, 397] width 643 height 44
click at [424, 370] on input "c. Posting job advertisements on general job boards and waiting for applications" at bounding box center [424, 363] width 0 height 13
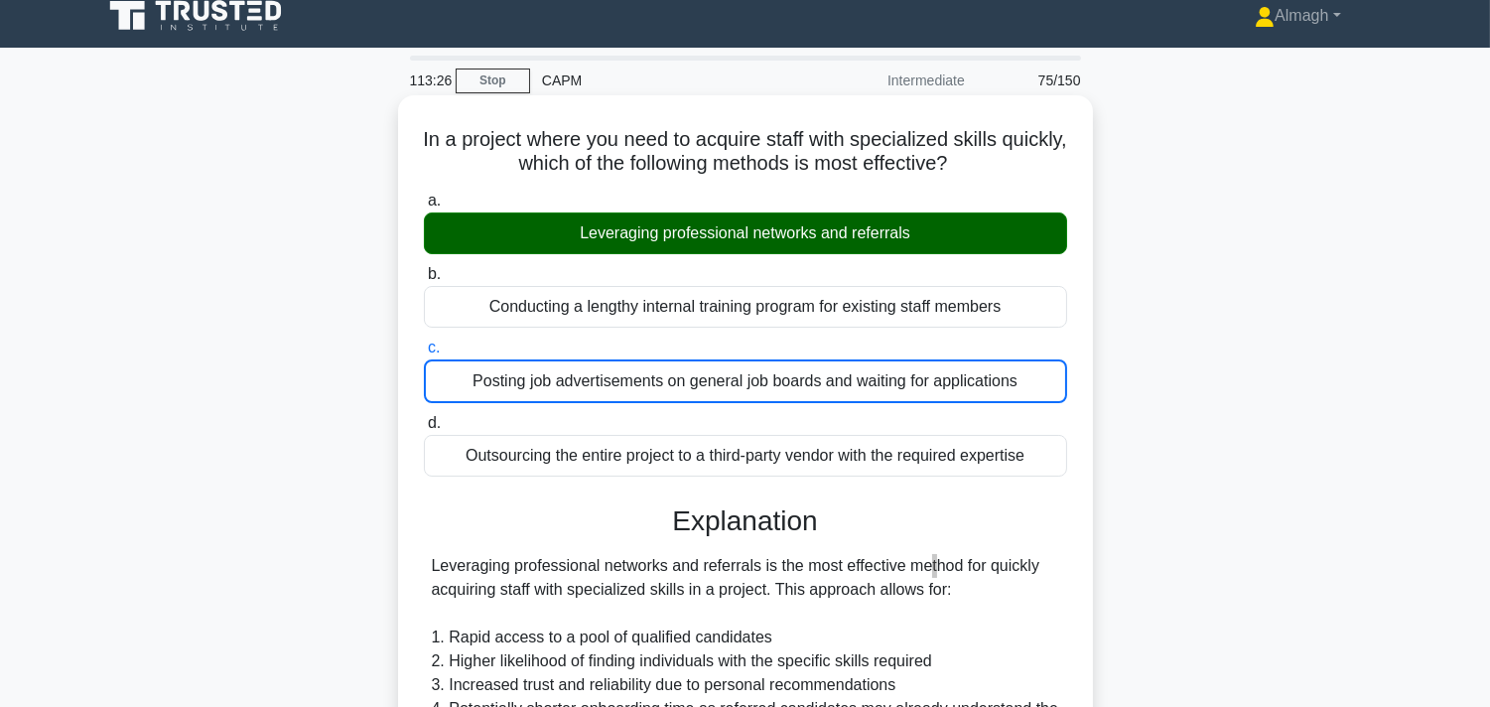
scroll to position [492, 0]
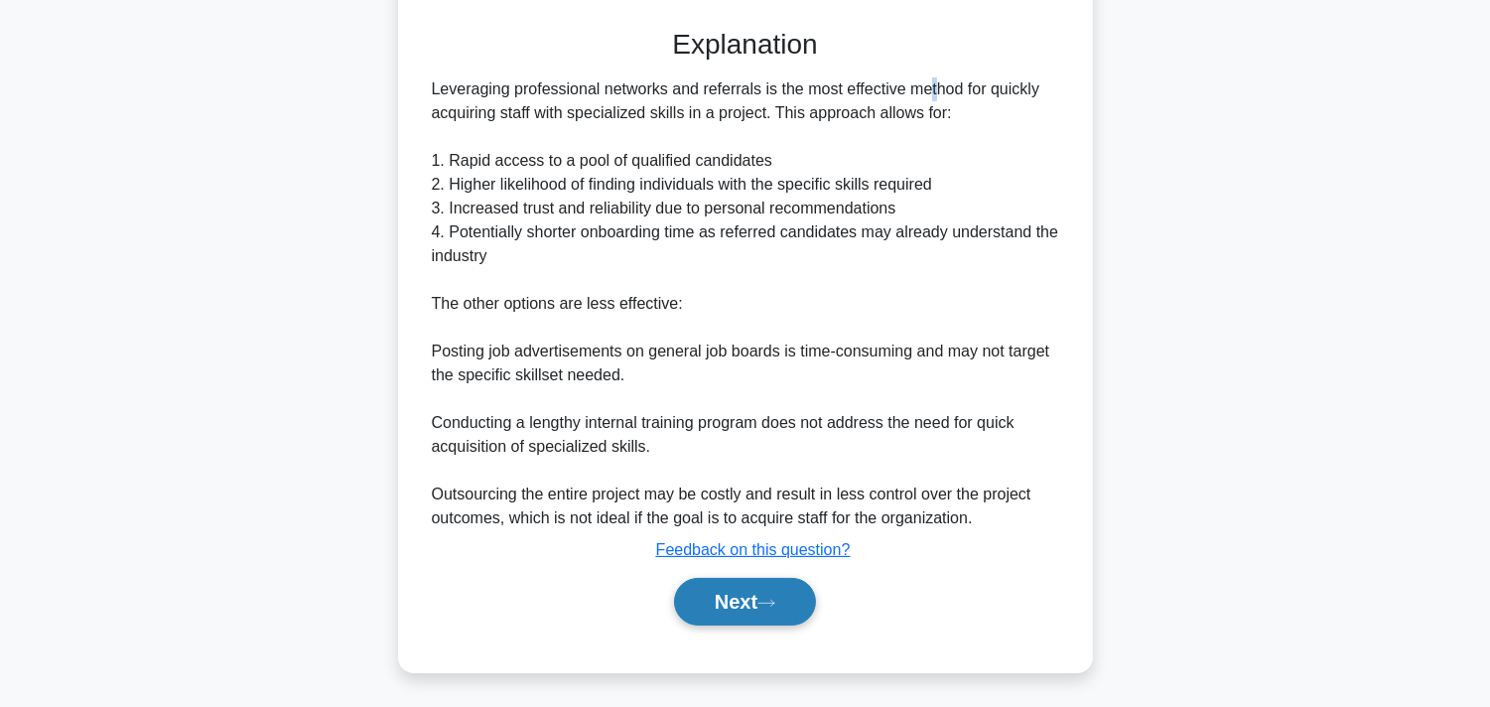
click at [710, 586] on button "Next" at bounding box center [745, 602] width 142 height 48
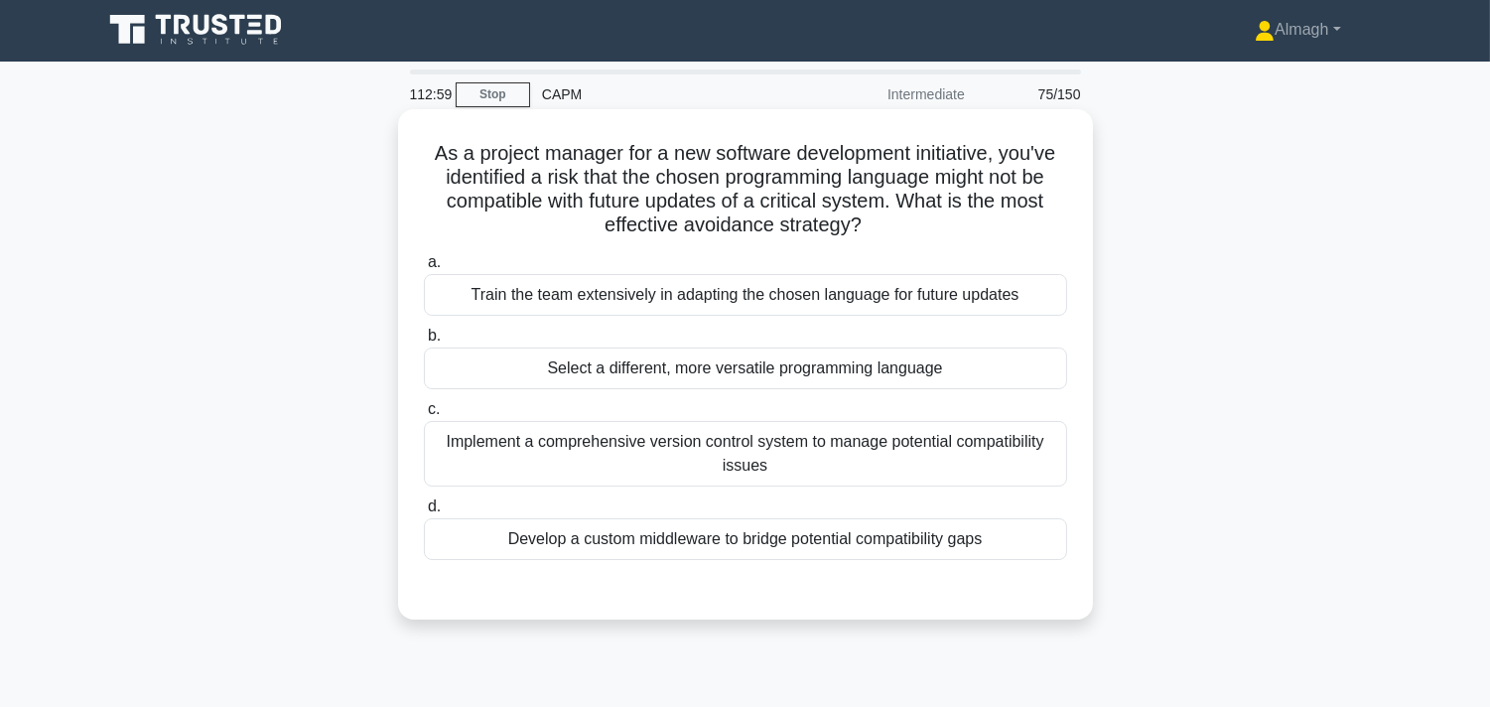
scroll to position [0, 0]
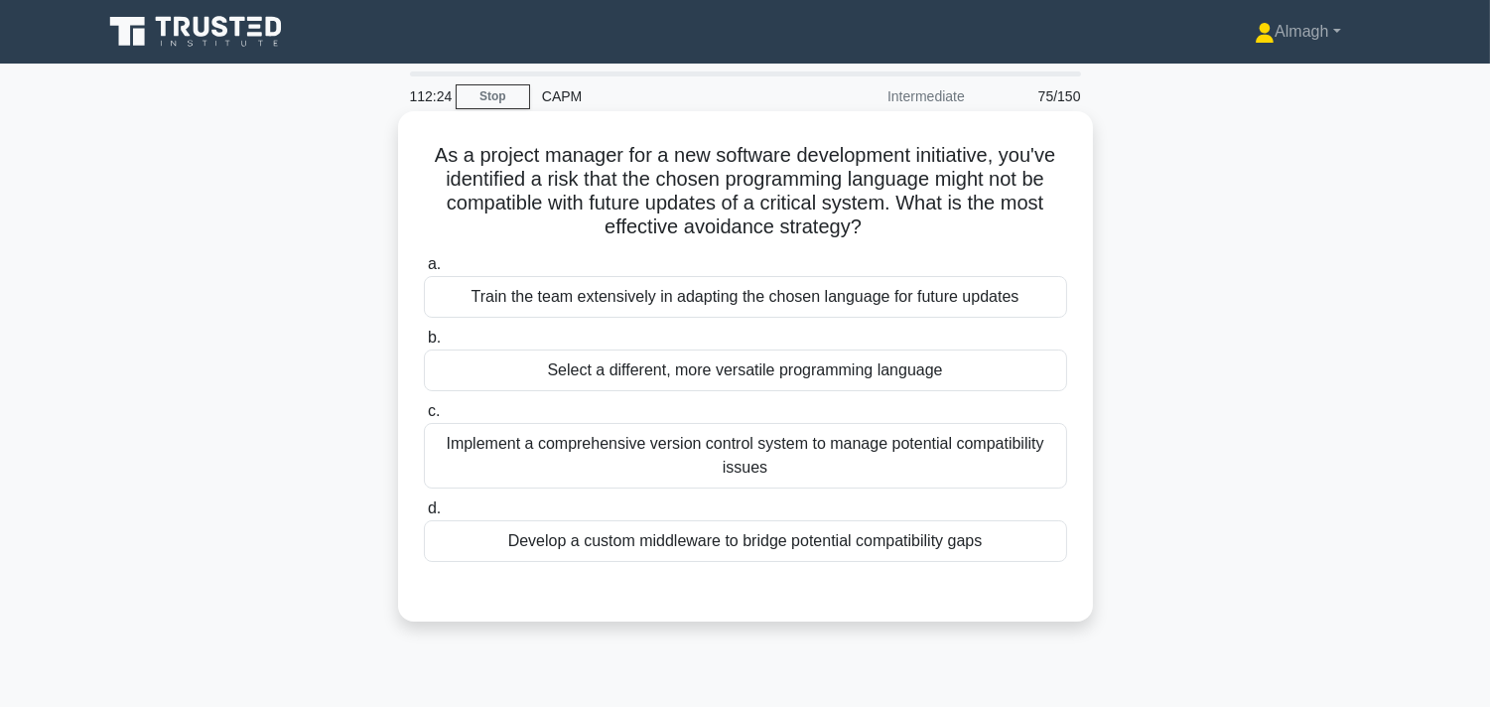
click at [648, 459] on div "Implement a comprehensive version control system to manage potential compatibil…" at bounding box center [745, 456] width 643 height 66
click at [424, 418] on input "c. Implement a comprehensive version control system to manage potential compati…" at bounding box center [424, 411] width 0 height 13
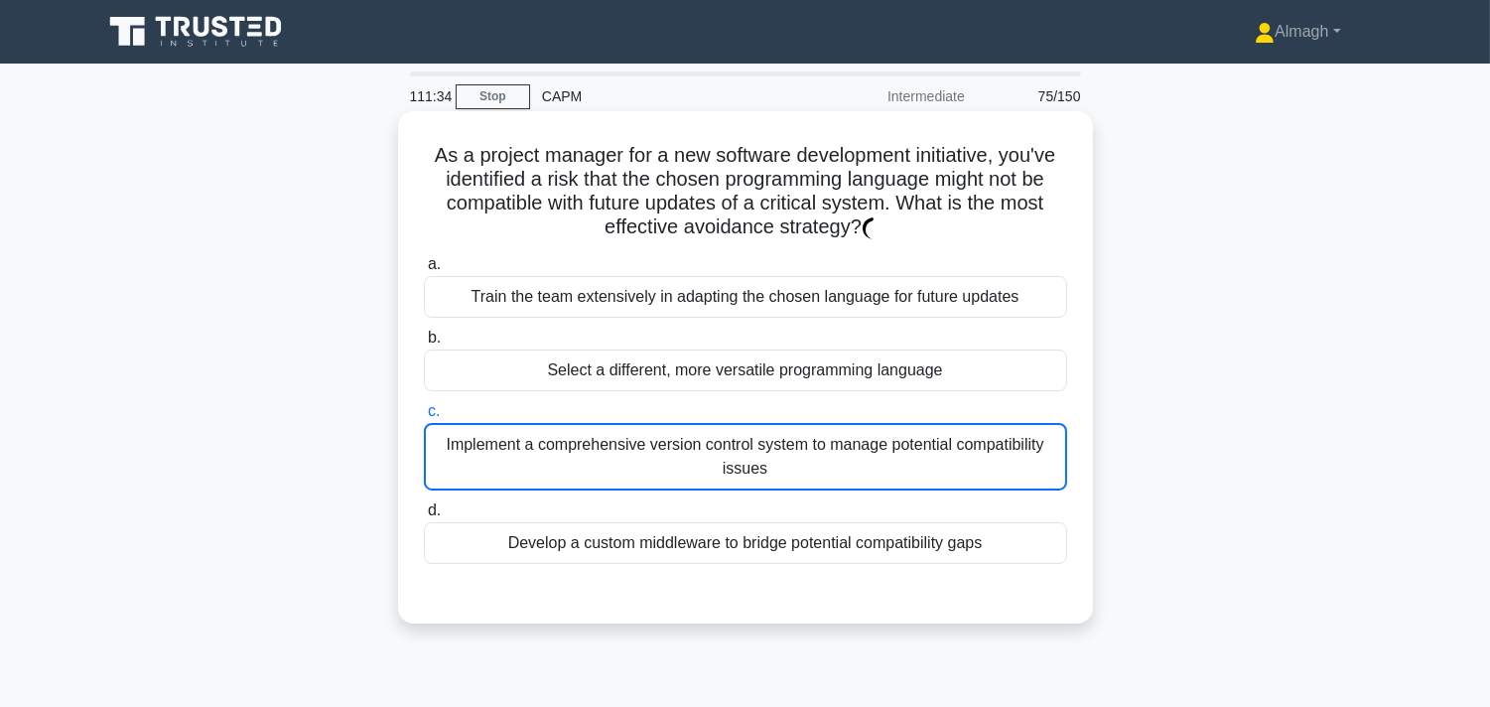
scroll to position [110, 0]
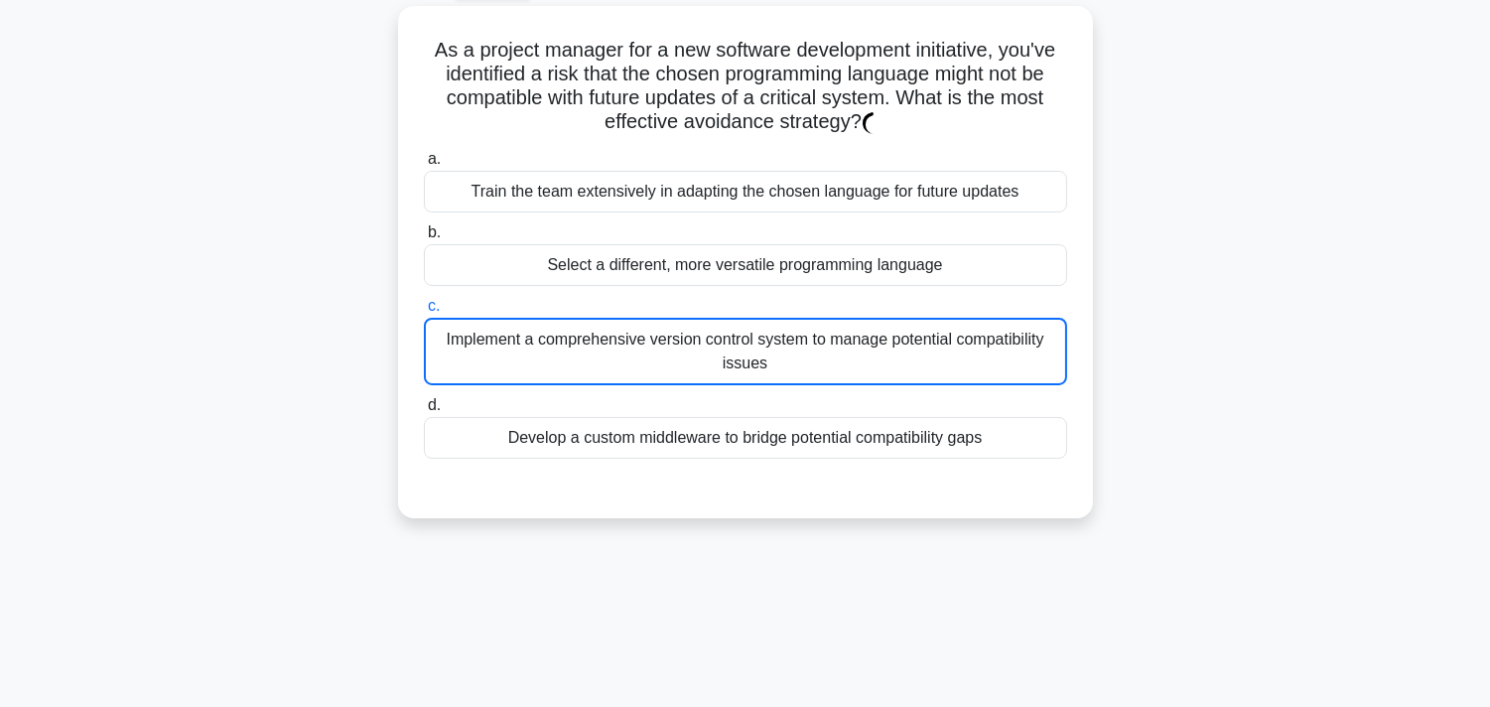
click at [1142, 635] on div "111:29 Stop CAPM Intermediate 75/150 As a project manager for a new software de…" at bounding box center [745, 457] width 1310 height 993
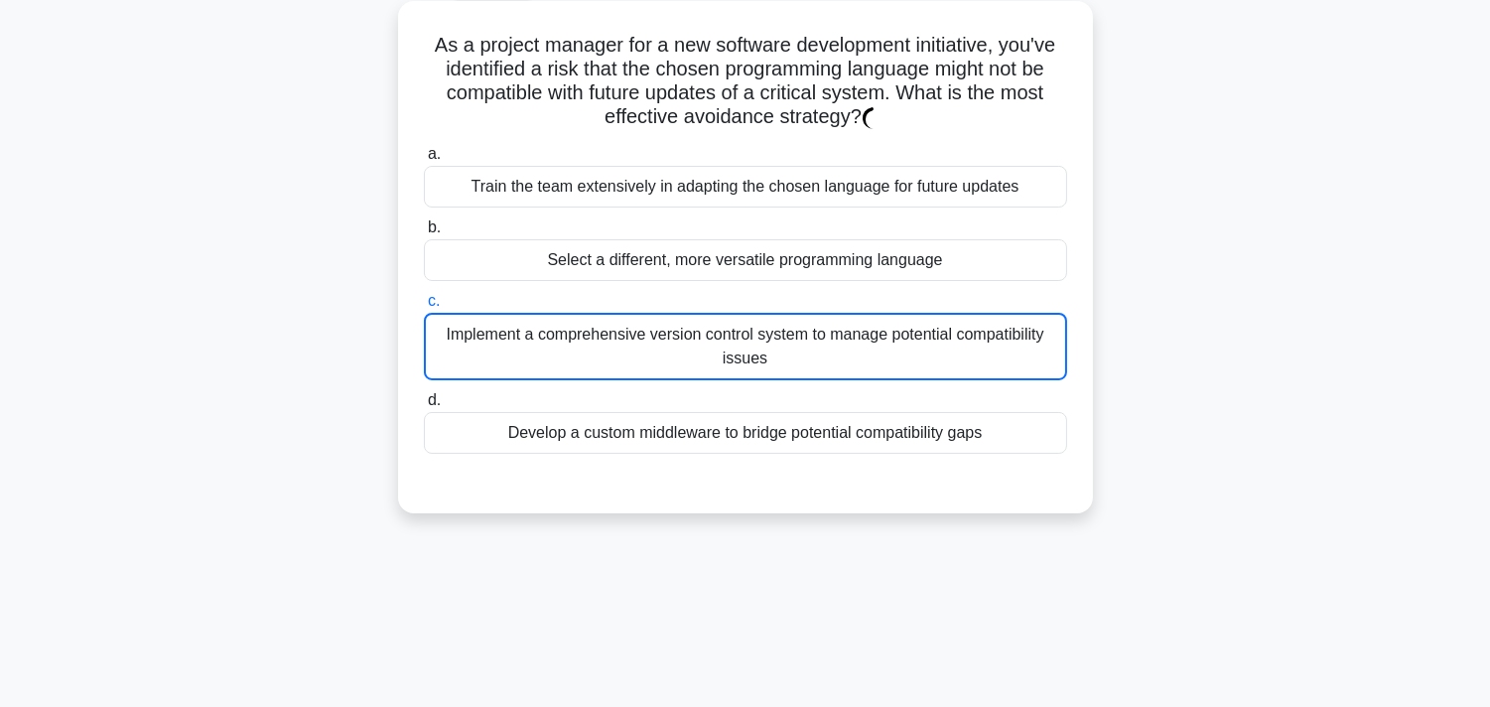
click at [775, 342] on div "Implement a comprehensive version control system to manage potential compatibil…" at bounding box center [745, 347] width 643 height 68
click at [424, 308] on input "c. Implement a comprehensive version control system to manage potential compati…" at bounding box center [424, 301] width 0 height 13
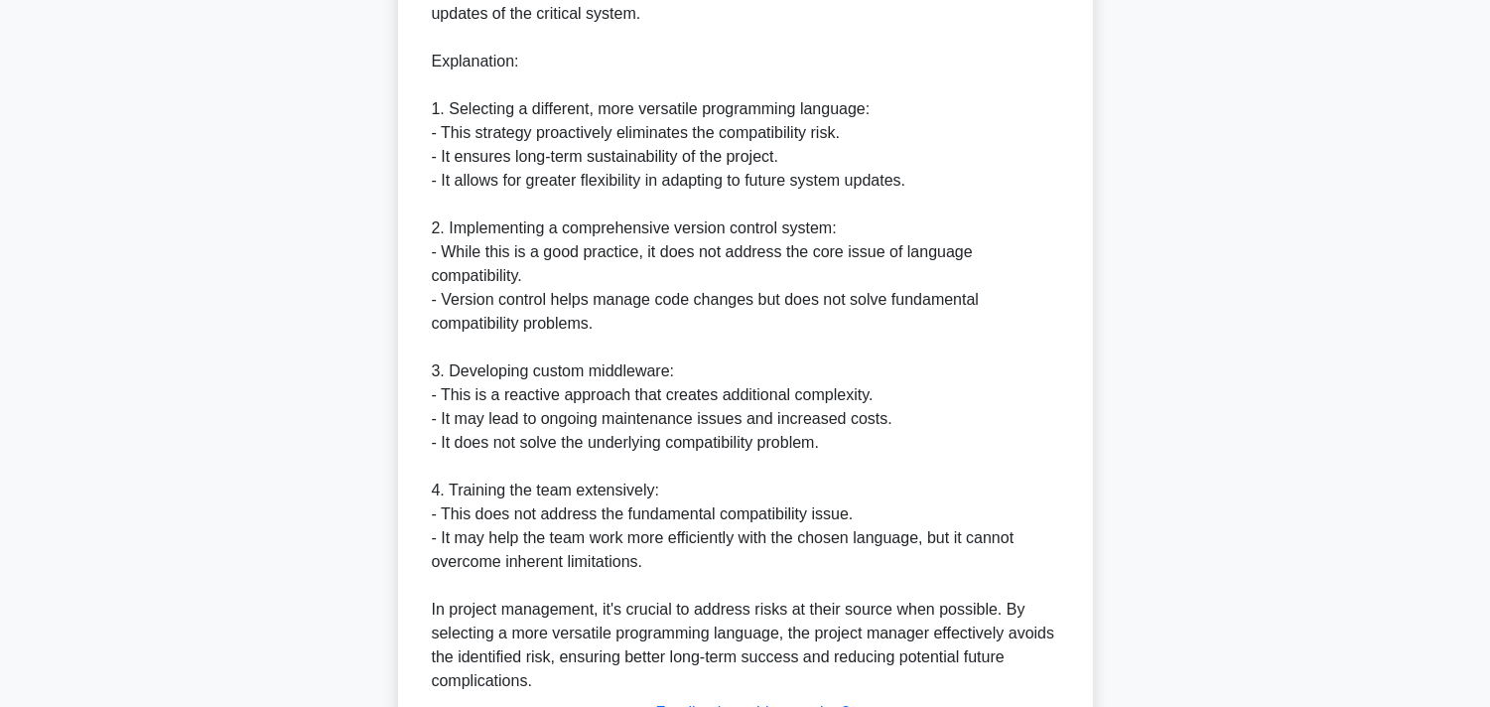
scroll to position [875, 0]
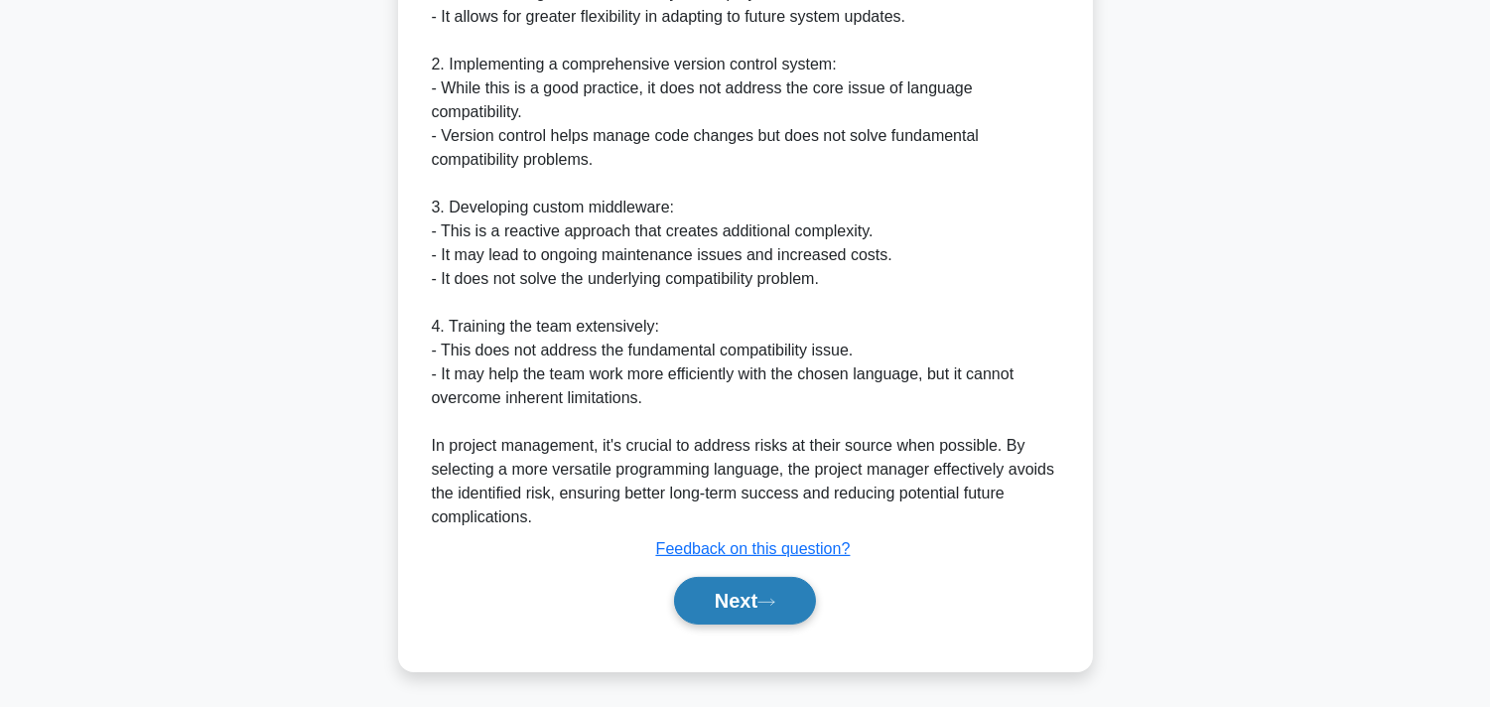
click at [764, 591] on button "Next" at bounding box center [745, 601] width 142 height 48
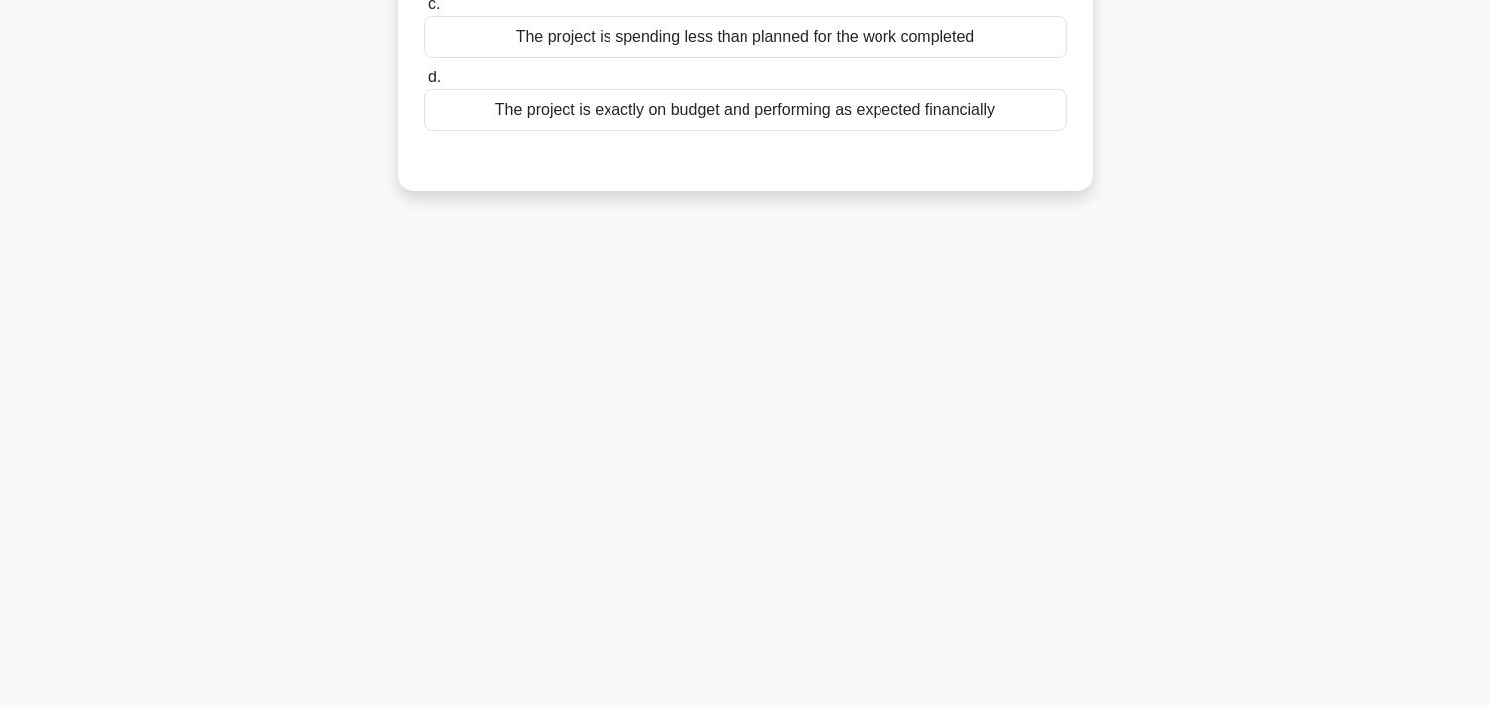
scroll to position [0, 0]
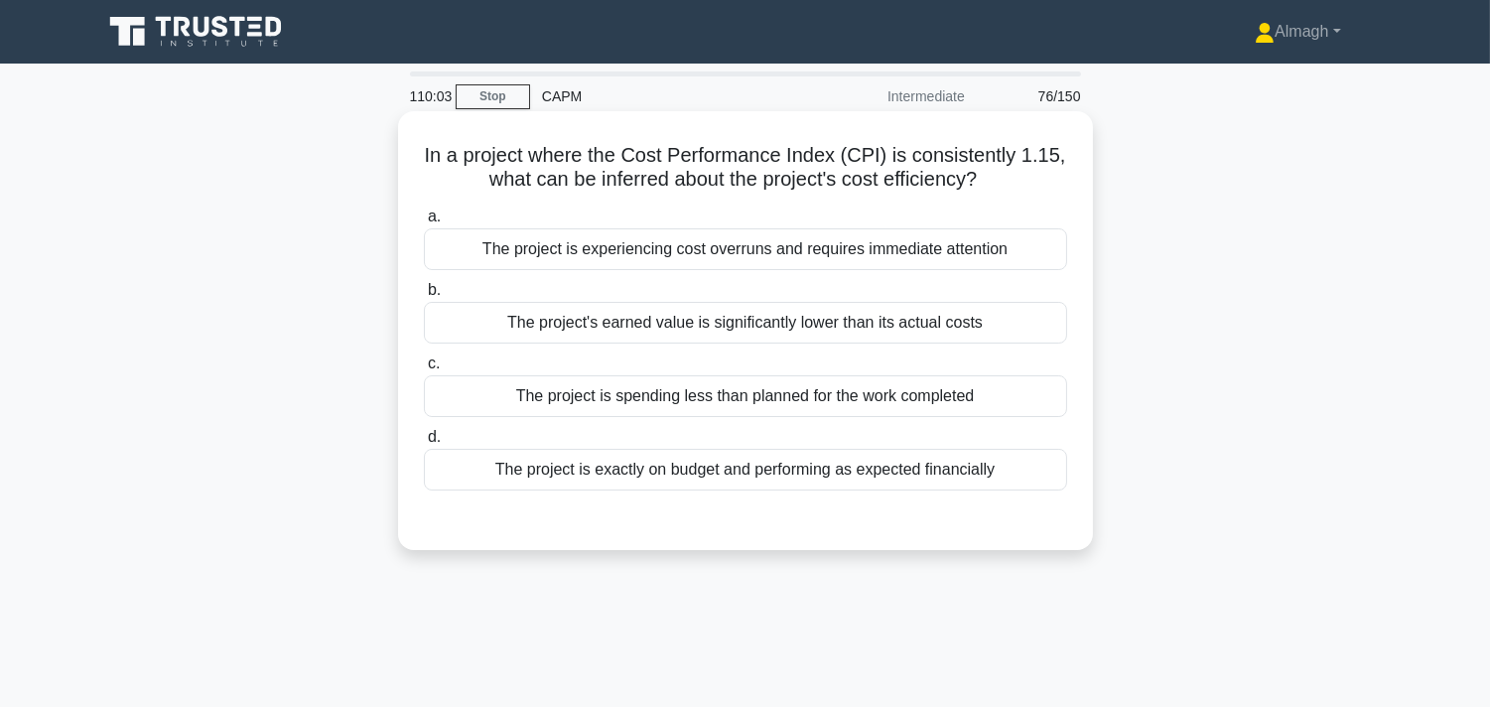
click at [784, 254] on div "The project is experiencing cost overruns and requires immediate attention" at bounding box center [745, 249] width 643 height 42
click at [424, 223] on input "a. The project is experiencing cost overruns and requires immediate attention" at bounding box center [424, 216] width 0 height 13
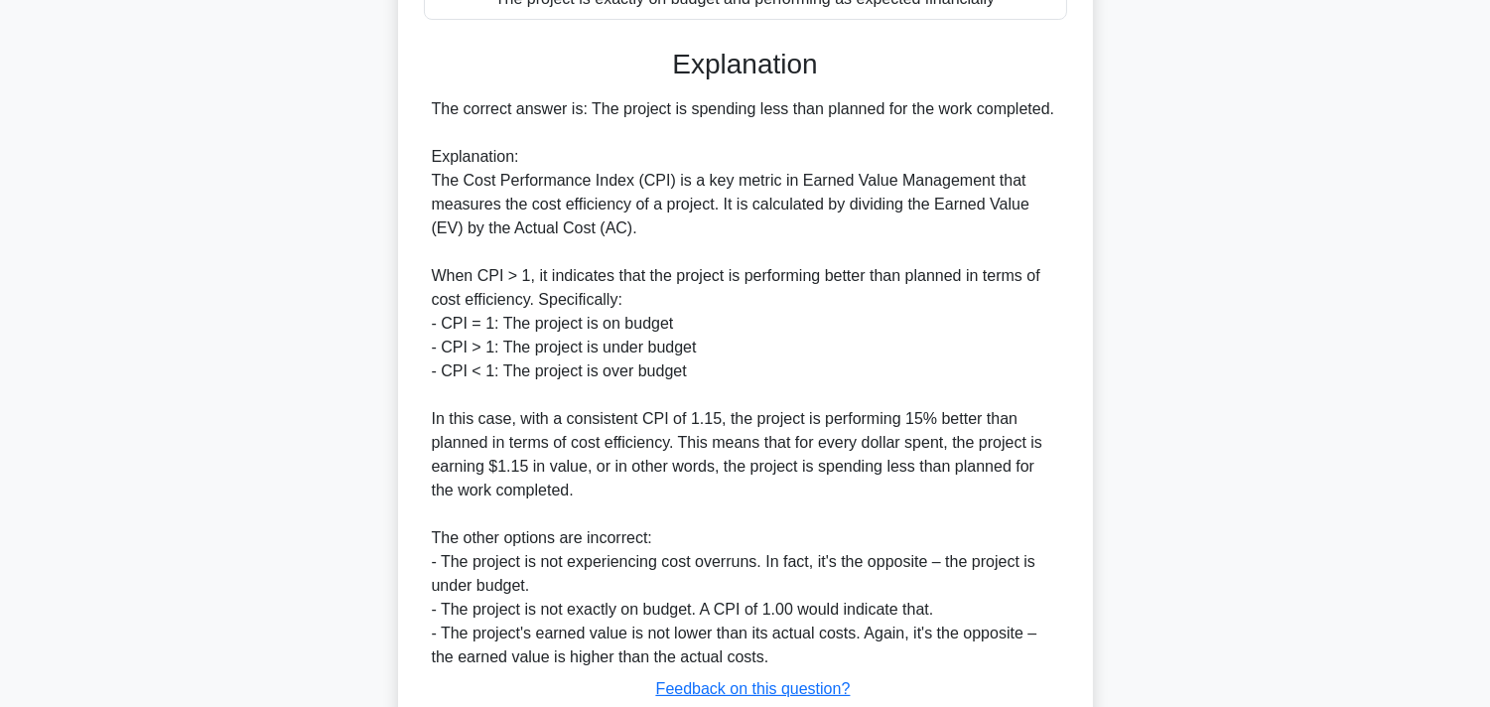
scroll to position [612, 0]
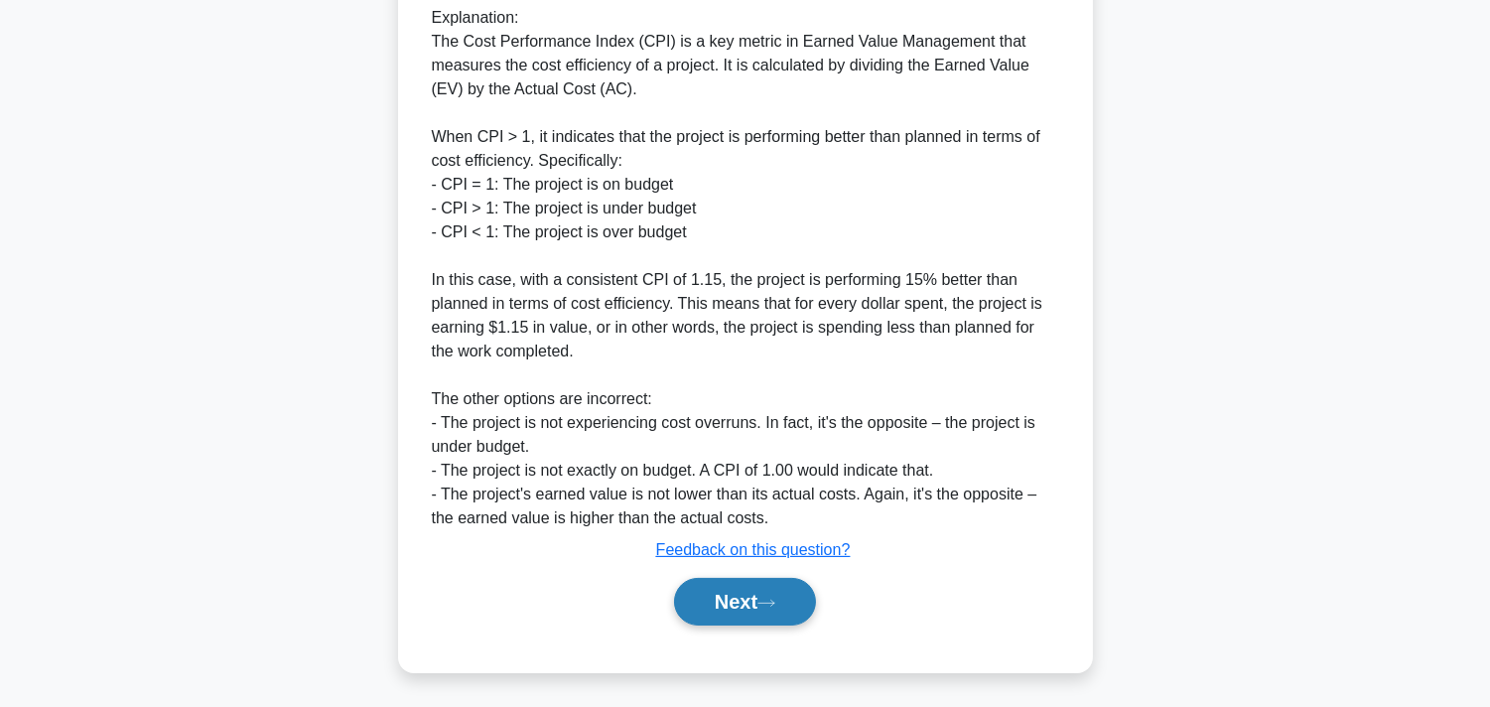
click at [730, 597] on button "Next" at bounding box center [745, 602] width 142 height 48
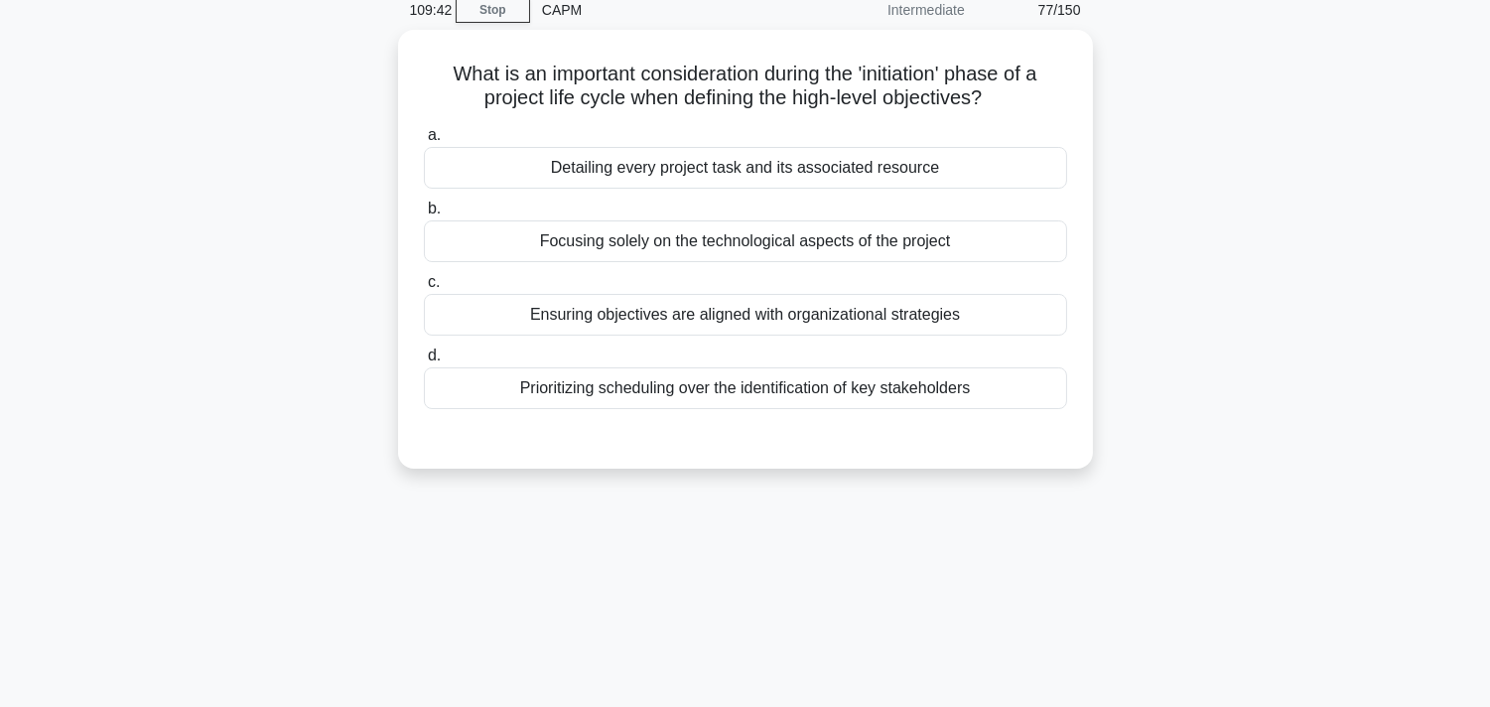
scroll to position [34, 0]
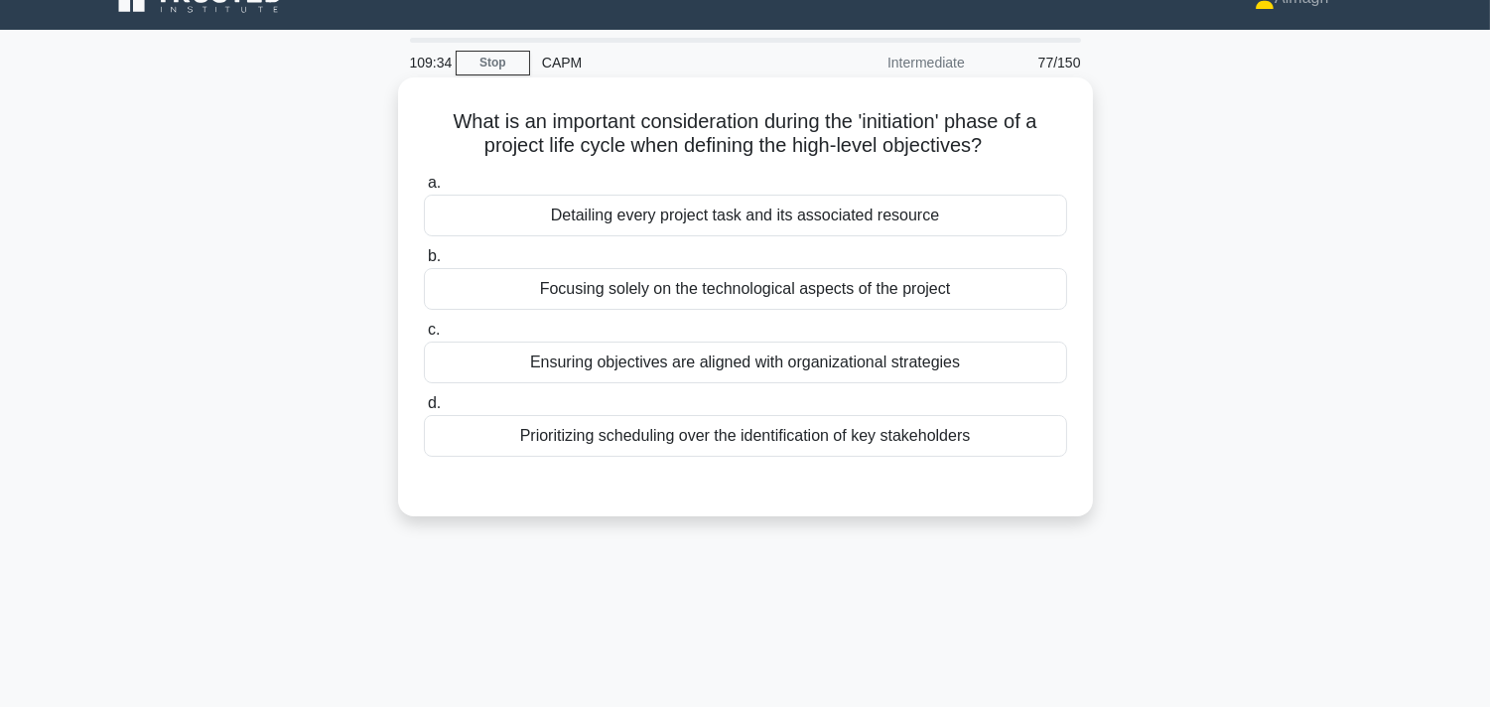
click at [725, 369] on div "Ensuring objectives are aligned with organizational strategies" at bounding box center [745, 363] width 643 height 42
click at [424, 337] on input "c. Ensuring objectives are aligned with organizational strategies" at bounding box center [424, 330] width 0 height 13
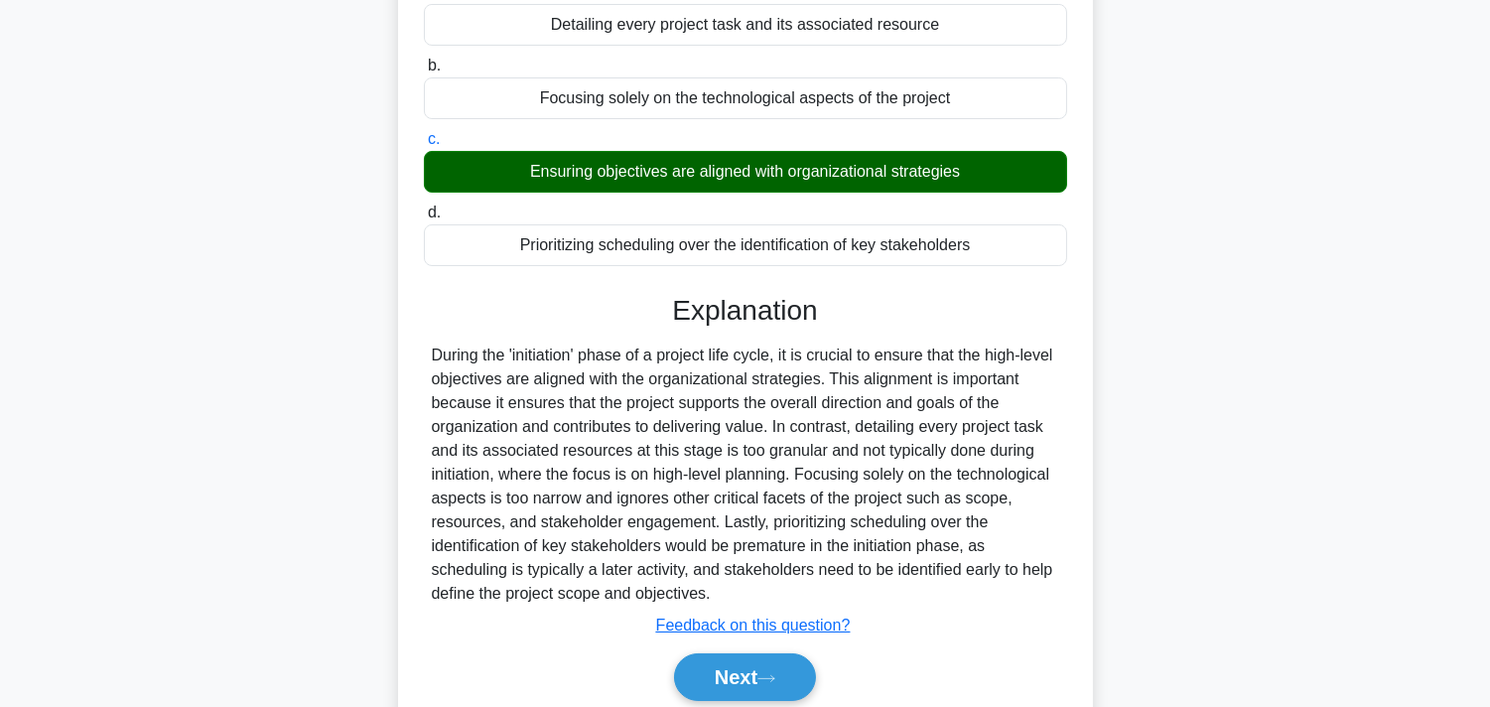
scroll to position [364, 0]
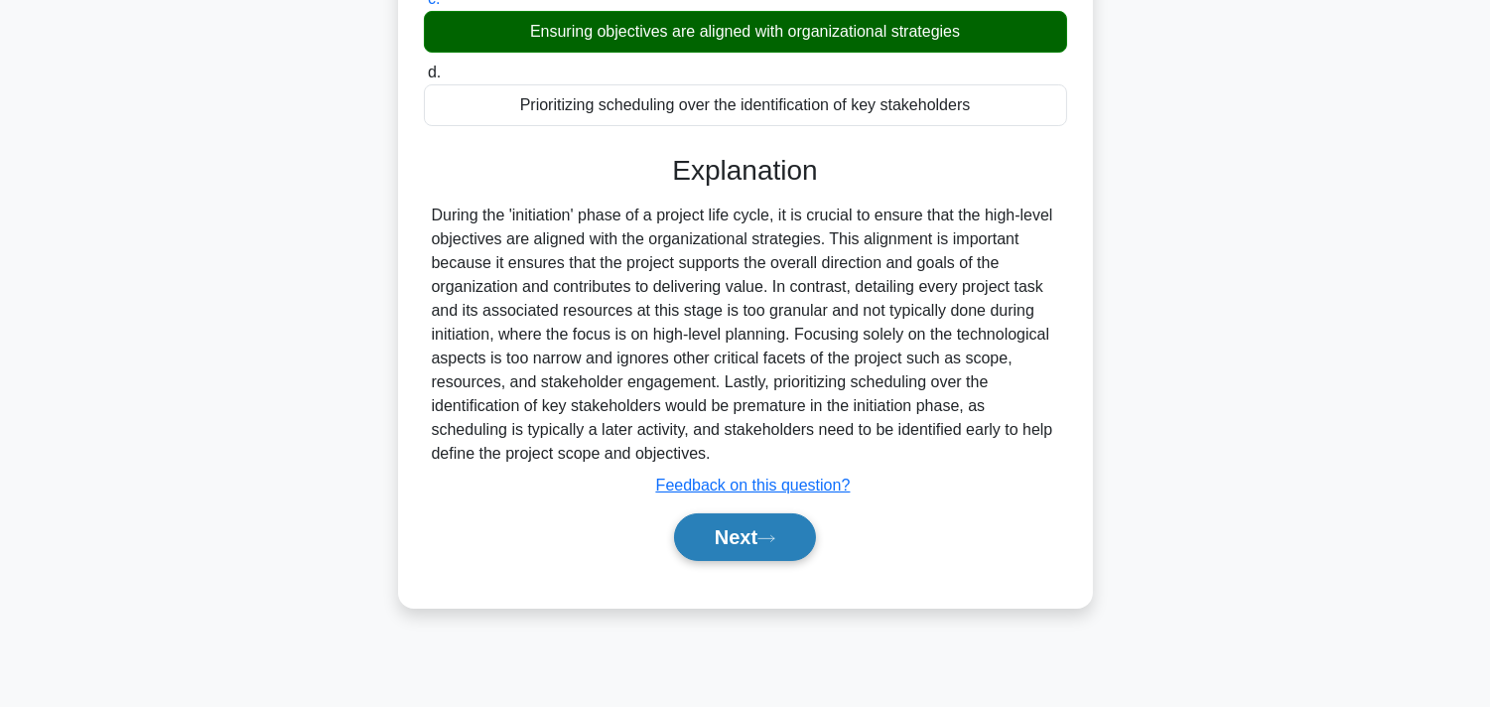
click at [794, 536] on button "Next" at bounding box center [745, 537] width 142 height 48
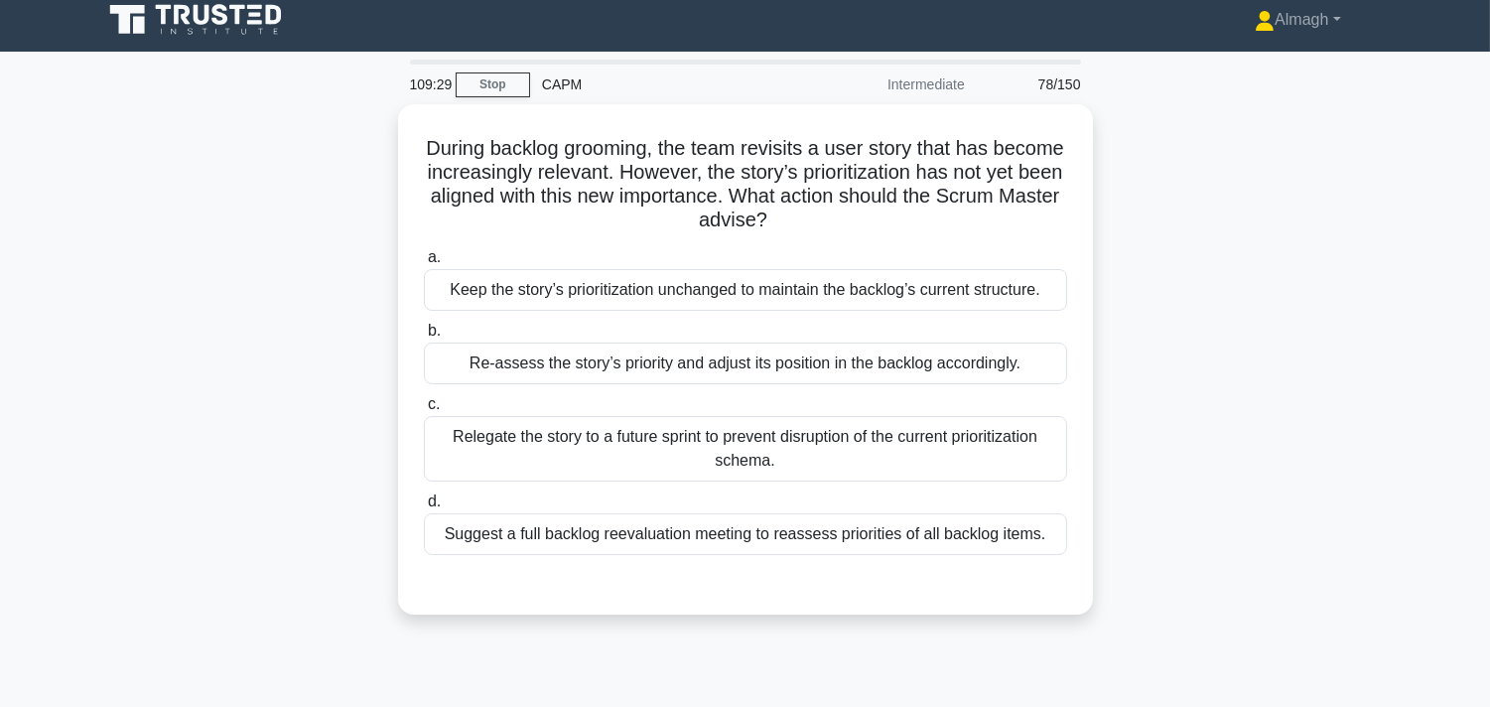
scroll to position [0, 0]
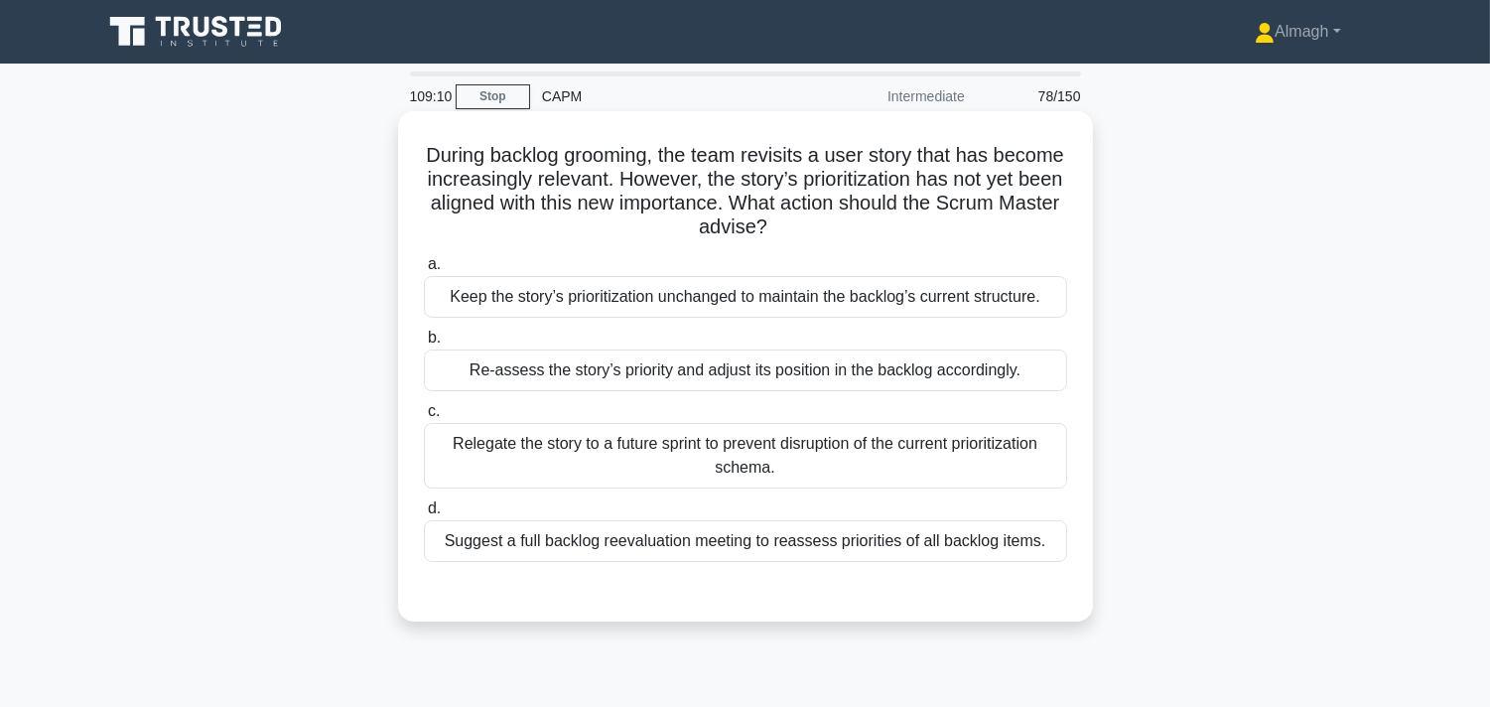
click at [679, 472] on div "Relegate the story to a future sprint to prevent disruption of the current prio…" at bounding box center [745, 456] width 643 height 66
click at [424, 418] on input "c. Relegate the story to a future sprint to prevent disruption of the current p…" at bounding box center [424, 411] width 0 height 13
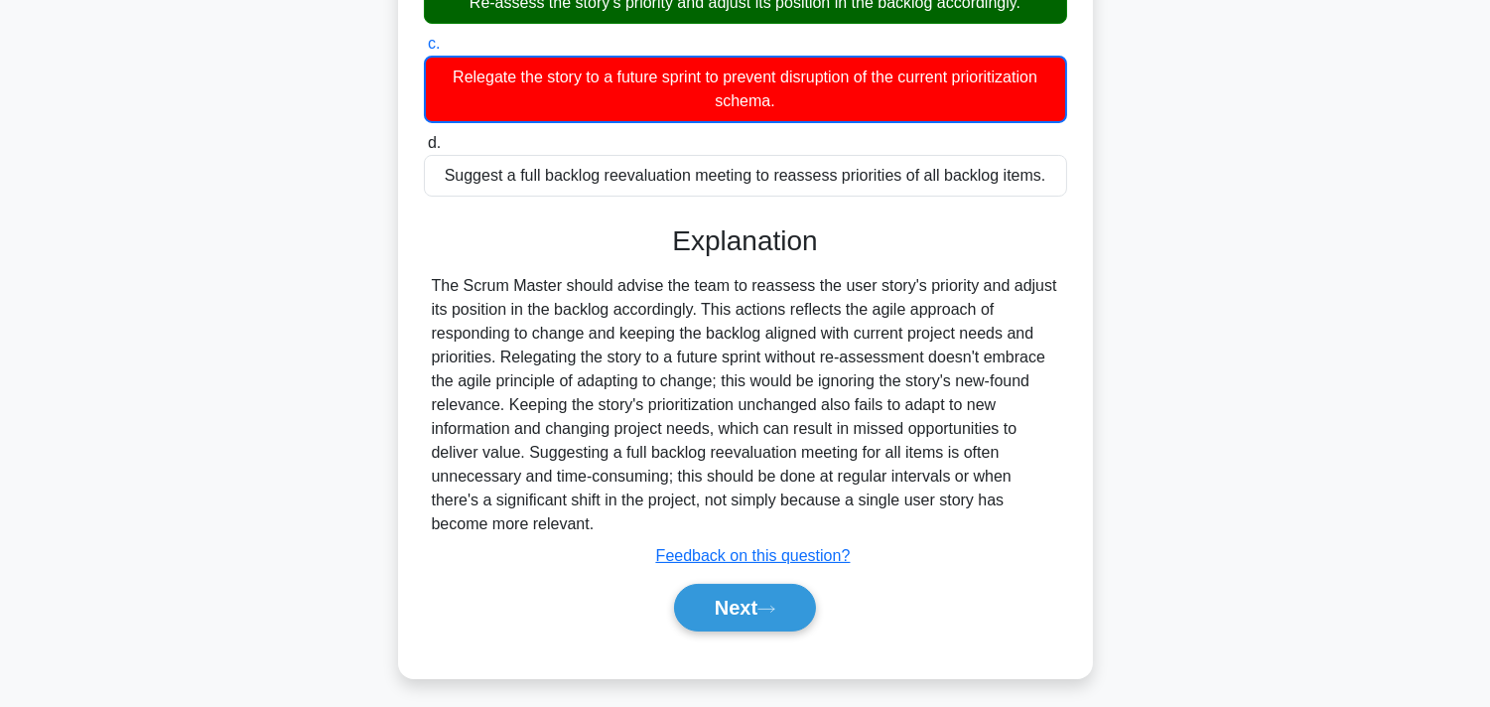
scroll to position [373, 0]
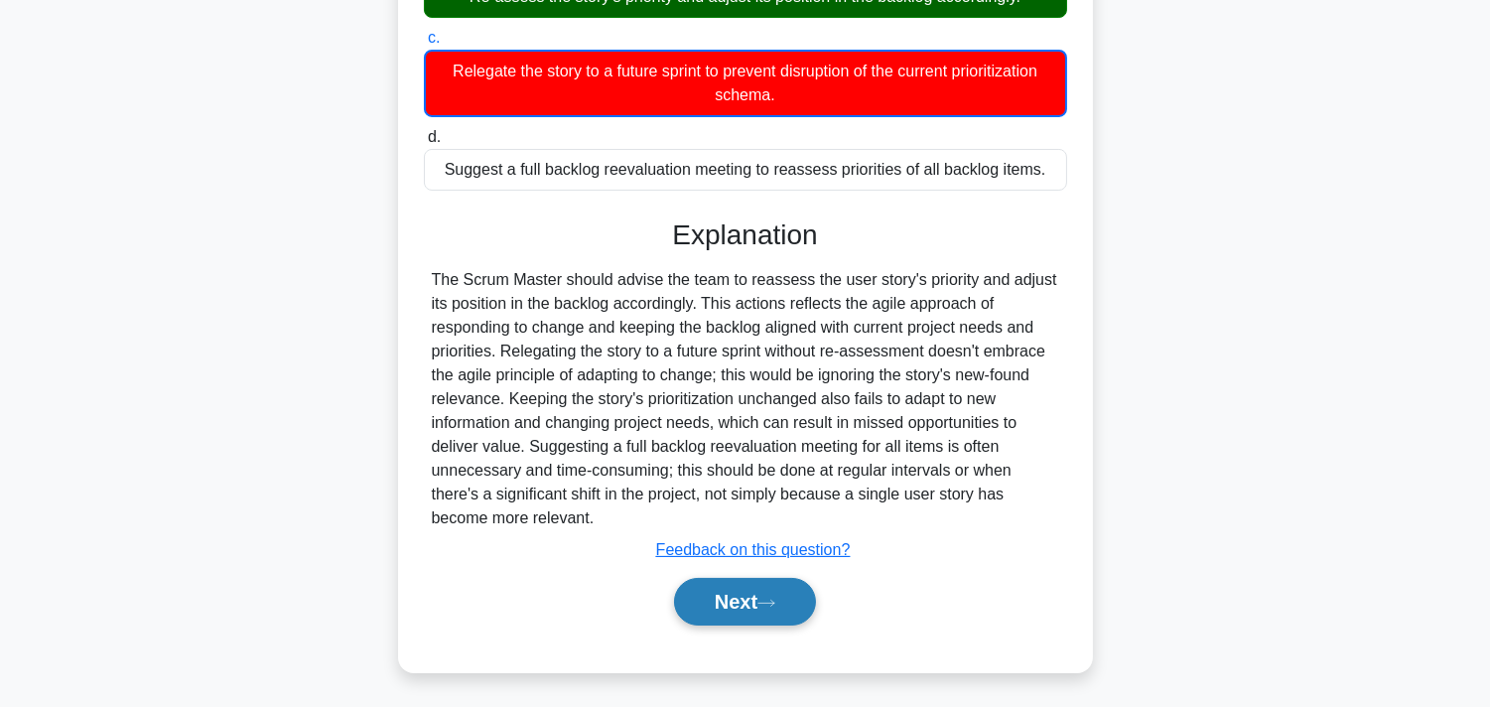
click at [812, 598] on button "Next" at bounding box center [745, 602] width 142 height 48
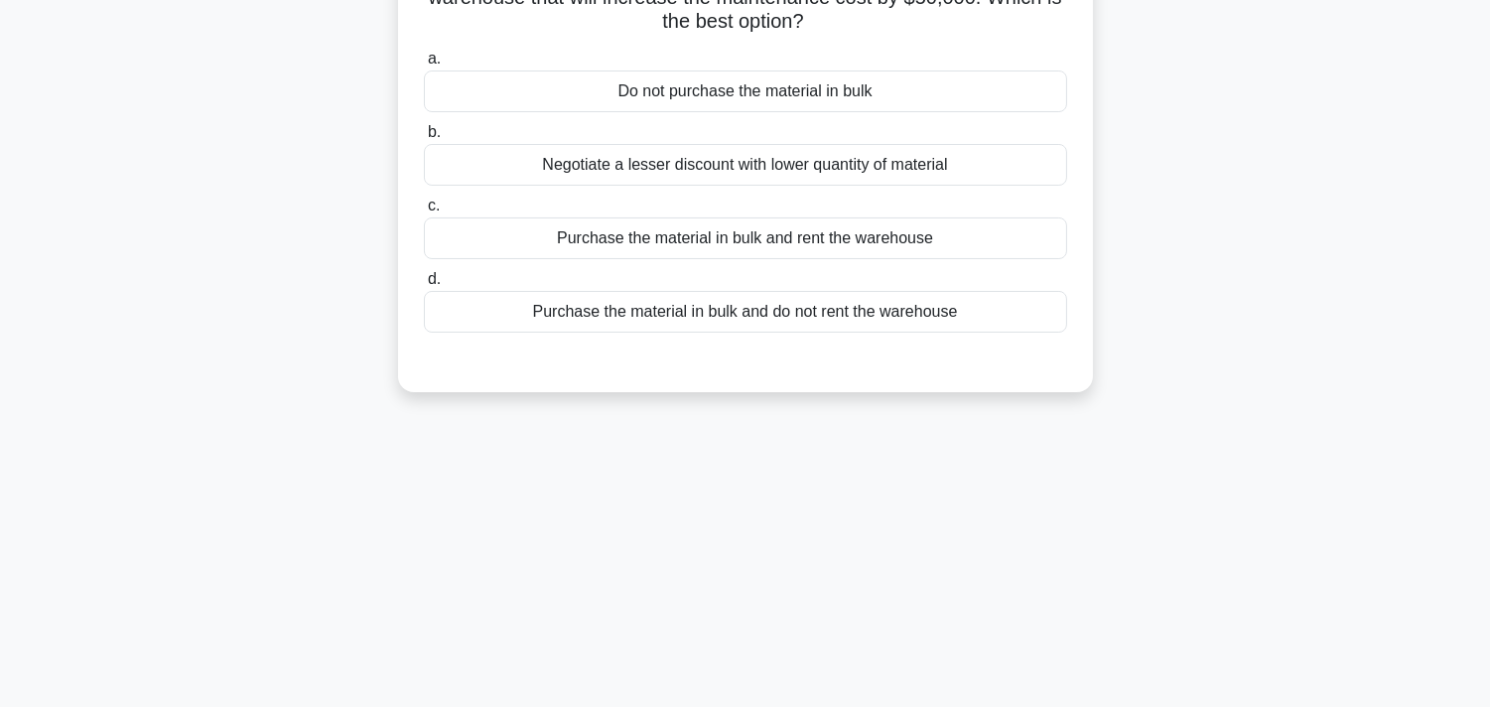
scroll to position [0, 0]
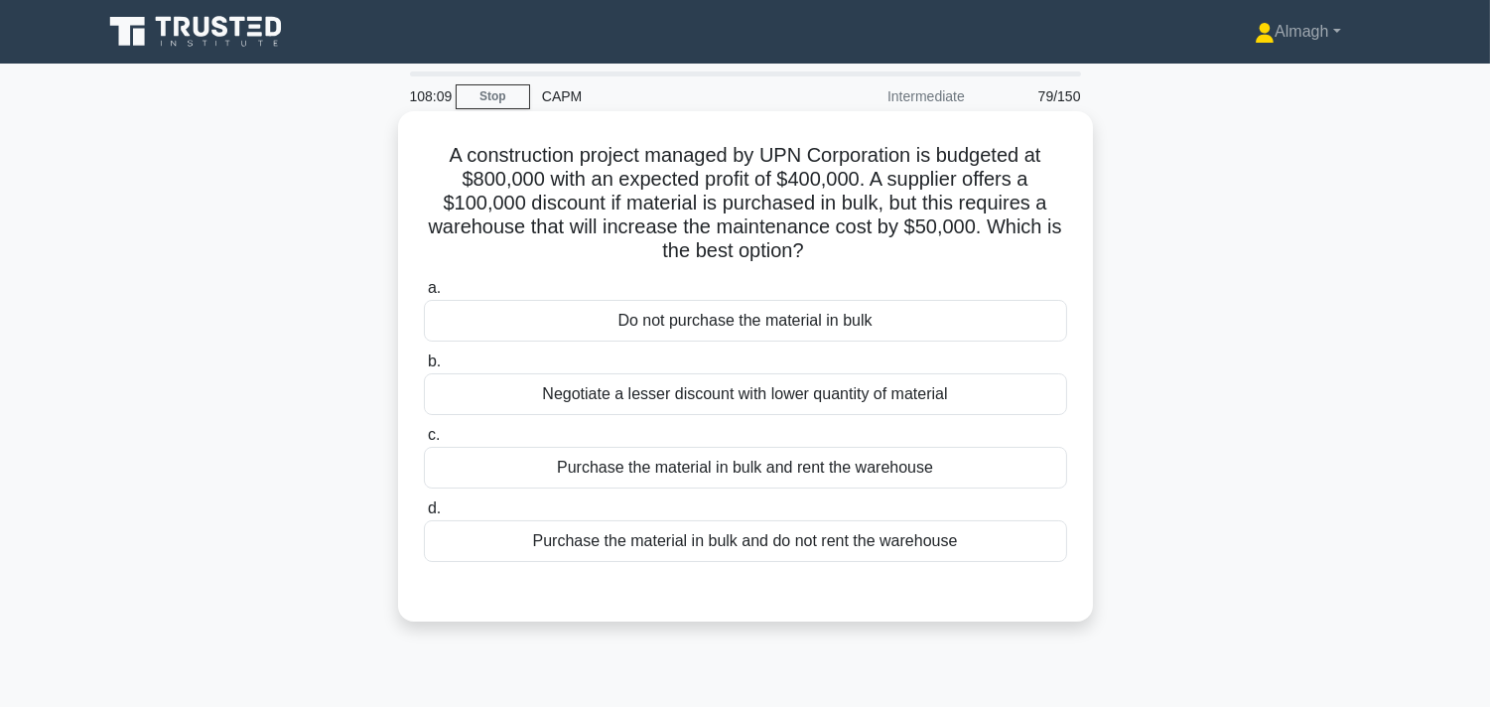
click at [626, 473] on div "Purchase the material in bulk and rent the warehouse" at bounding box center [745, 468] width 643 height 42
click at [424, 442] on input "c. Purchase the material in bulk and rent the warehouse" at bounding box center [424, 435] width 0 height 13
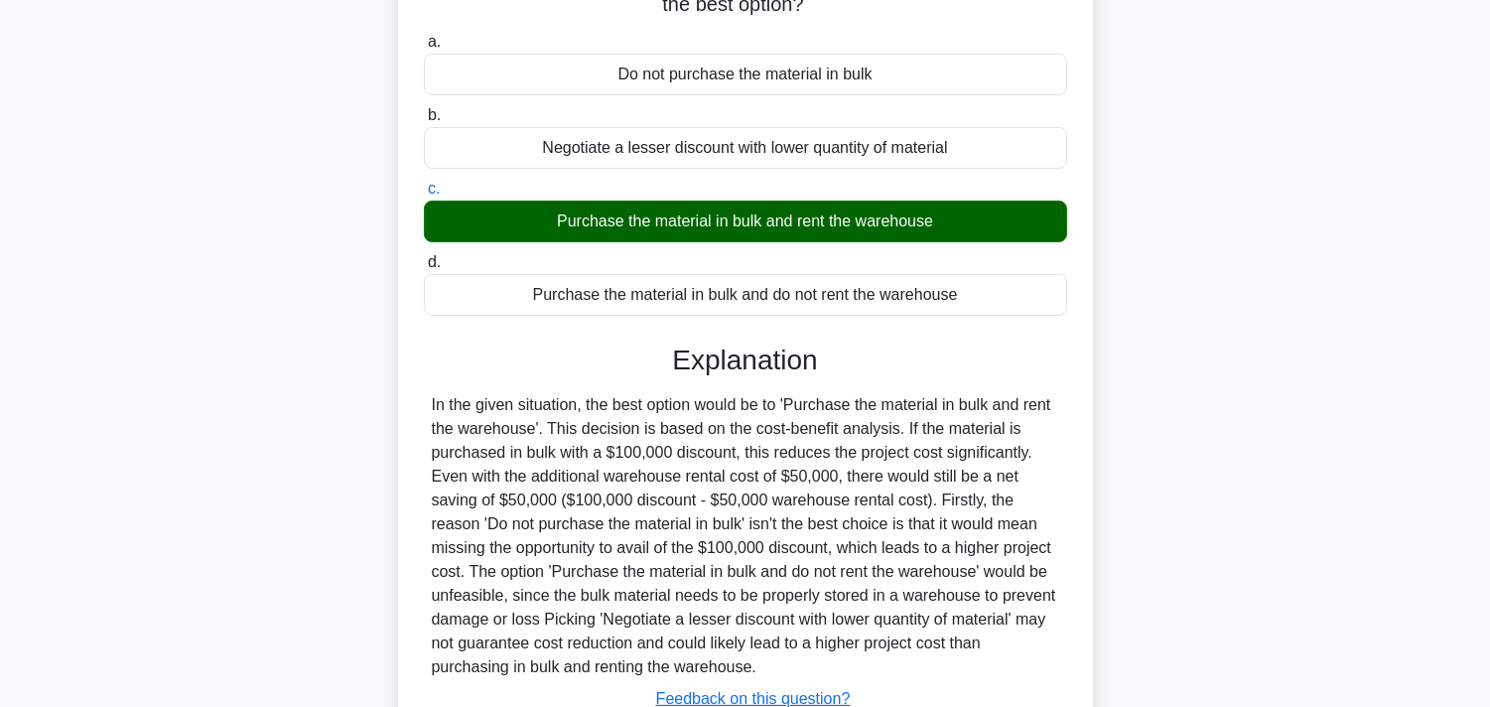
scroll to position [331, 0]
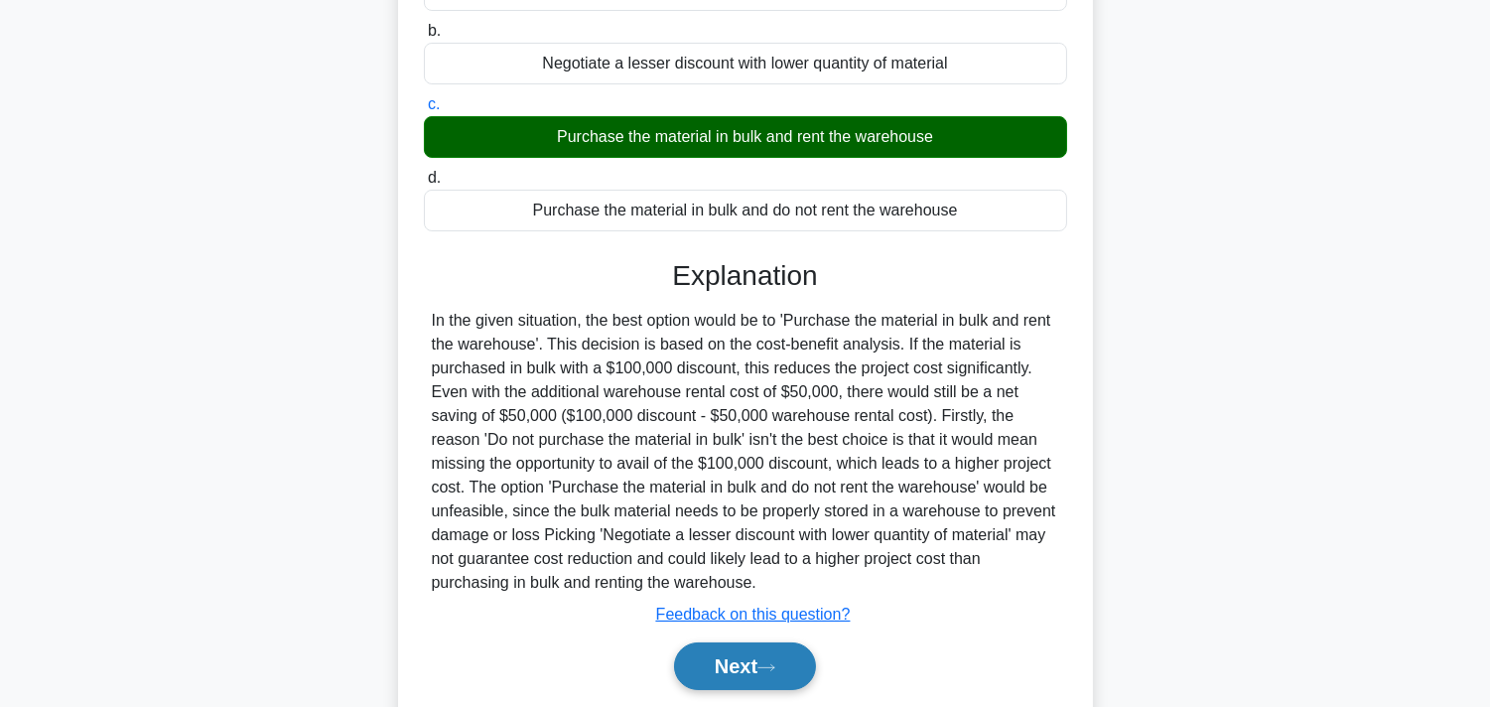
click at [711, 635] on button "Next" at bounding box center [745, 666] width 142 height 48
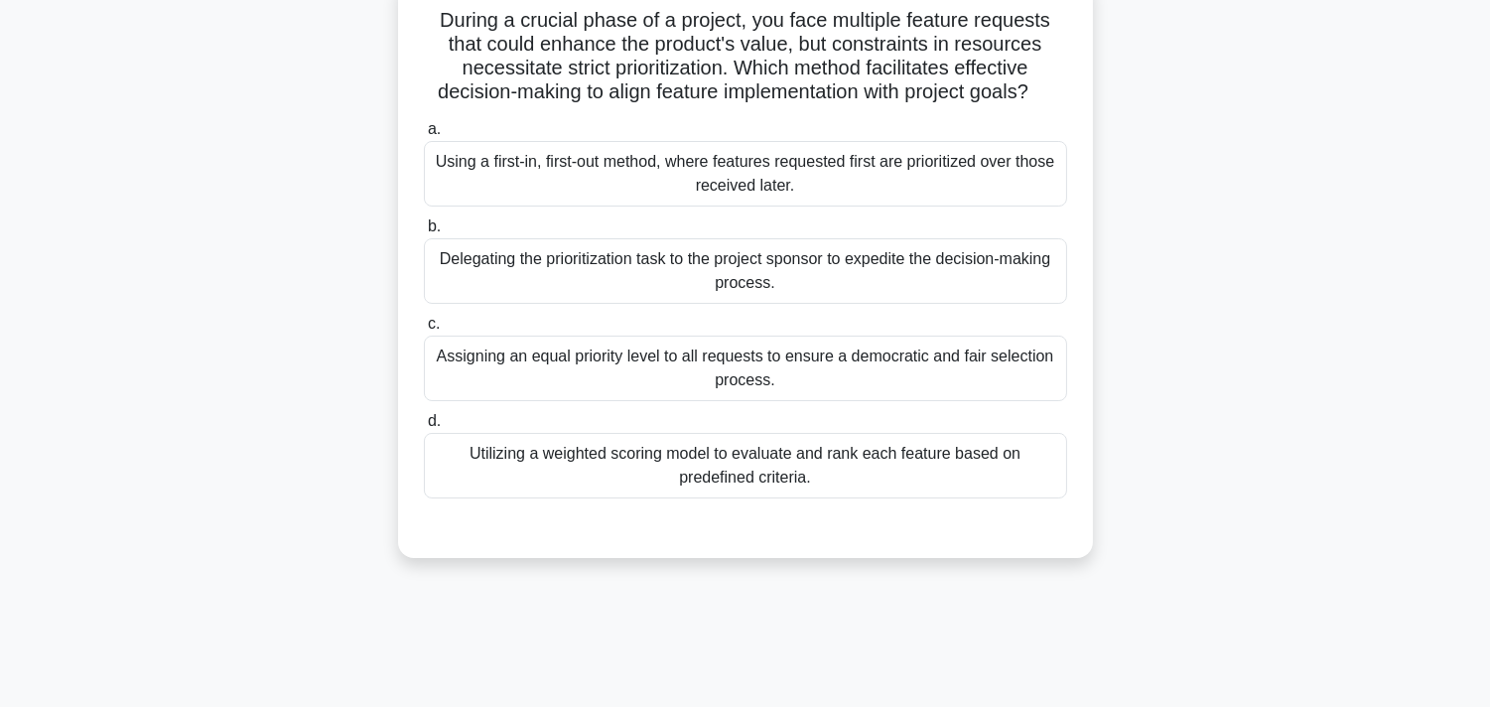
scroll to position [0, 0]
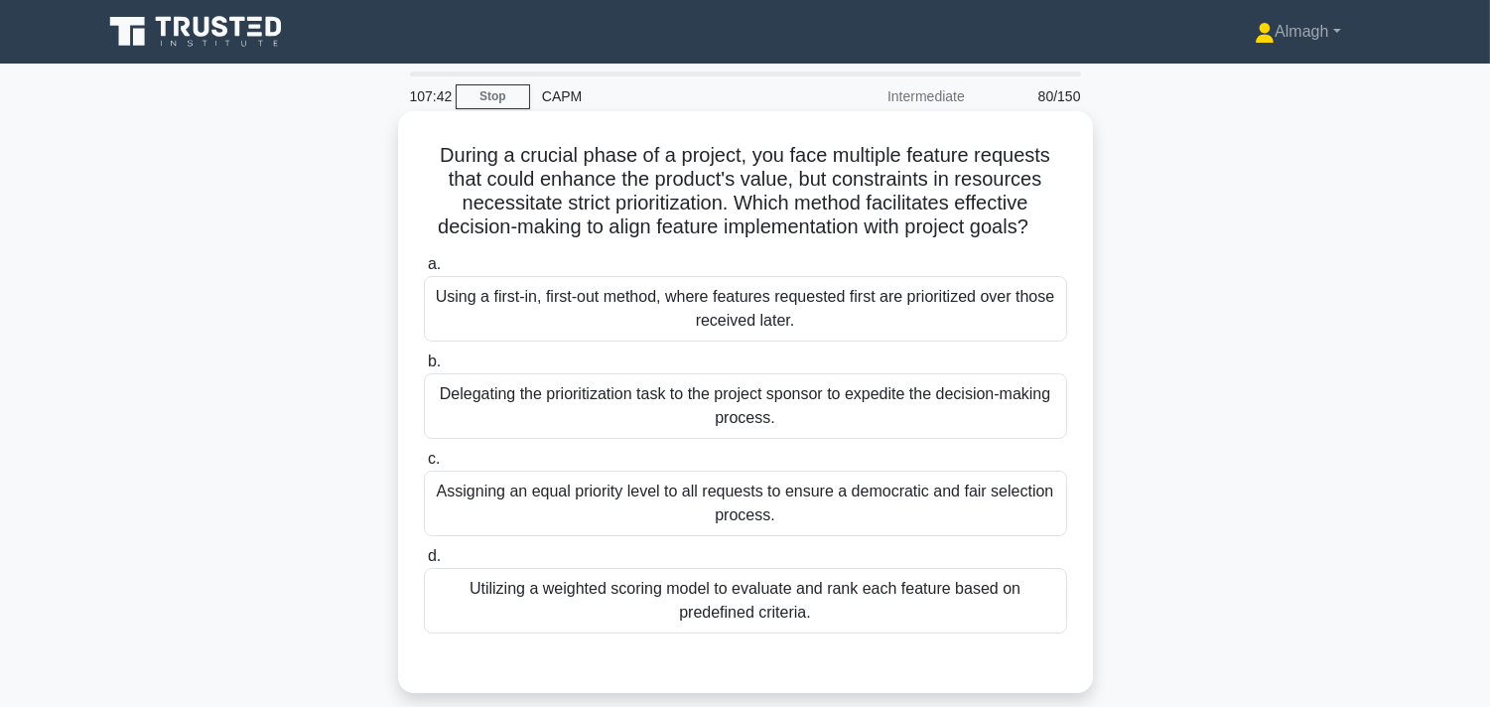
click at [801, 615] on div "Utilizing a weighted scoring model to evaluate and rank each feature based on p…" at bounding box center [745, 601] width 643 height 66
click at [424, 563] on input "d. Utilizing a weighted scoring model to evaluate and rank each feature based o…" at bounding box center [424, 556] width 0 height 13
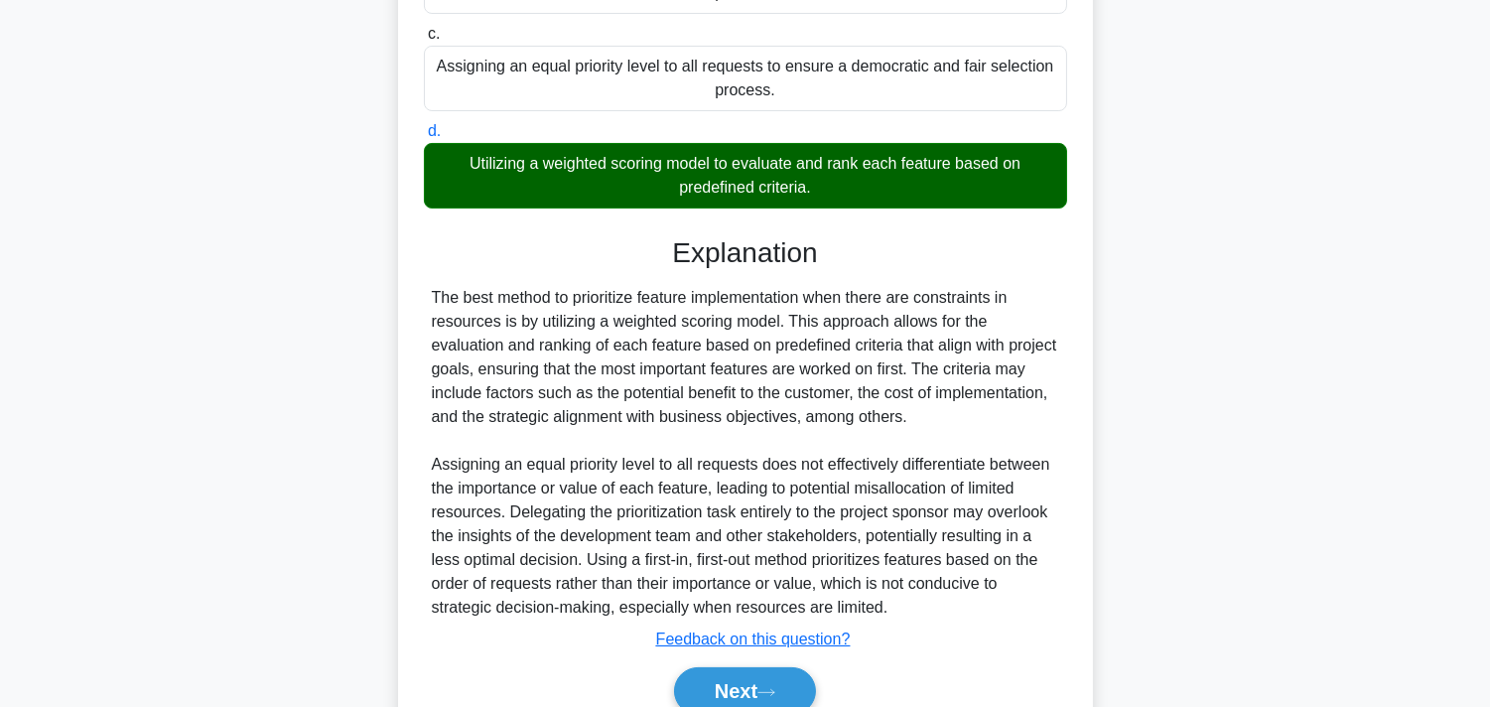
scroll to position [517, 0]
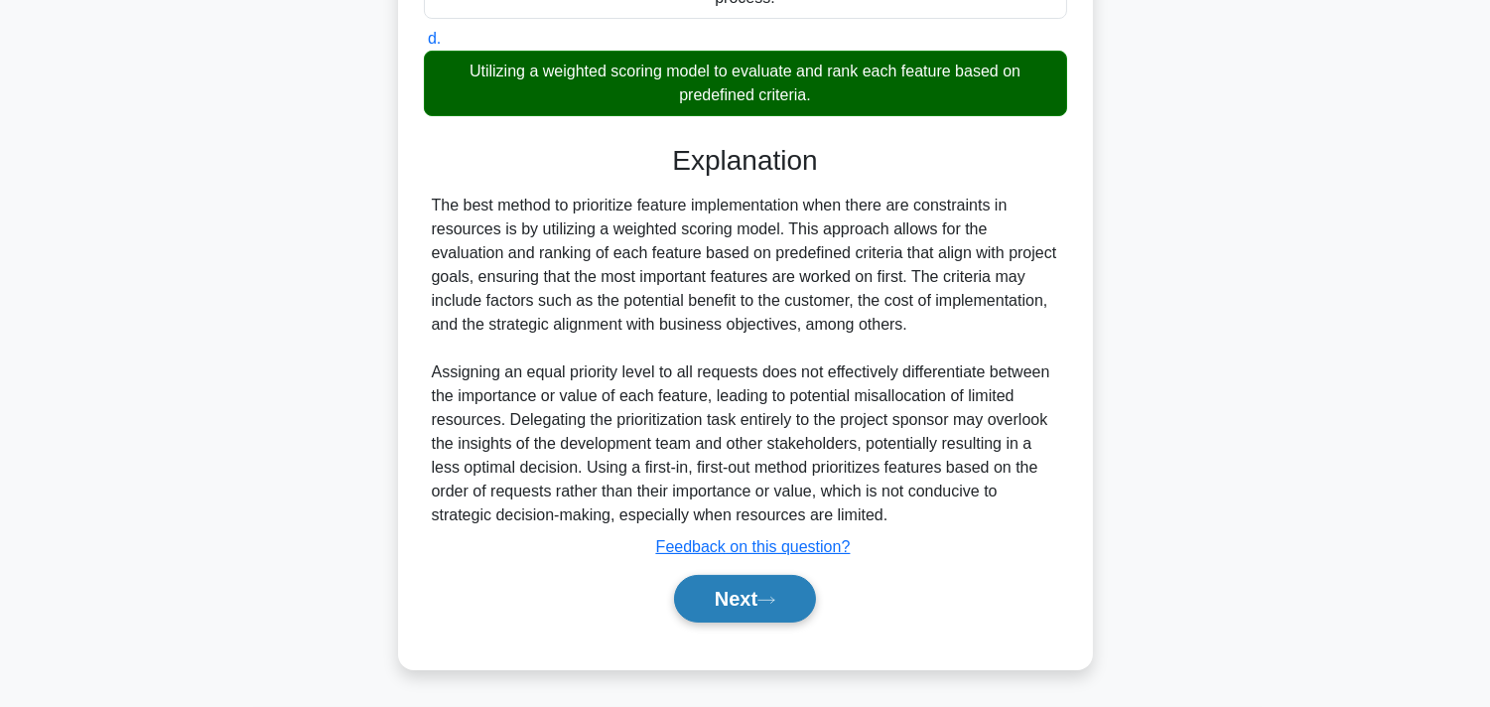
click at [729, 613] on button "Next" at bounding box center [745, 599] width 142 height 48
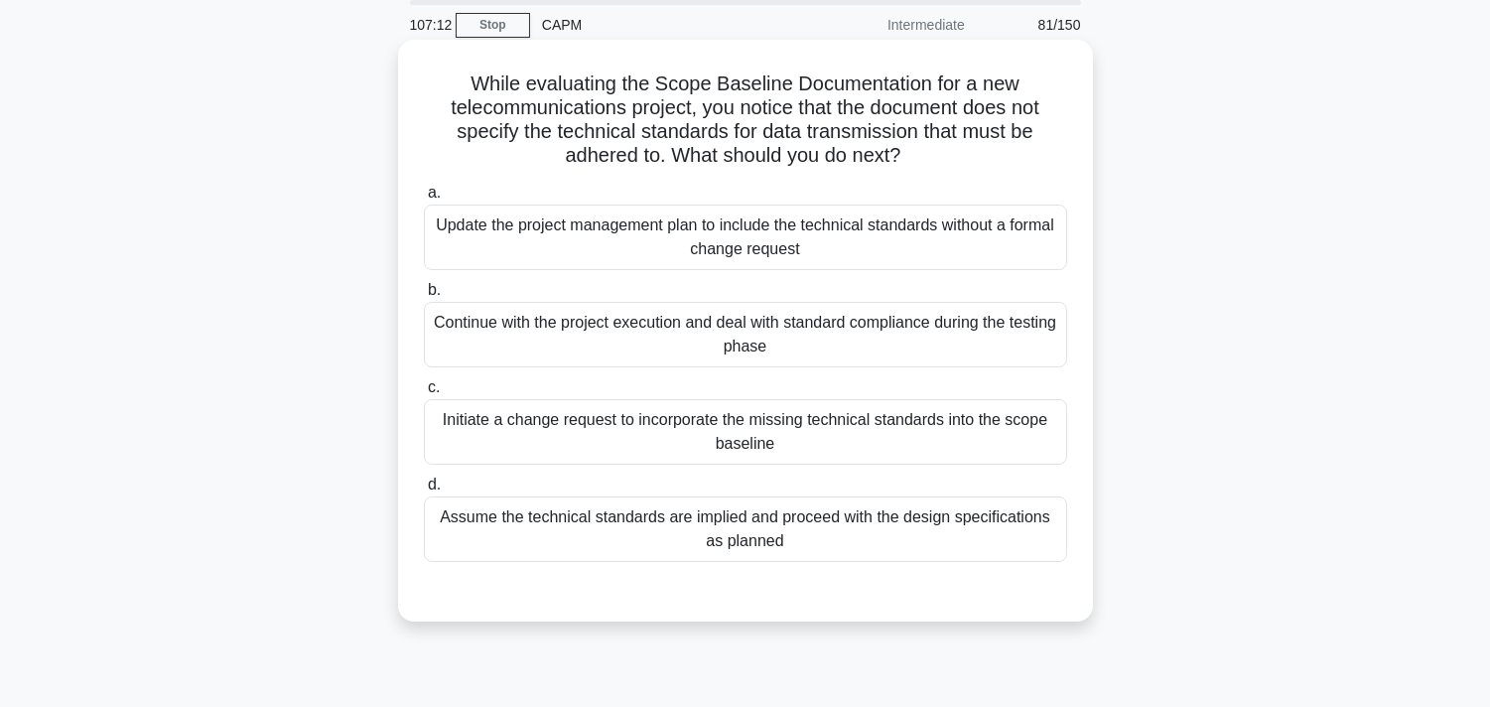
scroll to position [110, 0]
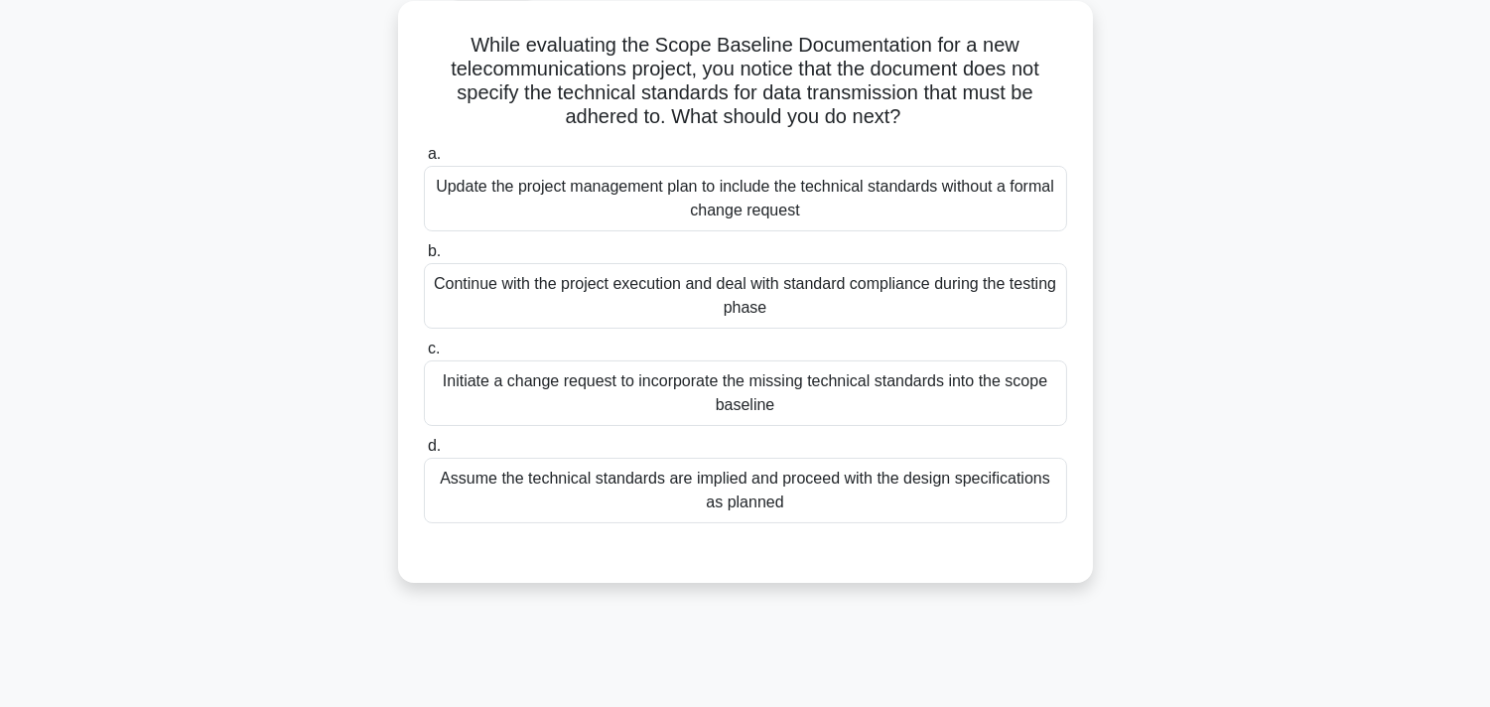
drag, startPoint x: 871, startPoint y: 395, endPoint x: 861, endPoint y: 402, distance: 12.1
click at [872, 395] on div "Initiate a change request to incorporate the missing technical standards into t…" at bounding box center [745, 393] width 643 height 66
click at [424, 355] on input "c. Initiate a change request to incorporate the missing technical standards int…" at bounding box center [424, 348] width 0 height 13
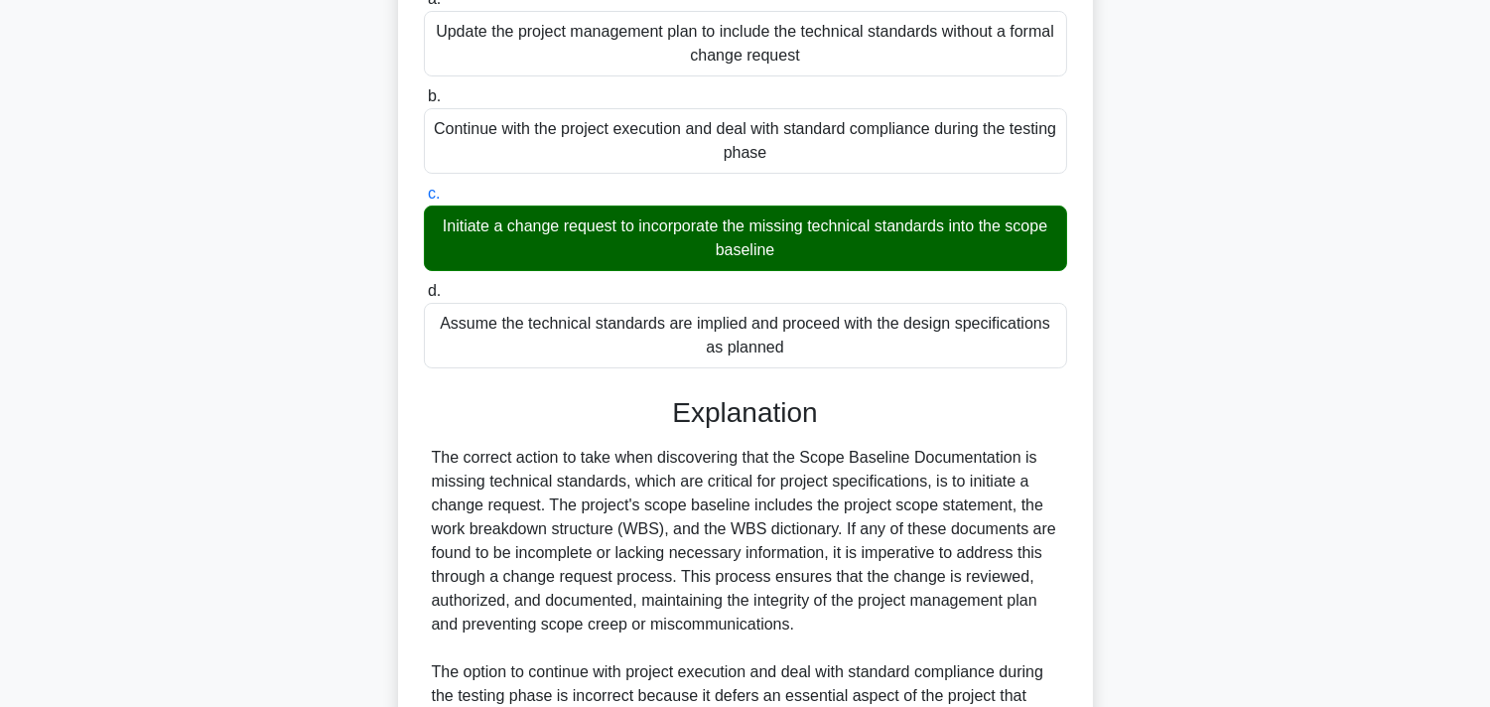
scroll to position [612, 0]
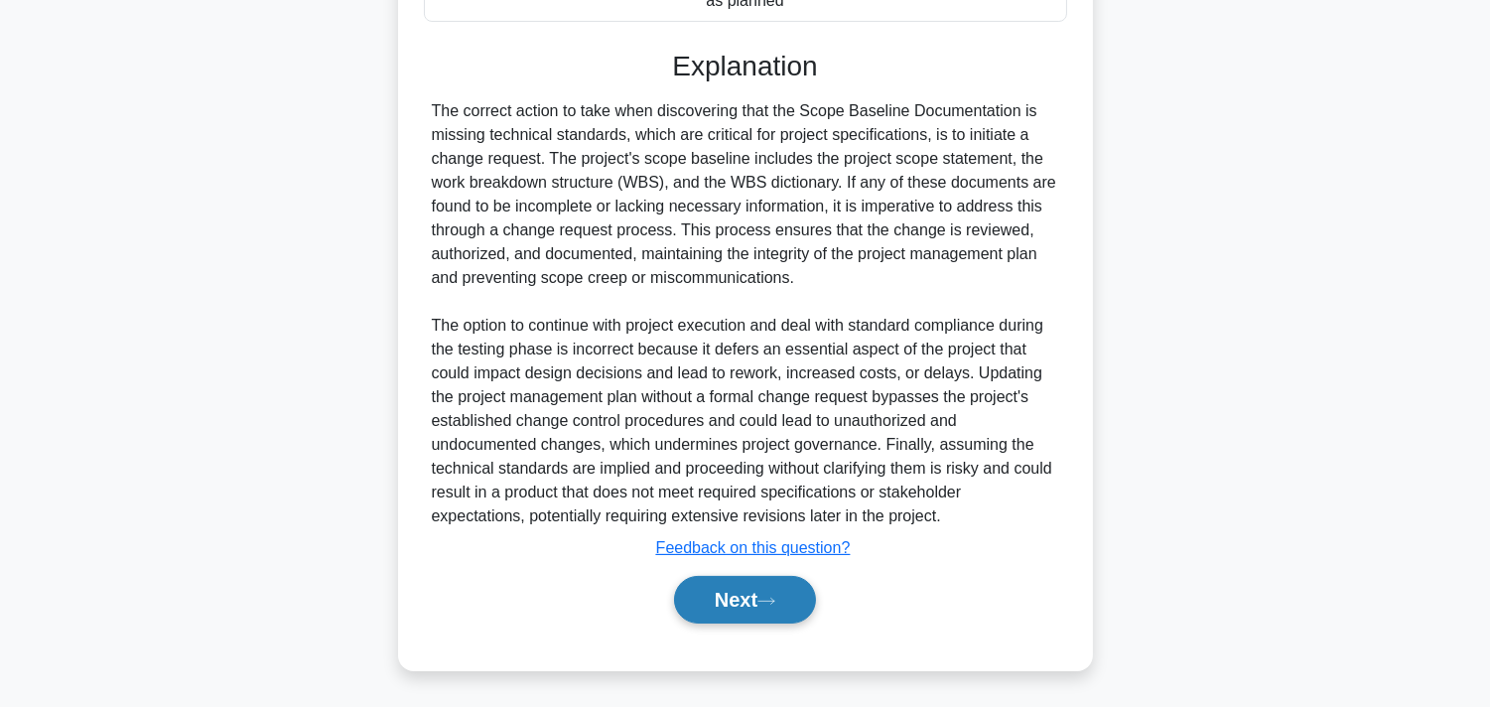
click at [789, 594] on button "Next" at bounding box center [745, 600] width 142 height 48
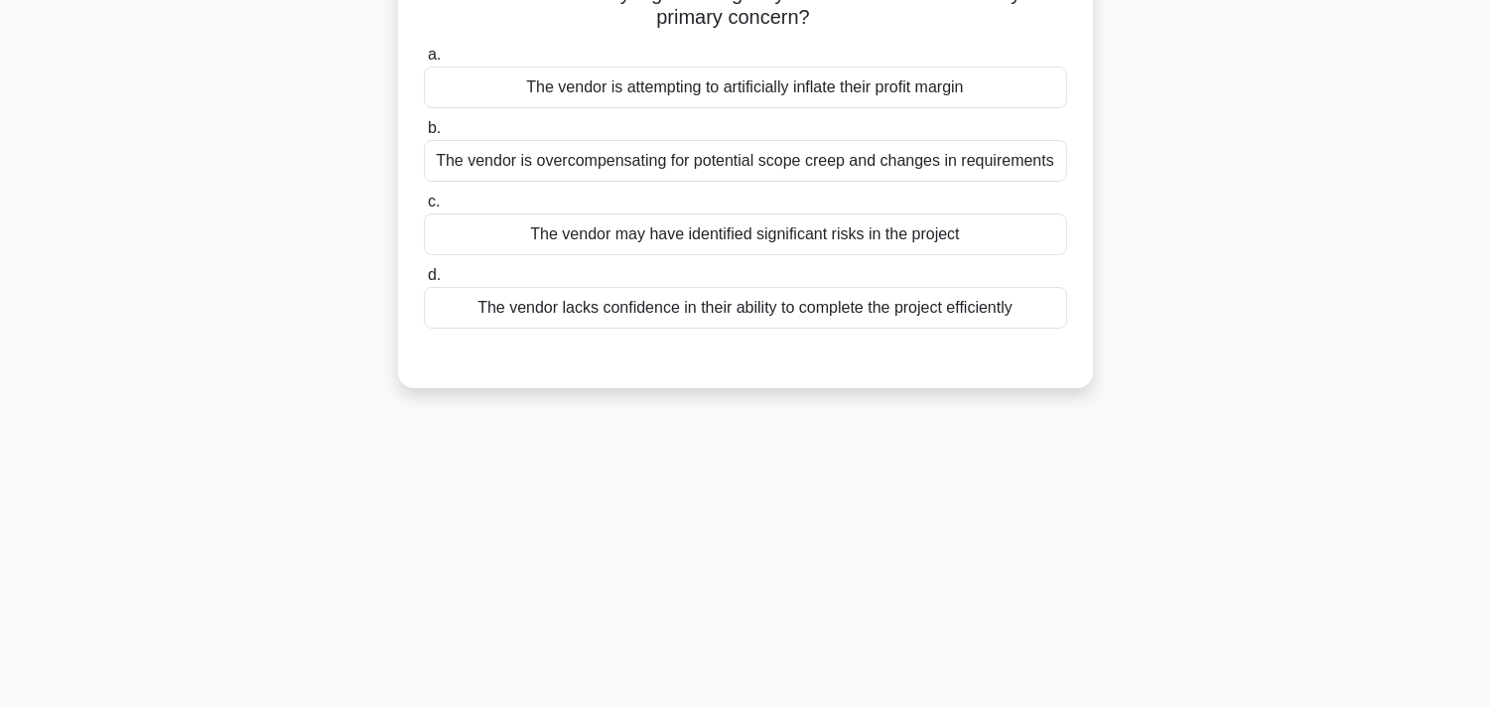
scroll to position [0, 0]
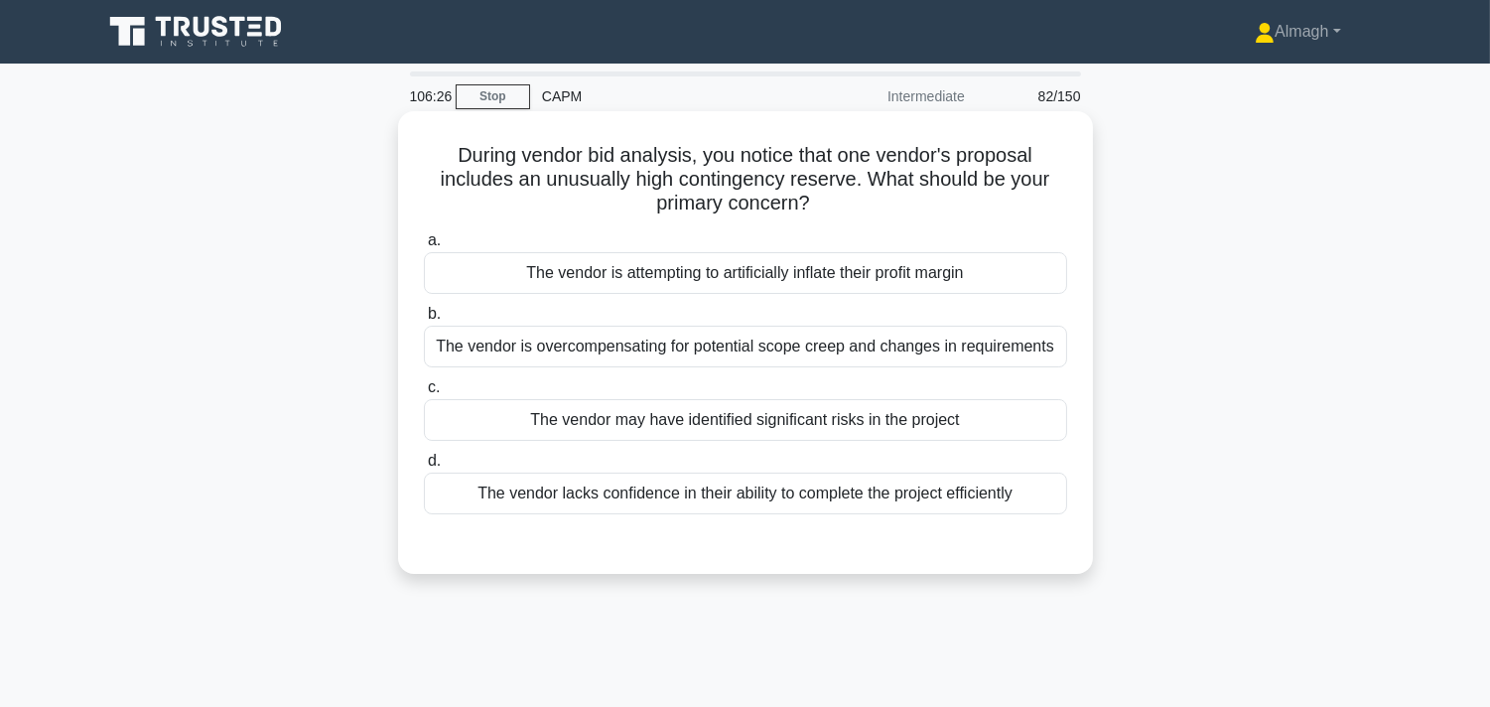
click at [879, 496] on div "The vendor lacks confidence in their ability to complete the project efficiently" at bounding box center [745, 494] width 643 height 42
click at [424, 468] on input "d. The vendor lacks confidence in their ability to complete the project efficie…" at bounding box center [424, 461] width 0 height 13
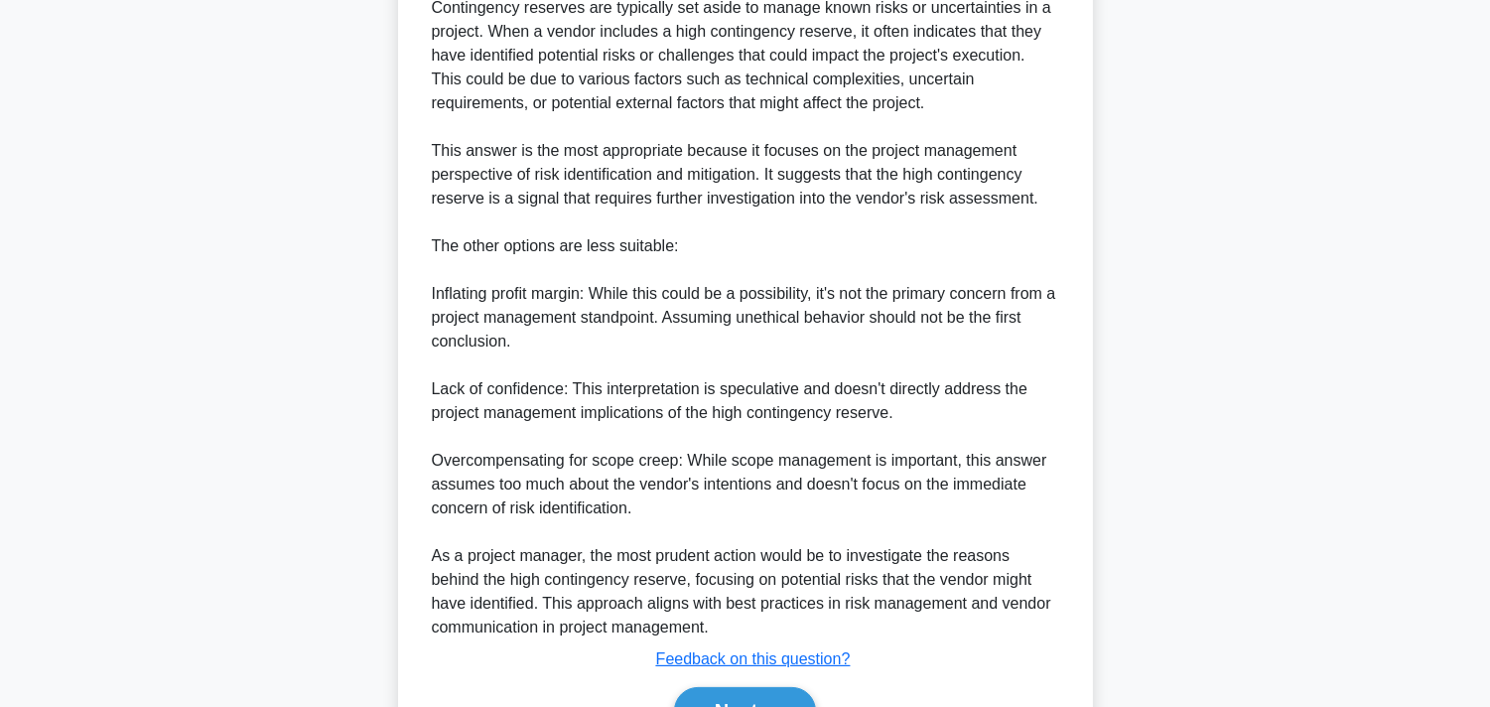
scroll to position [802, 0]
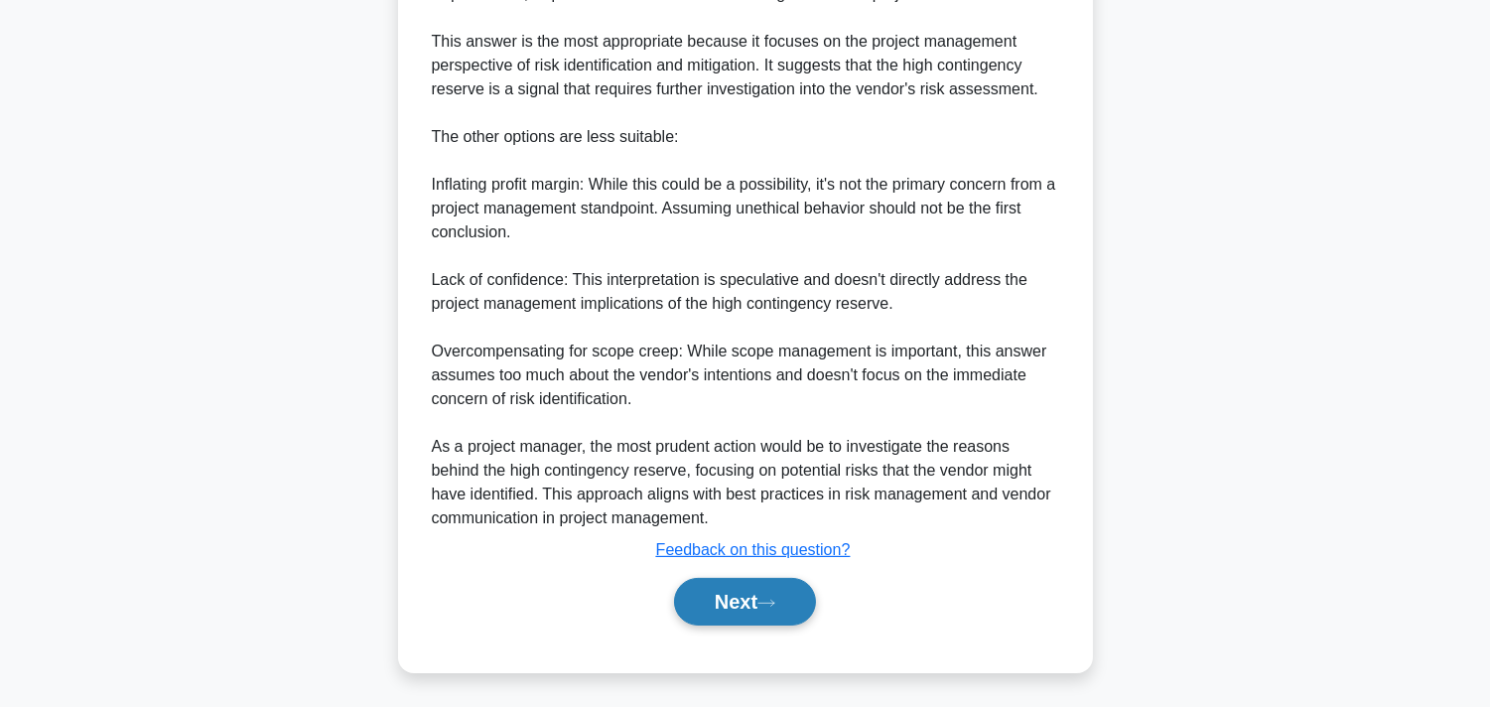
click at [782, 620] on button "Next" at bounding box center [745, 602] width 142 height 48
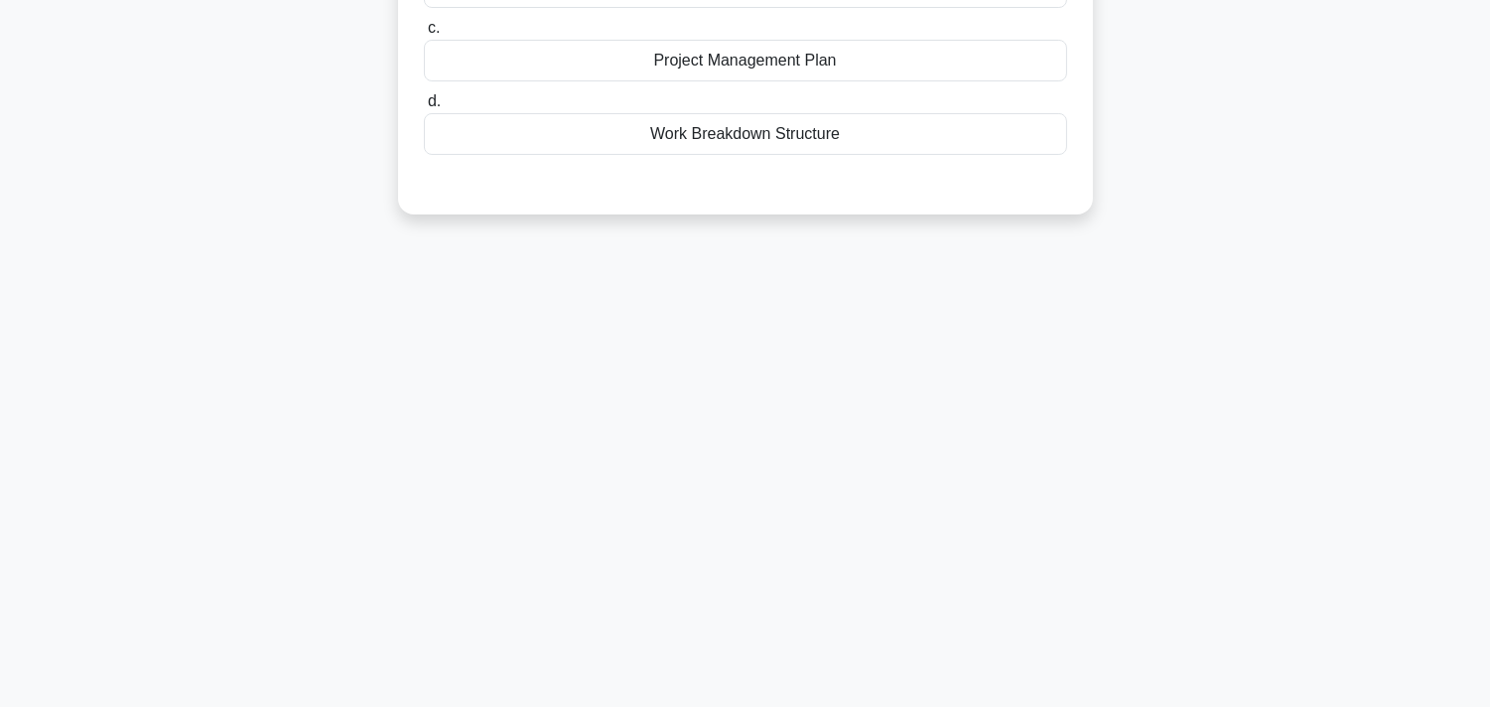
click at [797, 608] on div "106:21 Stop CAPM Intermediate 83/150 During project planning, you're creating a…" at bounding box center [745, 203] width 1310 height 993
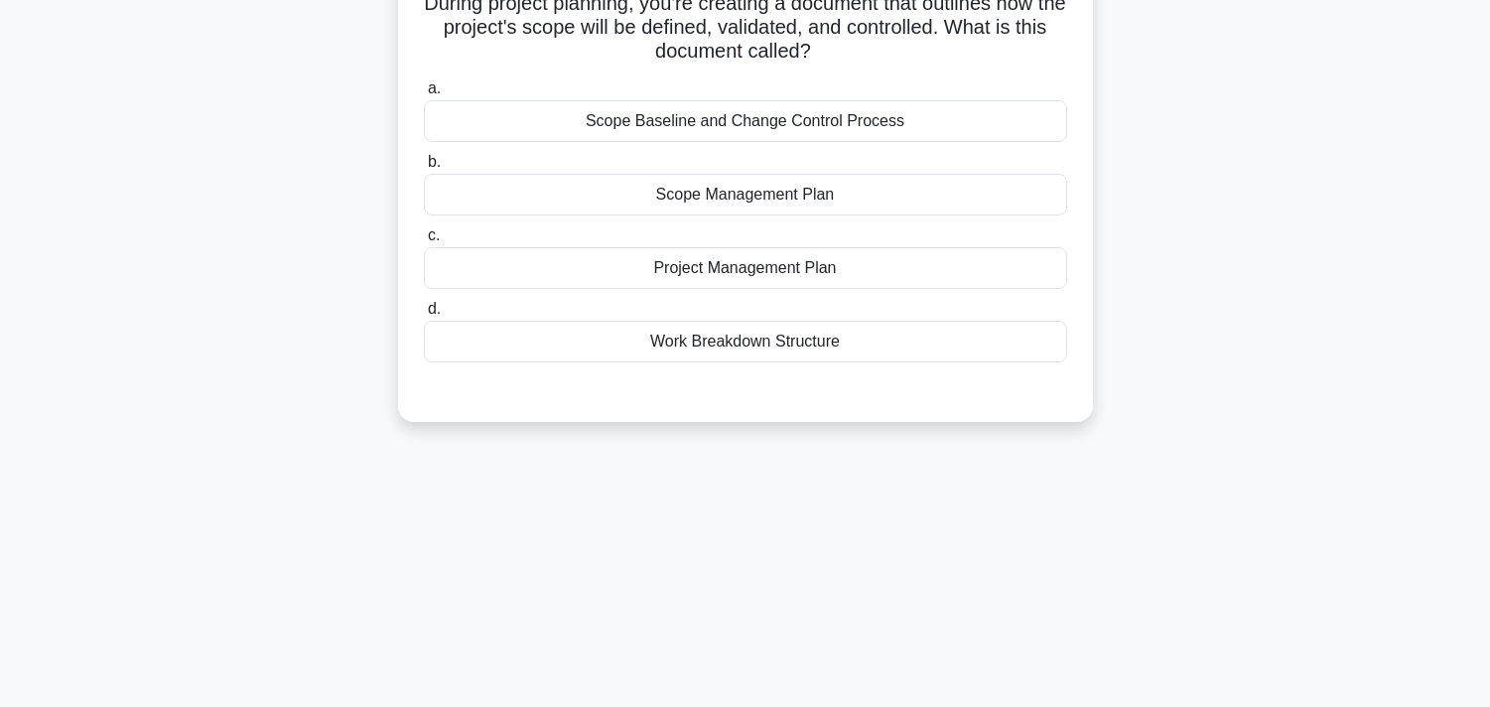
scroll to position [0, 0]
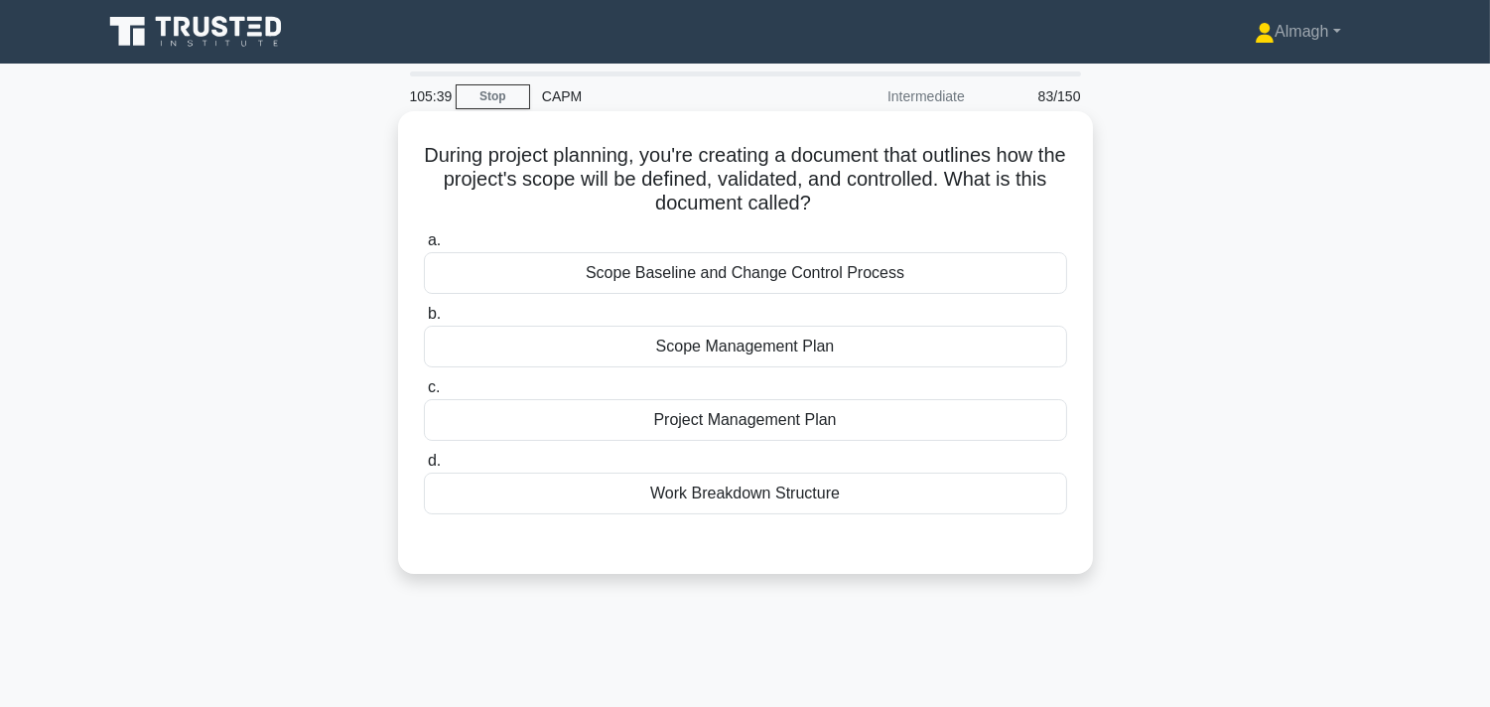
click at [840, 348] on div "Scope Management Plan" at bounding box center [745, 347] width 643 height 42
click at [424, 321] on input "b. Scope Management Plan" at bounding box center [424, 314] width 0 height 13
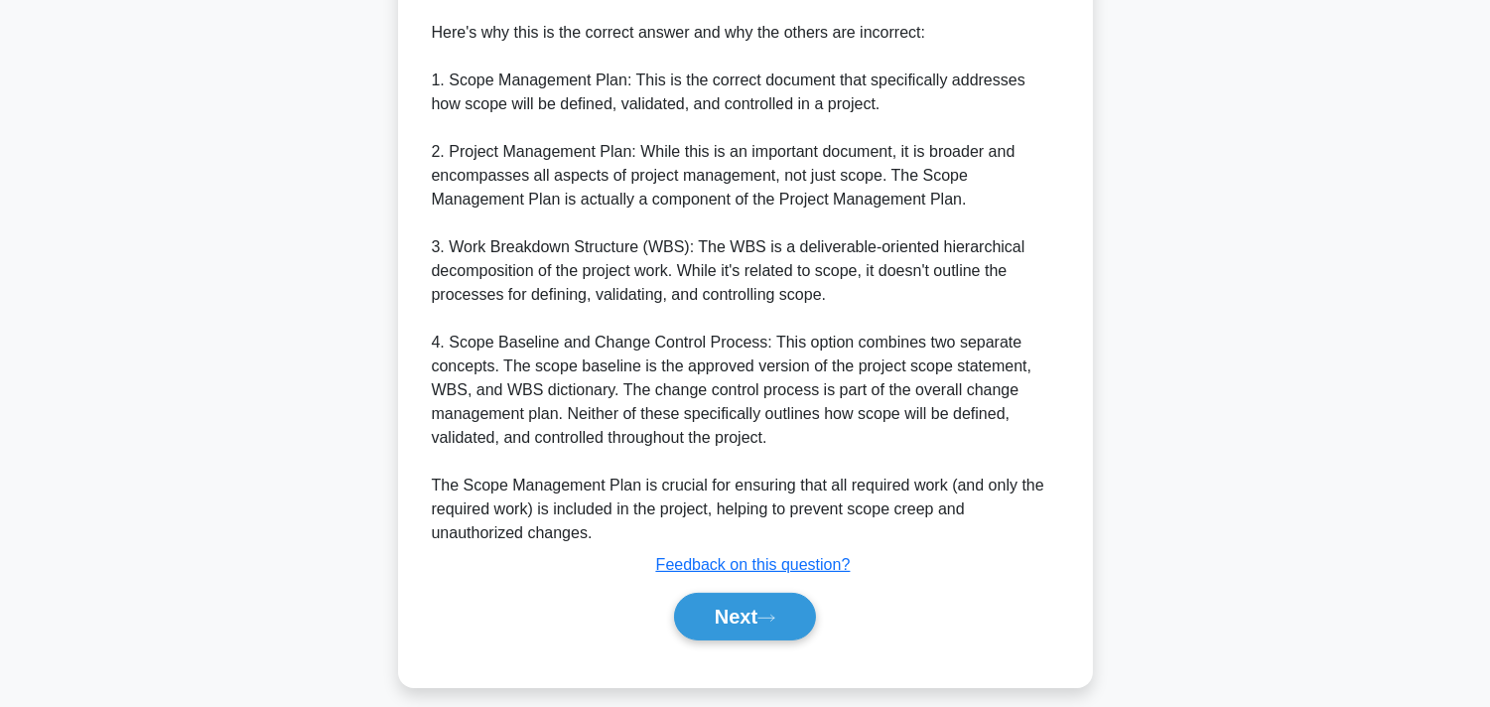
scroll to position [755, 0]
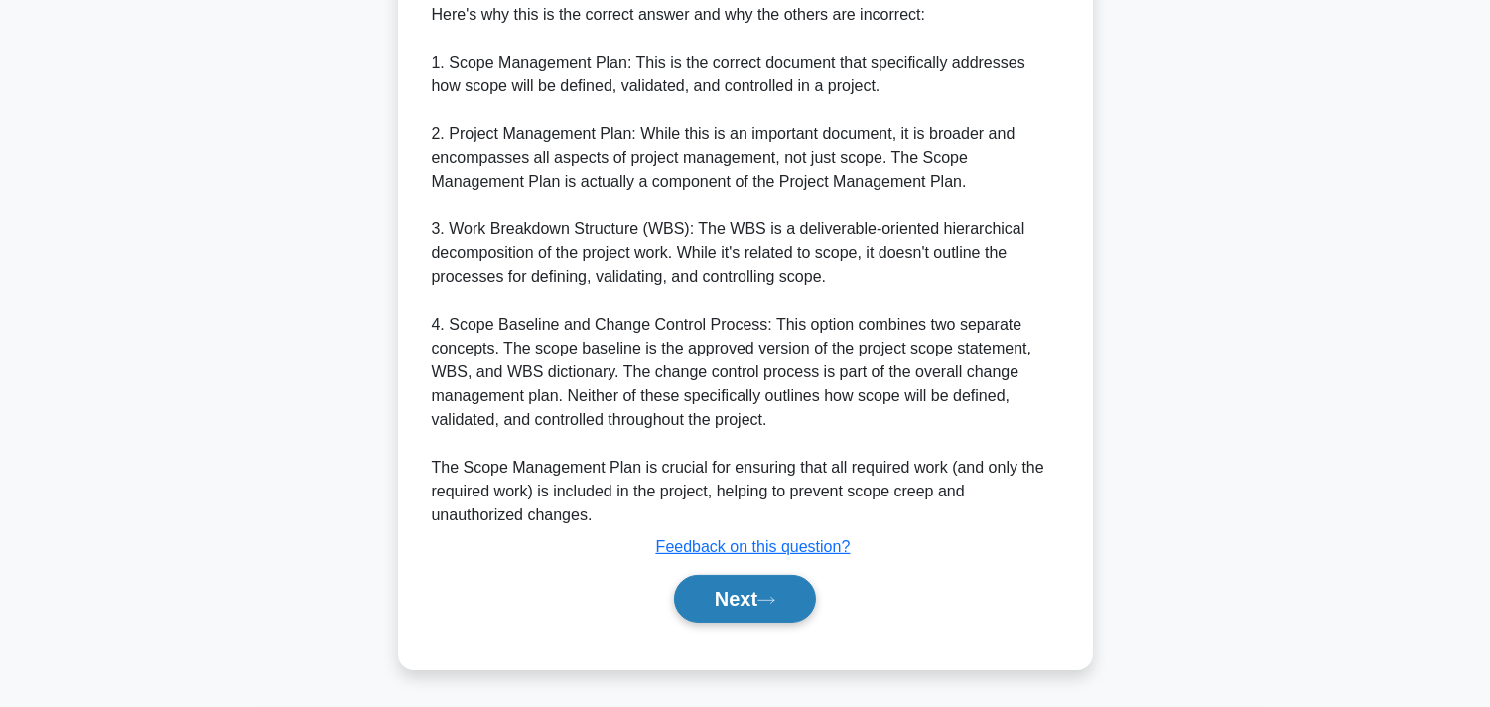
click at [743, 611] on button "Next" at bounding box center [745, 599] width 142 height 48
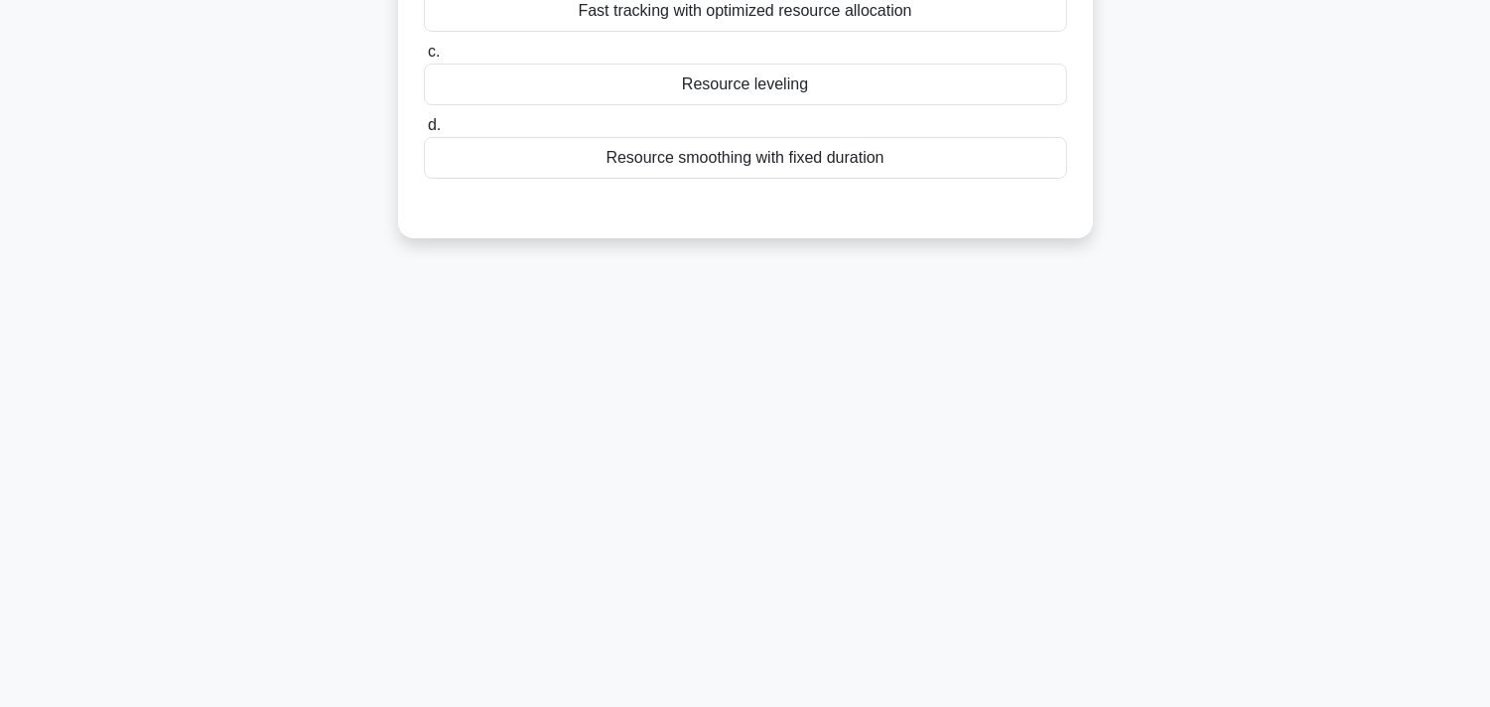
scroll to position [0, 0]
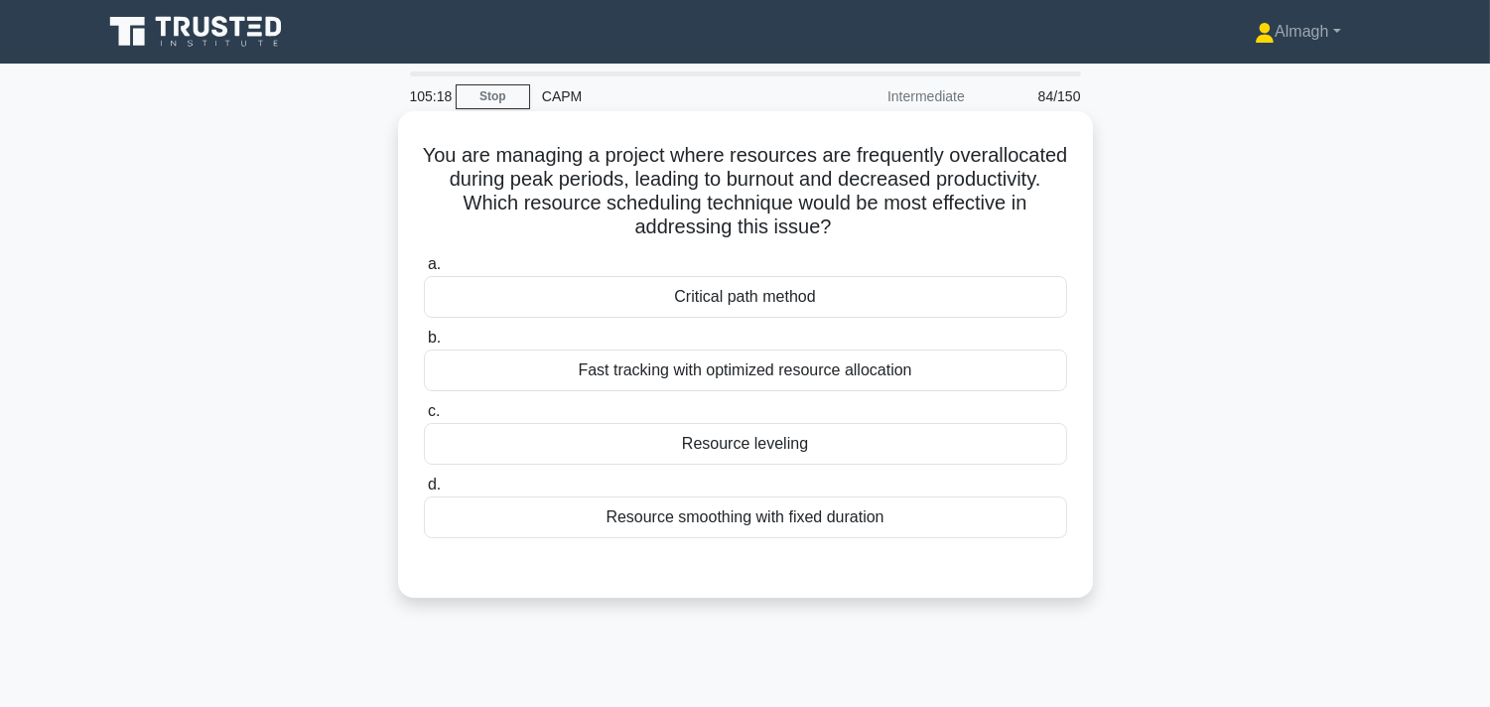
click at [729, 449] on div "Resource leveling" at bounding box center [745, 444] width 643 height 42
click at [424, 418] on input "c. Resource leveling" at bounding box center [424, 411] width 0 height 13
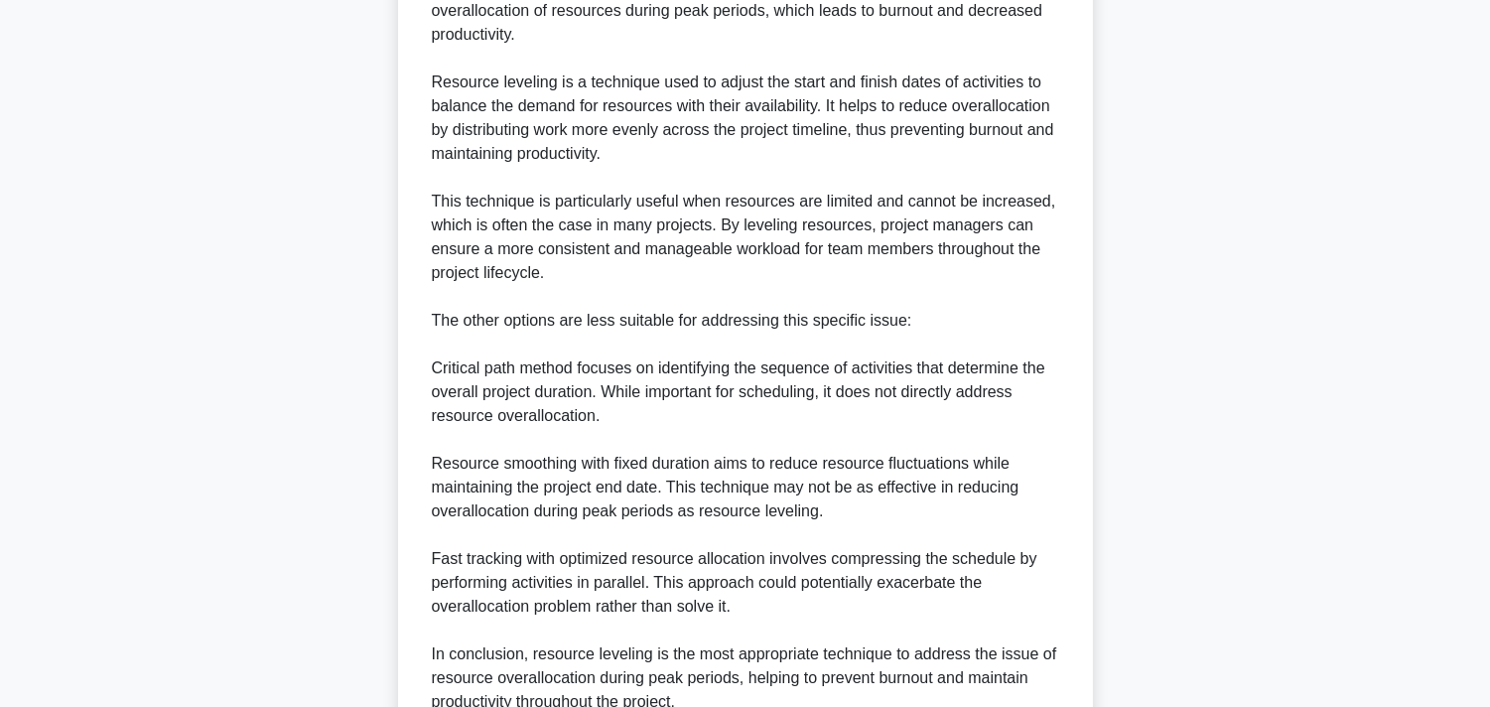
scroll to position [771, 0]
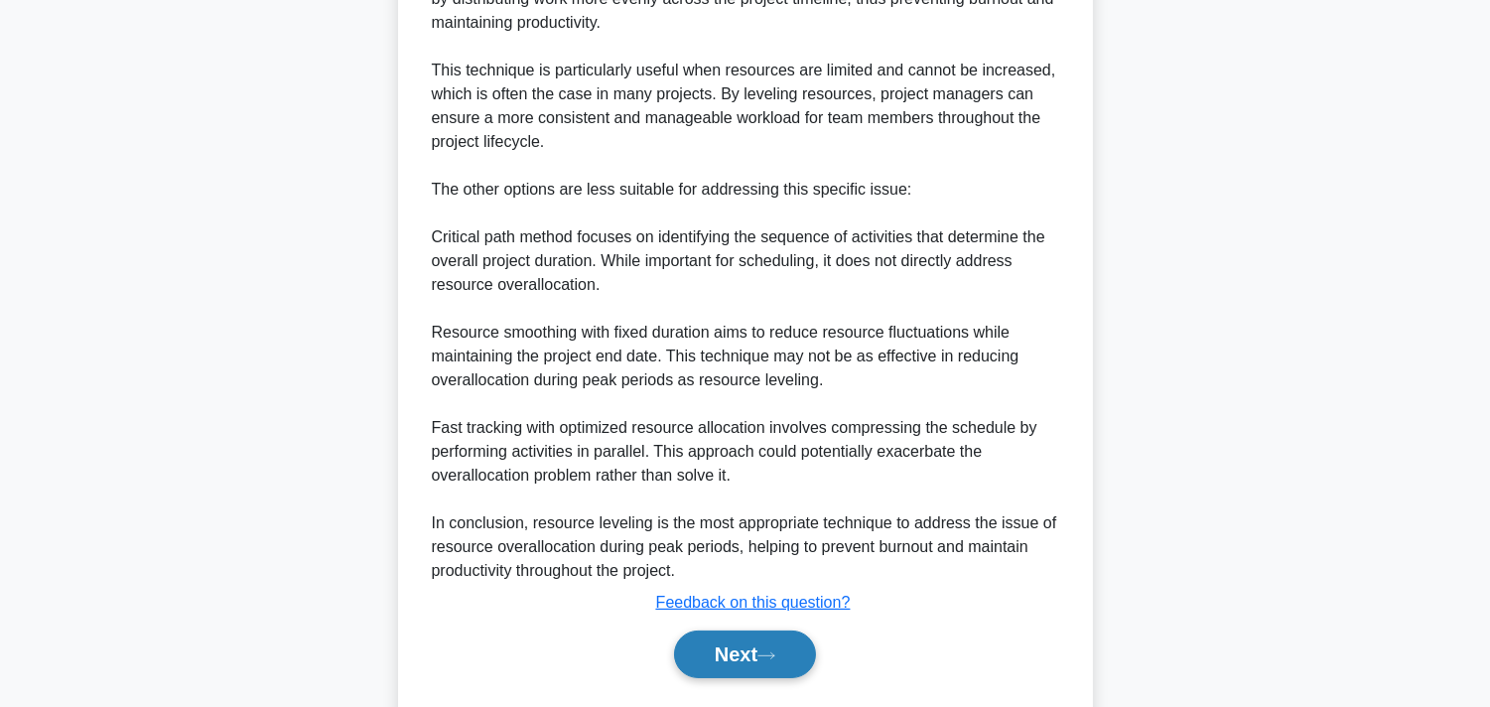
click at [768, 635] on icon at bounding box center [766, 655] width 18 height 11
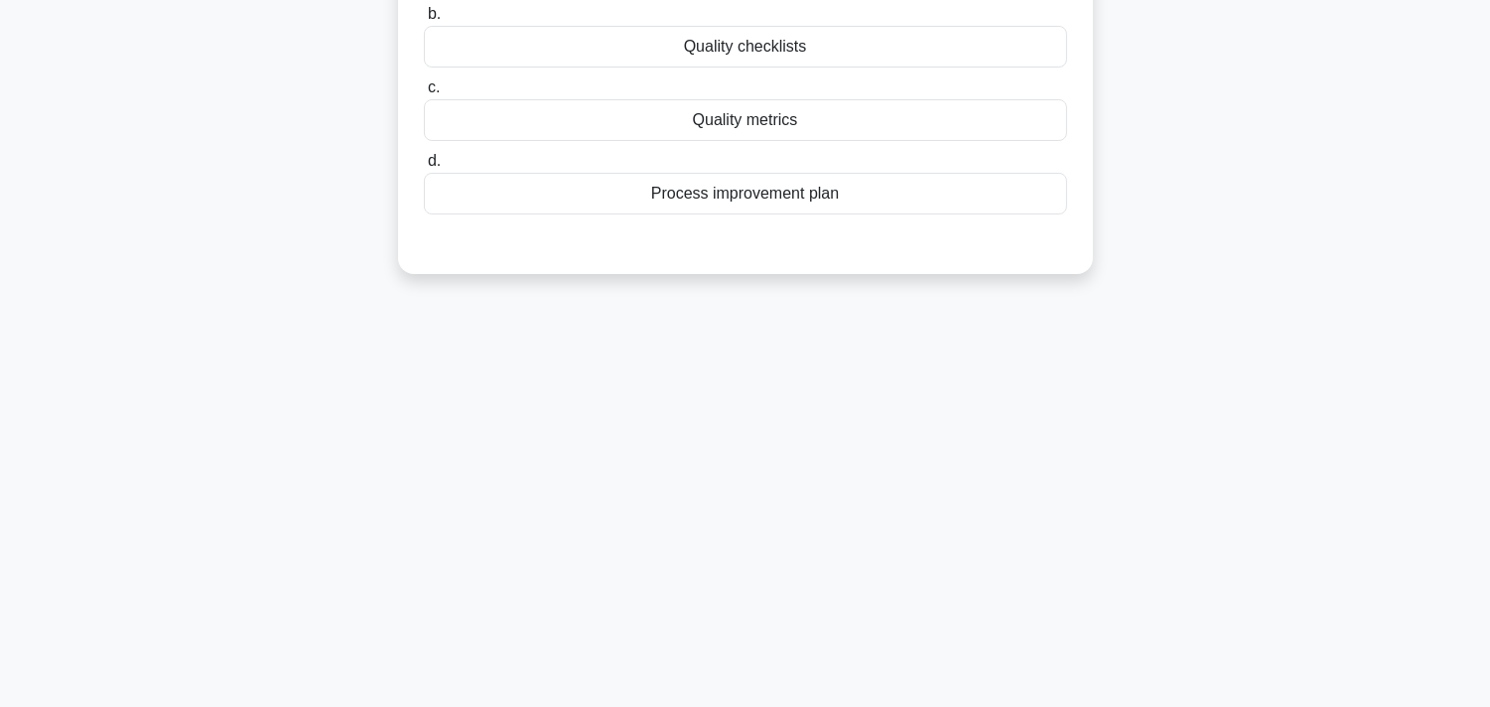
scroll to position [0, 0]
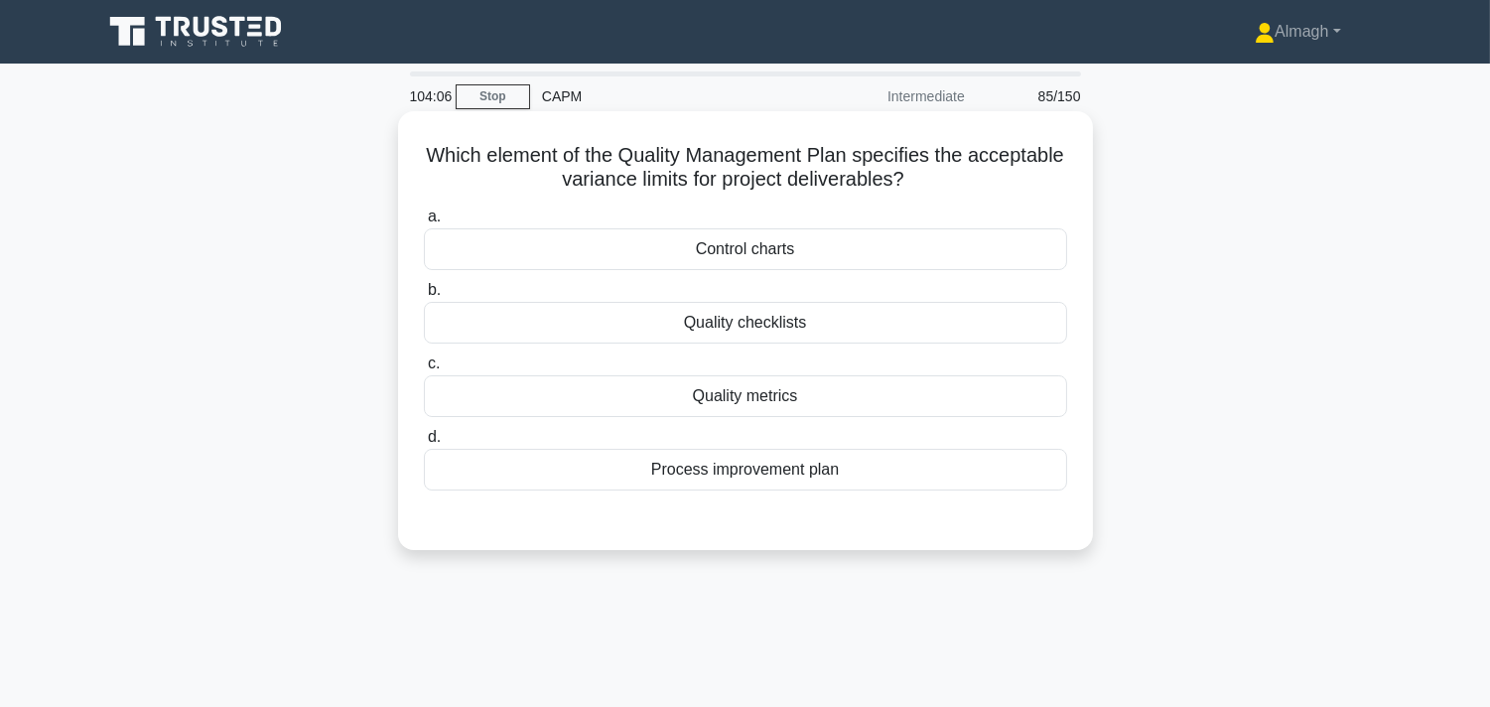
click at [884, 388] on div "Quality metrics" at bounding box center [745, 396] width 643 height 42
click at [424, 370] on input "c. Quality metrics" at bounding box center [424, 363] width 0 height 13
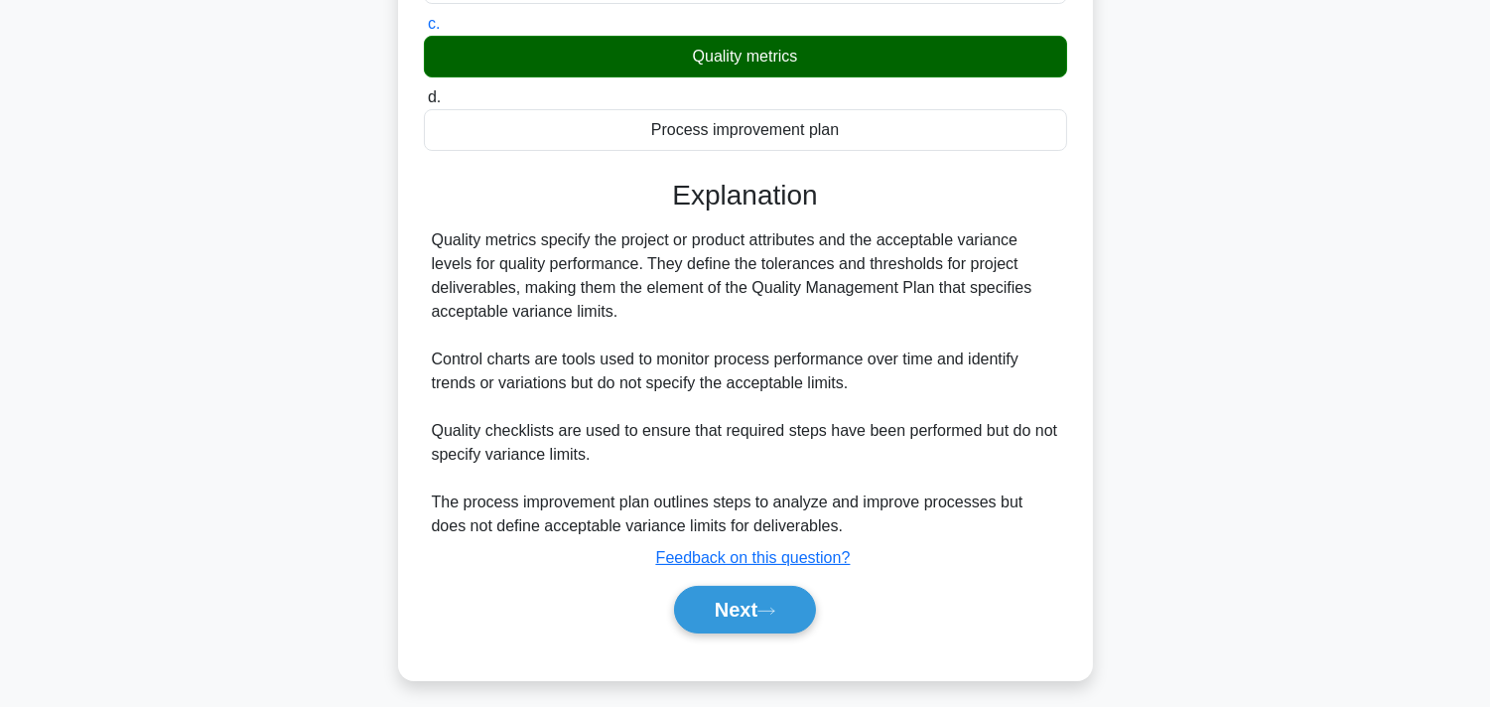
scroll to position [364, 0]
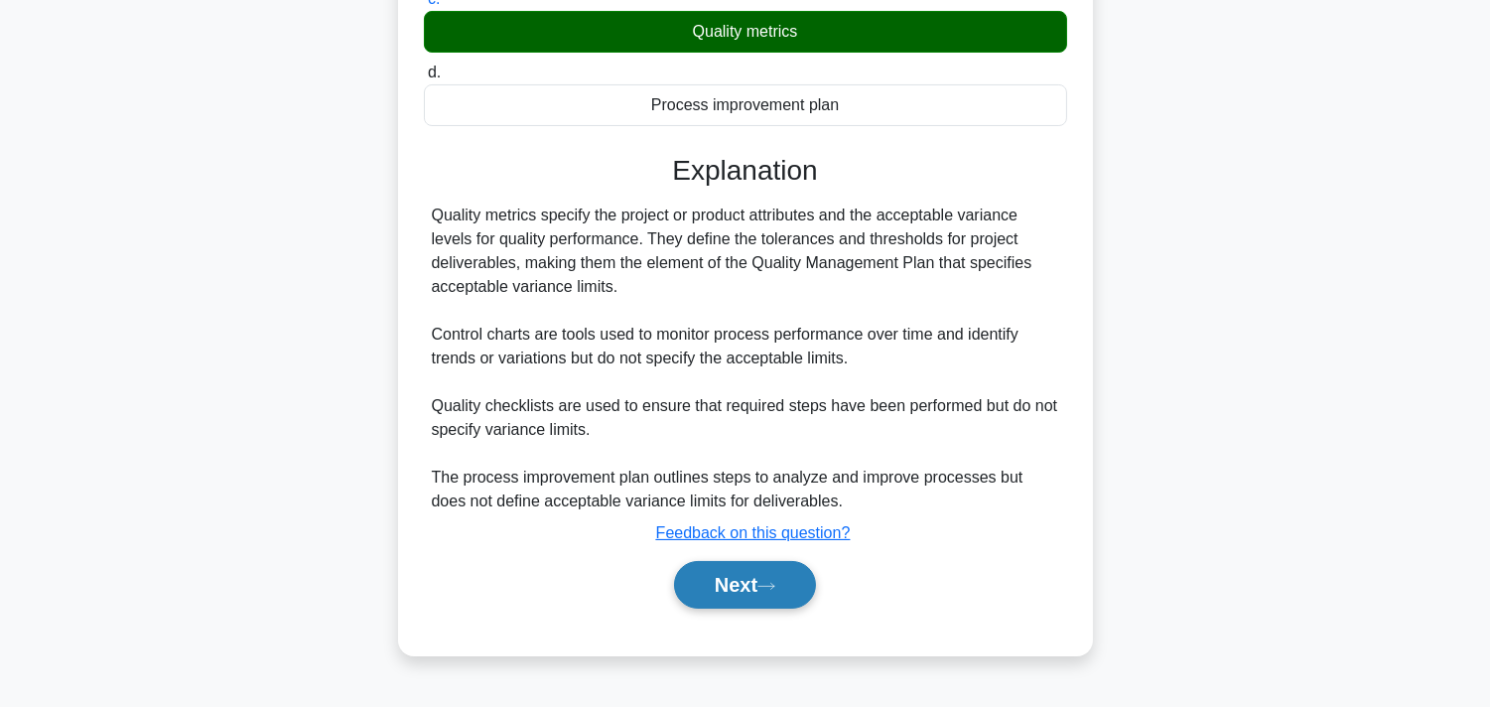
click at [735, 587] on button "Next" at bounding box center [745, 585] width 142 height 48
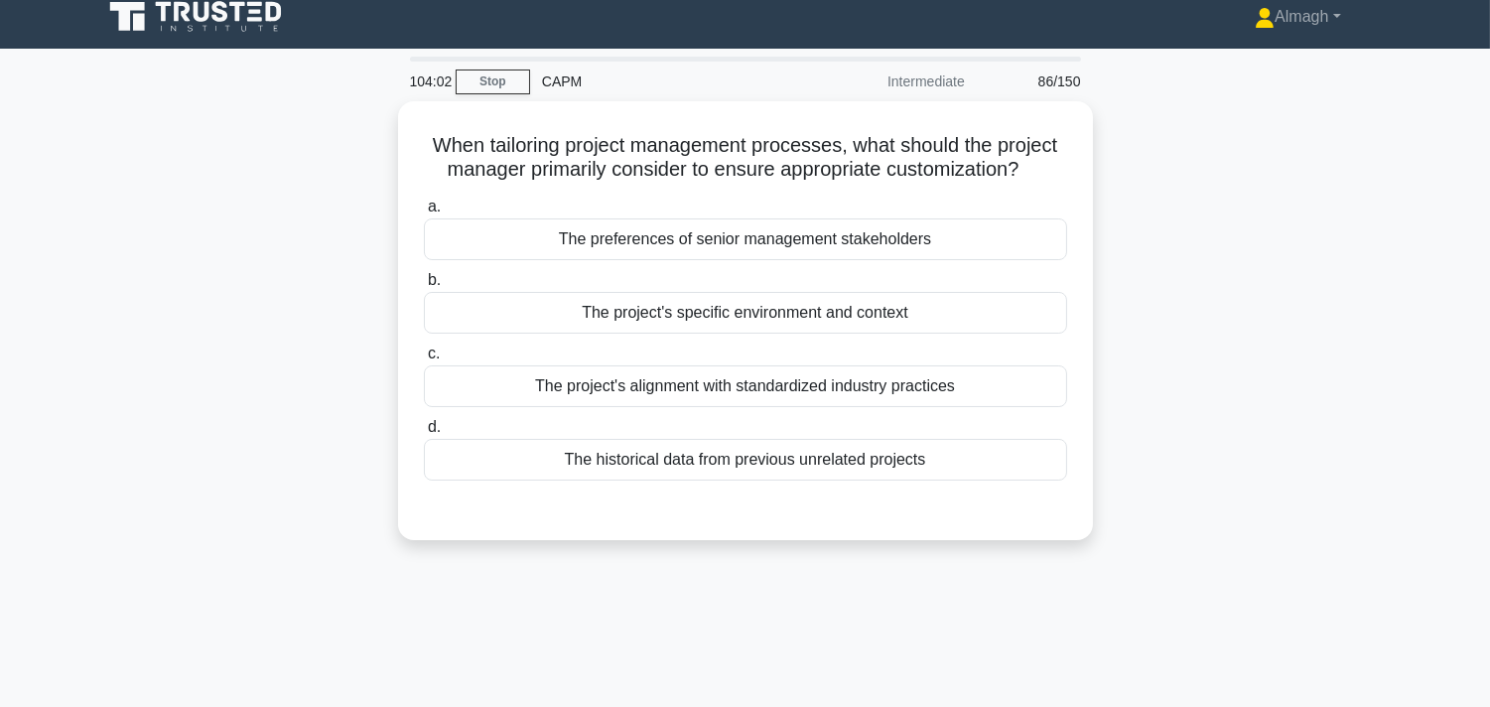
scroll to position [0, 0]
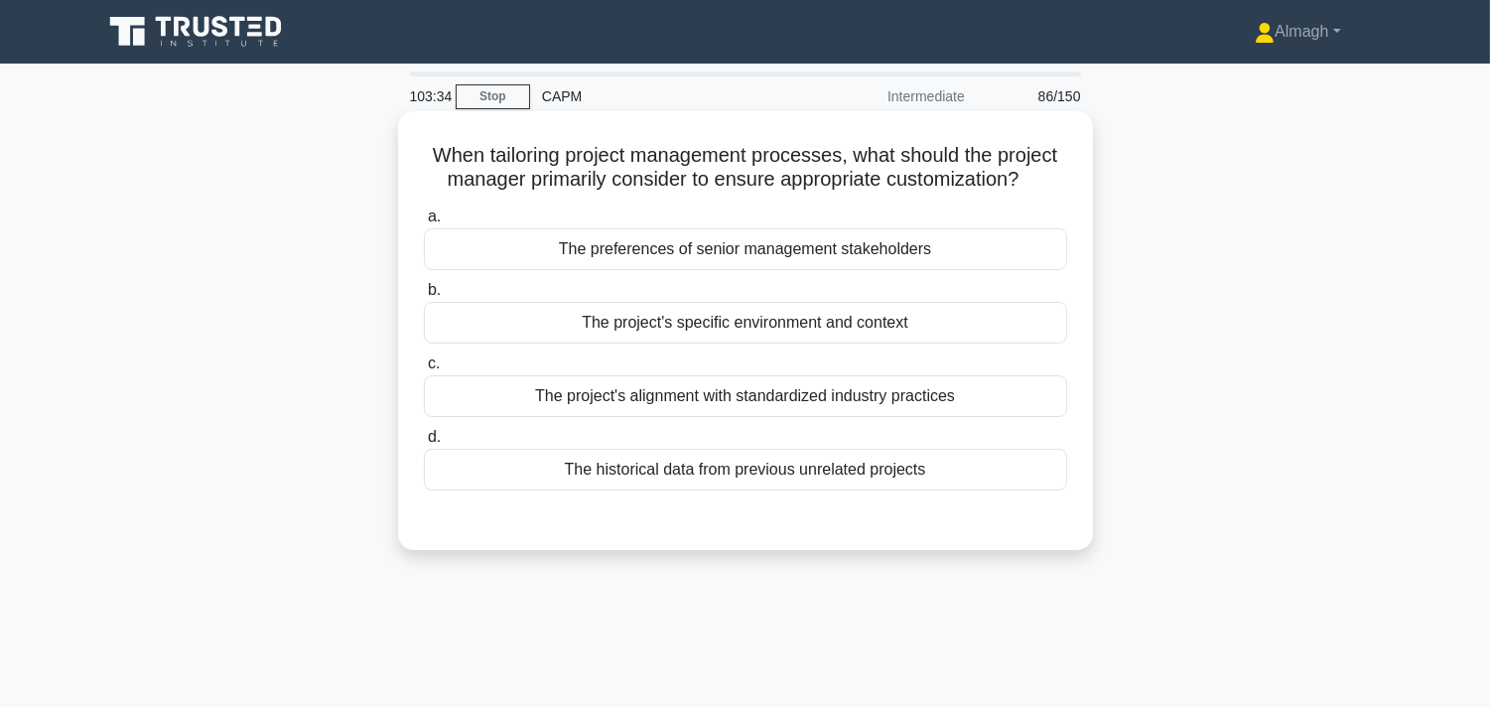
click at [839, 318] on div "The project's specific environment and context" at bounding box center [745, 323] width 643 height 42
click at [424, 297] on input "b. The project's specific environment and context" at bounding box center [424, 290] width 0 height 13
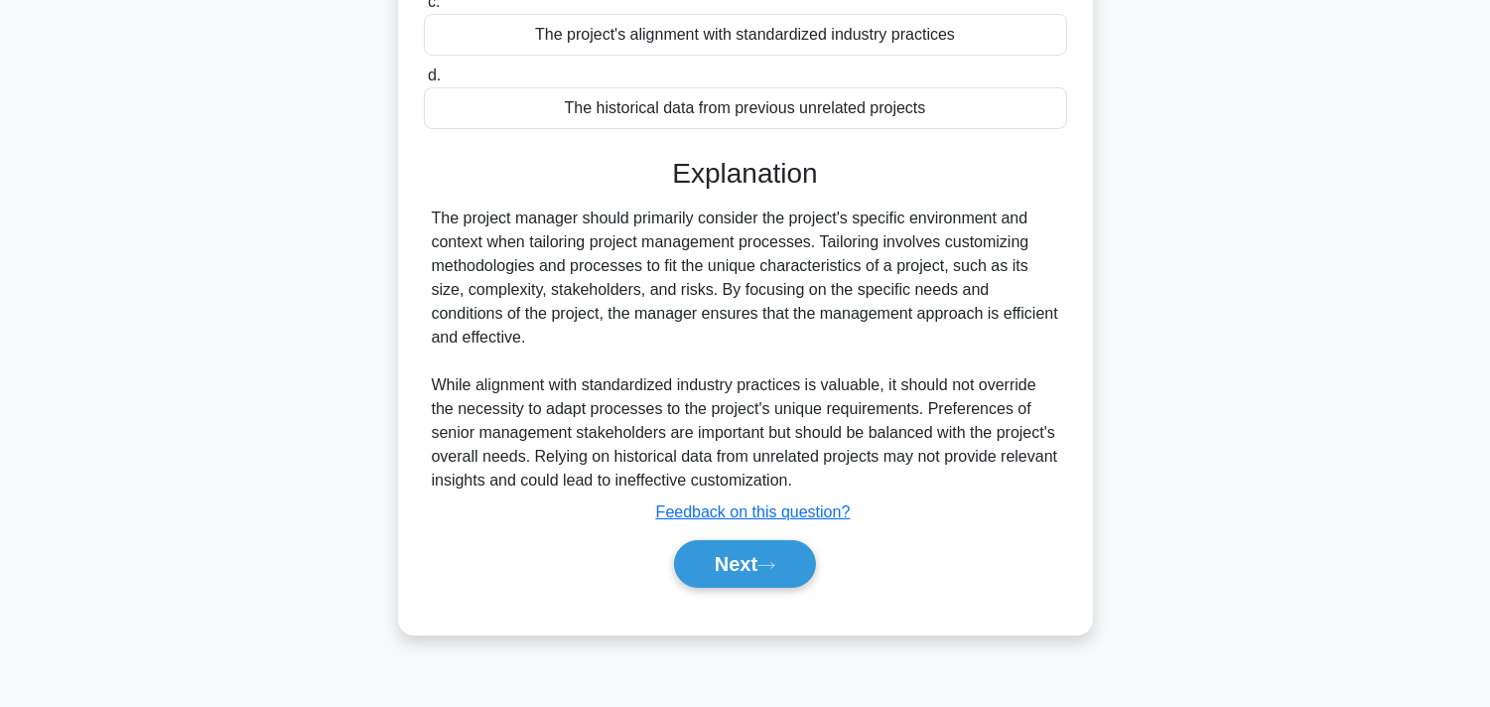
scroll to position [364, 0]
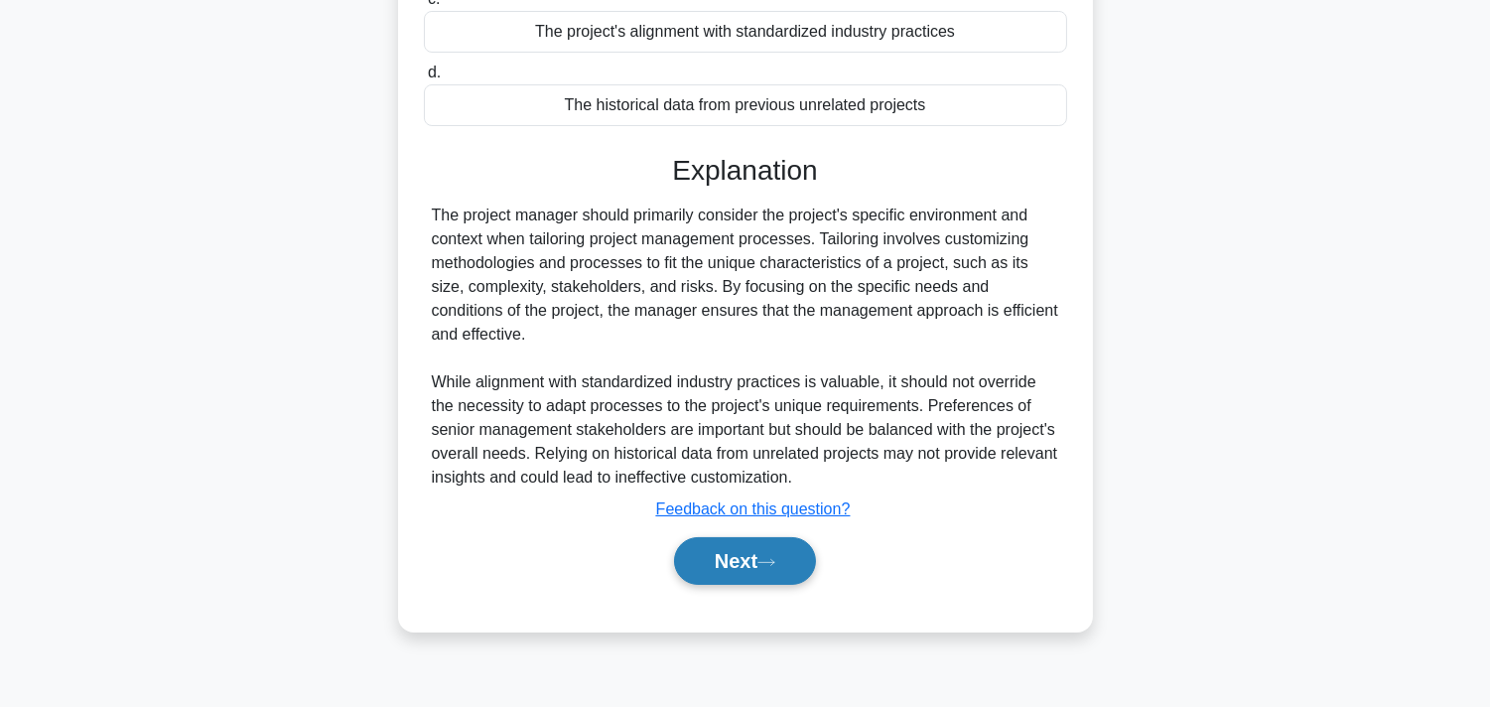
click at [768, 540] on button "Next" at bounding box center [745, 561] width 142 height 48
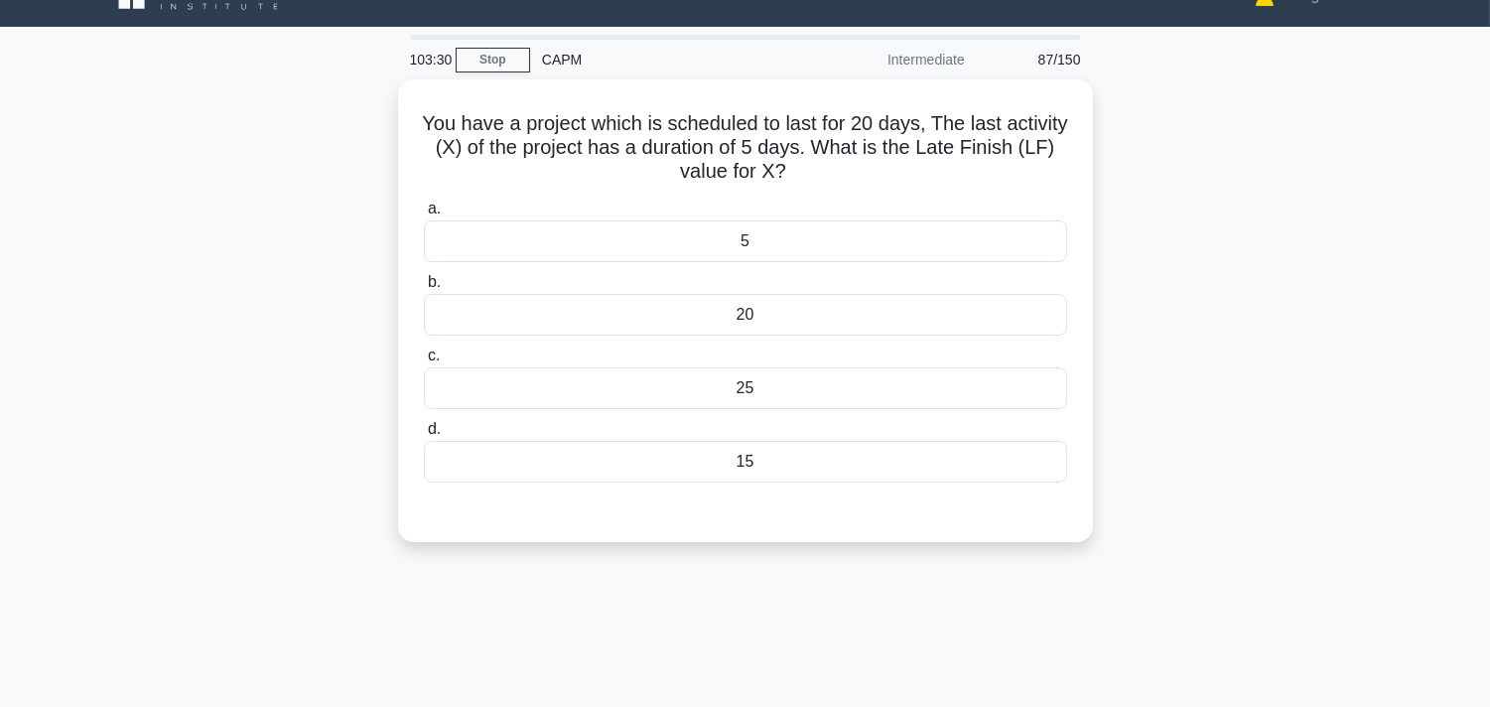
scroll to position [34, 0]
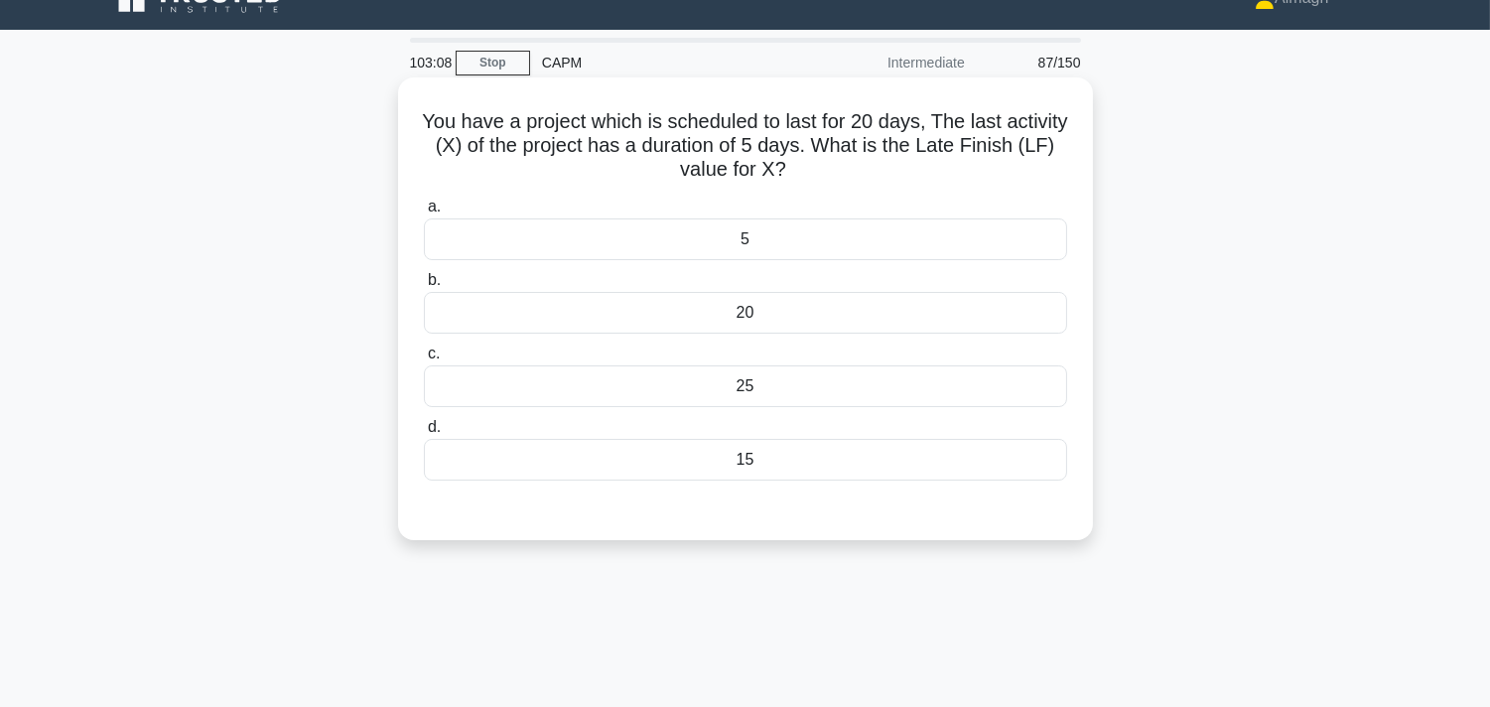
click at [880, 315] on div "20" at bounding box center [745, 313] width 643 height 42
click at [424, 287] on input "b. 20" at bounding box center [424, 280] width 0 height 13
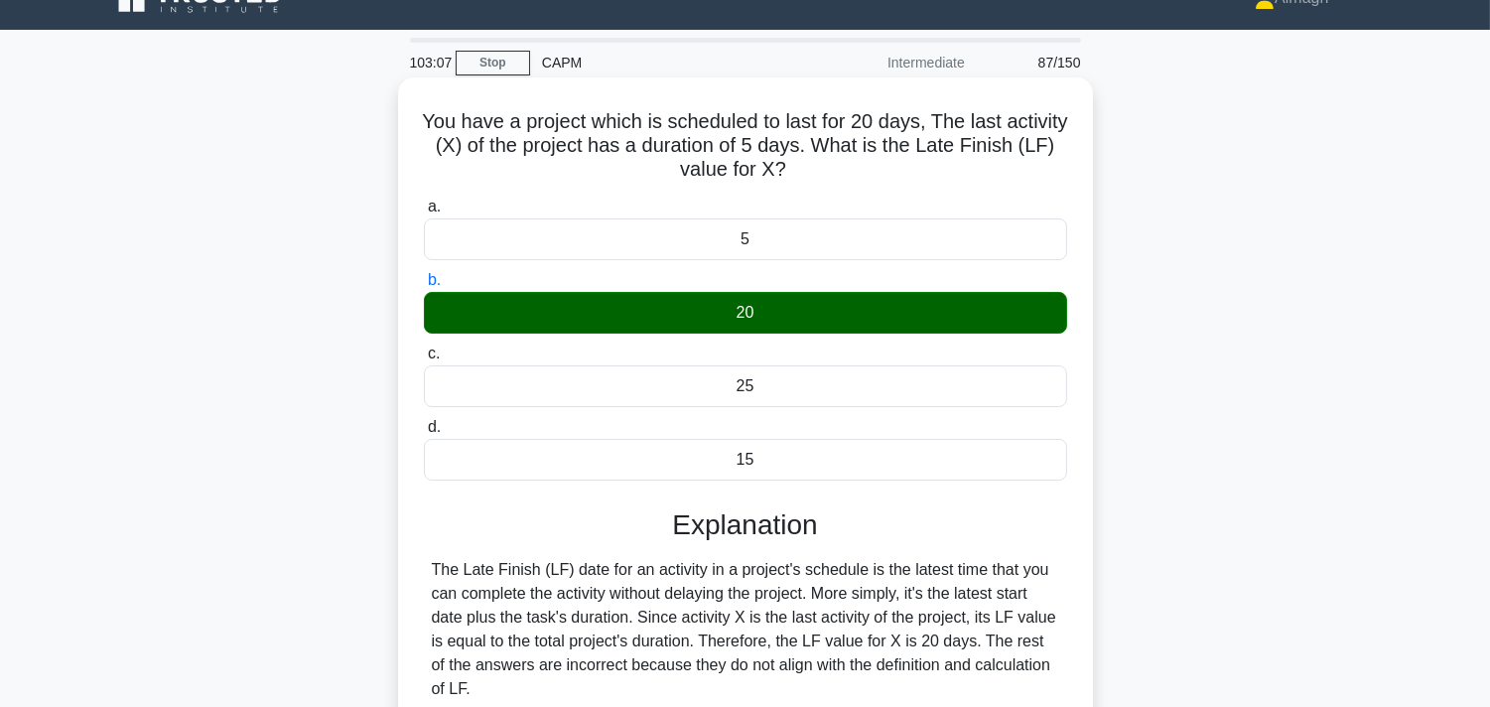
scroll to position [364, 0]
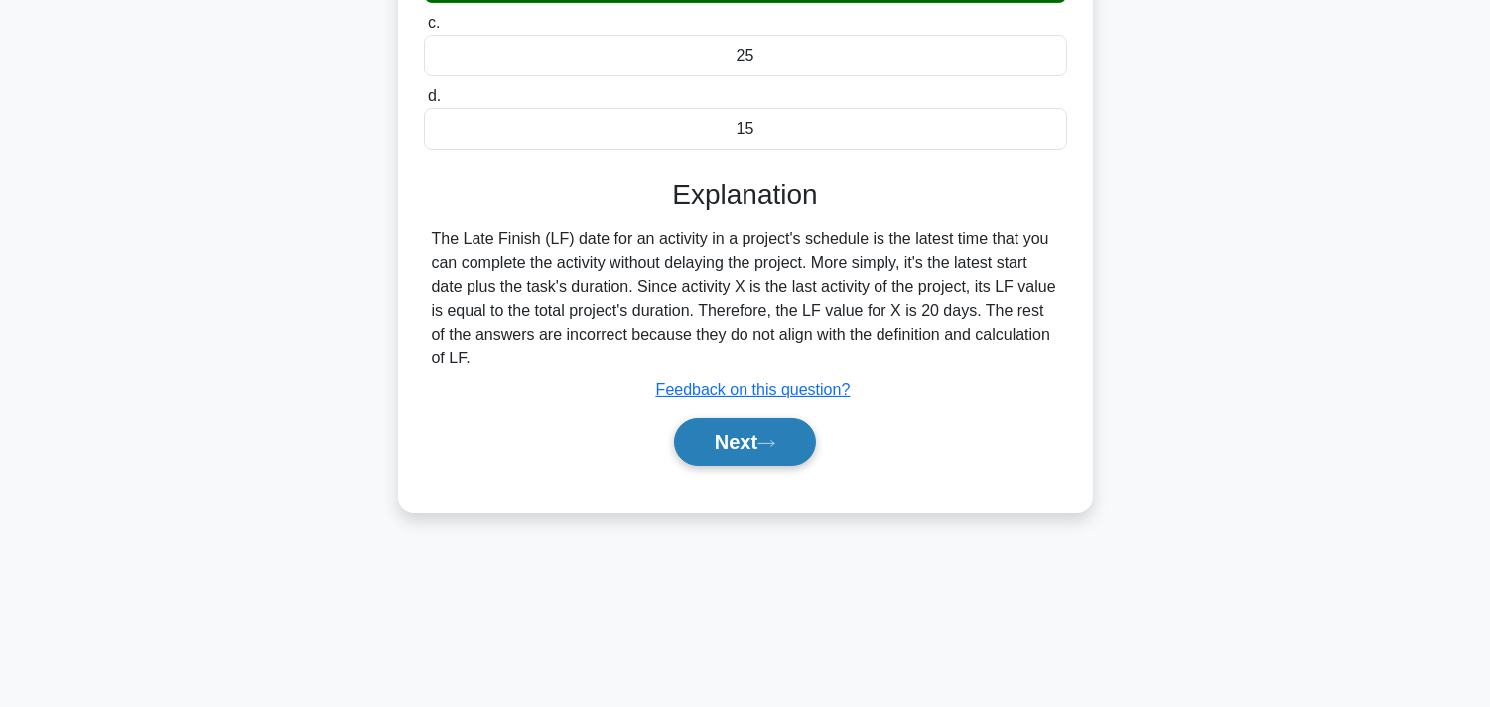
click at [759, 454] on button "Next" at bounding box center [745, 442] width 142 height 48
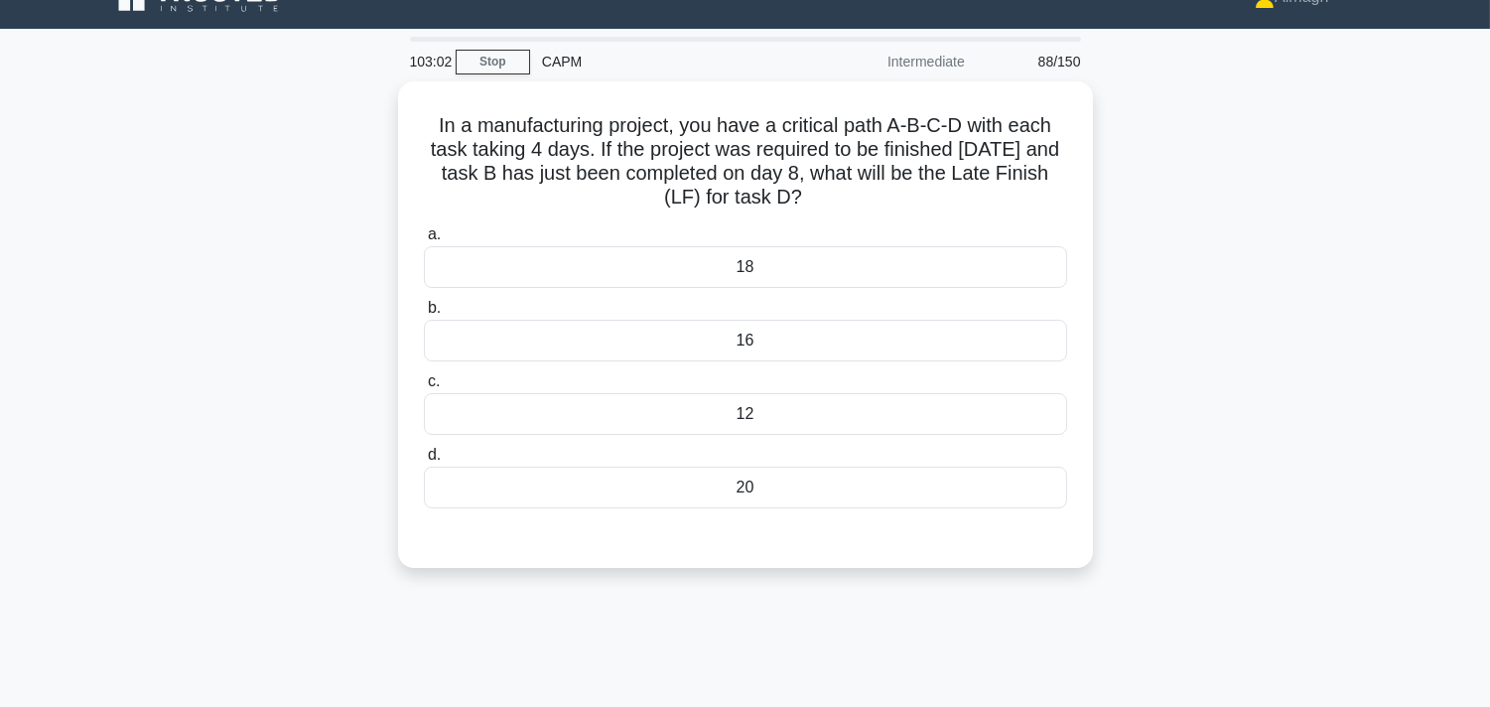
scroll to position [34, 0]
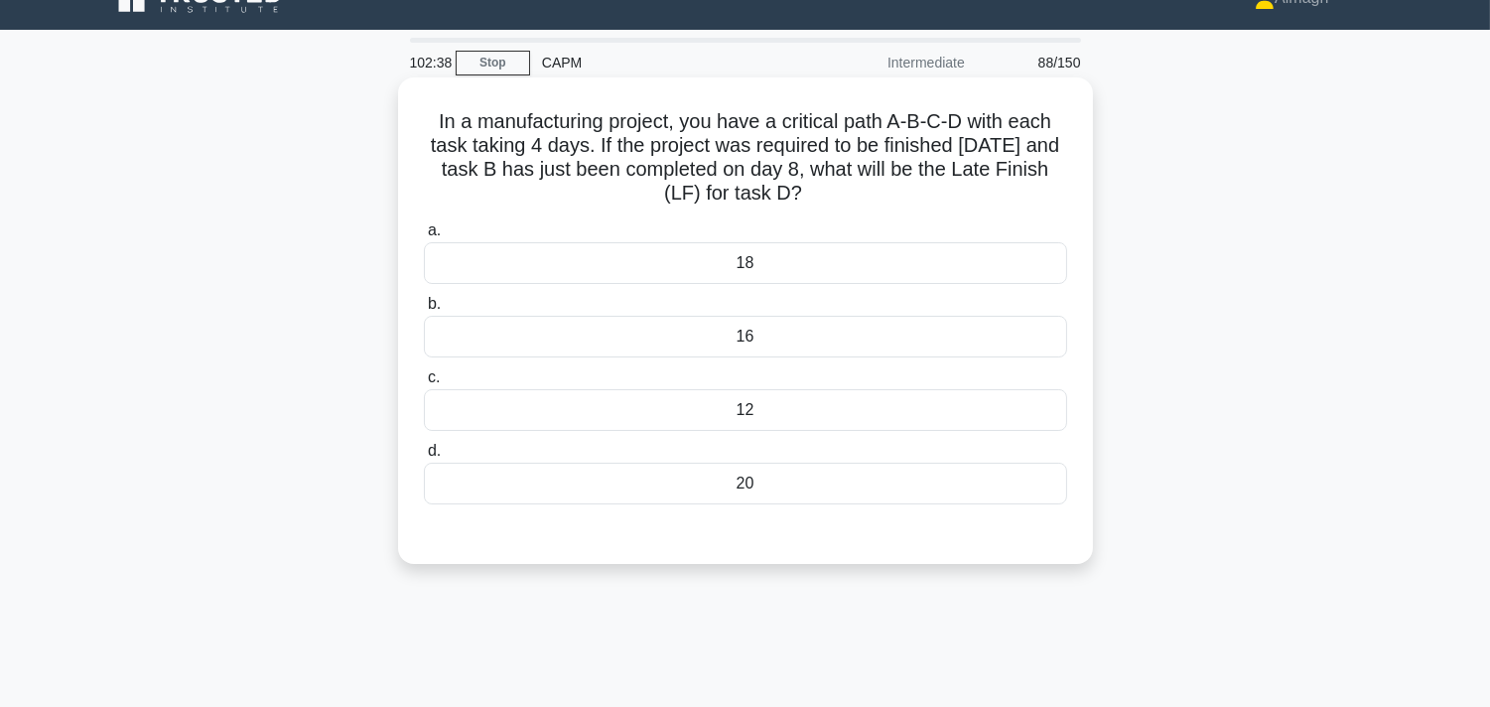
click at [854, 272] on div "18" at bounding box center [745, 263] width 643 height 42
click at [424, 237] on input "a. 18" at bounding box center [424, 230] width 0 height 13
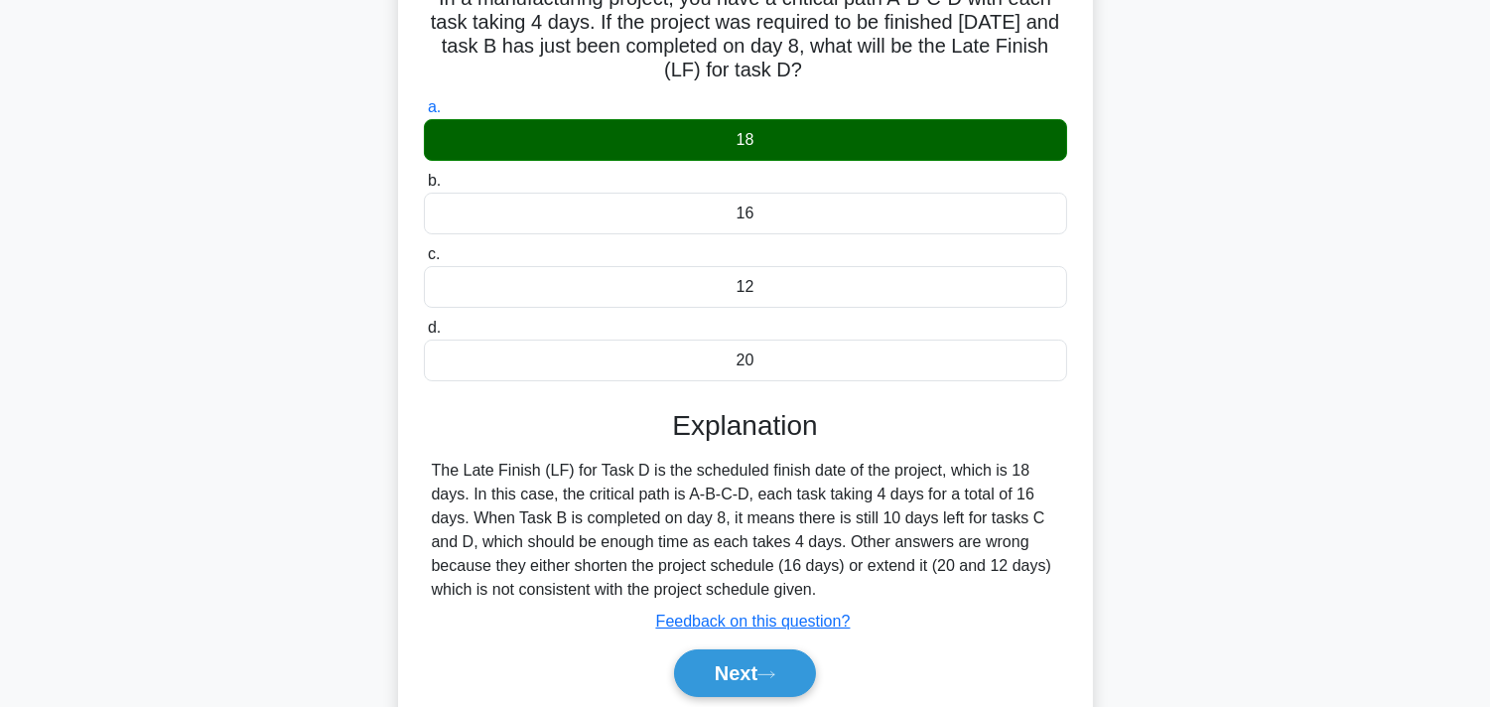
scroll to position [364, 0]
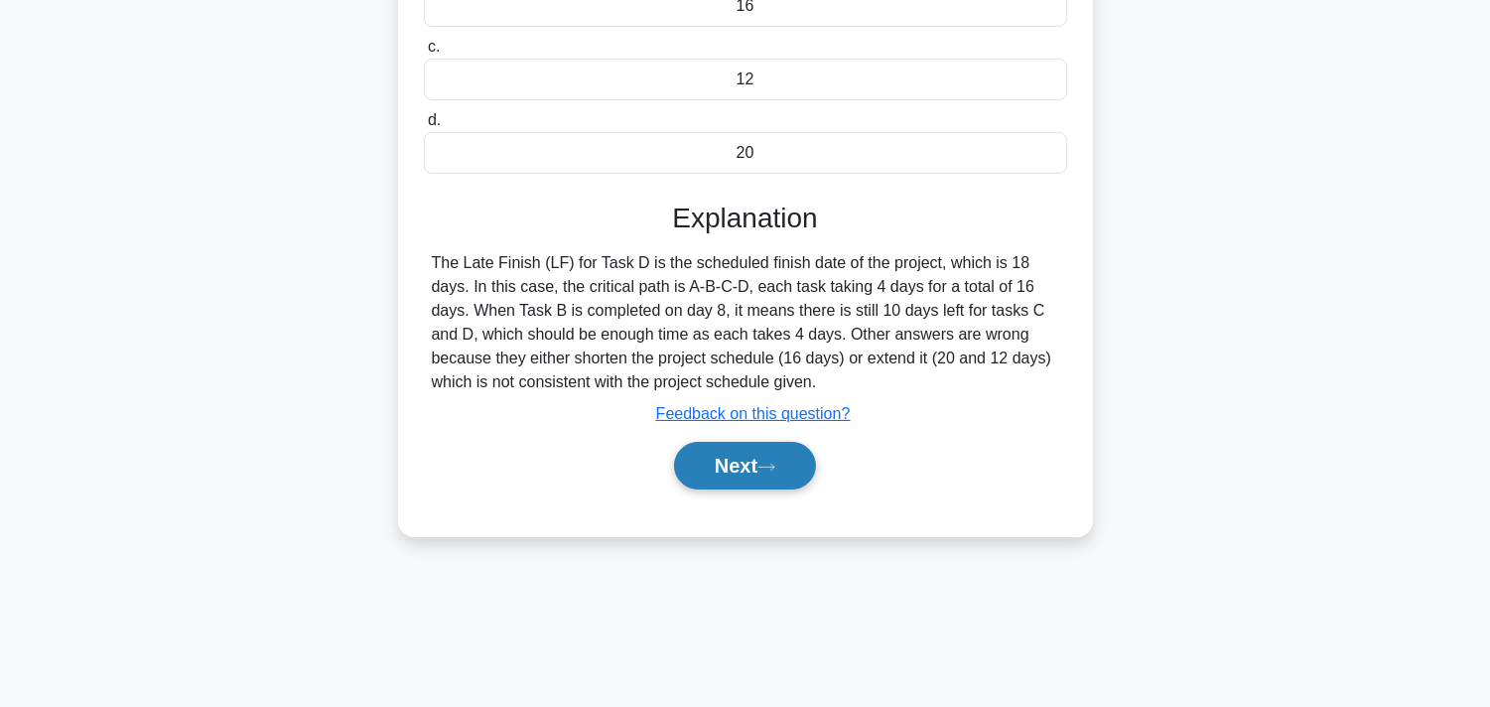
click at [775, 473] on button "Next" at bounding box center [745, 466] width 142 height 48
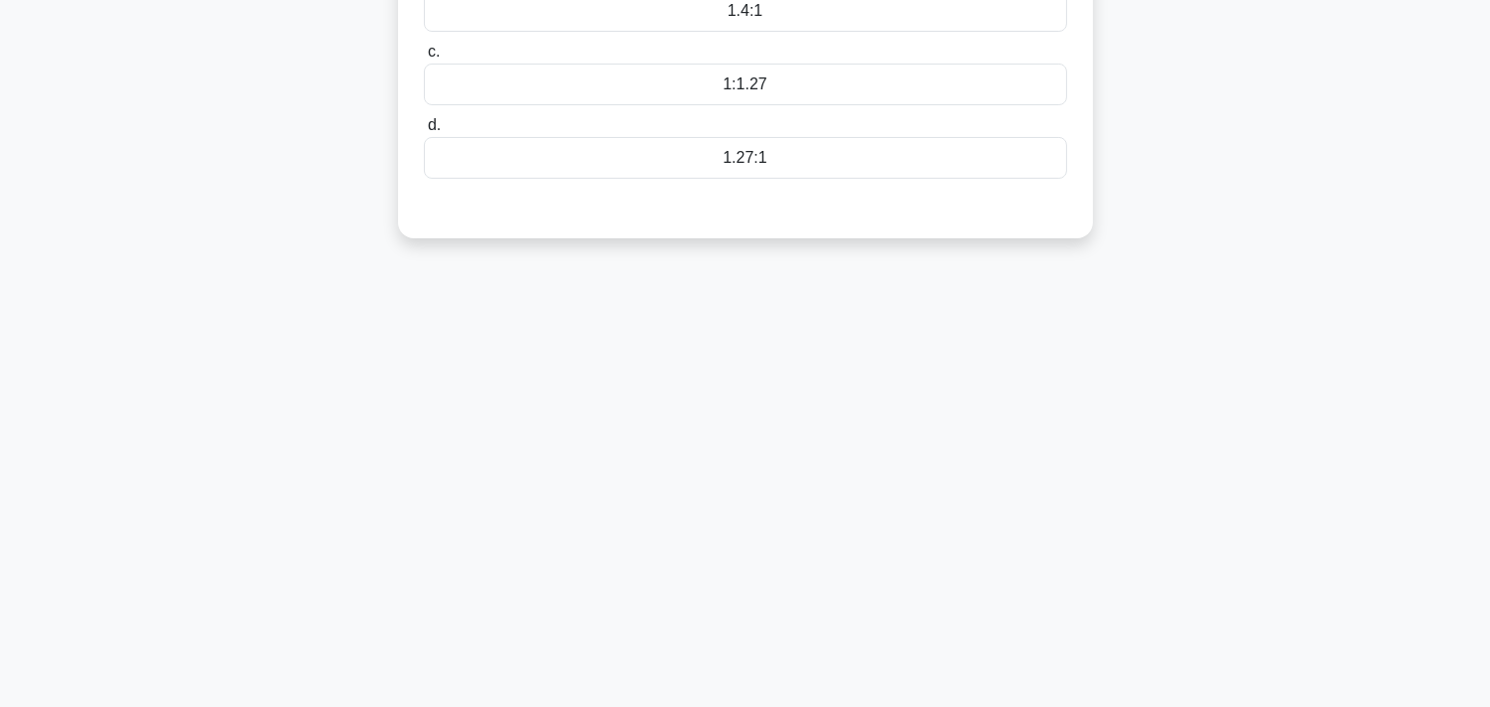
scroll to position [144, 0]
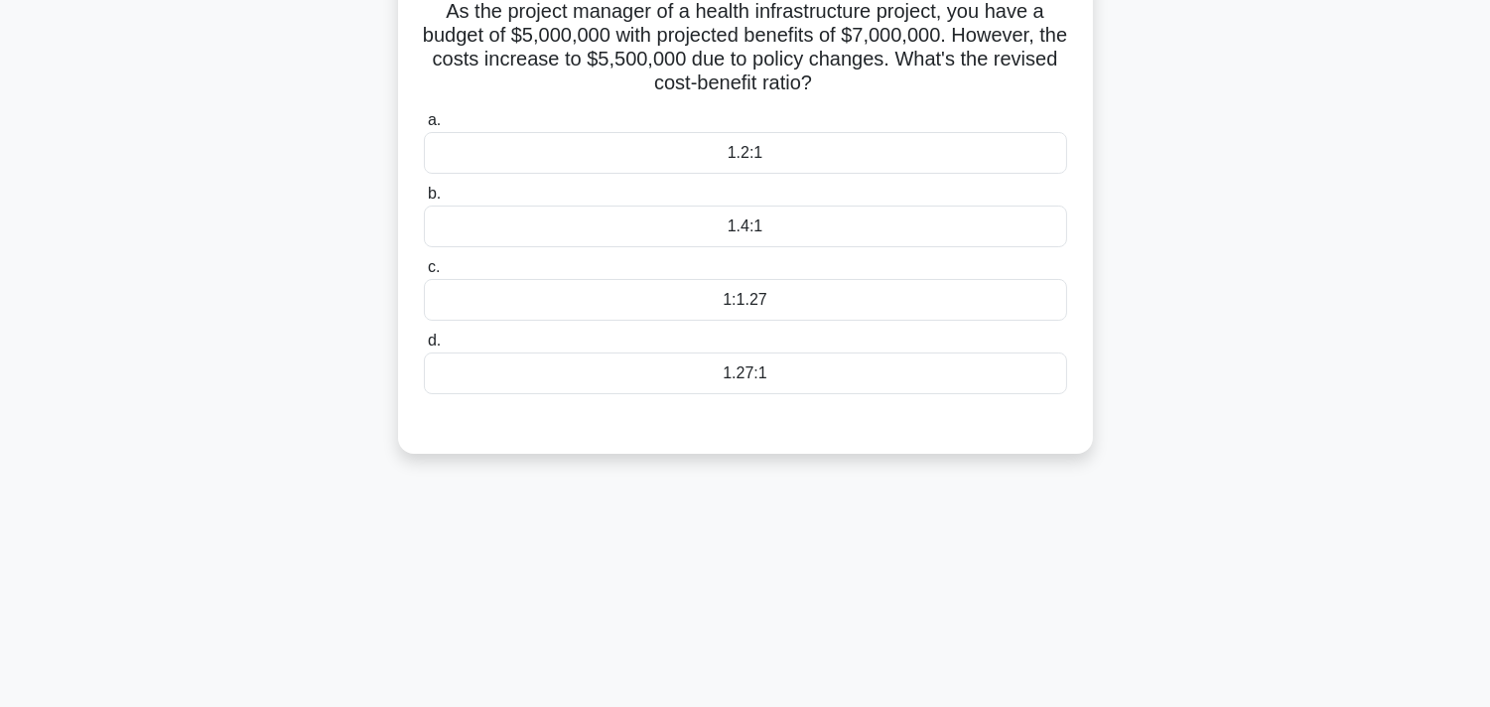
click at [810, 301] on div "1:1.27" at bounding box center [745, 300] width 643 height 42
click at [424, 274] on input "c. 1:1.27" at bounding box center [424, 267] width 0 height 13
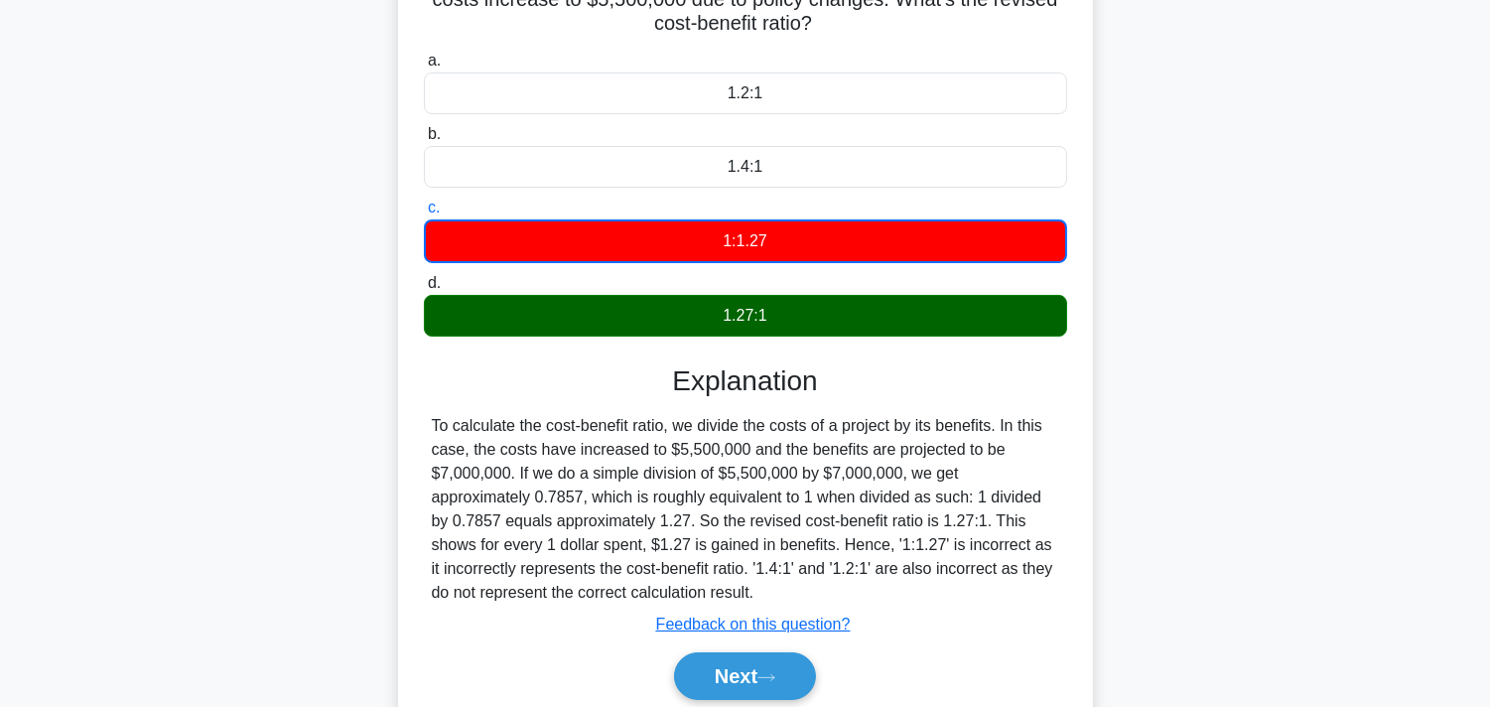
scroll to position [254, 0]
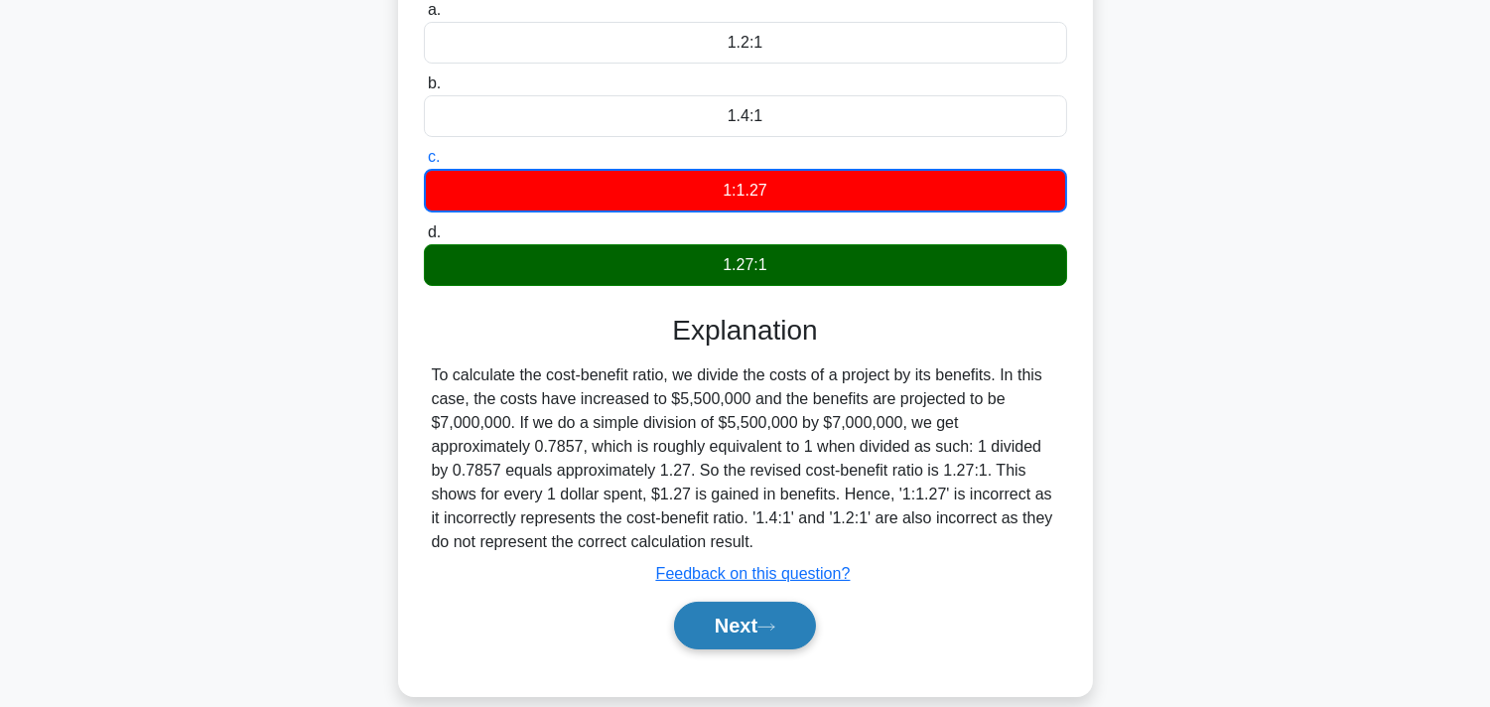
click at [748, 618] on button "Next" at bounding box center [745, 626] width 142 height 48
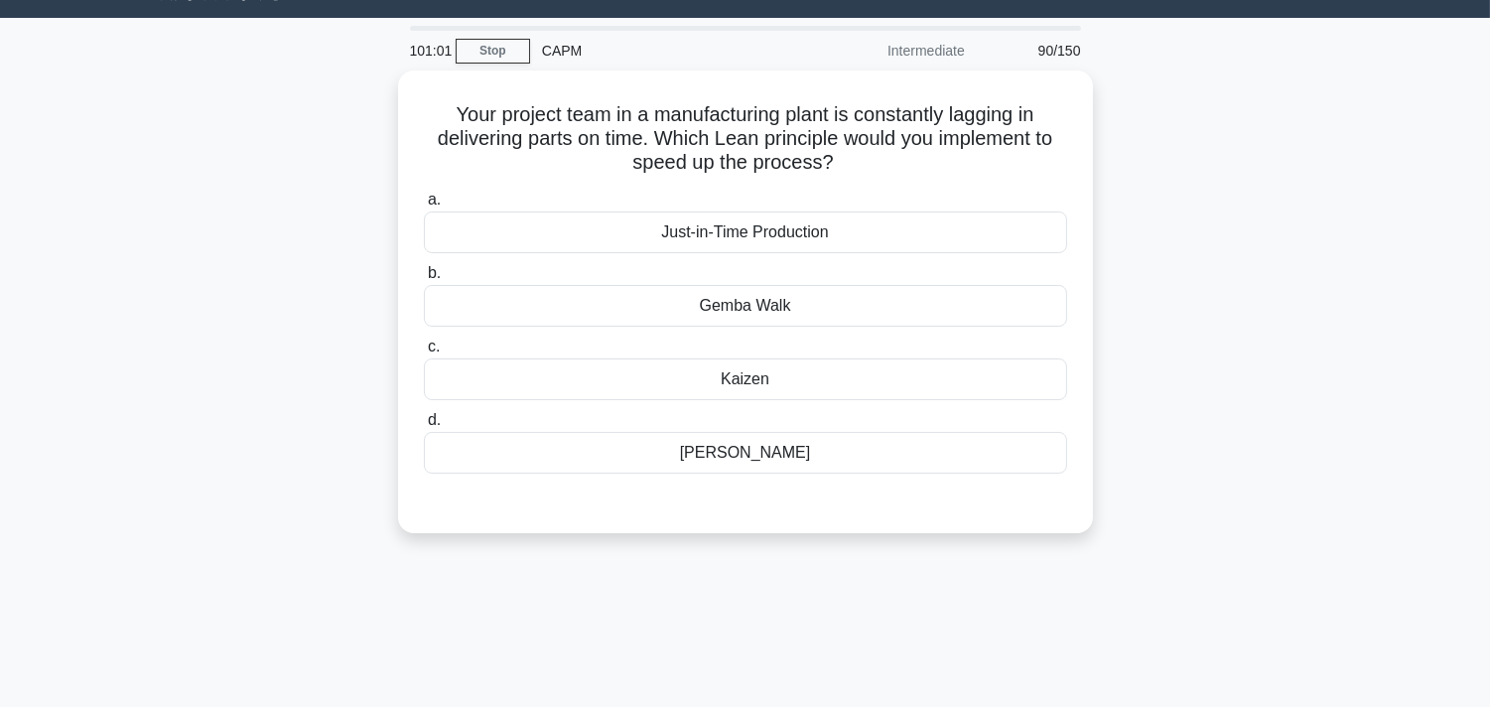
scroll to position [0, 0]
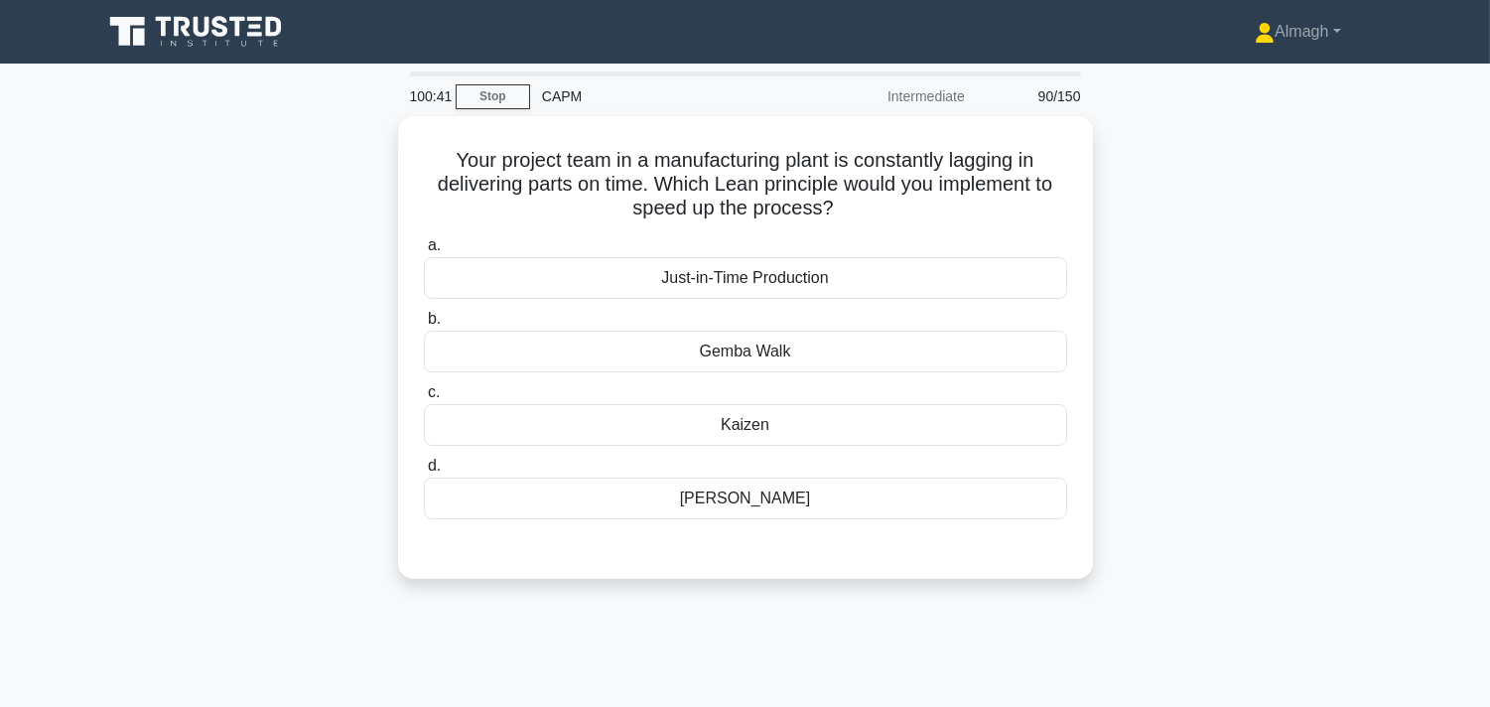
click at [650, 427] on div "Kaizen" at bounding box center [745, 425] width 643 height 42
click at [424, 399] on input "c. [GEOGRAPHIC_DATA]" at bounding box center [424, 392] width 0 height 13
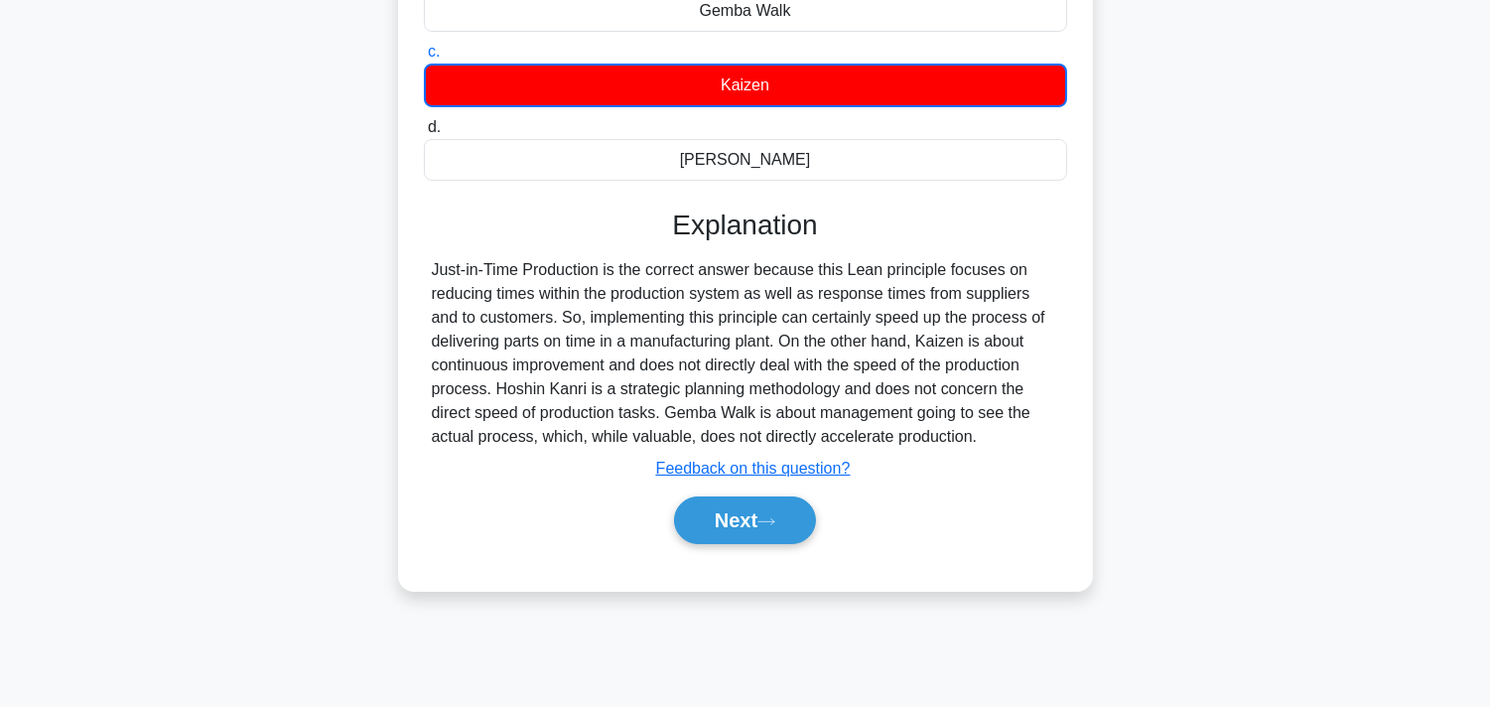
scroll to position [364, 0]
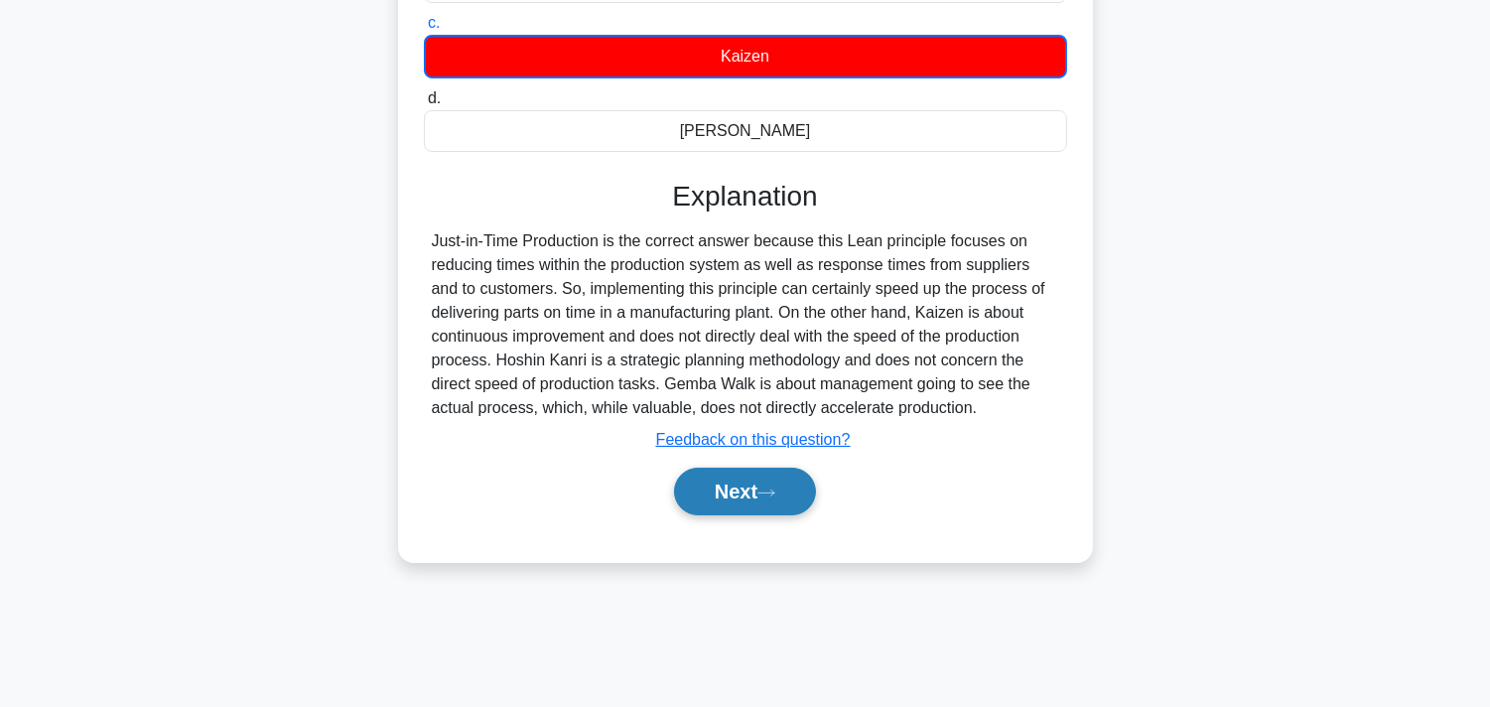
click at [797, 482] on button "Next" at bounding box center [745, 492] width 142 height 48
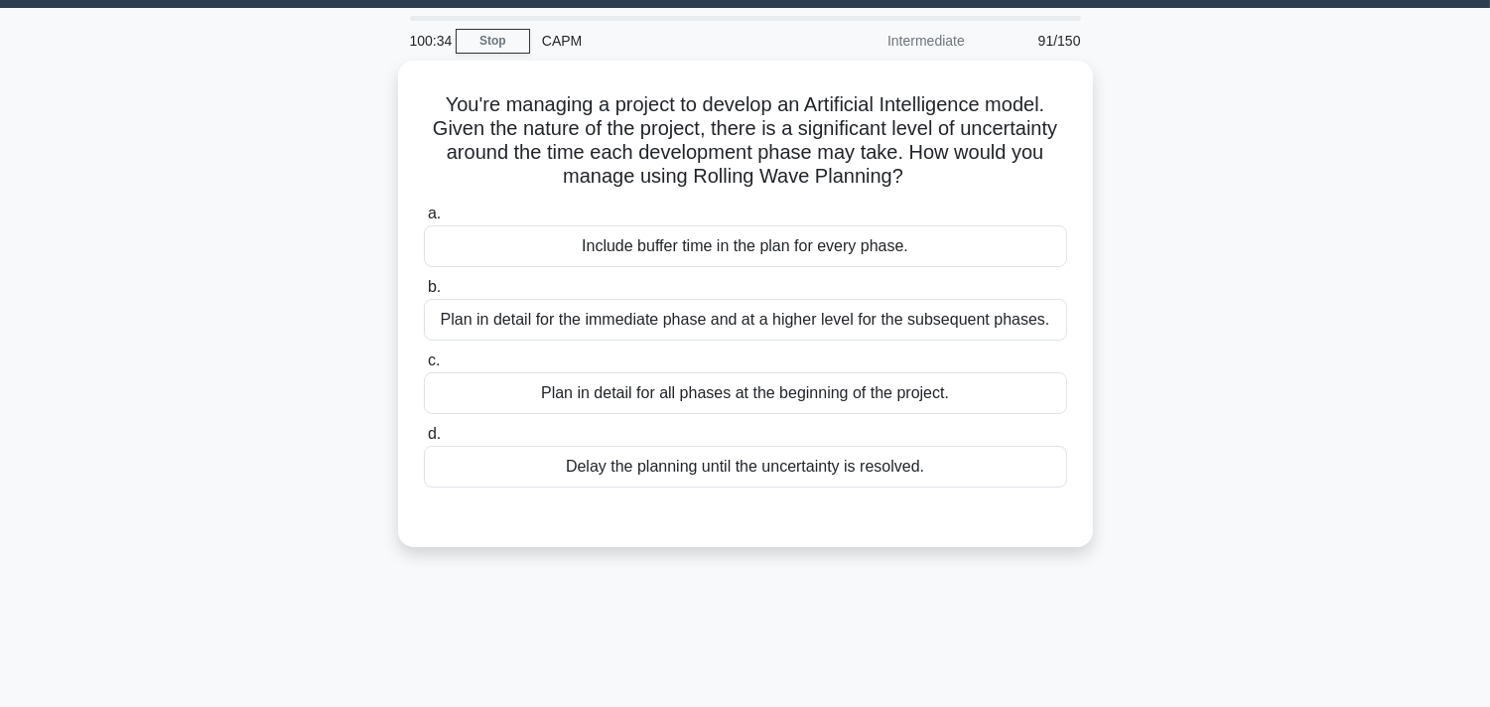
scroll to position [34, 0]
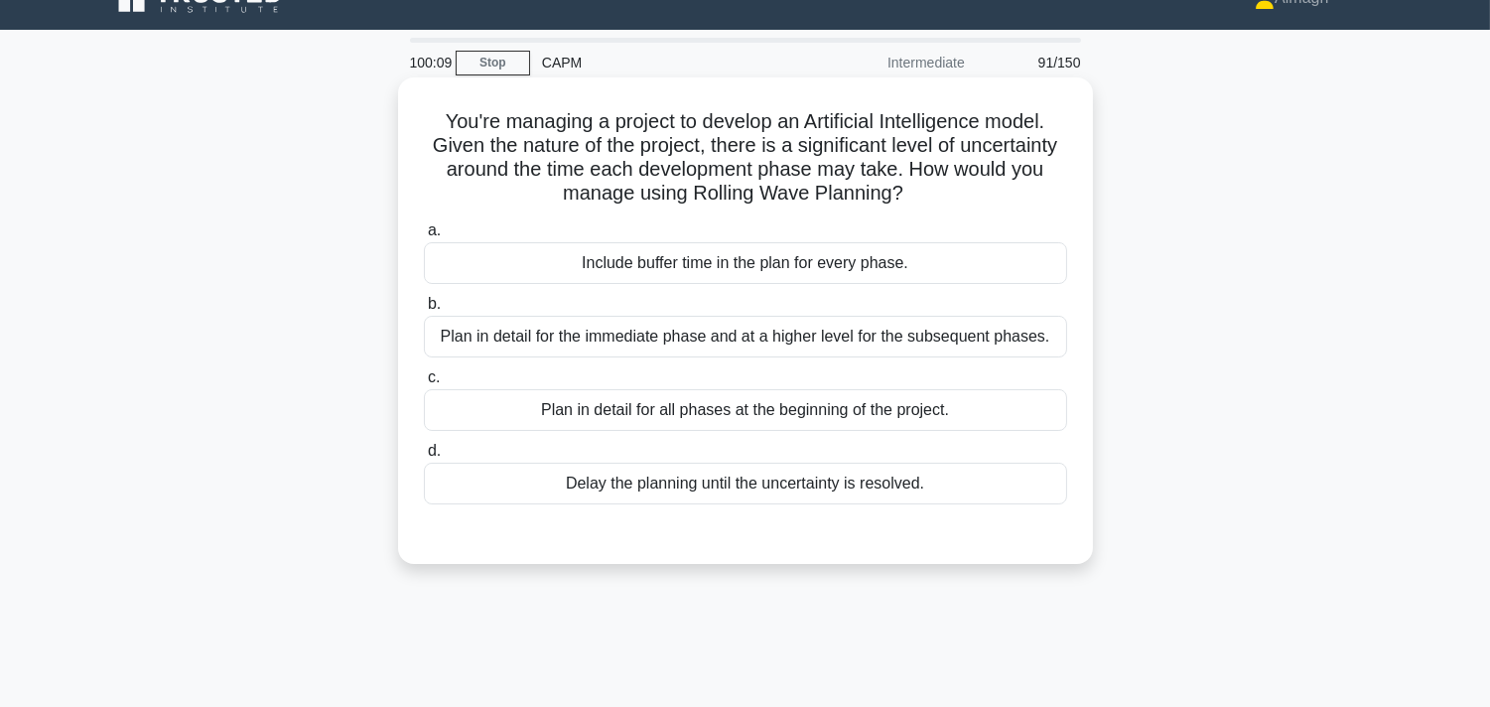
click at [606, 343] on div "Plan in detail for the immediate phase and at a higher level for the subsequent…" at bounding box center [745, 337] width 643 height 42
click at [424, 311] on input "b. Plan in detail for the immediate phase and at a higher level for the subsequ…" at bounding box center [424, 304] width 0 height 13
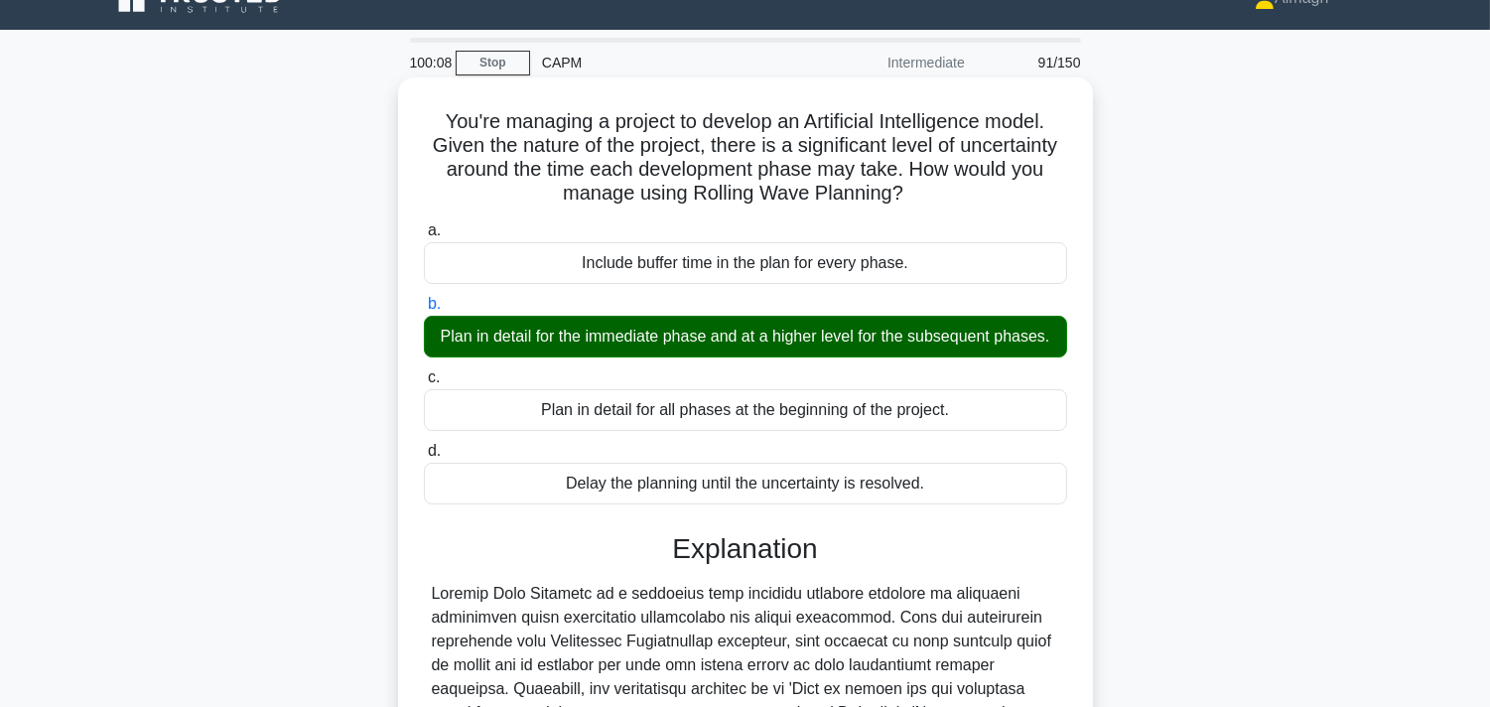
scroll to position [470, 0]
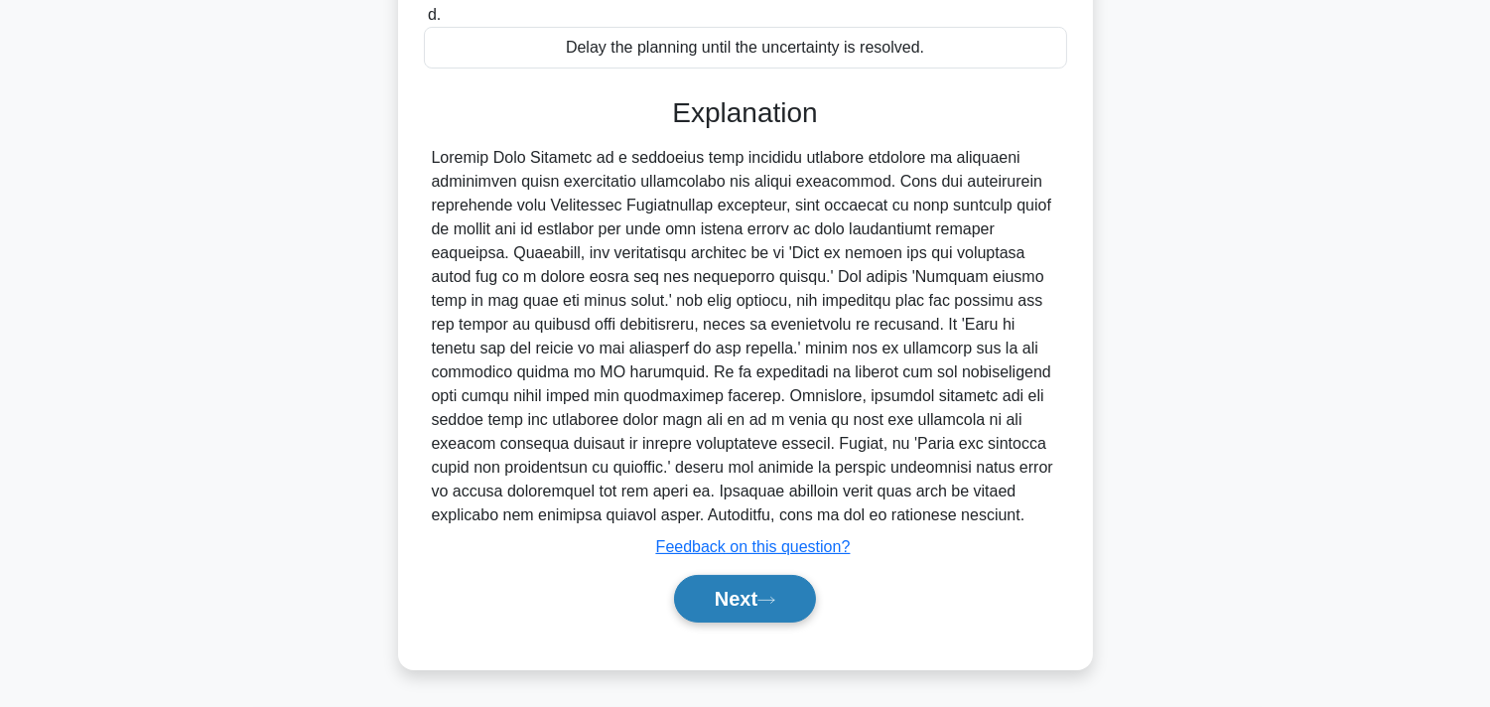
click at [737, 607] on button "Next" at bounding box center [745, 599] width 142 height 48
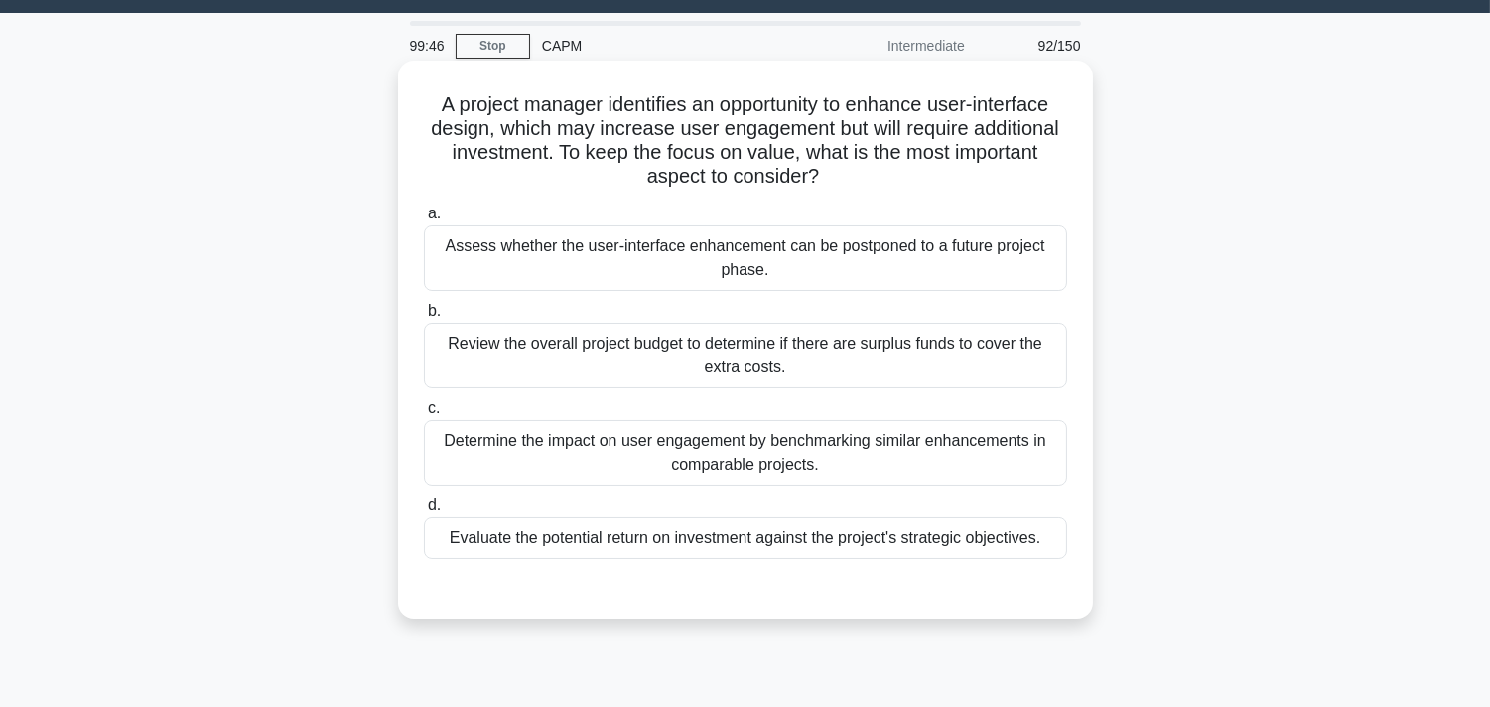
scroll to position [0, 0]
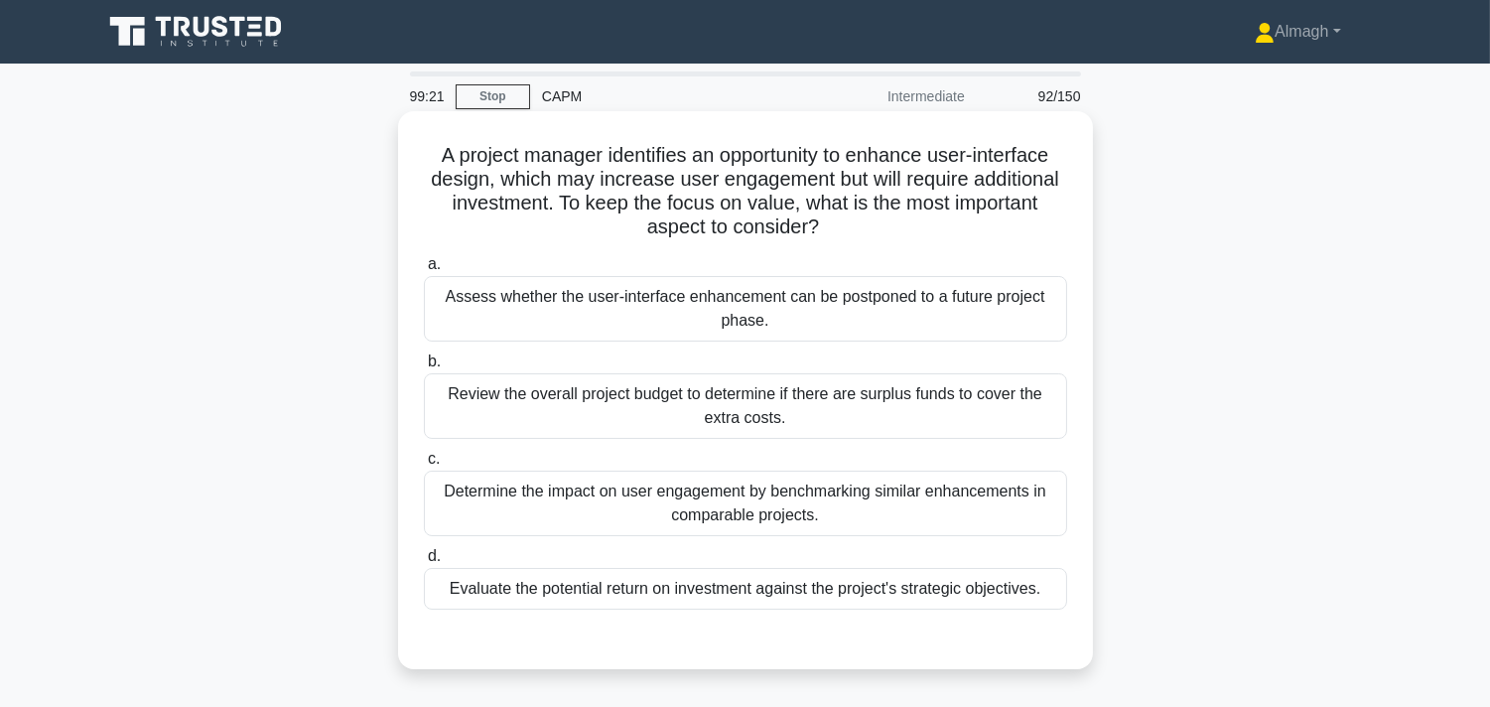
click at [657, 407] on div "Review the overall project budget to determine if there are surplus funds to co…" at bounding box center [745, 406] width 643 height 66
click at [424, 368] on input "b. Review the overall project budget to determine if there are surplus funds to…" at bounding box center [424, 361] width 0 height 13
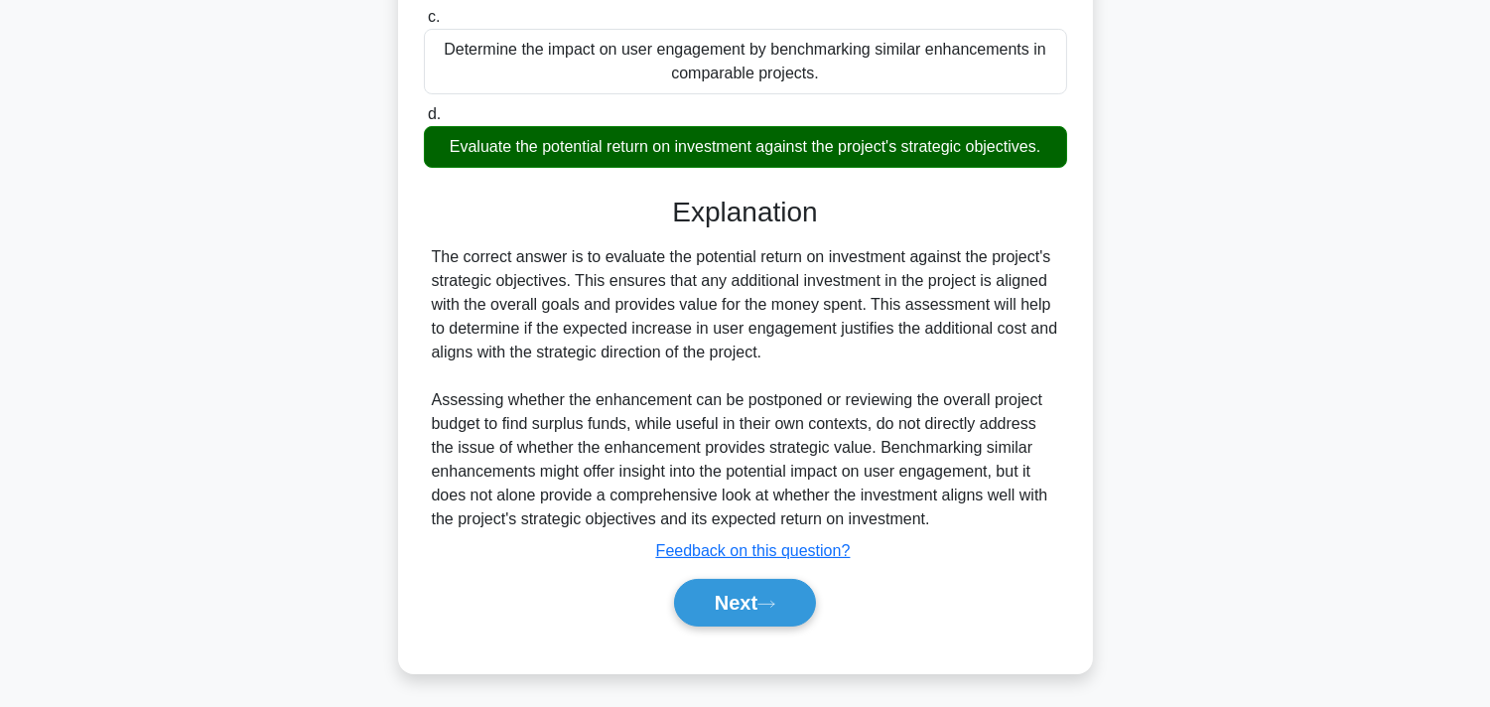
scroll to position [445, 0]
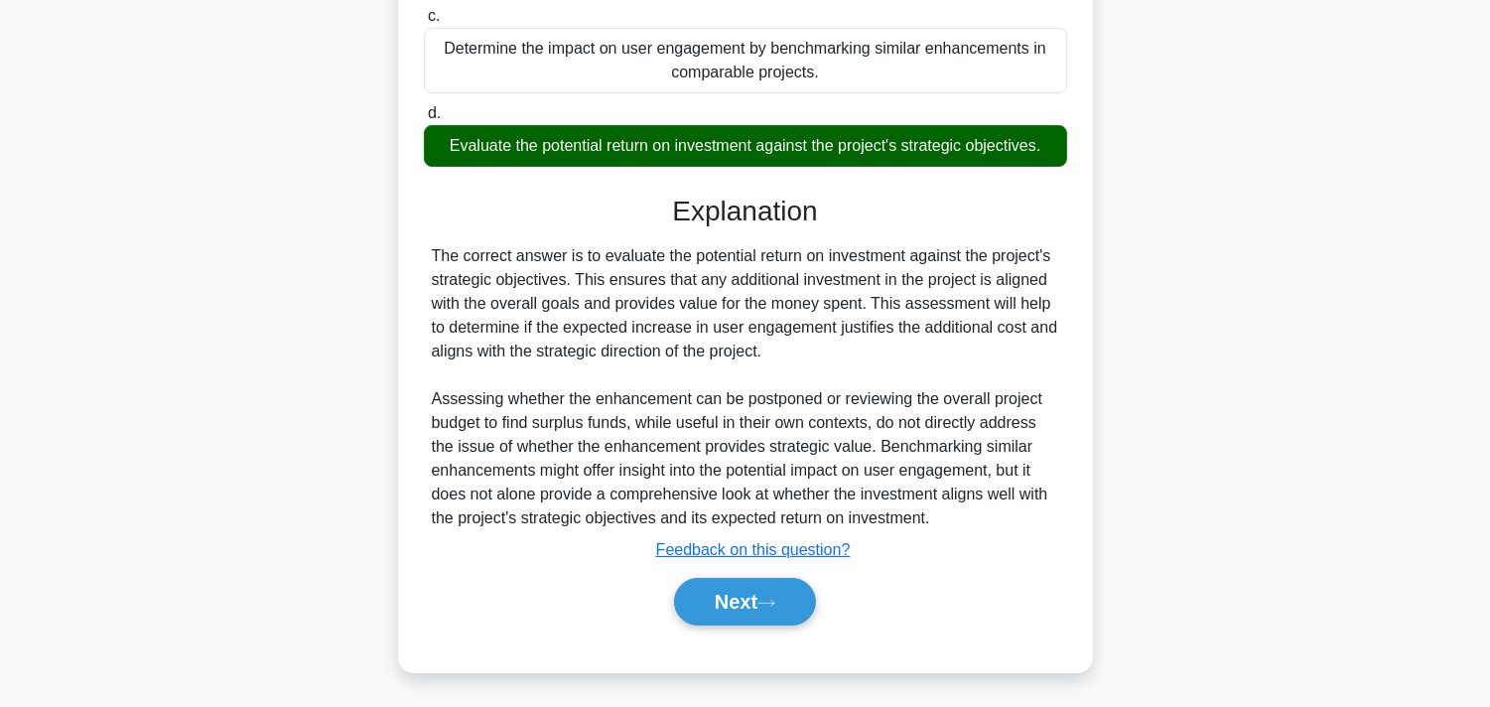
click at [752, 597] on button "Next" at bounding box center [745, 602] width 142 height 48
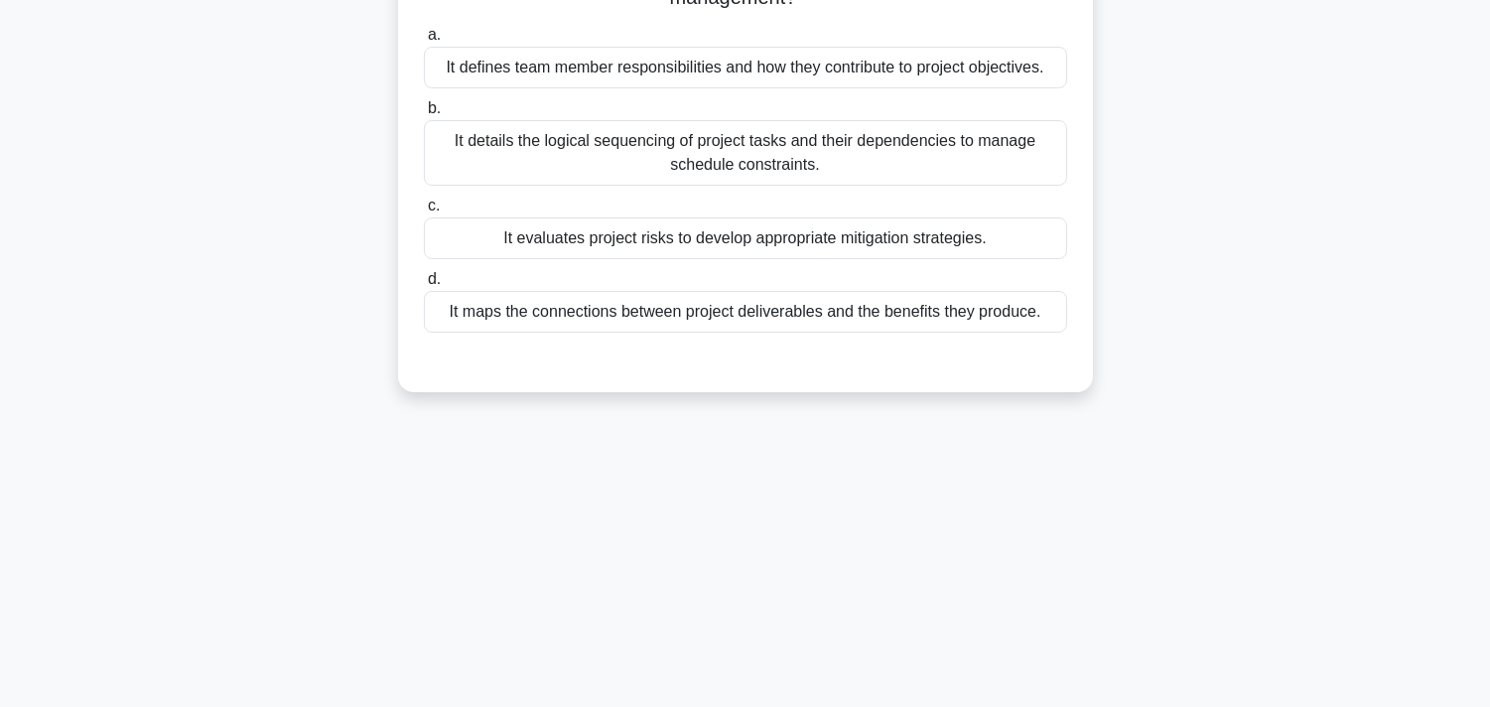
scroll to position [0, 0]
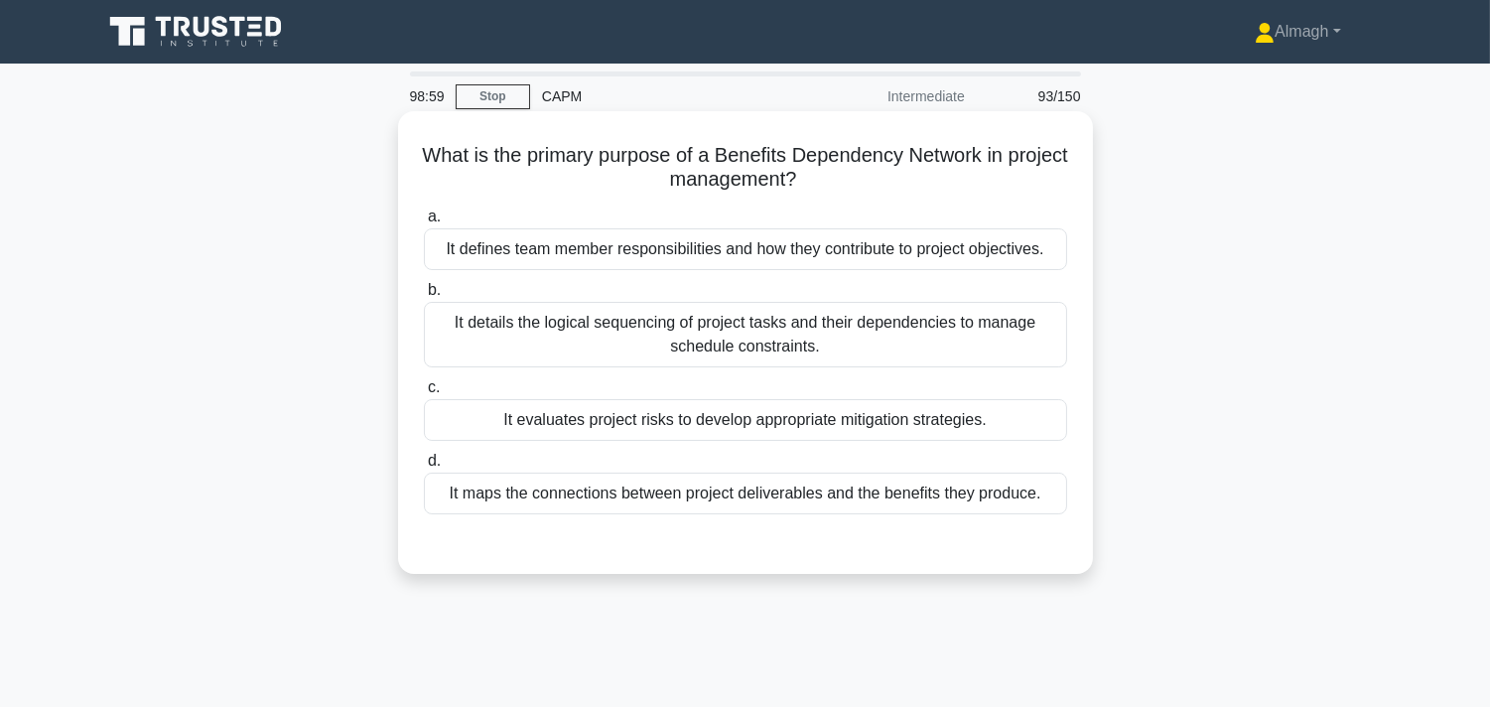
click at [756, 491] on div "It maps the connections between project deliverables and the benefits they prod…" at bounding box center [745, 494] width 643 height 42
click at [424, 468] on input "d. It maps the connections between project deliverables and the benefits they p…" at bounding box center [424, 461] width 0 height 13
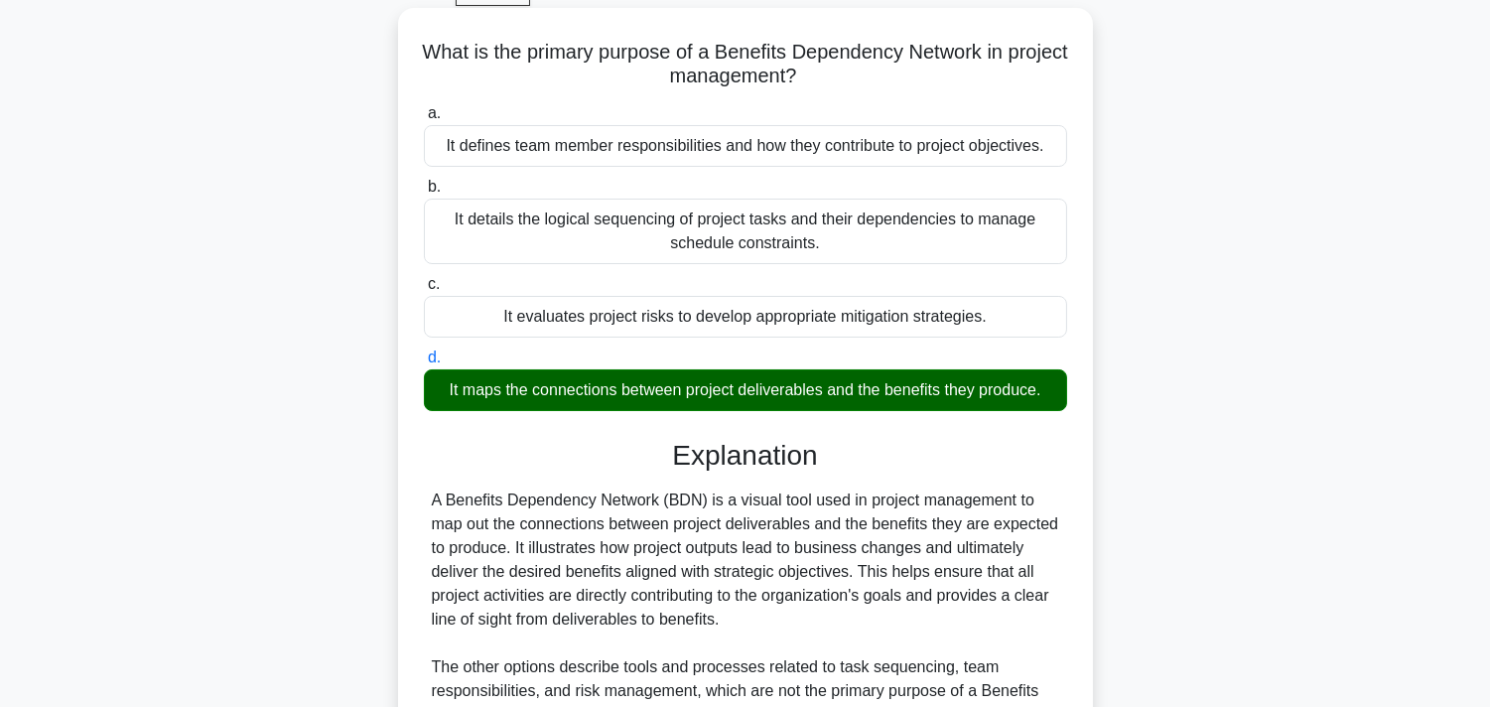
scroll to position [364, 0]
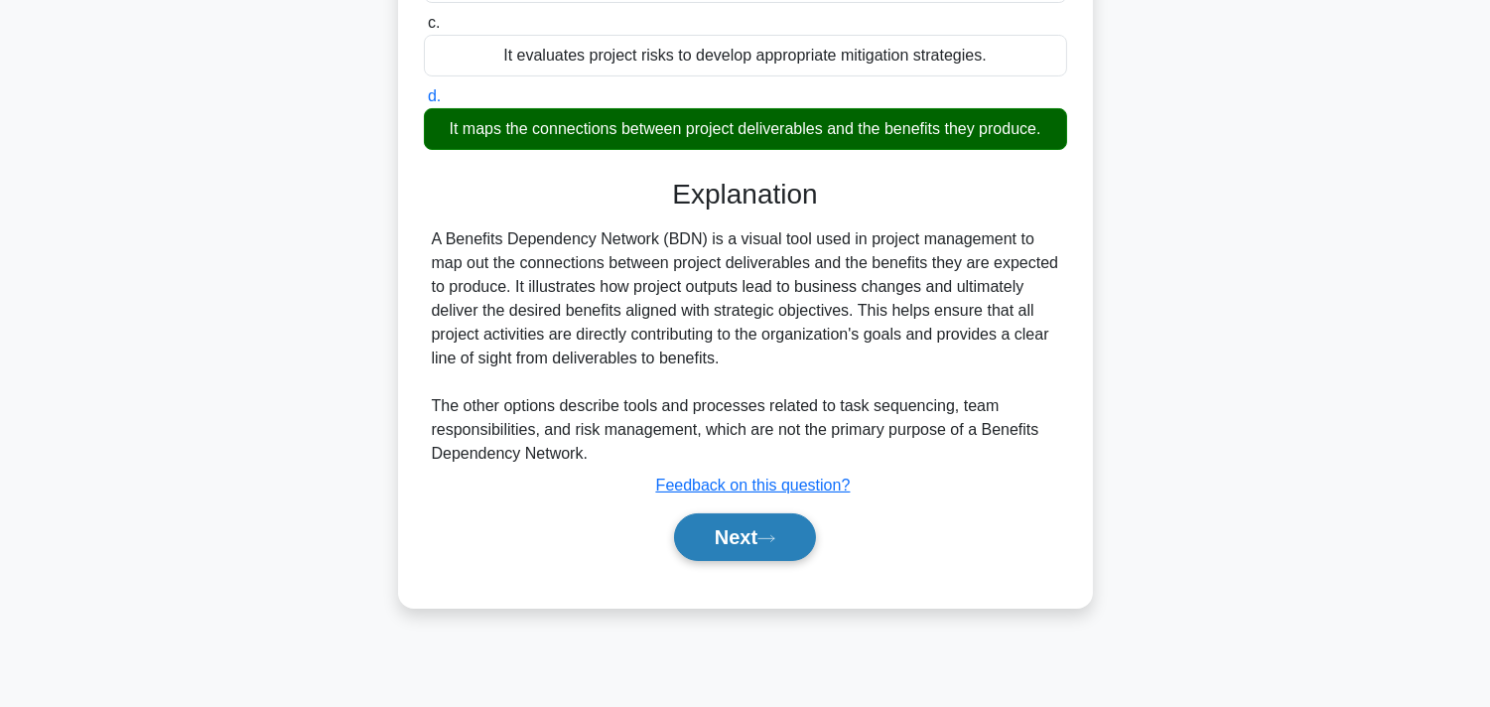
click at [751, 536] on button "Next" at bounding box center [745, 537] width 142 height 48
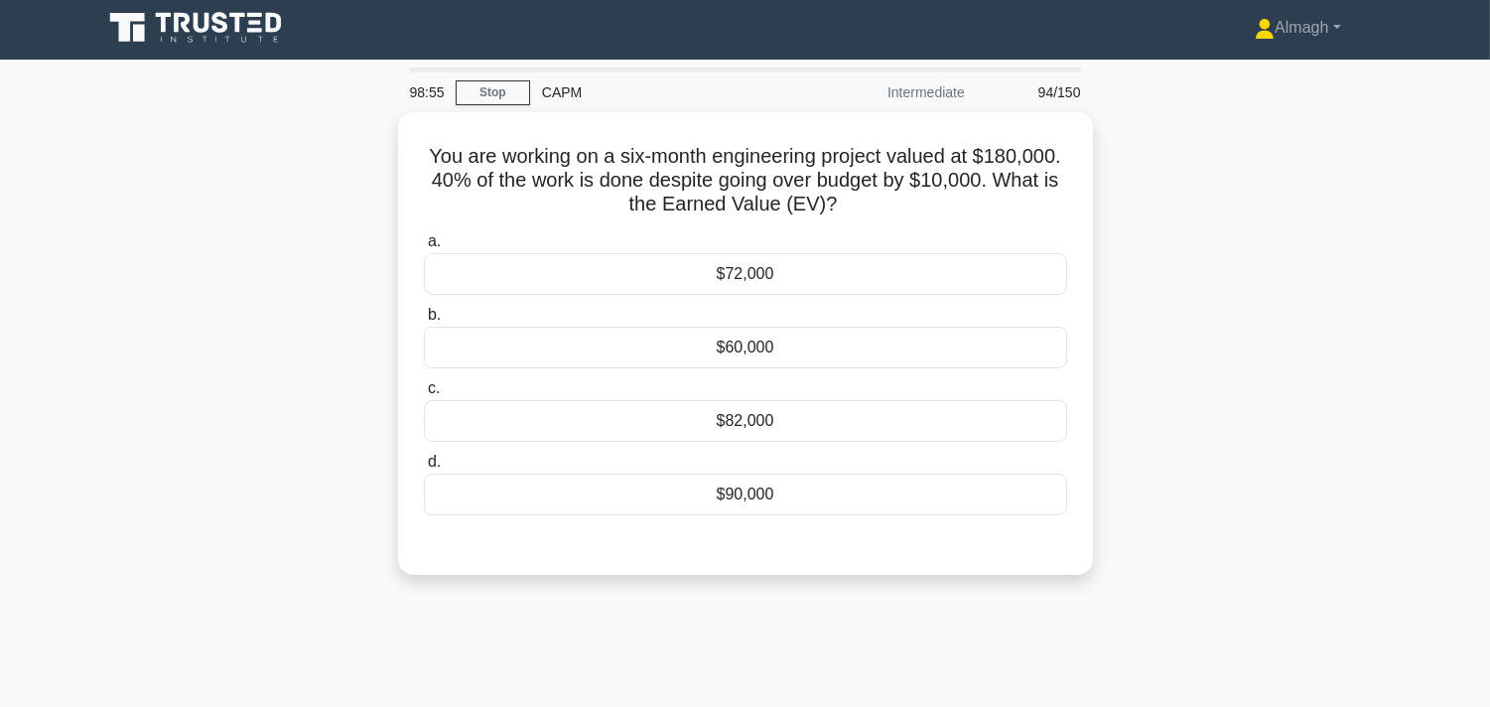
scroll to position [0, 0]
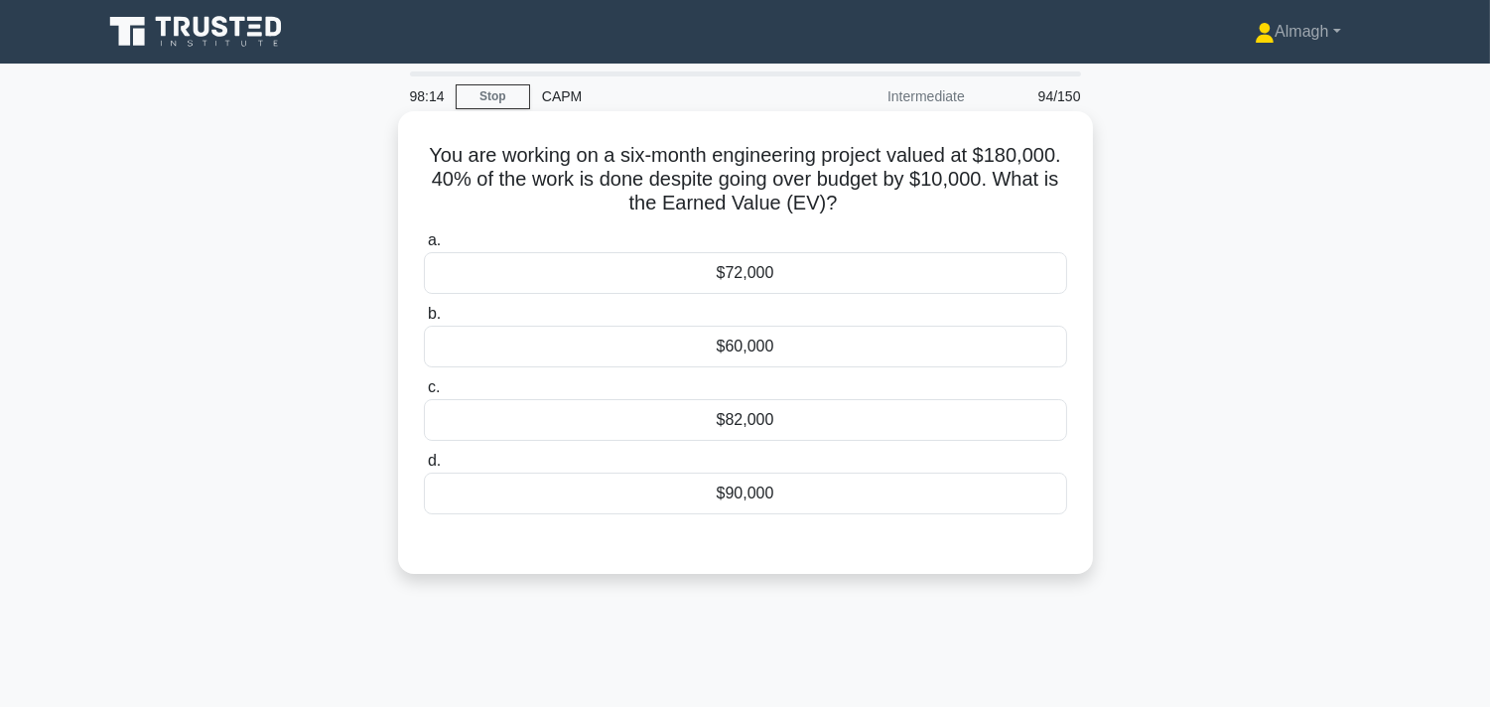
click at [710, 421] on div "$82,000" at bounding box center [745, 420] width 643 height 42
click at [424, 394] on input "c. $82,000" at bounding box center [424, 387] width 0 height 13
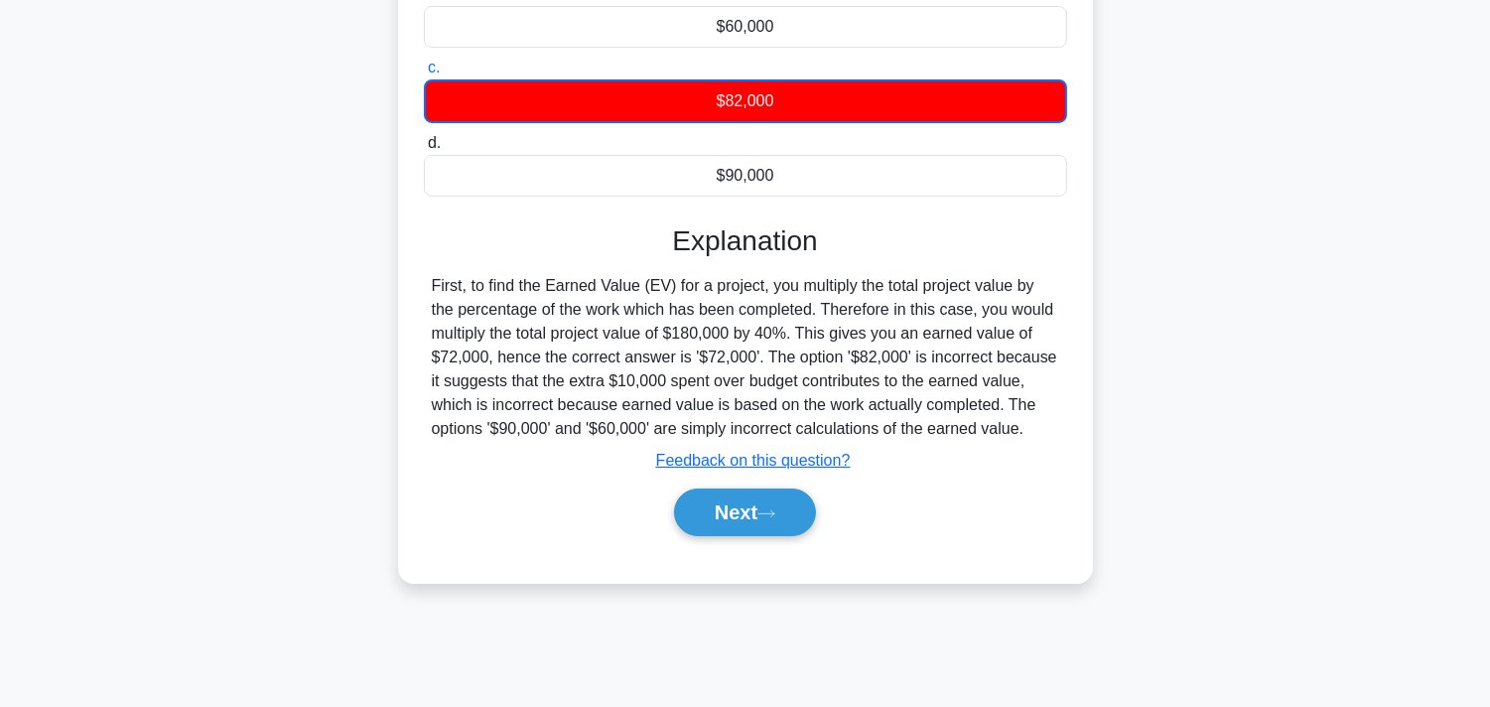
scroll to position [331, 0]
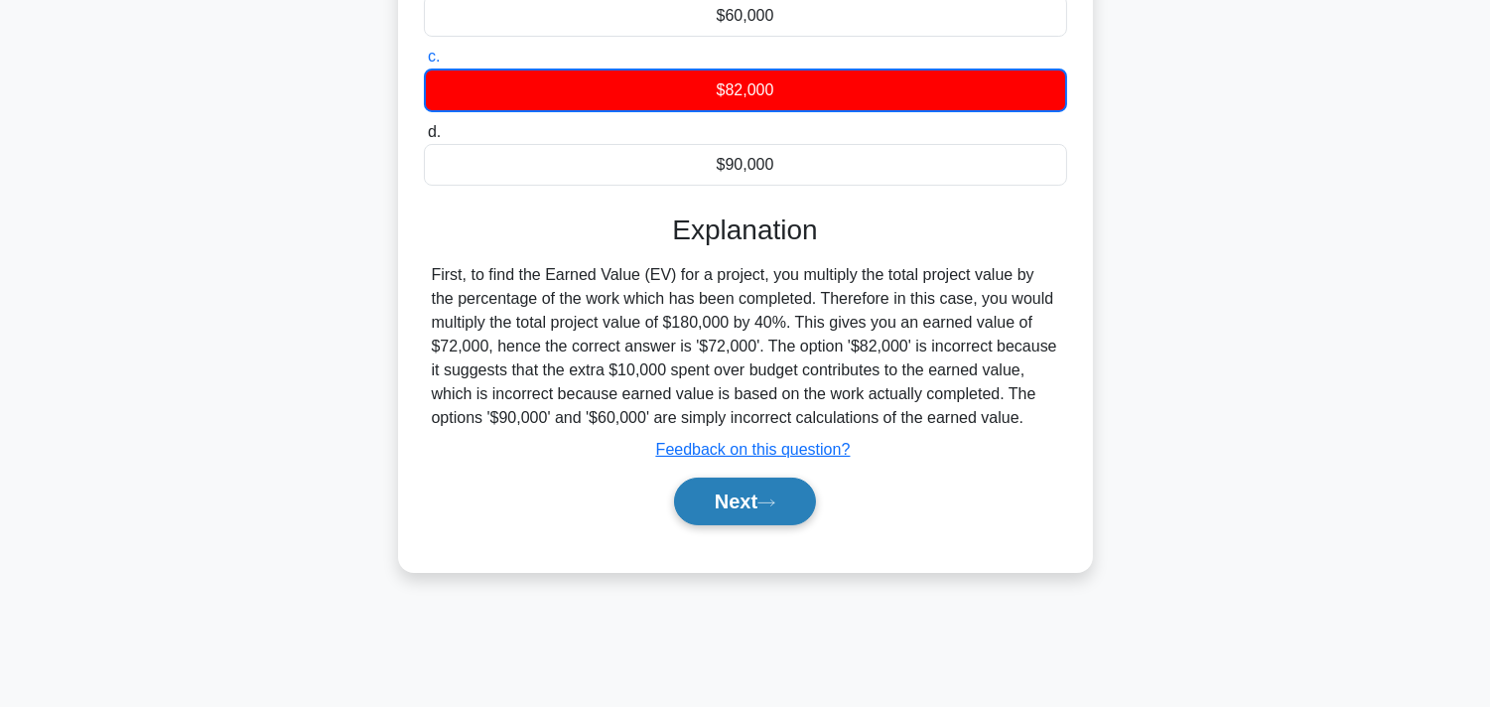
click at [799, 512] on button "Next" at bounding box center [745, 502] width 142 height 48
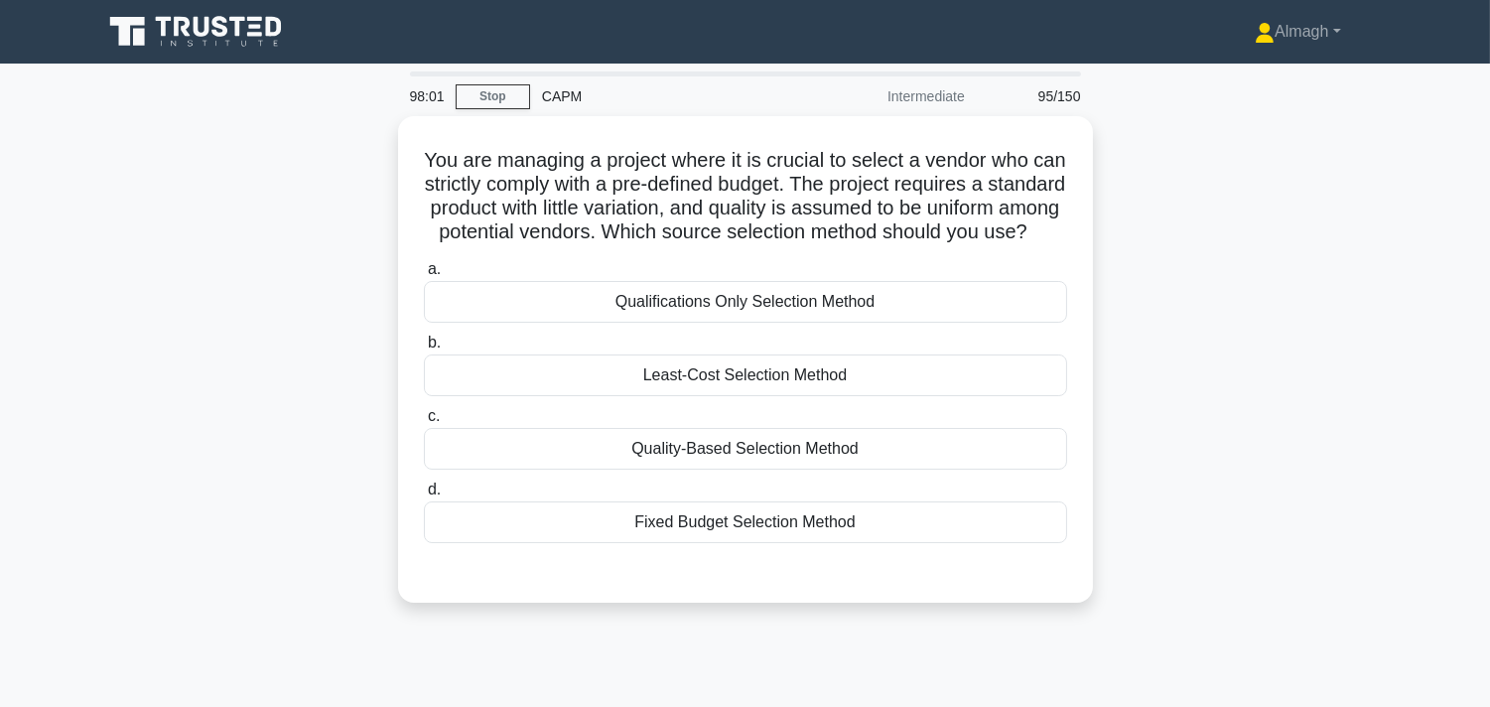
scroll to position [110, 0]
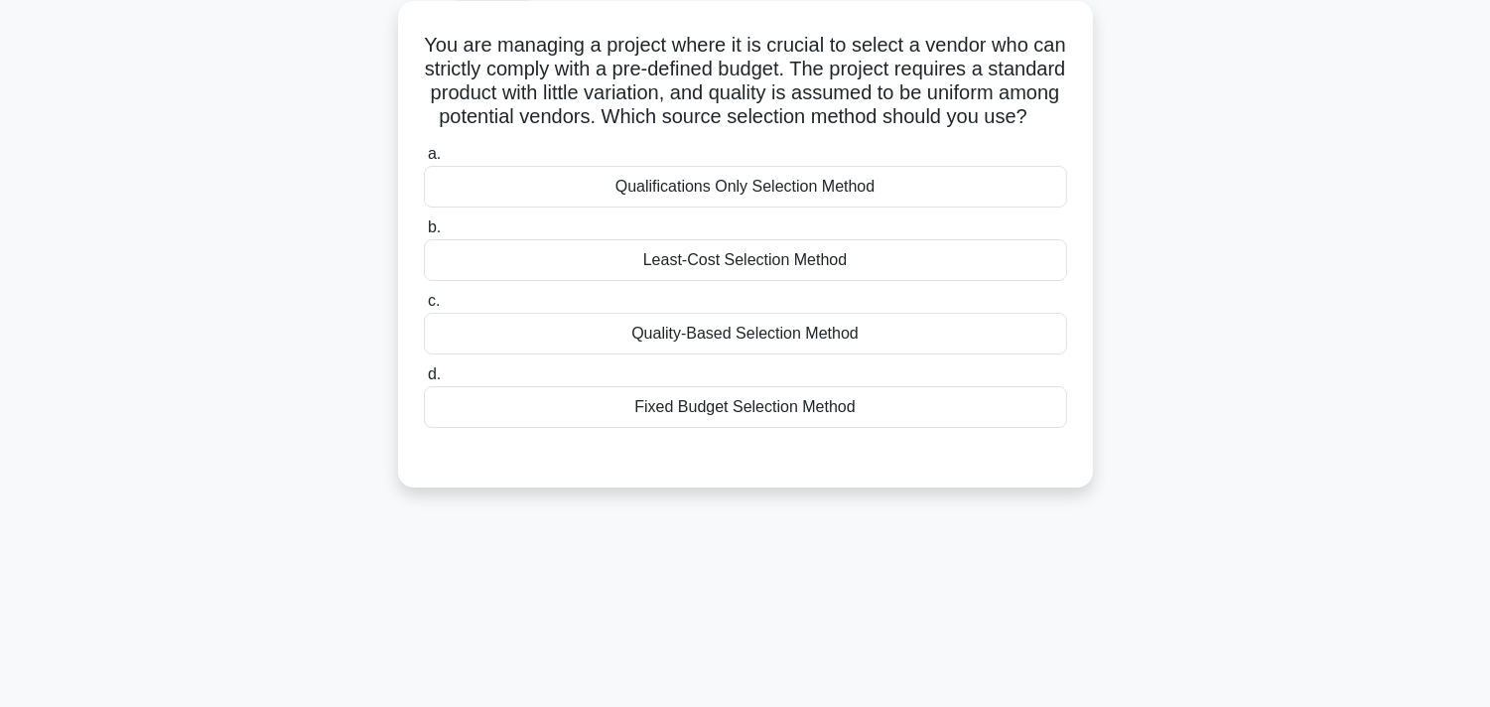
click at [715, 281] on div "Least-Cost Selection Method" at bounding box center [745, 260] width 643 height 42
click at [424, 234] on input "b. Least-Cost Selection Method" at bounding box center [424, 227] width 0 height 13
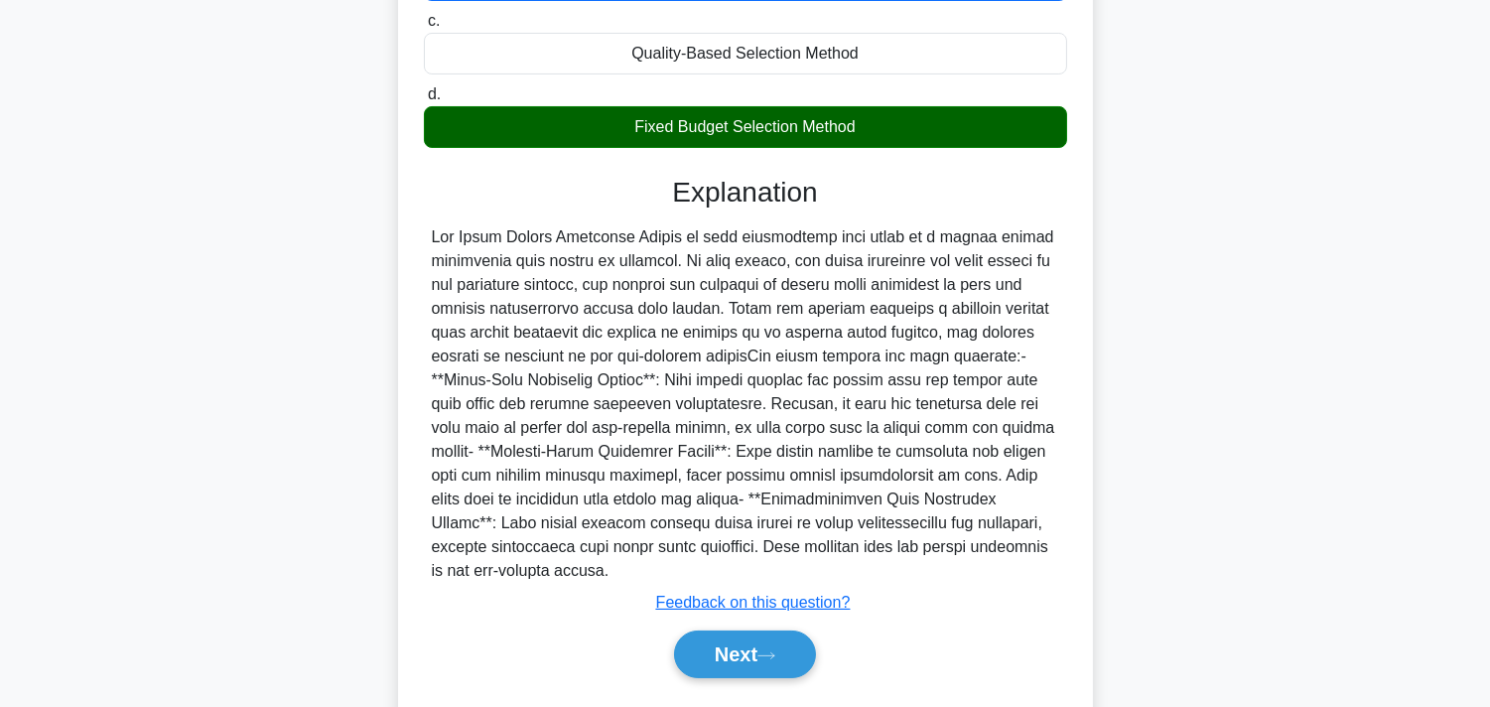
scroll to position [470, 0]
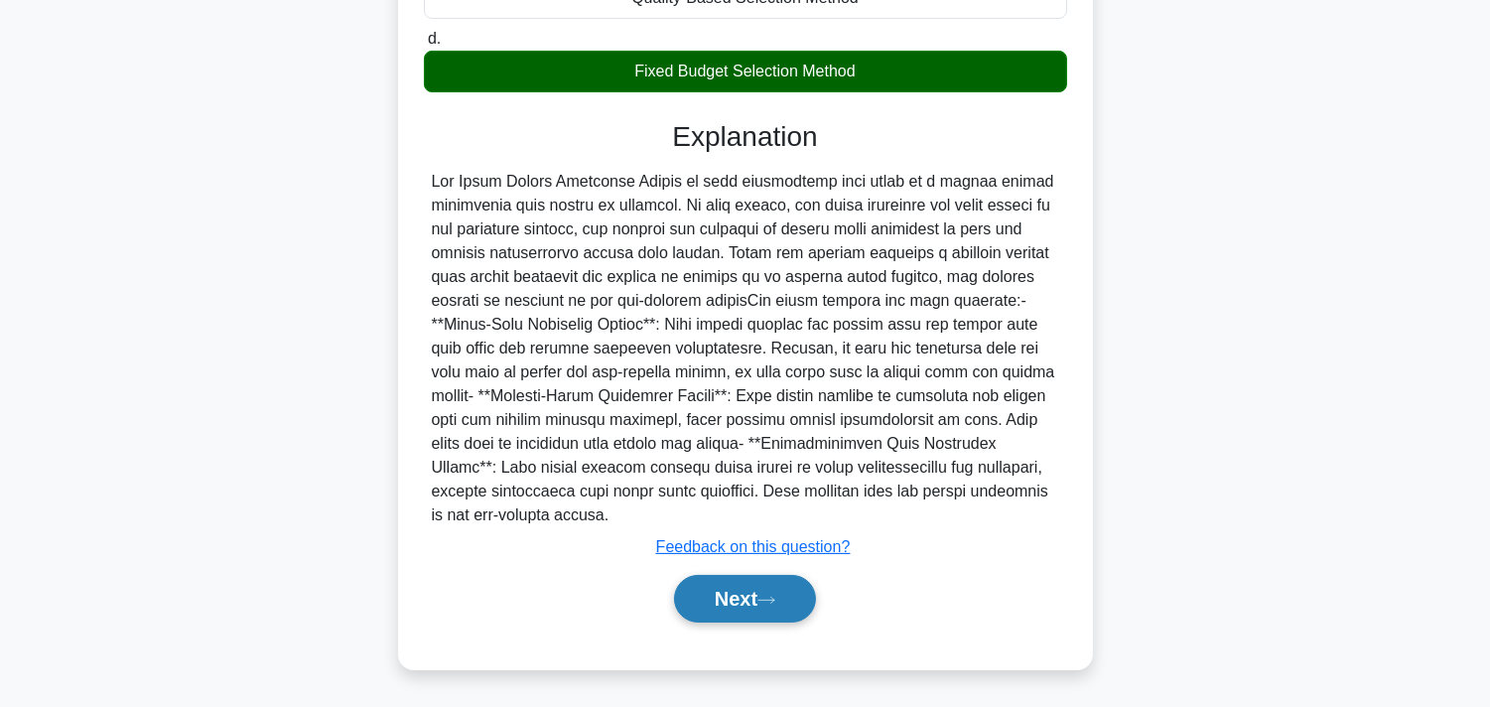
click at [731, 592] on button "Next" at bounding box center [745, 599] width 142 height 48
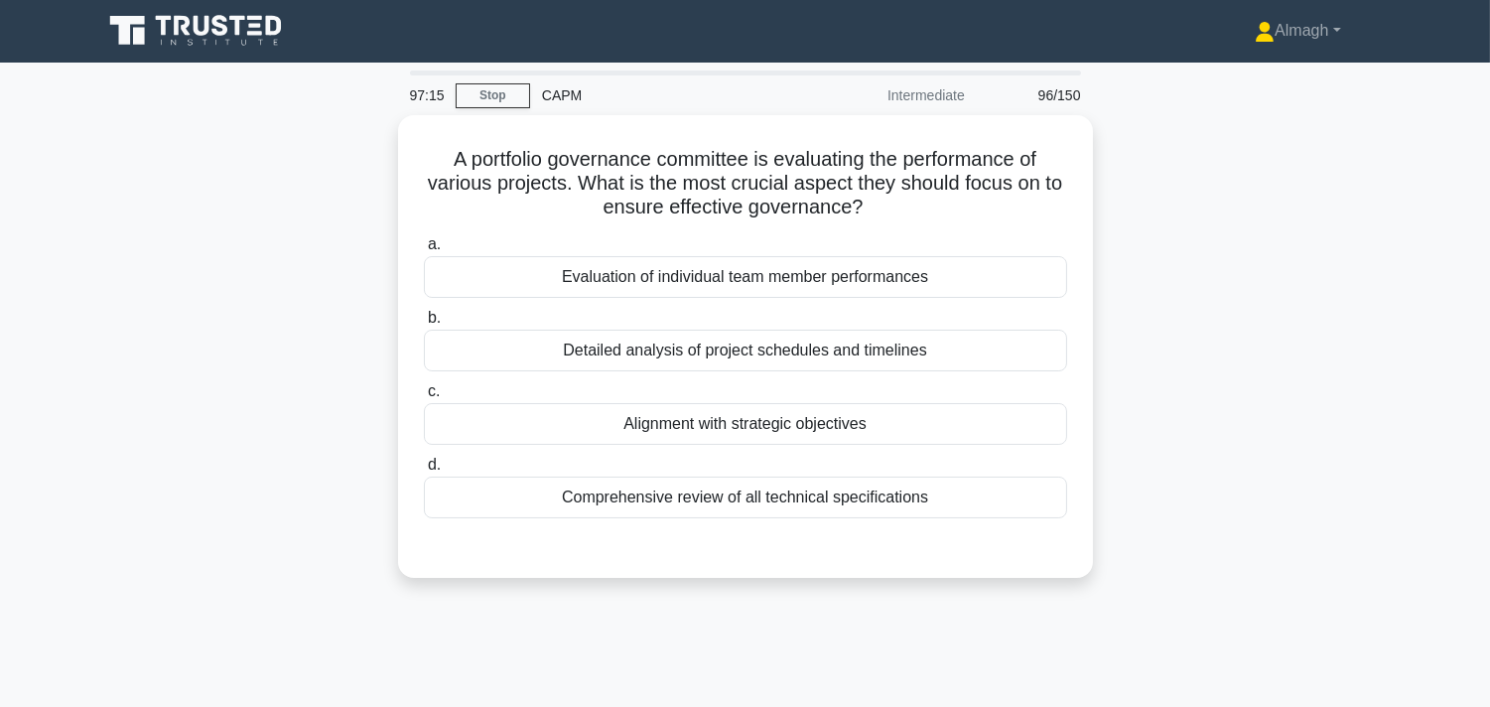
scroll to position [0, 0]
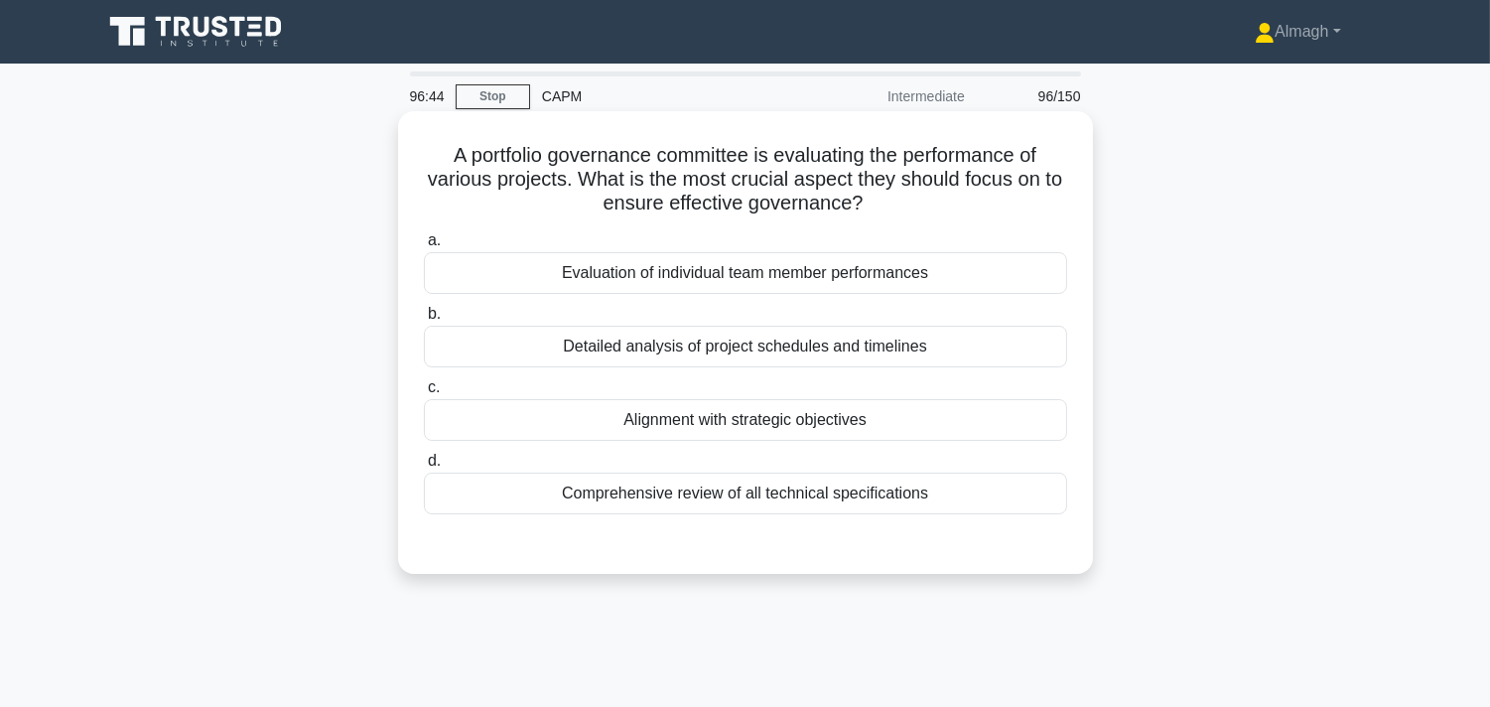
click at [794, 434] on div "Alignment with strategic objectives" at bounding box center [745, 420] width 643 height 42
click at [424, 394] on input "c. Alignment with strategic objectives" at bounding box center [424, 387] width 0 height 13
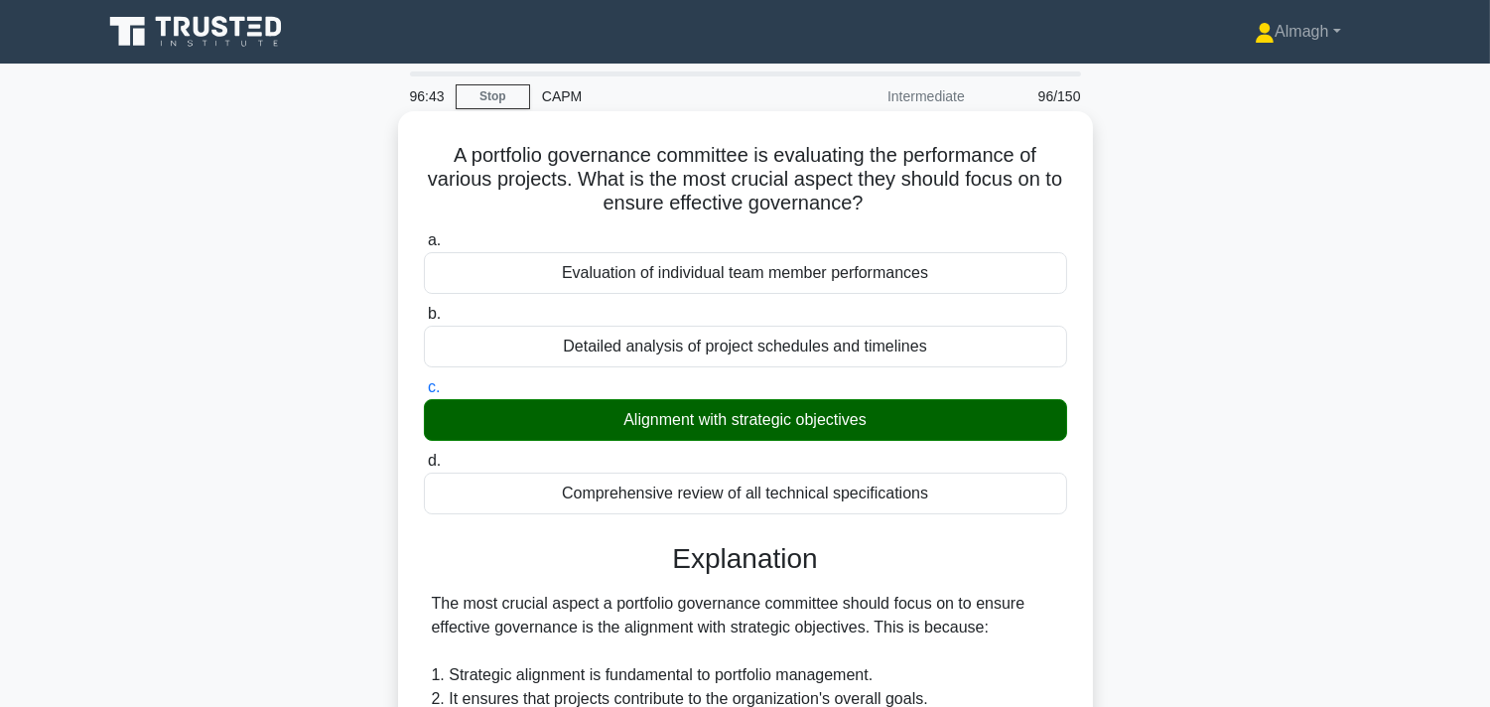
scroll to position [589, 0]
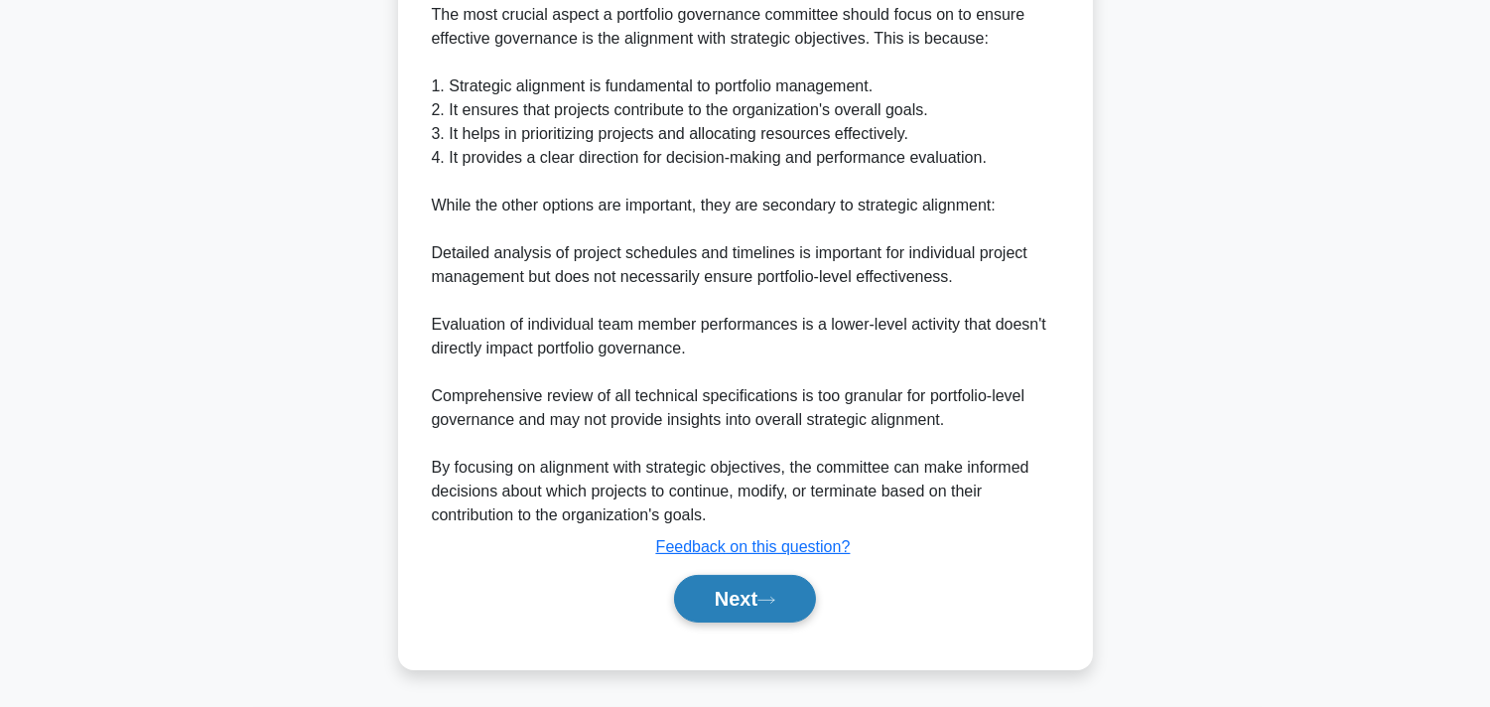
click at [751, 609] on button "Next" at bounding box center [745, 599] width 142 height 48
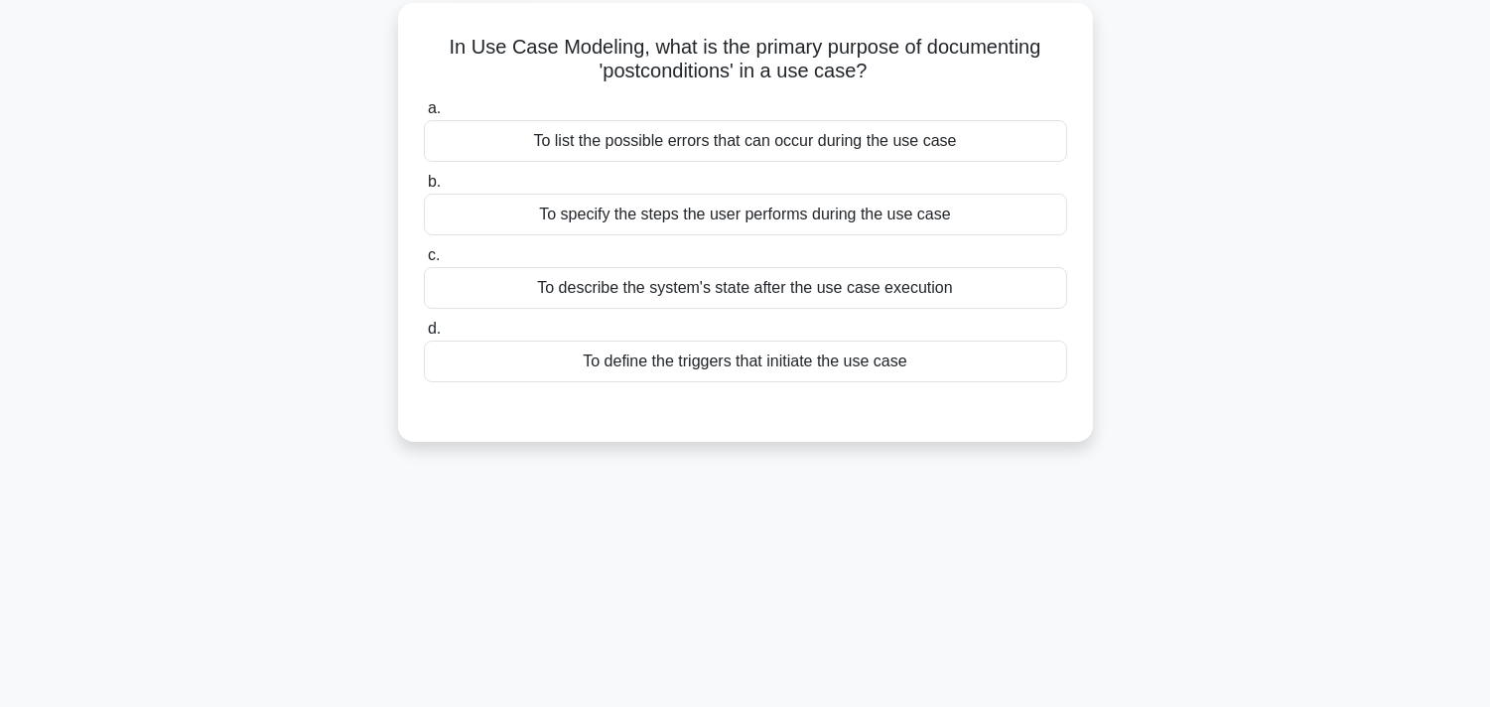
scroll to position [0, 0]
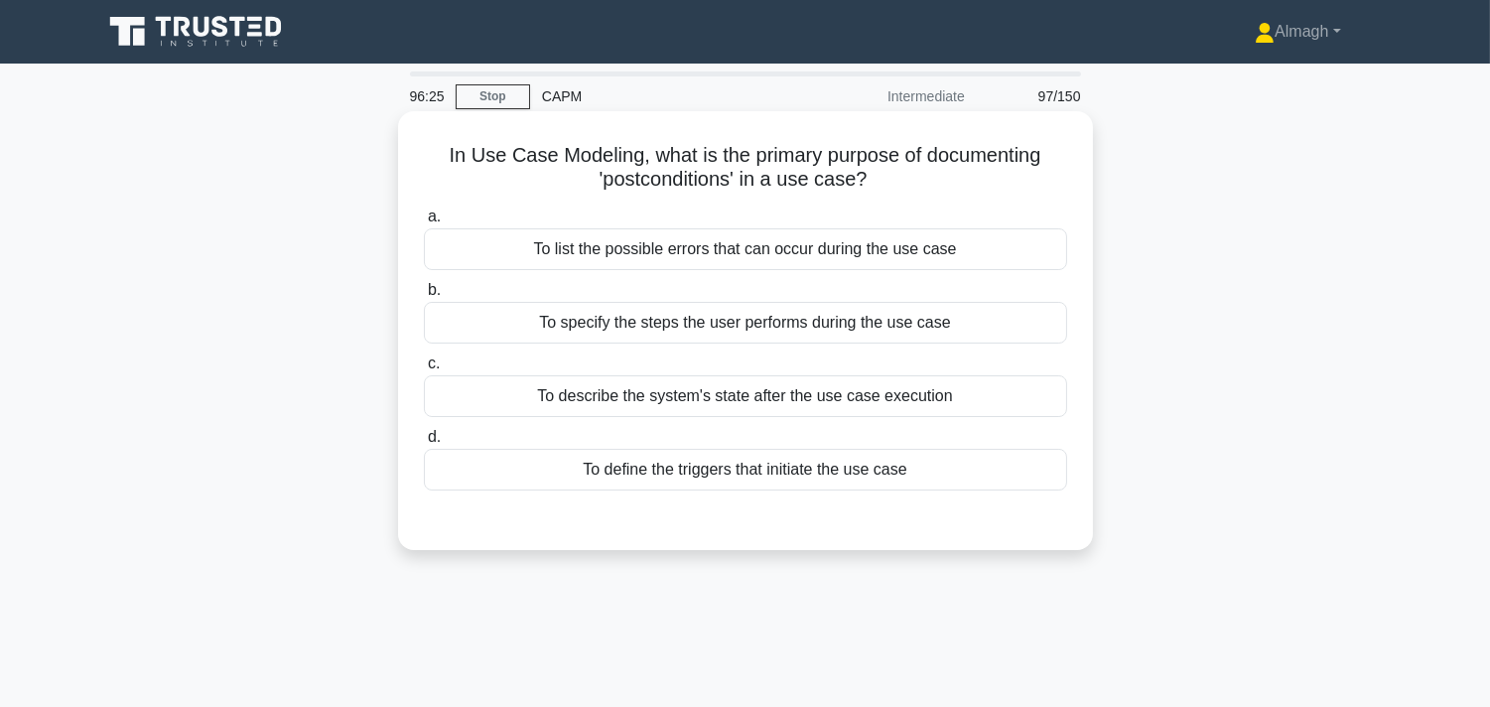
click at [610, 401] on div "To describe the system's state after the use case execution" at bounding box center [745, 396] width 643 height 42
click at [424, 370] on input "c. To describe the system's state after the use case execution" at bounding box center [424, 363] width 0 height 13
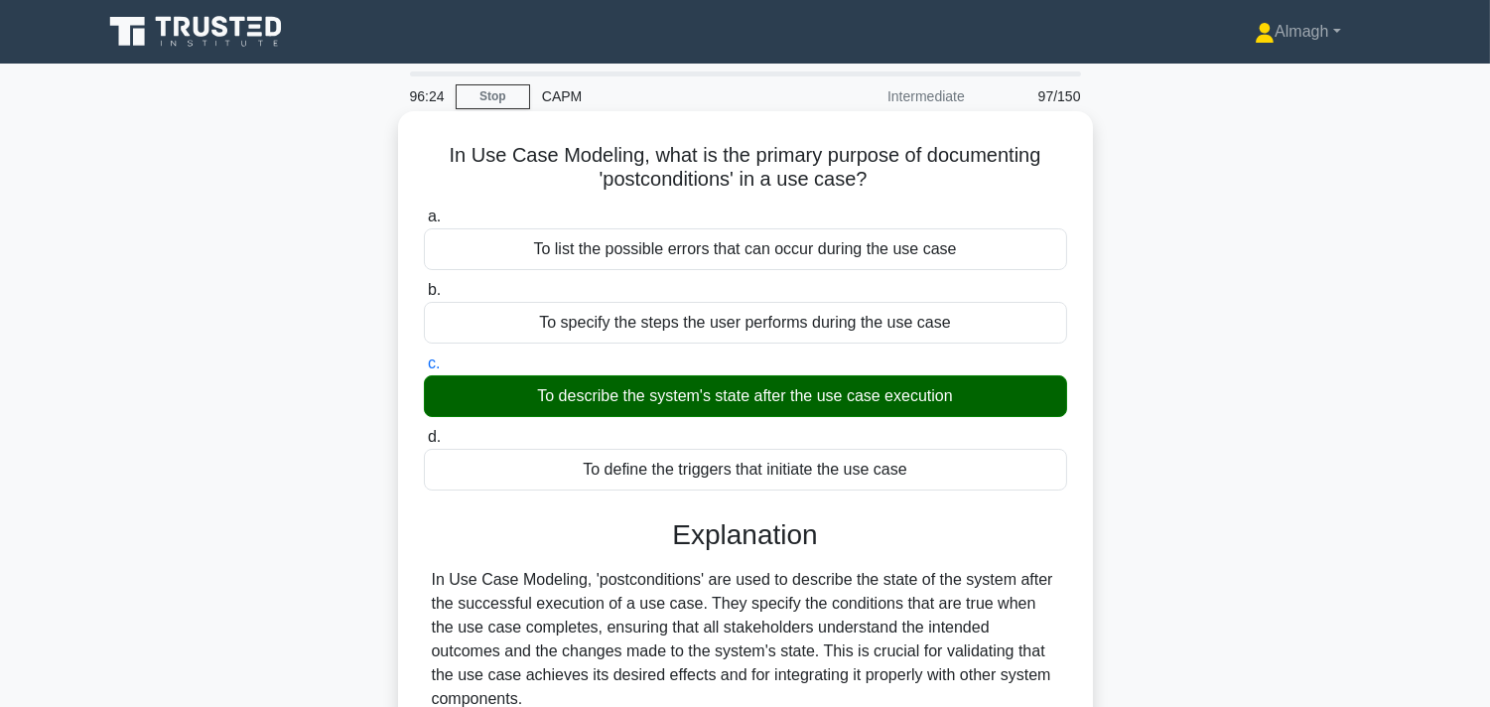
scroll to position [364, 0]
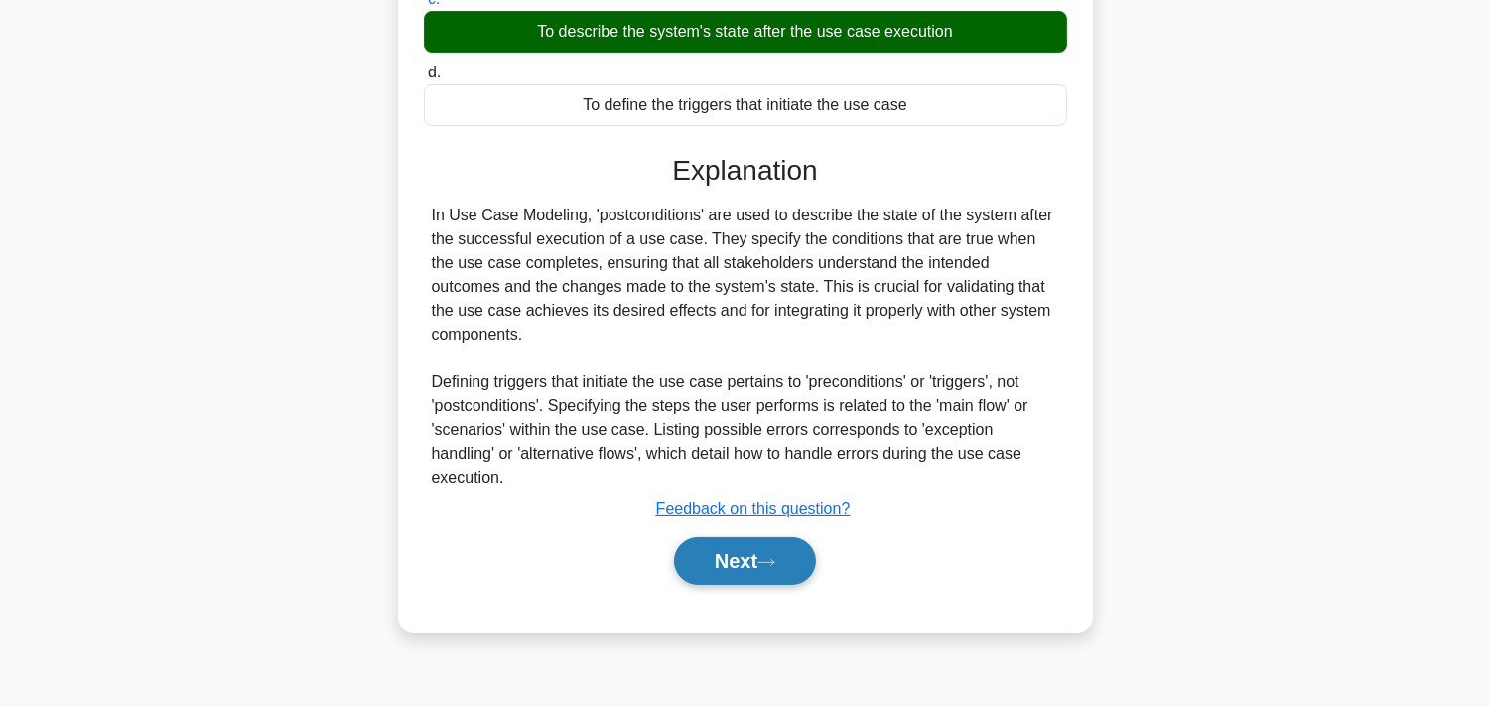
click at [713, 537] on button "Next" at bounding box center [745, 561] width 142 height 48
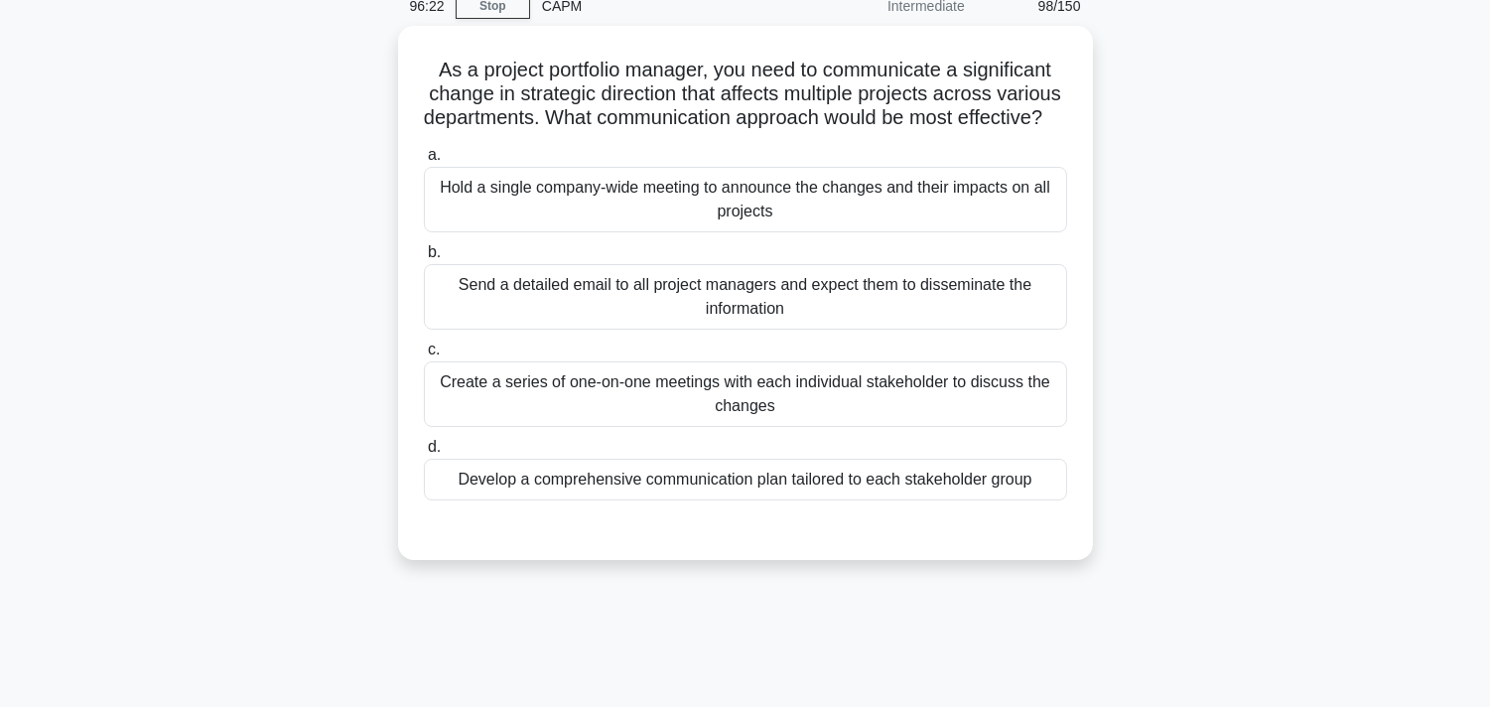
scroll to position [0, 0]
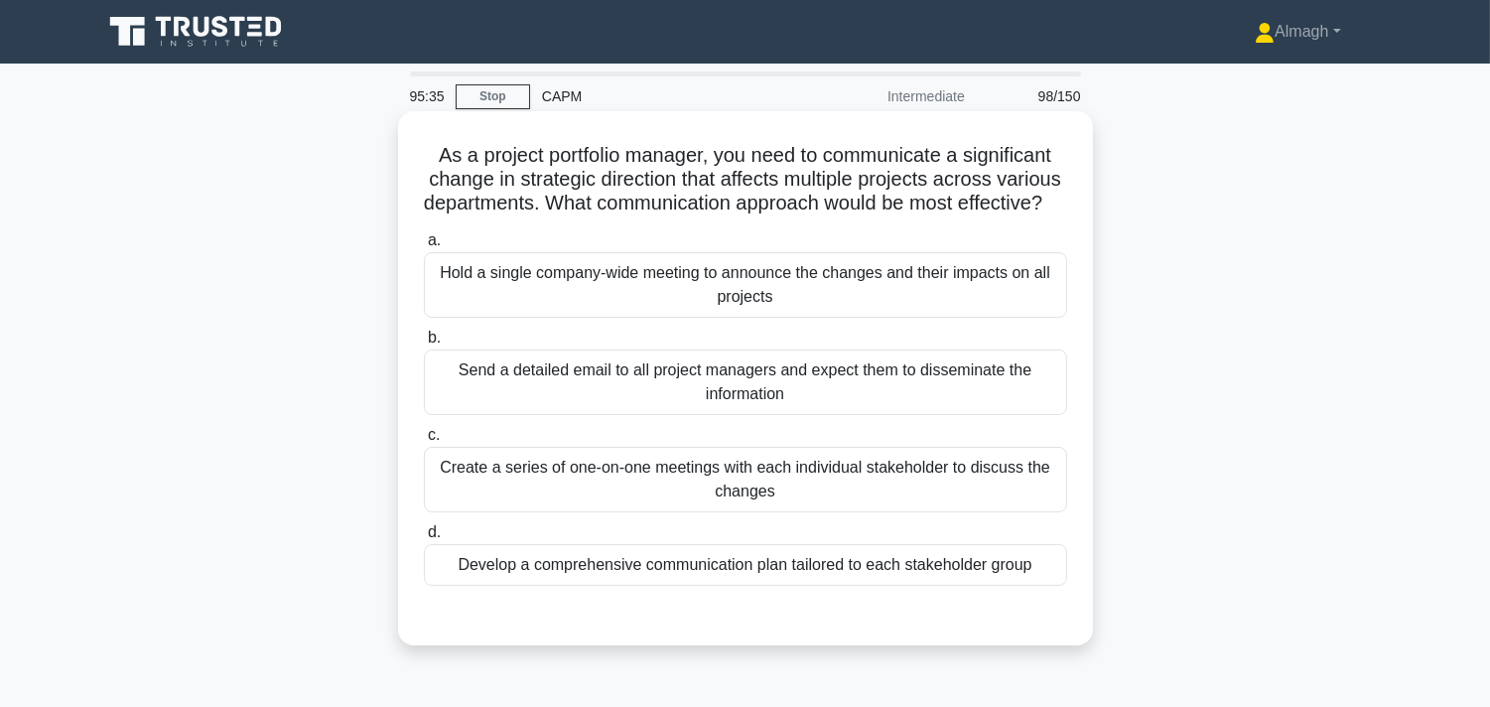
click at [582, 310] on div "Hold a single company-wide meeting to announce the changes and their impacts on…" at bounding box center [745, 285] width 643 height 66
click at [424, 247] on input "a. Hold a single company-wide meeting to announce the changes and their impacts…" at bounding box center [424, 240] width 0 height 13
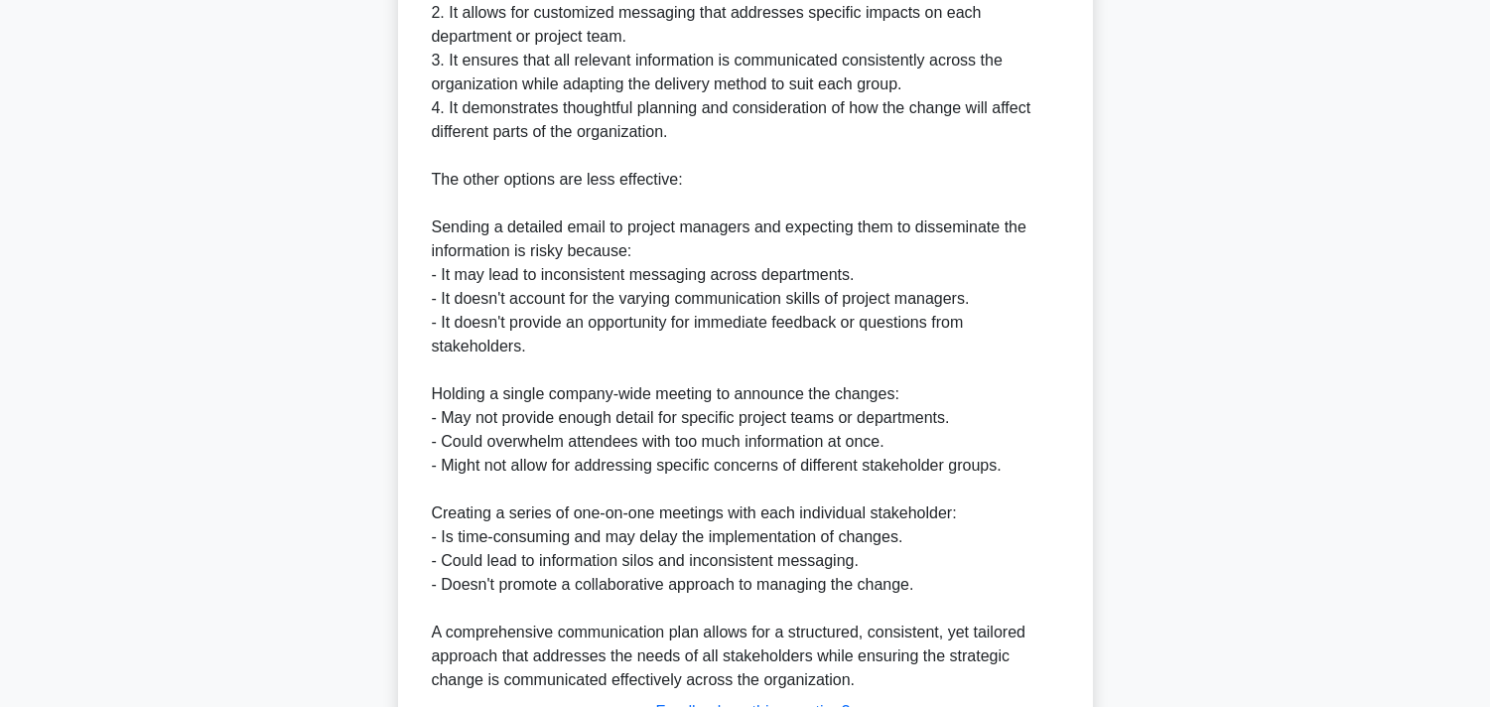
scroll to position [1018, 0]
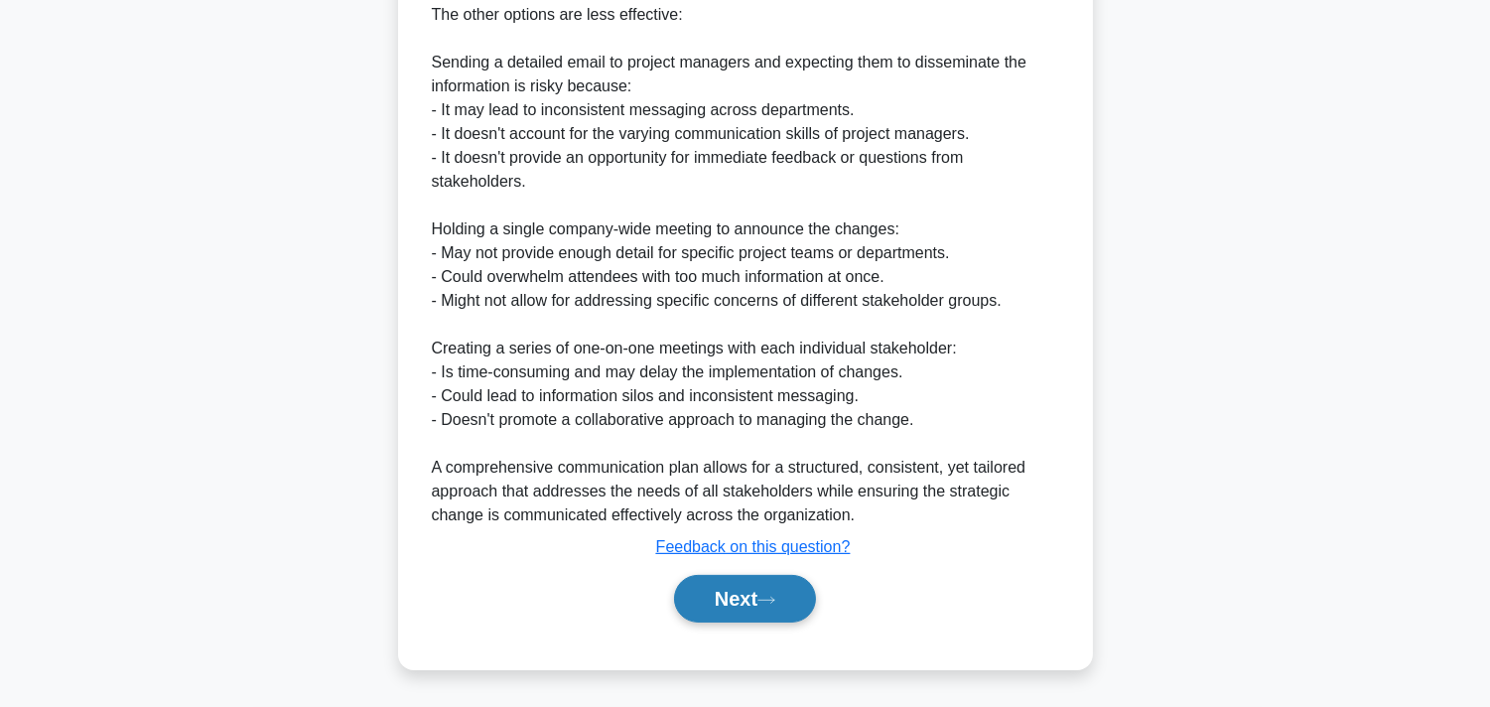
click at [726, 603] on button "Next" at bounding box center [745, 599] width 142 height 48
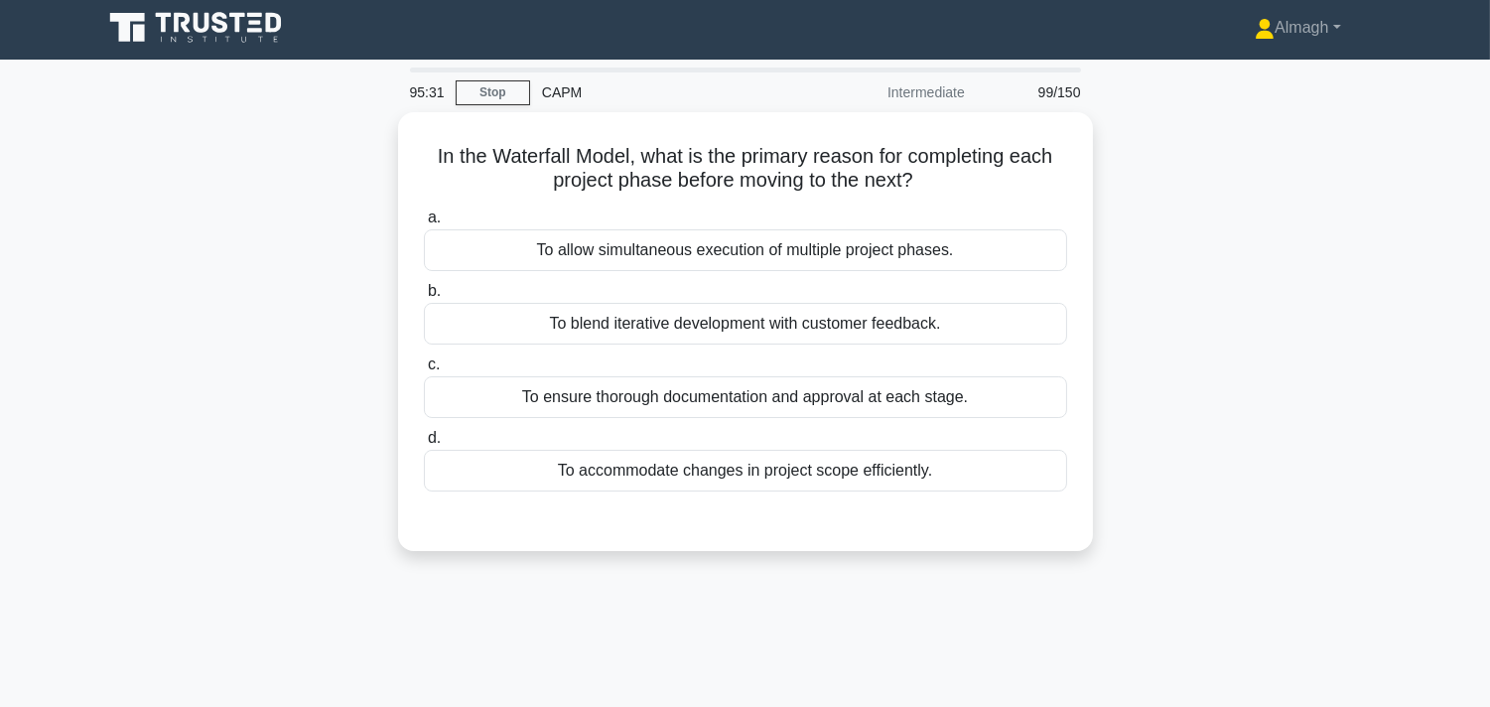
scroll to position [0, 0]
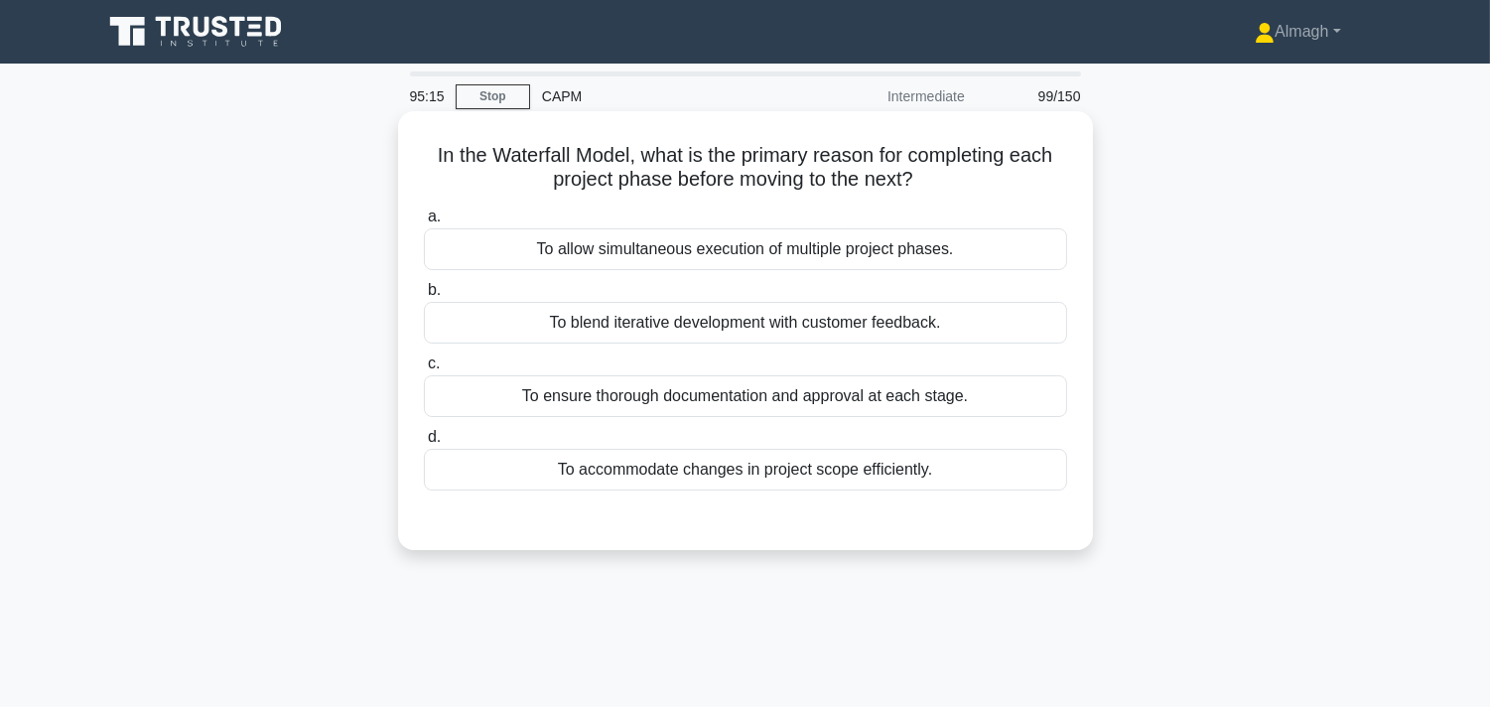
click at [720, 414] on div "To ensure thorough documentation and approval at each stage." at bounding box center [745, 396] width 643 height 42
click at [424, 370] on input "c. To ensure thorough documentation and approval at each stage." at bounding box center [424, 363] width 0 height 13
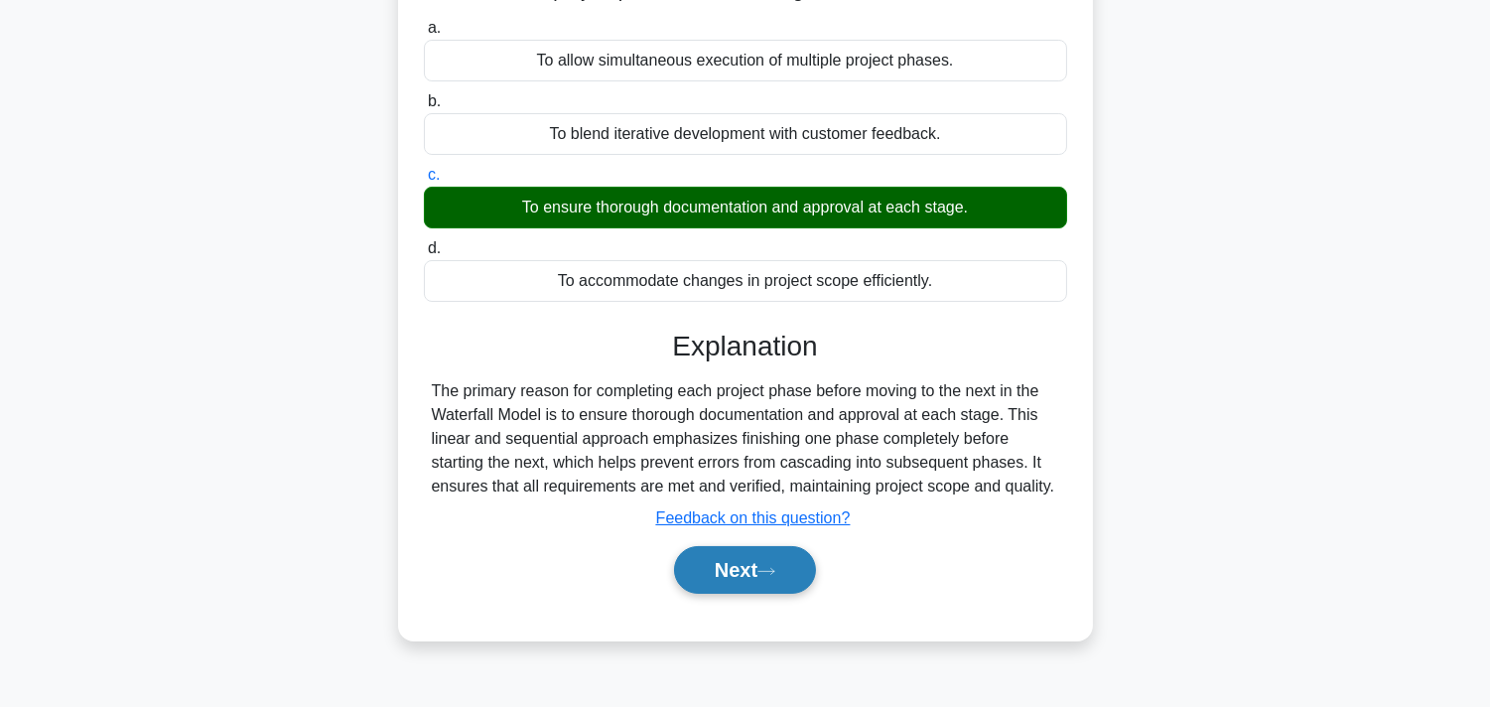
scroll to position [364, 0]
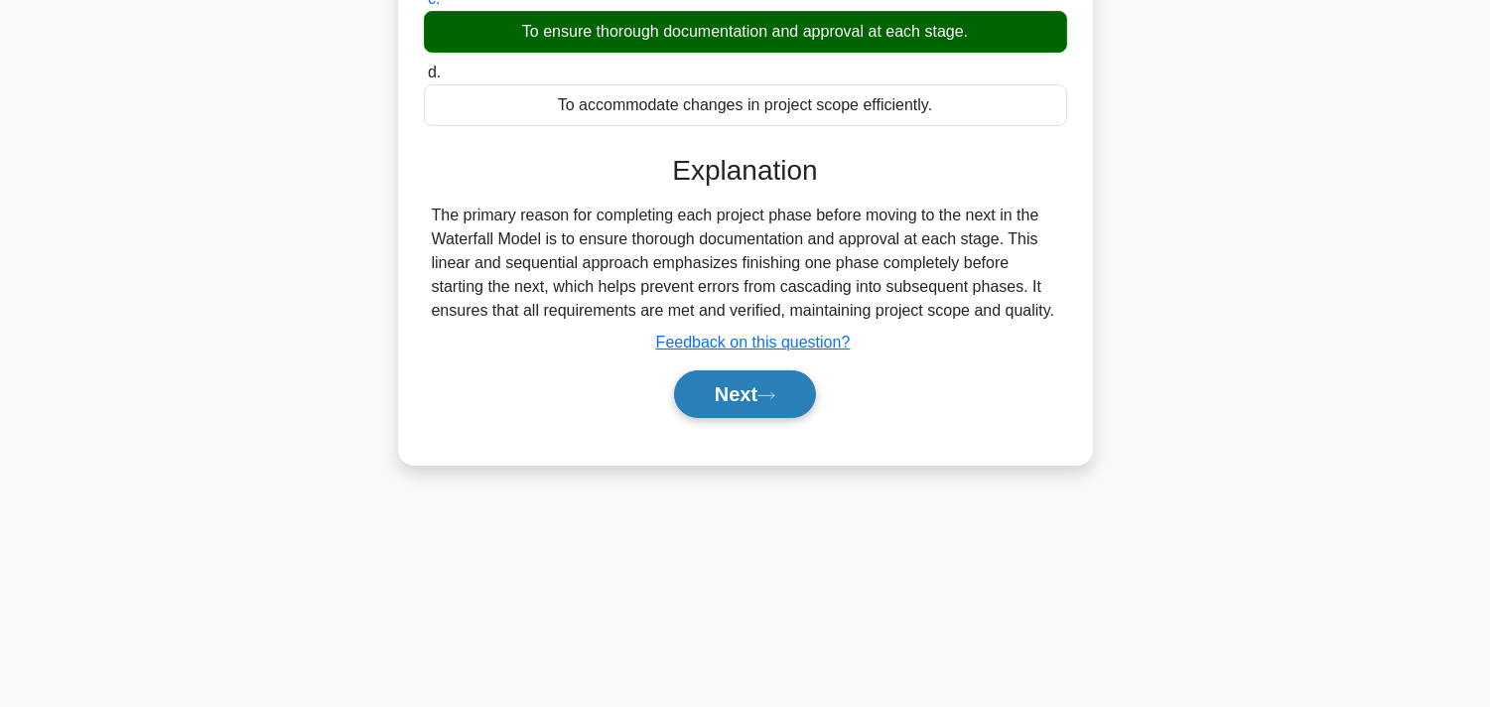
click at [720, 414] on button "Next" at bounding box center [745, 394] width 142 height 48
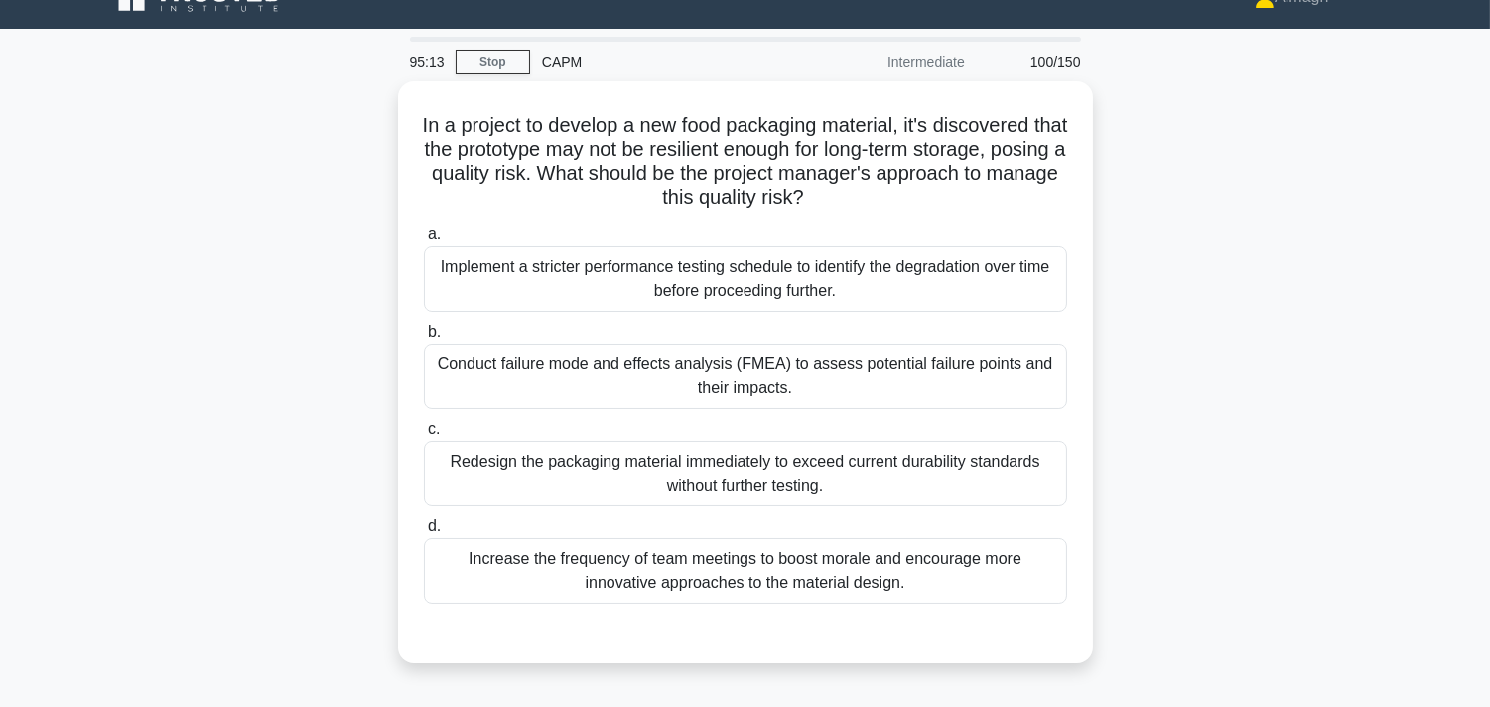
scroll to position [34, 0]
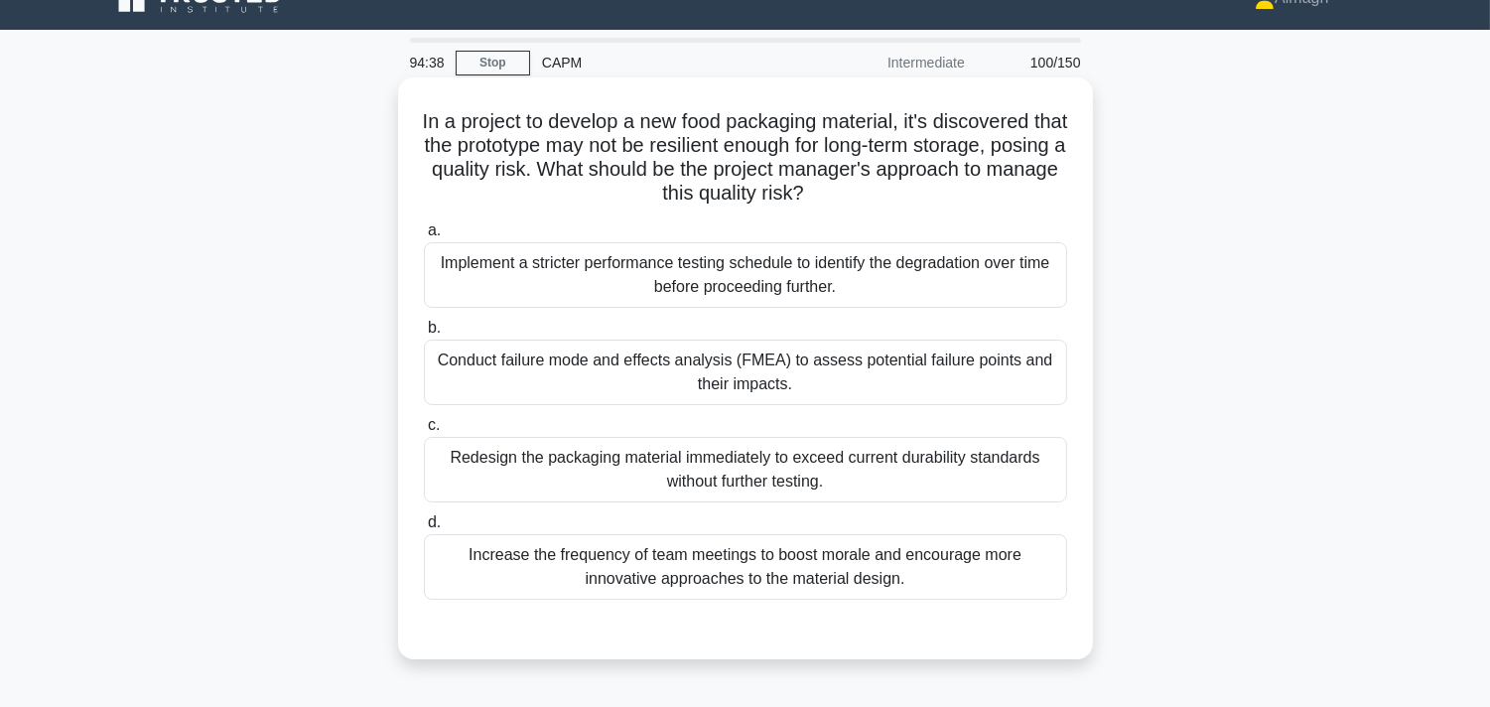
click at [697, 368] on div "Conduct failure mode and effects analysis (FMEA) to assess potential failure po…" at bounding box center [745, 373] width 643 height 66
click at [424, 335] on input "b. Conduct failure mode and effects analysis (FMEA) to assess potential failure…" at bounding box center [424, 328] width 0 height 13
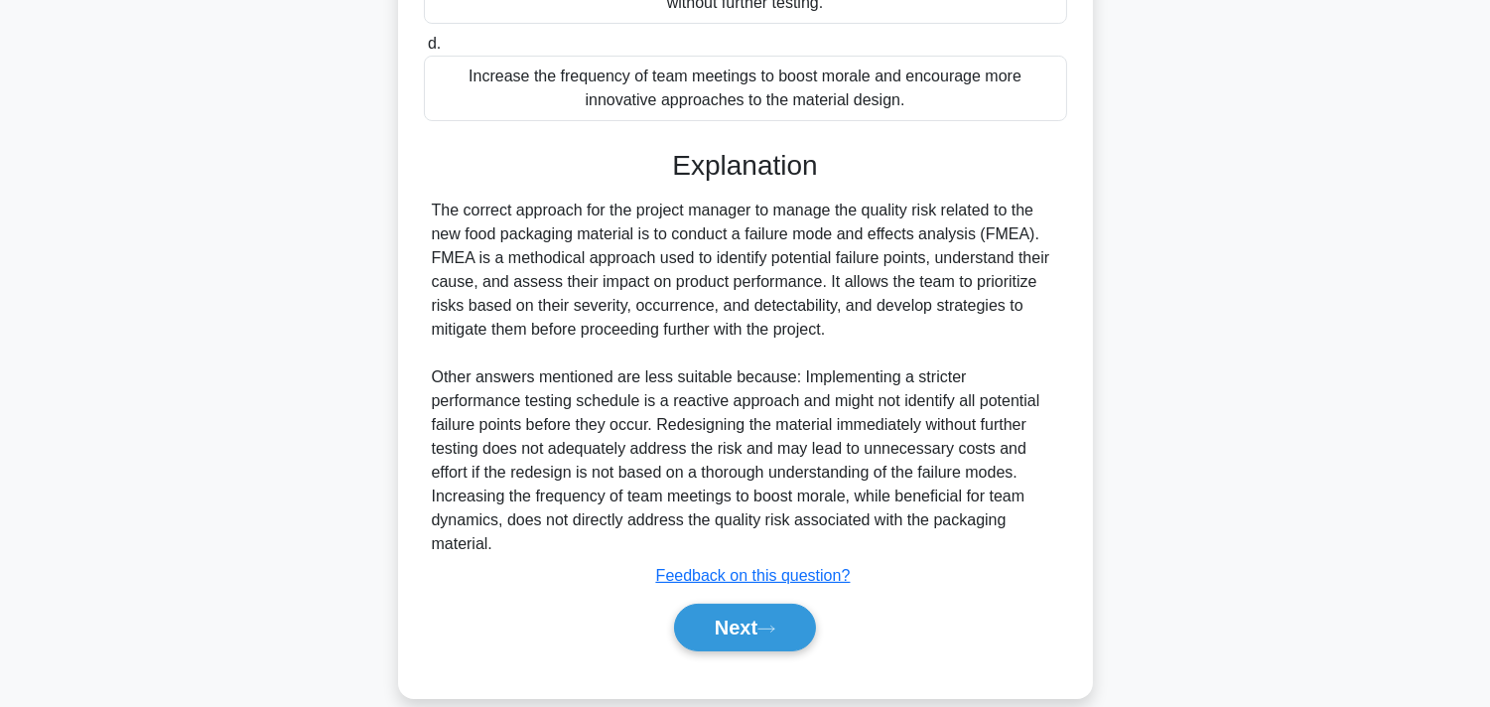
scroll to position [517, 0]
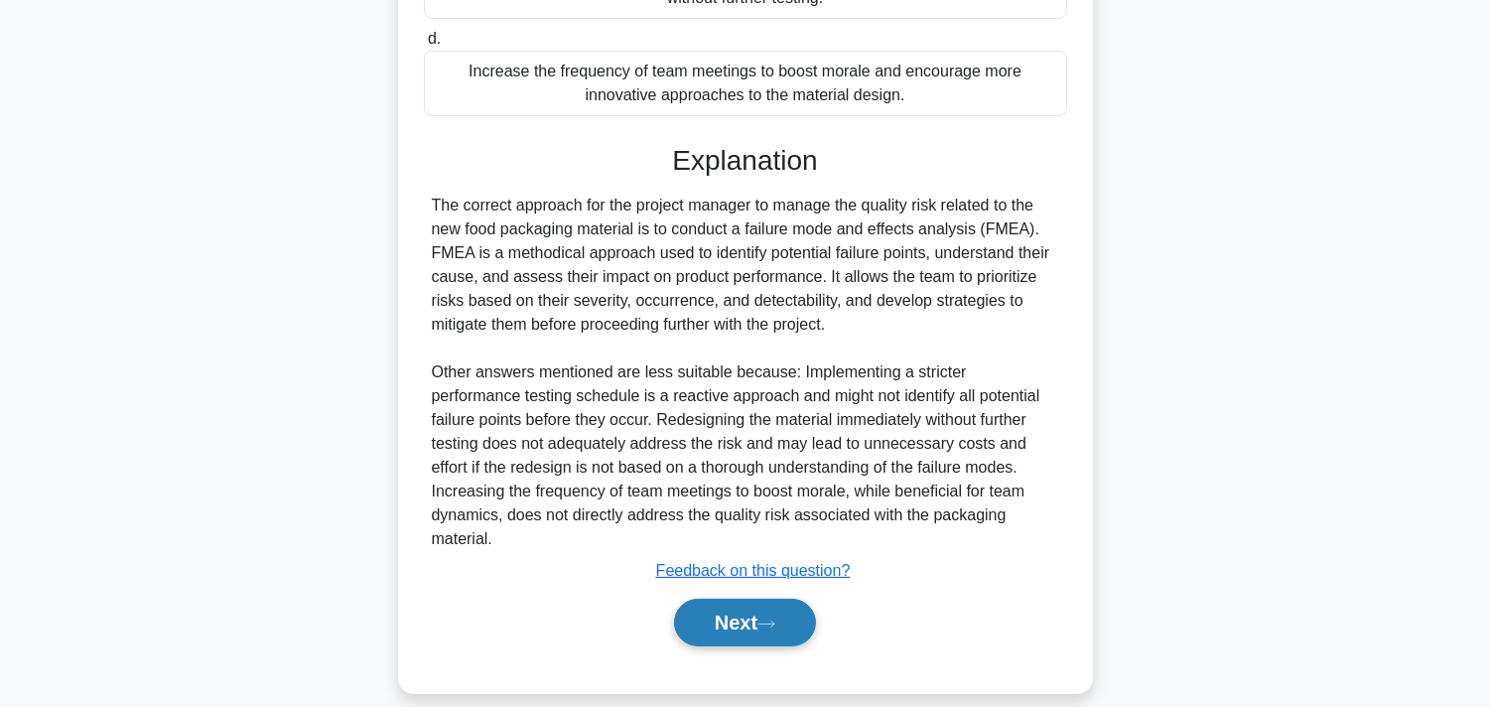
click at [761, 599] on button "Next" at bounding box center [745, 623] width 142 height 48
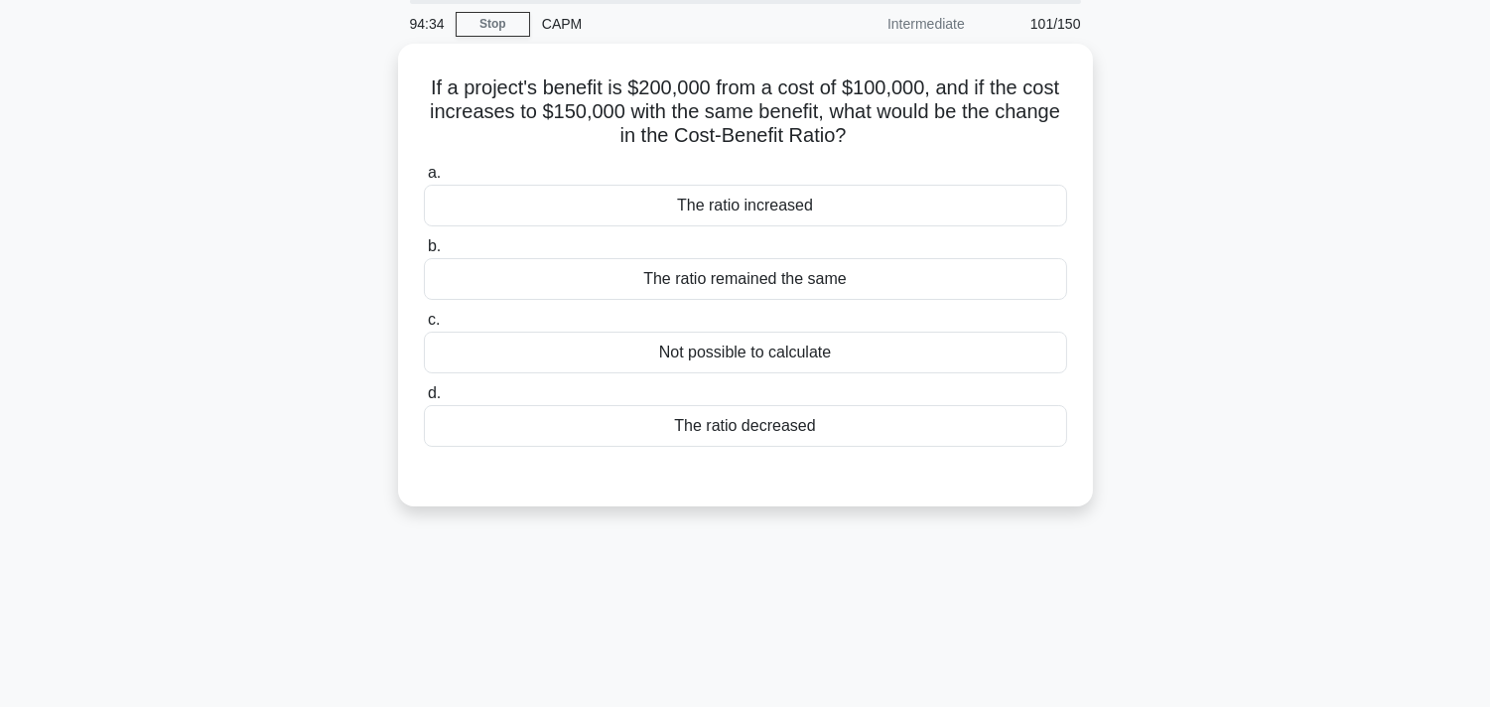
scroll to position [34, 0]
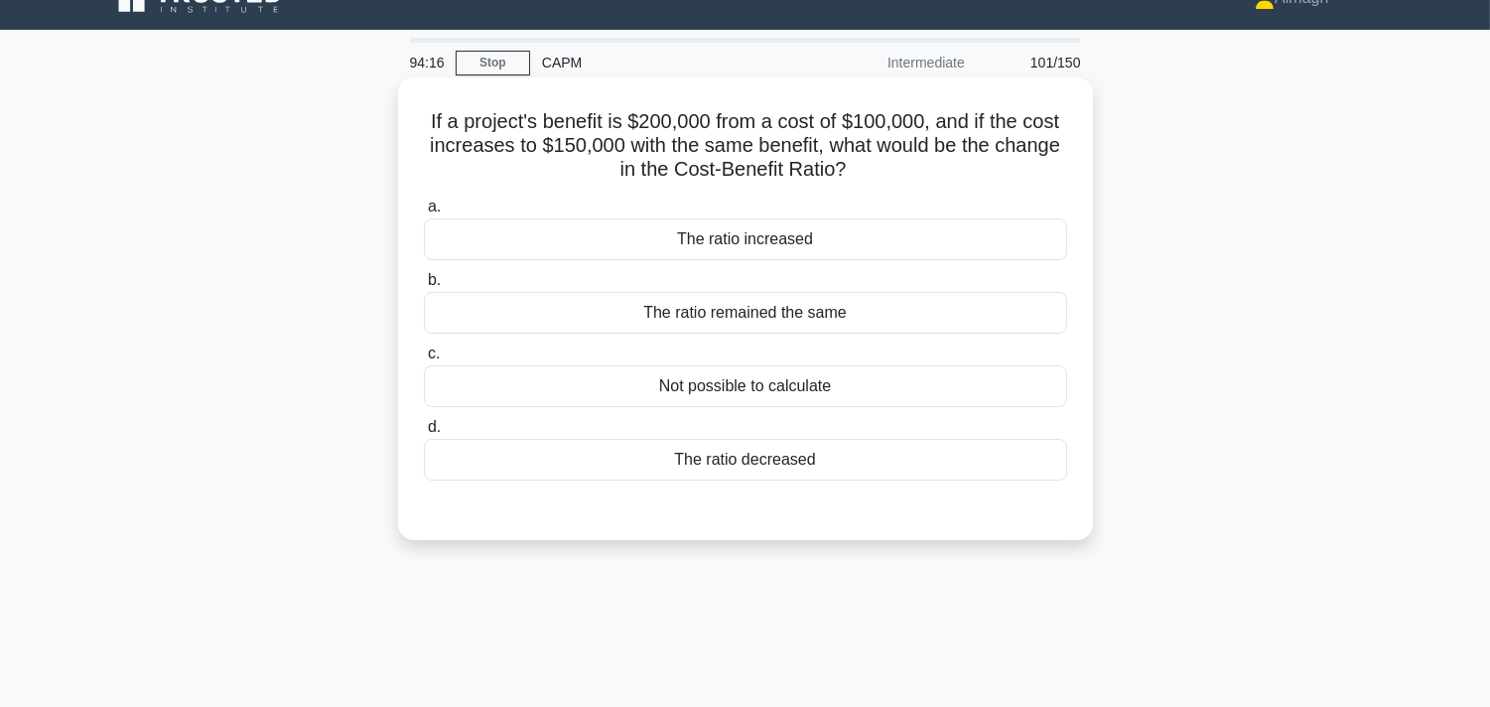
click at [743, 465] on div "The ratio decreased" at bounding box center [745, 460] width 643 height 42
click at [424, 434] on input "d. The ratio decreased" at bounding box center [424, 427] width 0 height 13
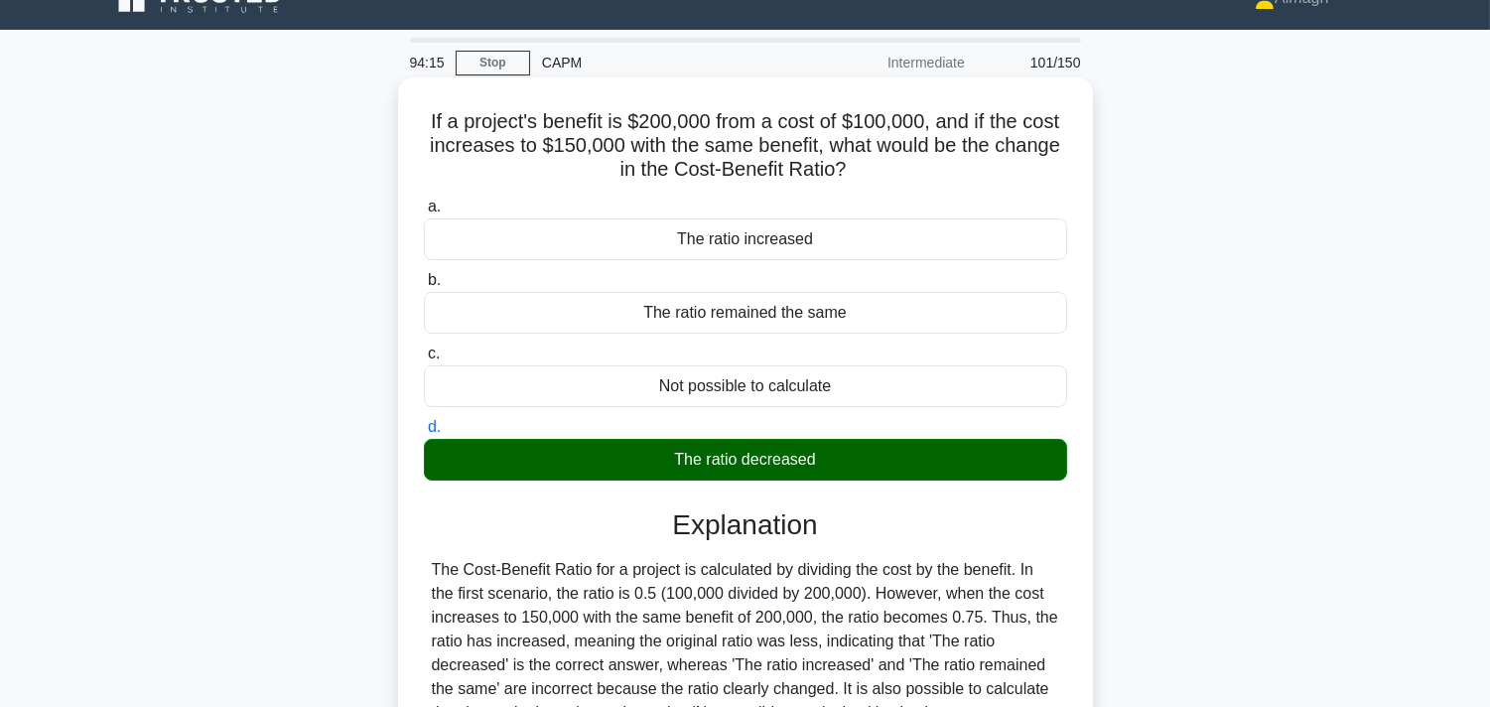
scroll to position [364, 0]
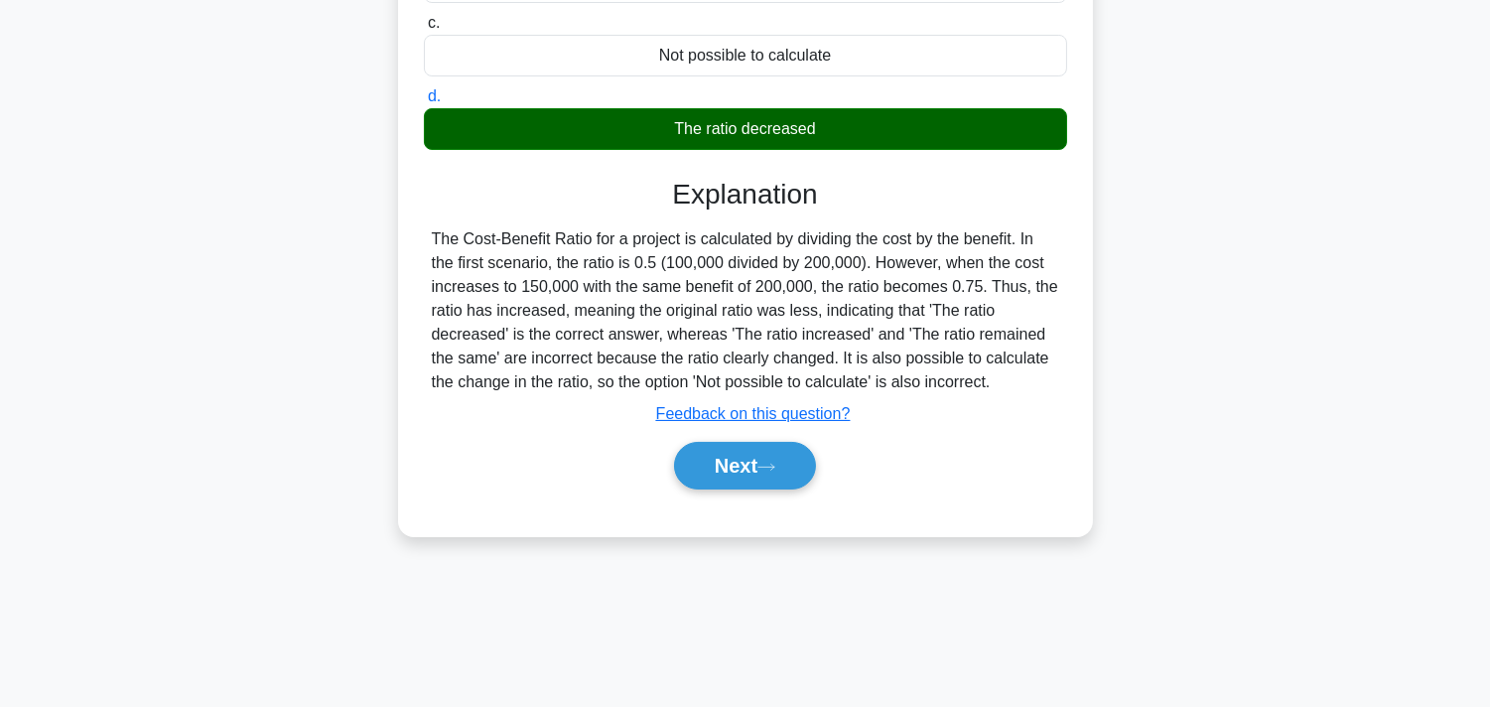
click at [743, 465] on button "Next" at bounding box center [745, 466] width 142 height 48
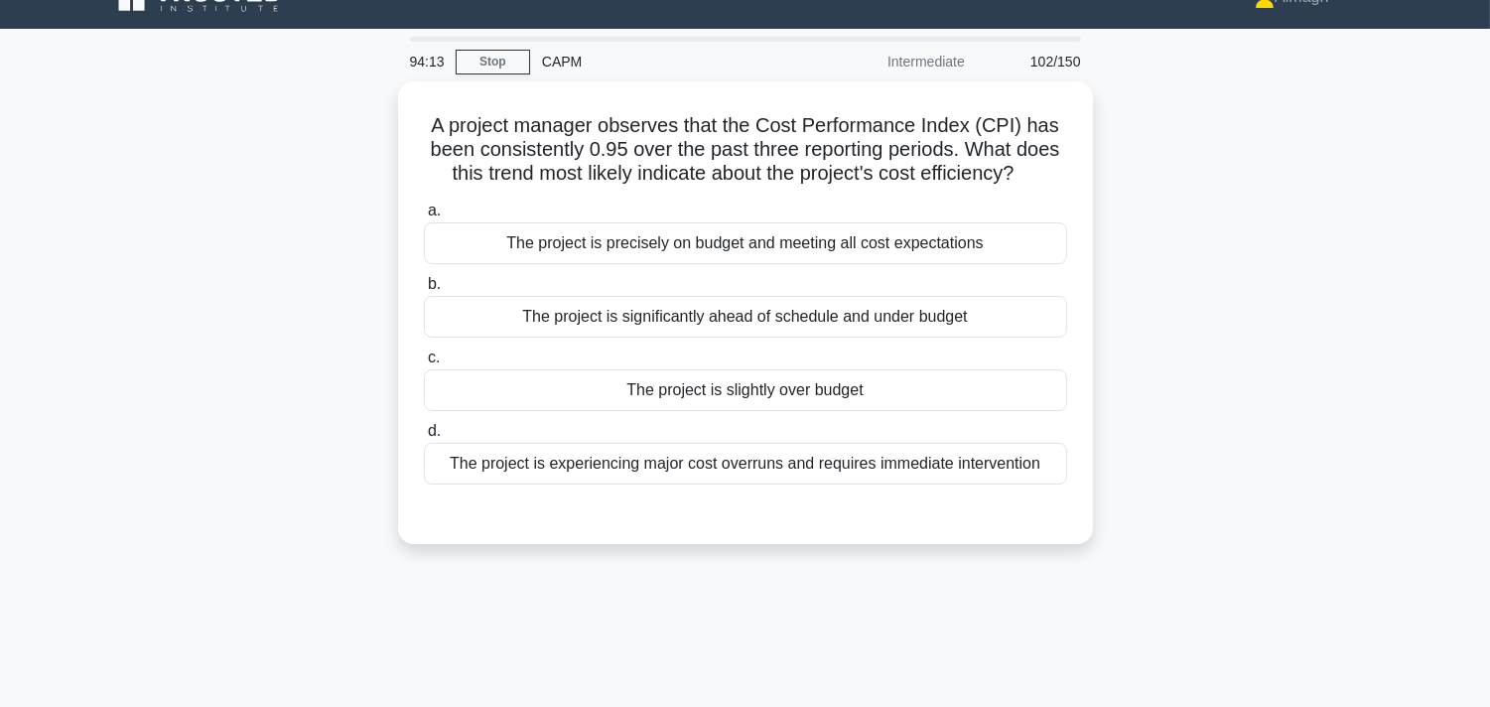
scroll to position [34, 0]
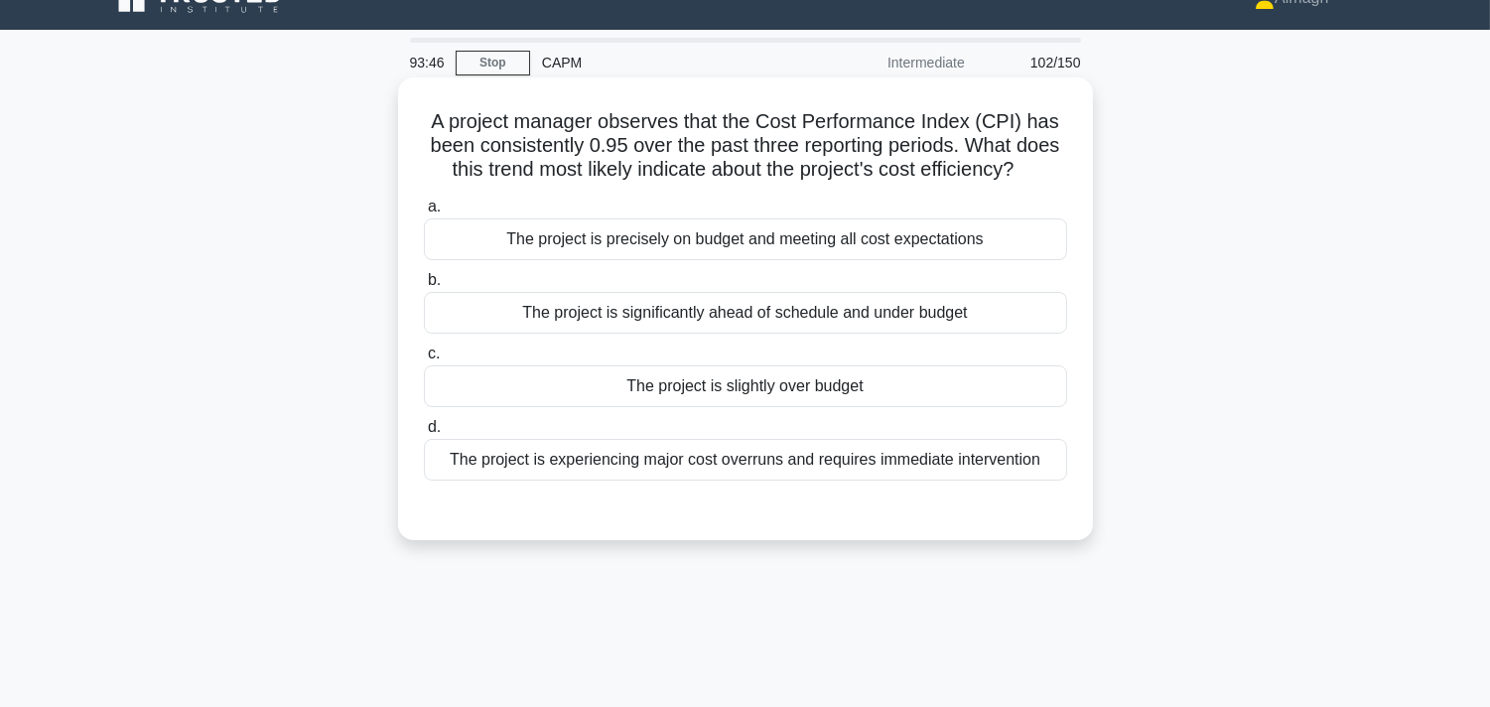
click at [731, 392] on div "The project is slightly over budget" at bounding box center [745, 386] width 643 height 42
click at [424, 360] on input "c. The project is slightly over budget" at bounding box center [424, 353] width 0 height 13
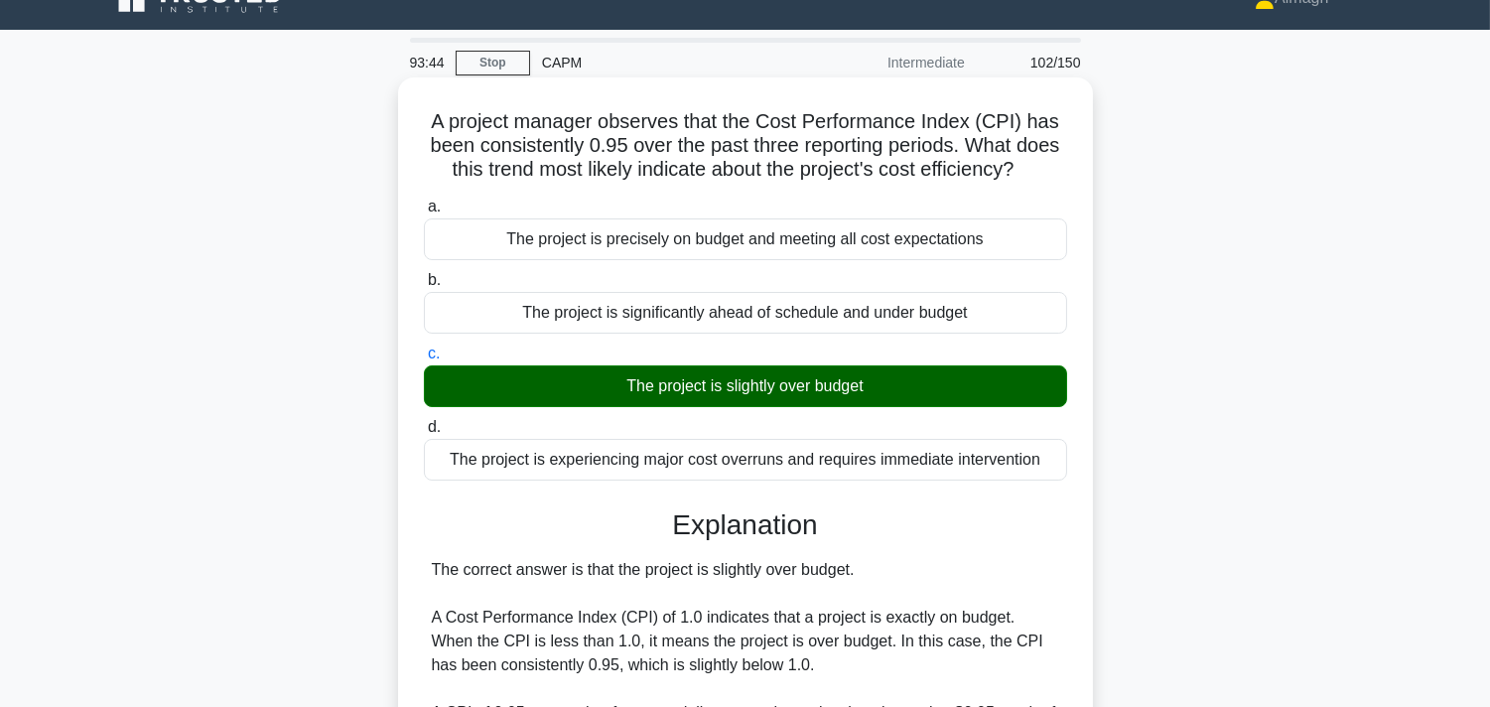
scroll to position [586, 0]
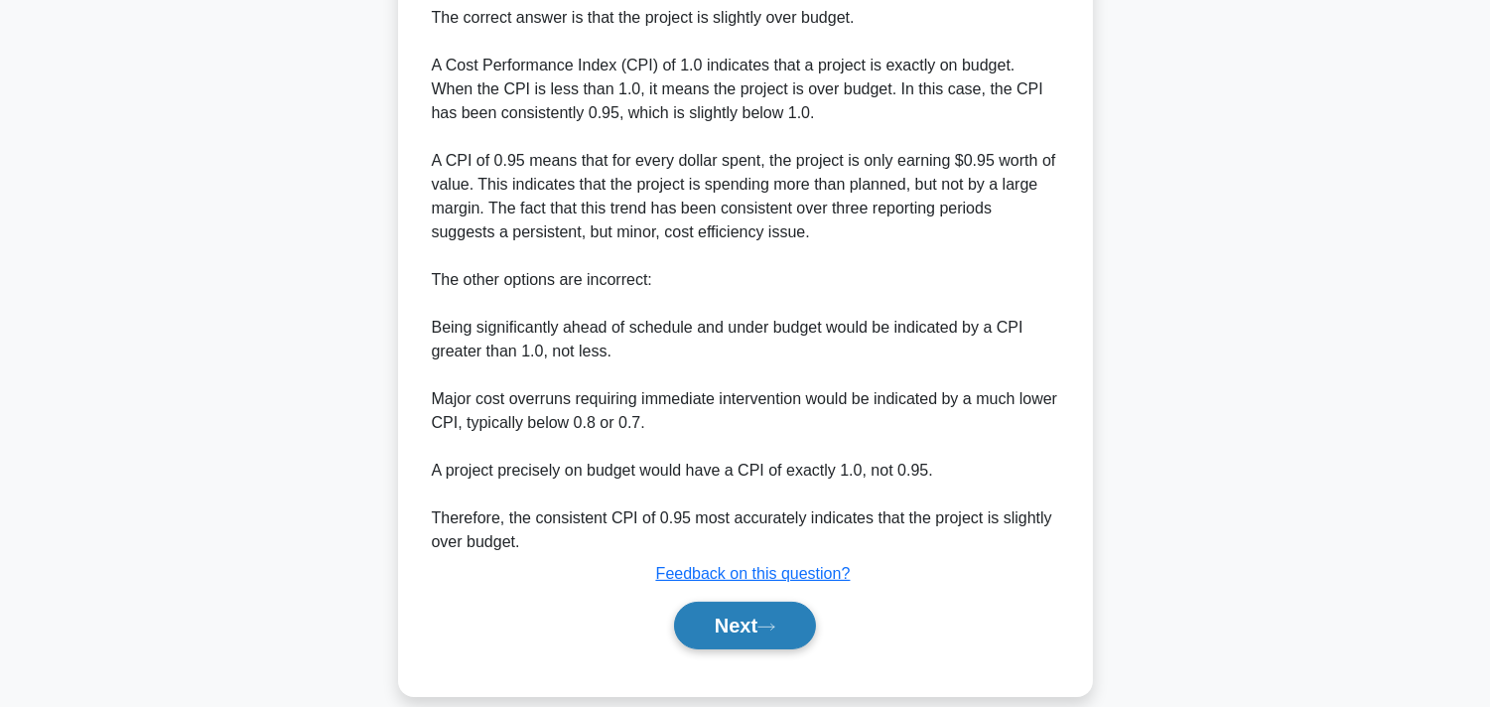
click at [770, 635] on button "Next" at bounding box center [745, 626] width 142 height 48
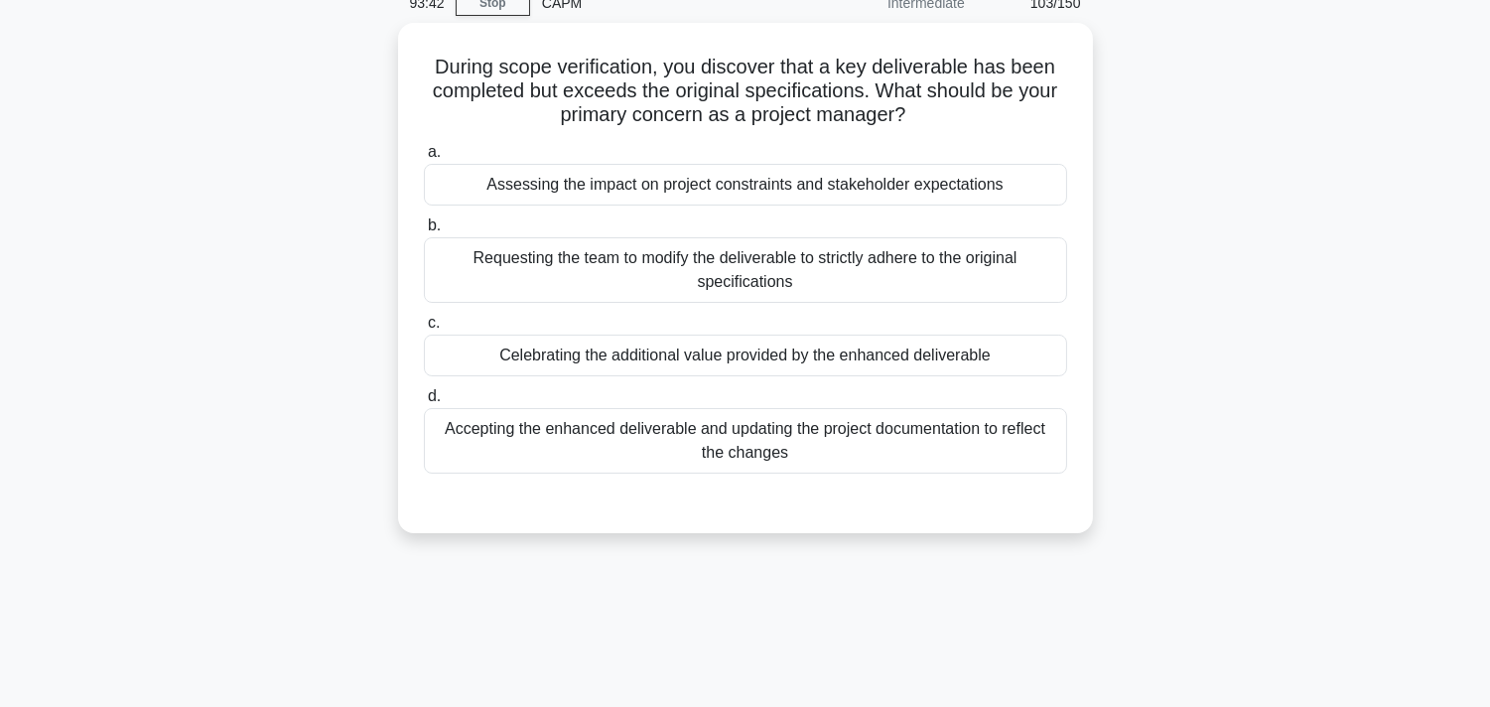
scroll to position [34, 0]
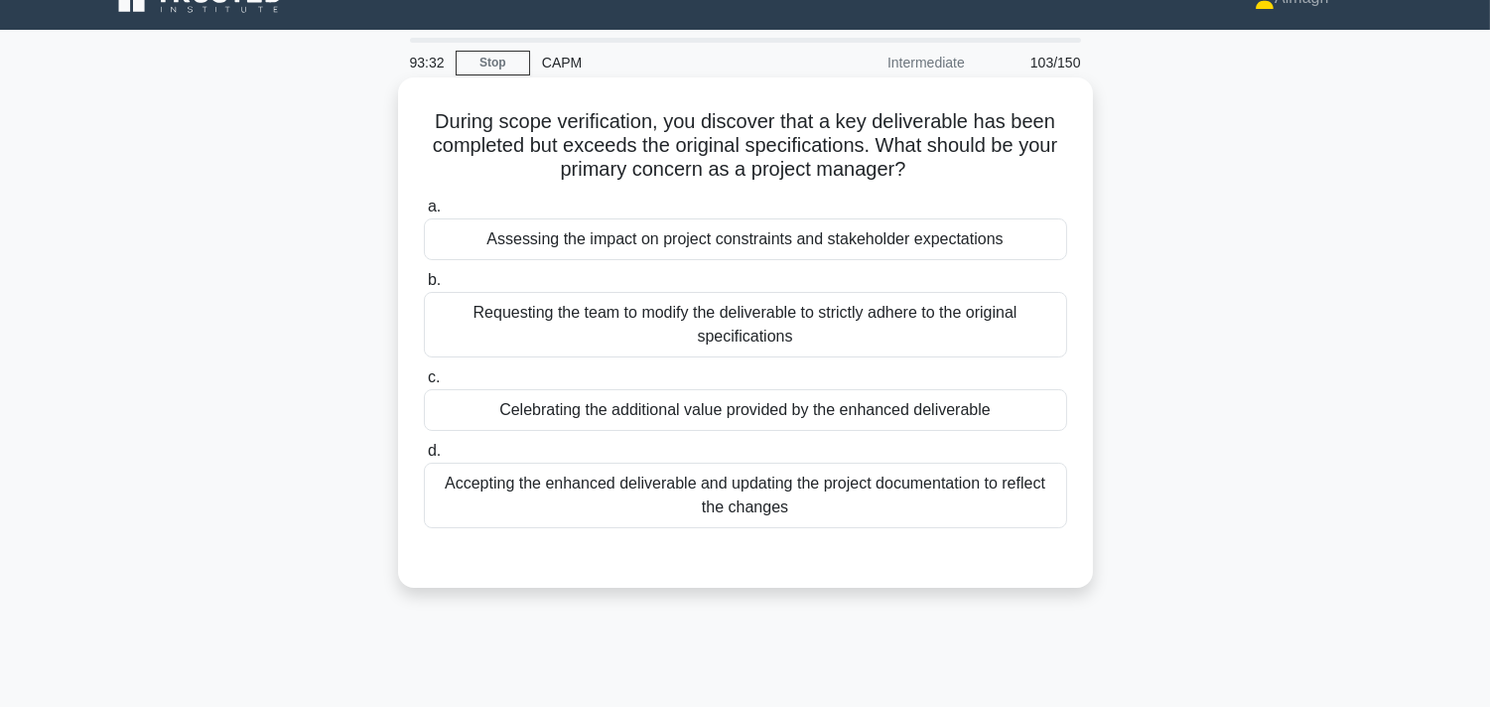
click at [626, 238] on div "Assessing the impact on project constraints and stakeholder expectations" at bounding box center [745, 239] width 643 height 42
click at [424, 213] on input "a. Assessing the impact on project constraints and stakeholder expectations" at bounding box center [424, 207] width 0 height 13
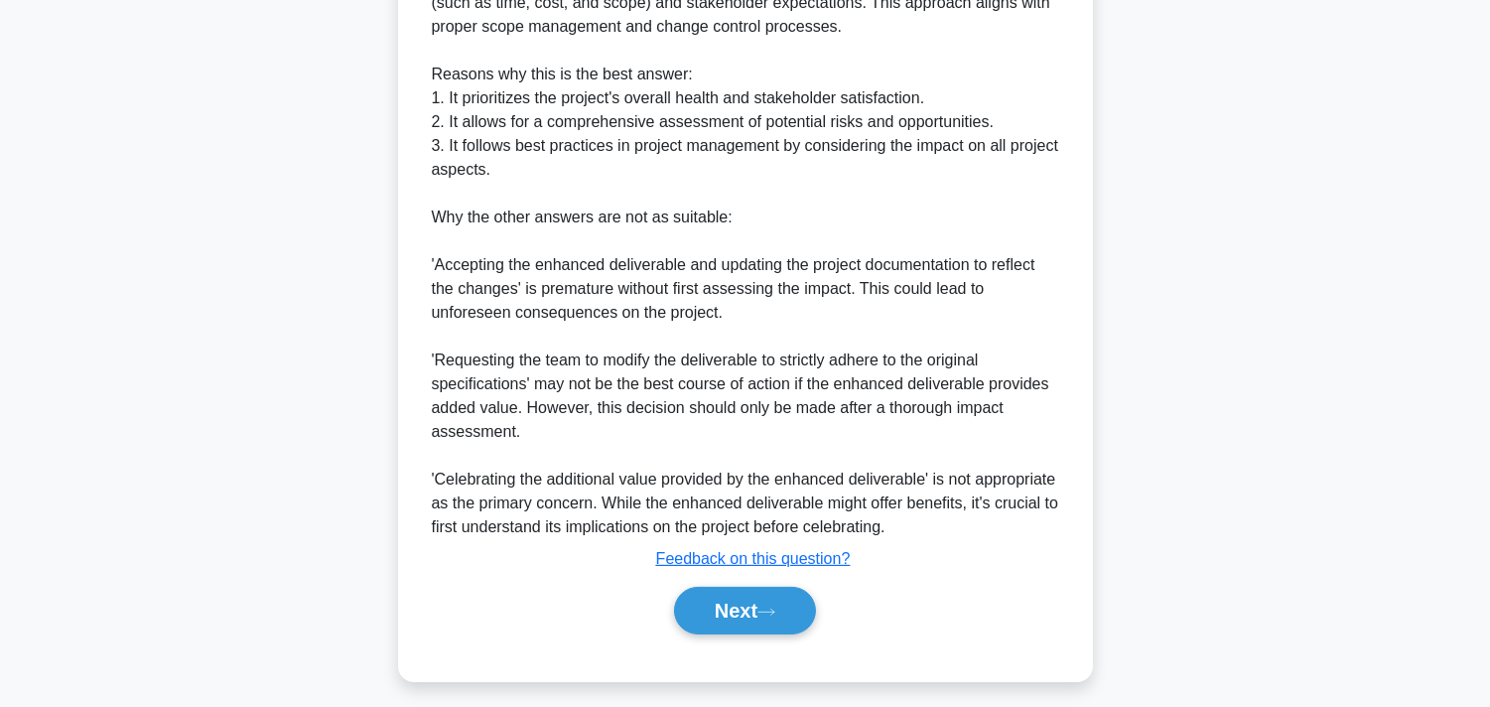
scroll to position [779, 0]
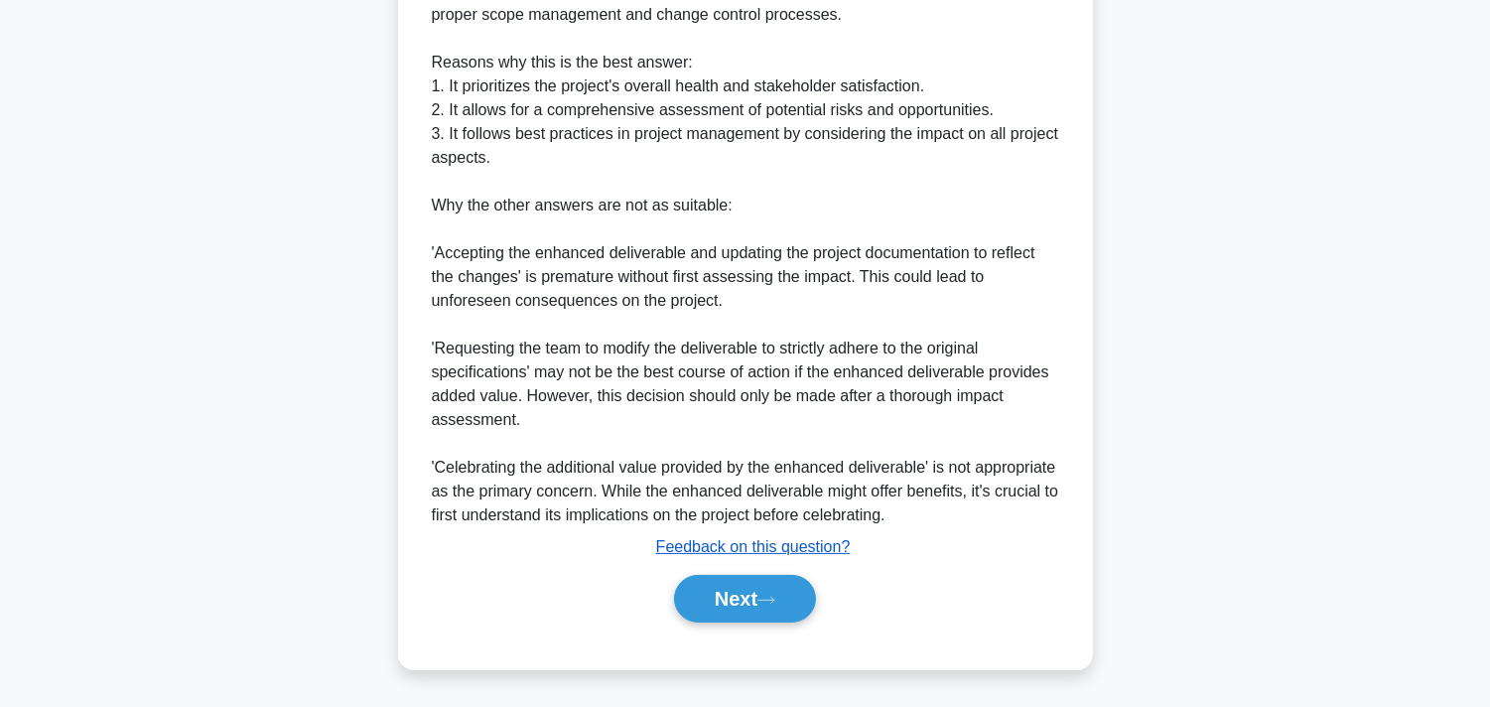
click at [766, 552] on u "Feedback on this question?" at bounding box center [753, 546] width 195 height 17
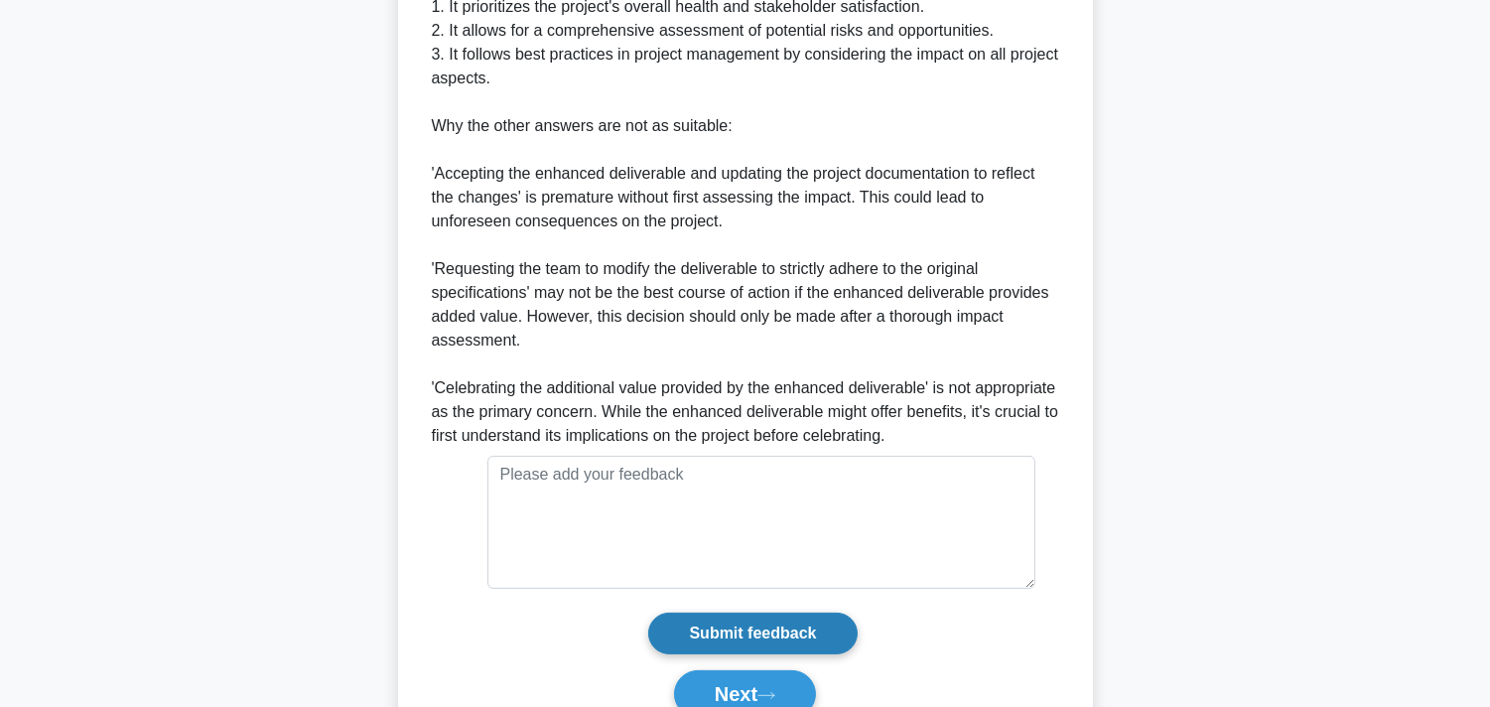
scroll to position [954, 0]
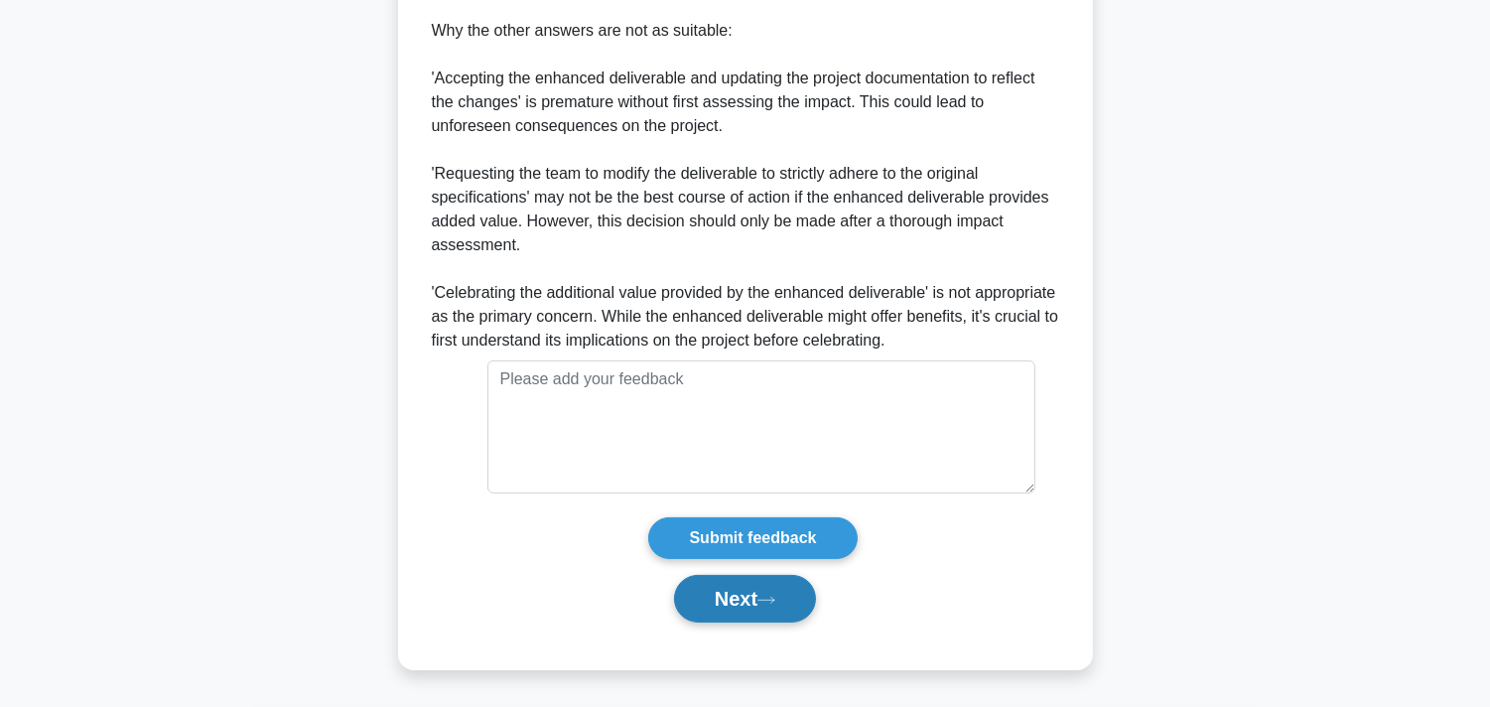
click at [769, 617] on button "Next" at bounding box center [745, 599] width 142 height 48
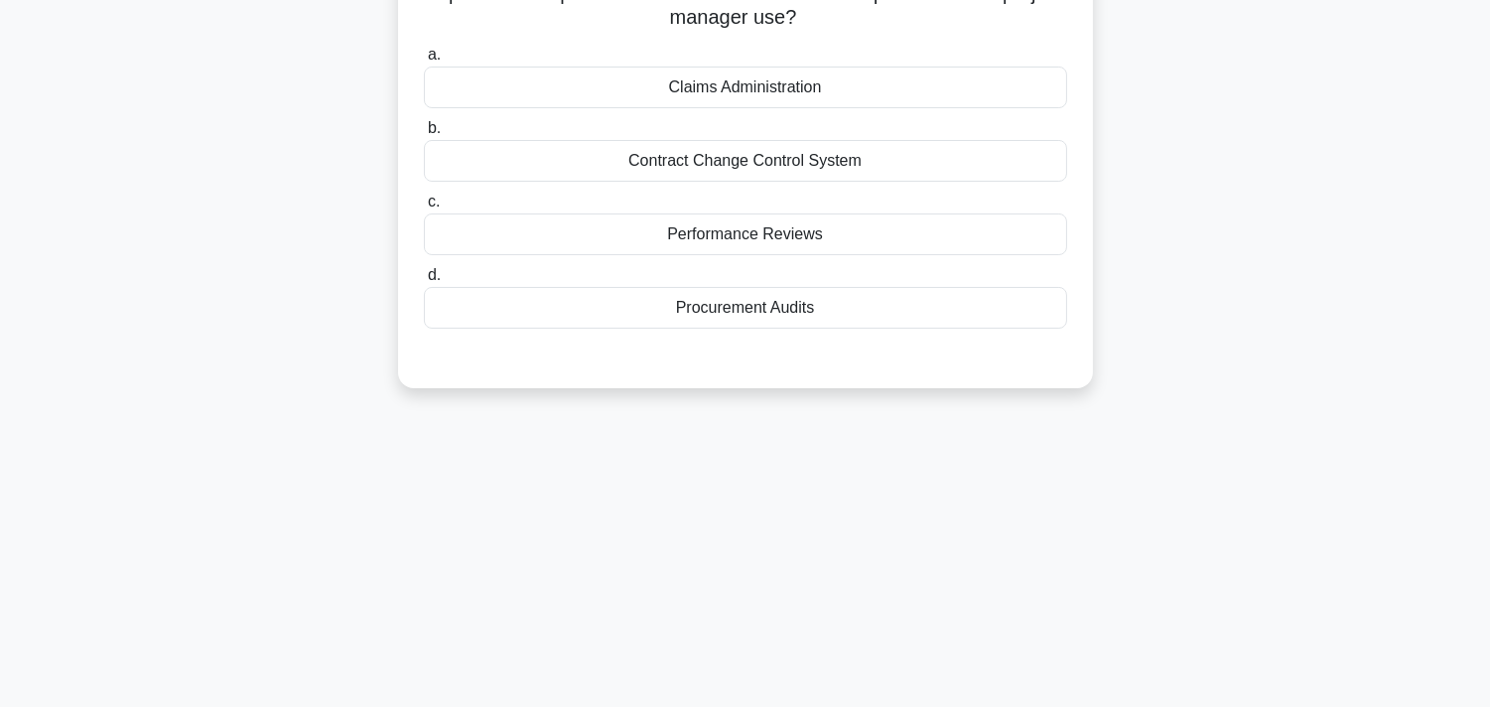
scroll to position [0, 0]
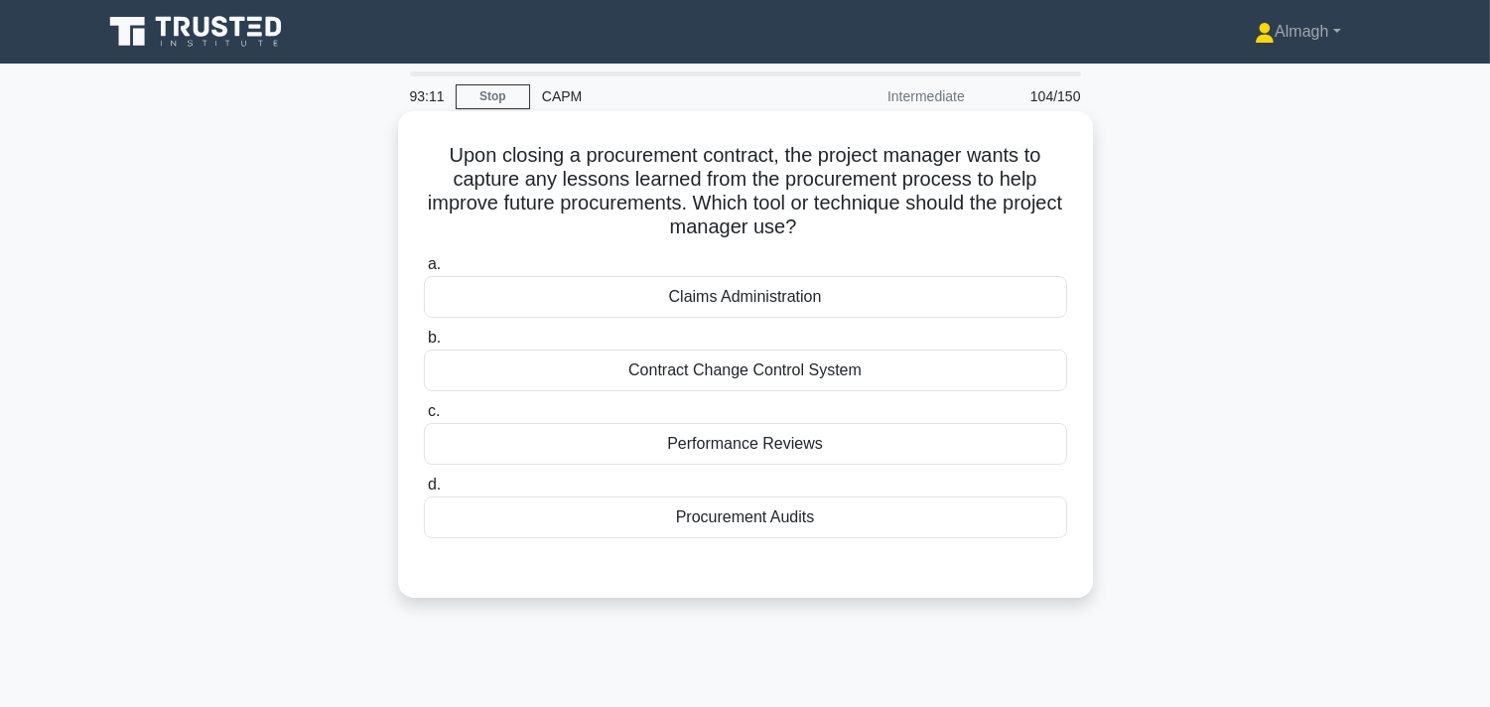
click at [732, 520] on div "Procurement Audits" at bounding box center [745, 517] width 643 height 42
click at [424, 491] on input "d. Procurement Audits" at bounding box center [424, 484] width 0 height 13
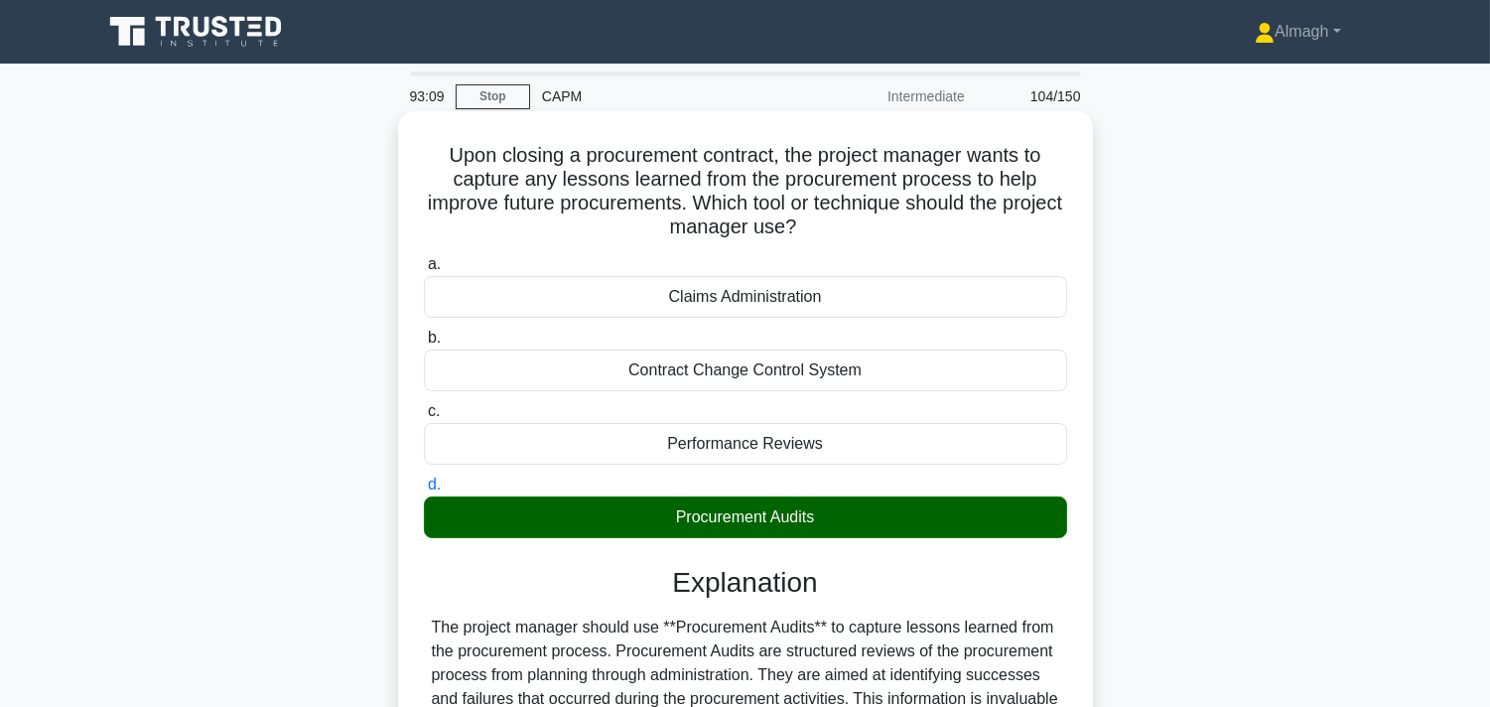
scroll to position [517, 0]
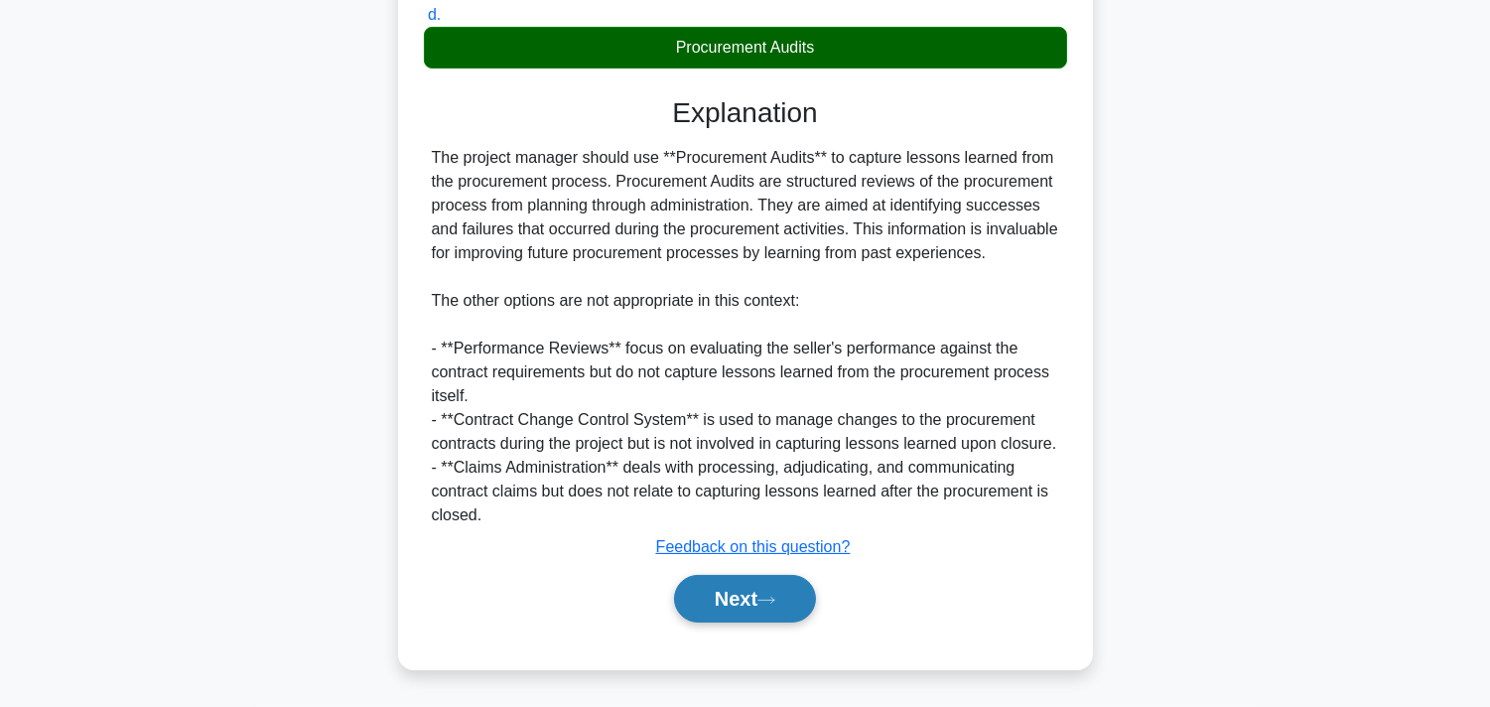
click at [751, 601] on button "Next" at bounding box center [745, 599] width 142 height 48
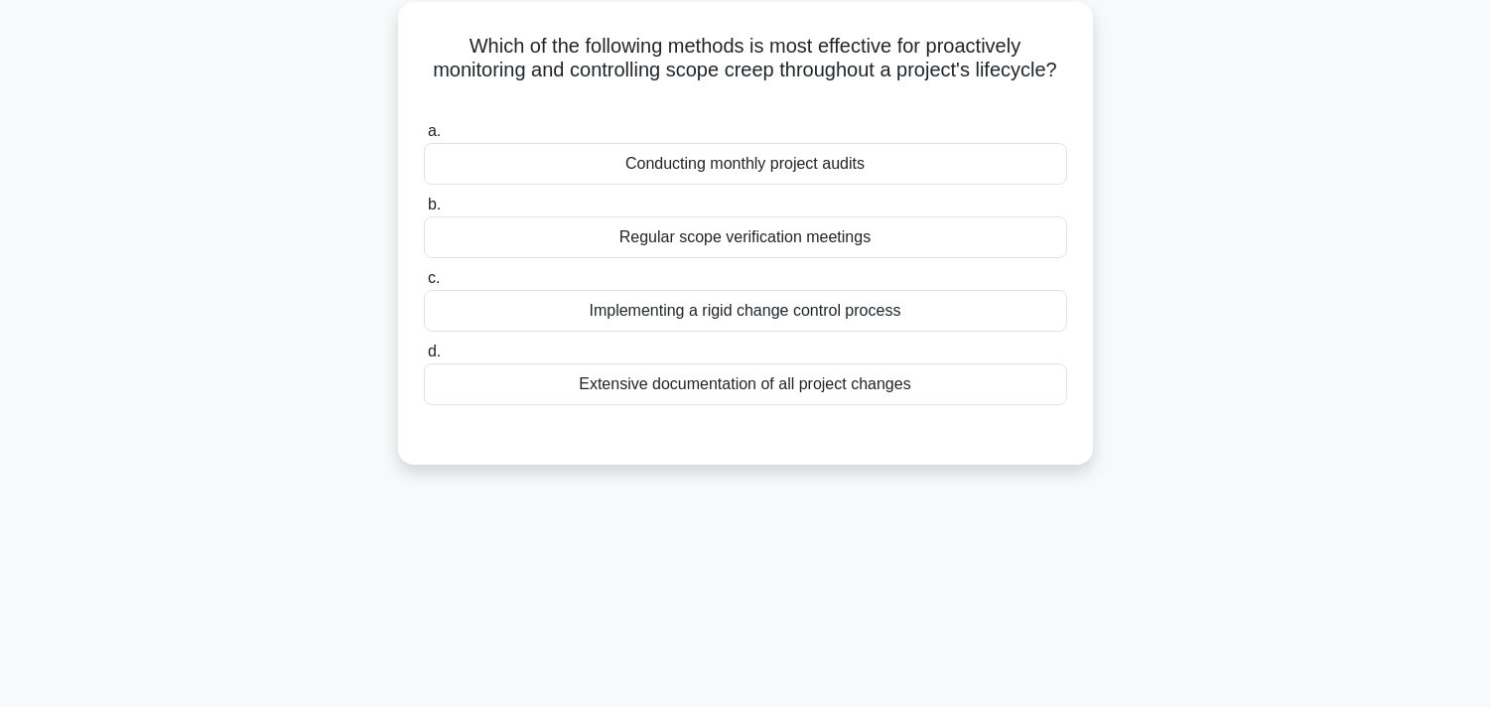
scroll to position [0, 0]
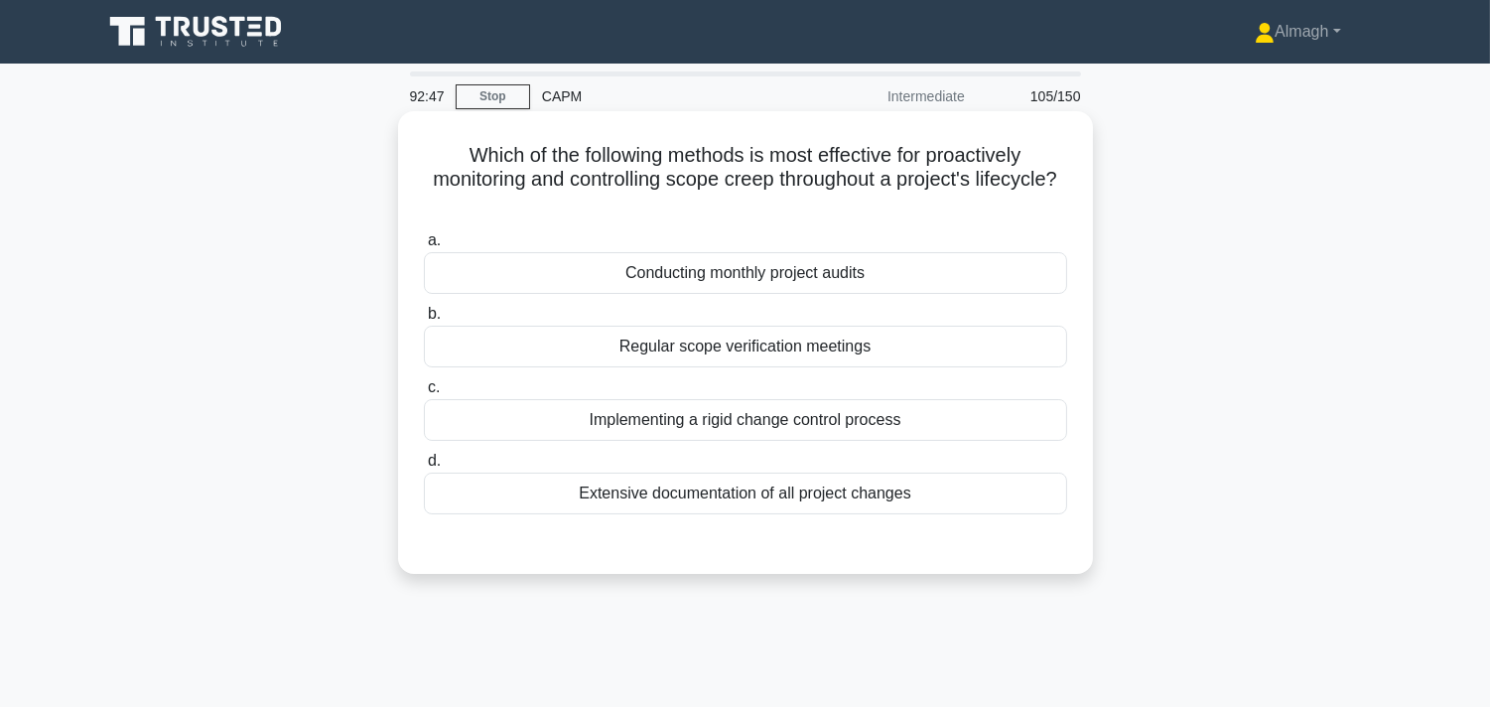
click at [691, 342] on div "Regular scope verification meetings" at bounding box center [745, 347] width 643 height 42
click at [424, 321] on input "b. Regular scope verification meetings" at bounding box center [424, 314] width 0 height 13
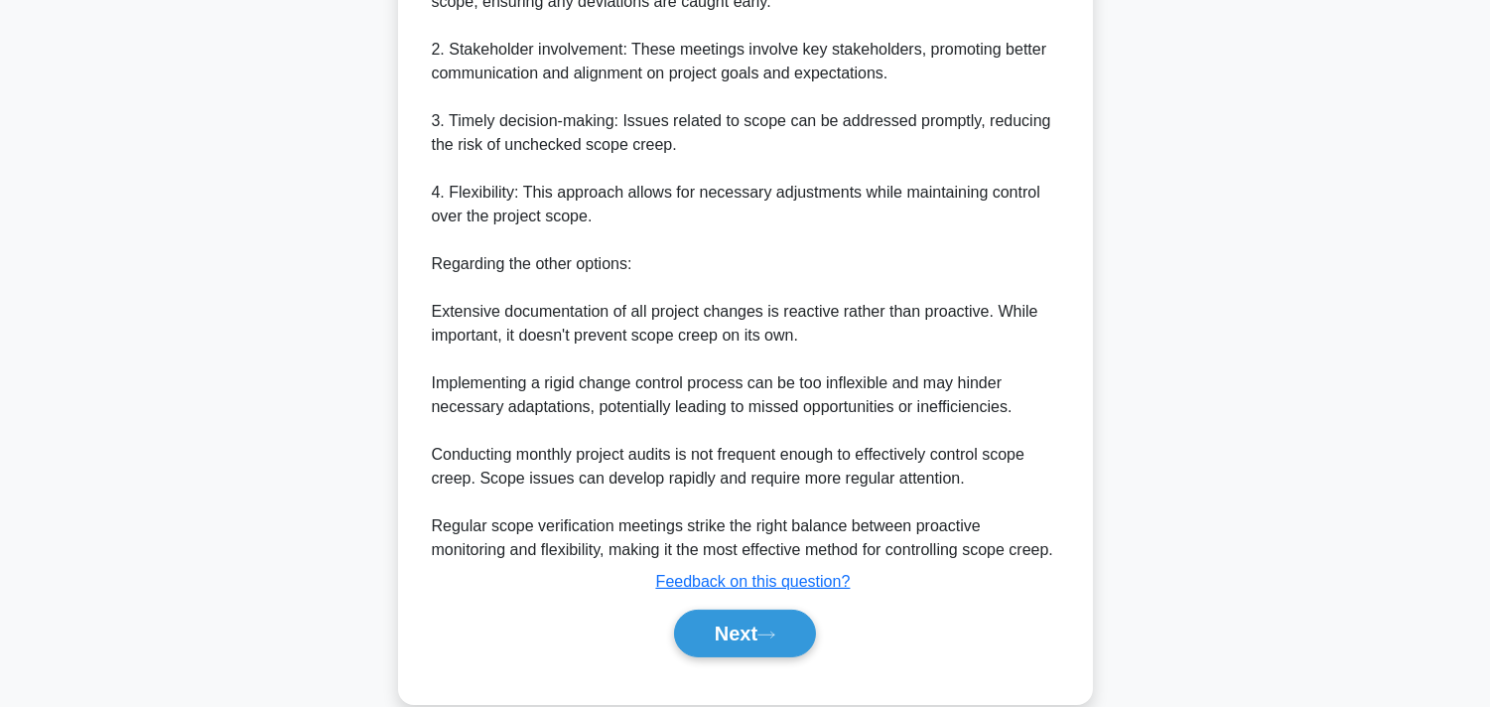
scroll to position [779, 0]
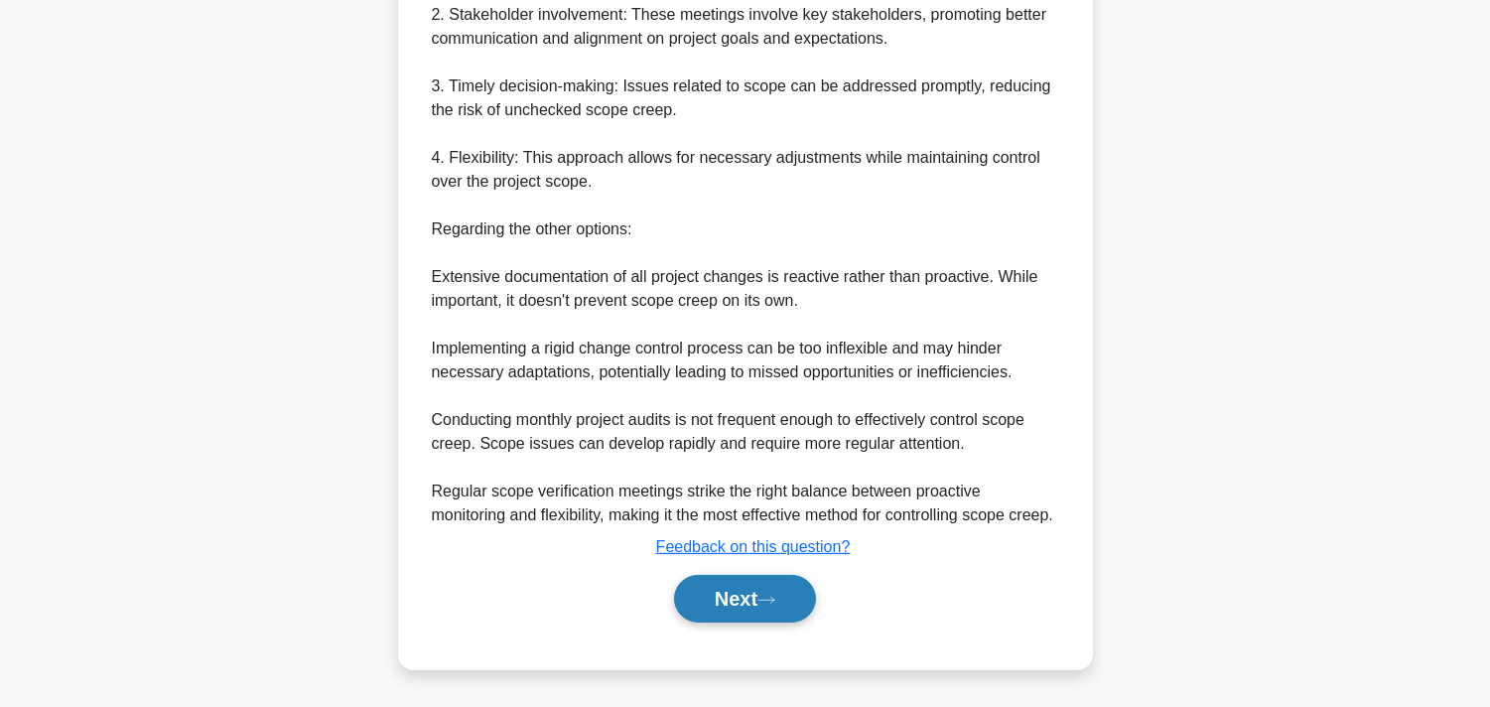
click at [779, 619] on button "Next" at bounding box center [745, 599] width 142 height 48
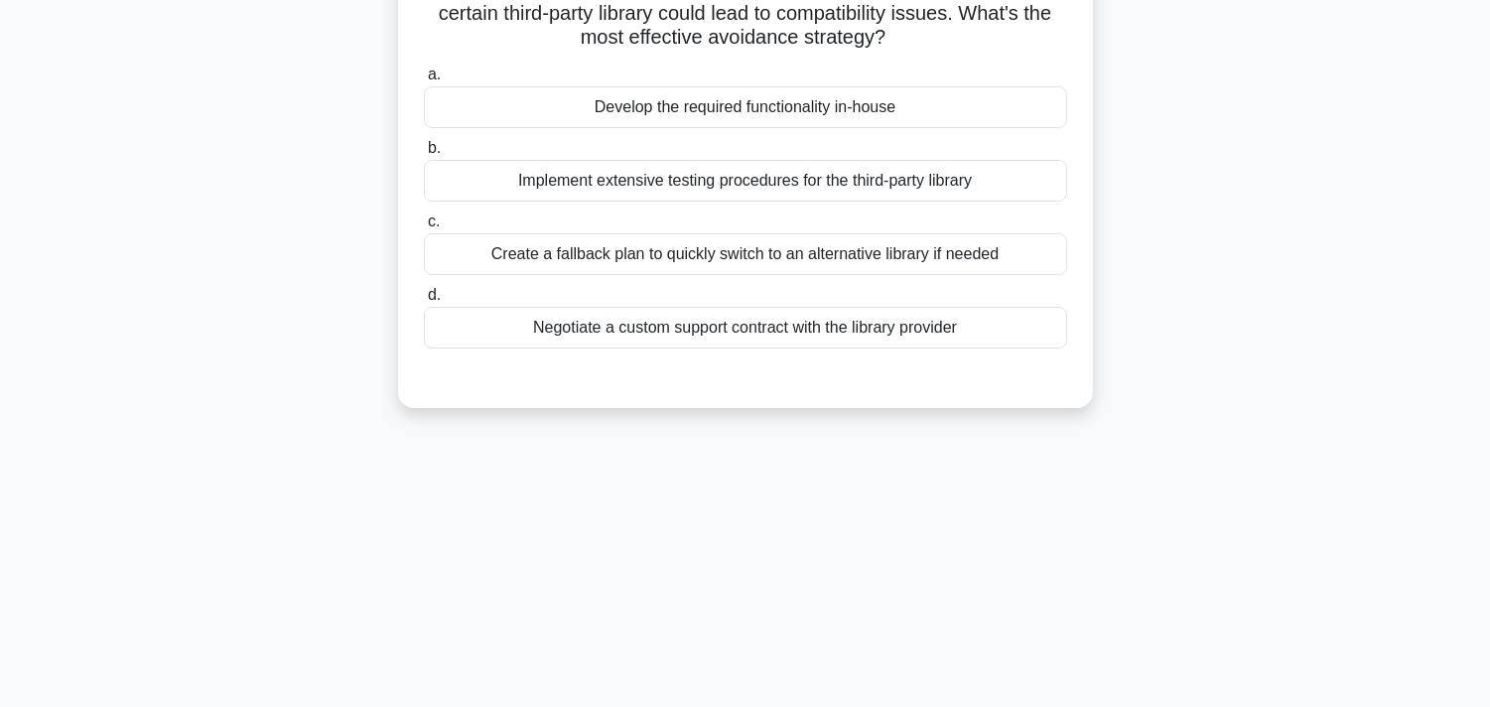
scroll to position [0, 0]
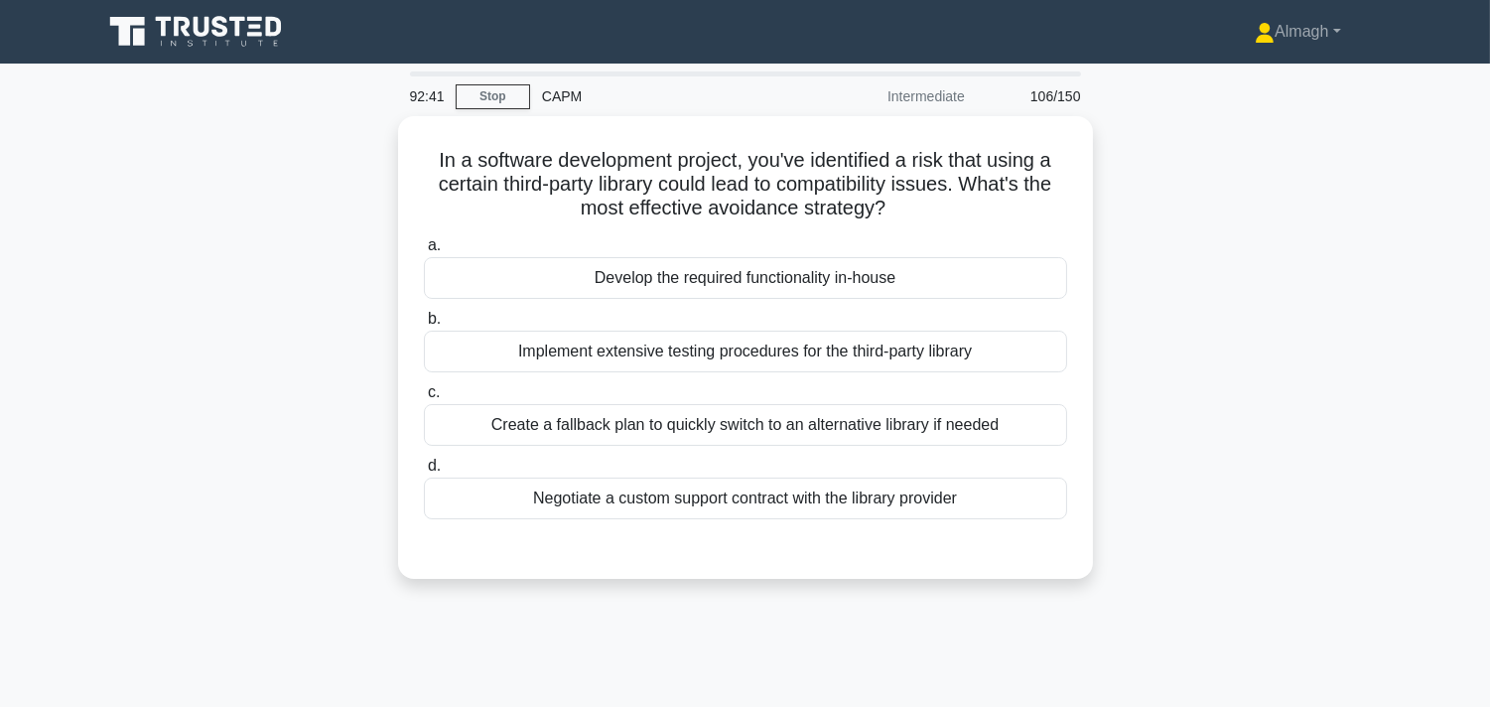
drag, startPoint x: 767, startPoint y: 577, endPoint x: 801, endPoint y: 750, distance: 176.0
click at [801, 635] on html "Almagh Profile Settings Profile" at bounding box center [745, 536] width 1490 height 1072
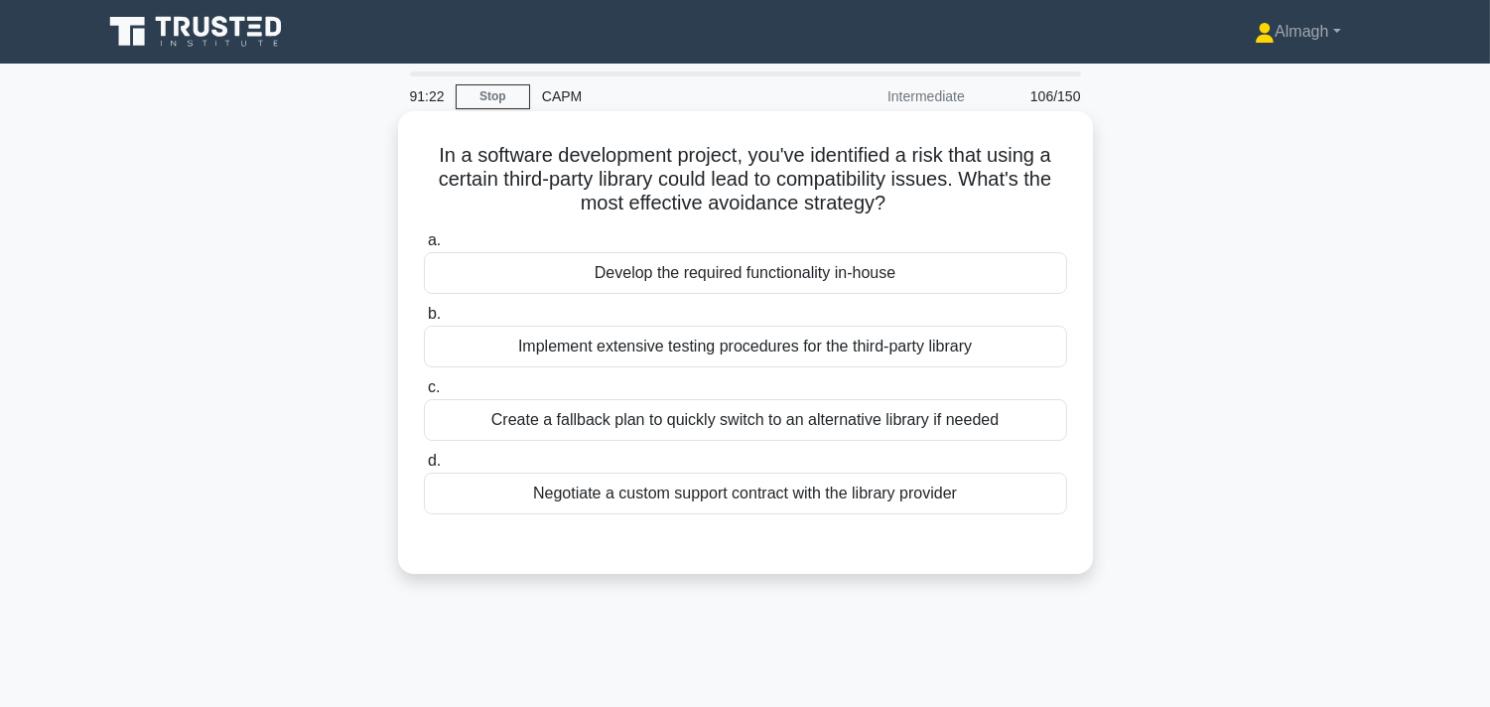
click at [879, 262] on div "Develop the required functionality in-house" at bounding box center [745, 273] width 643 height 42
click at [424, 247] on input "a. Develop the required functionality in-house" at bounding box center [424, 240] width 0 height 13
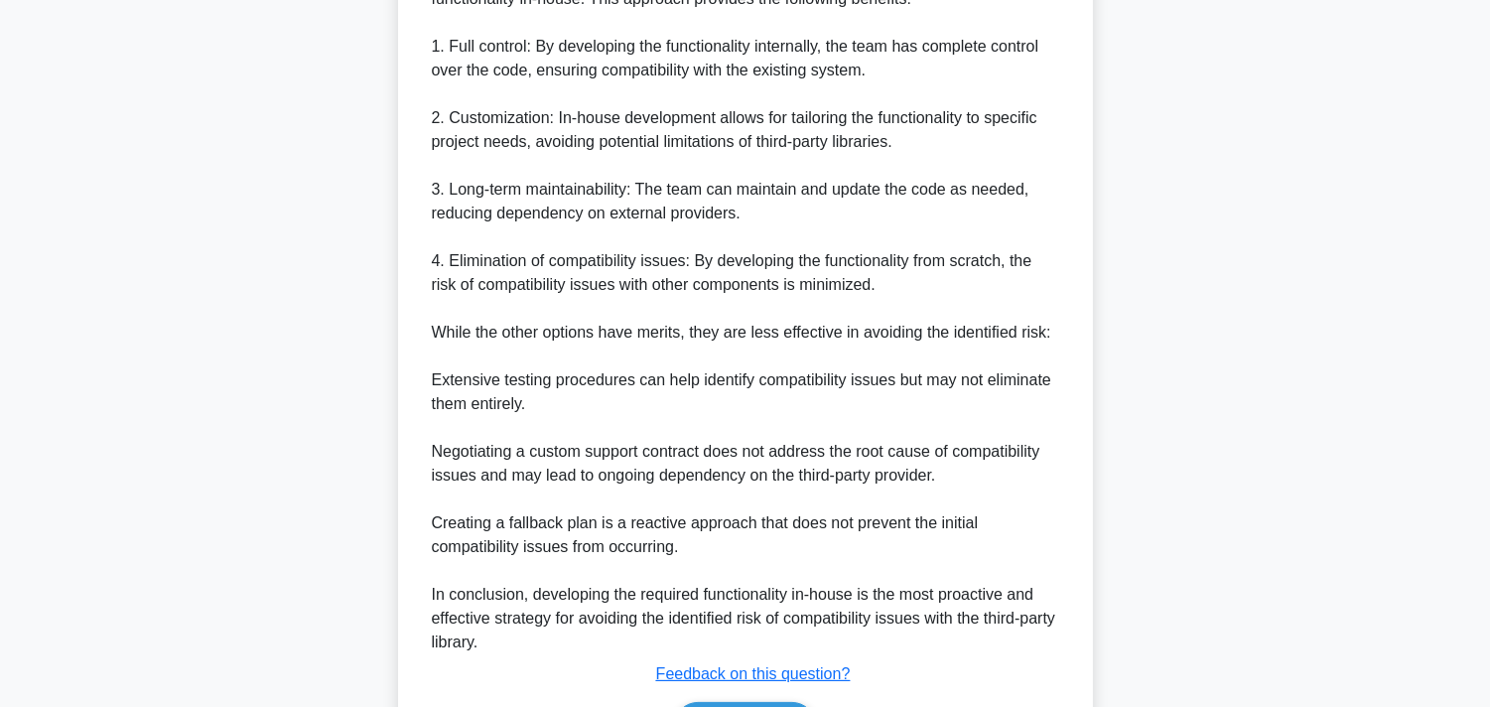
scroll to position [755, 0]
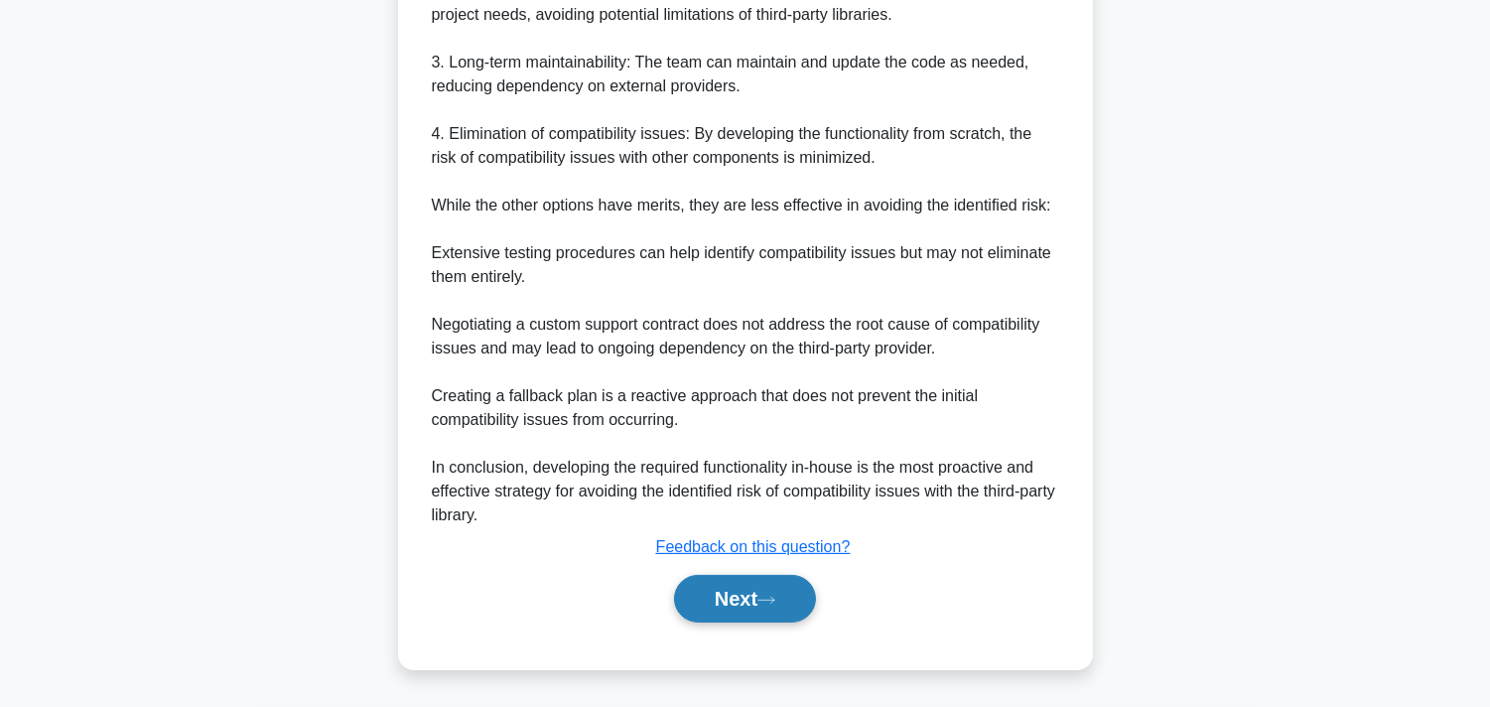
click at [775, 591] on button "Next" at bounding box center [745, 599] width 142 height 48
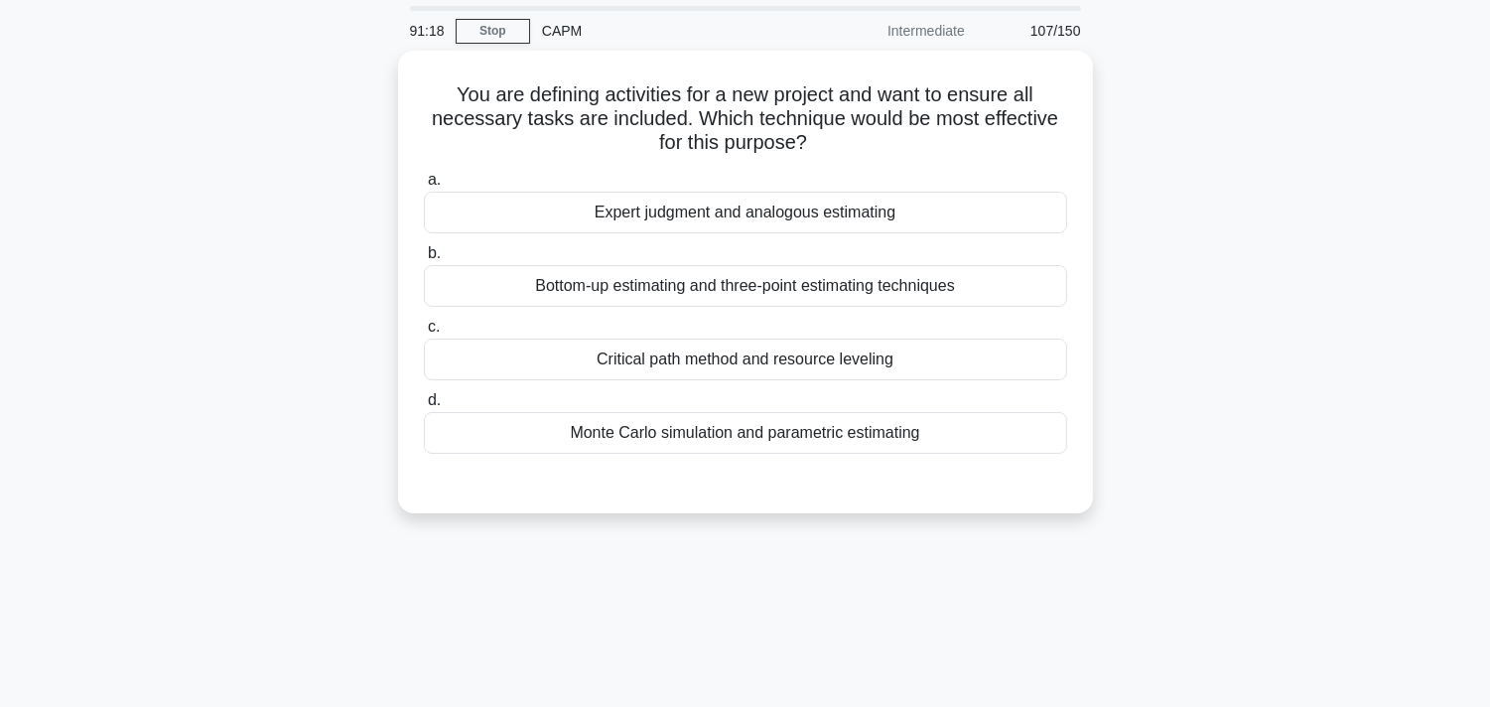
scroll to position [34, 0]
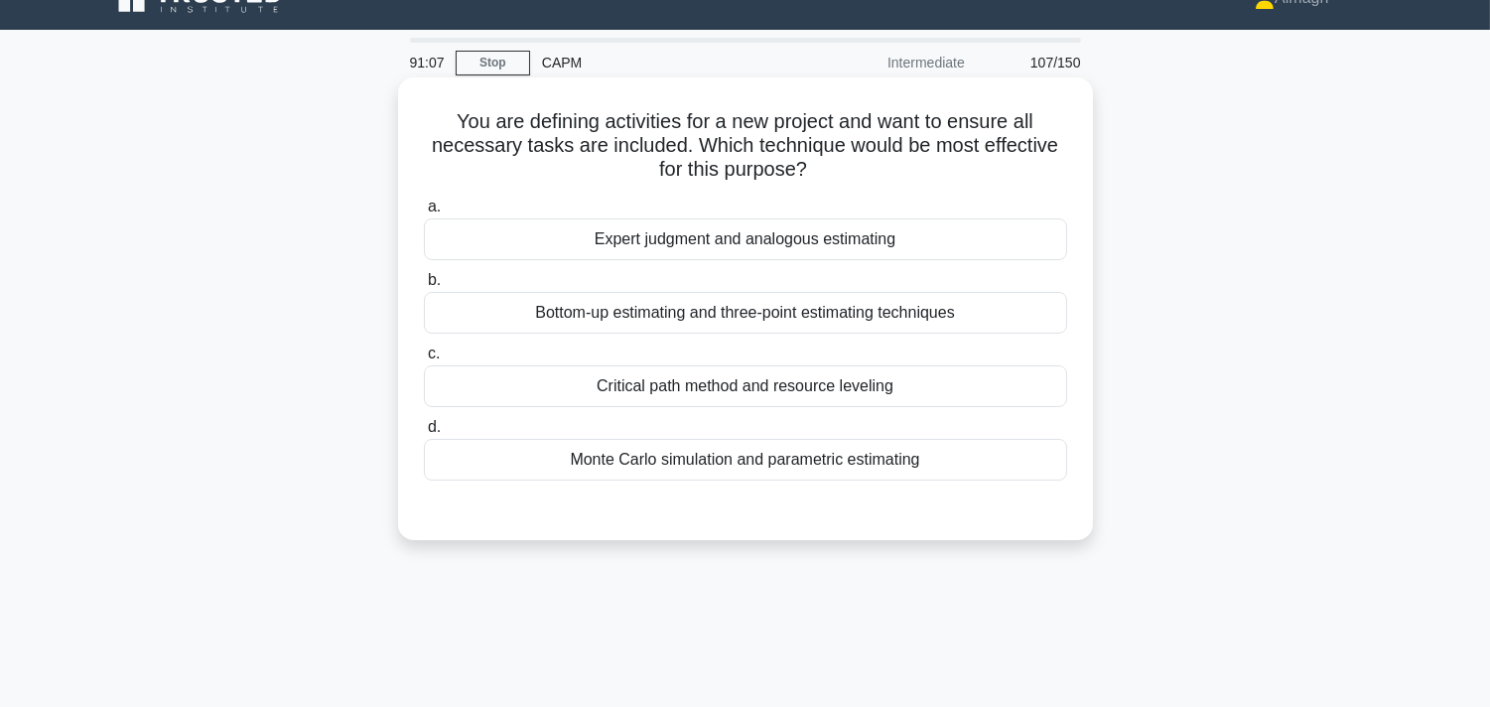
click at [781, 306] on div "Bottom-up estimating and three-point estimating techniques" at bounding box center [745, 313] width 643 height 42
click at [424, 287] on input "b. Bottom-up estimating and three-point estimating techniques" at bounding box center [424, 280] width 0 height 13
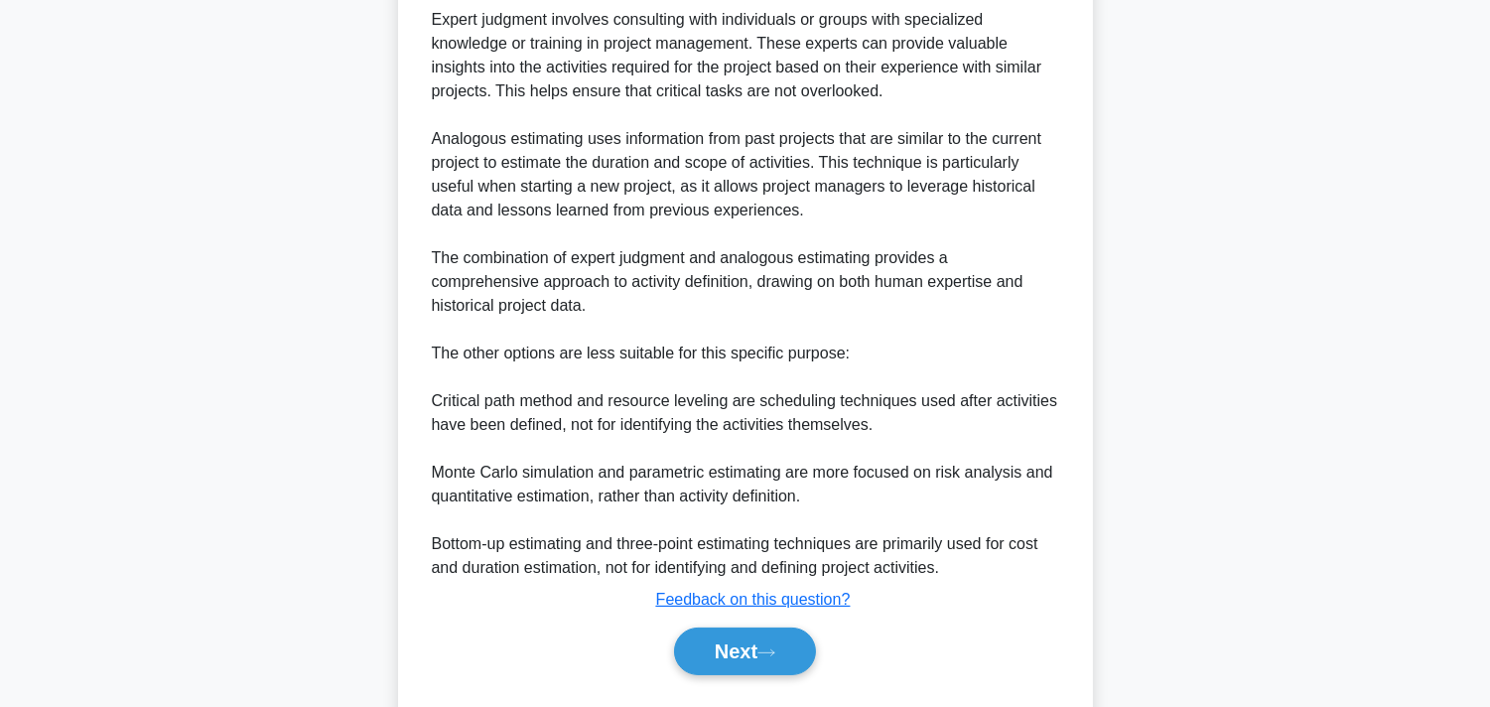
scroll to position [696, 0]
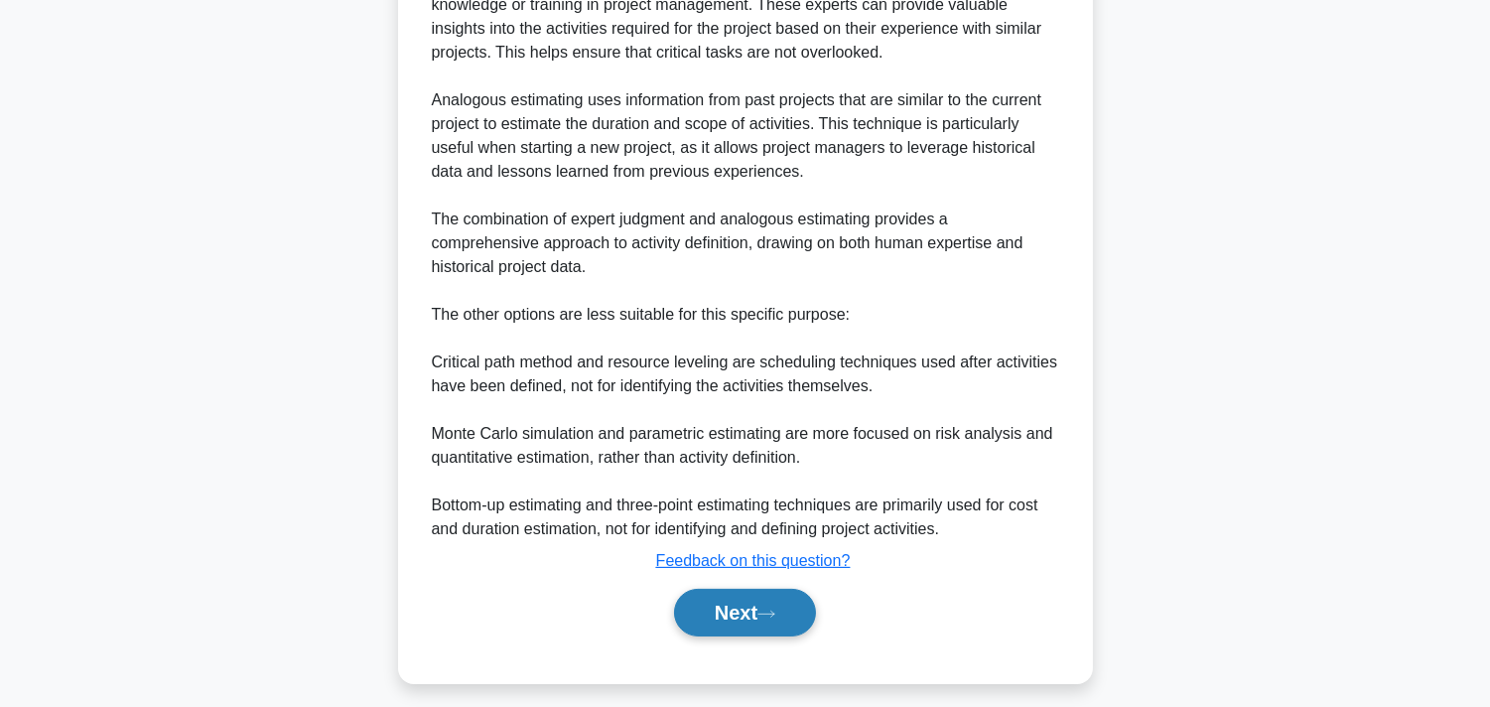
click at [791, 608] on button "Next" at bounding box center [745, 613] width 142 height 48
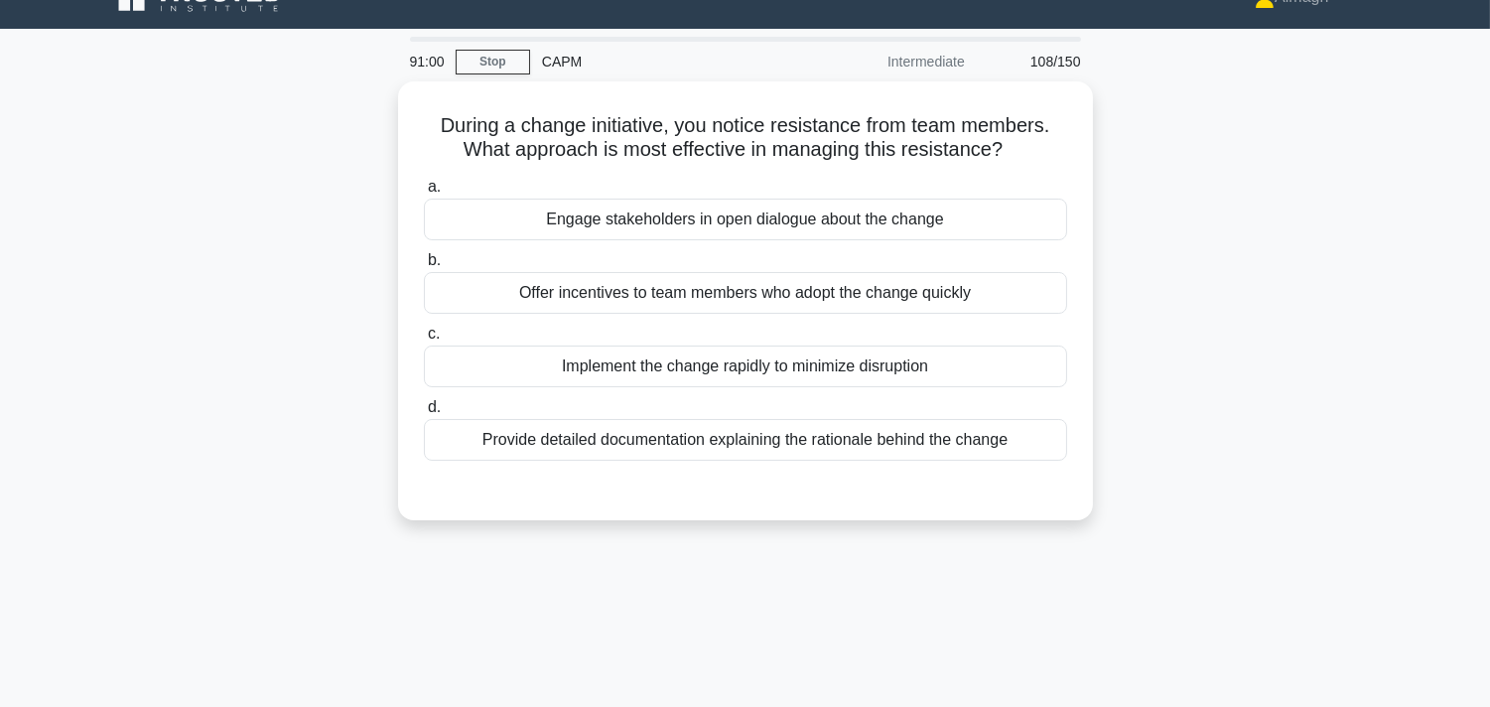
scroll to position [0, 0]
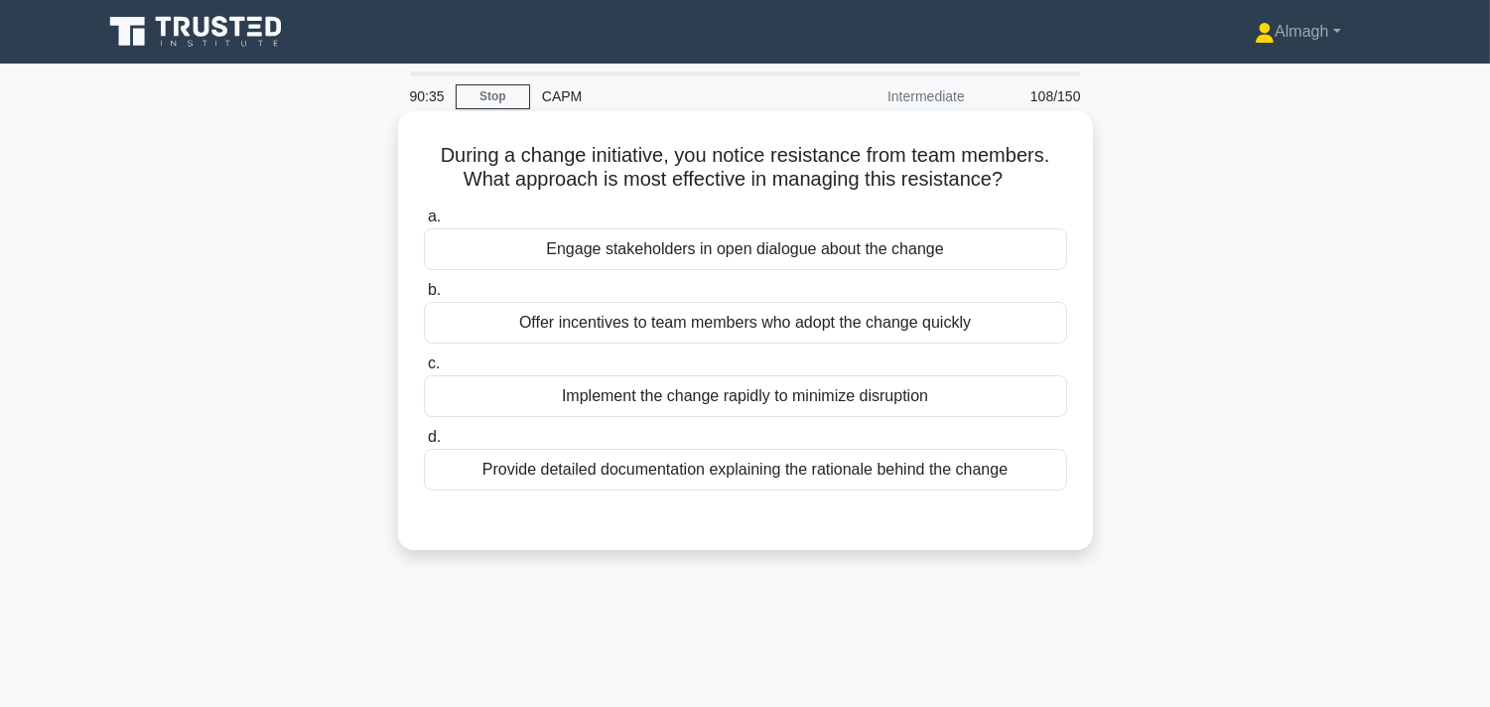
click at [928, 254] on div "Engage stakeholders in open dialogue about the change" at bounding box center [745, 249] width 643 height 42
click at [424, 223] on input "a. Engage stakeholders in open dialogue about the change" at bounding box center [424, 216] width 0 height 13
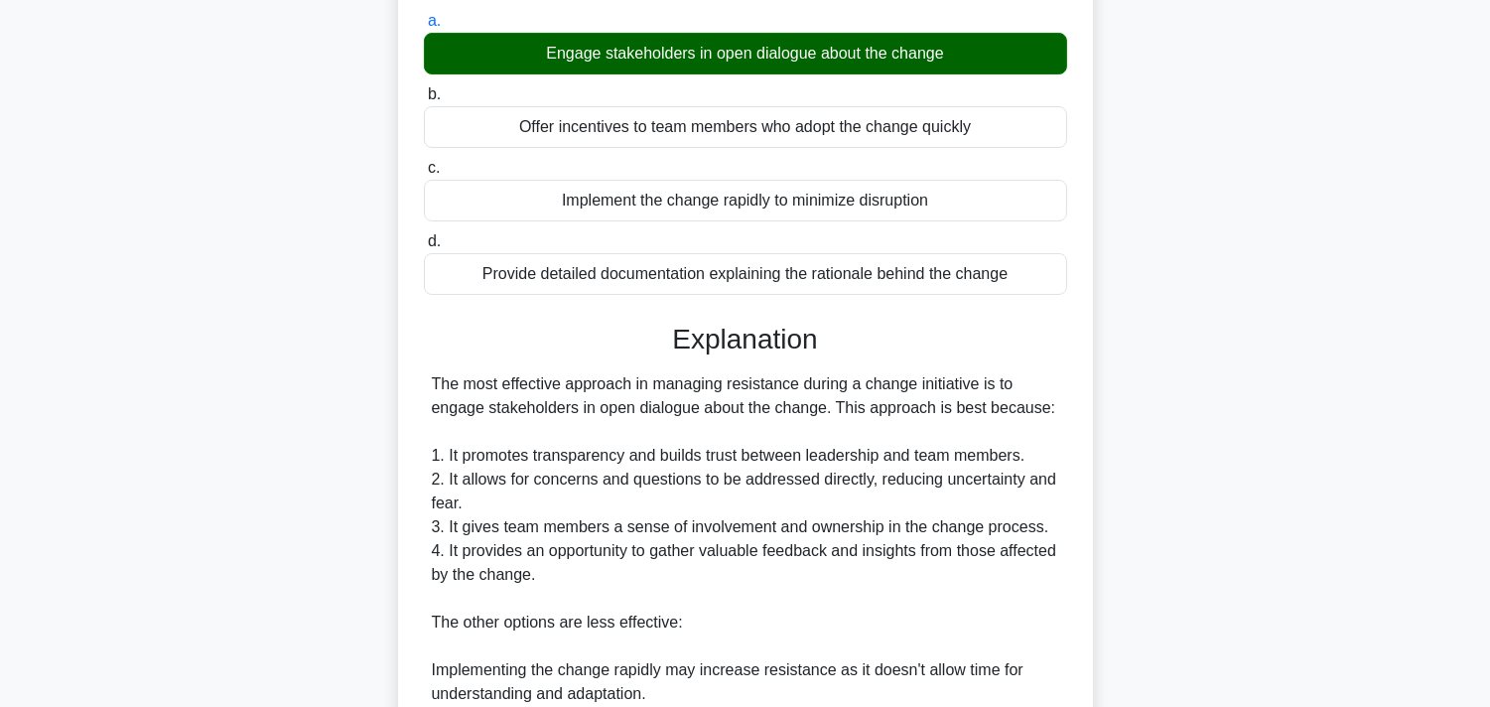
scroll to position [589, 0]
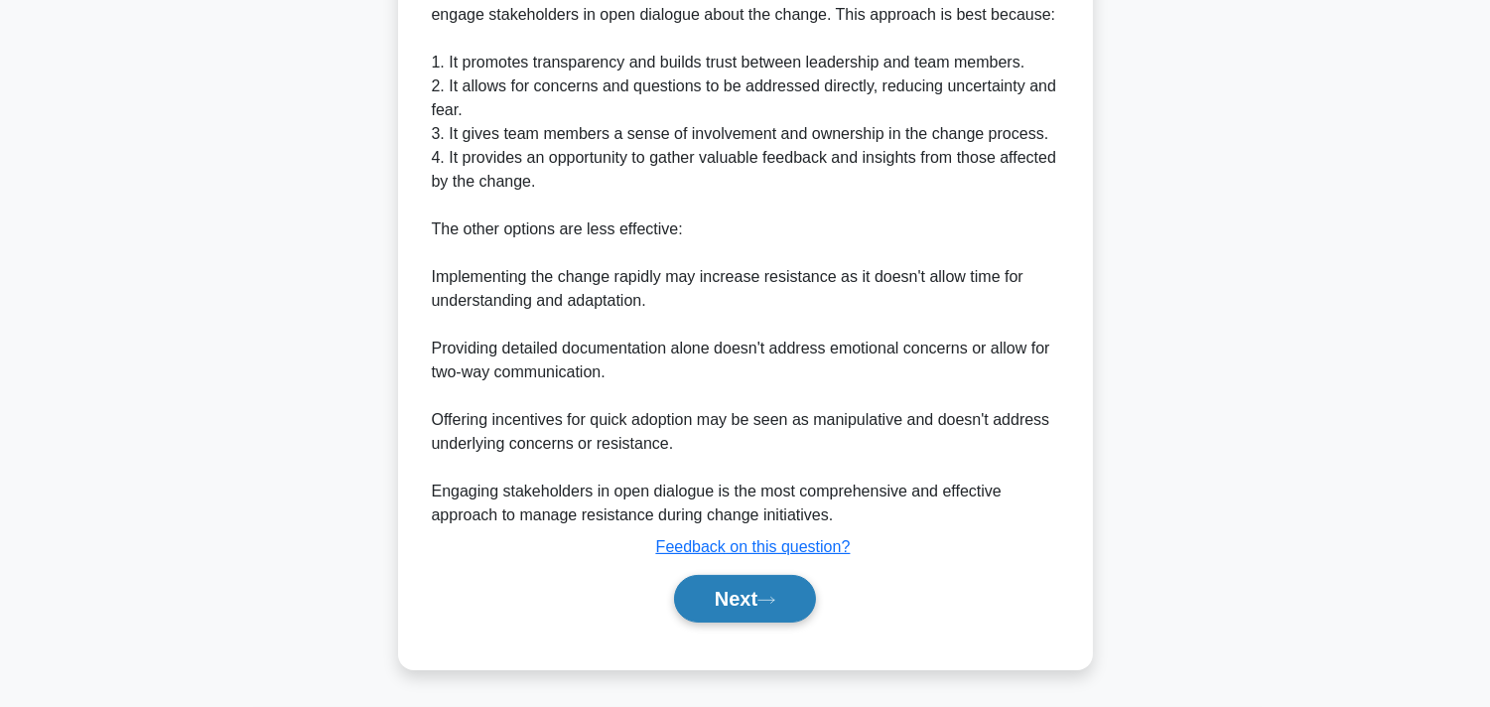
click at [749, 616] on button "Next" at bounding box center [745, 599] width 142 height 48
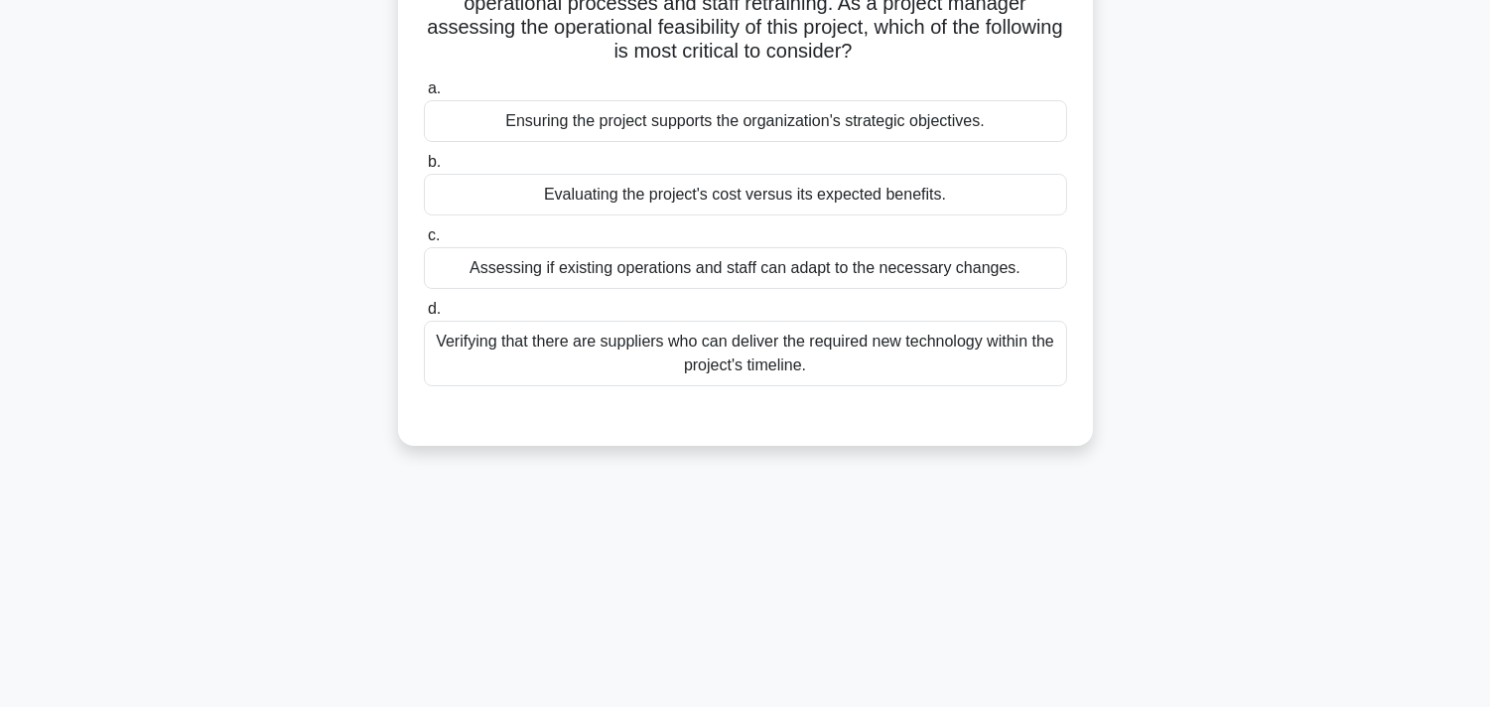
scroll to position [0, 0]
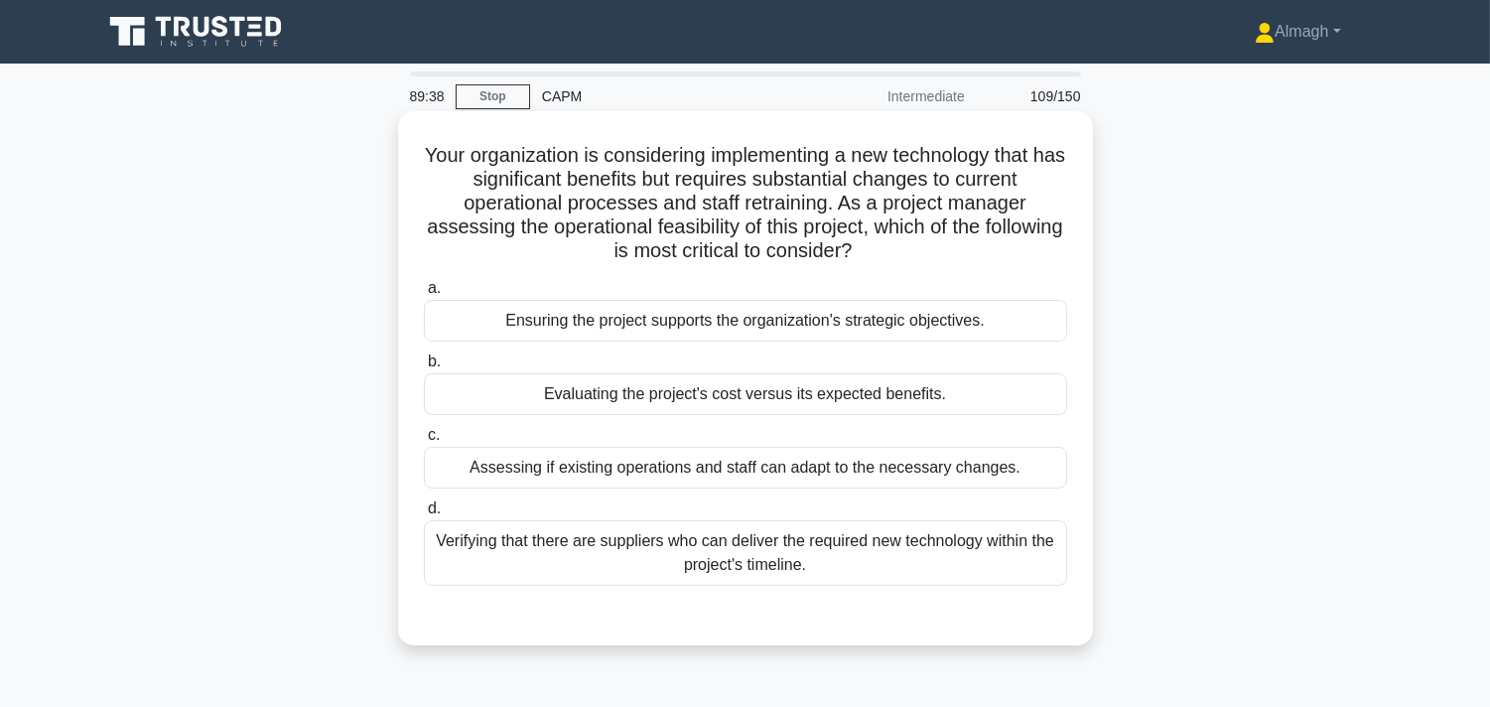
click at [774, 472] on div "Assessing if existing operations and staff can adapt to the necessary changes." at bounding box center [745, 468] width 643 height 42
click at [424, 442] on input "c. Assessing if existing operations and staff can adapt to the necessary change…" at bounding box center [424, 435] width 0 height 13
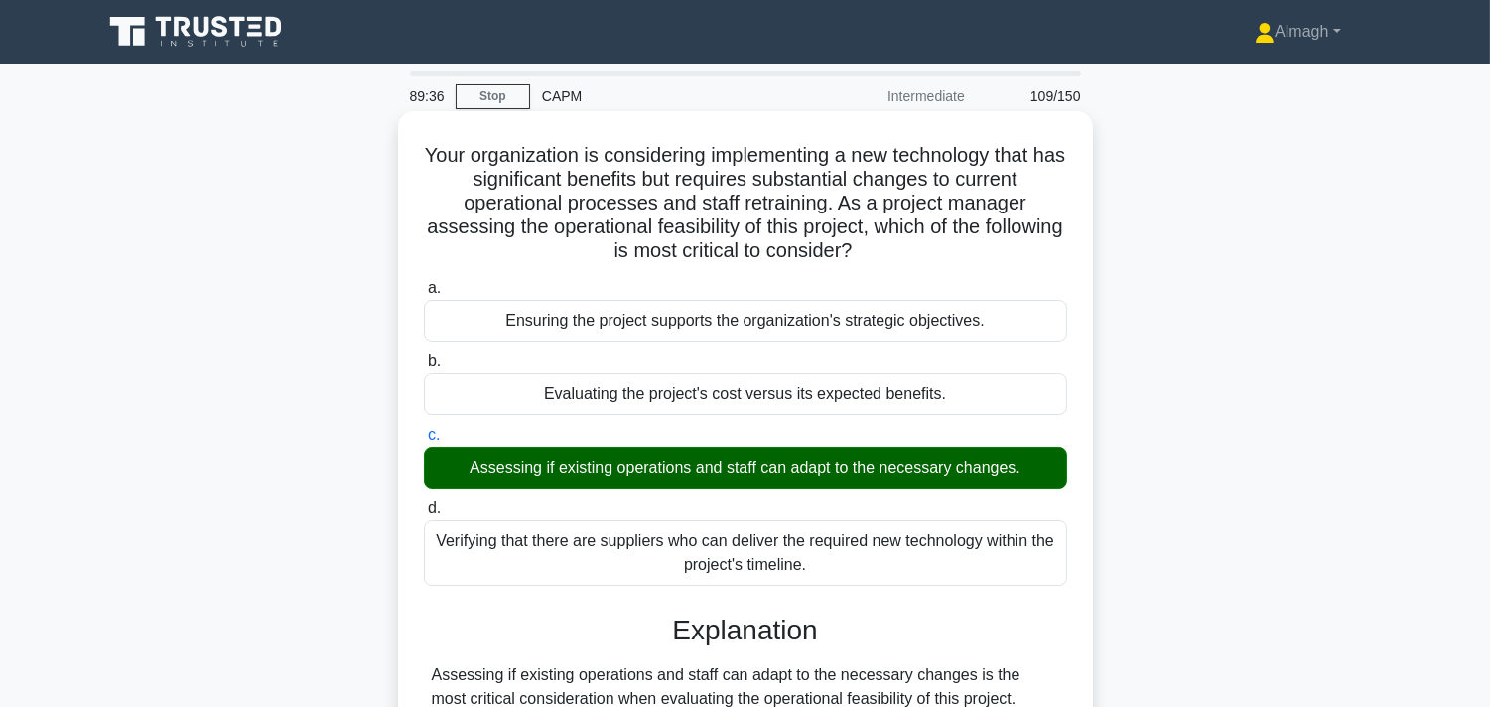
scroll to position [441, 0]
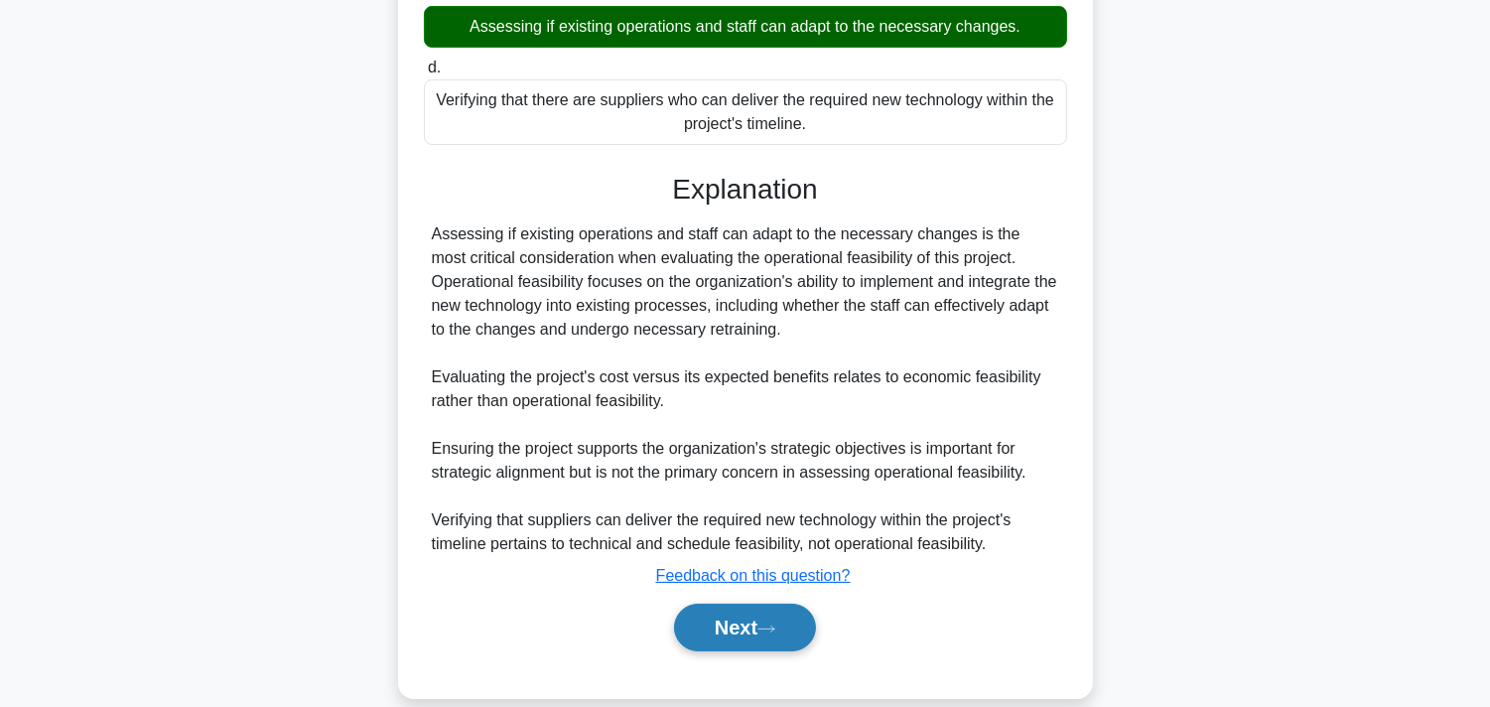
click at [746, 633] on button "Next" at bounding box center [745, 628] width 142 height 48
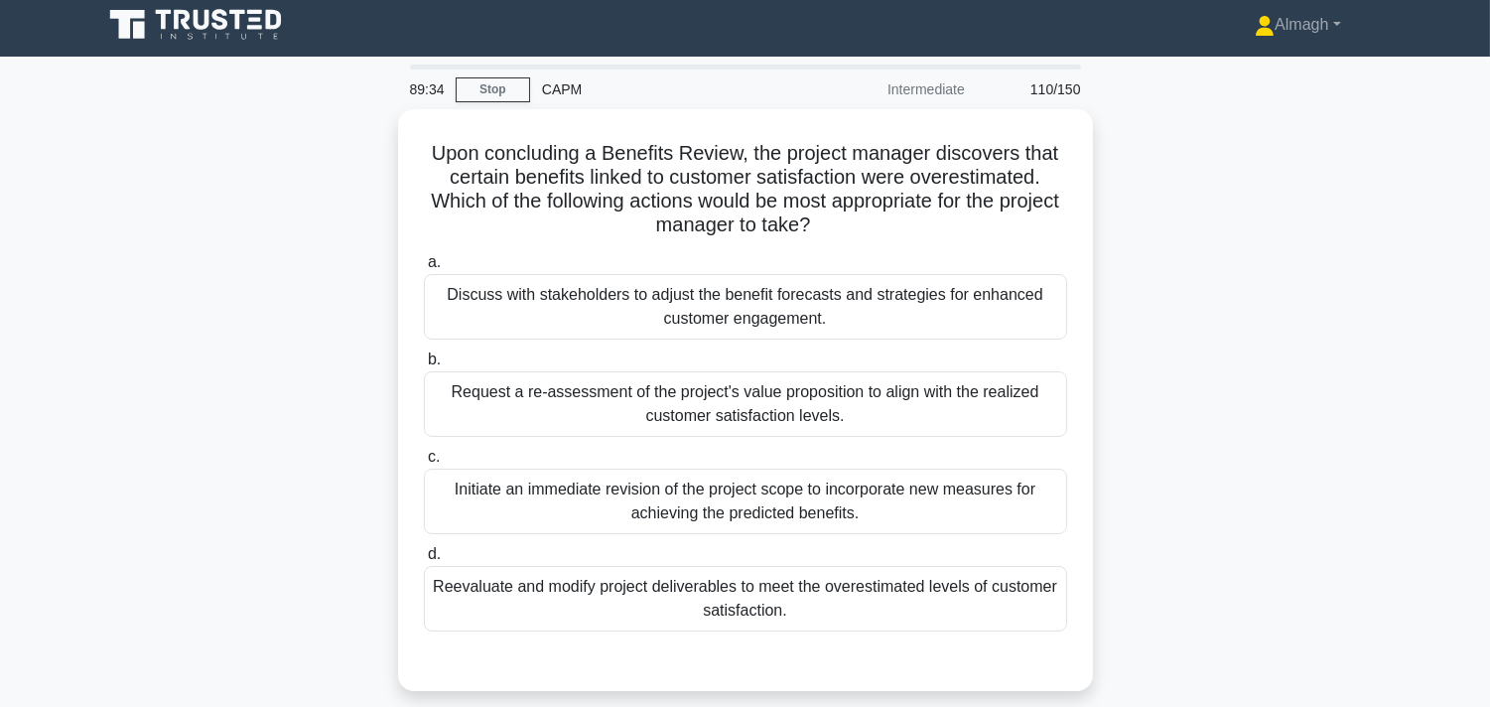
scroll to position [0, 0]
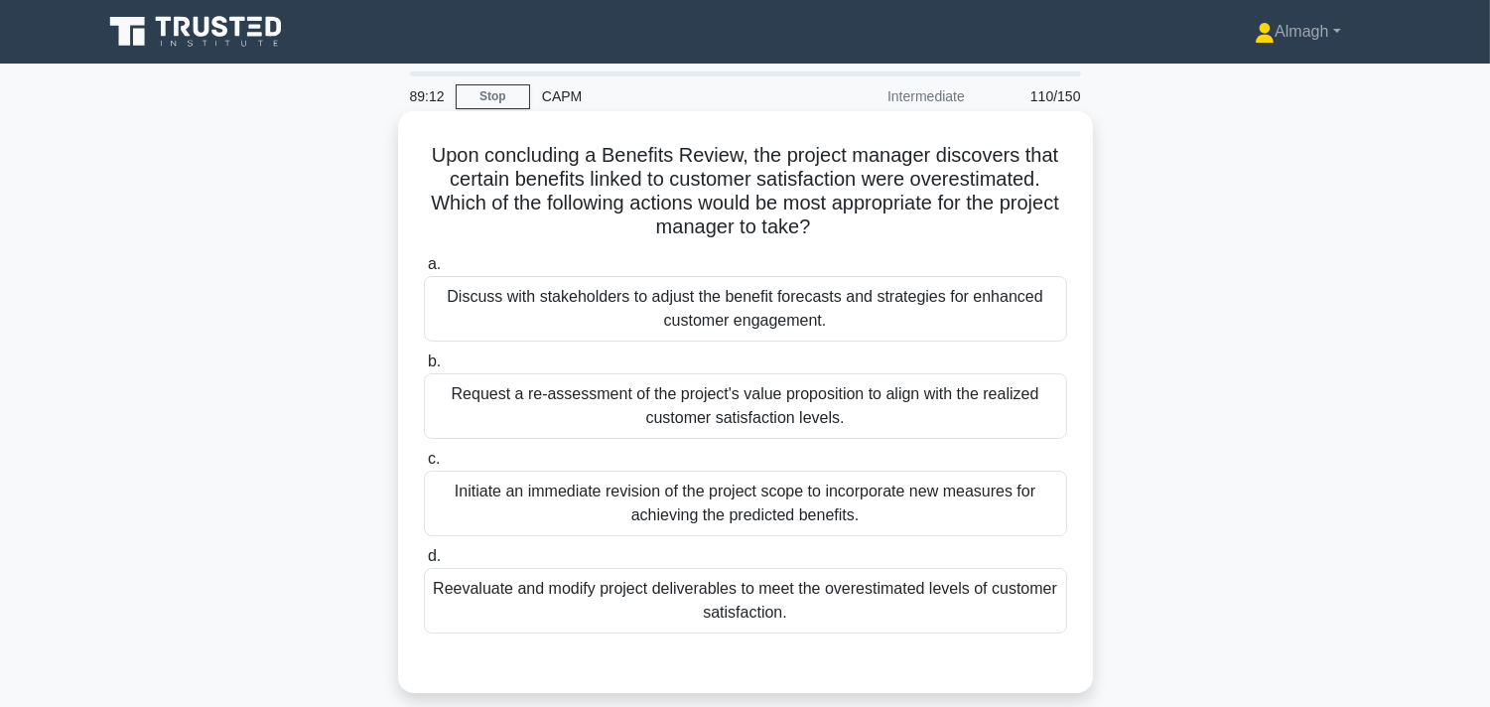
click at [867, 603] on div "Reevaluate and modify project deliverables to meet the overestimated levels of …" at bounding box center [745, 601] width 643 height 66
click at [424, 563] on input "d. Reevaluate and modify project deliverables to meet the overestimated levels …" at bounding box center [424, 556] width 0 height 13
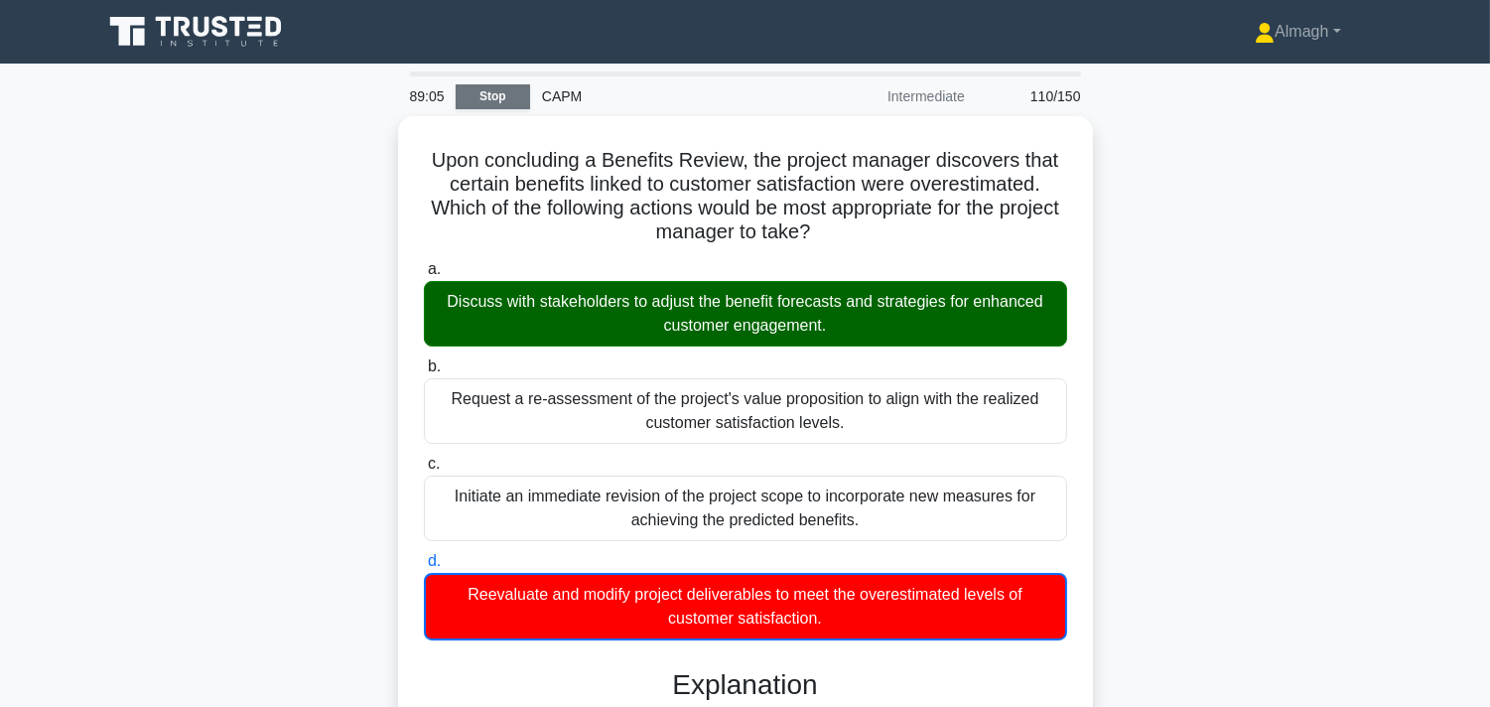
click at [493, 102] on link "Stop" at bounding box center [493, 96] width 74 height 25
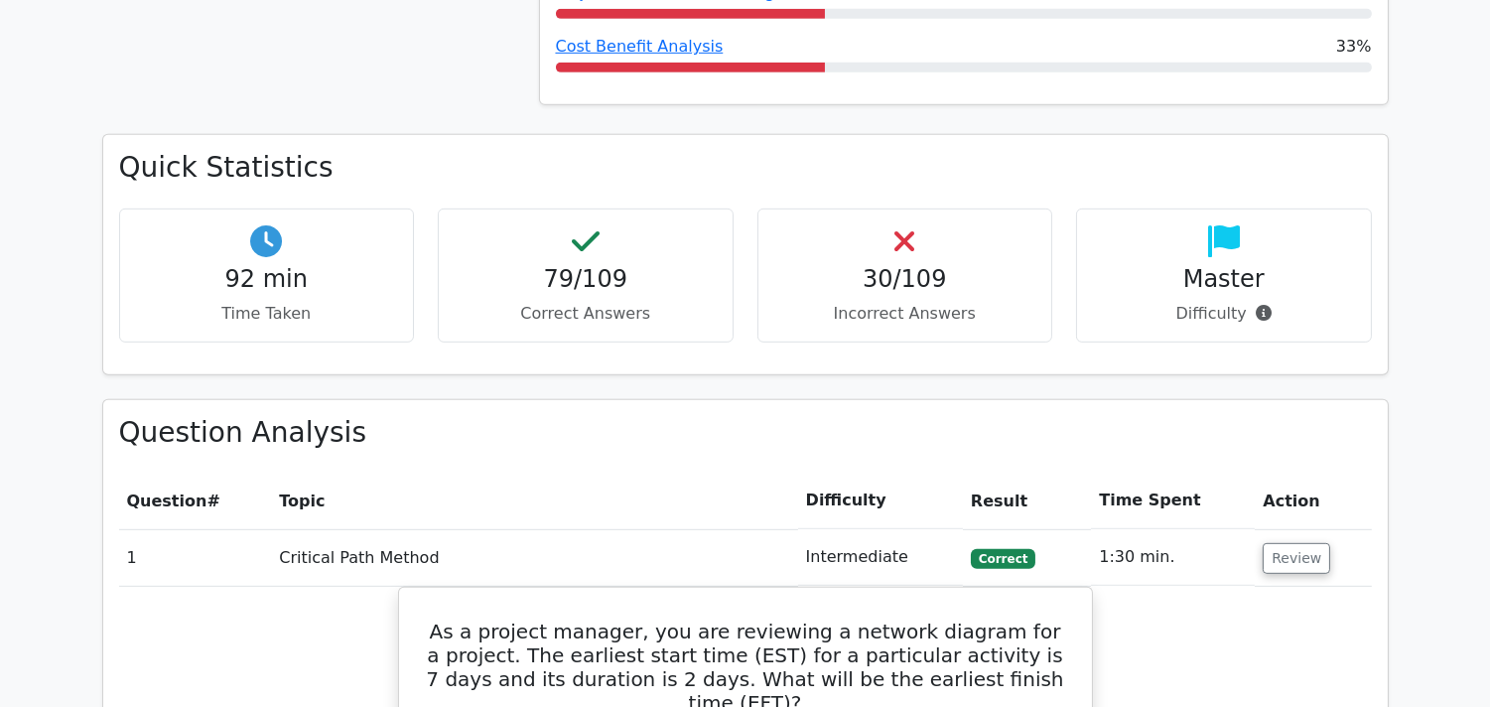
scroll to position [2316, 0]
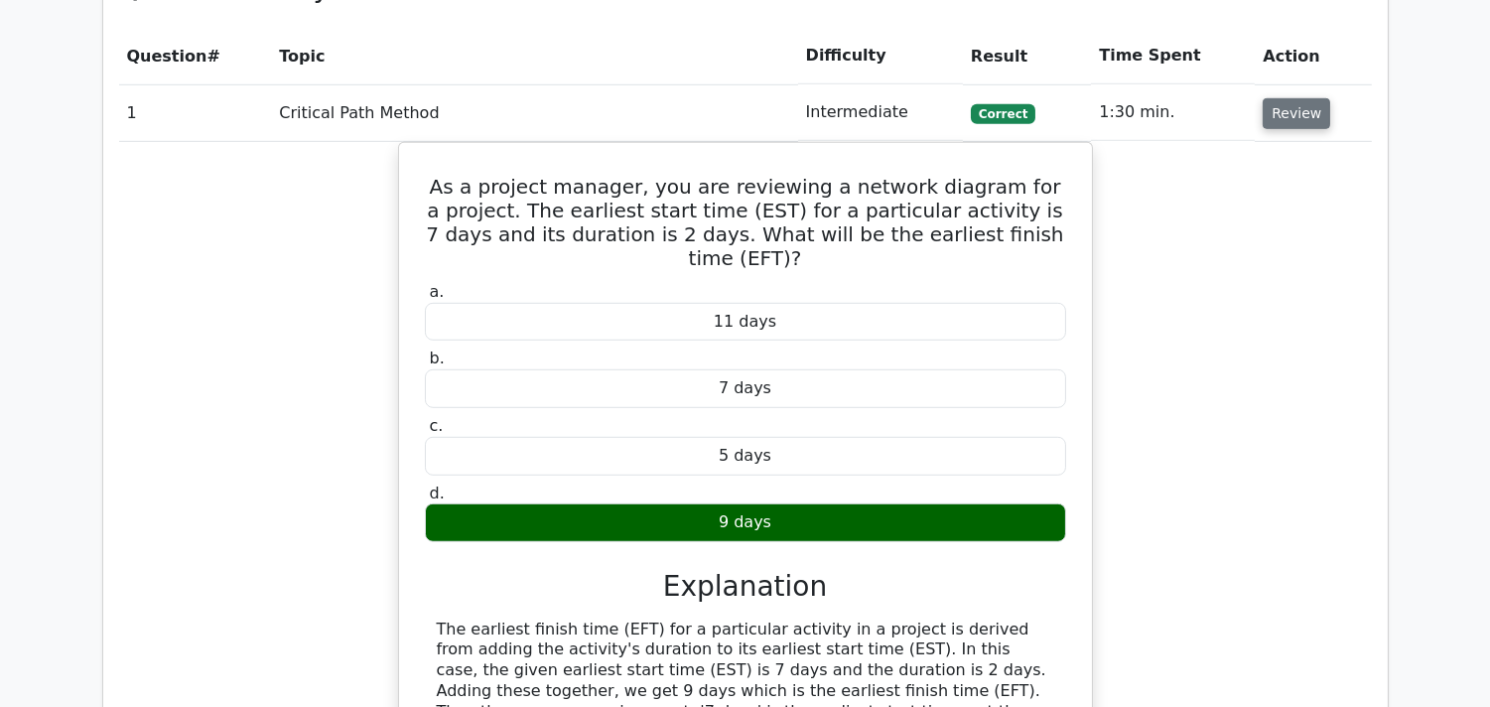
click at [1274, 125] on button "Review" at bounding box center [1297, 113] width 68 height 31
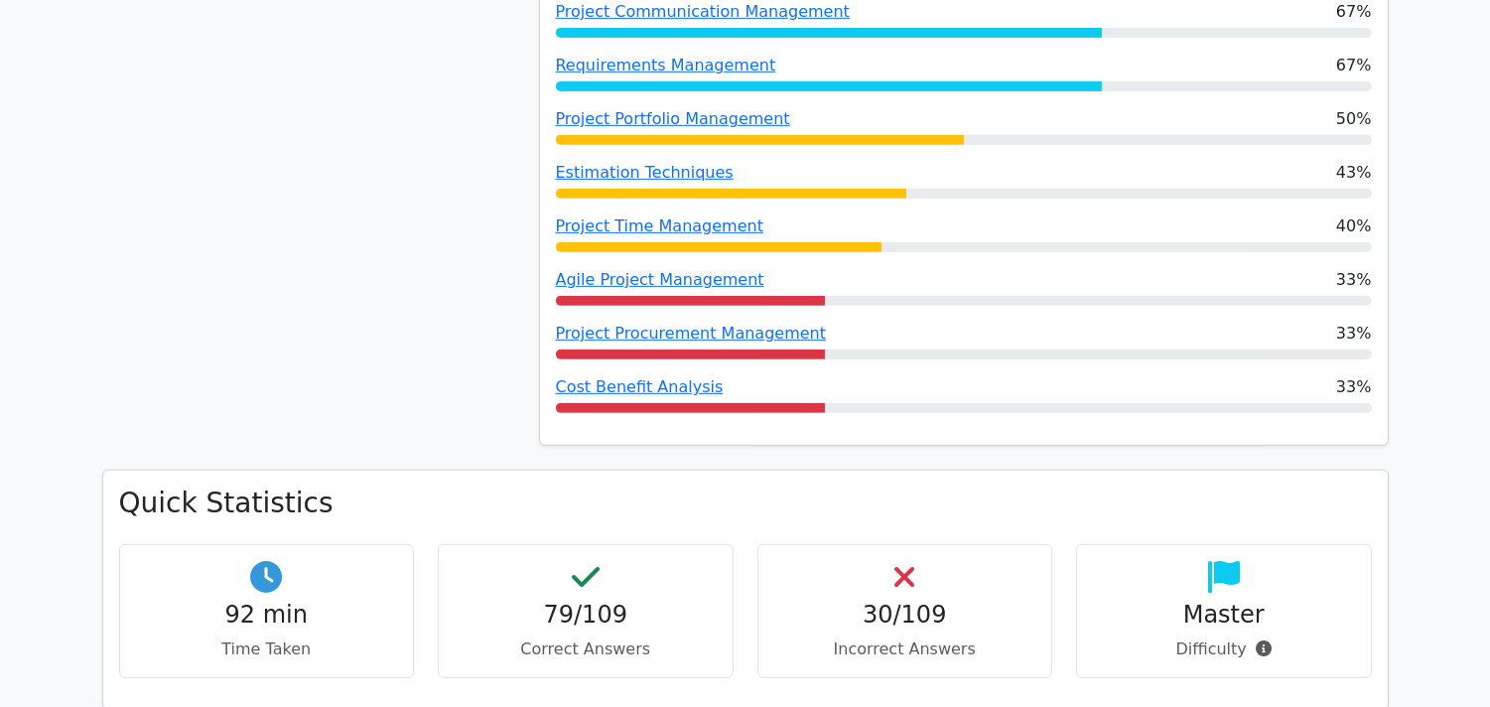
scroll to position [1213, 0]
